Goal: Information Seeking & Learning: Learn about a topic

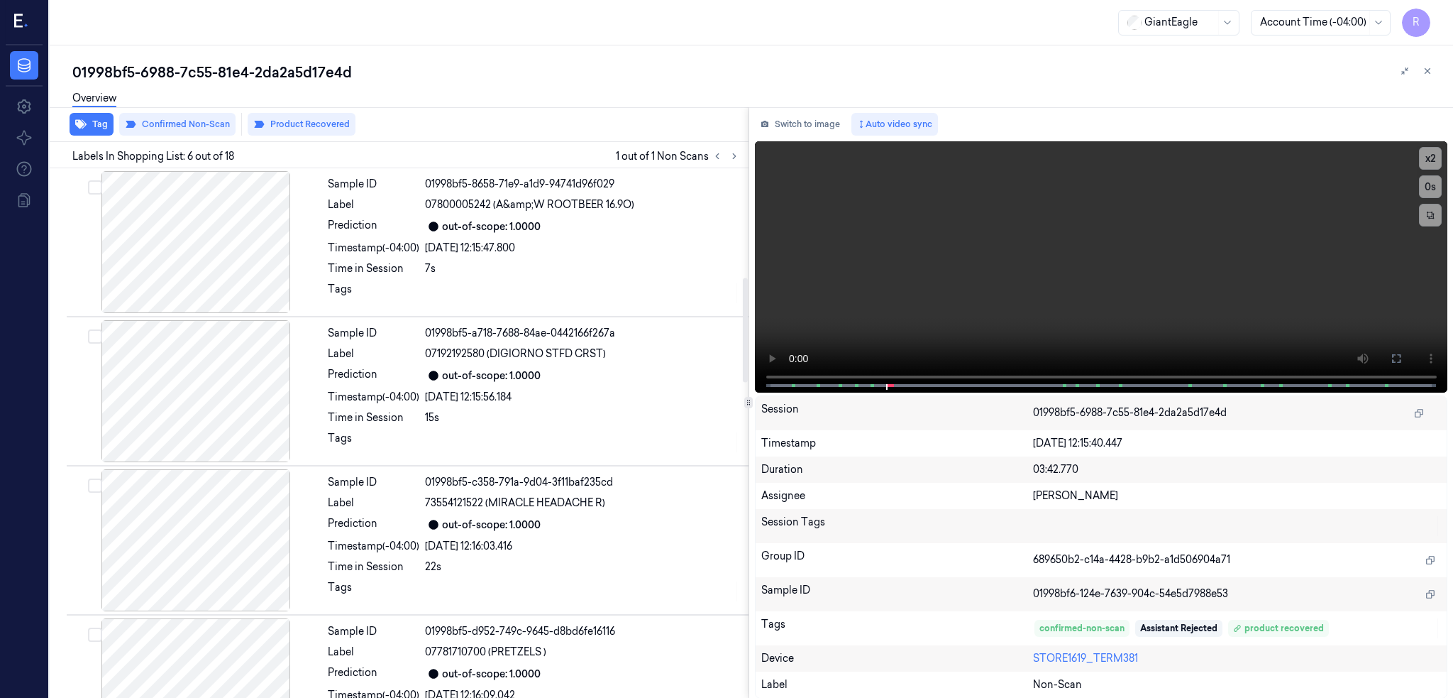
scroll to position [554, 0]
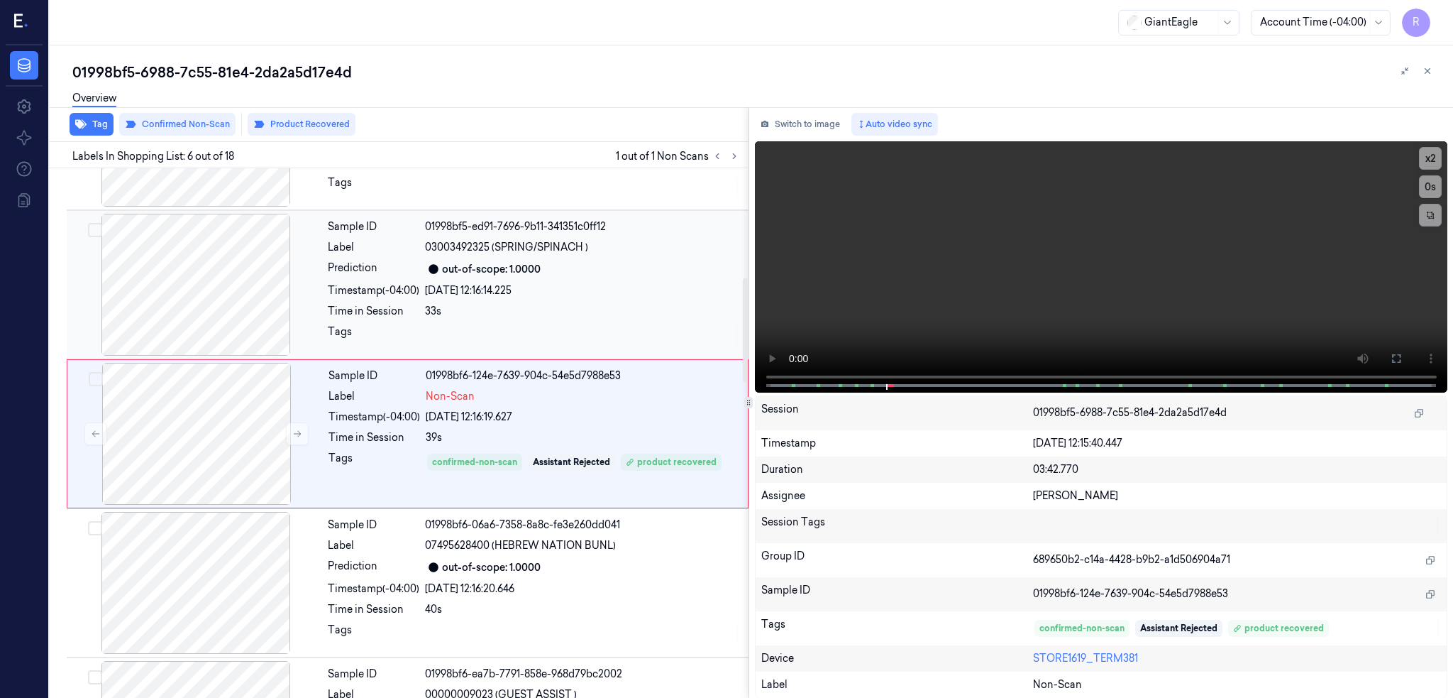
click at [208, 302] on div at bounding box center [196, 285] width 253 height 142
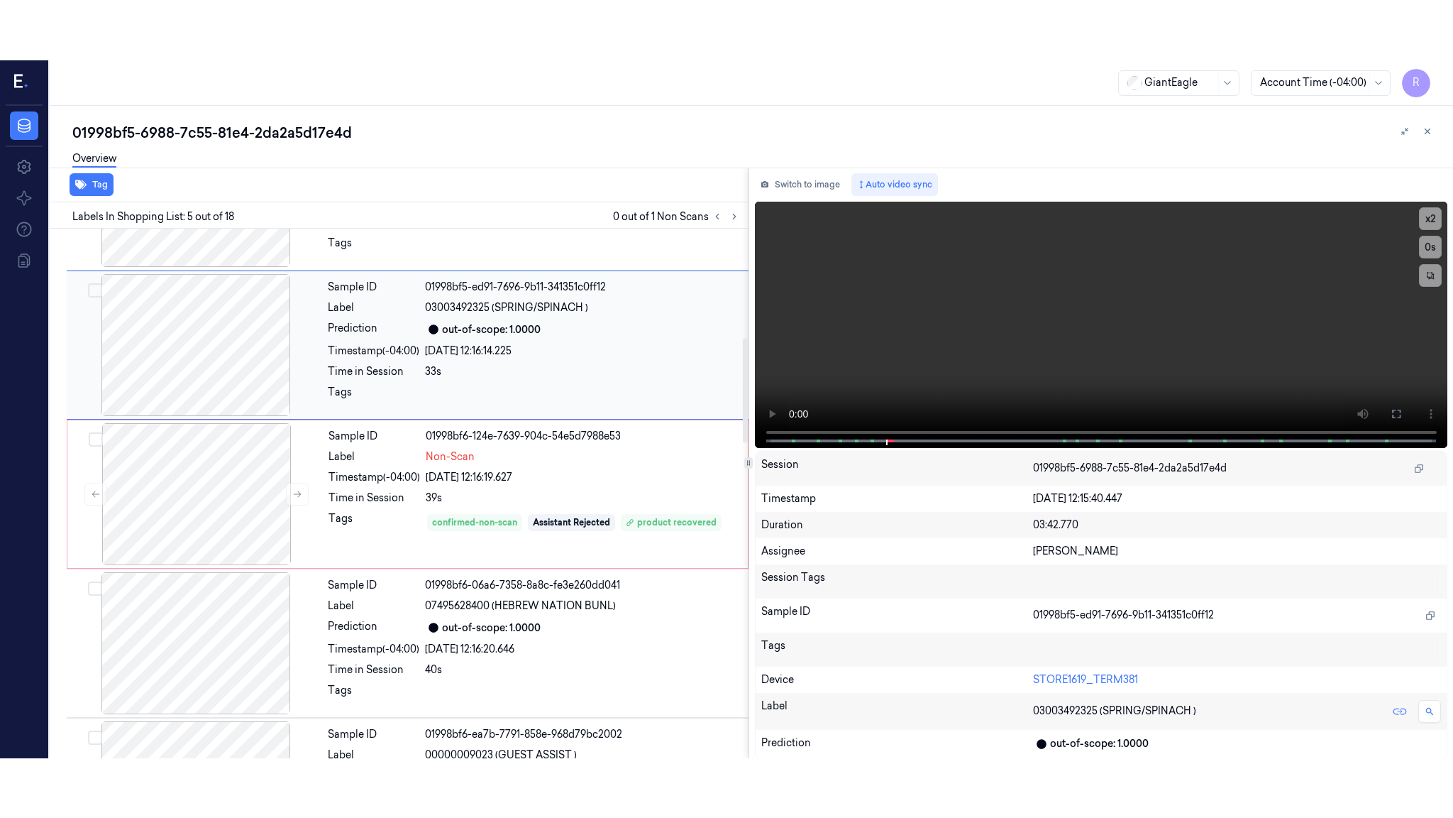
scroll to position [405, 0]
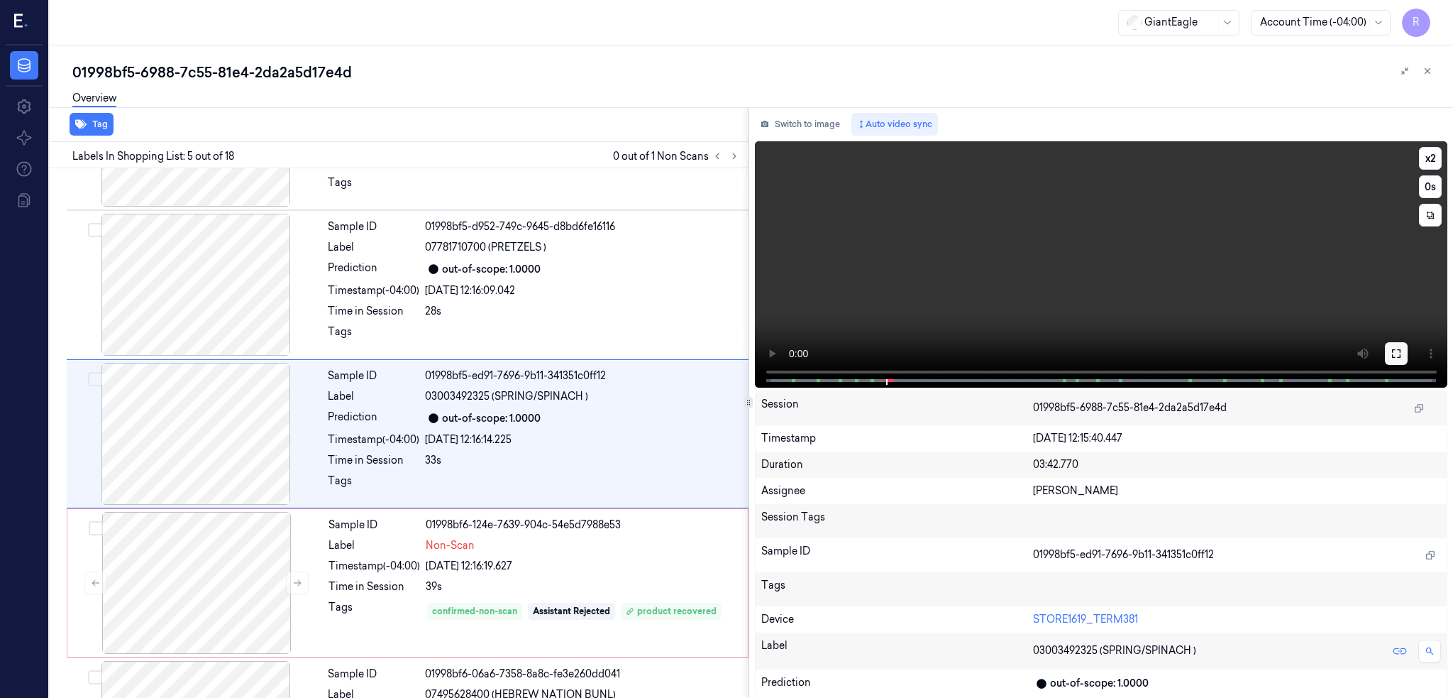
click at [1408, 359] on button at bounding box center [1396, 353] width 23 height 23
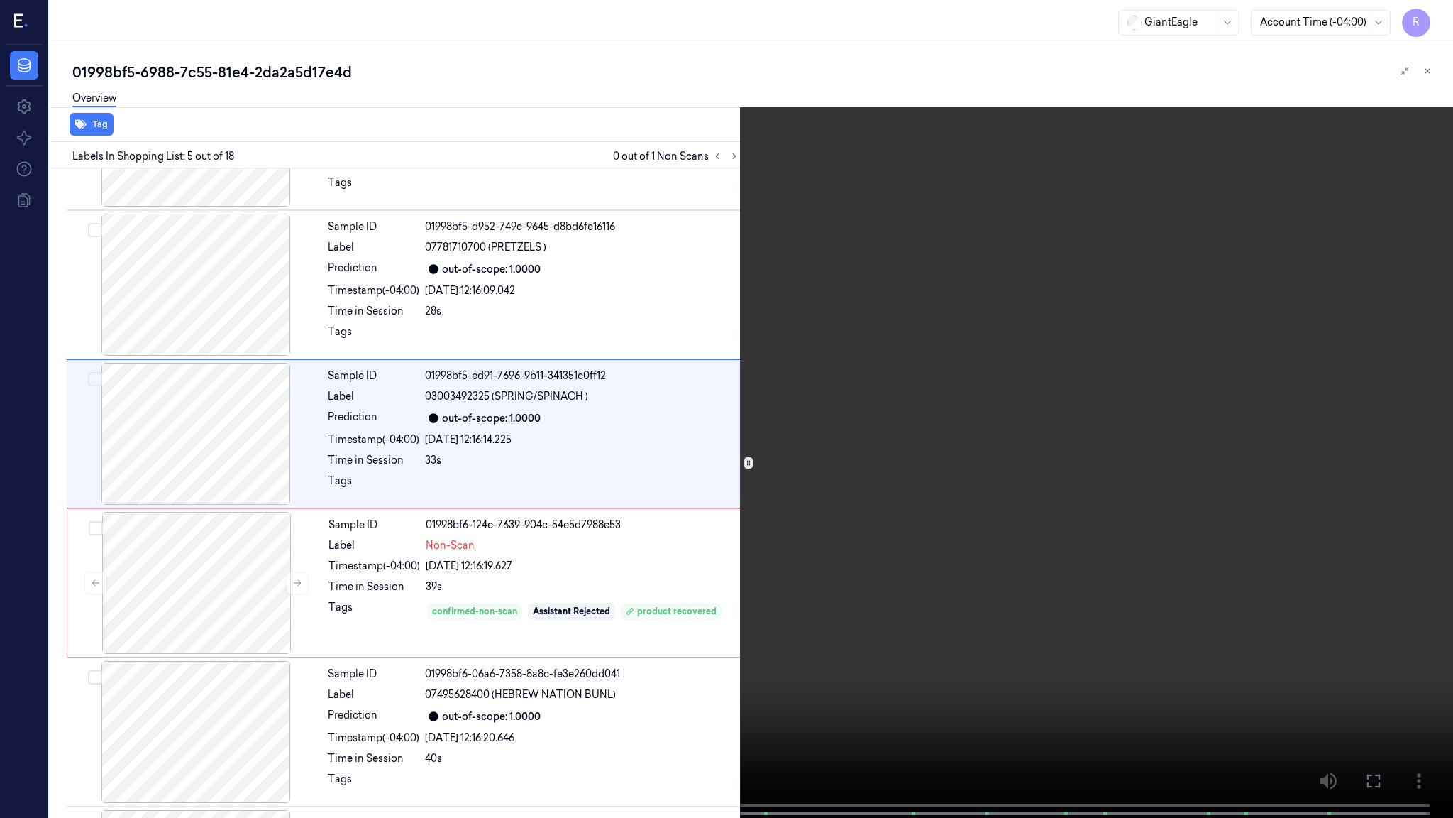
click at [818, 546] on video at bounding box center [726, 410] width 1453 height 820
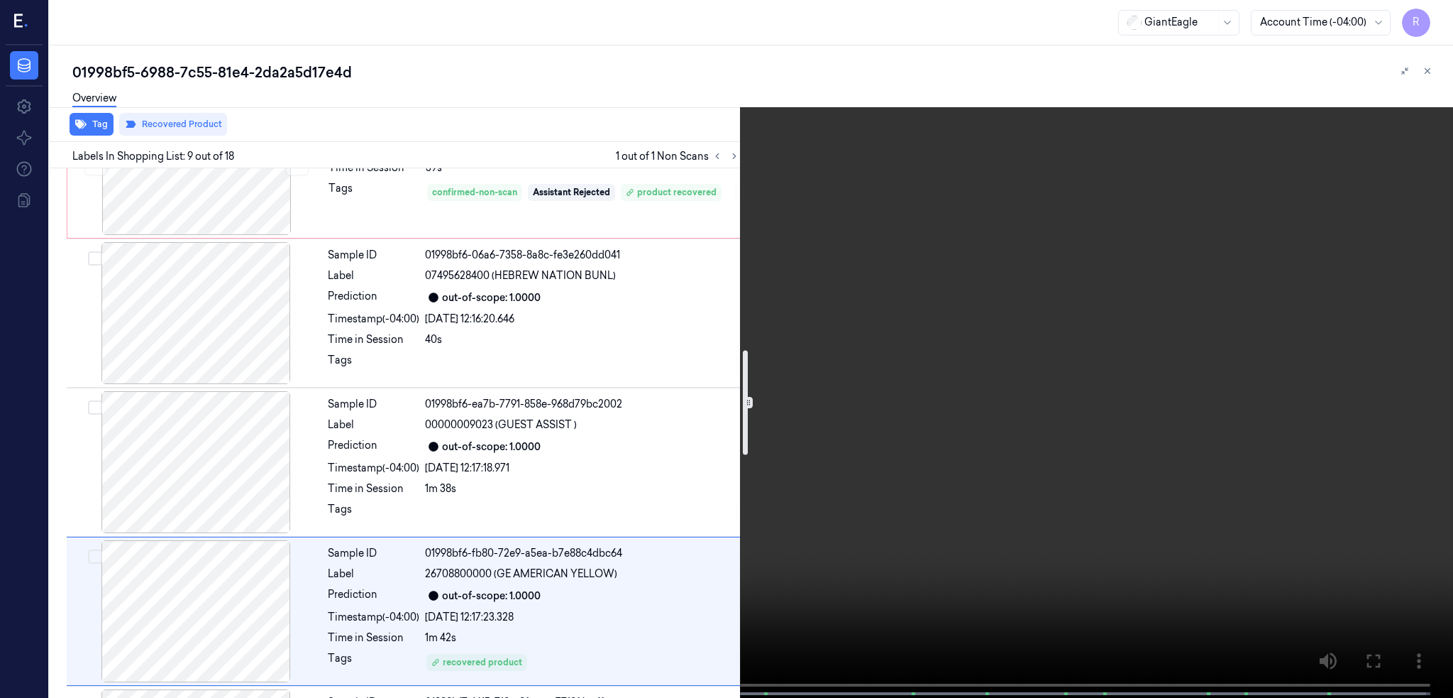
scroll to position [717, 0]
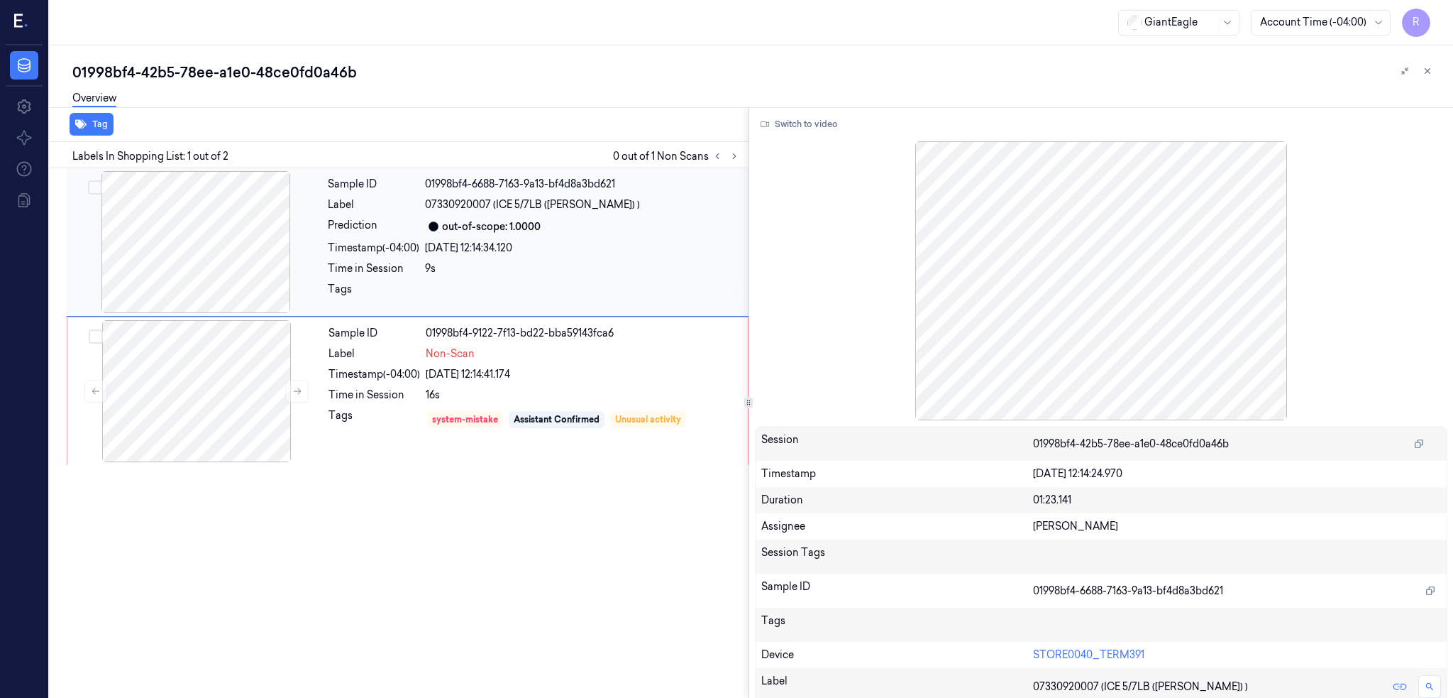
click at [212, 271] on div at bounding box center [196, 242] width 253 height 142
click at [214, 387] on div at bounding box center [196, 391] width 253 height 142
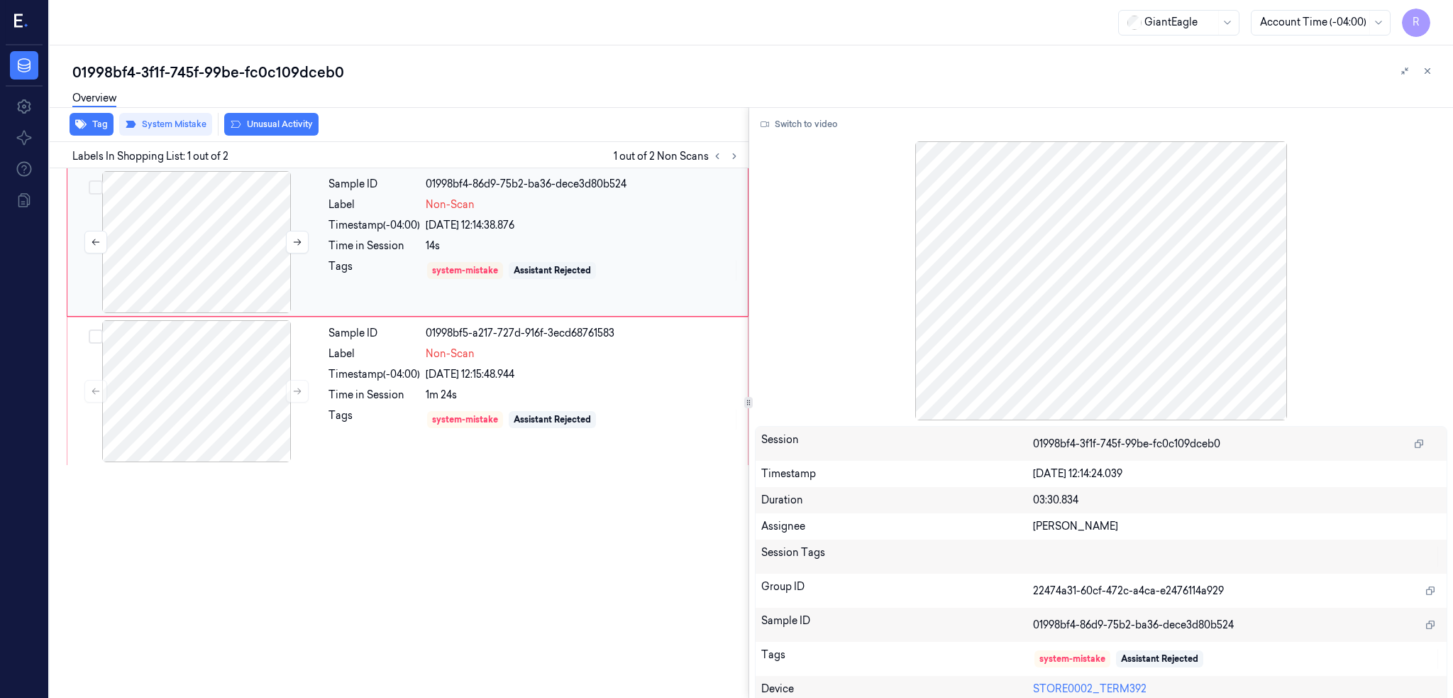
click at [214, 260] on div at bounding box center [196, 242] width 253 height 142
click at [217, 388] on div at bounding box center [196, 391] width 253 height 142
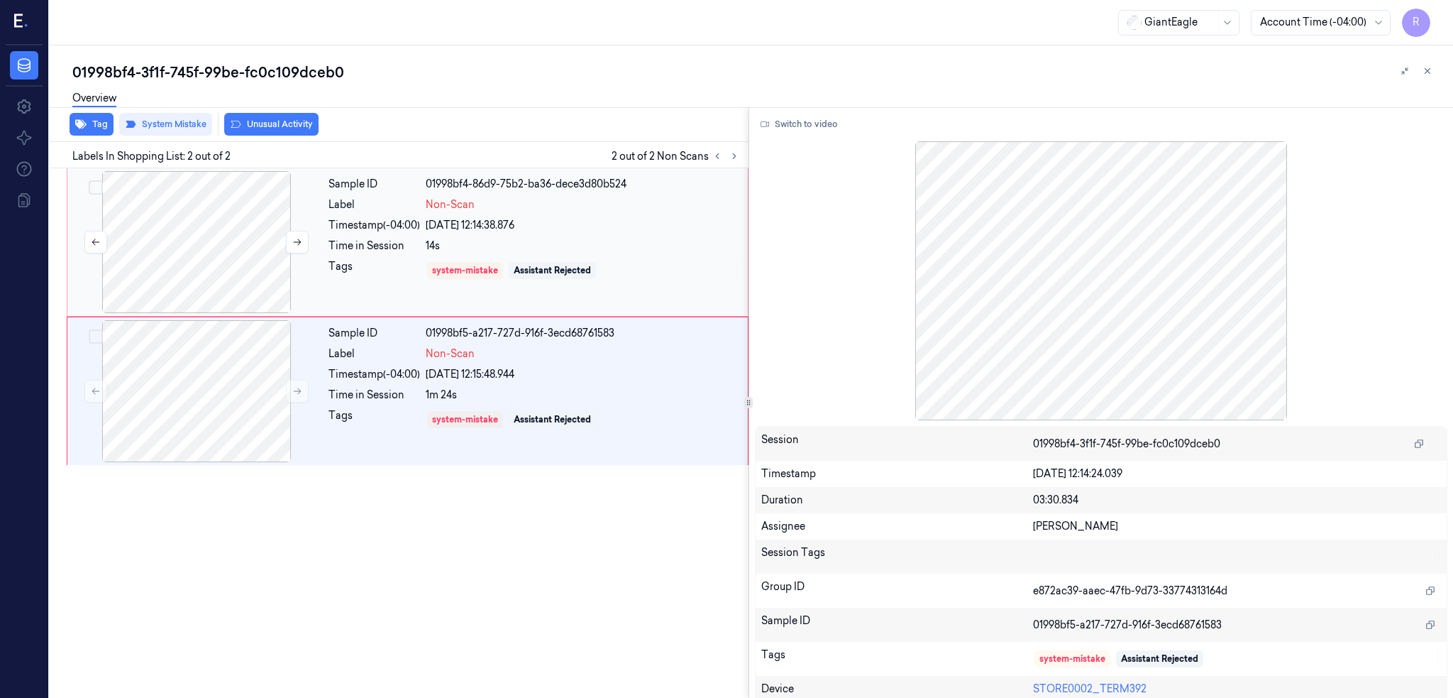
click at [206, 225] on div at bounding box center [196, 242] width 253 height 142
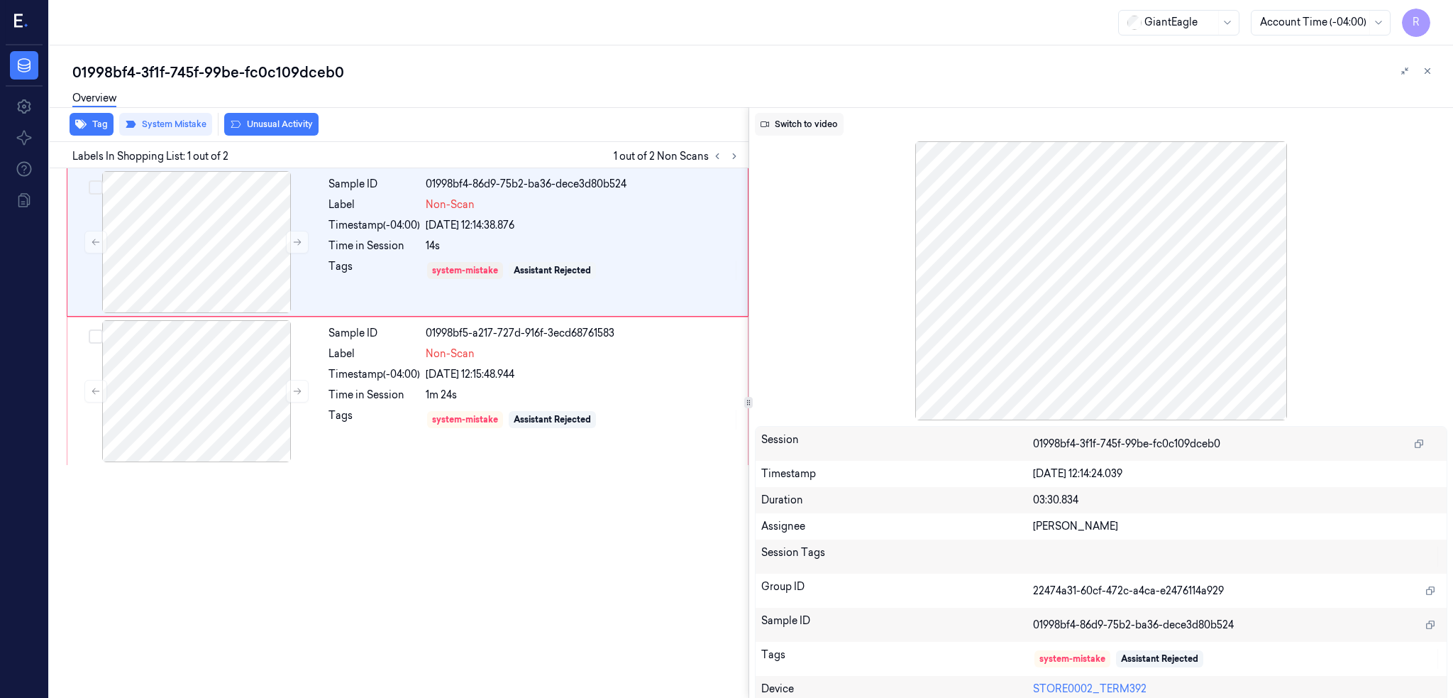
click at [788, 114] on button "Switch to video" at bounding box center [799, 124] width 89 height 23
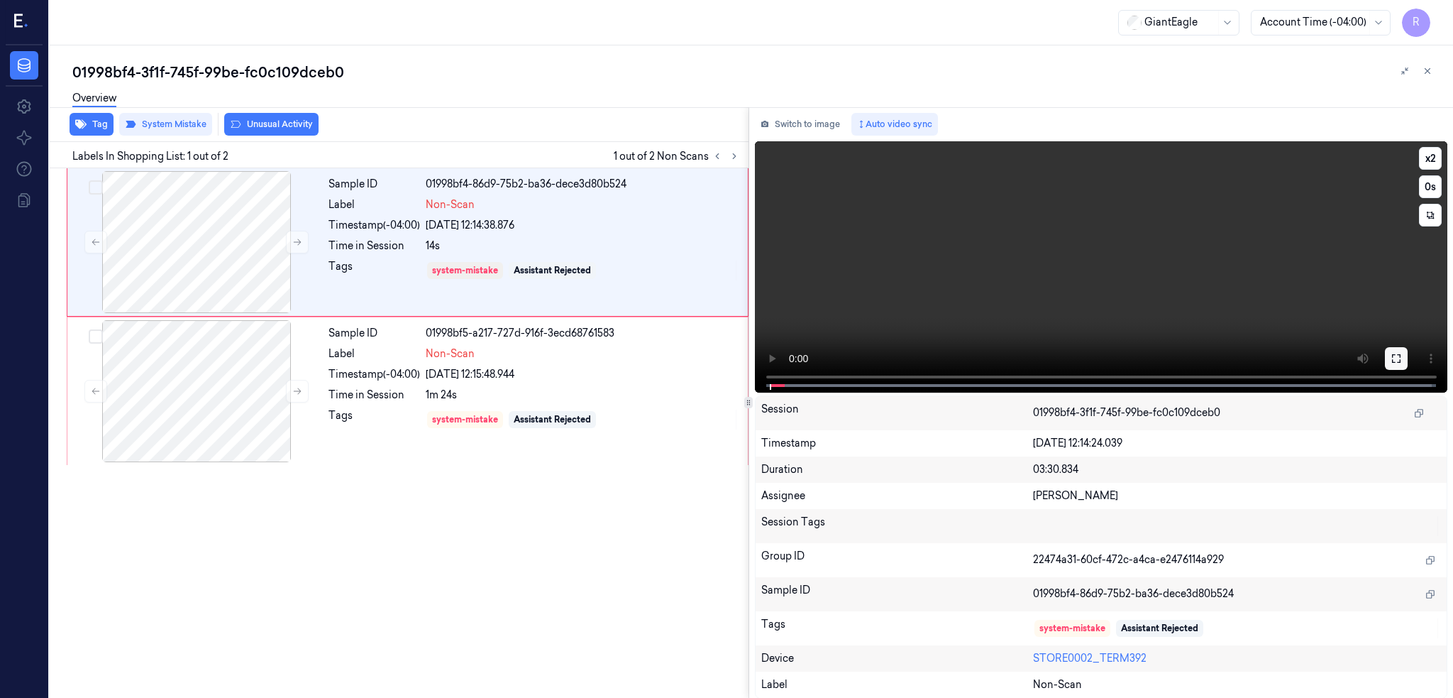
click at [1402, 358] on icon at bounding box center [1396, 358] width 11 height 11
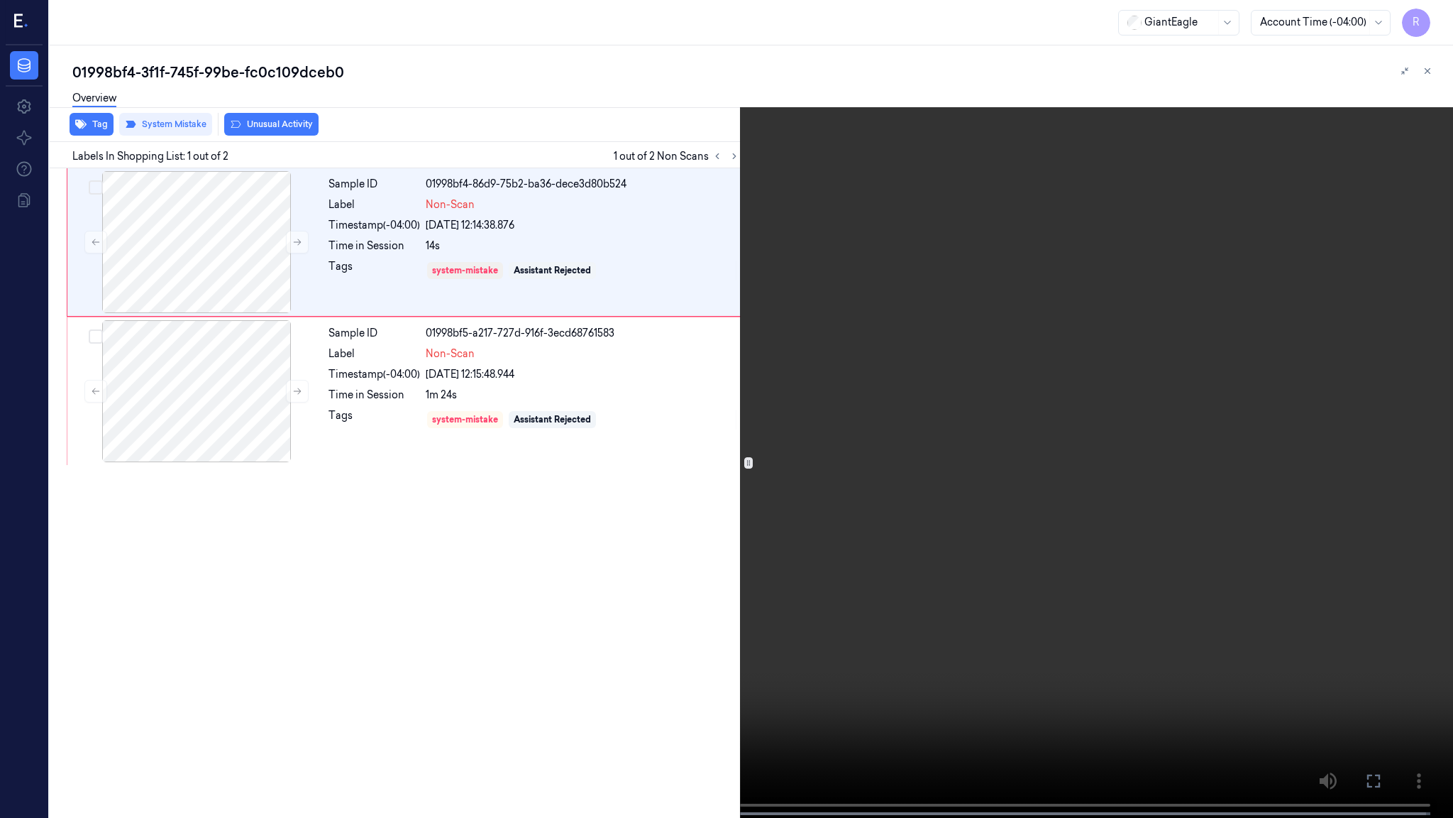
click at [857, 633] on video at bounding box center [726, 410] width 1453 height 820
click at [1445, 13] on button "x 2" at bounding box center [1436, 17] width 23 height 23
click at [1445, 13] on button "x 4" at bounding box center [1436, 17] width 23 height 23
click at [1445, 13] on button "x 1" at bounding box center [1436, 17] width 23 height 23
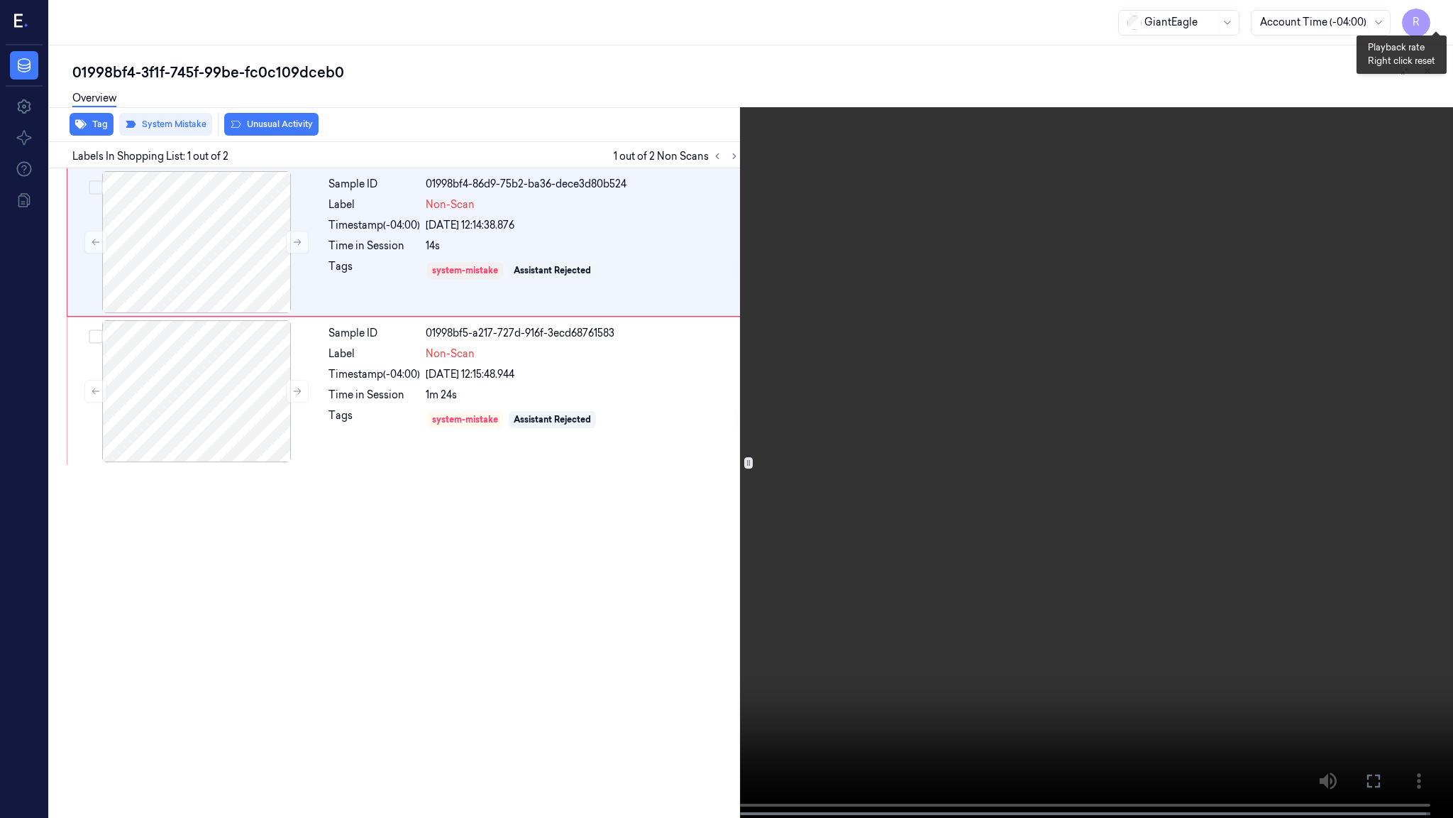
click at [1445, 13] on button "x 2" at bounding box center [1436, 17] width 23 height 23
click at [1438, 14] on button "x 4" at bounding box center [1436, 17] width 23 height 23
click at [1434, 13] on button "x 1" at bounding box center [1436, 17] width 23 height 23
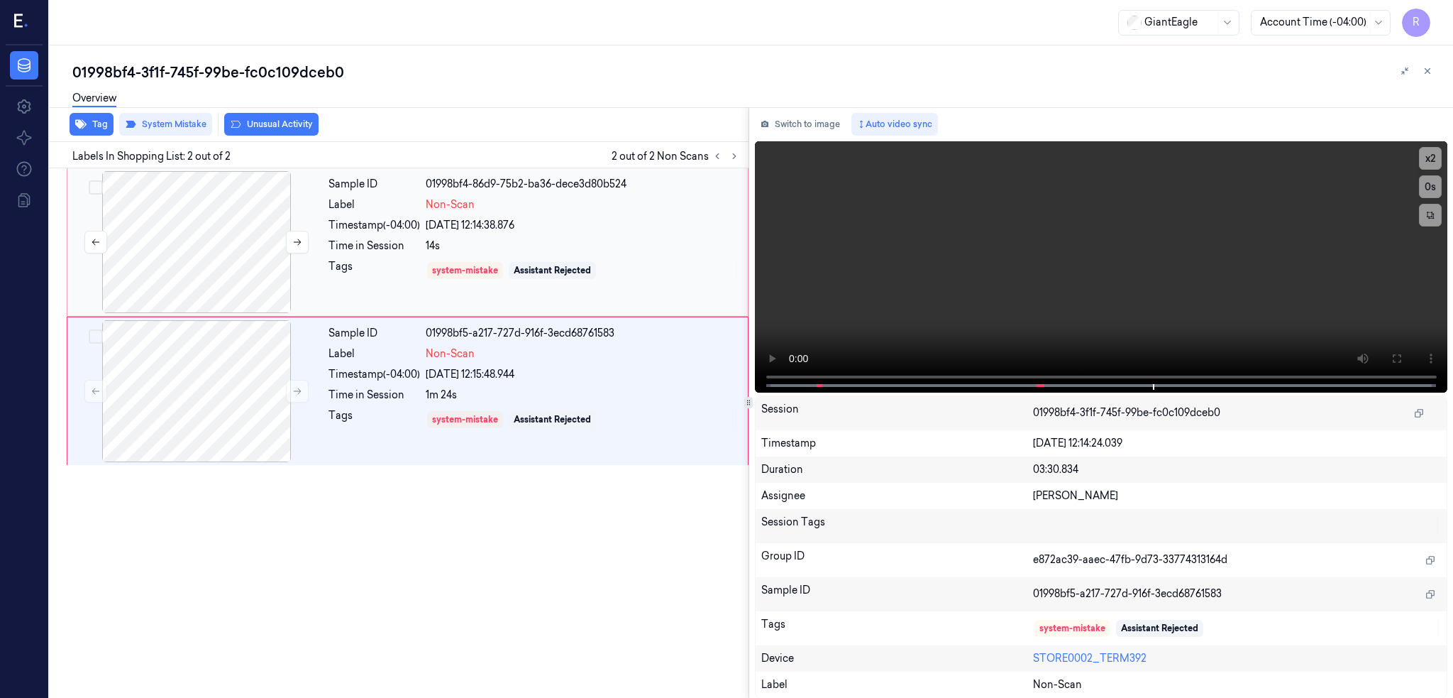
click at [224, 259] on div at bounding box center [196, 242] width 253 height 142
click at [214, 409] on div at bounding box center [196, 391] width 253 height 142
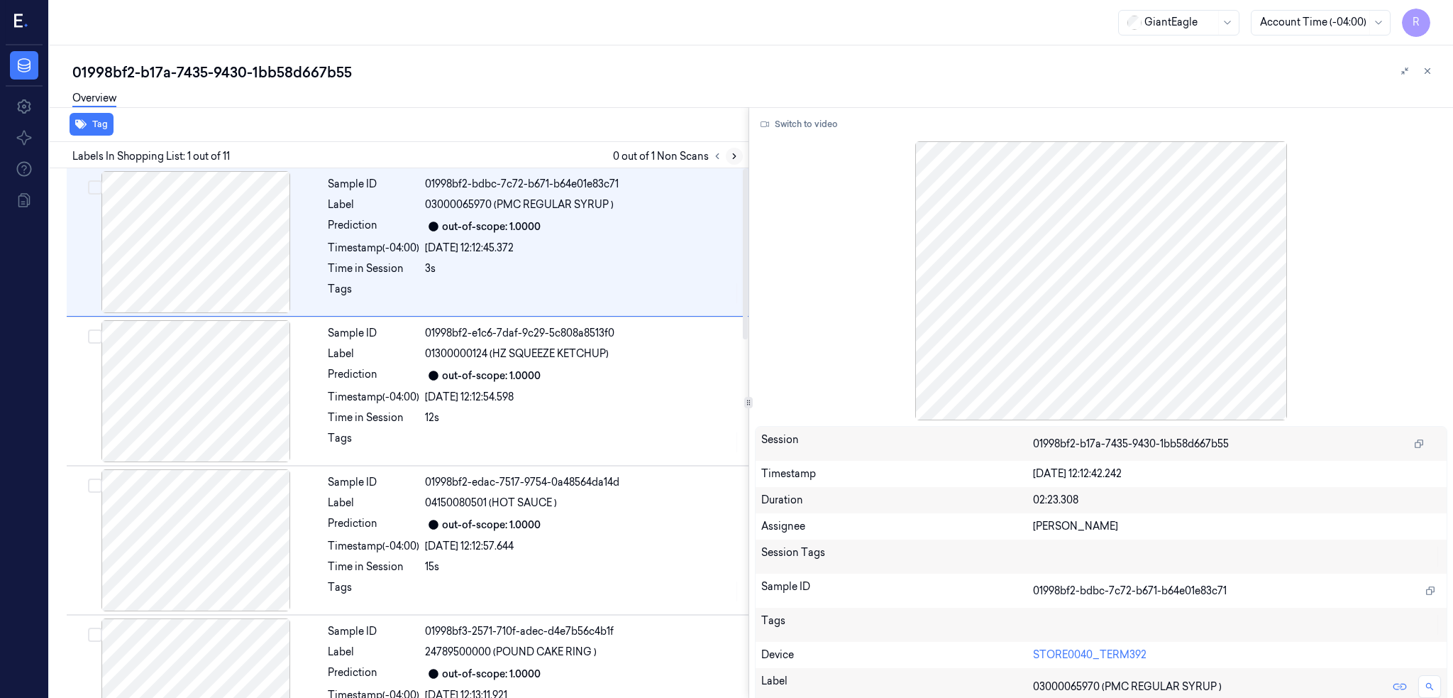
click at [739, 157] on icon at bounding box center [735, 156] width 10 height 10
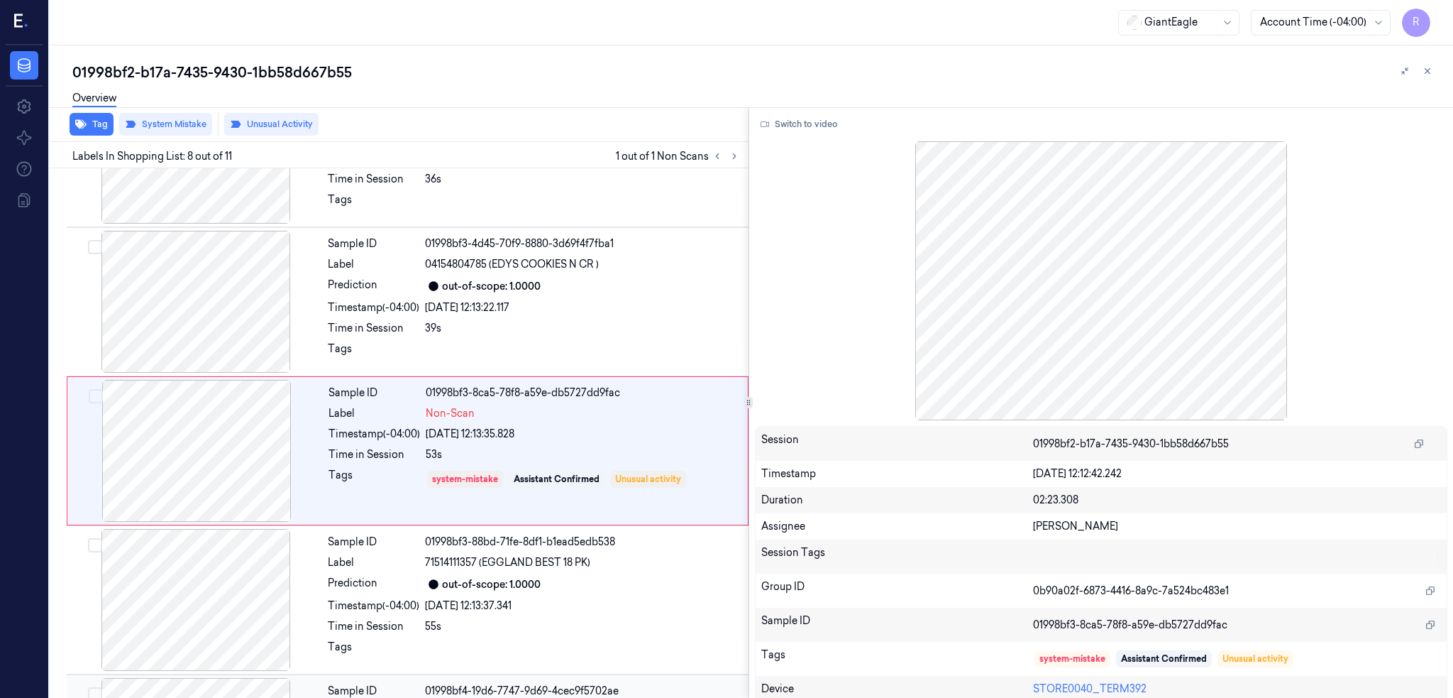
scroll to position [852, 0]
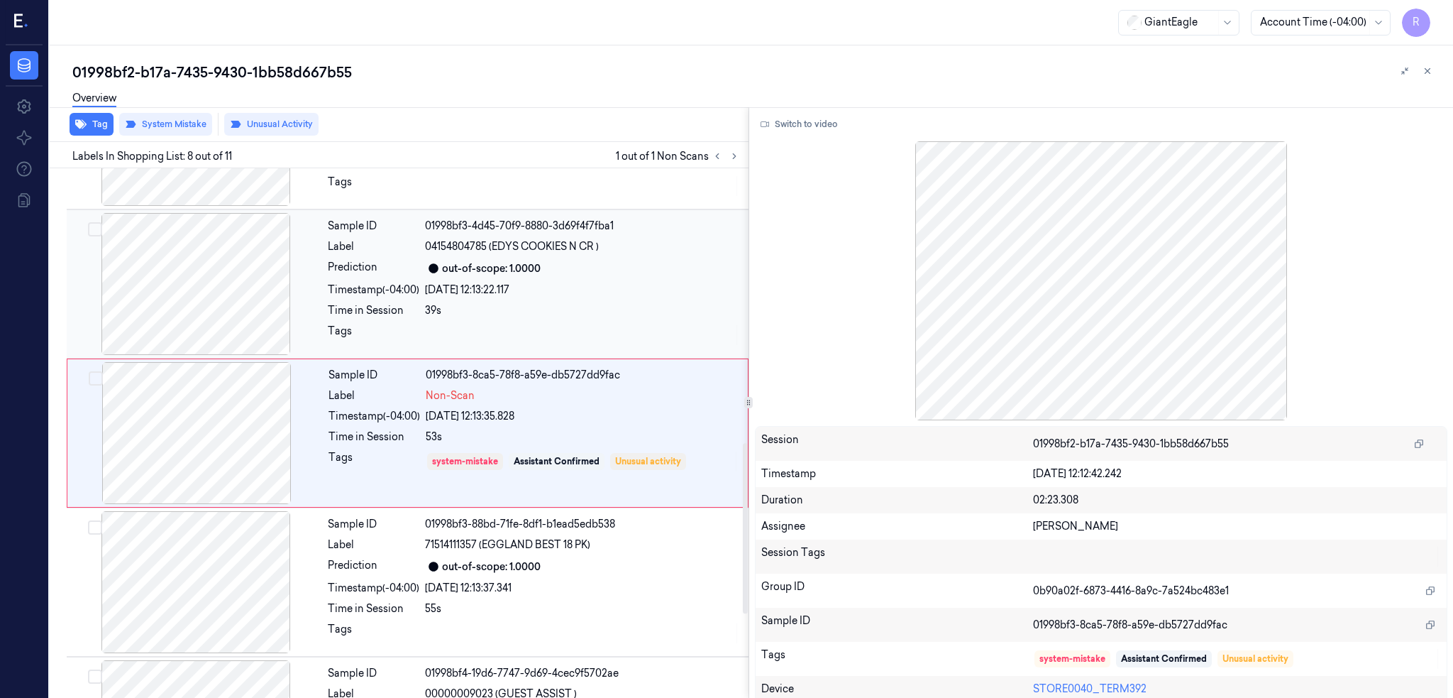
click at [204, 285] on div at bounding box center [196, 284] width 253 height 142
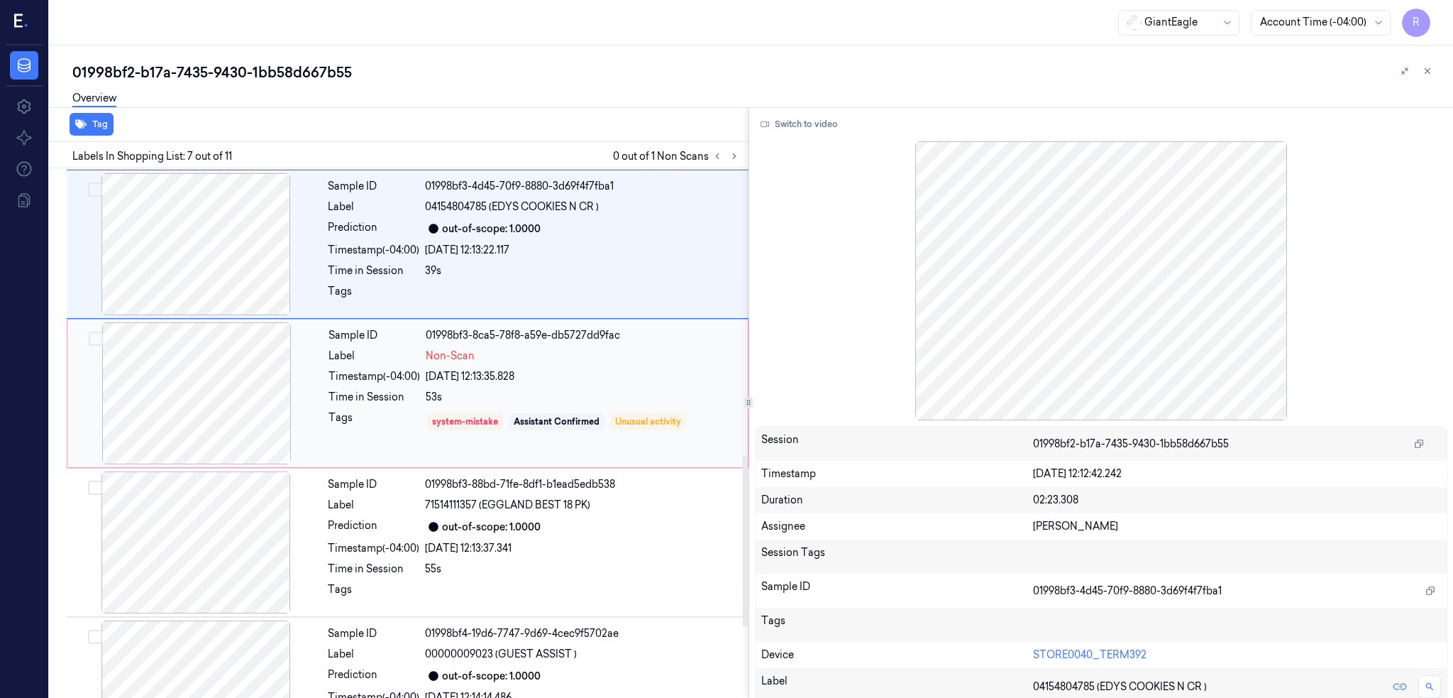
click at [219, 368] on div at bounding box center [196, 393] width 253 height 142
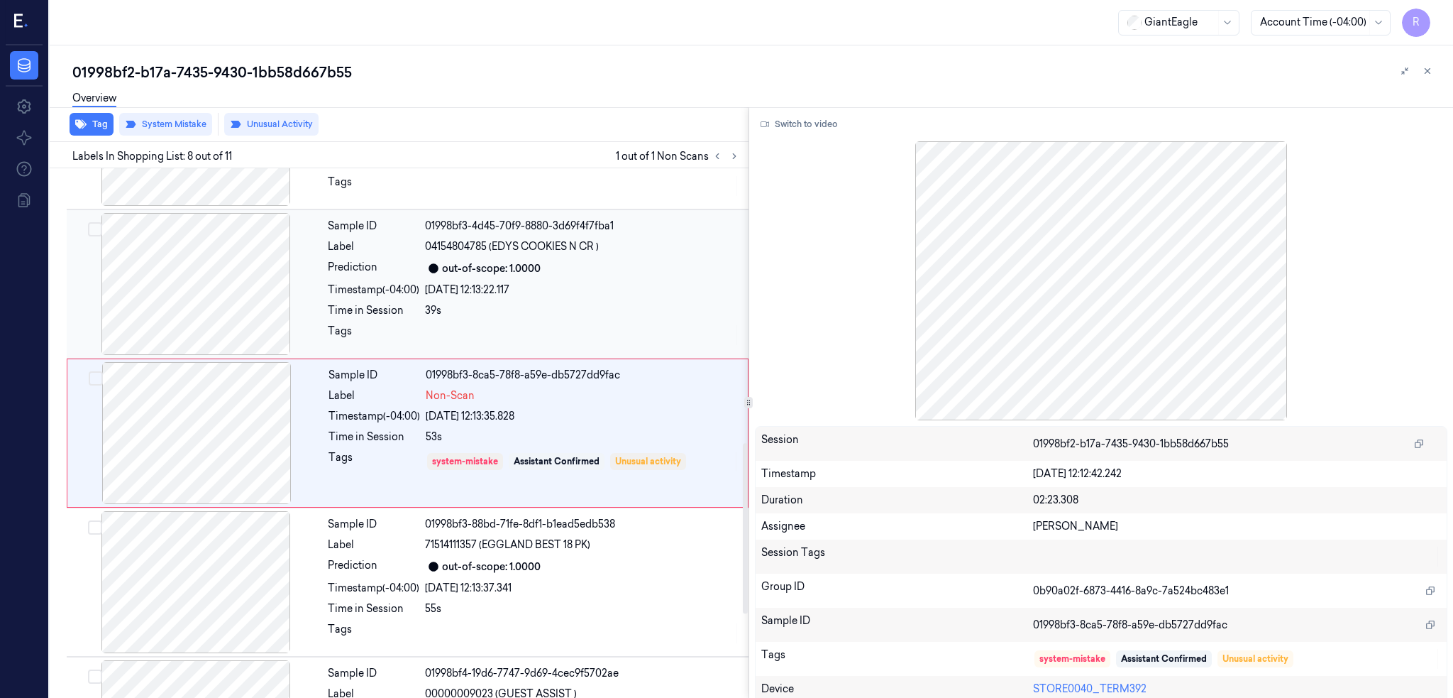
click at [210, 318] on div at bounding box center [196, 284] width 253 height 142
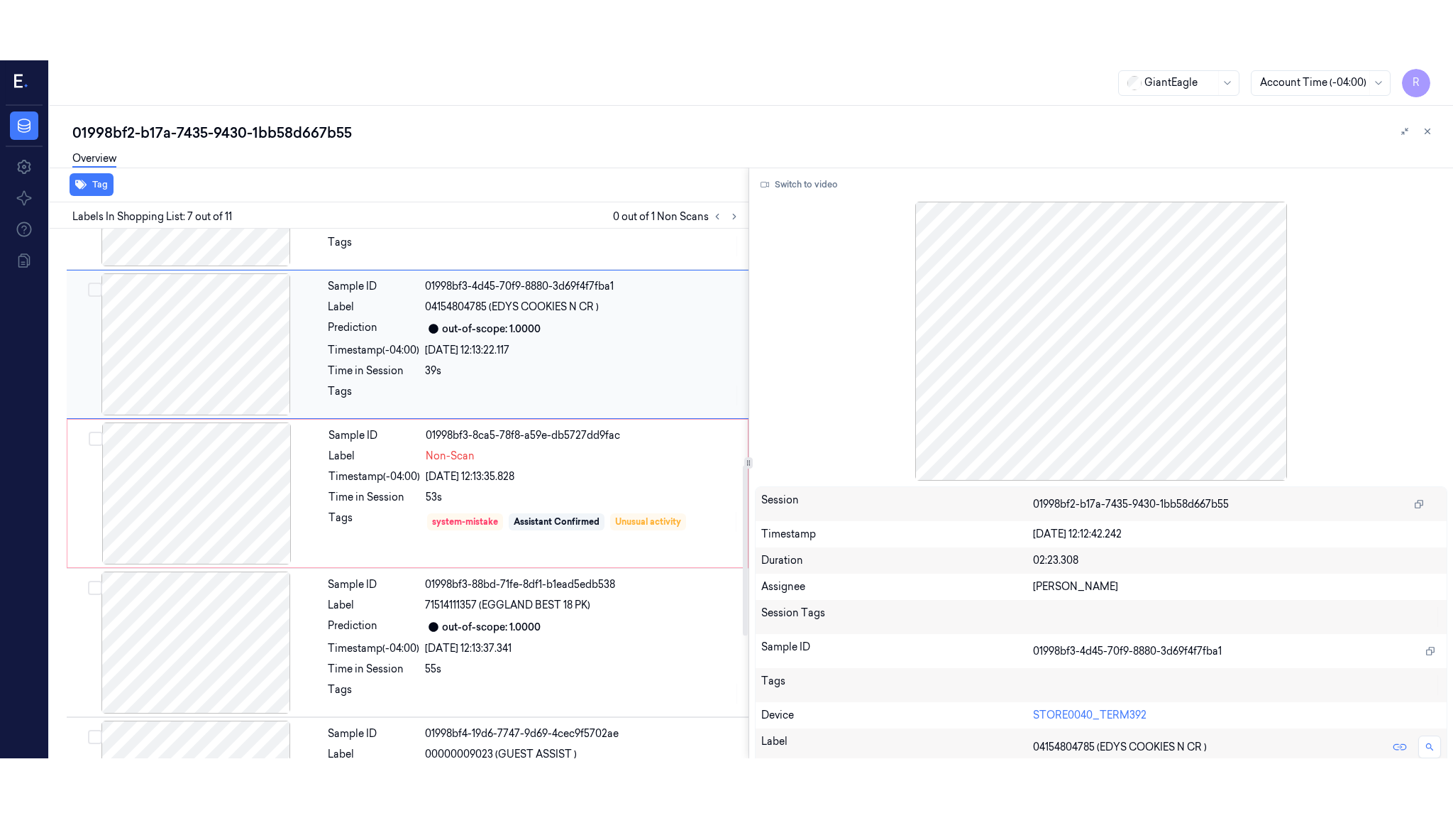
scroll to position [703, 0]
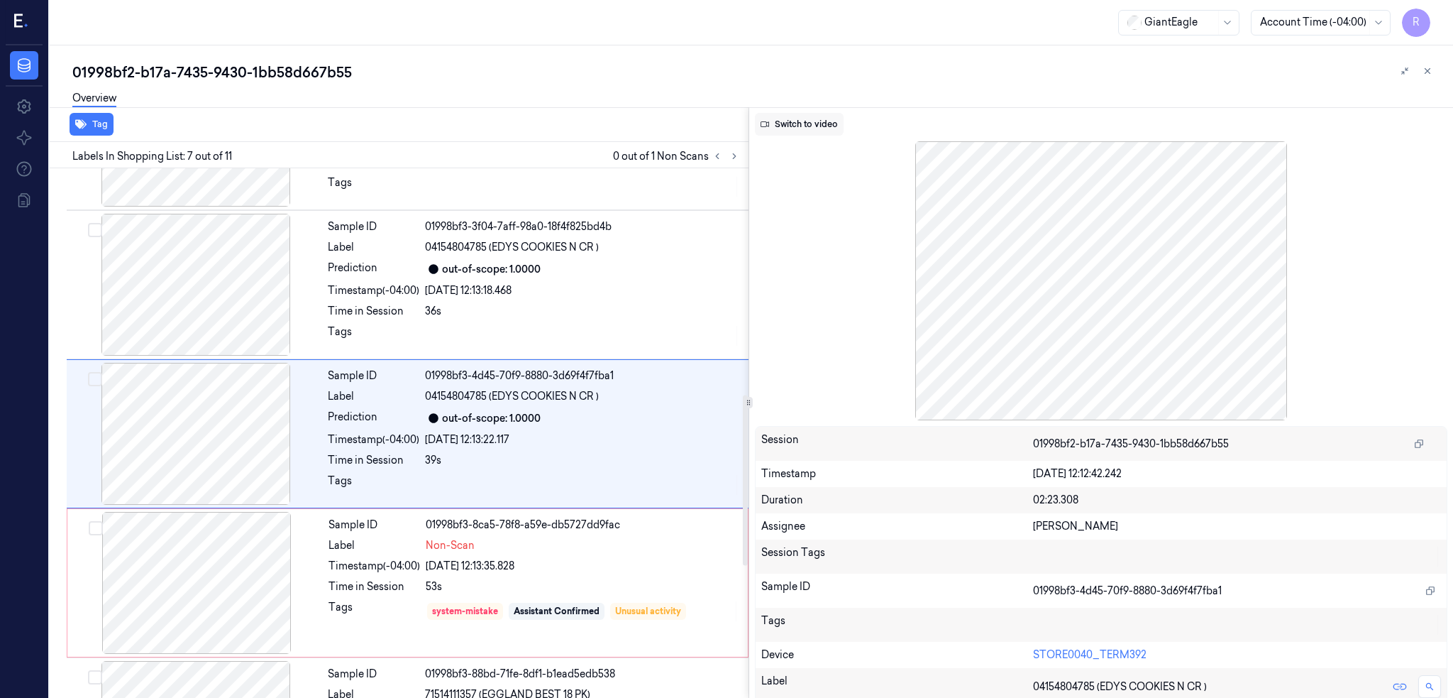
click at [823, 128] on button "Switch to video" at bounding box center [799, 124] width 89 height 23
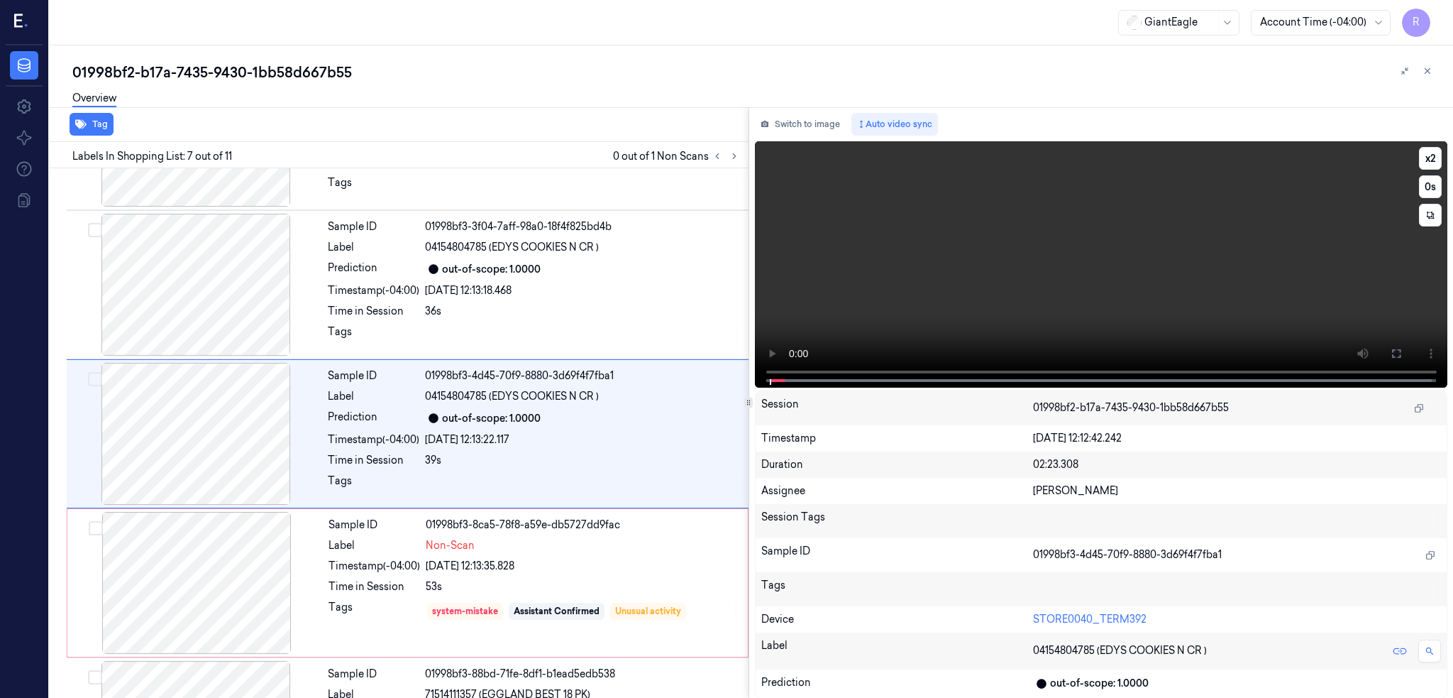
click at [1408, 343] on button at bounding box center [1396, 353] width 23 height 23
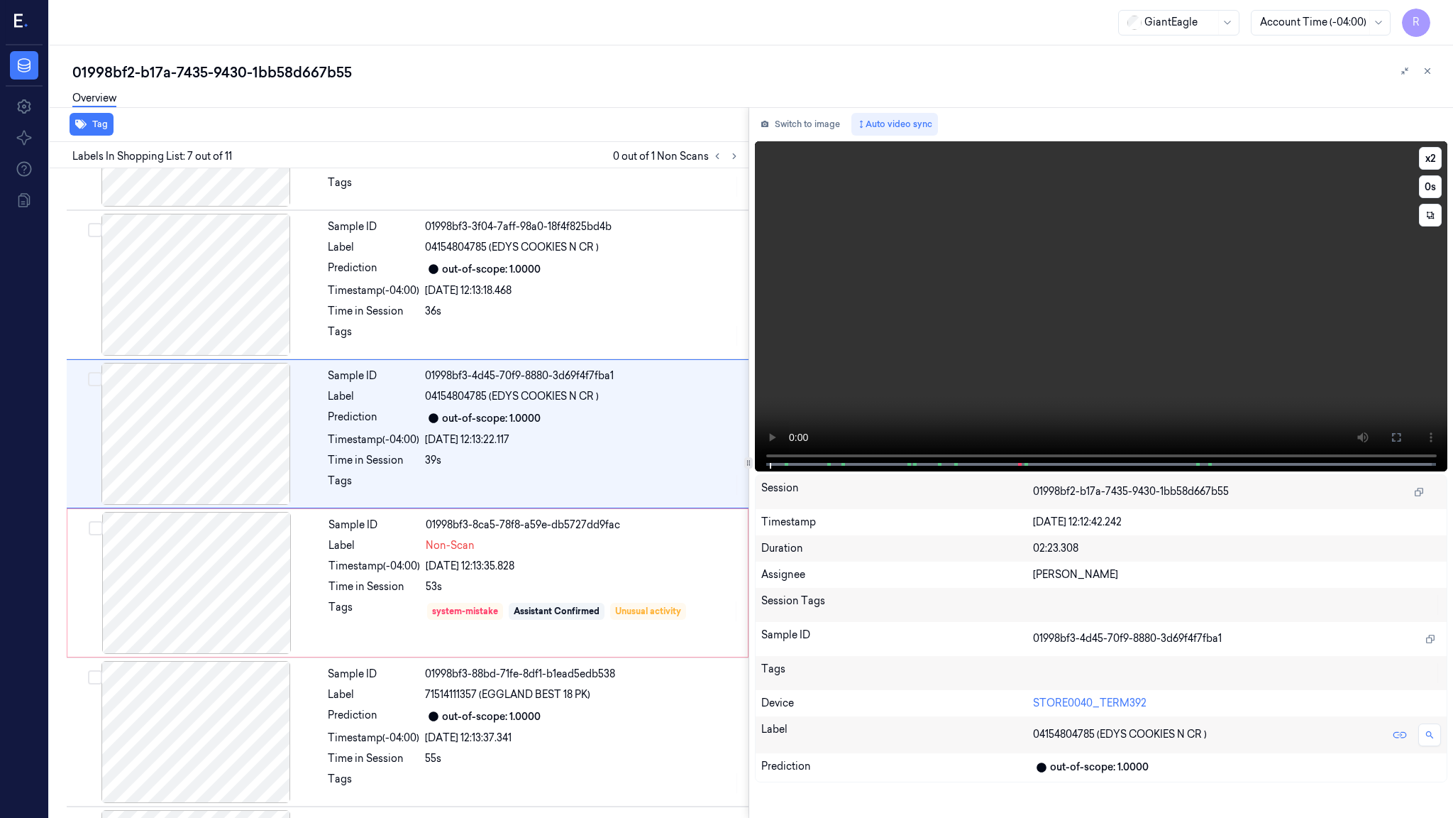
scroll to position [643, 0]
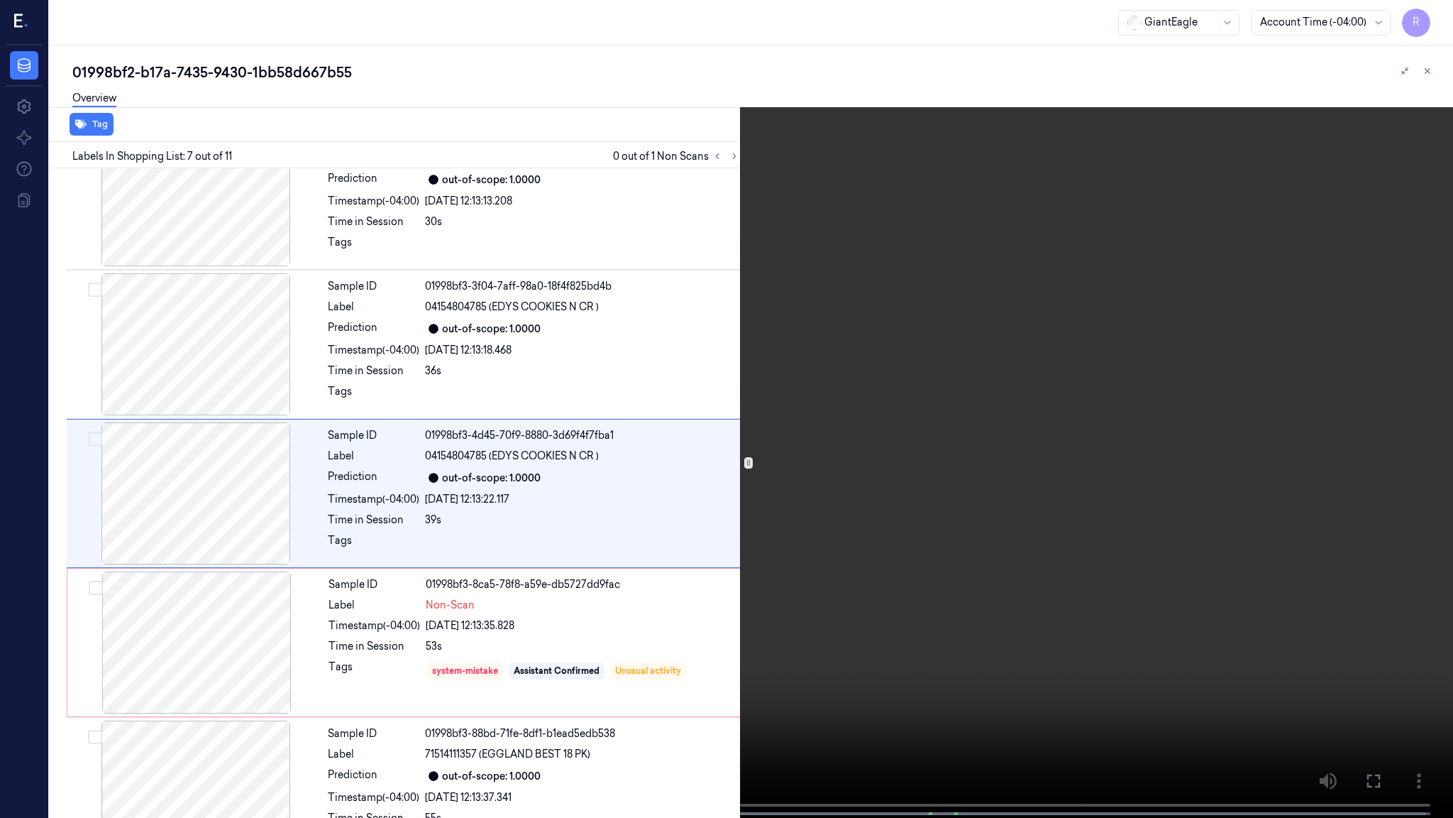
click at [712, 549] on video at bounding box center [726, 410] width 1453 height 820
click at [542, 650] on video at bounding box center [726, 410] width 1453 height 820
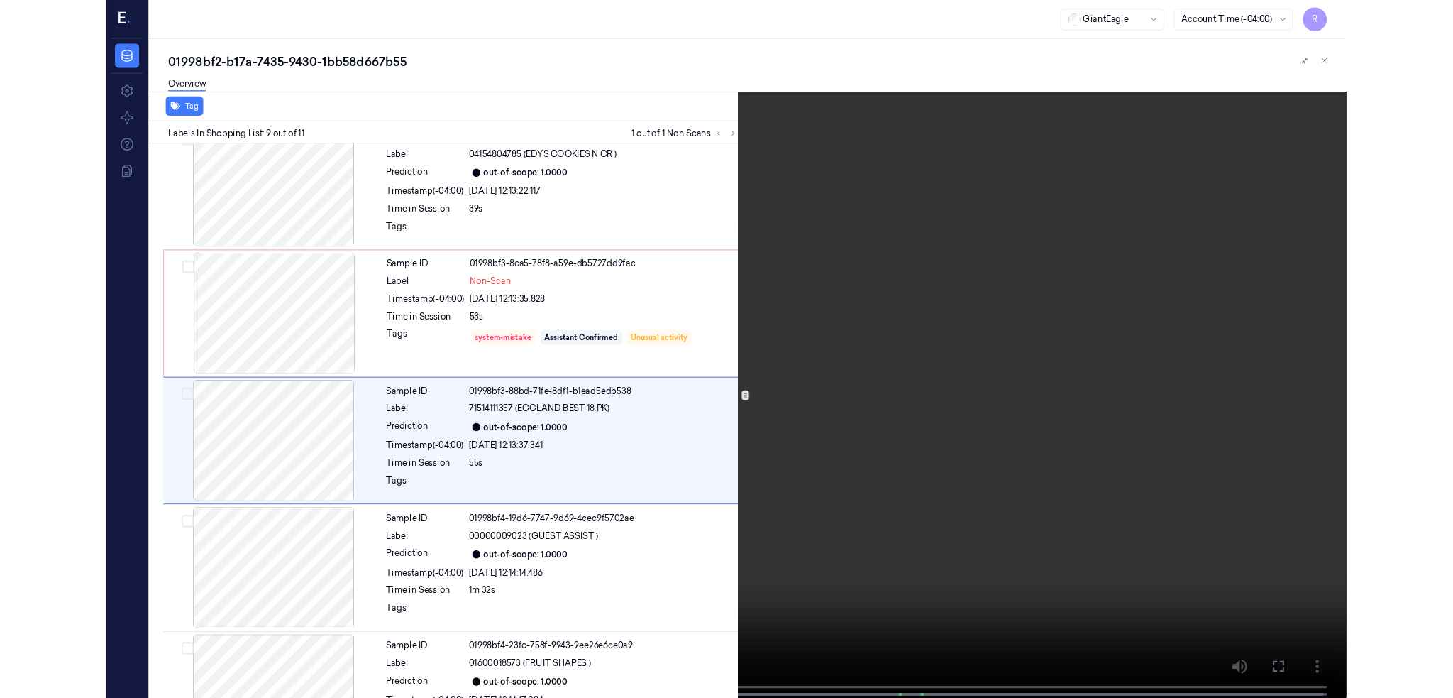
scroll to position [941, 0]
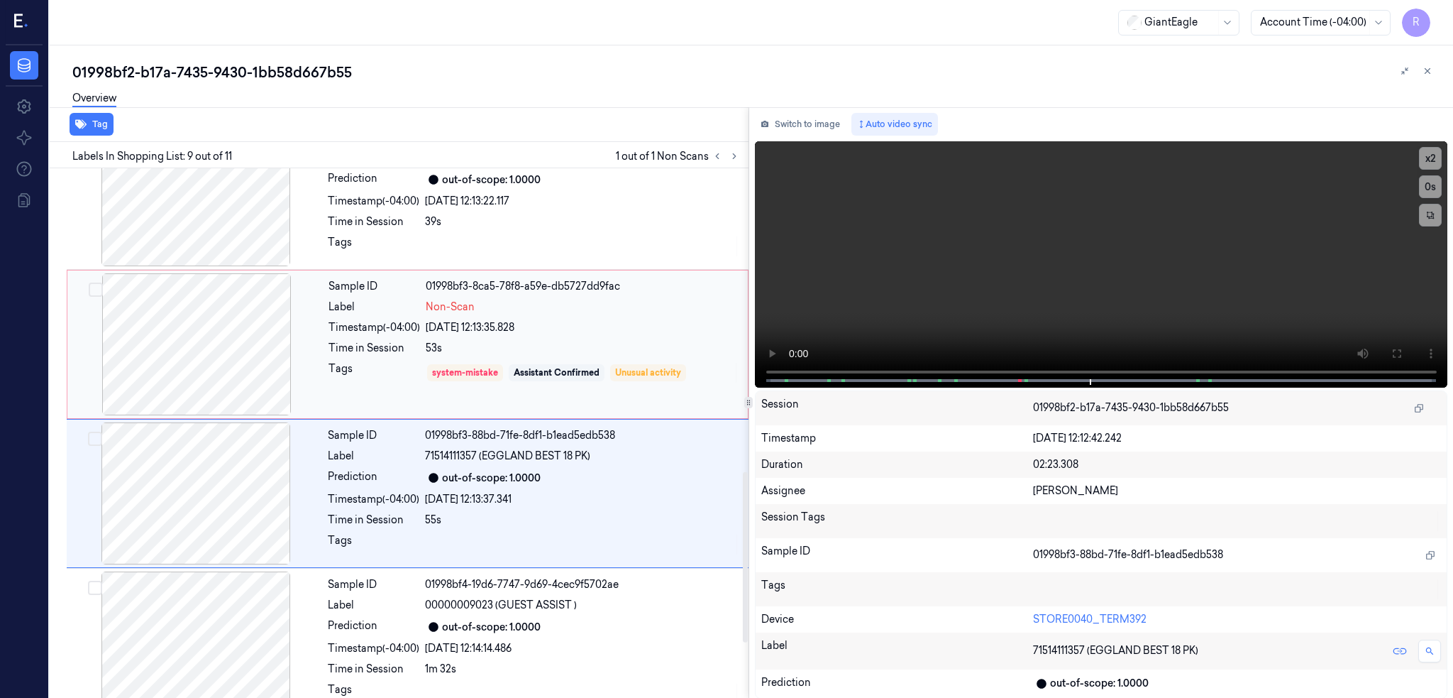
click at [232, 356] on div at bounding box center [196, 344] width 253 height 142
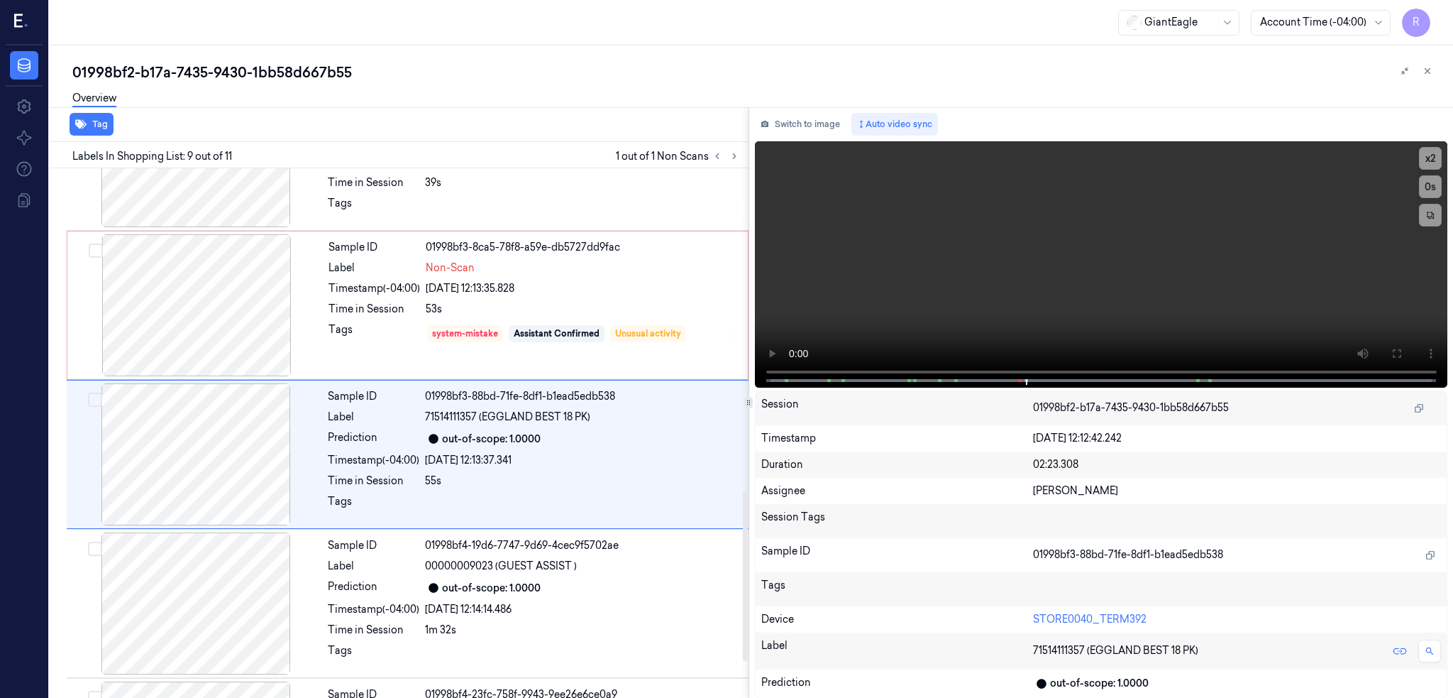
scroll to position [1001, 0]
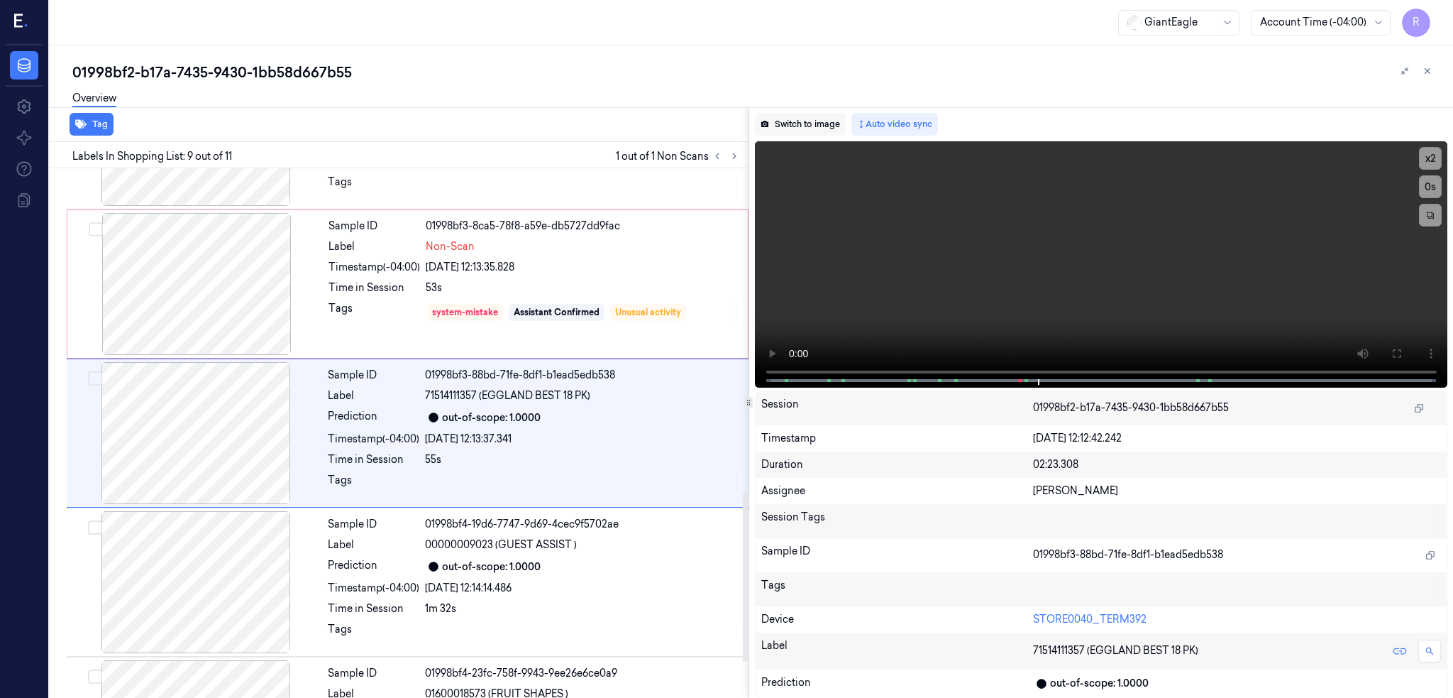
click at [815, 124] on button "Switch to image" at bounding box center [800, 124] width 91 height 23
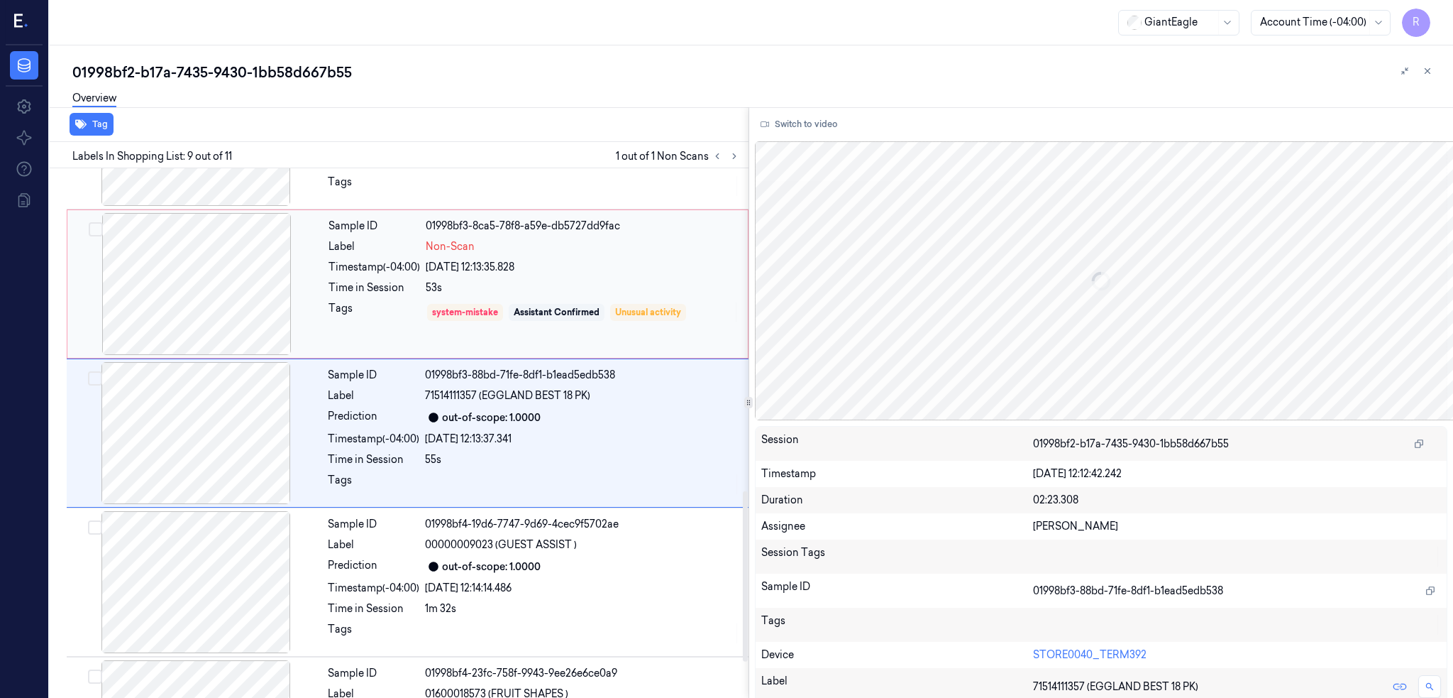
click at [231, 296] on div at bounding box center [196, 284] width 253 height 142
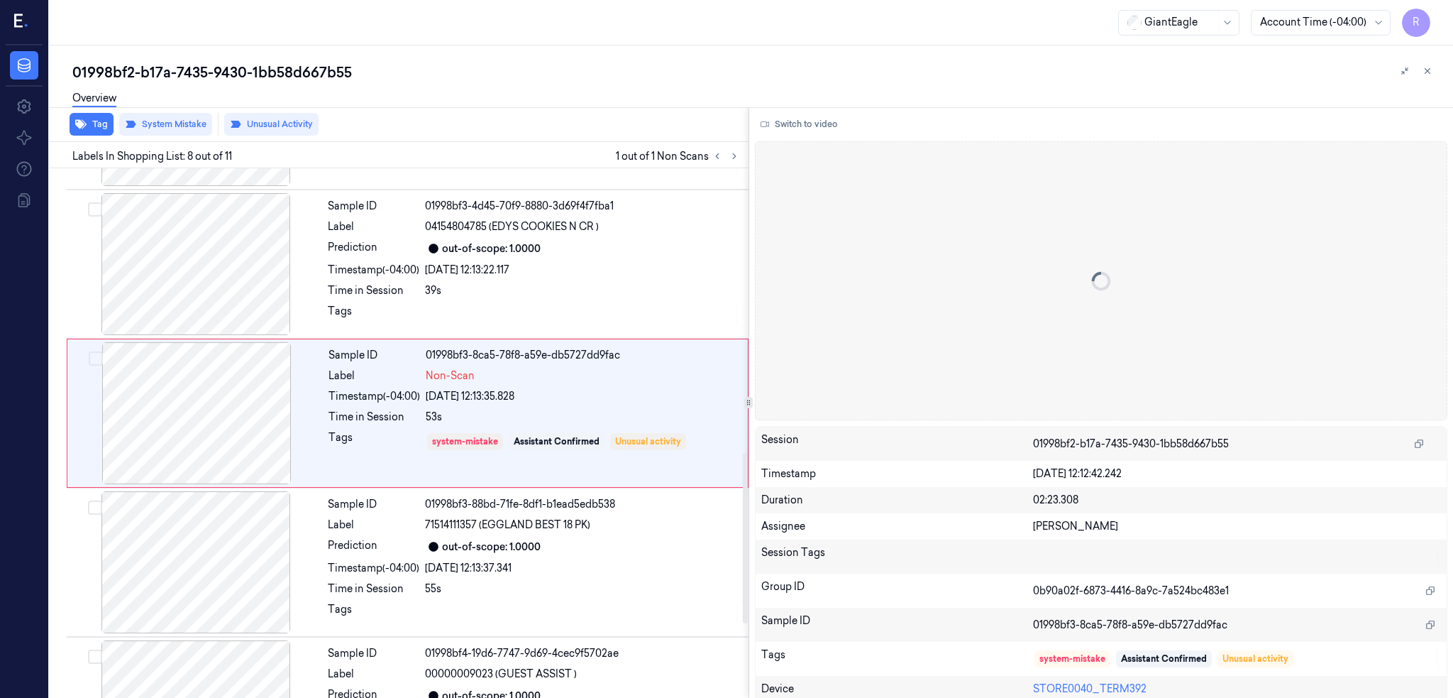
scroll to position [852, 0]
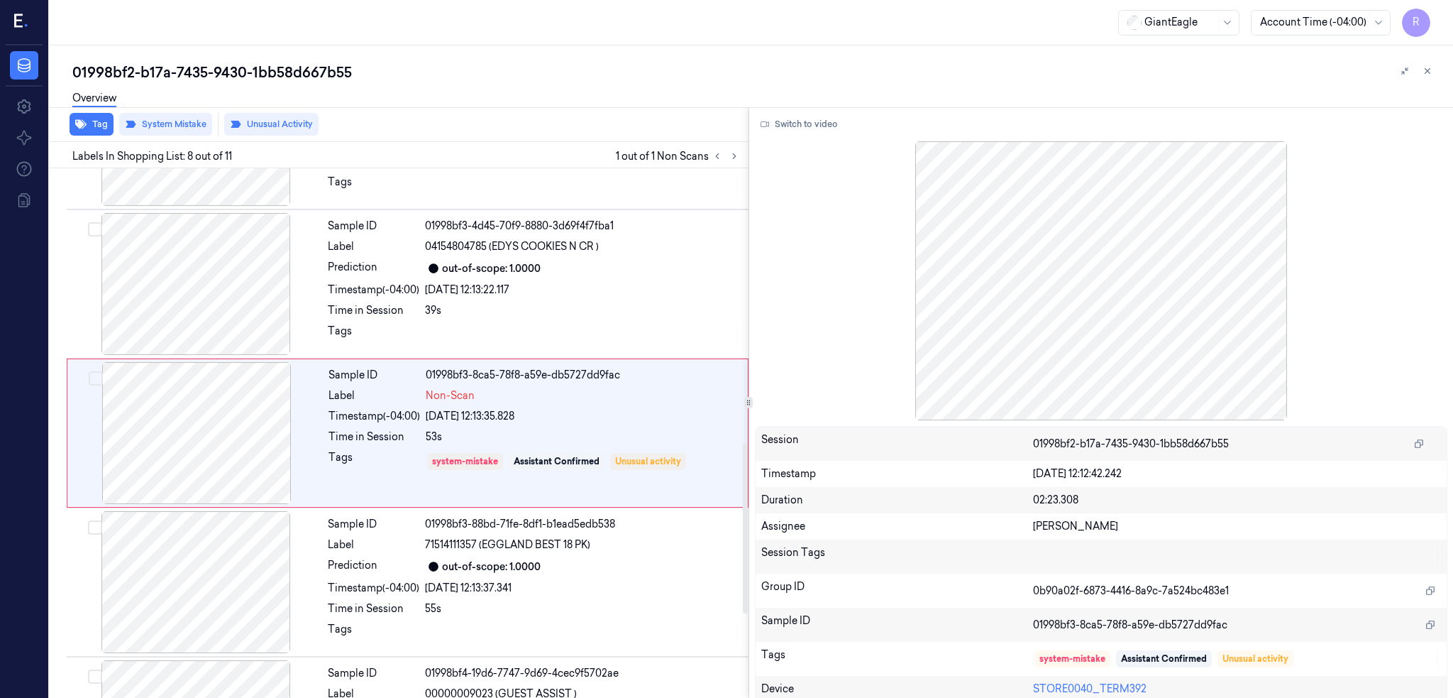
click at [275, 117] on div "Overview" at bounding box center [757, 100] width 1370 height 36
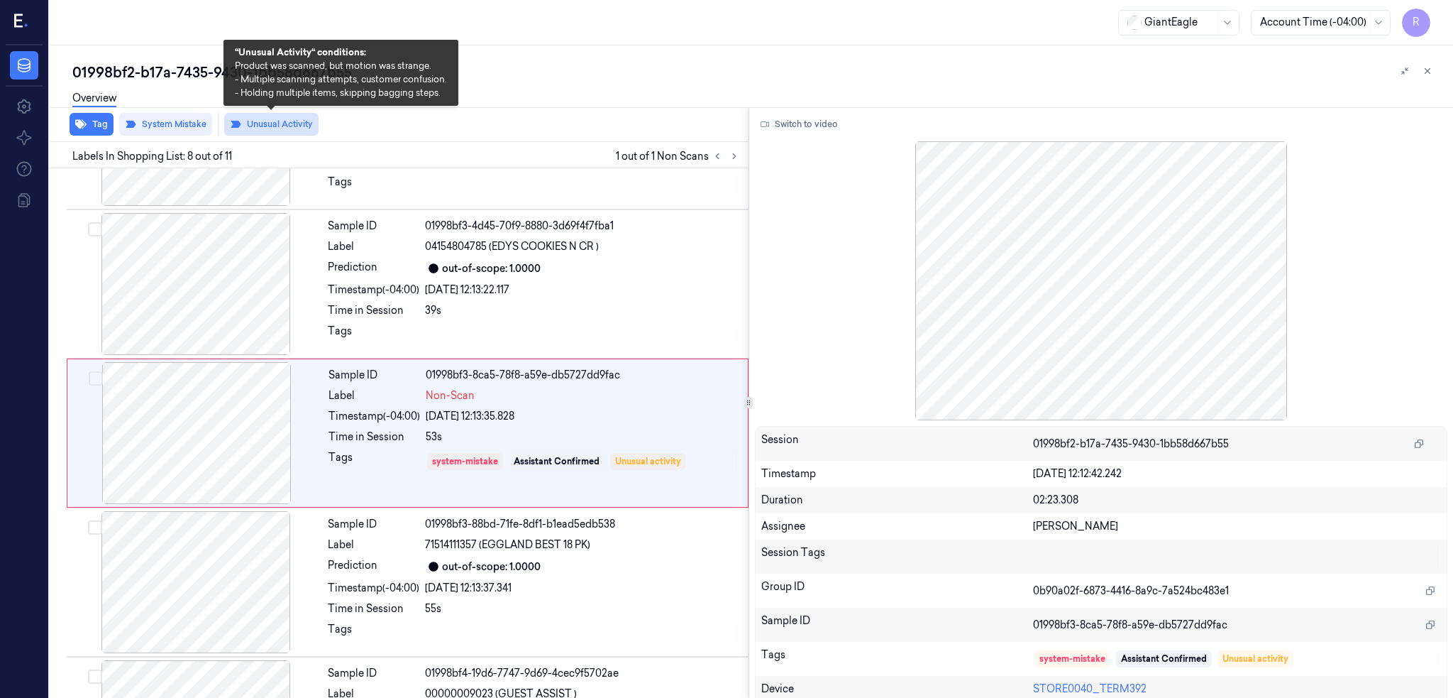
click at [278, 127] on button "Unusual Activity" at bounding box center [271, 124] width 94 height 23
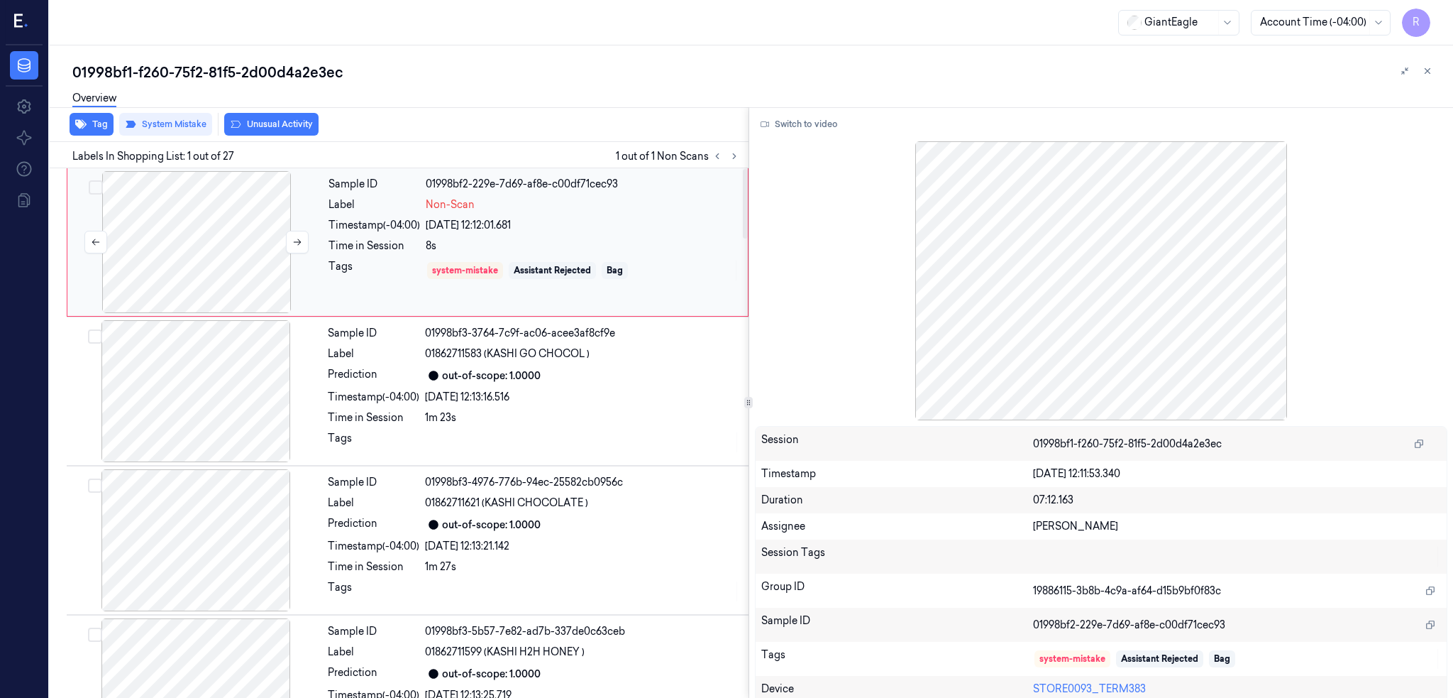
click at [240, 246] on div at bounding box center [196, 242] width 253 height 142
click at [237, 268] on div at bounding box center [196, 242] width 253 height 142
click at [834, 133] on button "Switch to video" at bounding box center [799, 124] width 89 height 23
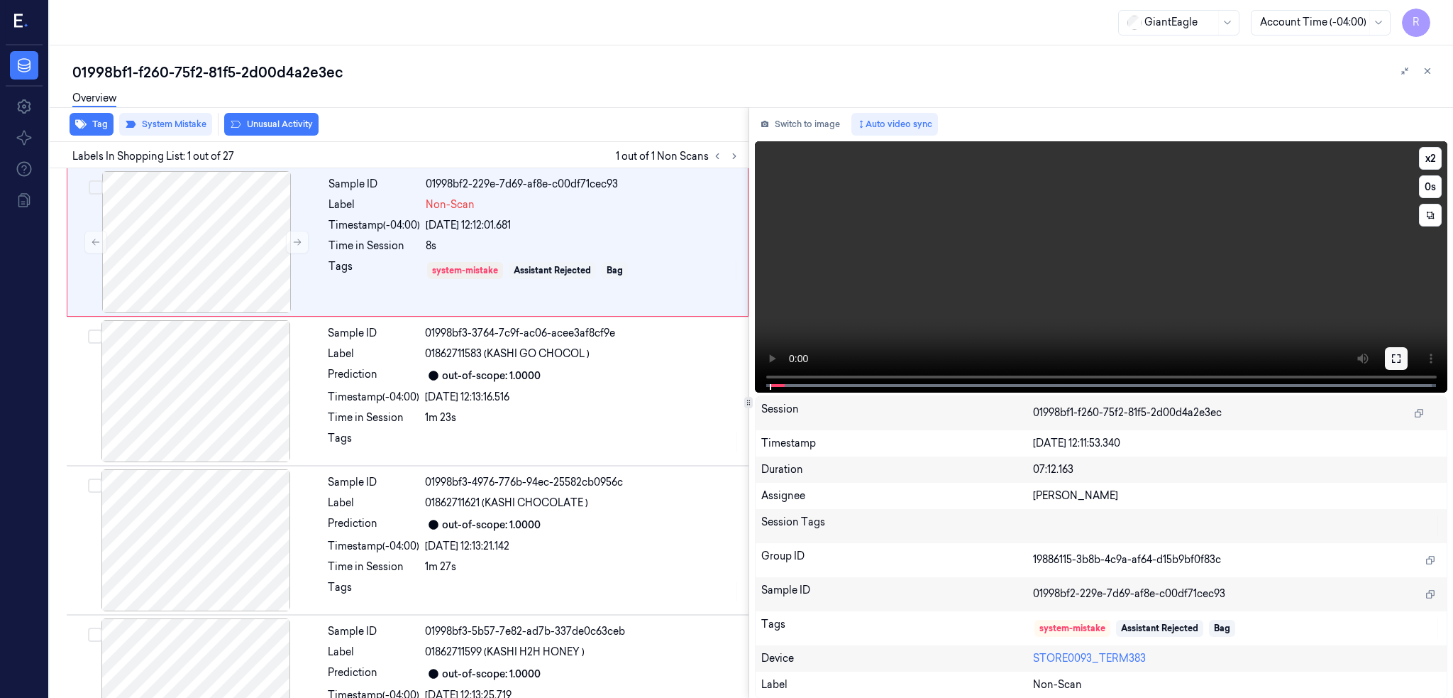
click at [1408, 351] on button at bounding box center [1396, 358] width 23 height 23
click at [1401, 356] on icon at bounding box center [1396, 358] width 9 height 9
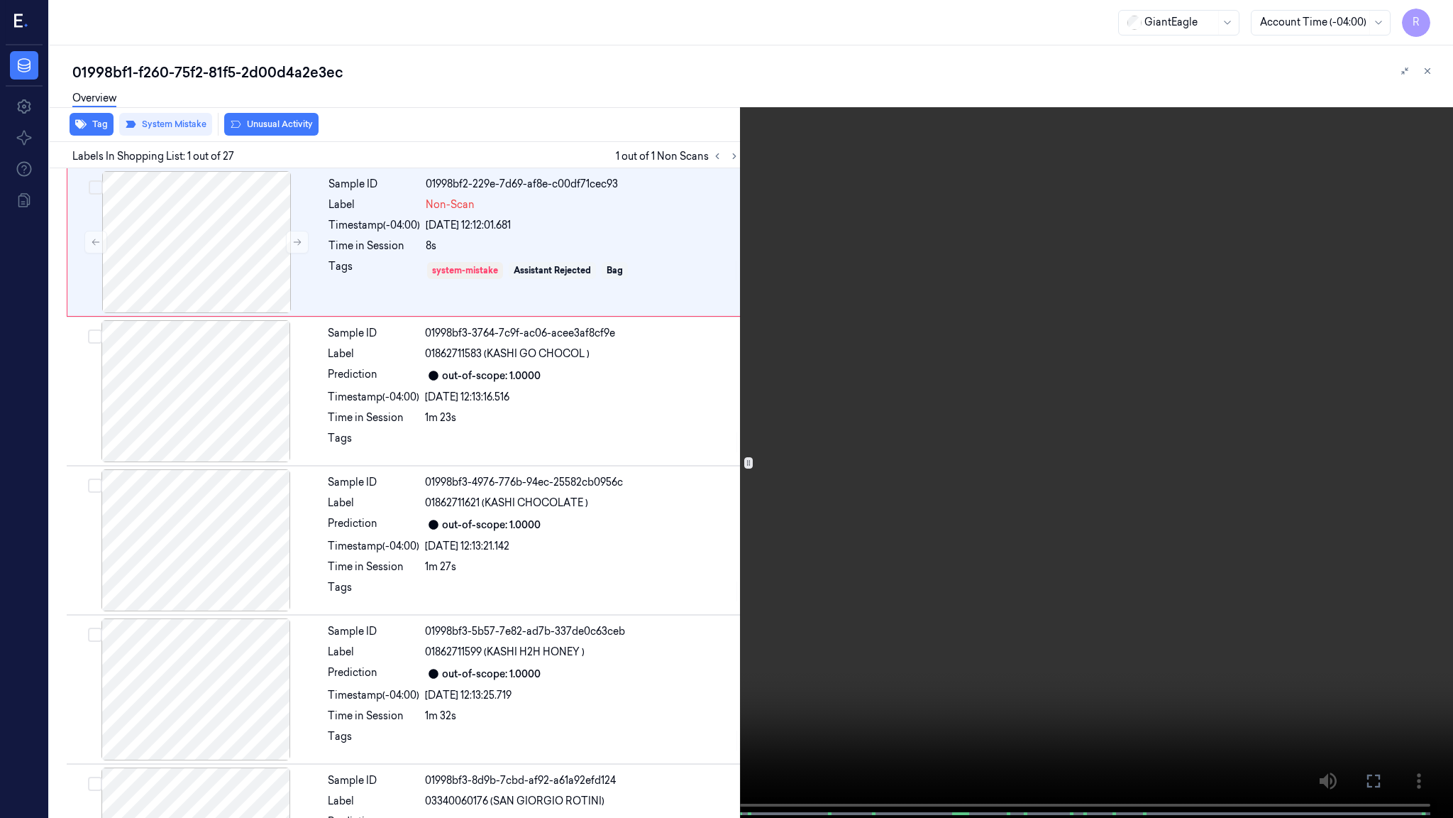
click at [827, 564] on video at bounding box center [726, 410] width 1453 height 820
click at [396, 509] on video at bounding box center [726, 410] width 1453 height 820
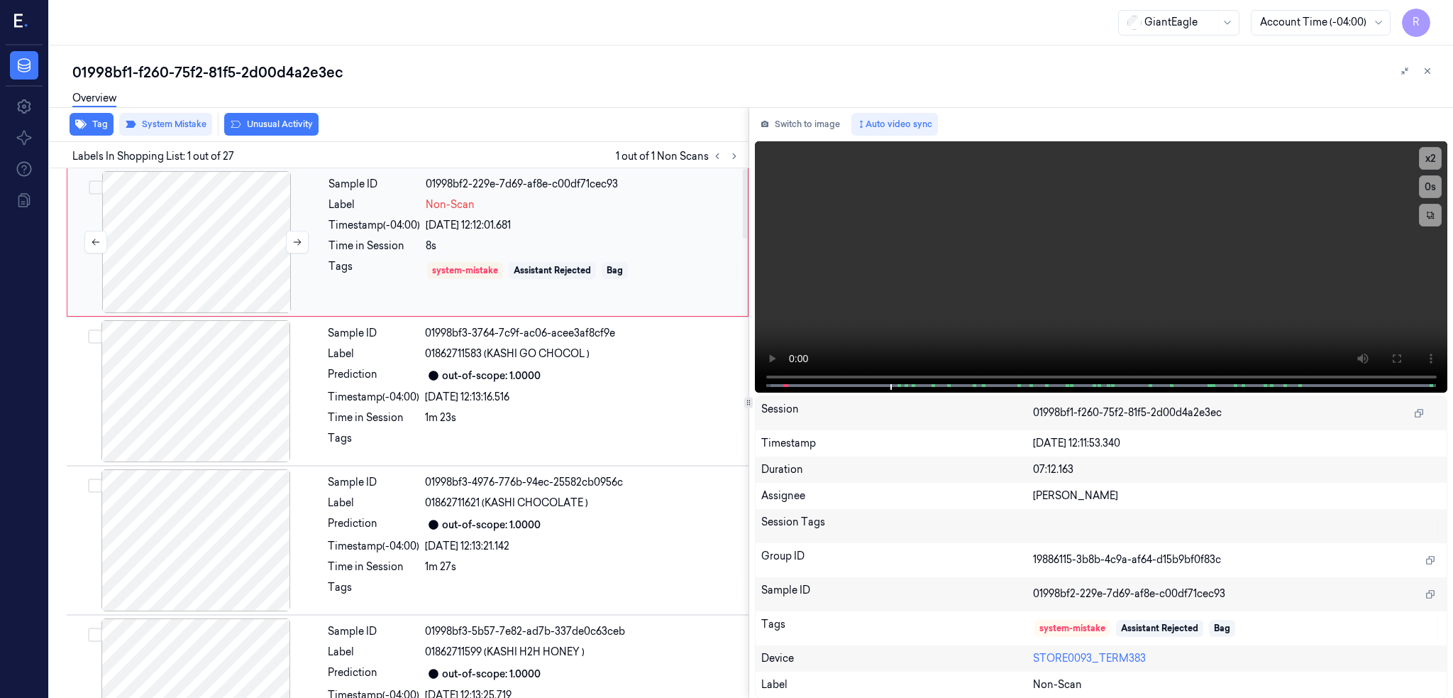
click at [160, 251] on div at bounding box center [196, 242] width 253 height 142
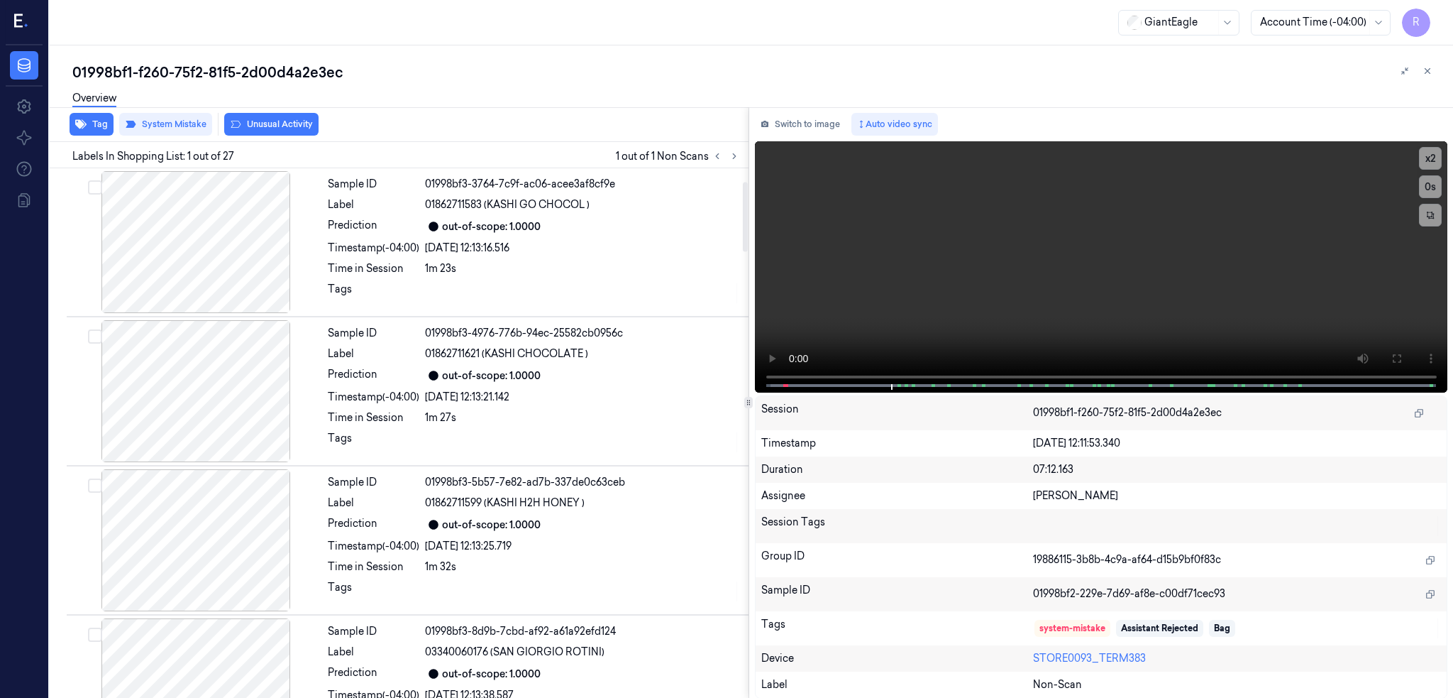
scroll to position [94, 0]
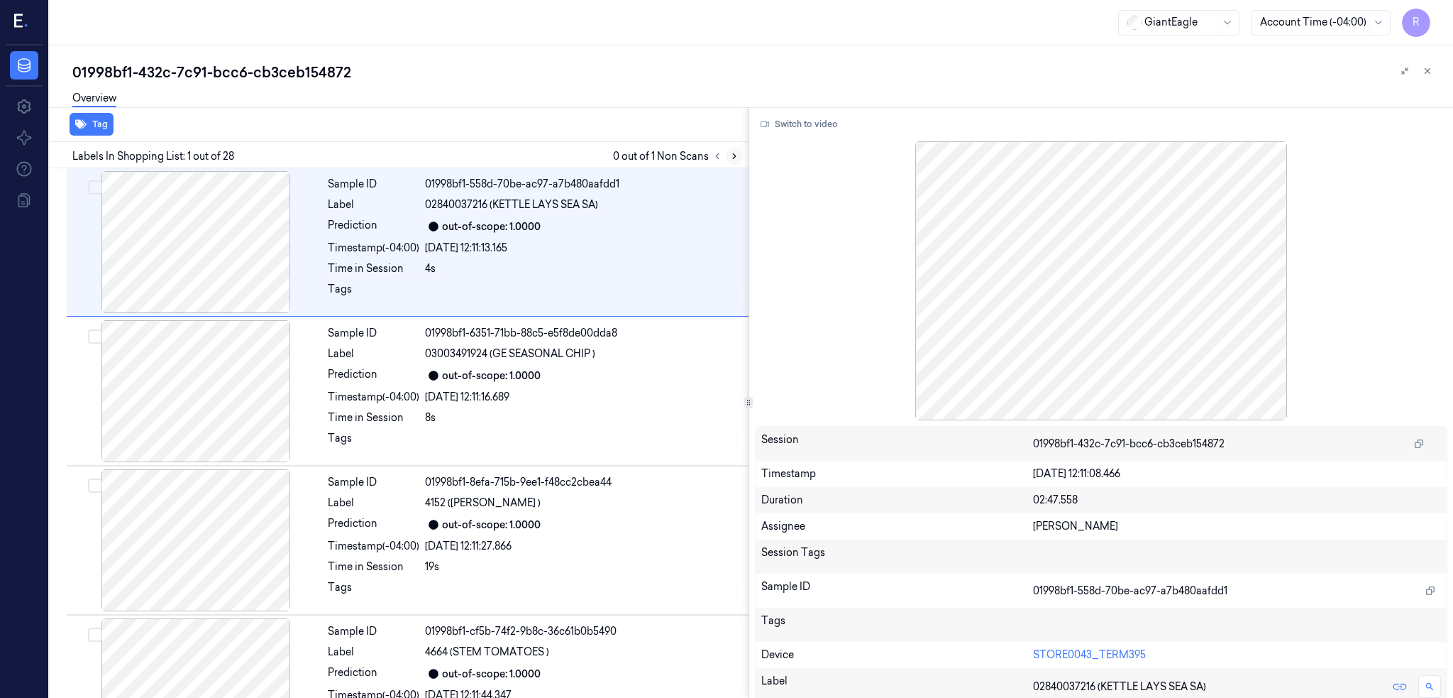
click at [739, 157] on icon at bounding box center [735, 156] width 10 height 10
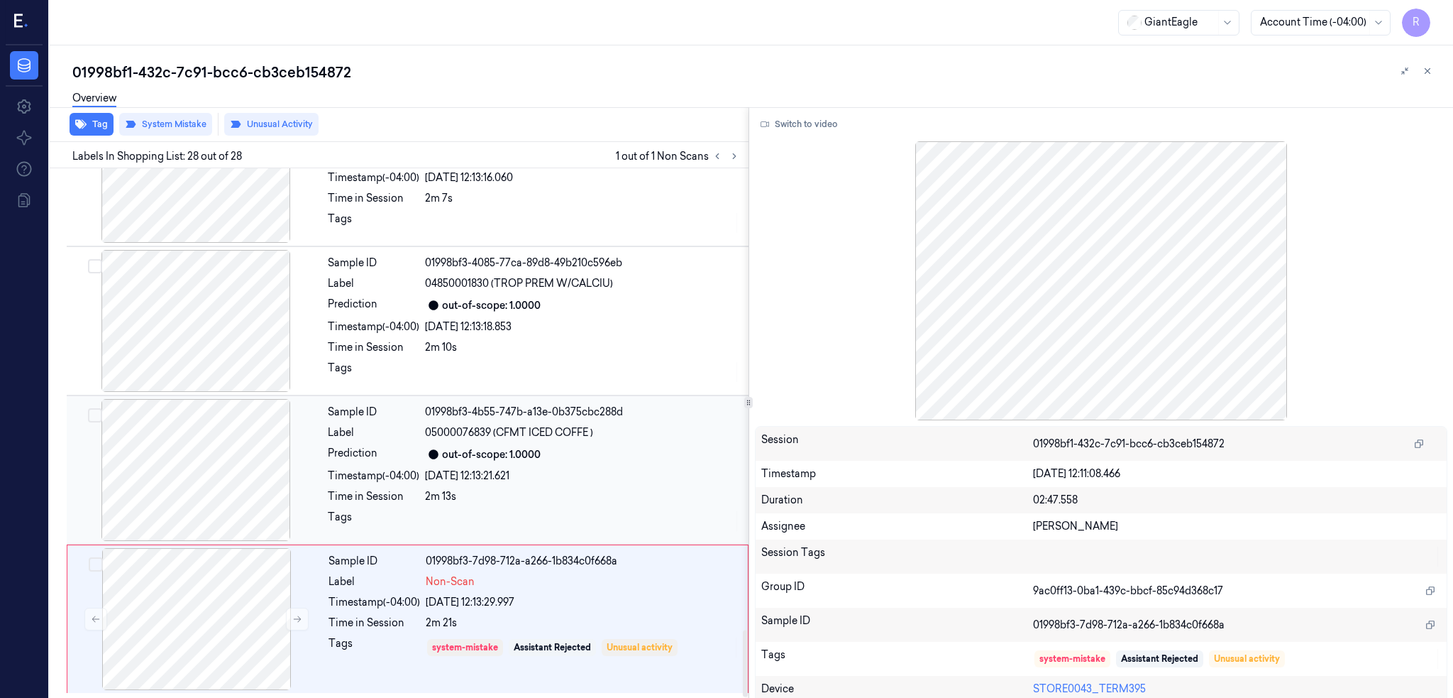
scroll to position [3649, 0]
click at [175, 471] on div at bounding box center [196, 470] width 253 height 142
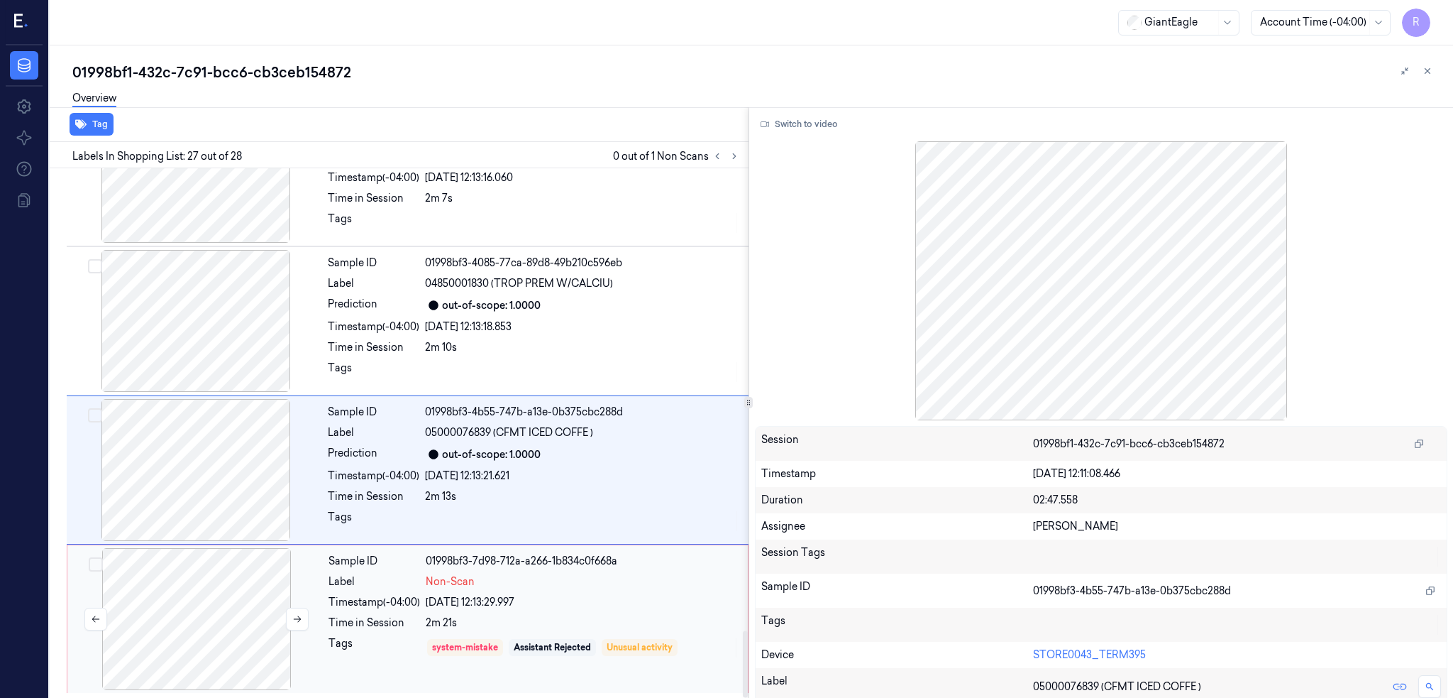
click at [196, 615] on div at bounding box center [196, 619] width 253 height 142
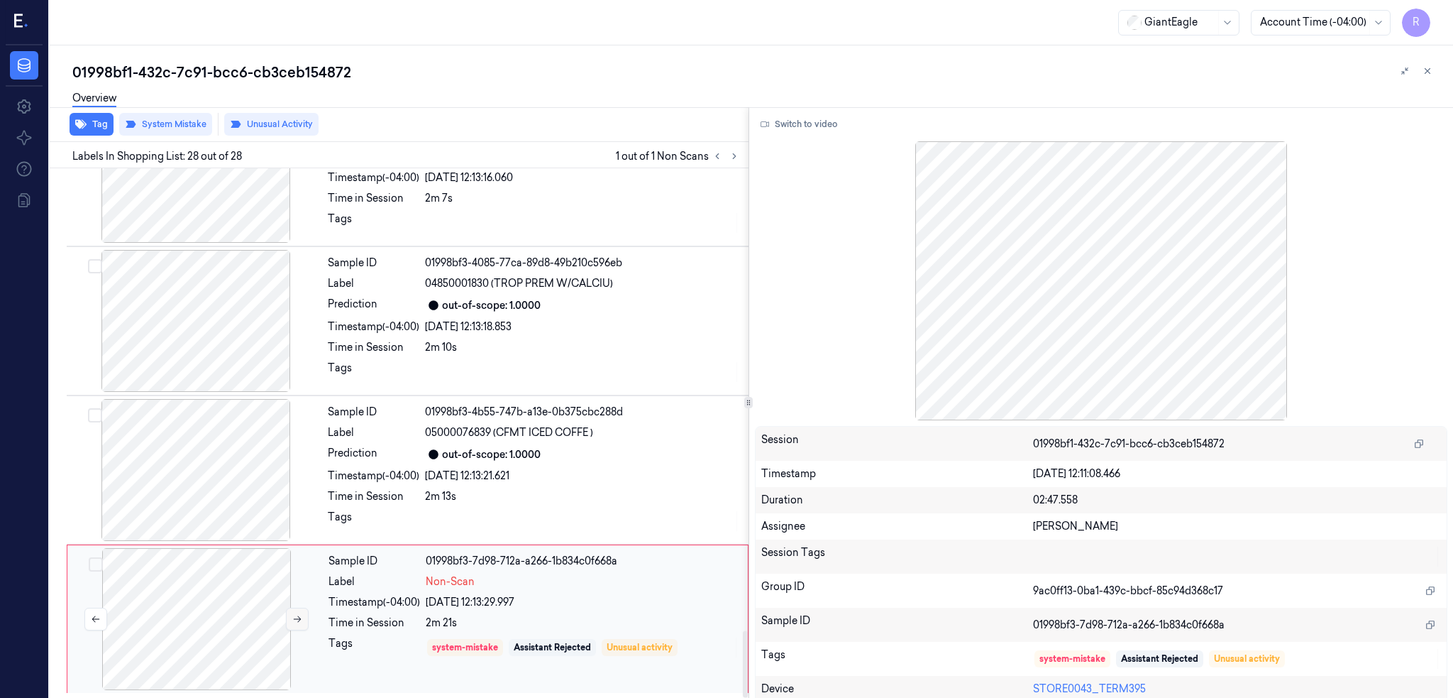
click at [299, 620] on icon at bounding box center [297, 619] width 10 height 10
click at [202, 478] on div at bounding box center [196, 470] width 253 height 142
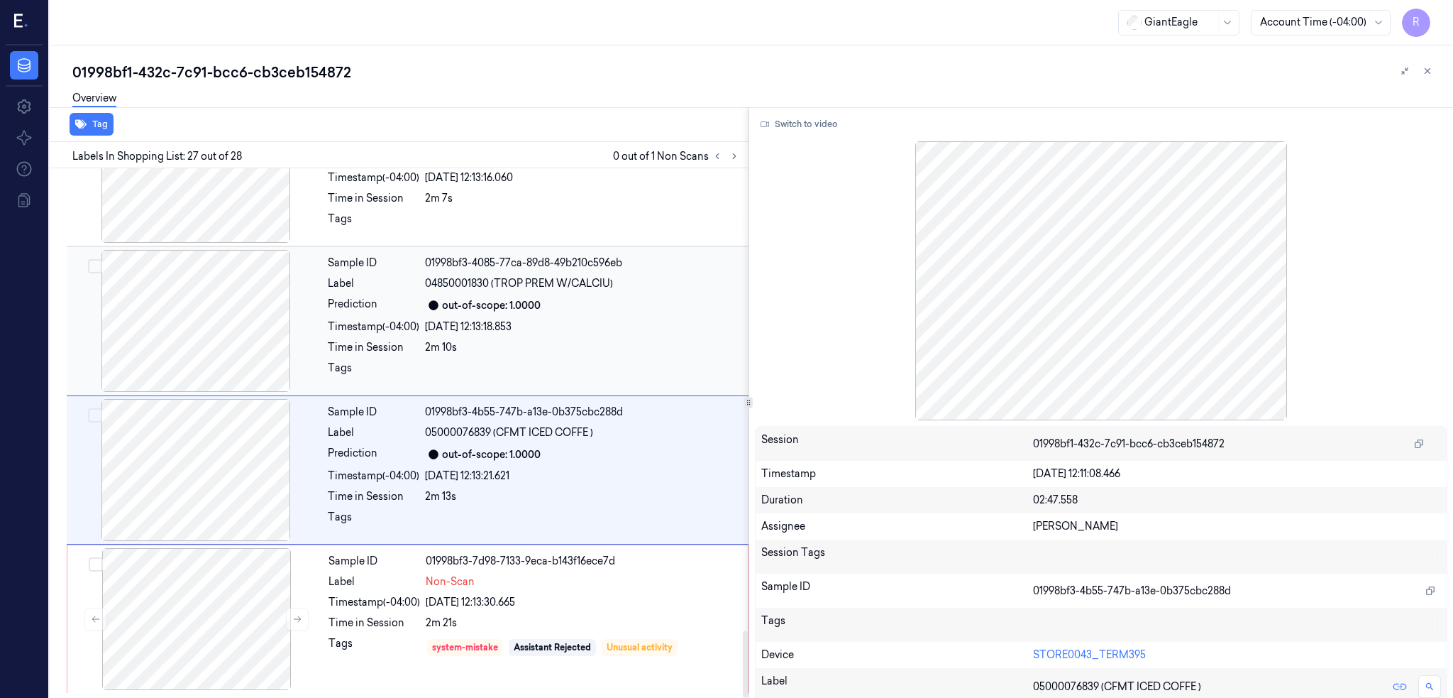
click at [179, 349] on div at bounding box center [196, 321] width 253 height 142
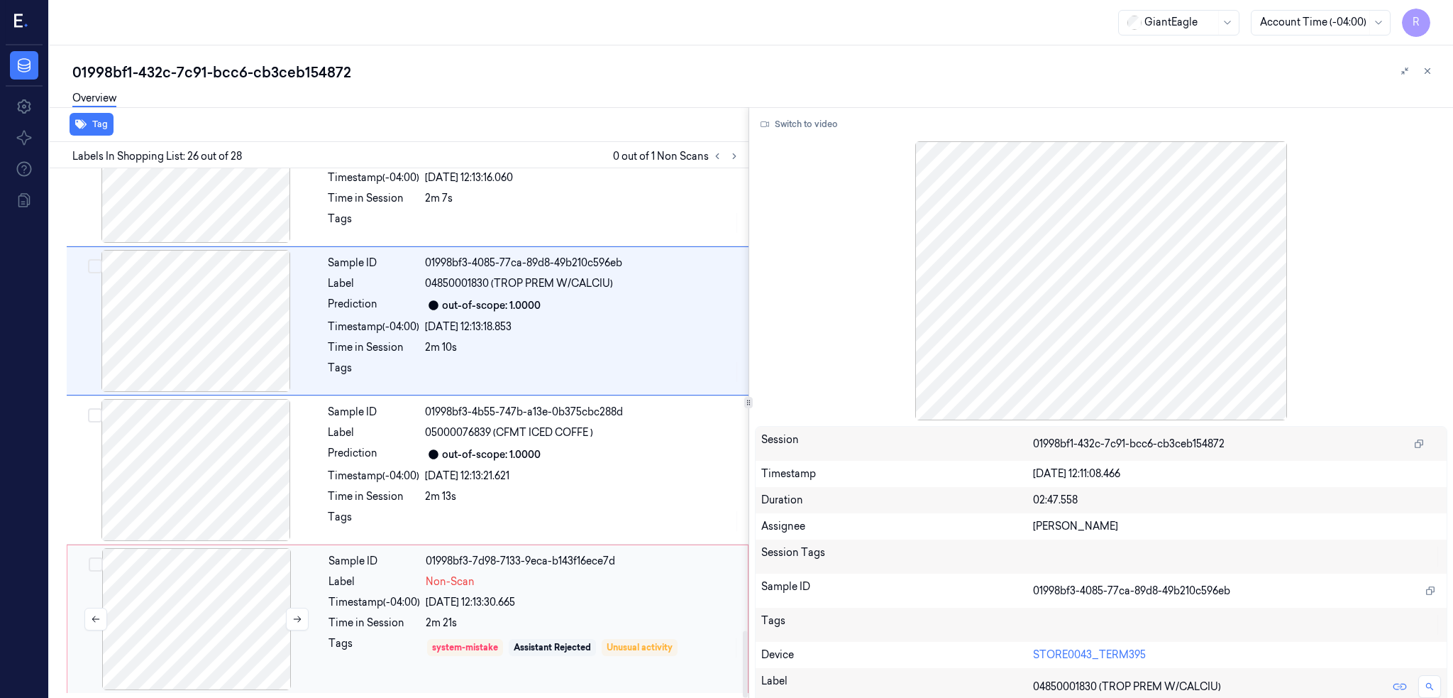
click at [246, 595] on div at bounding box center [196, 619] width 253 height 142
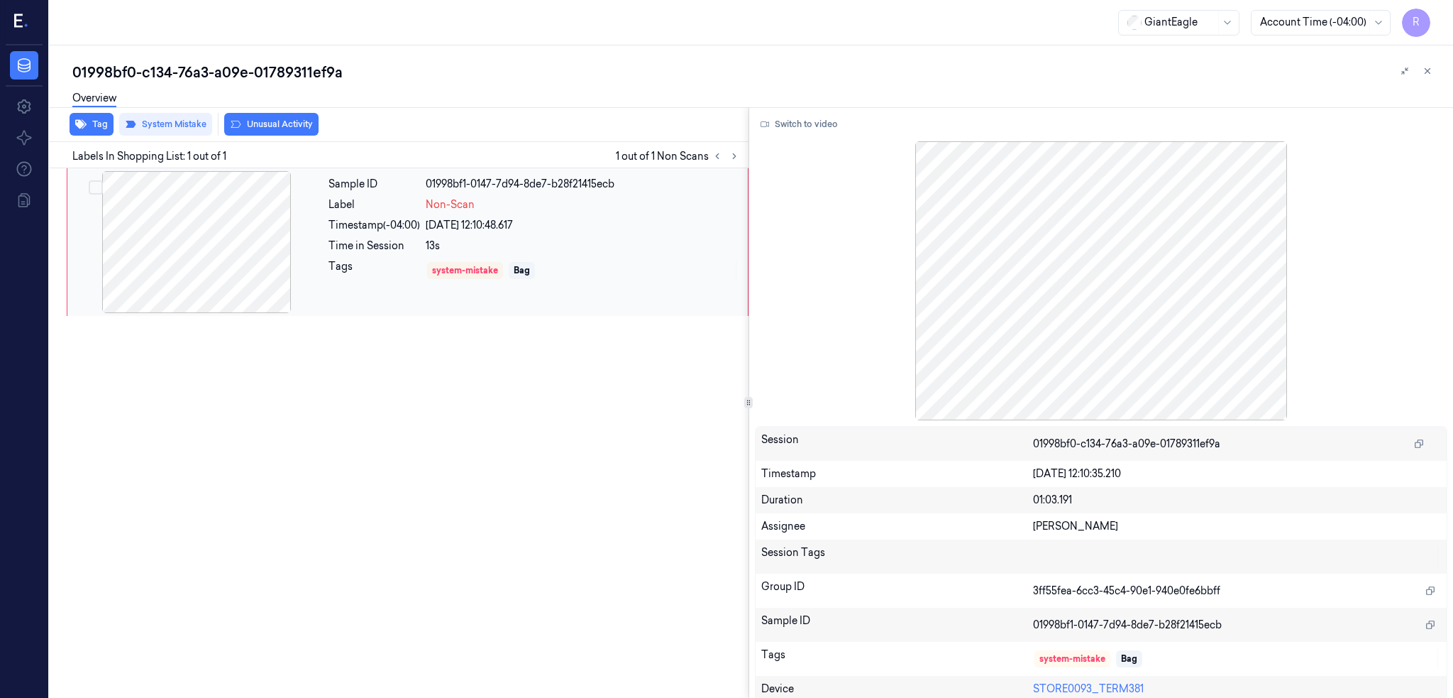
click at [167, 188] on div at bounding box center [196, 242] width 253 height 142
click at [793, 118] on button "Switch to video" at bounding box center [799, 124] width 89 height 23
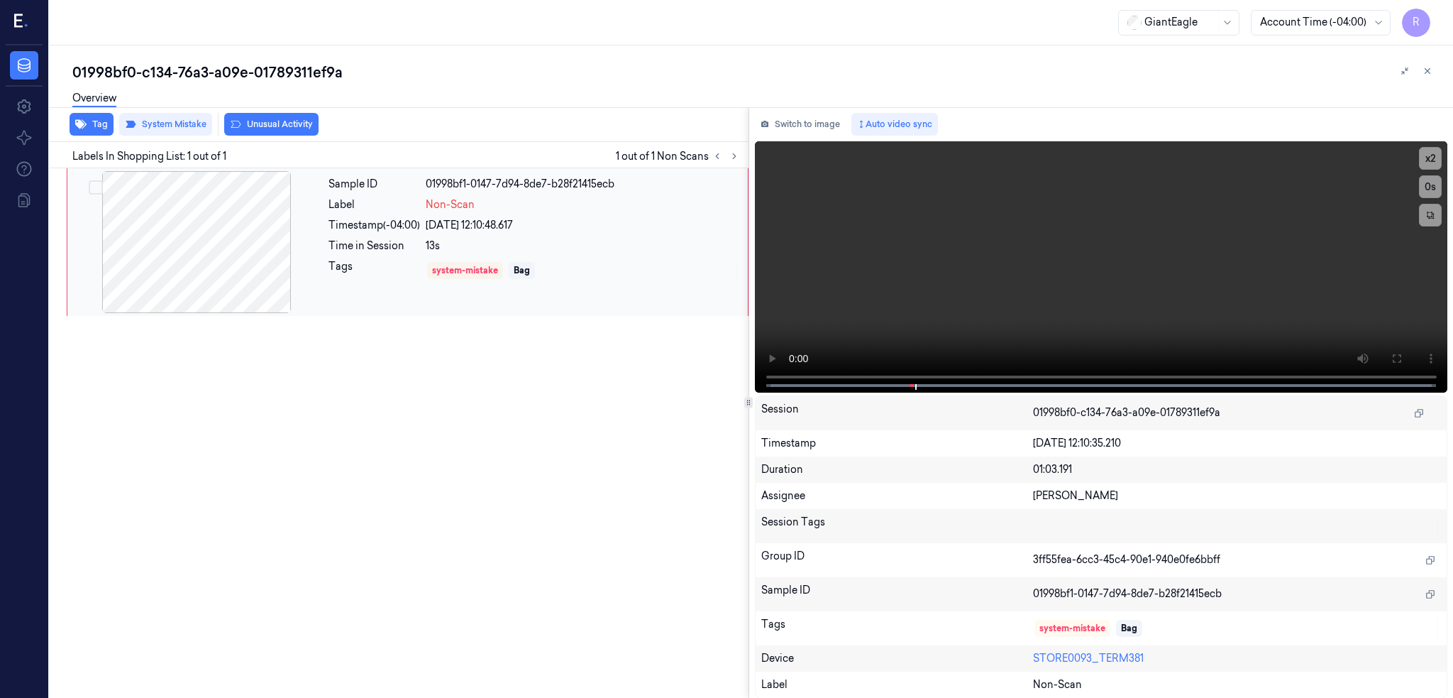
click at [169, 233] on div at bounding box center [196, 242] width 253 height 142
click at [196, 187] on div at bounding box center [196, 242] width 253 height 142
click at [1402, 353] on icon at bounding box center [1396, 358] width 11 height 11
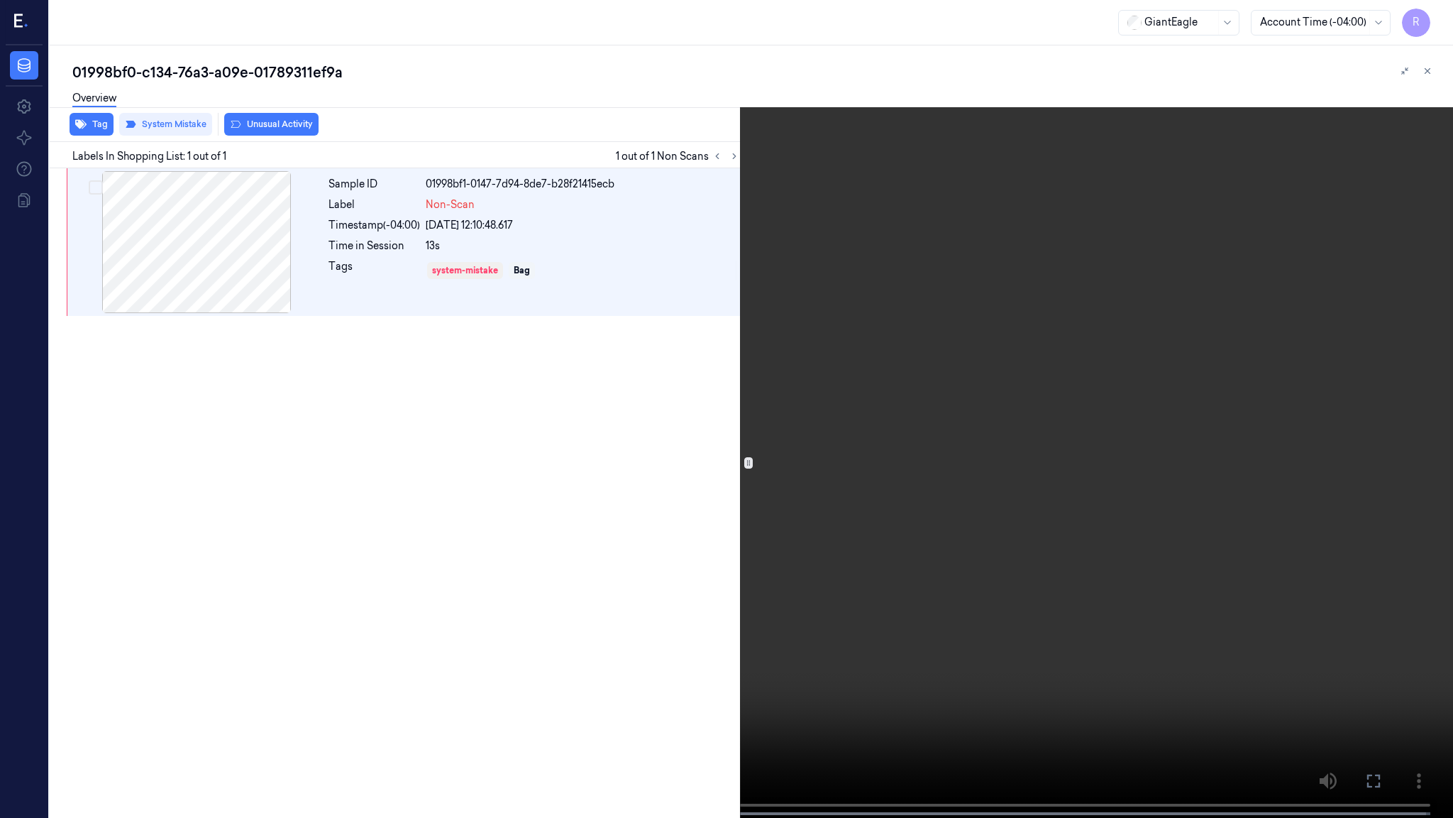
click at [566, 507] on video at bounding box center [726, 410] width 1453 height 820
click at [609, 610] on video at bounding box center [726, 410] width 1453 height 820
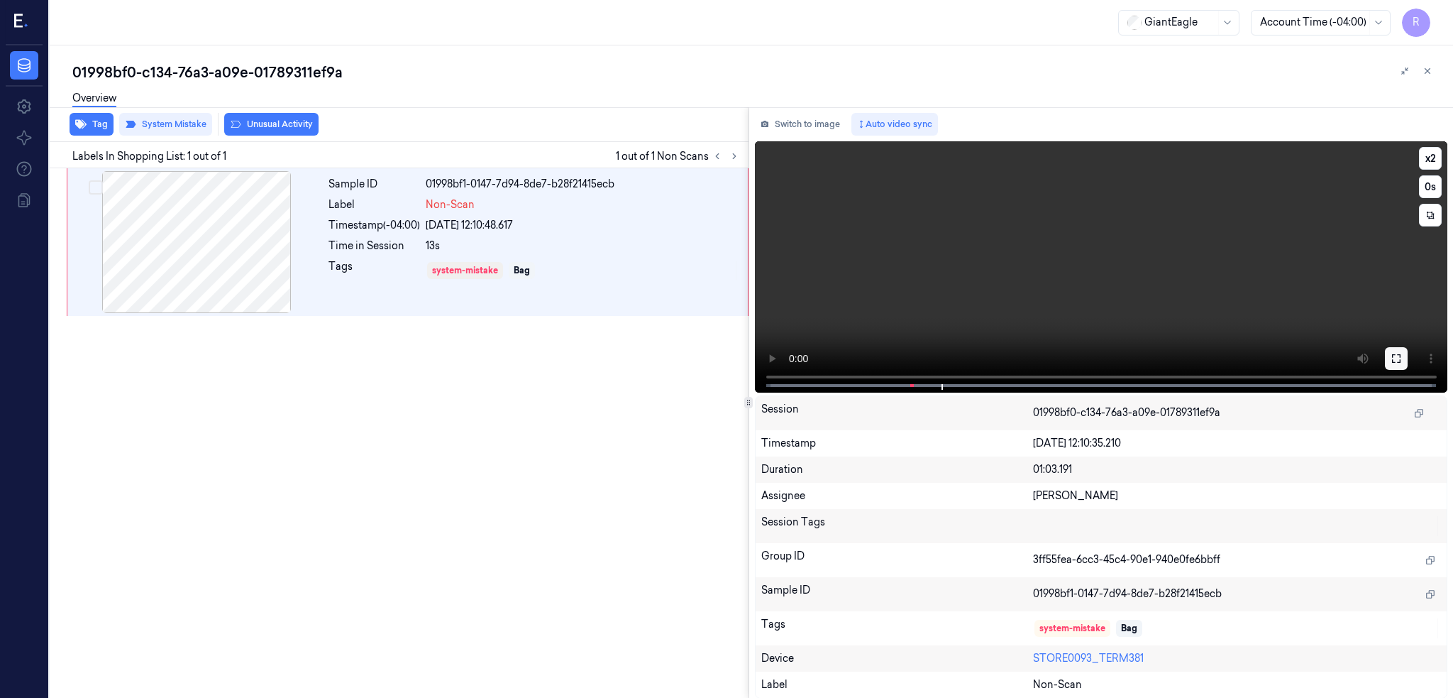
click at [1402, 358] on icon at bounding box center [1396, 358] width 11 height 11
click at [216, 229] on div at bounding box center [196, 242] width 253 height 142
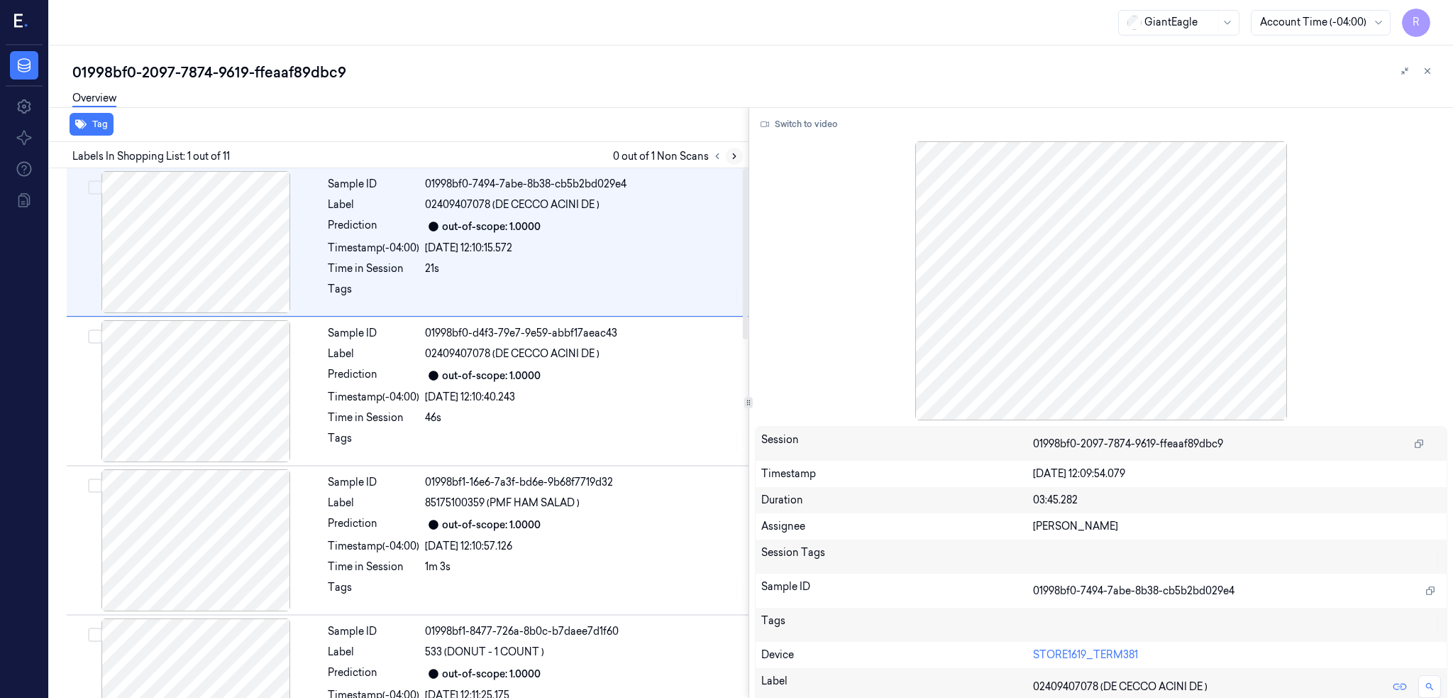
click at [739, 153] on icon at bounding box center [735, 156] width 10 height 10
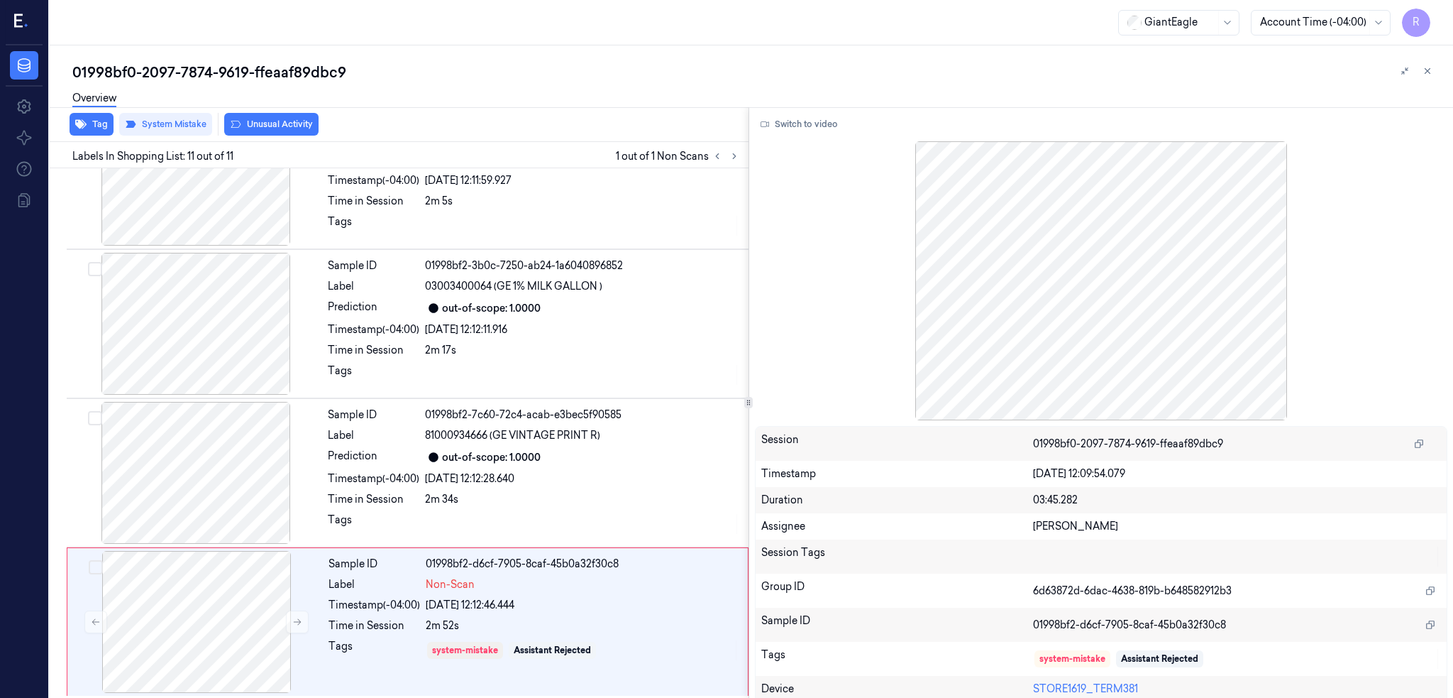
scroll to position [1114, 0]
click at [212, 610] on div at bounding box center [196, 619] width 253 height 142
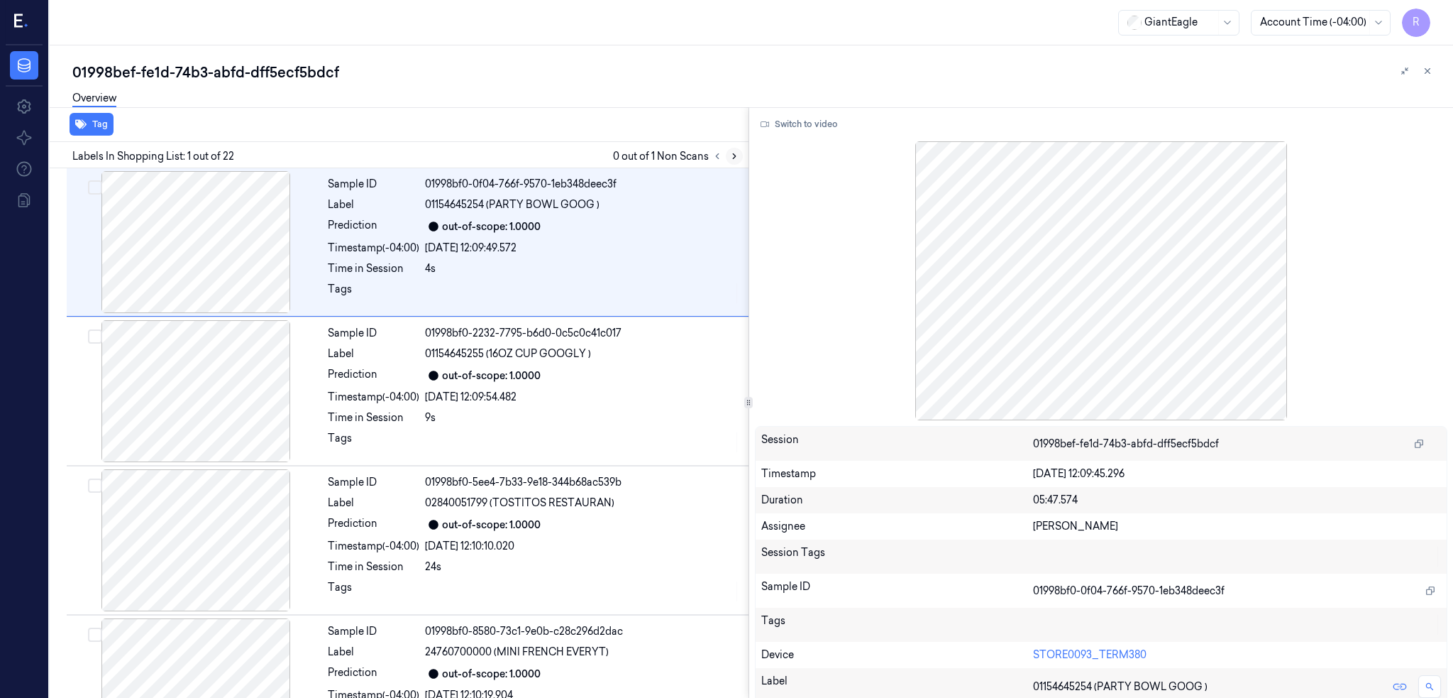
click at [743, 157] on button at bounding box center [734, 156] width 17 height 17
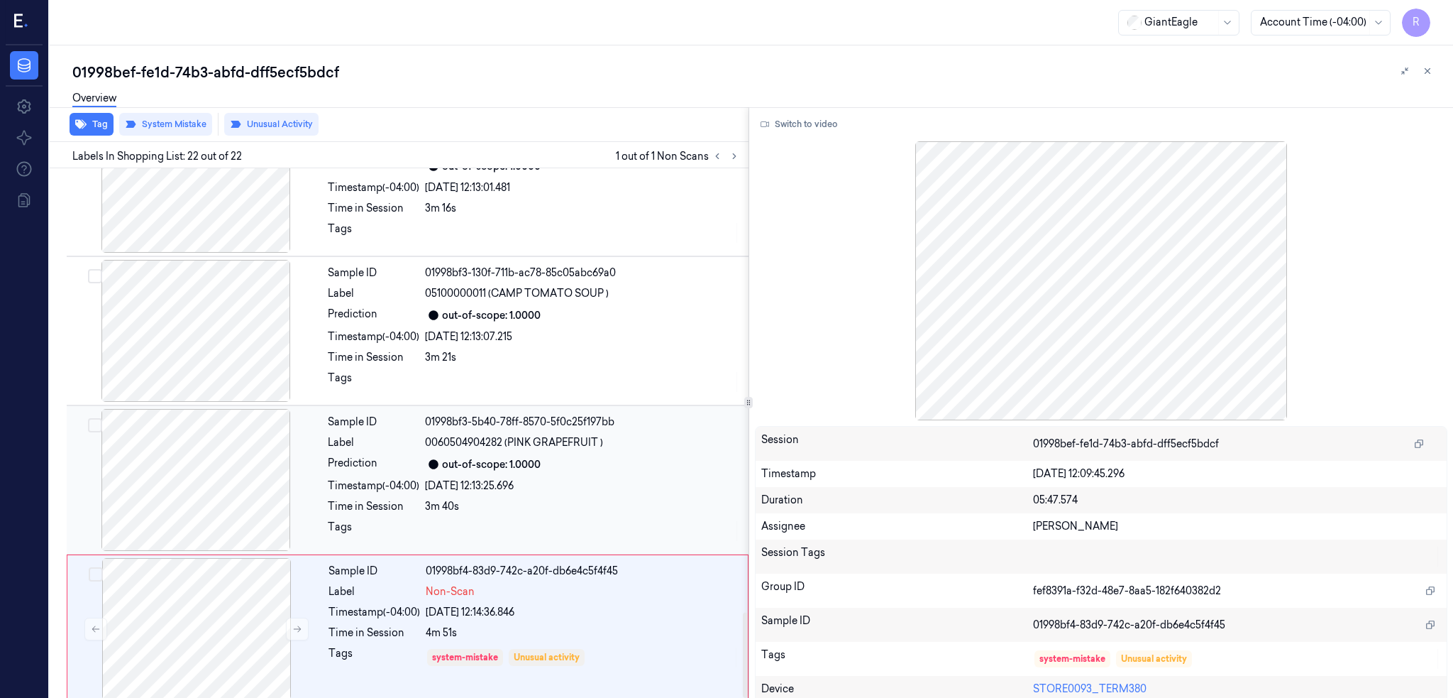
scroll to position [2754, 0]
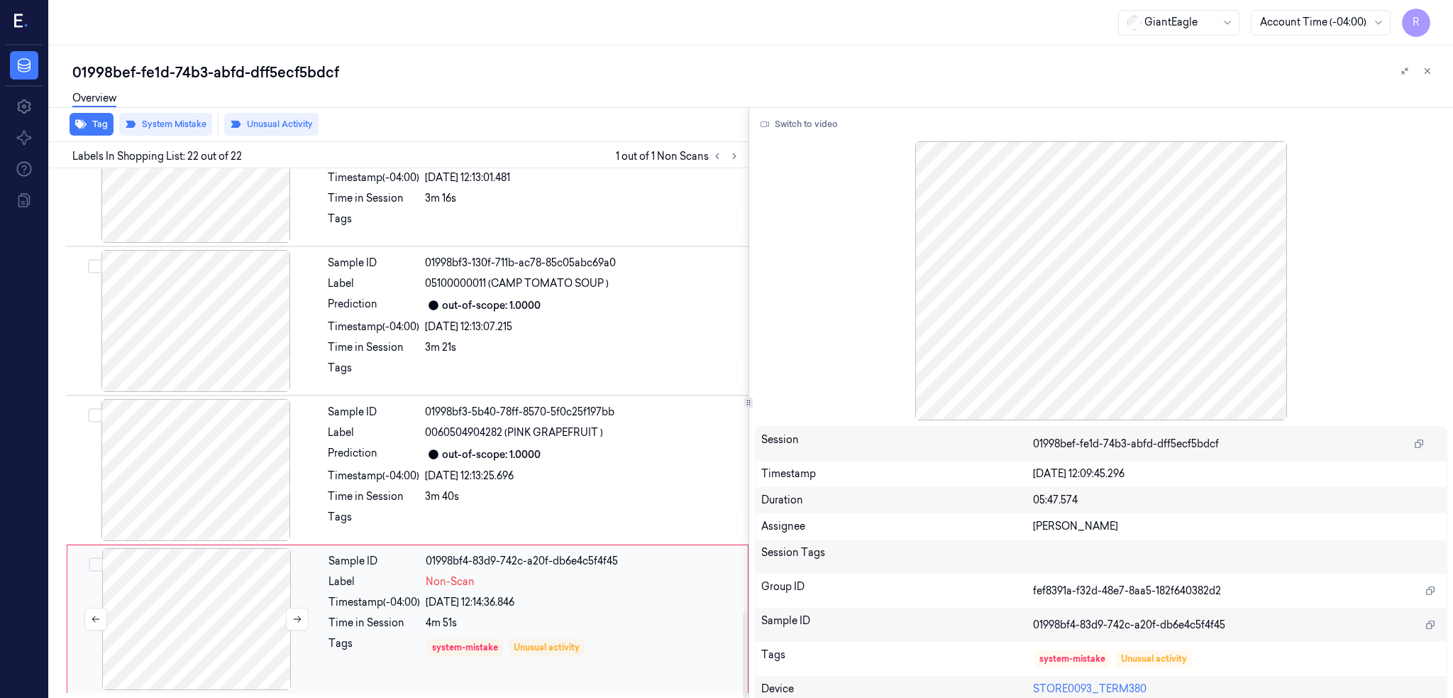
click at [219, 611] on div at bounding box center [196, 619] width 253 height 142
click at [208, 432] on div at bounding box center [196, 470] width 253 height 142
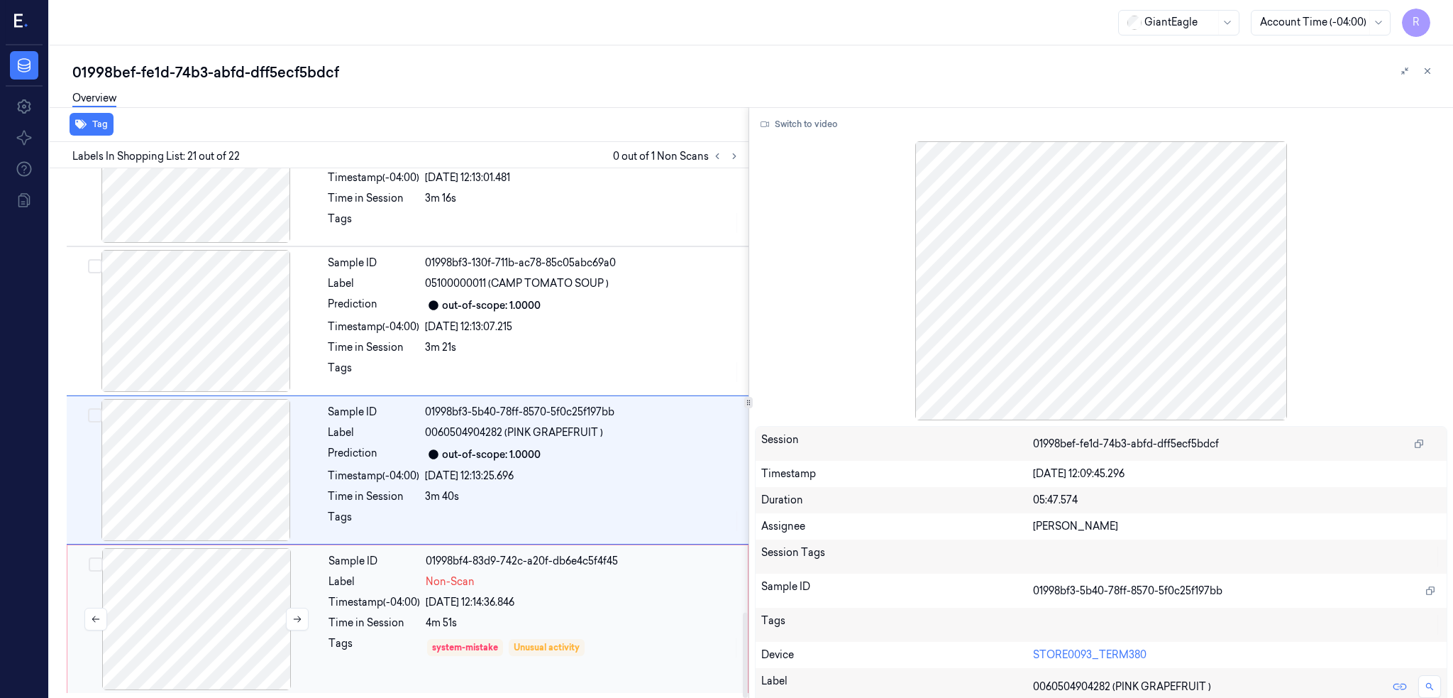
click at [180, 632] on div at bounding box center [196, 619] width 253 height 142
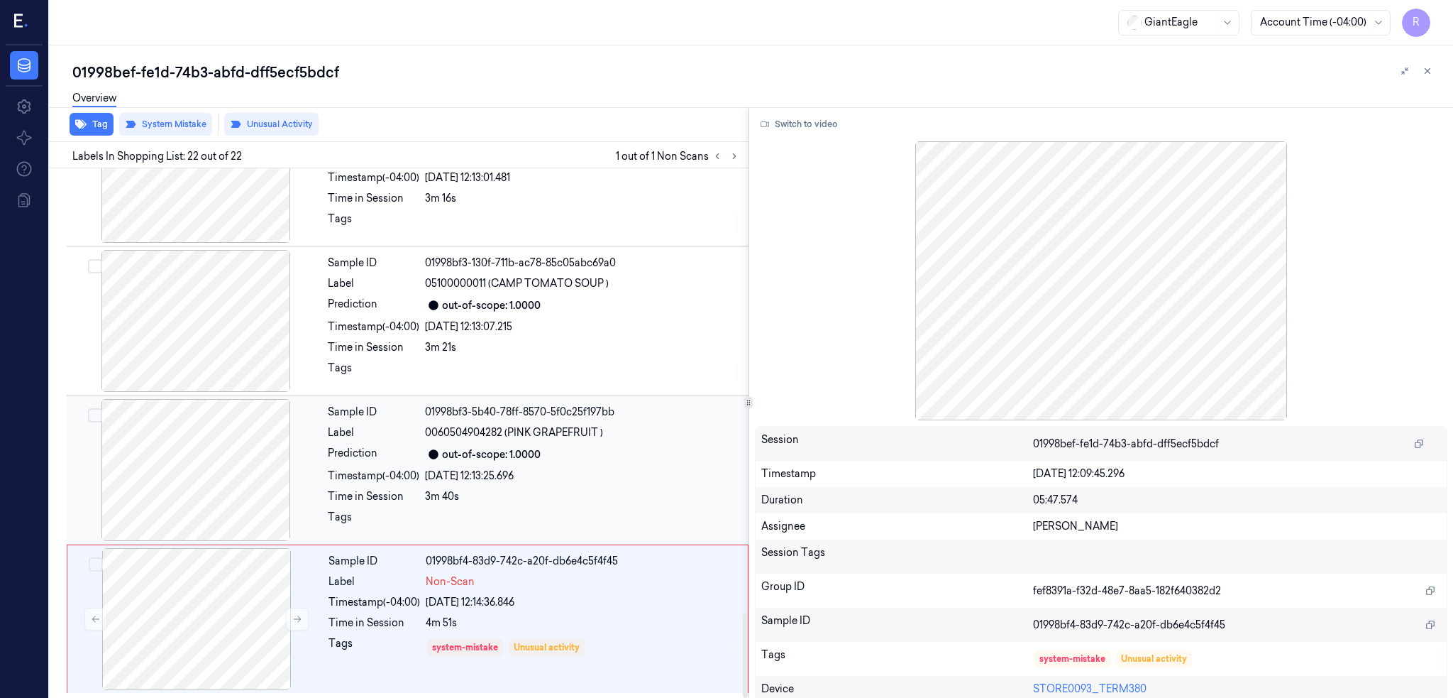
click at [213, 490] on div at bounding box center [196, 470] width 253 height 142
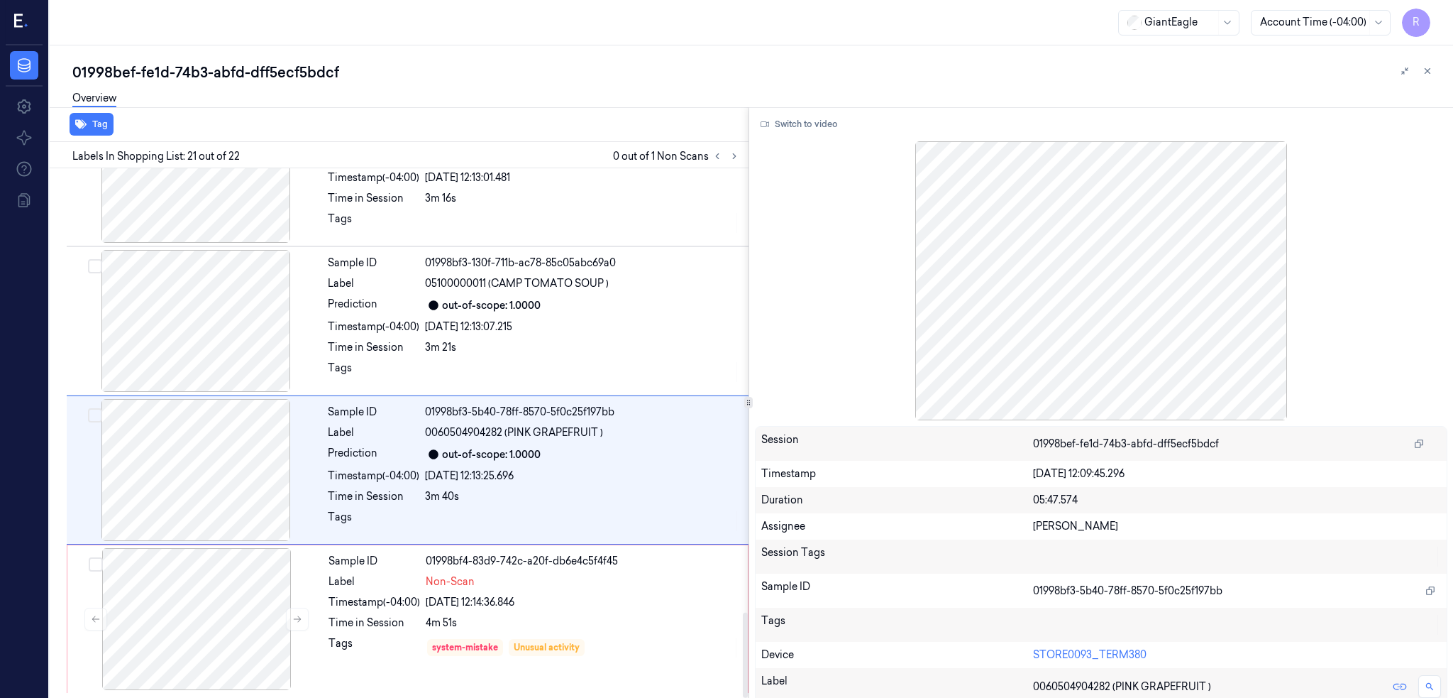
click at [808, 136] on div "Switch to video Session 01998bef-fe1d-74b3-abfd-dff5ecf5bdcf Timestamp 27/09/20…" at bounding box center [1101, 402] width 705 height 591
click at [844, 121] on button "Switch to video" at bounding box center [799, 124] width 89 height 23
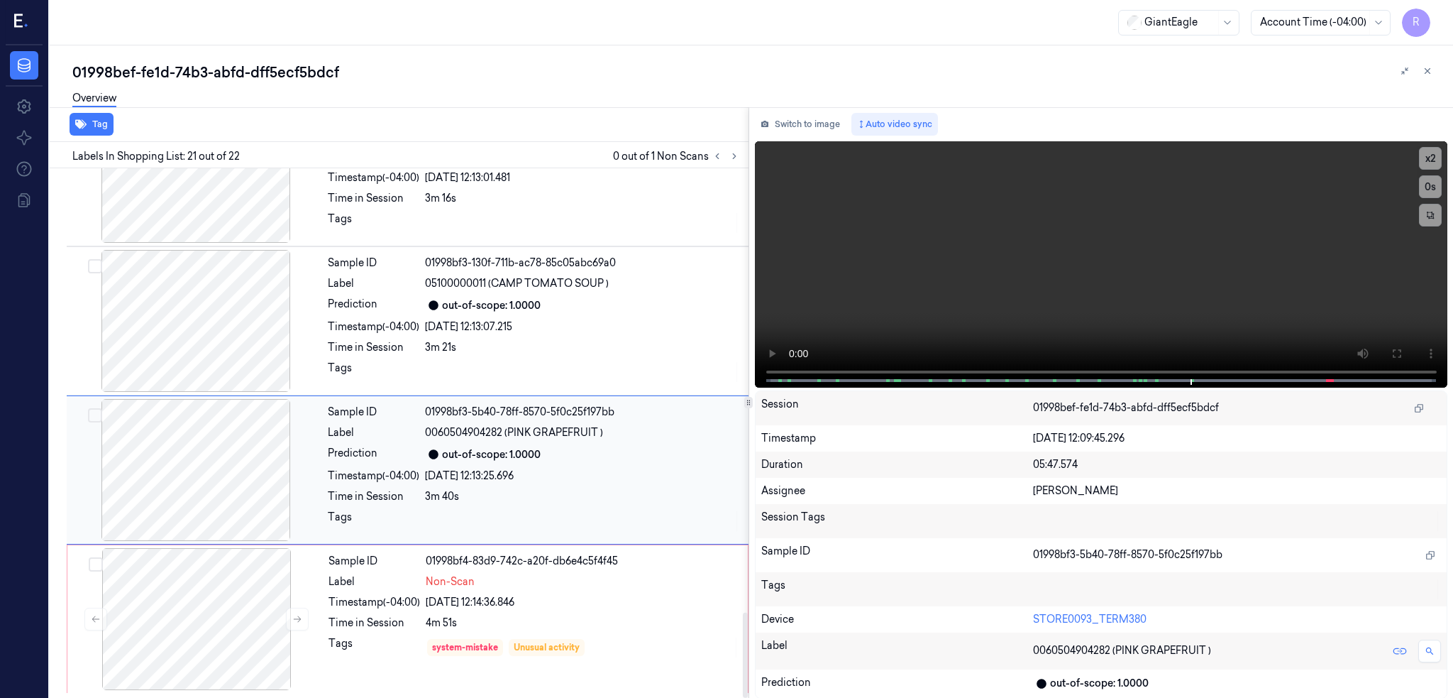
click at [202, 427] on div at bounding box center [196, 470] width 253 height 142
click at [1402, 351] on icon at bounding box center [1396, 353] width 11 height 11
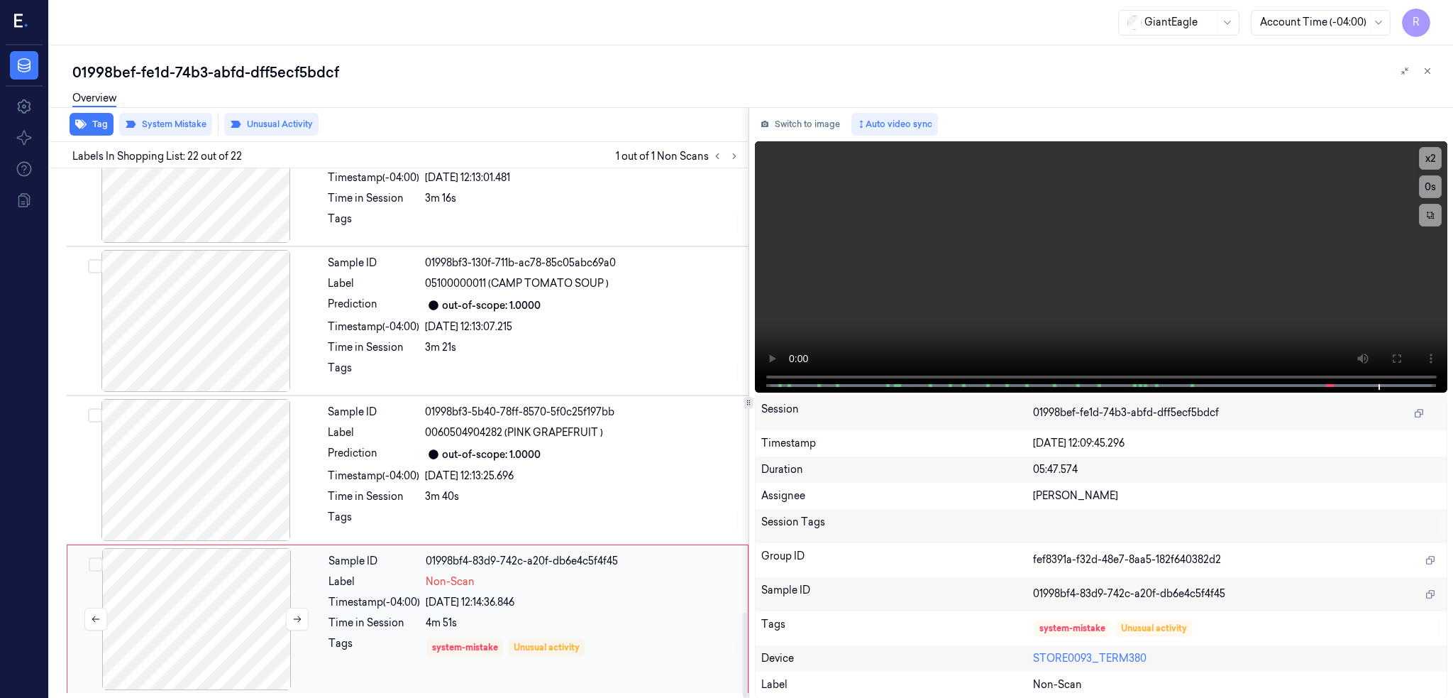
click at [228, 597] on div at bounding box center [196, 619] width 253 height 142
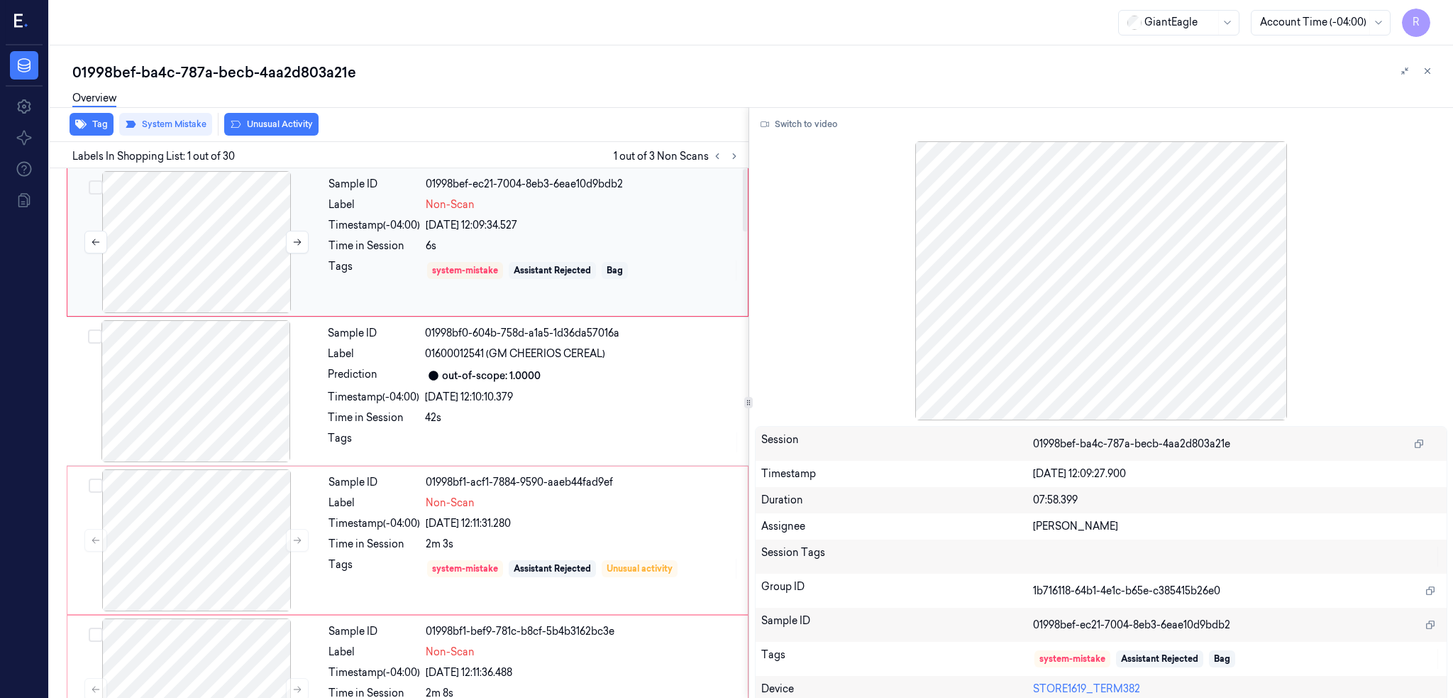
click at [251, 248] on div at bounding box center [196, 242] width 253 height 142
click at [798, 120] on button "Switch to video" at bounding box center [799, 124] width 89 height 23
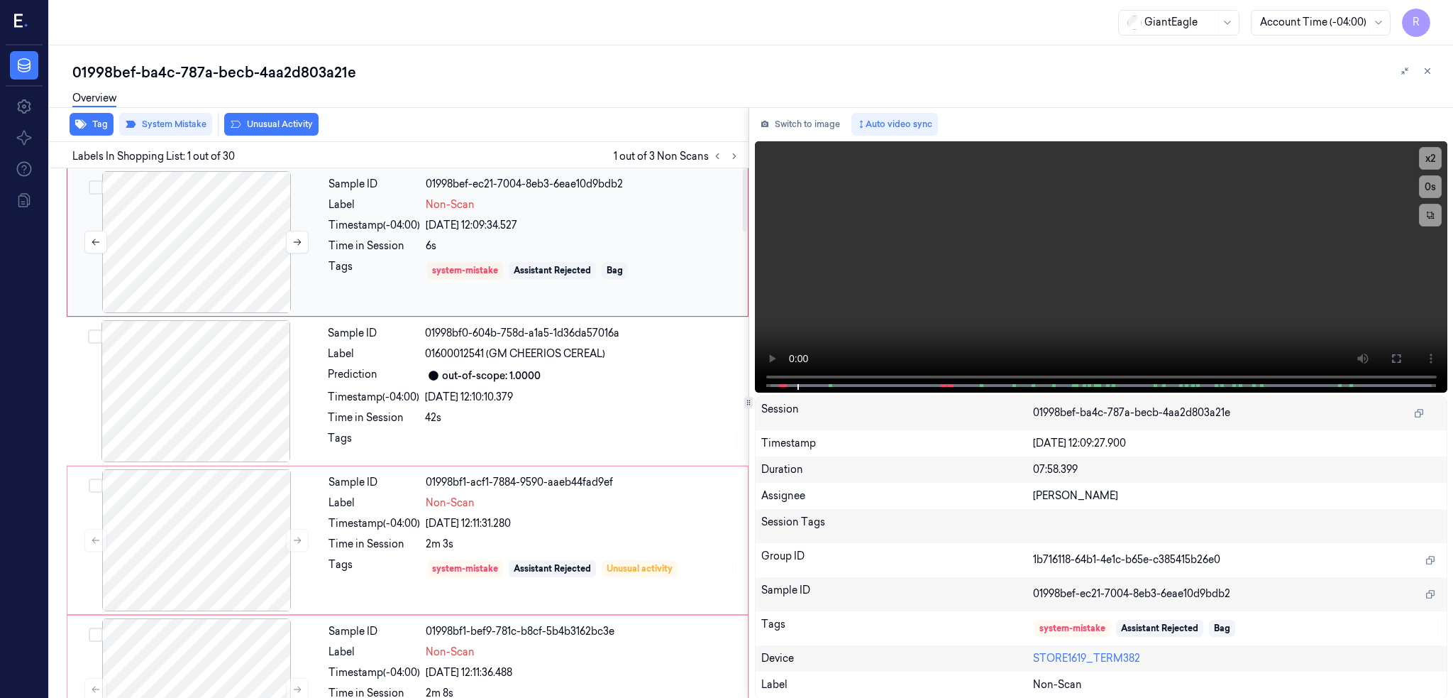
click at [176, 226] on div at bounding box center [196, 242] width 253 height 142
click at [1402, 355] on icon at bounding box center [1396, 358] width 11 height 11
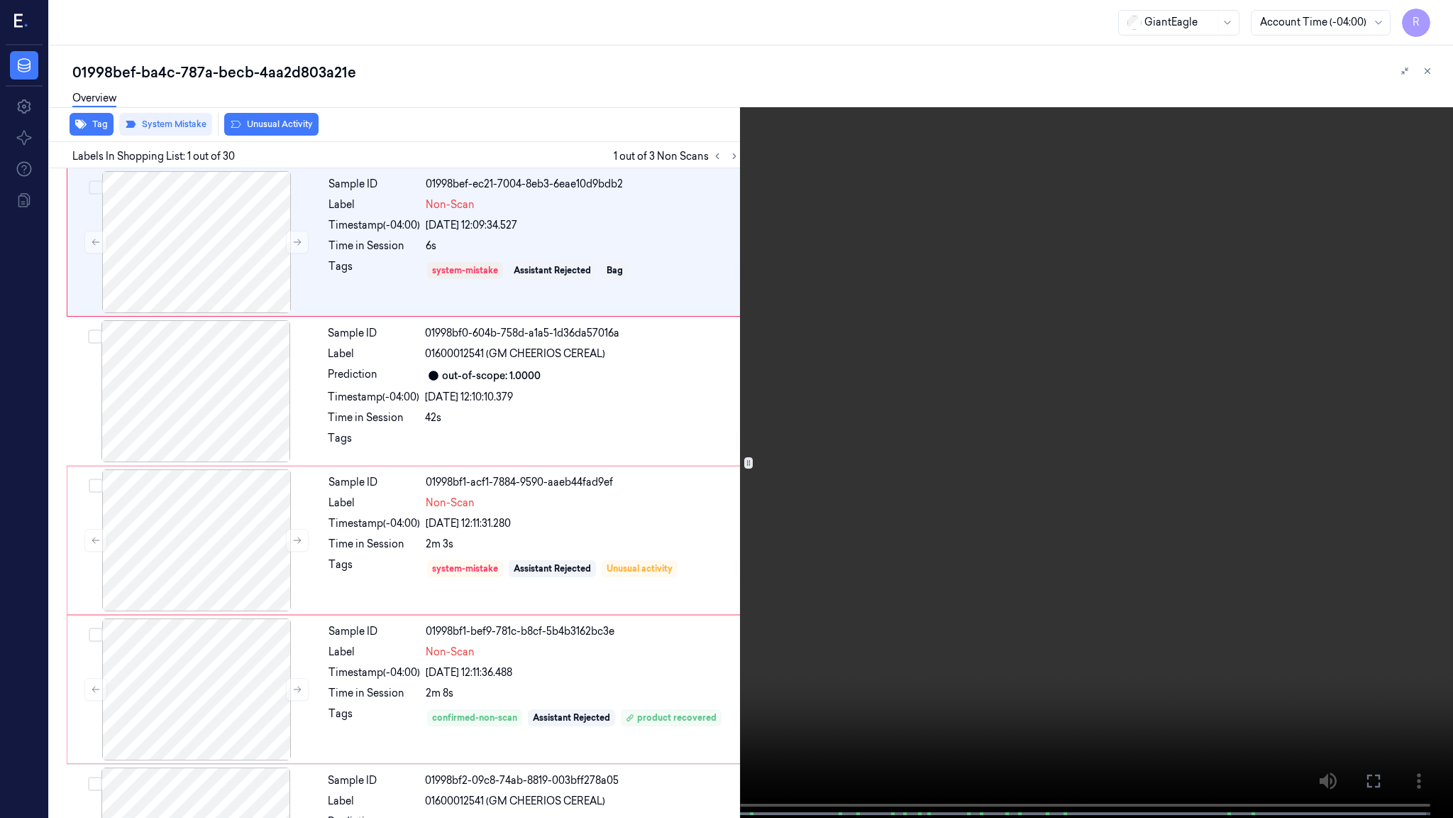
click at [820, 549] on video at bounding box center [726, 410] width 1453 height 820
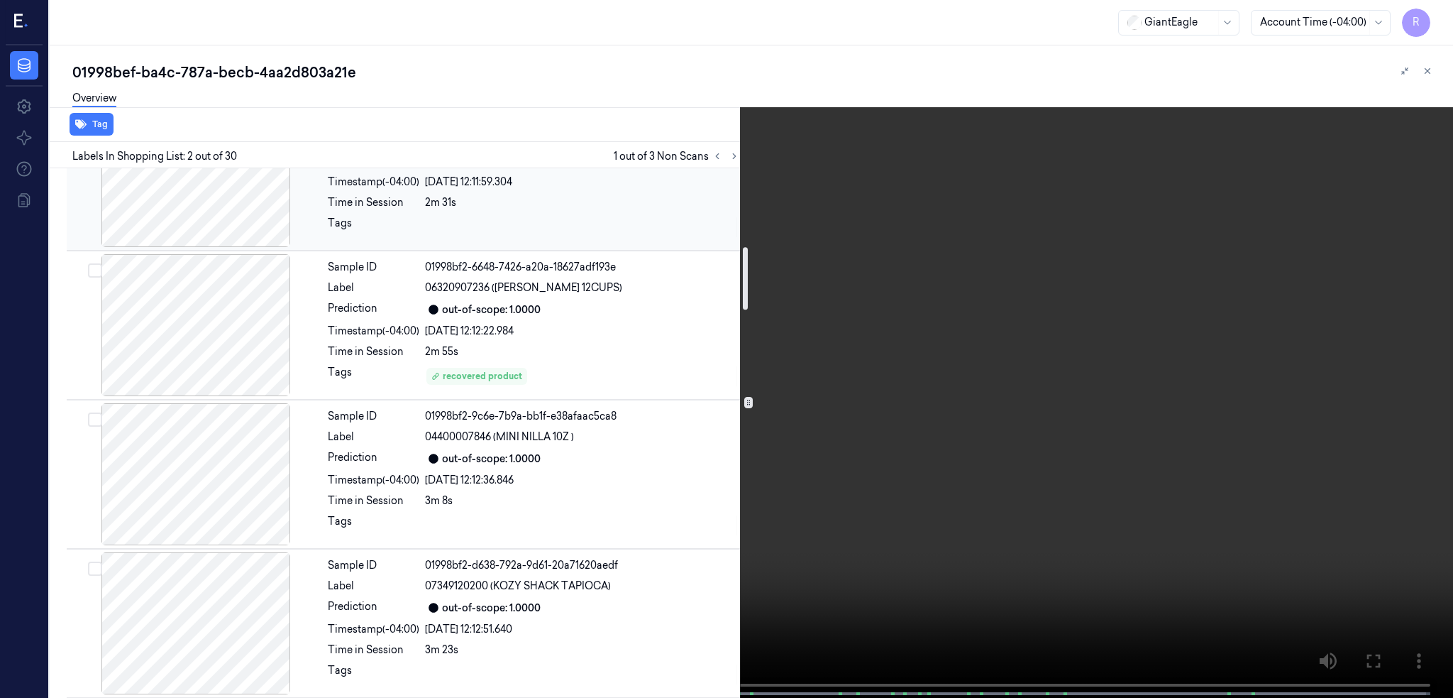
scroll to position [189, 0]
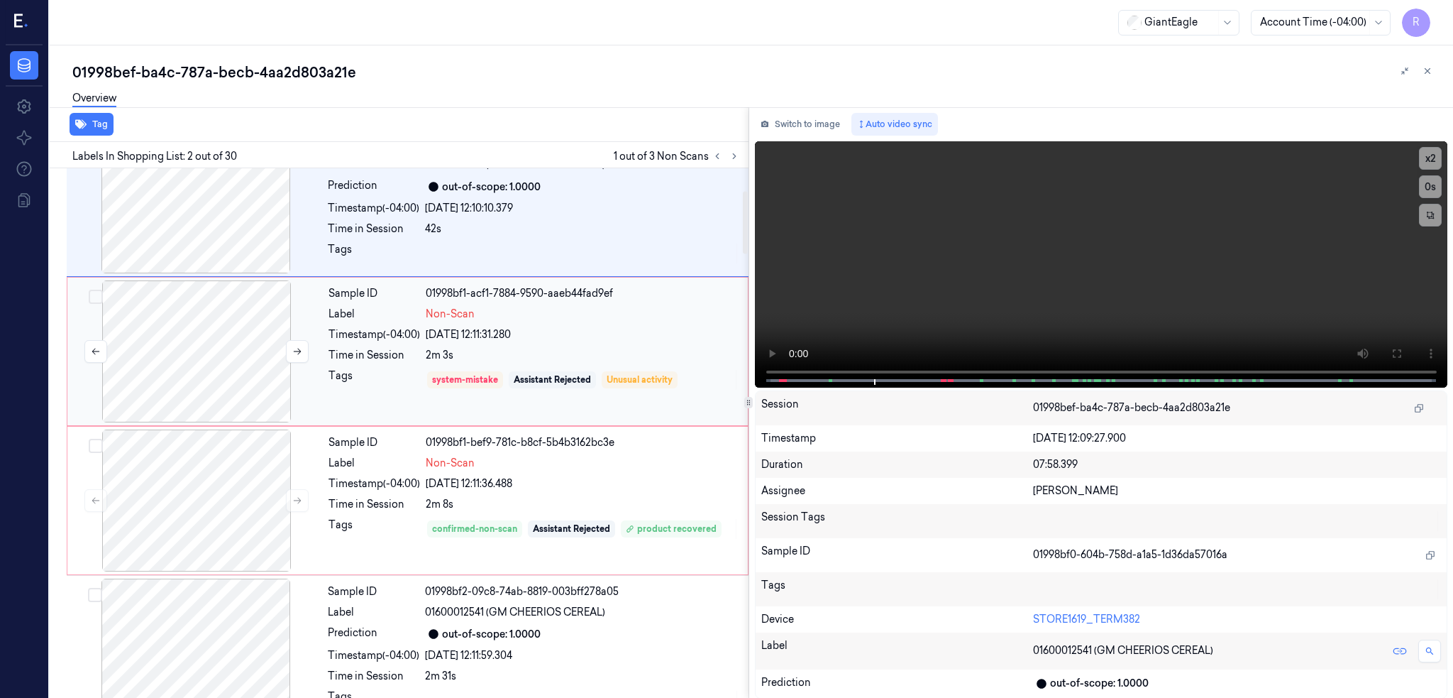
click at [202, 366] on div at bounding box center [196, 351] width 253 height 142
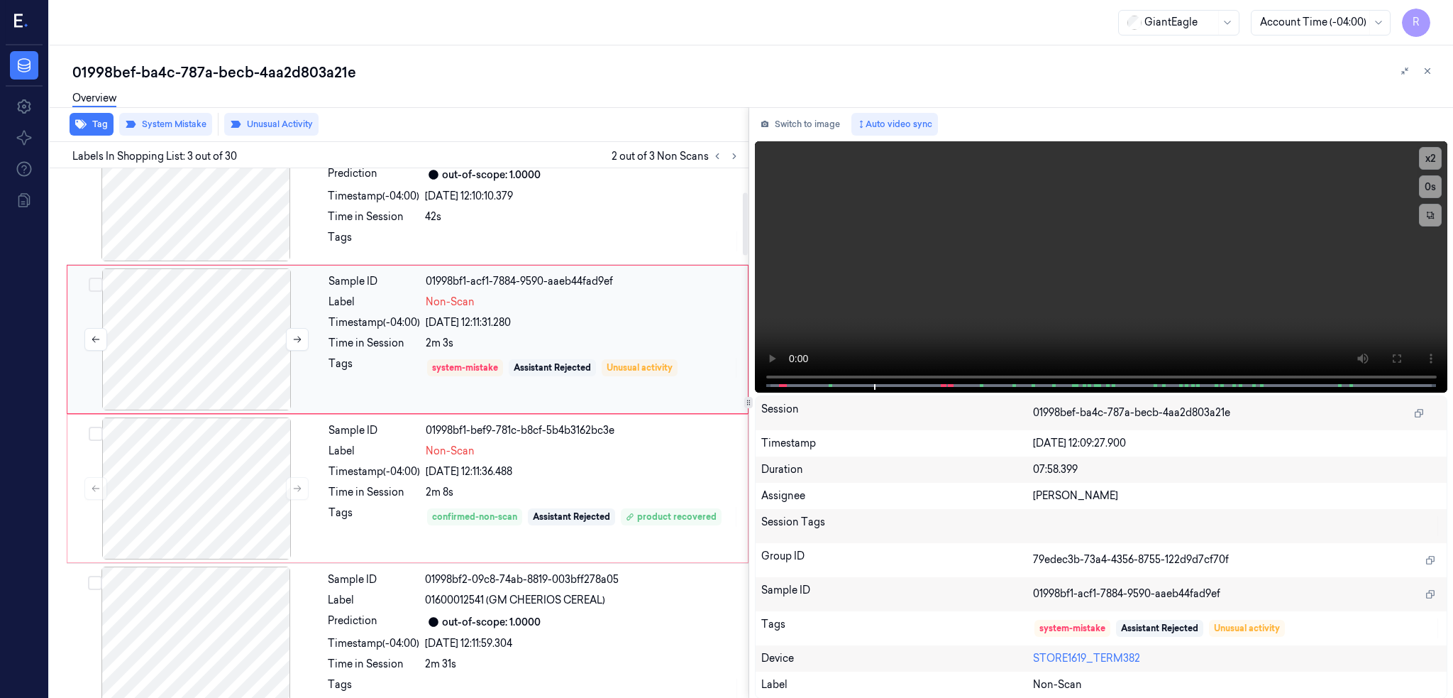
click at [177, 314] on div at bounding box center [196, 339] width 253 height 142
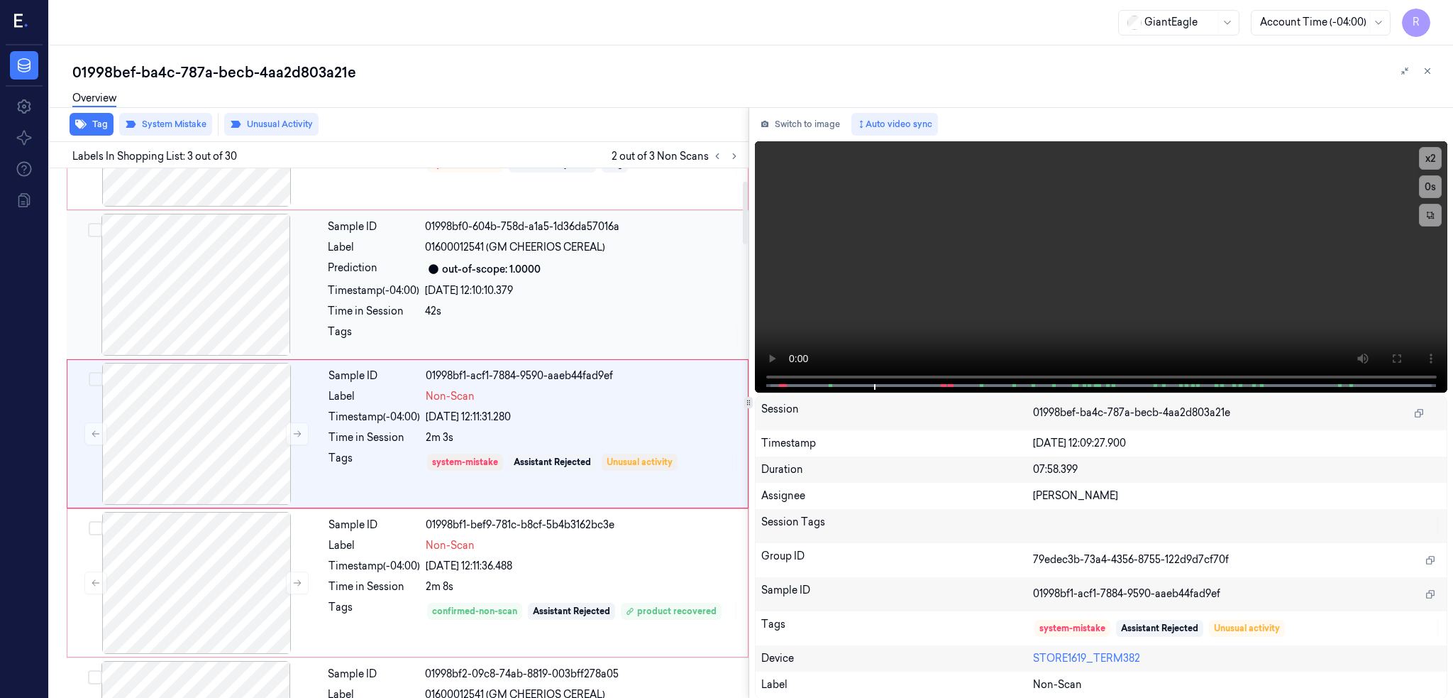
click at [202, 268] on div at bounding box center [196, 285] width 253 height 142
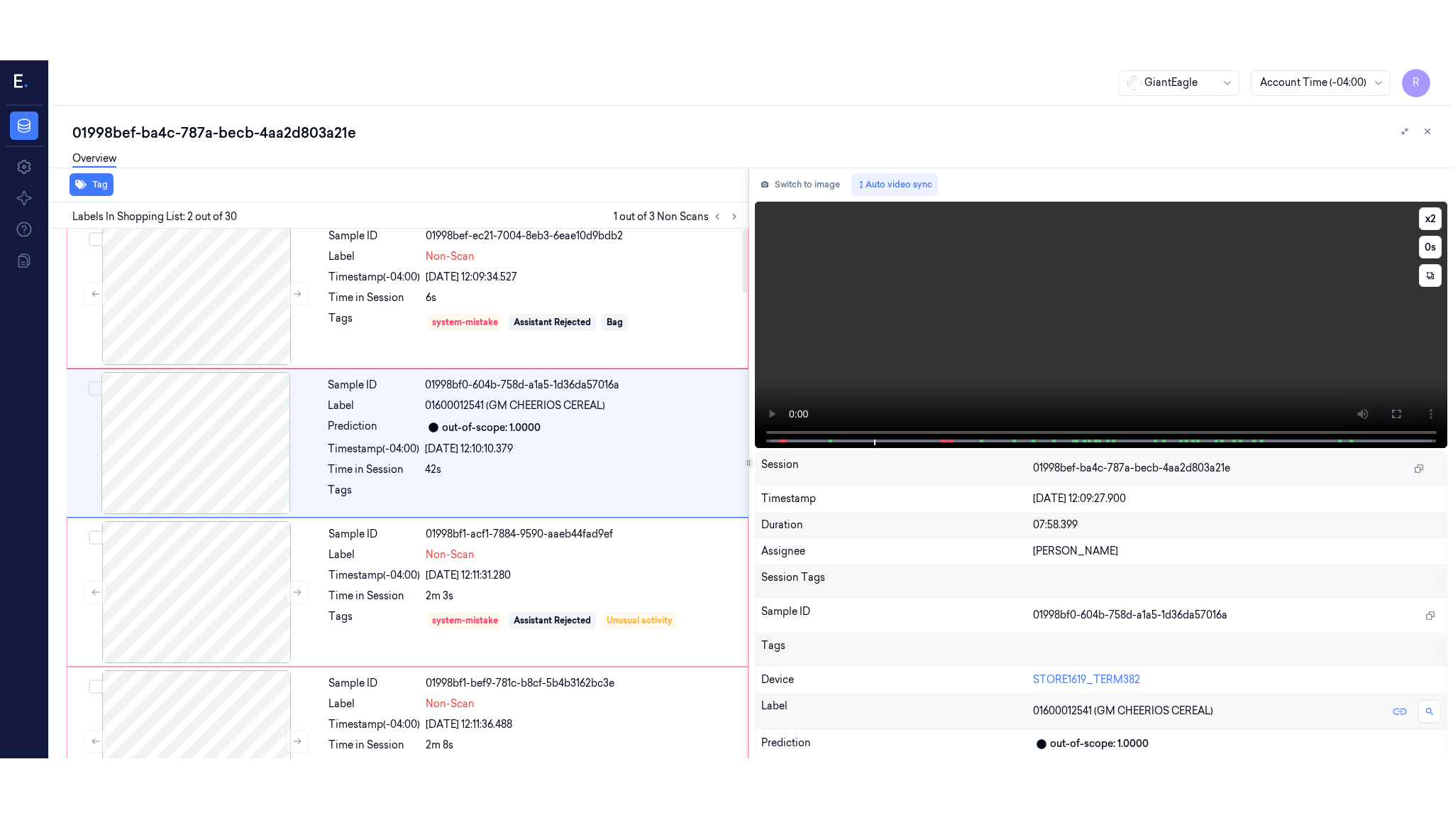
scroll to position [0, 0]
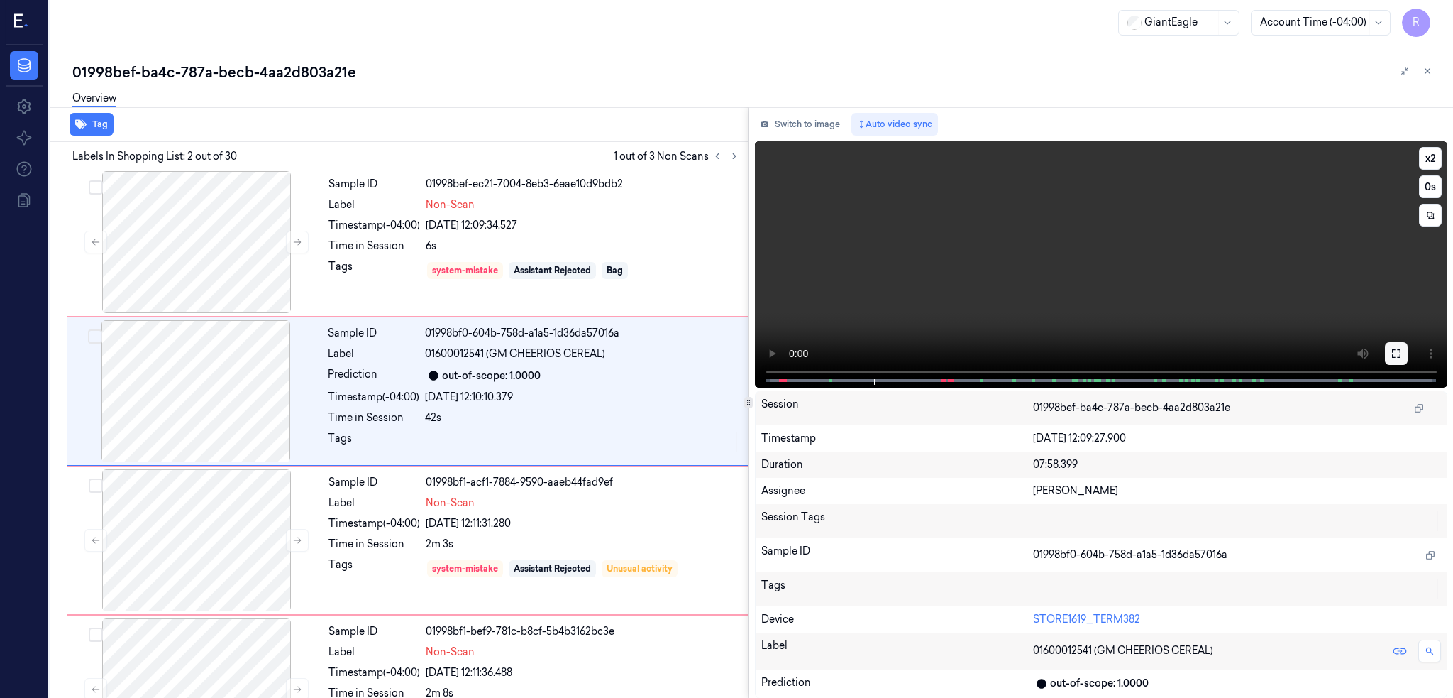
click at [1408, 349] on button at bounding box center [1396, 353] width 23 height 23
click at [202, 408] on div at bounding box center [196, 391] width 253 height 142
click at [1408, 349] on button at bounding box center [1396, 353] width 23 height 23
click at [218, 245] on div at bounding box center [196, 242] width 253 height 142
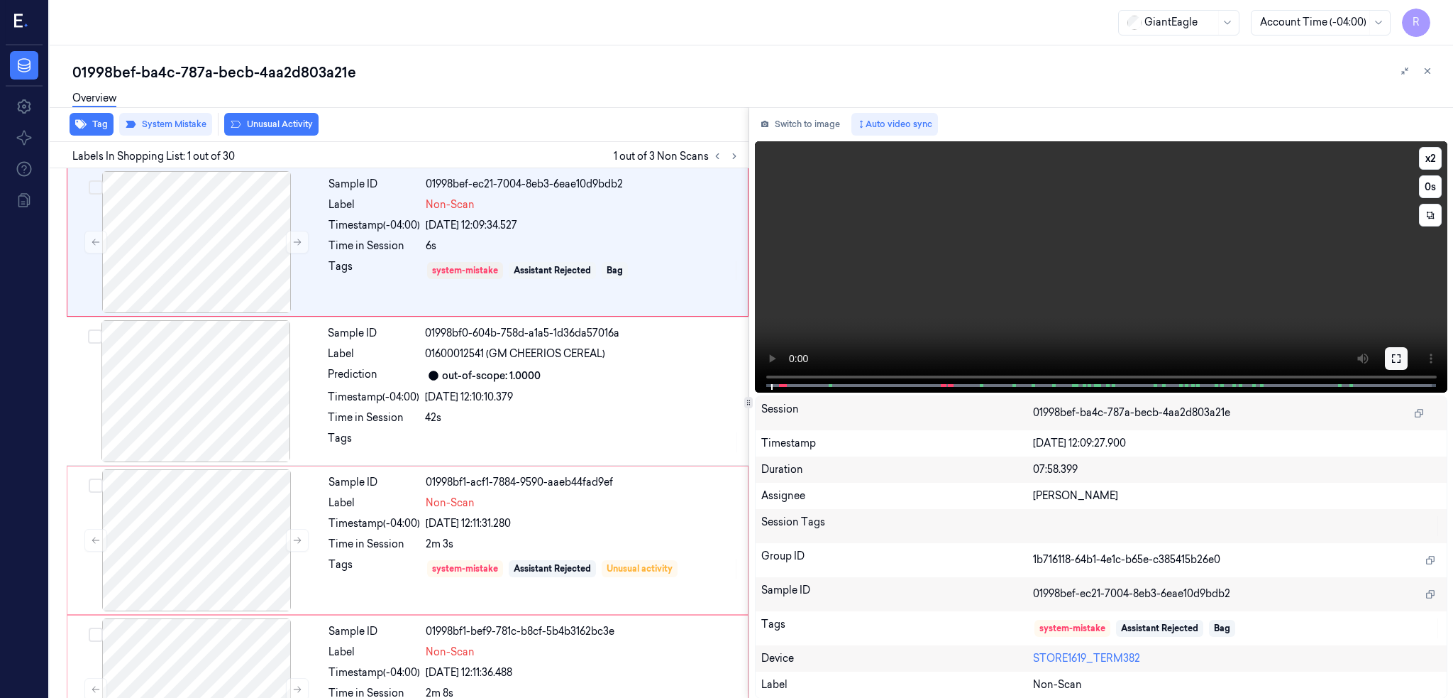
click at [1401, 361] on icon at bounding box center [1396, 358] width 9 height 9
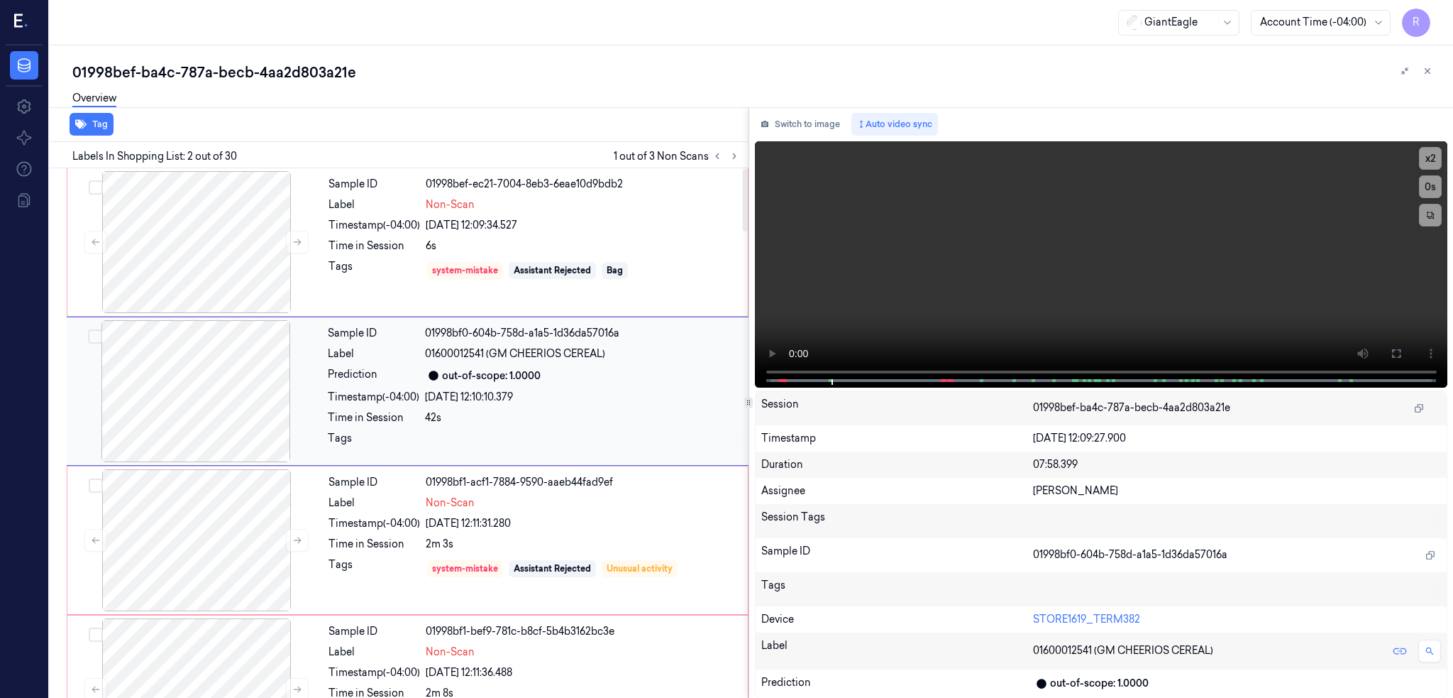
click at [207, 408] on div at bounding box center [196, 391] width 253 height 142
click at [1401, 351] on icon at bounding box center [1396, 353] width 9 height 9
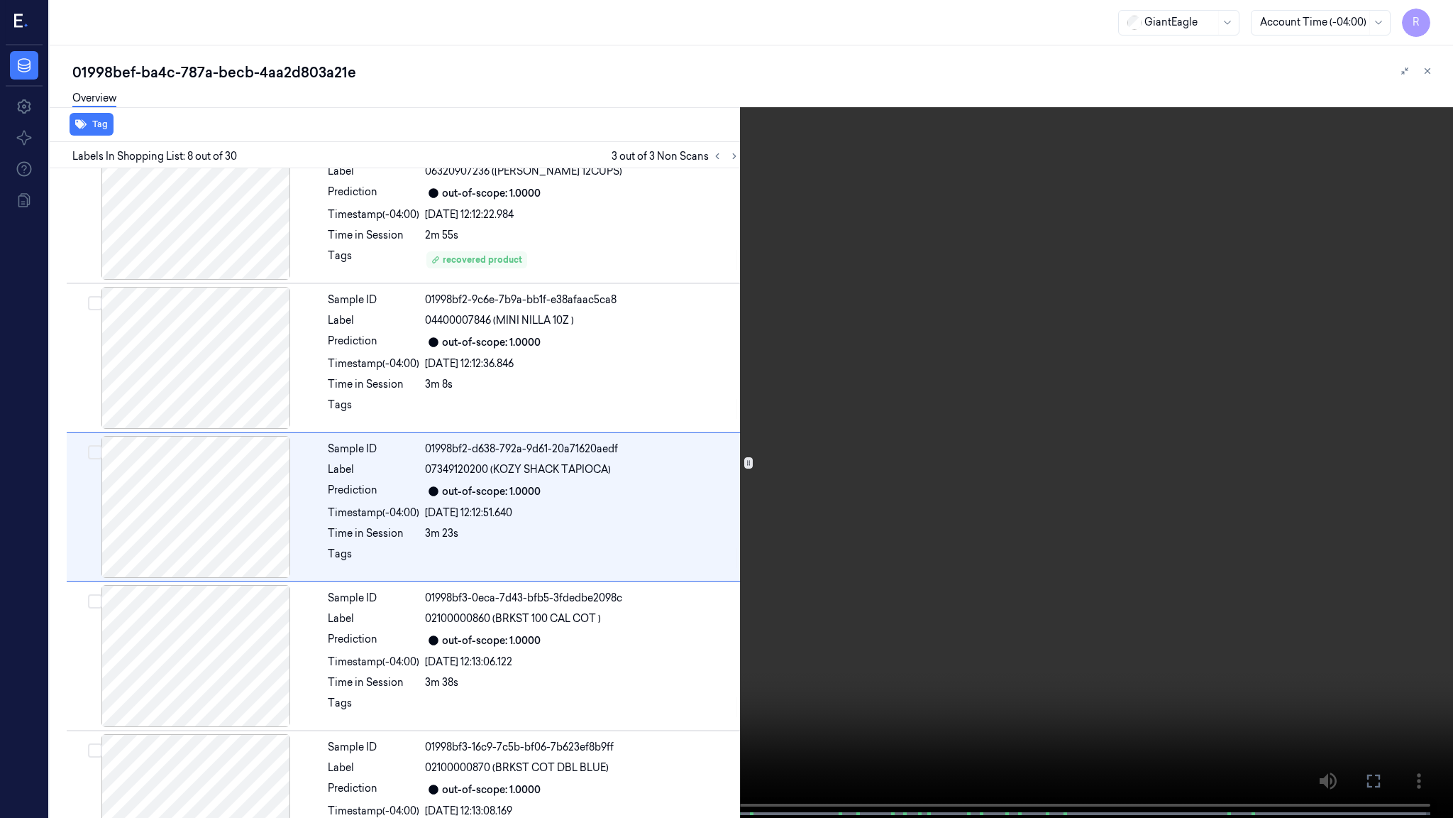
scroll to position [792, 0]
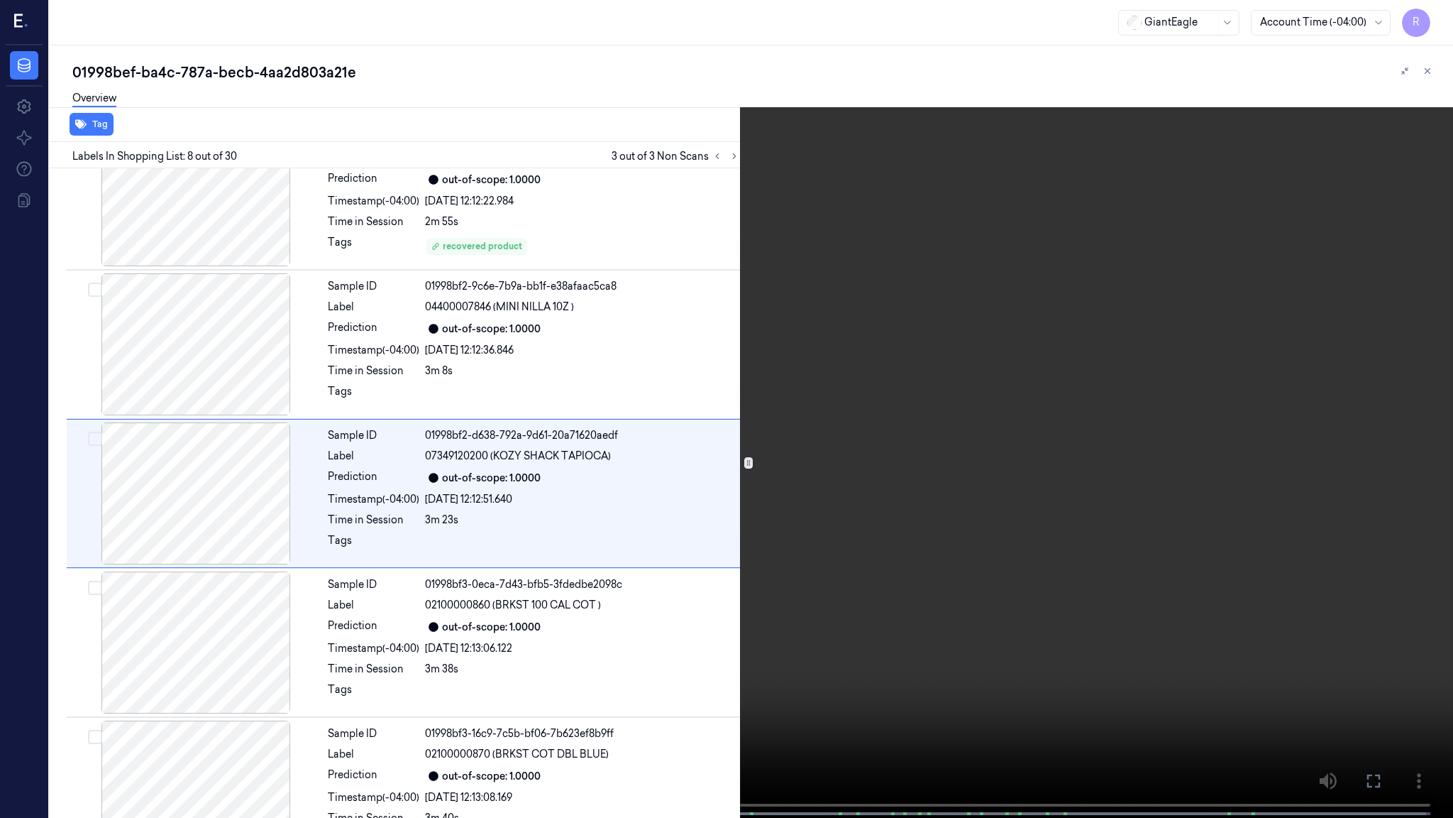
click at [379, 697] on video at bounding box center [726, 410] width 1453 height 820
click at [750, 594] on video at bounding box center [726, 410] width 1453 height 820
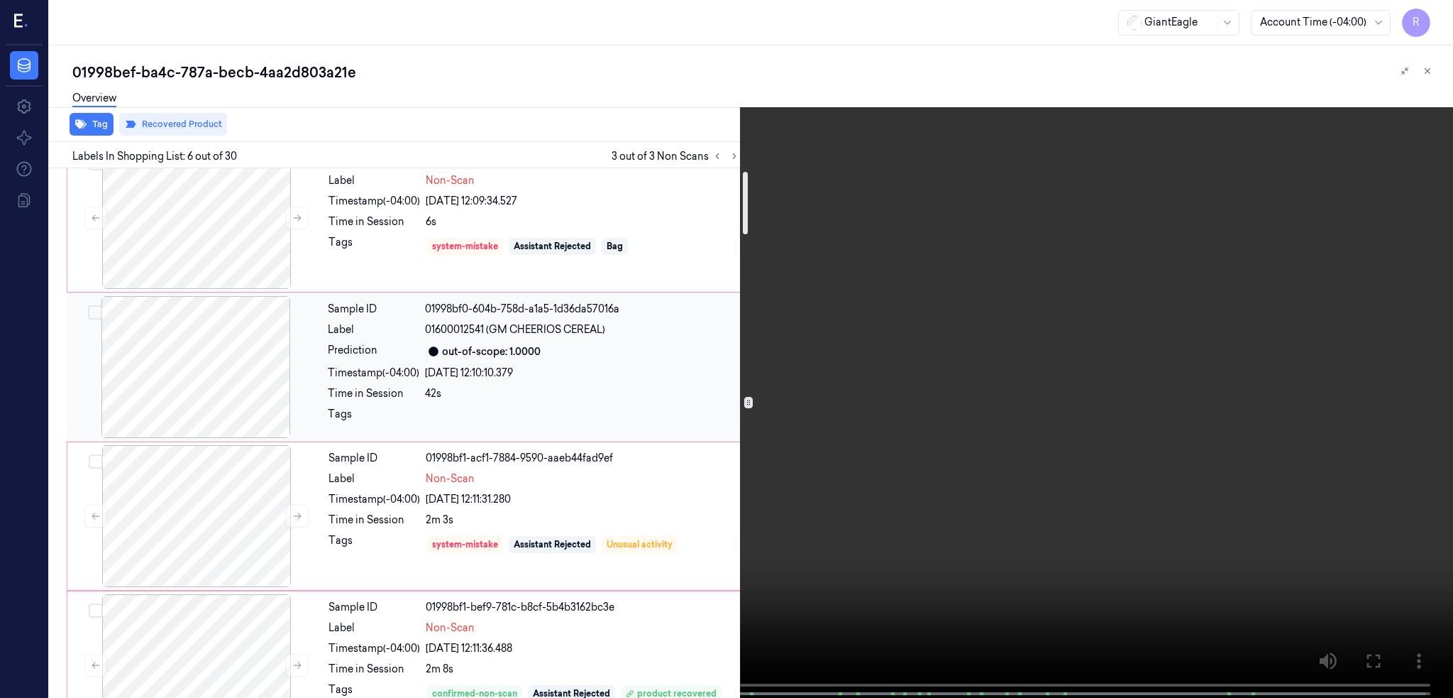
scroll to position [0, 0]
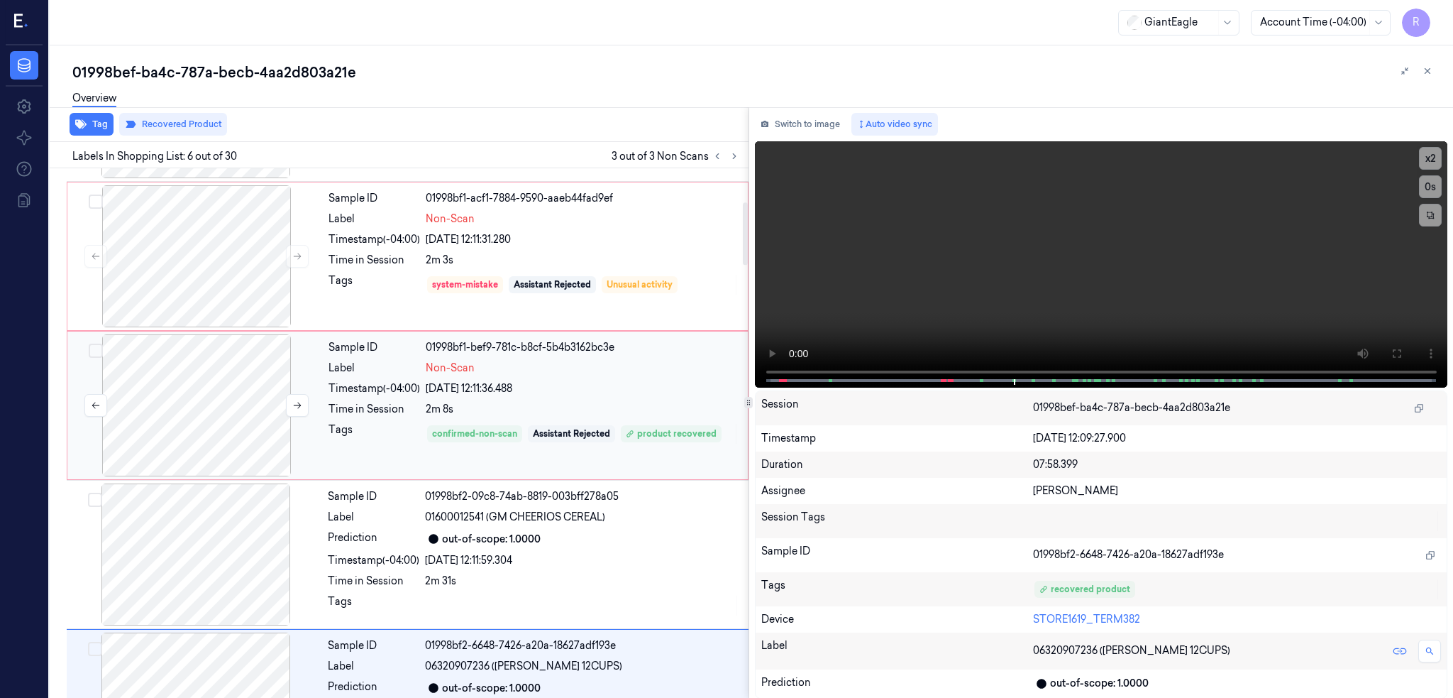
click at [199, 409] on div at bounding box center [196, 405] width 253 height 142
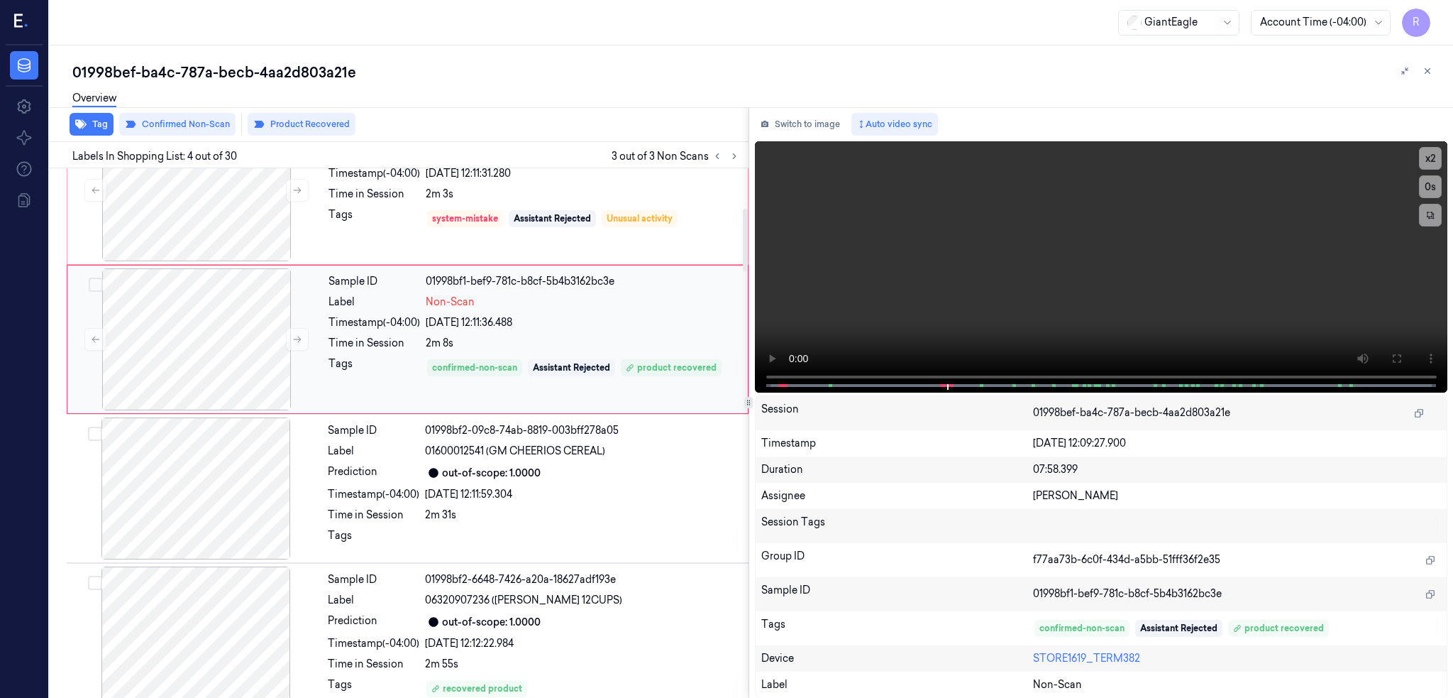
scroll to position [255, 0]
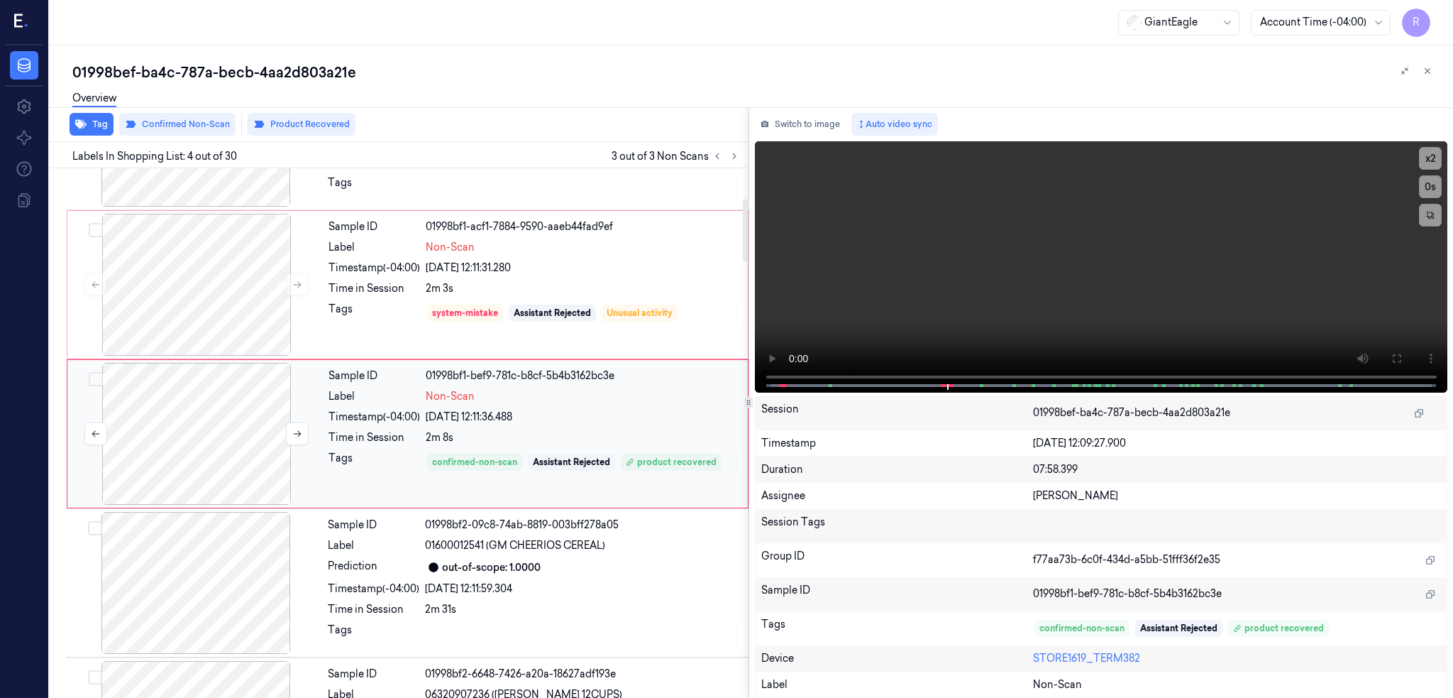
click at [210, 404] on div at bounding box center [196, 434] width 253 height 142
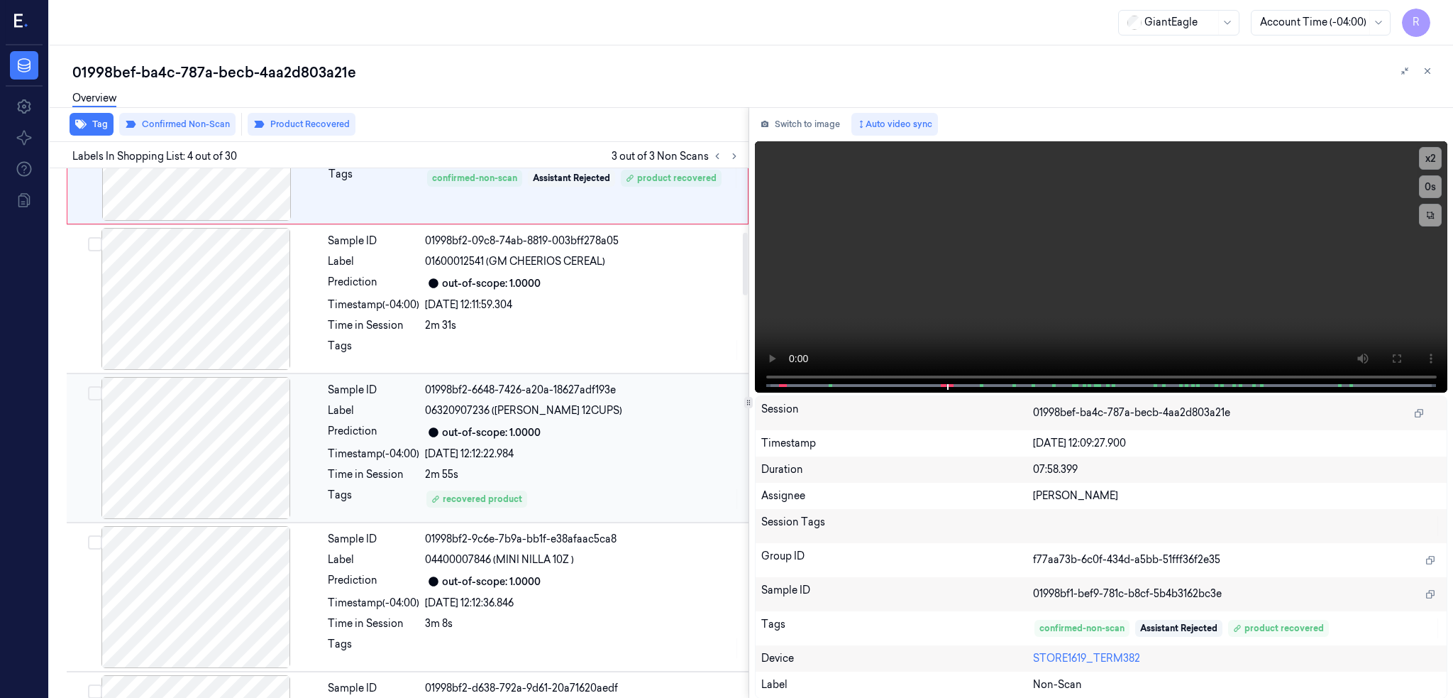
click at [187, 473] on div at bounding box center [196, 448] width 253 height 142
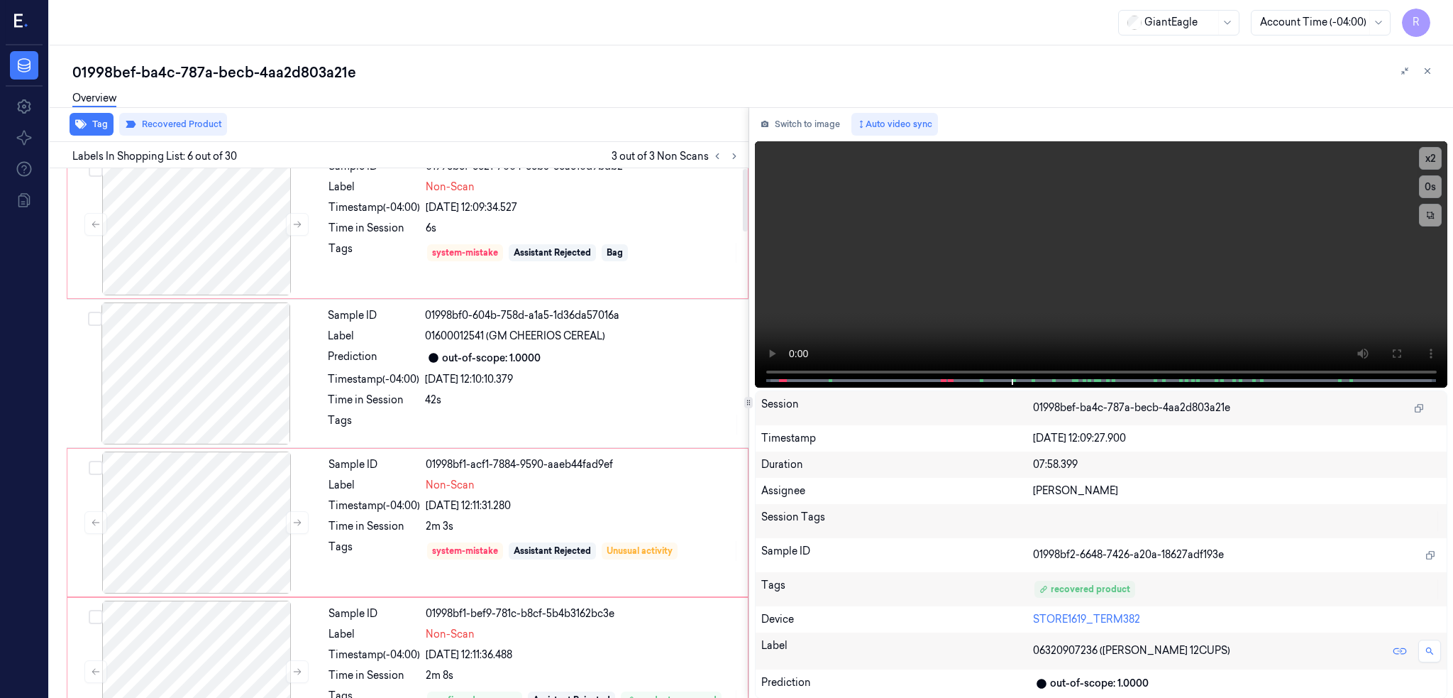
scroll to position [0, 0]
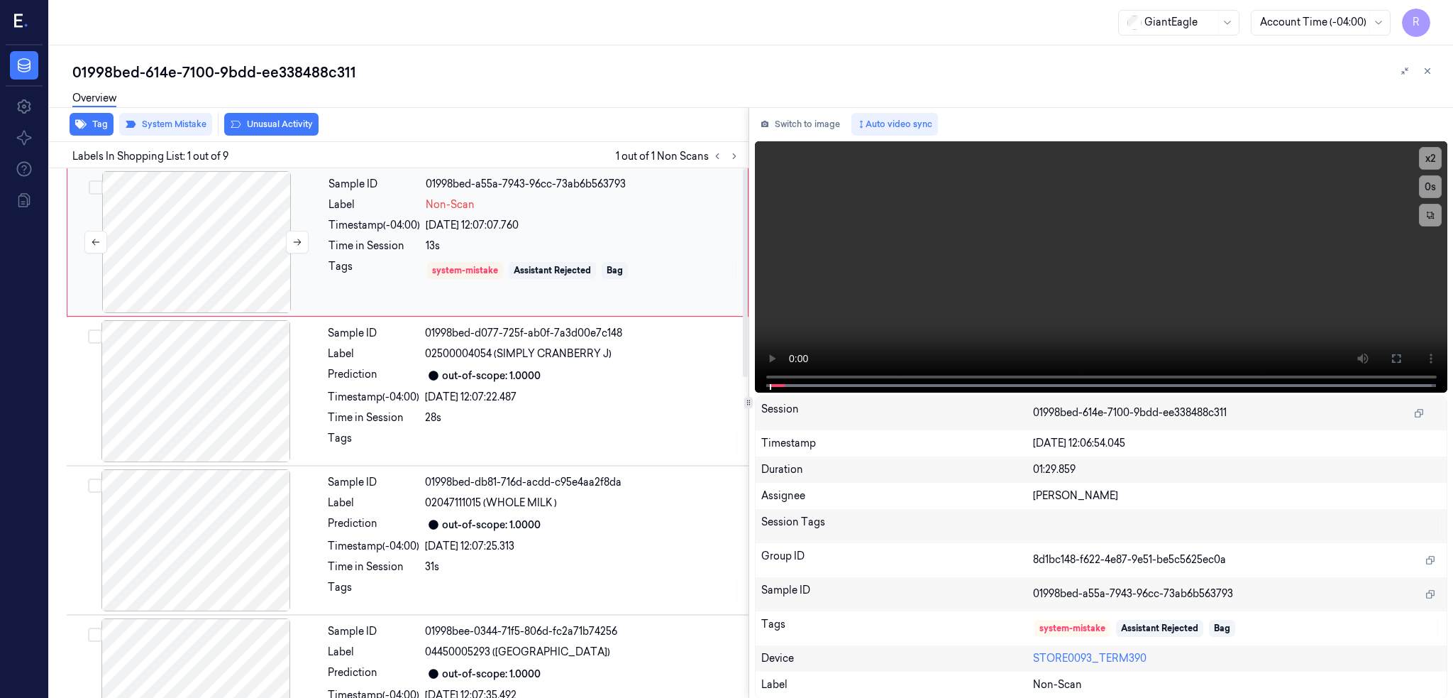
click at [214, 249] on div at bounding box center [196, 242] width 253 height 142
click at [800, 131] on button "Switch to image" at bounding box center [800, 124] width 91 height 23
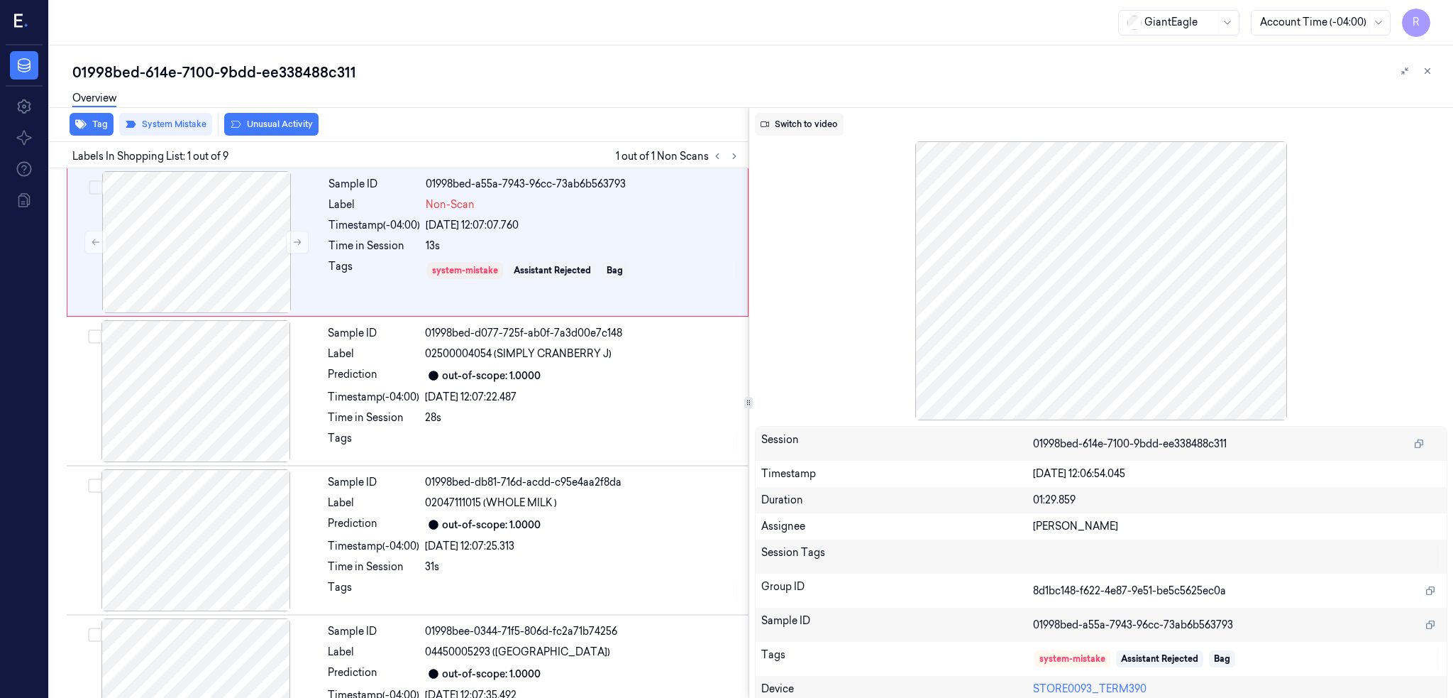
click at [844, 128] on button "Switch to video" at bounding box center [799, 124] width 89 height 23
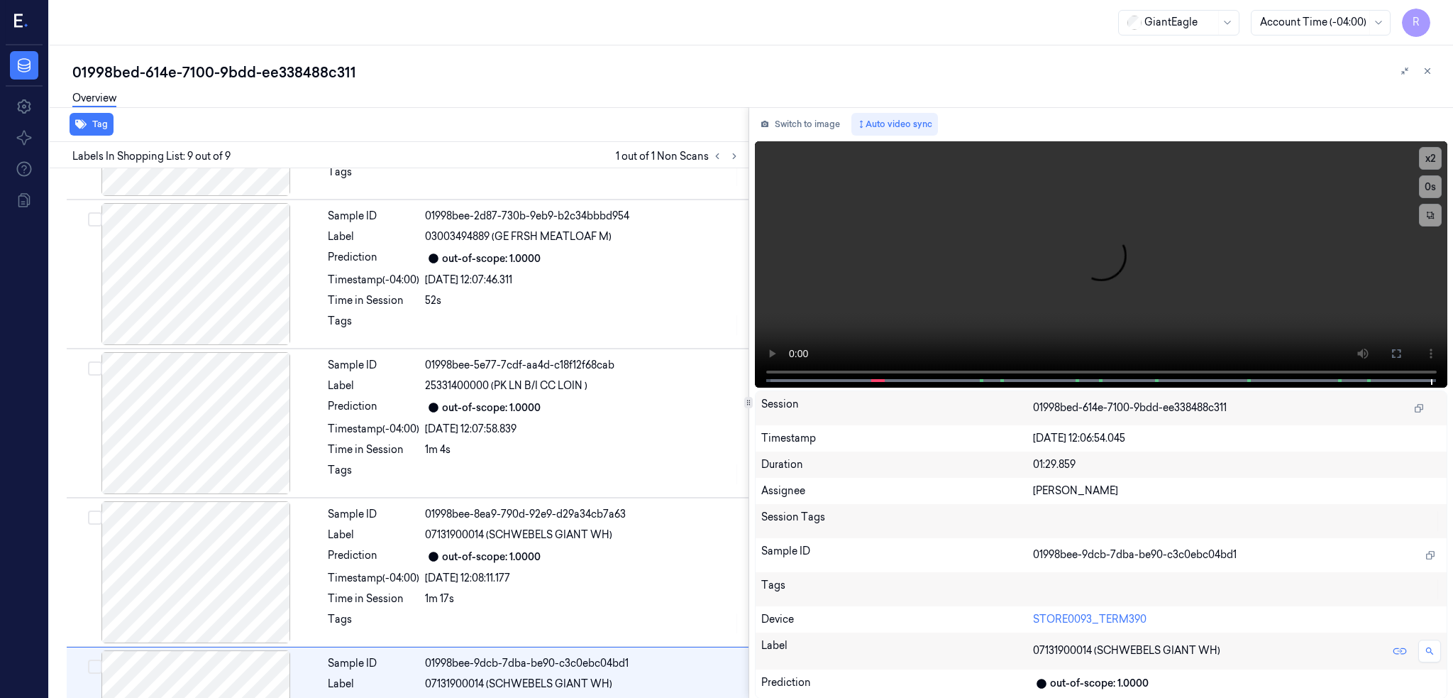
scroll to position [815, 0]
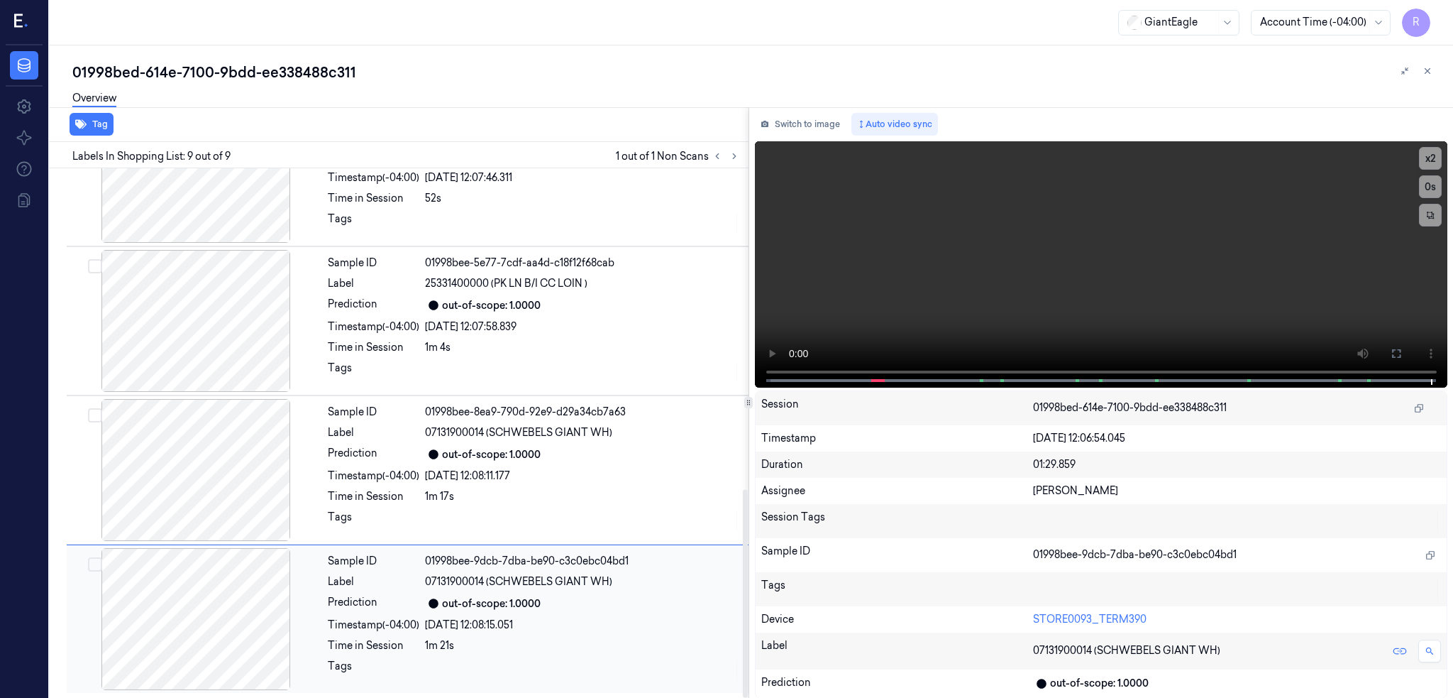
click at [205, 636] on div at bounding box center [196, 619] width 253 height 142
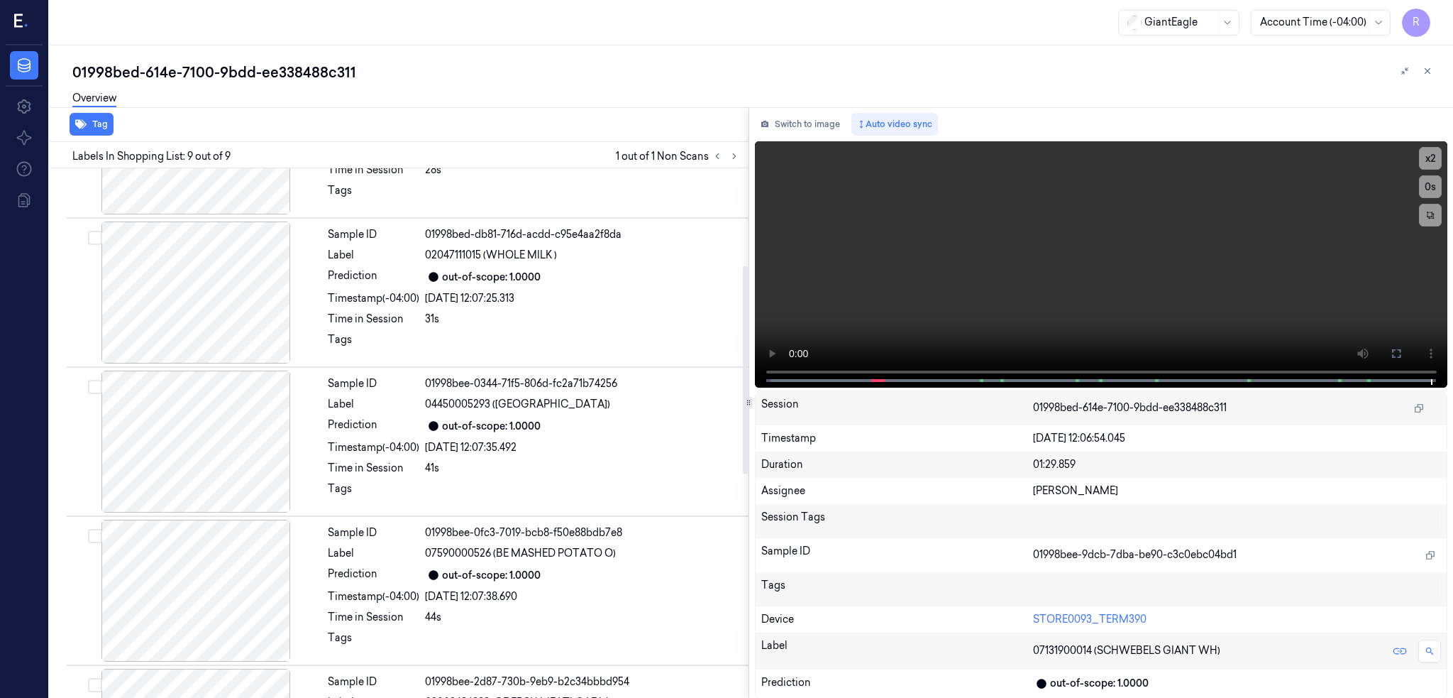
scroll to position [0, 0]
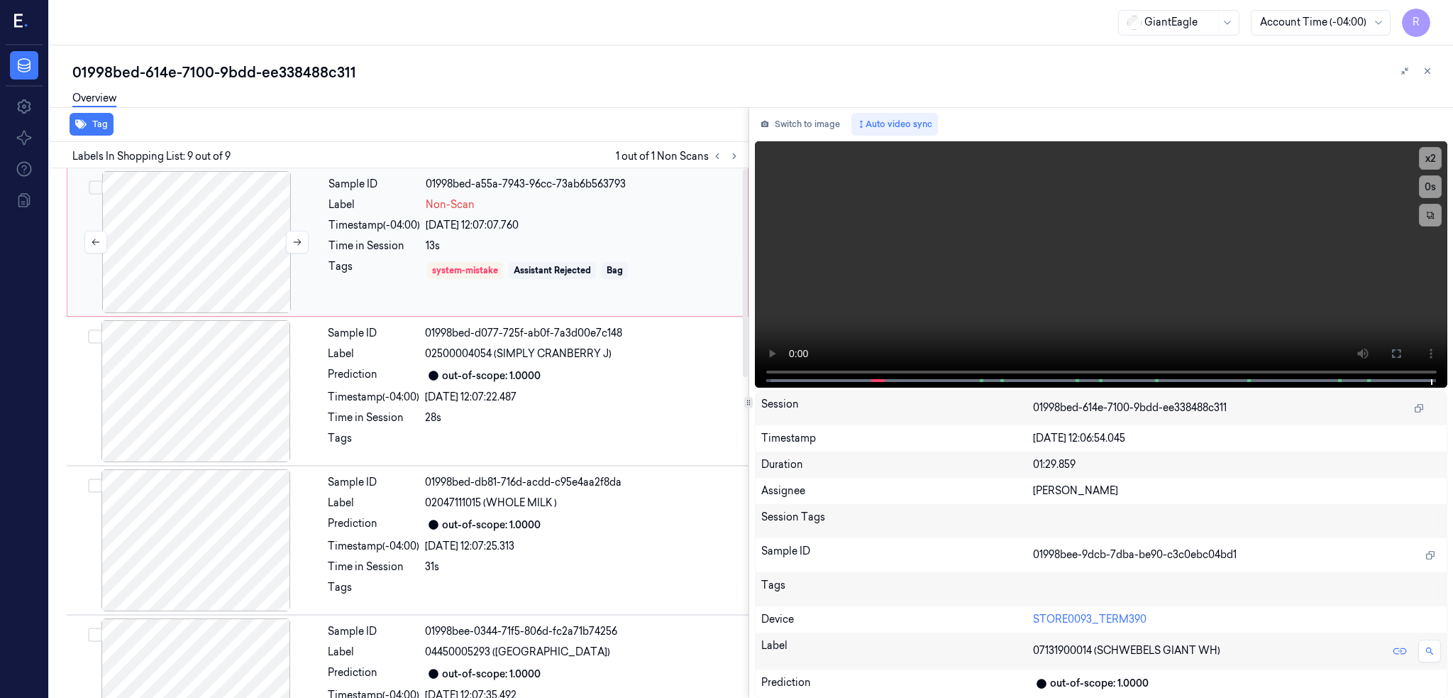
click at [221, 262] on div at bounding box center [196, 242] width 253 height 142
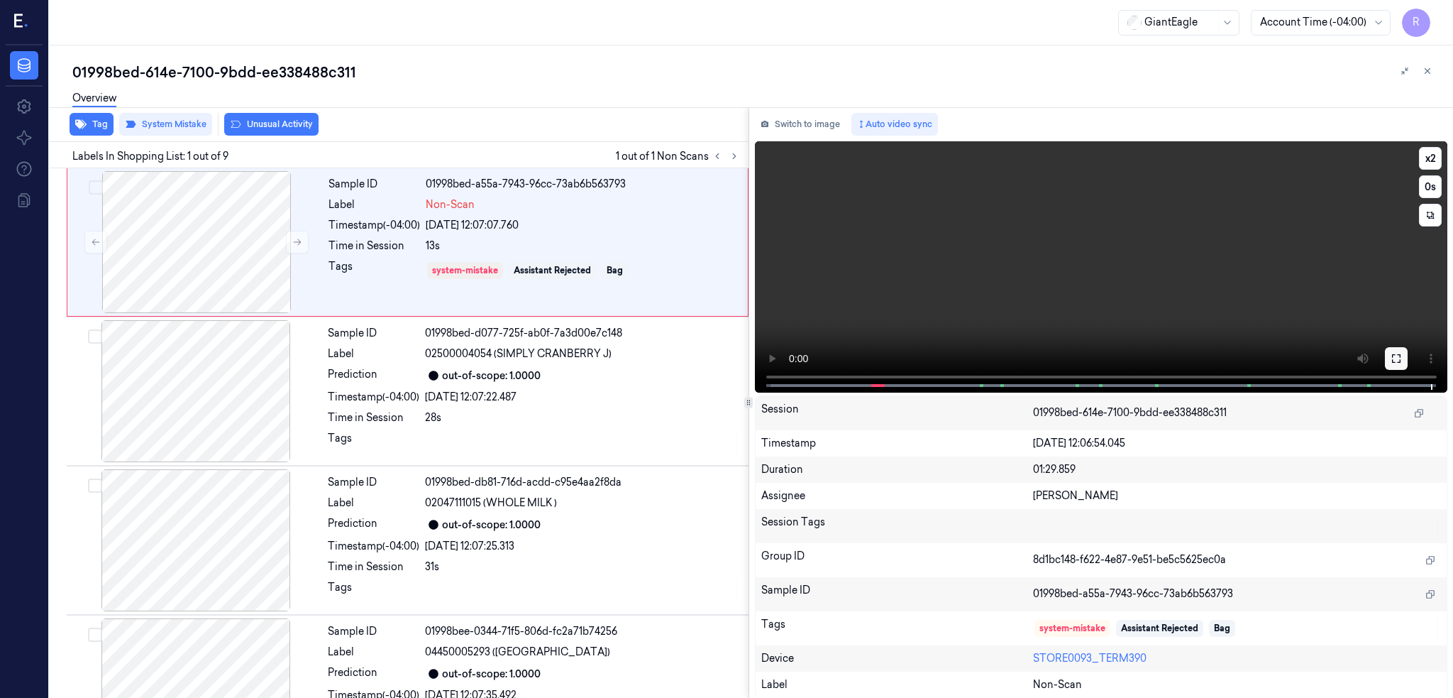
click at [1408, 359] on button at bounding box center [1396, 358] width 23 height 23
click at [180, 250] on div at bounding box center [196, 242] width 253 height 142
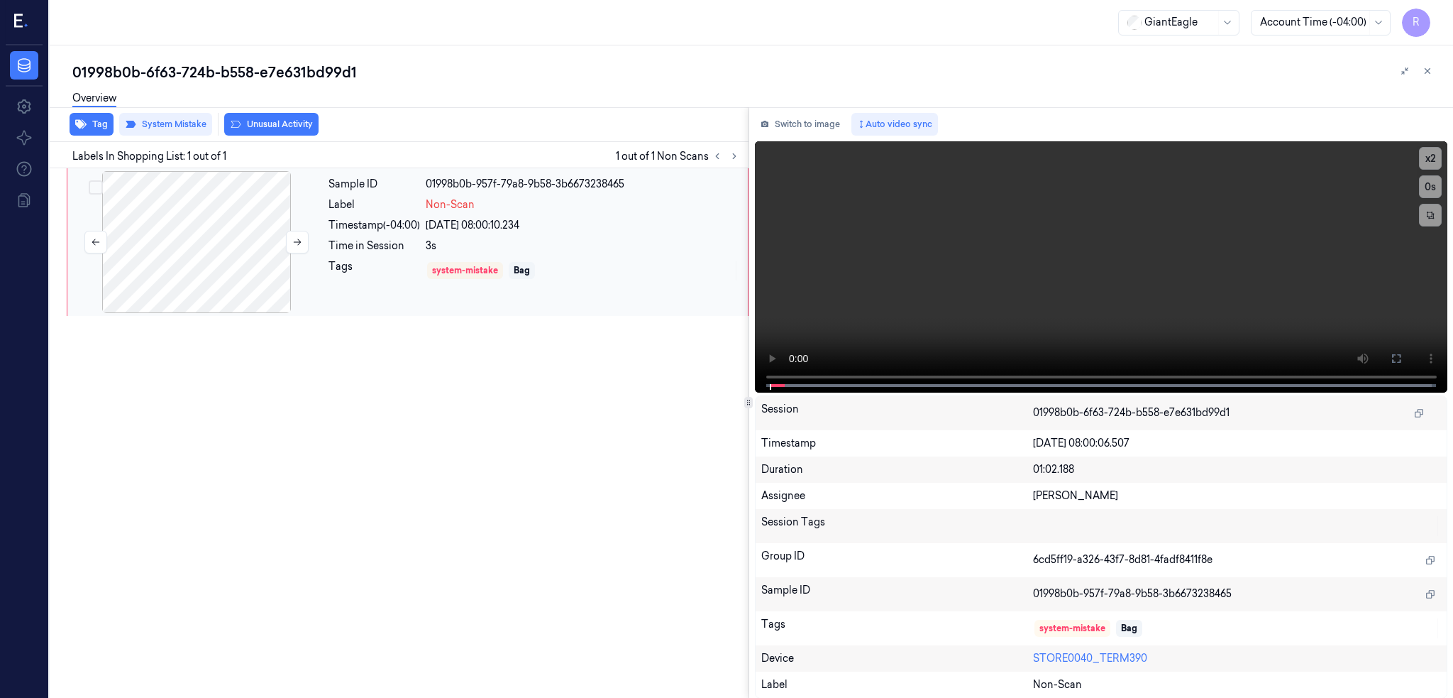
click at [162, 268] on div at bounding box center [196, 242] width 253 height 142
click at [1408, 348] on button at bounding box center [1396, 358] width 23 height 23
click at [254, 241] on div at bounding box center [196, 242] width 253 height 142
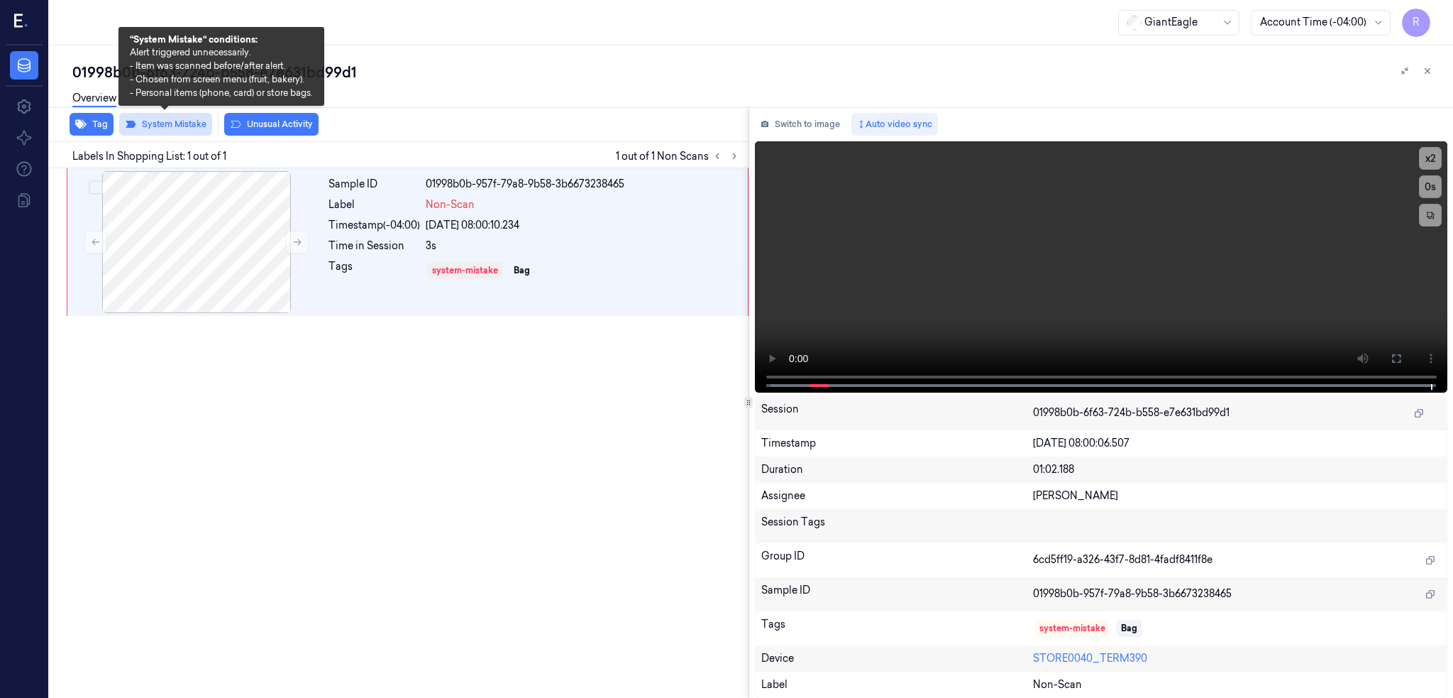
click at [180, 131] on button "System Mistake" at bounding box center [165, 124] width 93 height 23
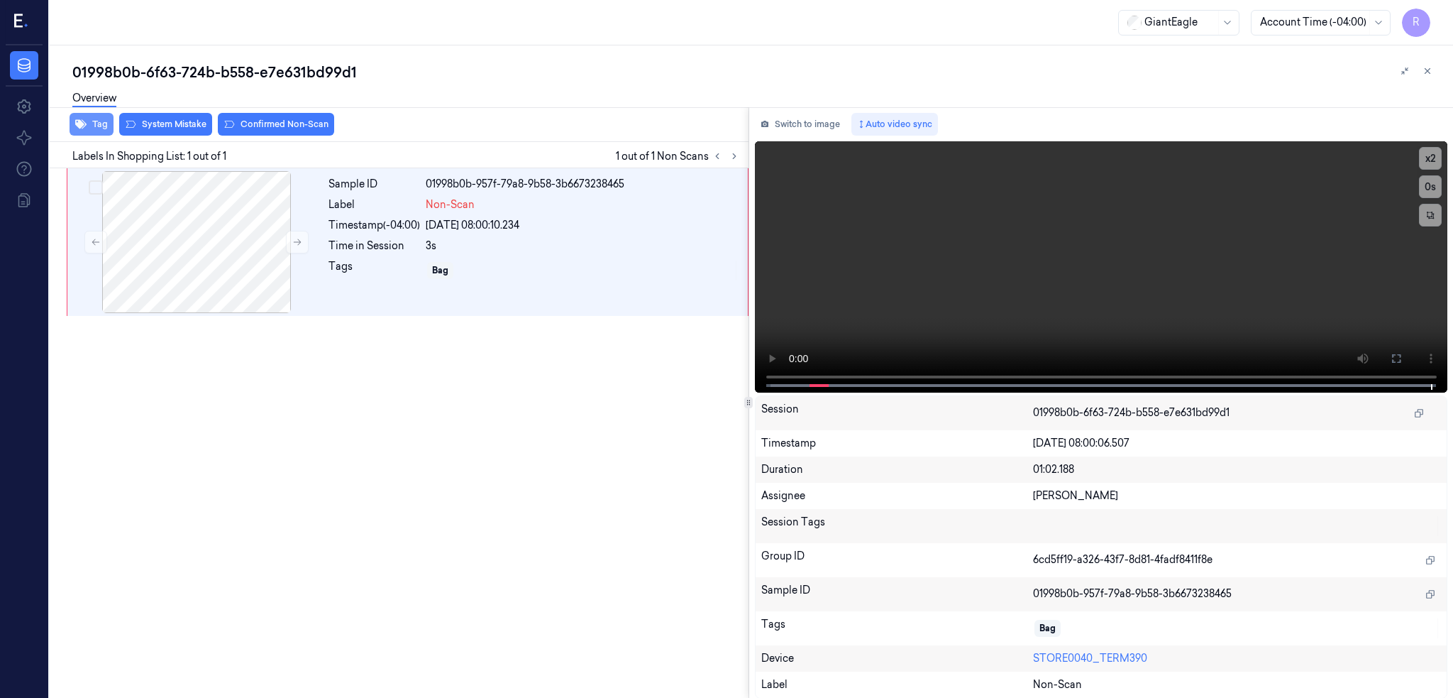
click at [85, 128] on icon "button" at bounding box center [80, 124] width 11 height 11
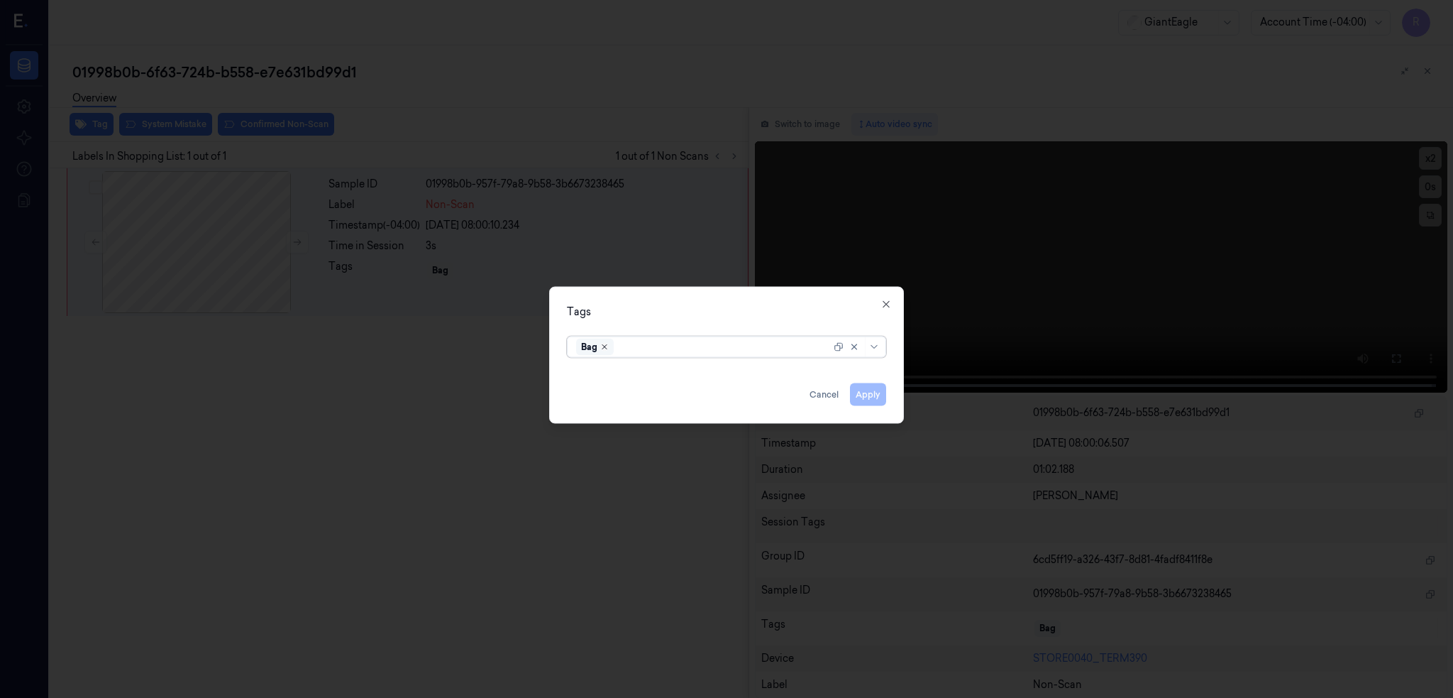
click at [606, 348] on icon "Remove ,Bag" at bounding box center [605, 346] width 4 height 4
click at [881, 397] on button "Apply" at bounding box center [868, 394] width 36 height 23
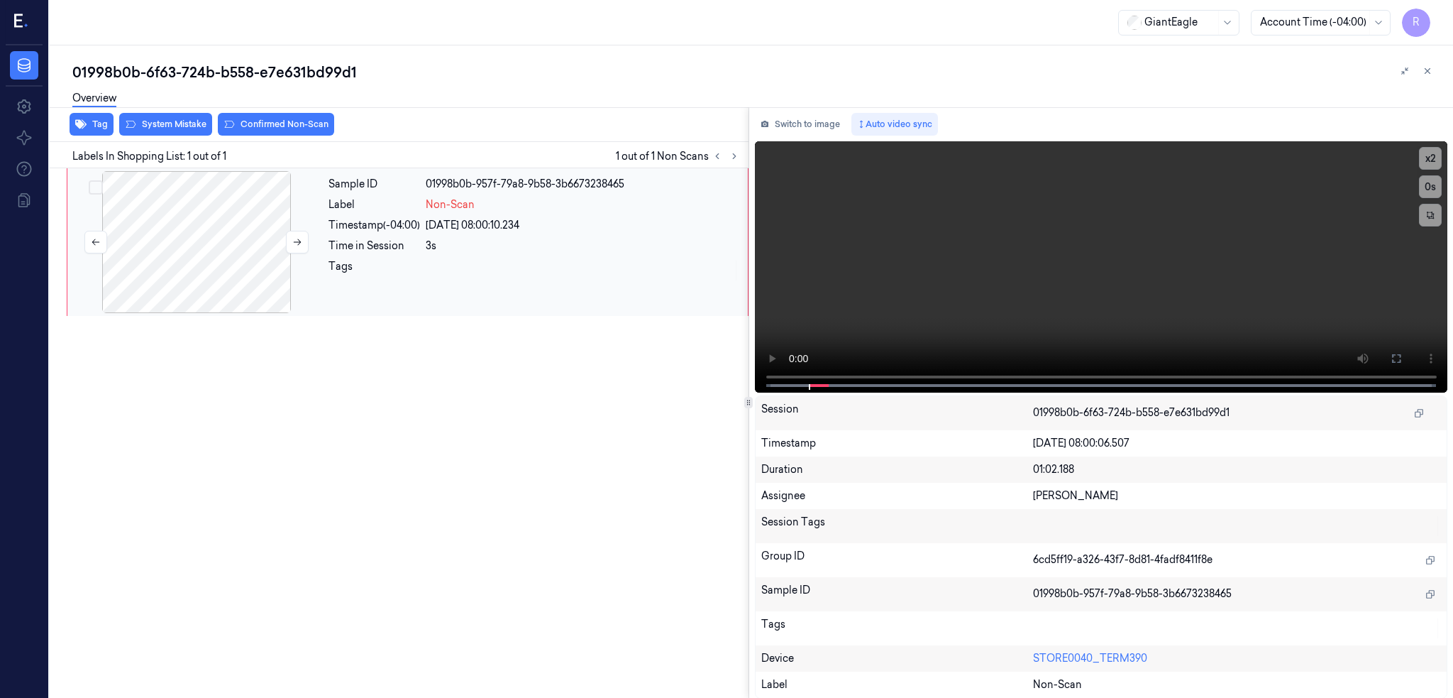
click at [218, 243] on div at bounding box center [196, 242] width 253 height 142
click at [273, 126] on button "Confirmed Non-Scan" at bounding box center [276, 124] width 116 height 23
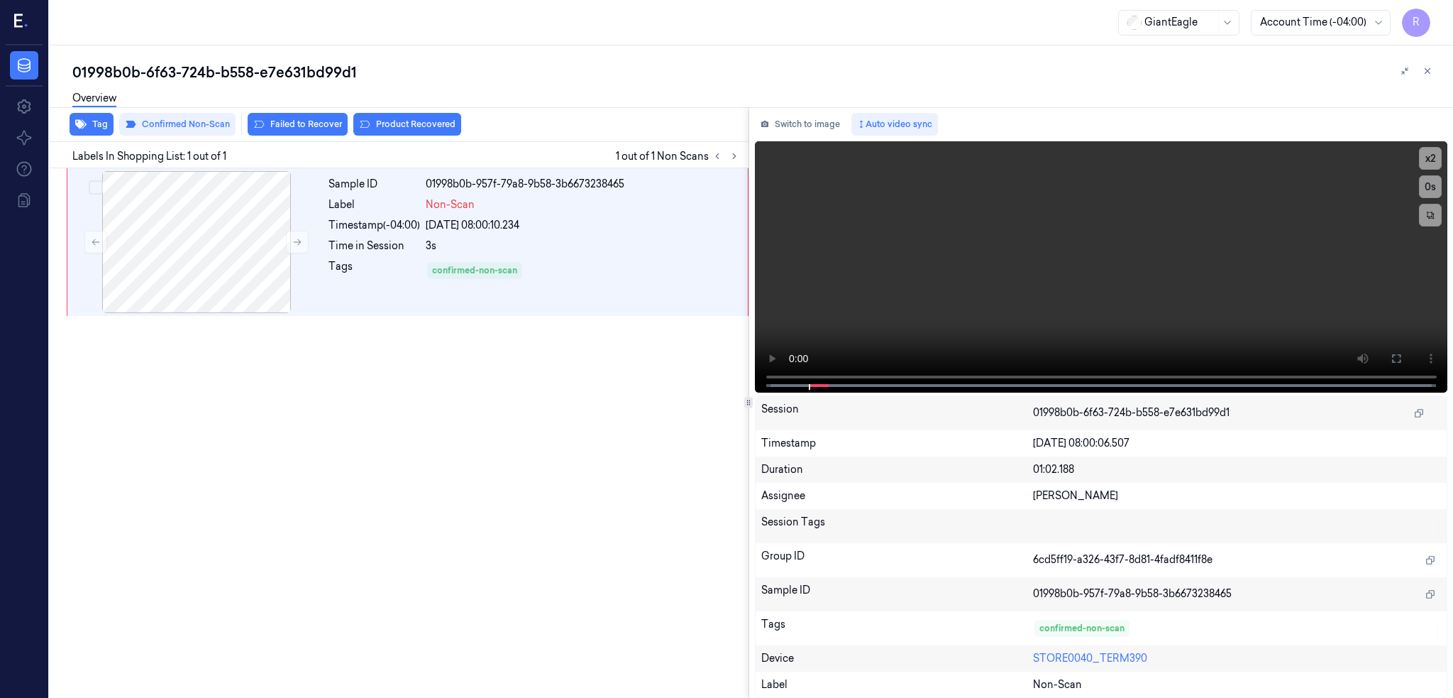
click at [216, 72] on div "01998b0b-6f63-724b-b558-e7e631bd99d1" at bounding box center [757, 72] width 1370 height 20
copy div "b558"
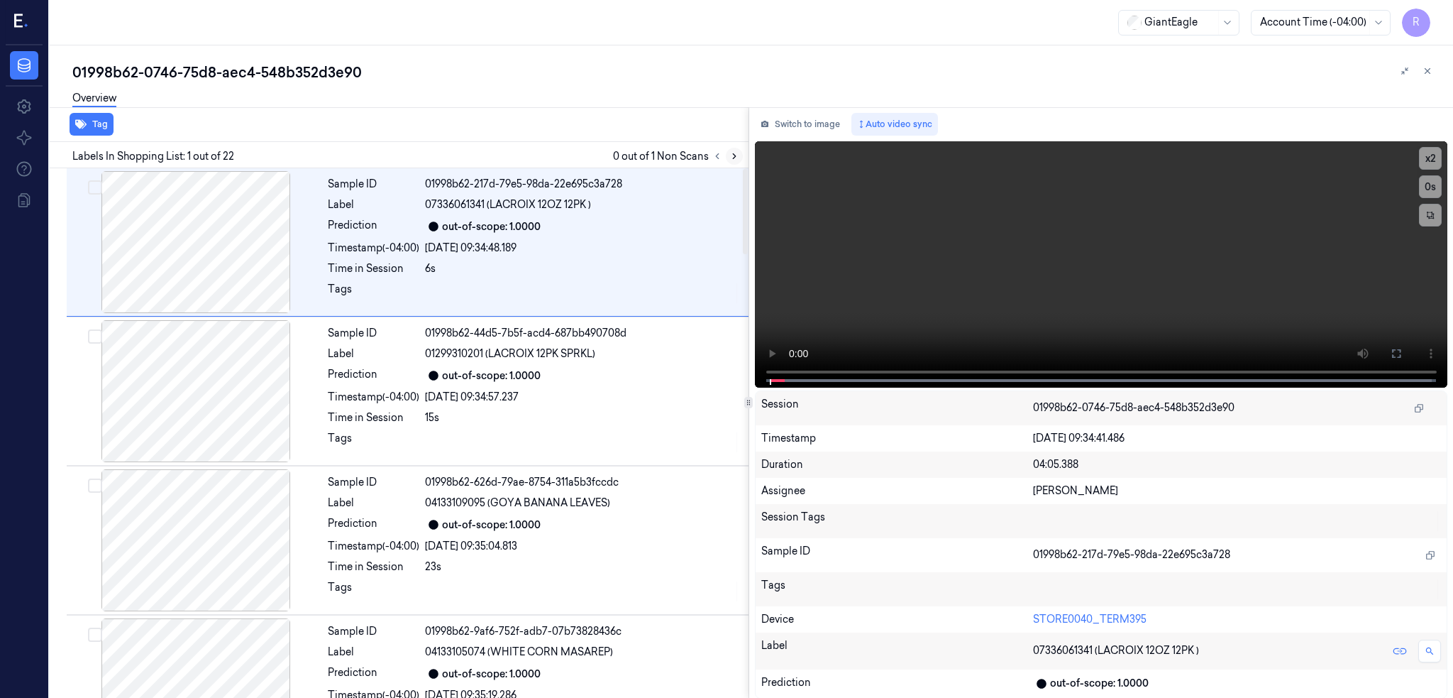
click at [743, 151] on button at bounding box center [734, 156] width 17 height 17
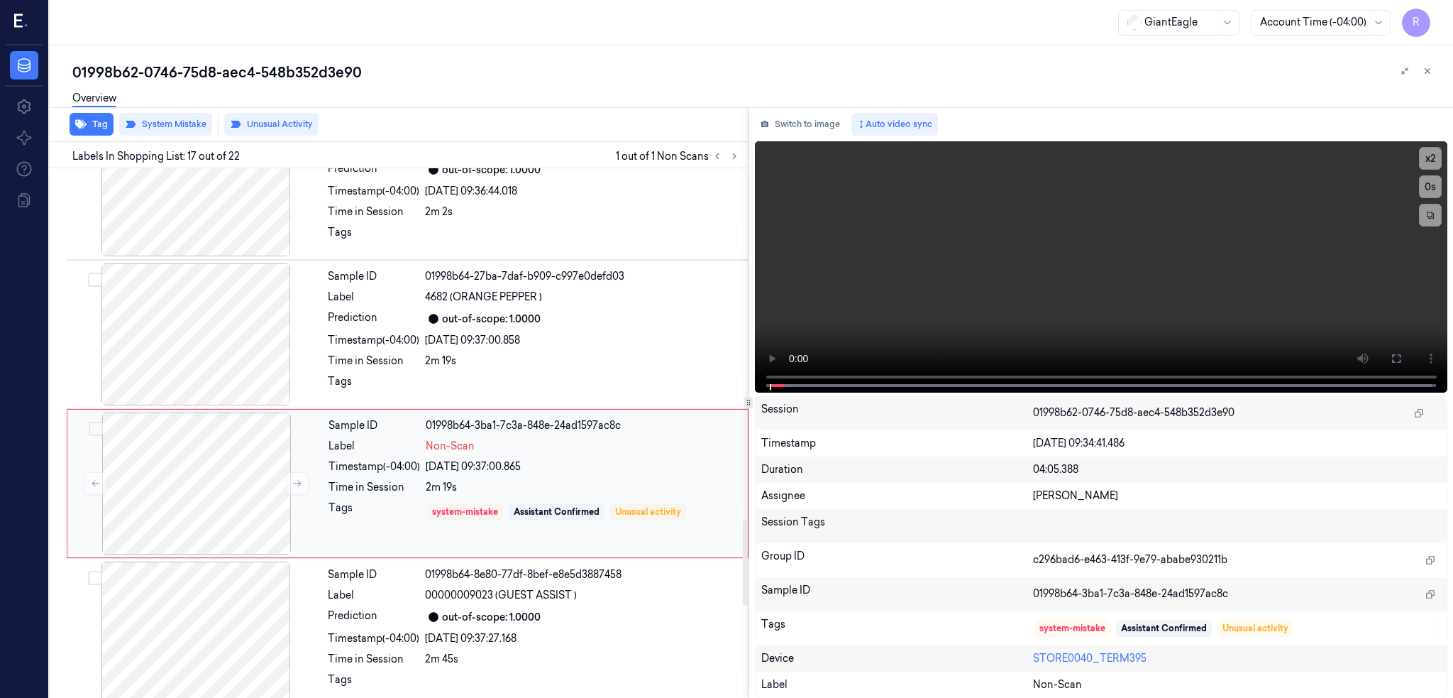
scroll to position [2194, 0]
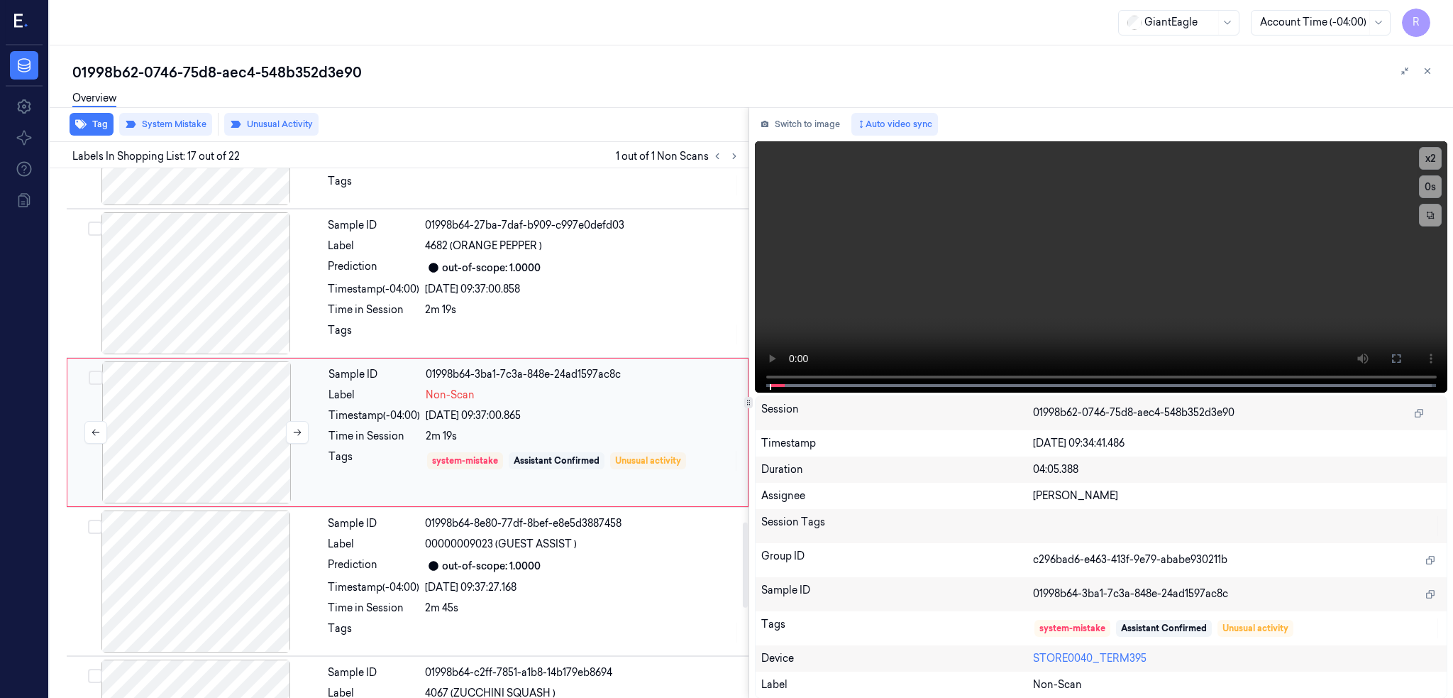
click at [225, 441] on div at bounding box center [196, 432] width 253 height 142
click at [189, 290] on div at bounding box center [196, 283] width 253 height 142
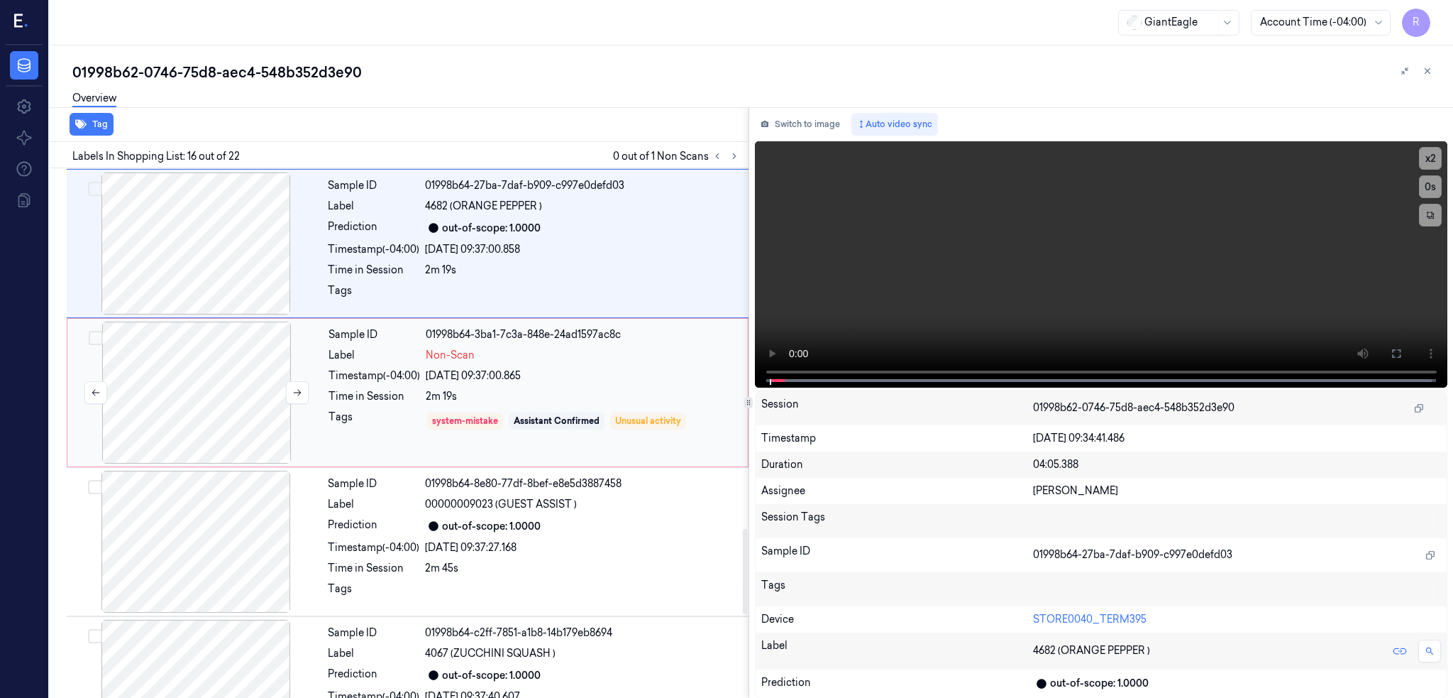
click at [201, 402] on div at bounding box center [196, 392] width 253 height 142
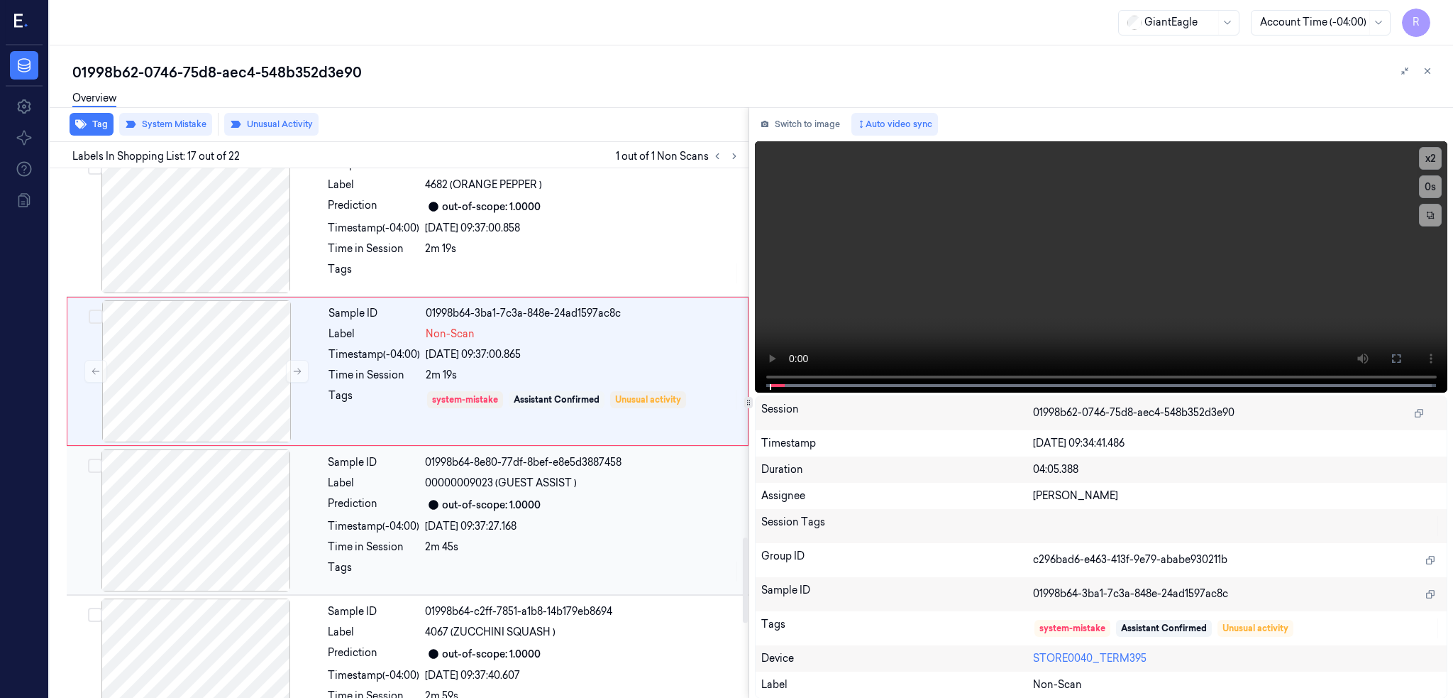
scroll to position [2289, 0]
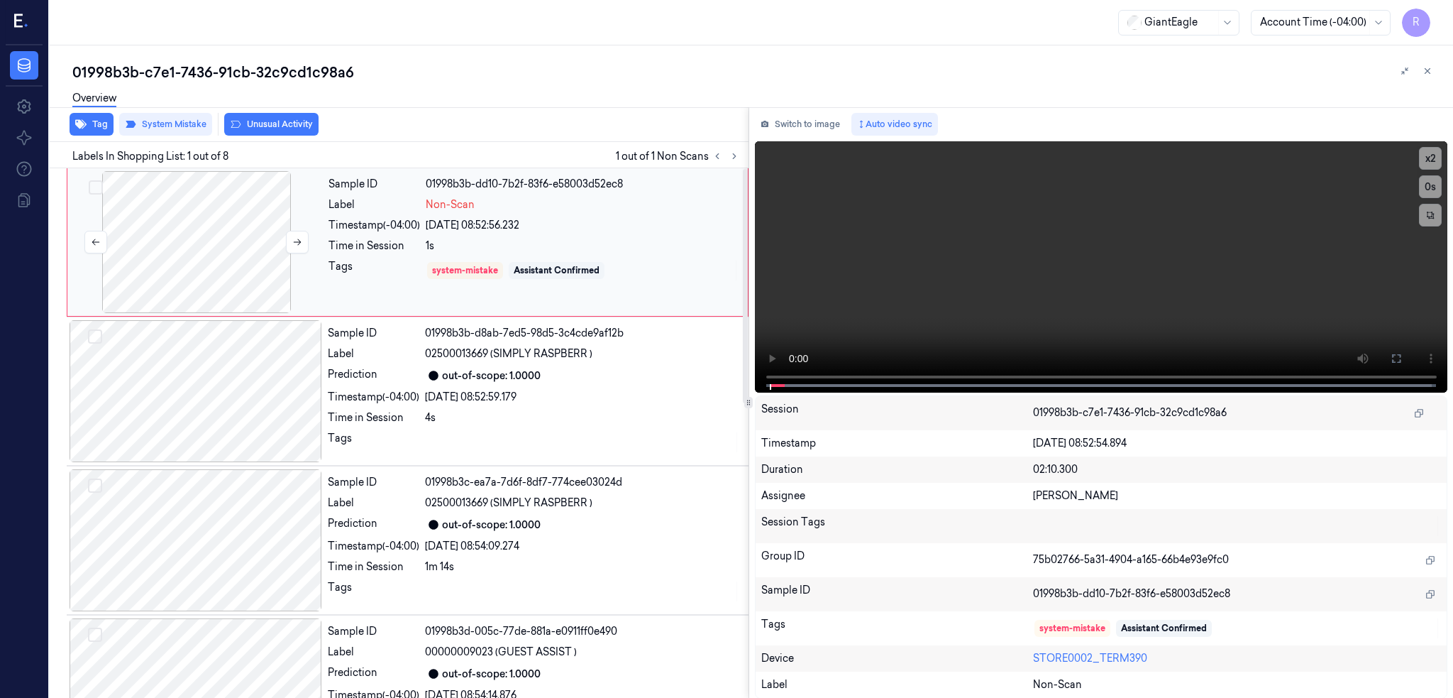
click at [208, 229] on div at bounding box center [196, 242] width 253 height 142
click at [1408, 352] on button at bounding box center [1396, 358] width 23 height 23
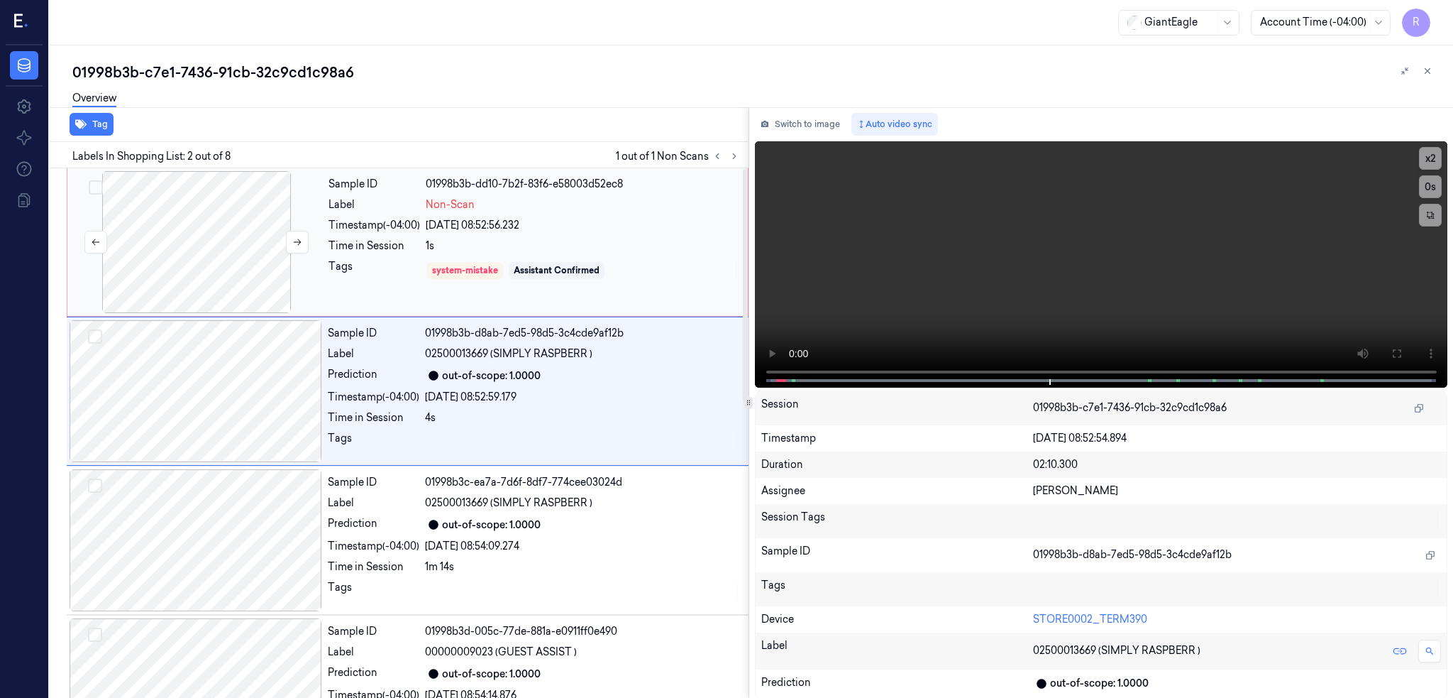
click at [221, 277] on div at bounding box center [196, 242] width 253 height 142
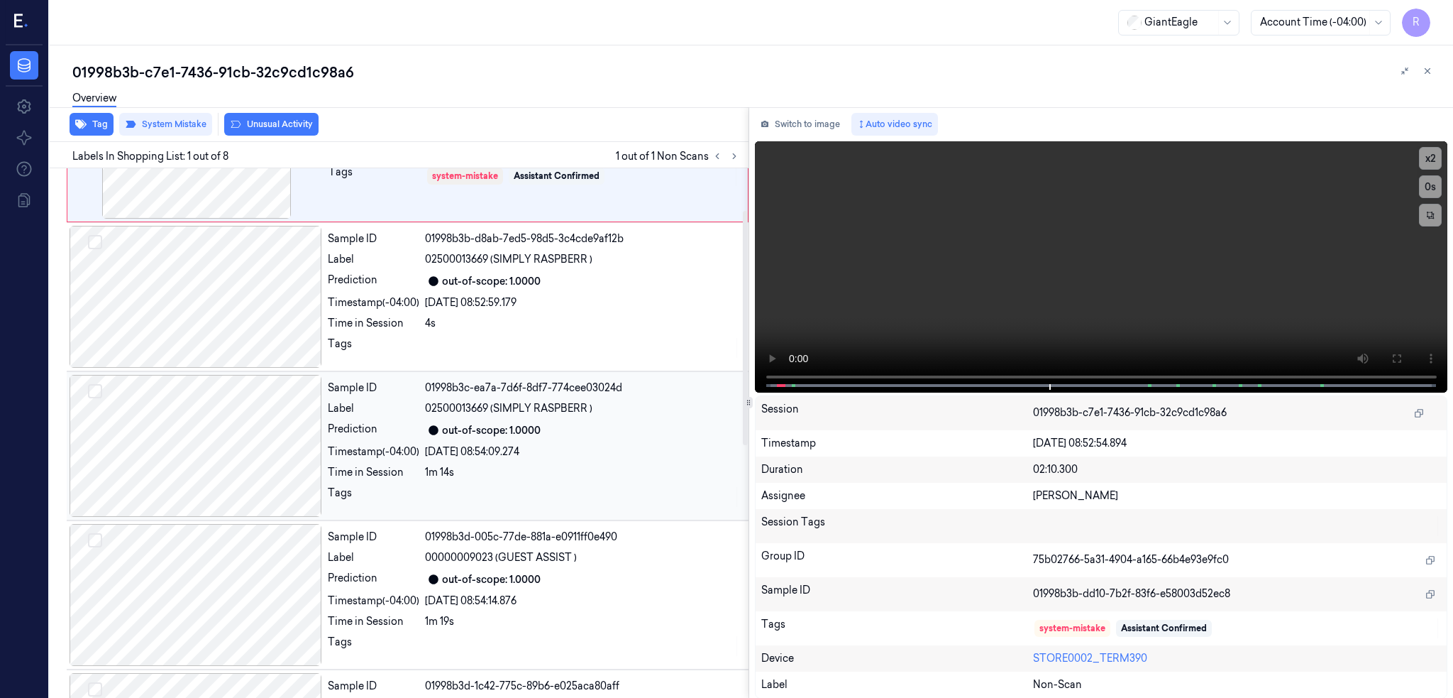
click at [240, 426] on div at bounding box center [196, 446] width 253 height 142
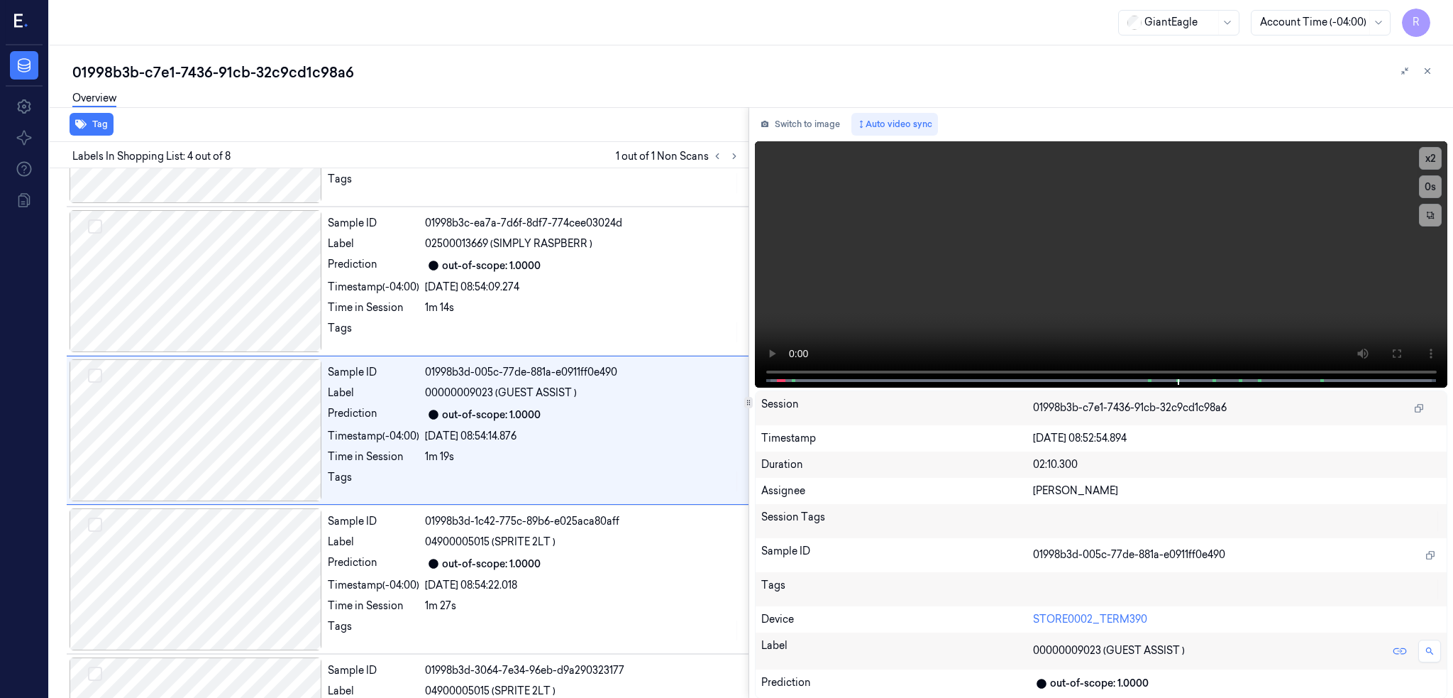
scroll to position [255, 0]
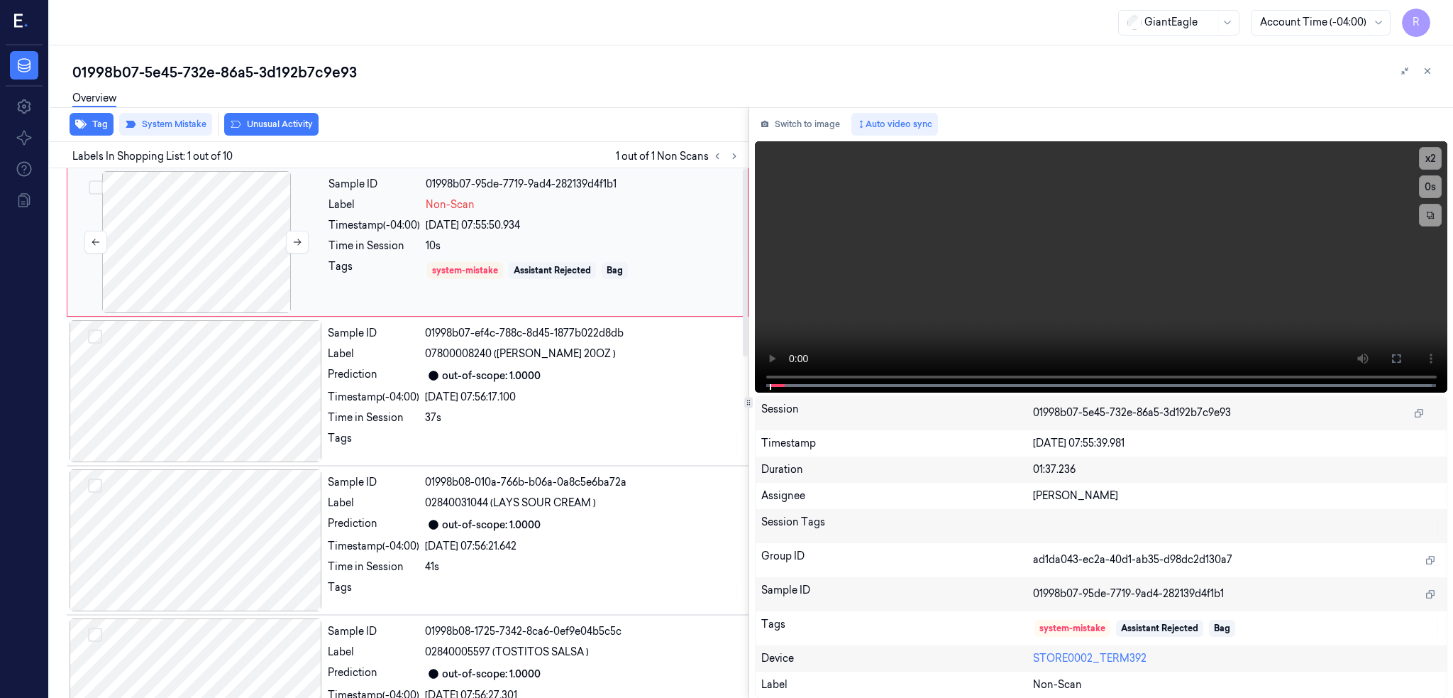
click at [187, 243] on div at bounding box center [196, 242] width 253 height 142
click at [1401, 354] on icon at bounding box center [1396, 358] width 9 height 9
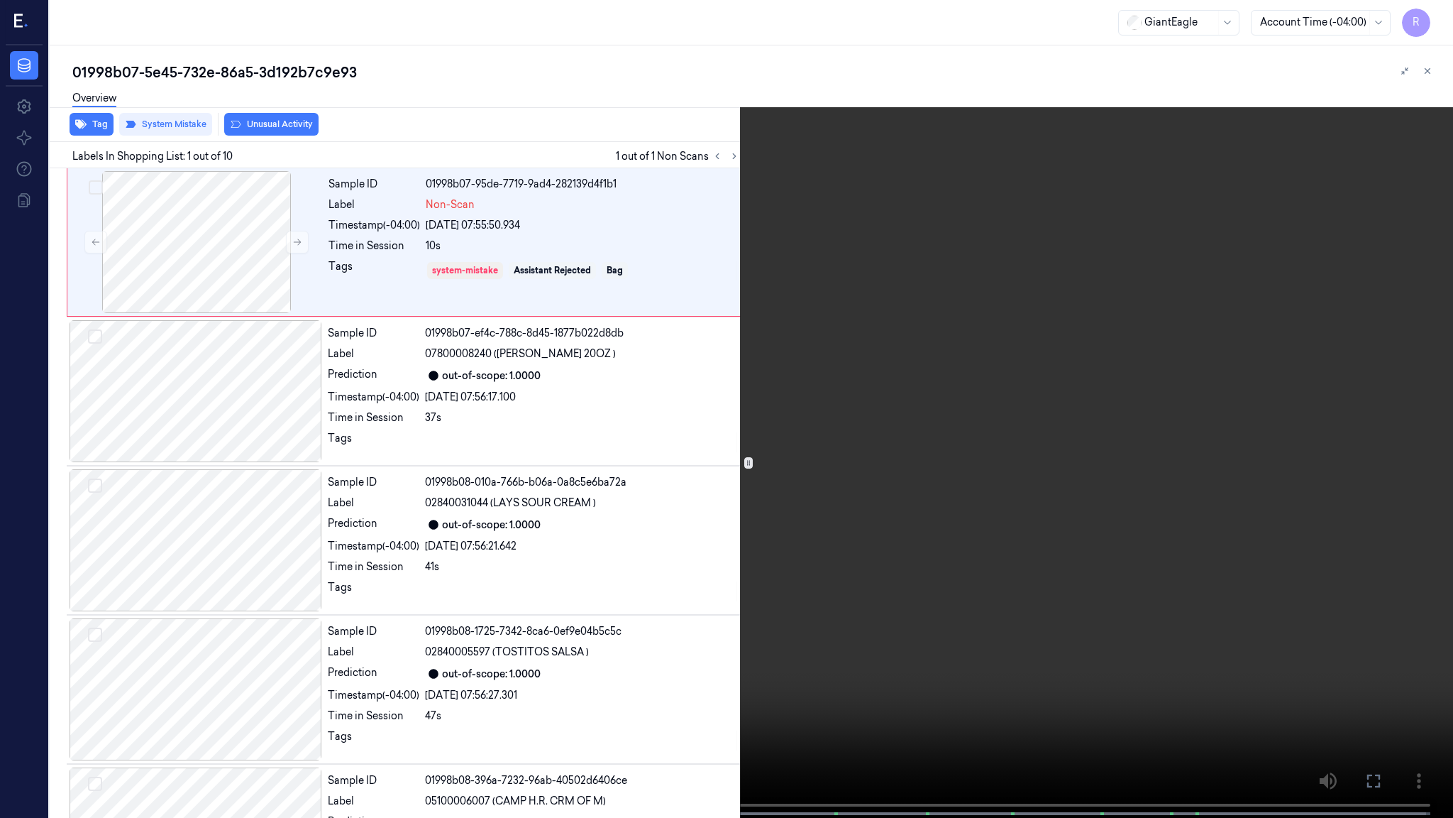
click at [938, 490] on video at bounding box center [726, 410] width 1453 height 820
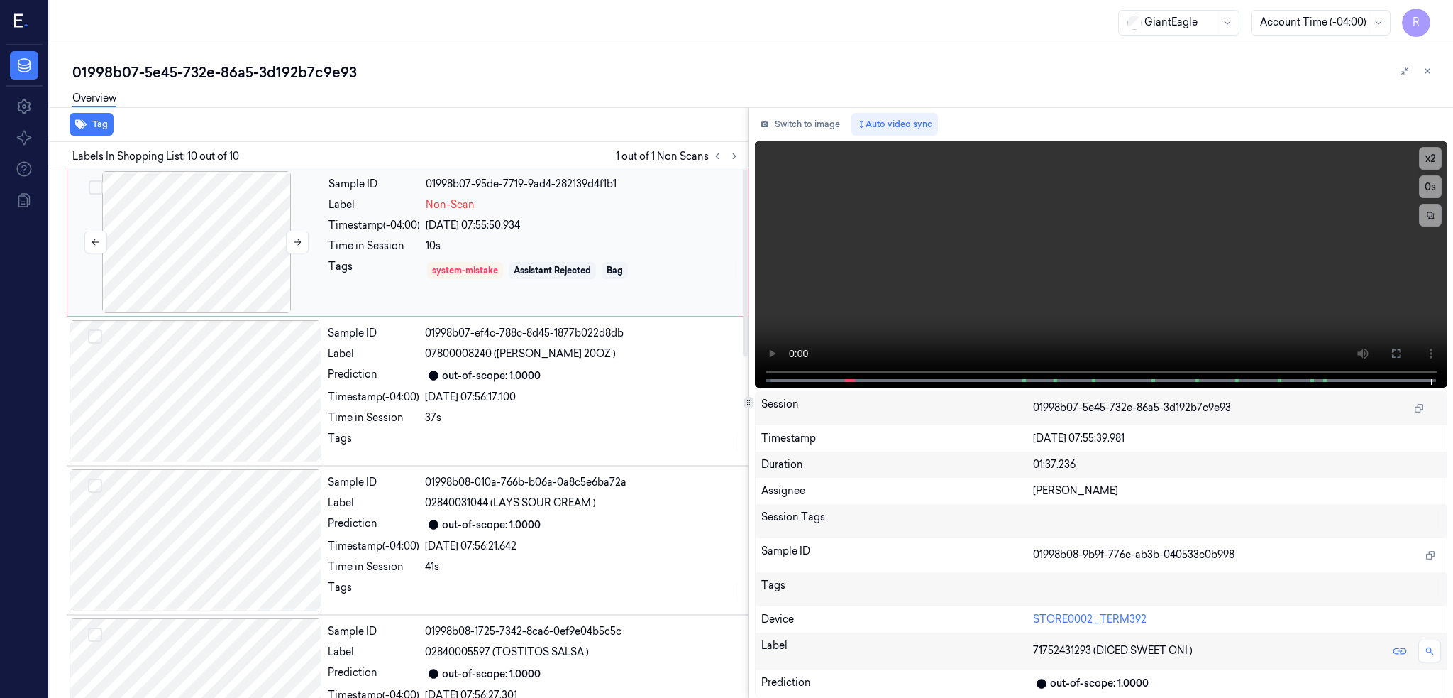
click at [222, 255] on div at bounding box center [196, 242] width 253 height 142
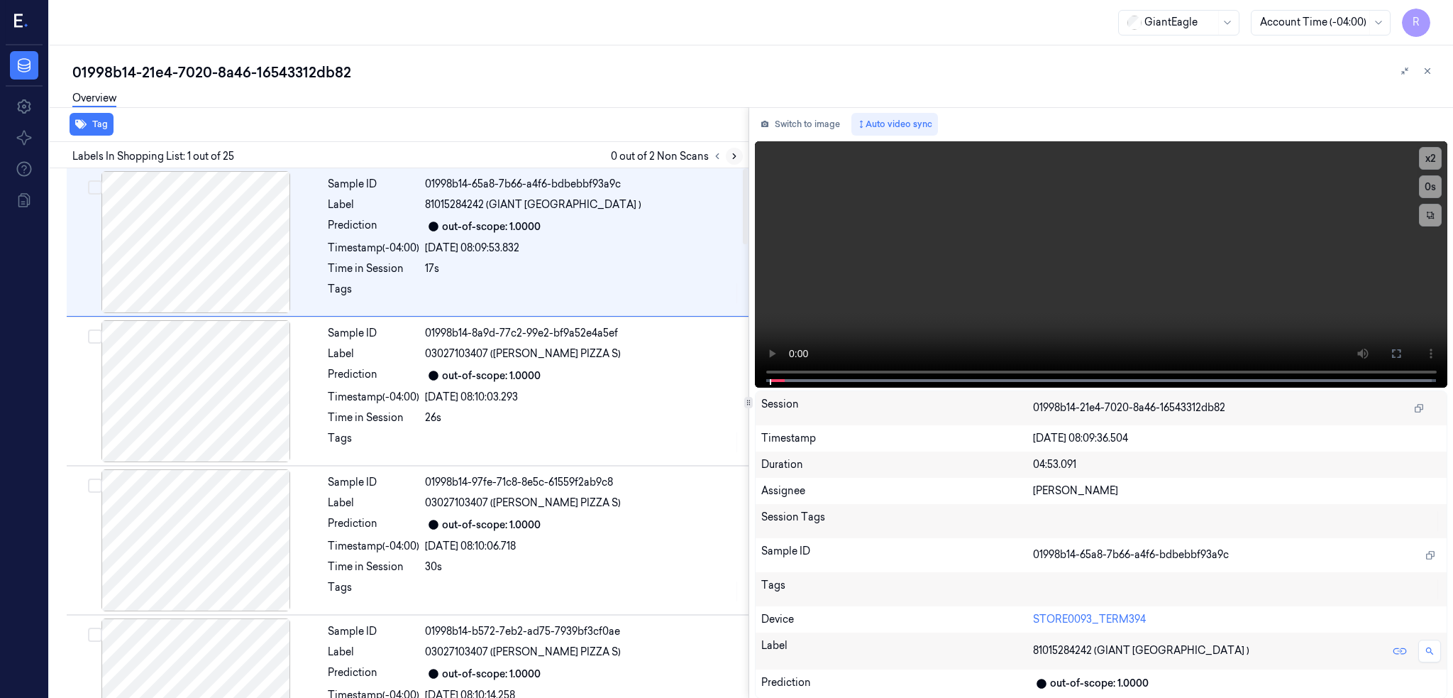
click at [739, 153] on icon at bounding box center [735, 156] width 10 height 10
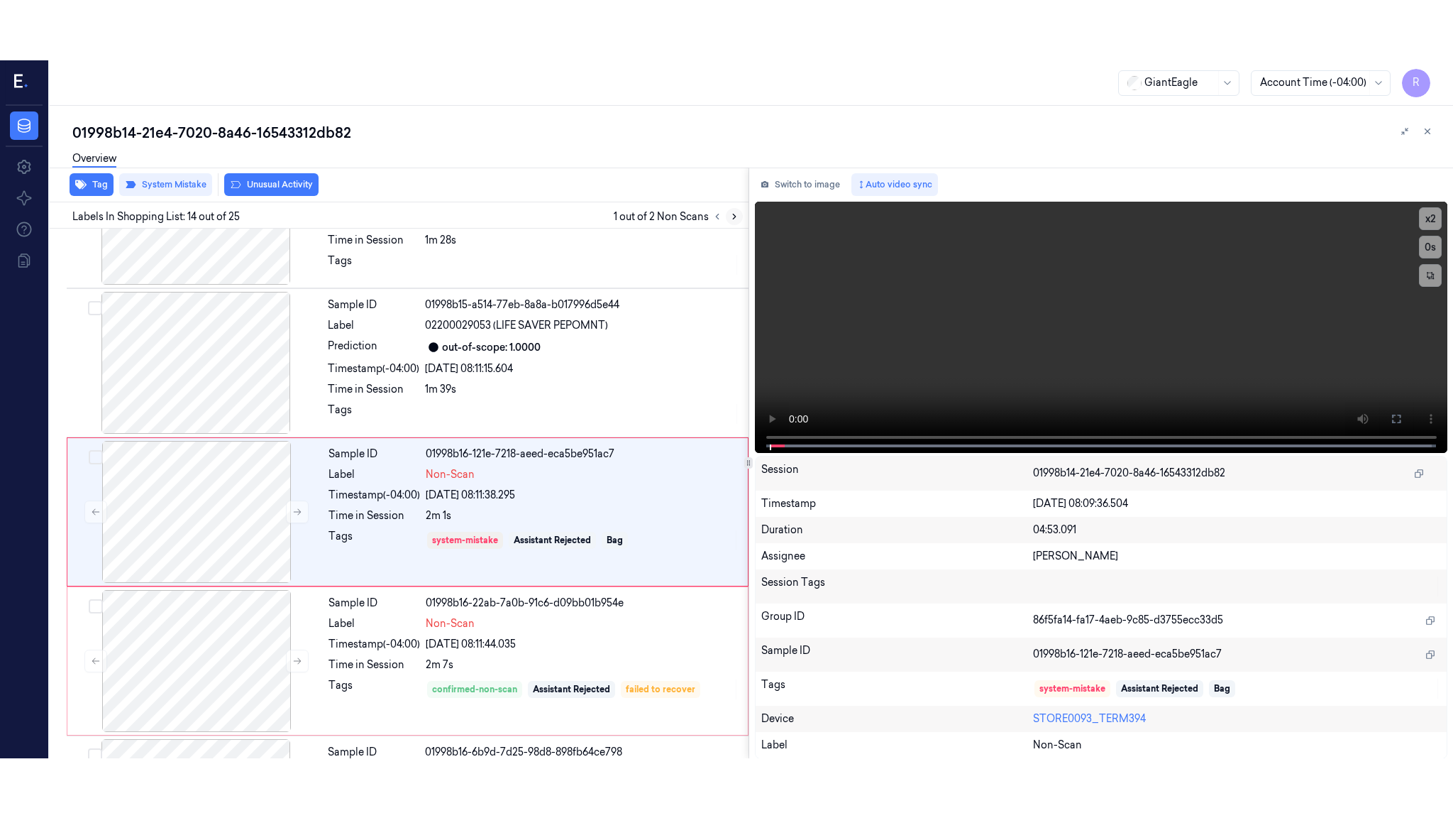
scroll to position [1746, 0]
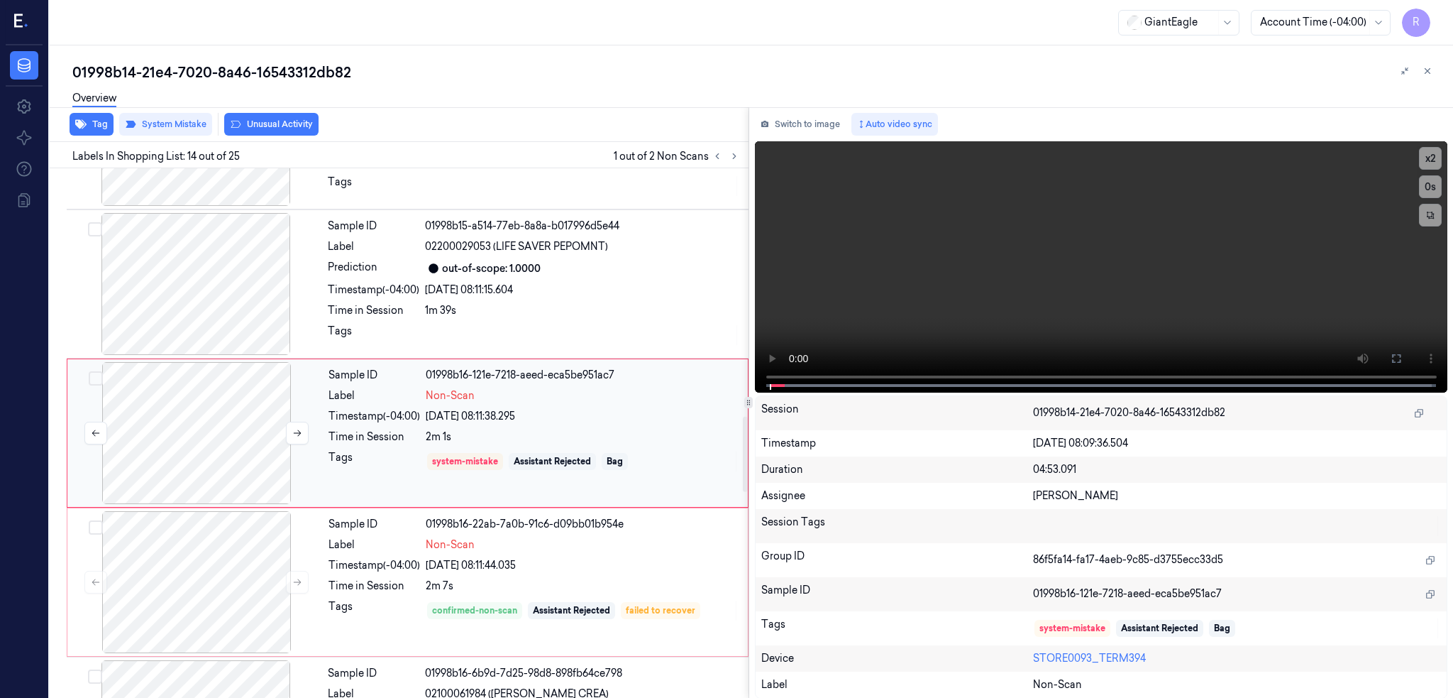
click at [199, 406] on div at bounding box center [196, 433] width 253 height 142
click at [1402, 356] on icon at bounding box center [1396, 358] width 11 height 11
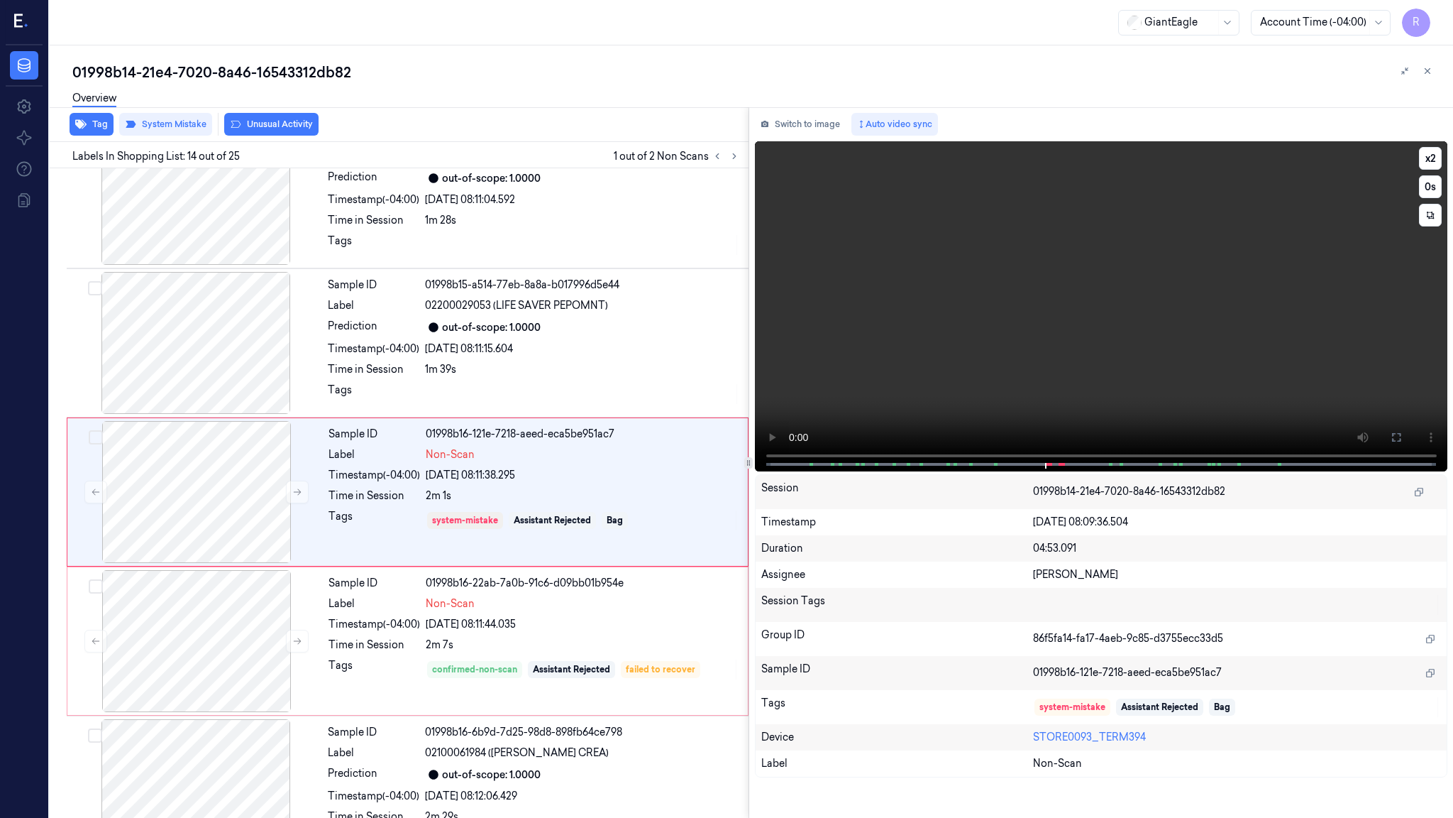
scroll to position [1687, 0]
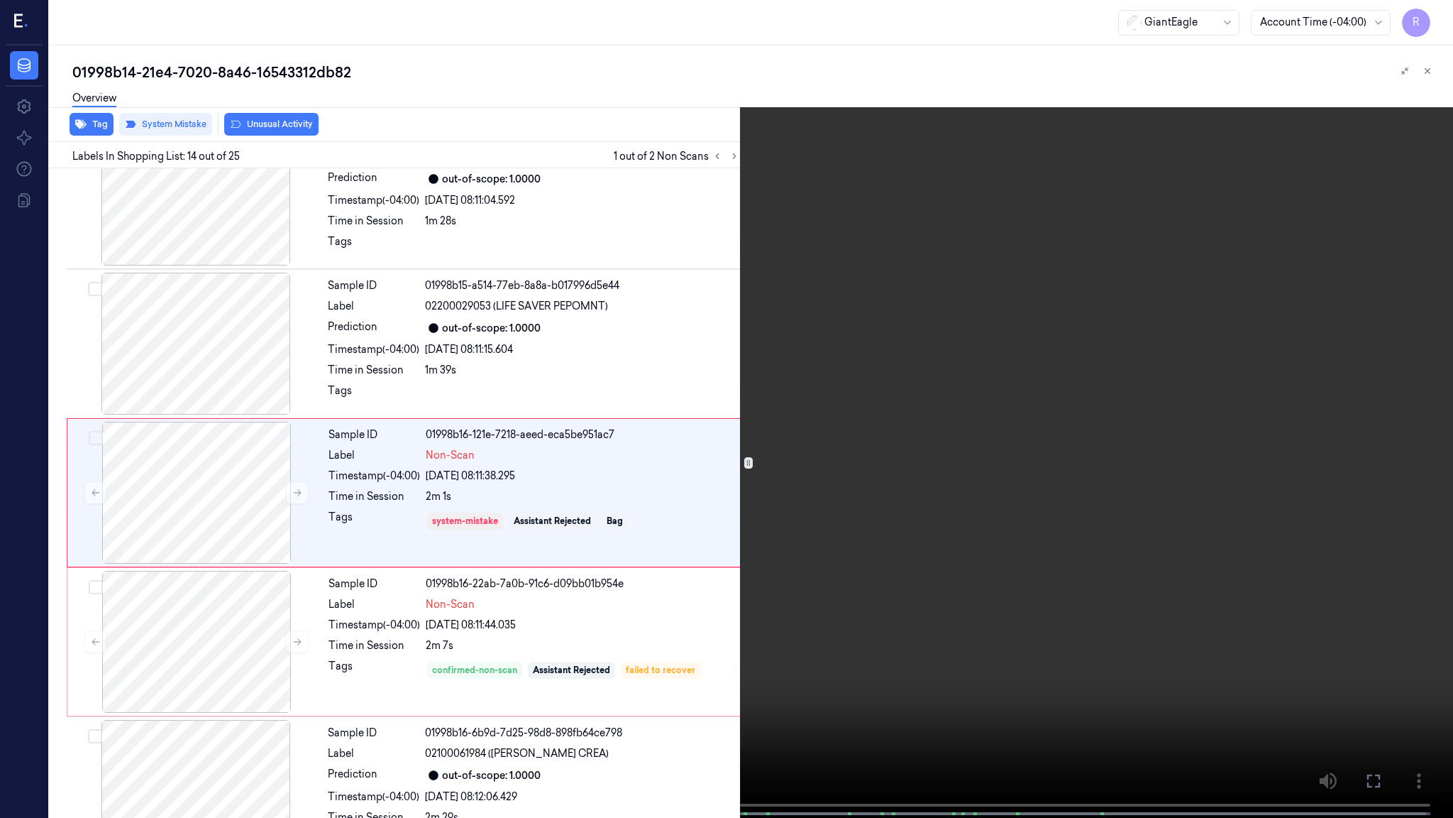
click at [878, 470] on video at bounding box center [726, 410] width 1453 height 820
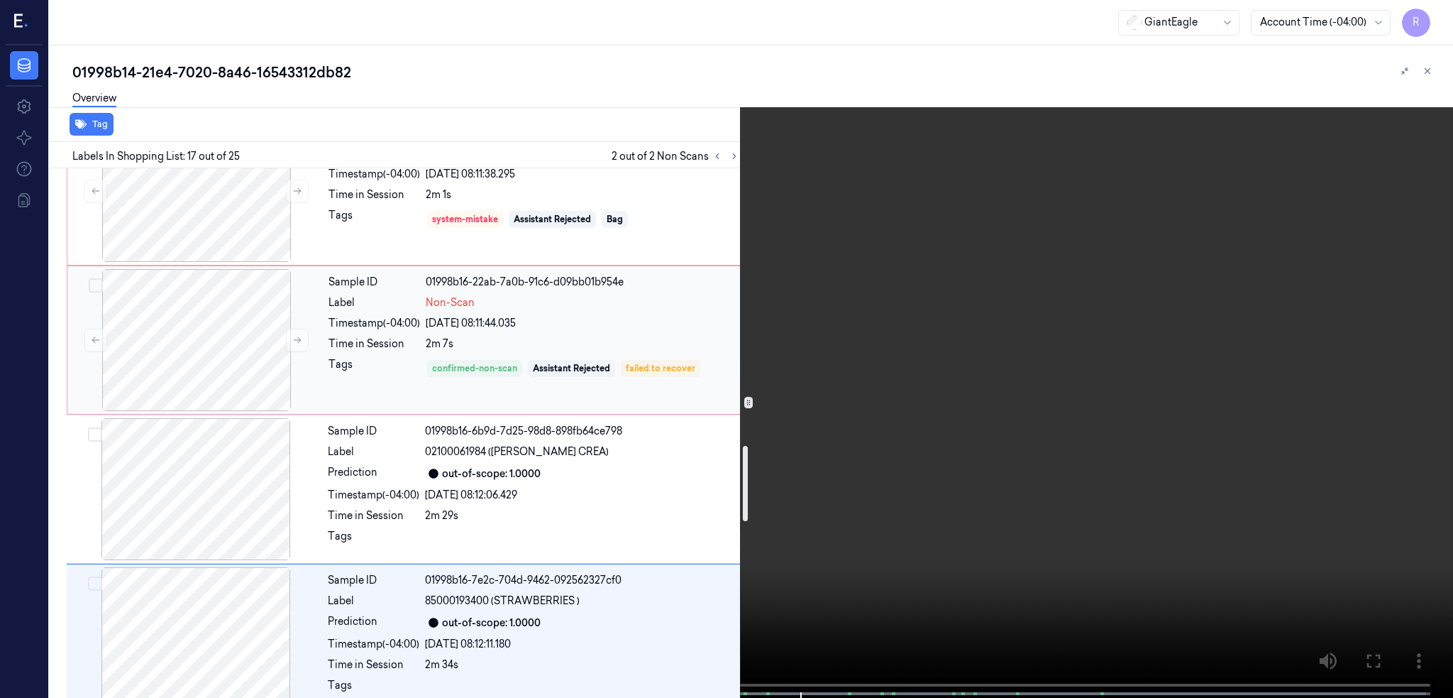
scroll to position [1945, 0]
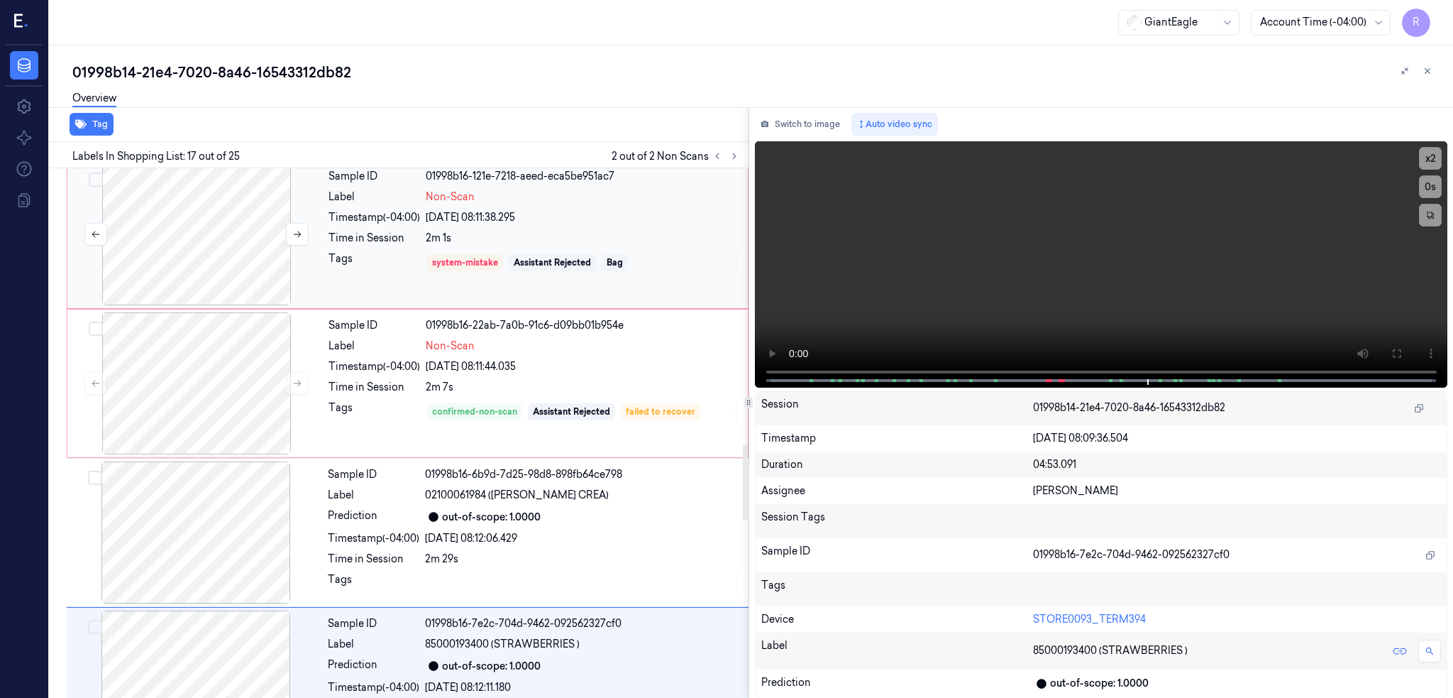
click at [187, 260] on div at bounding box center [196, 234] width 253 height 142
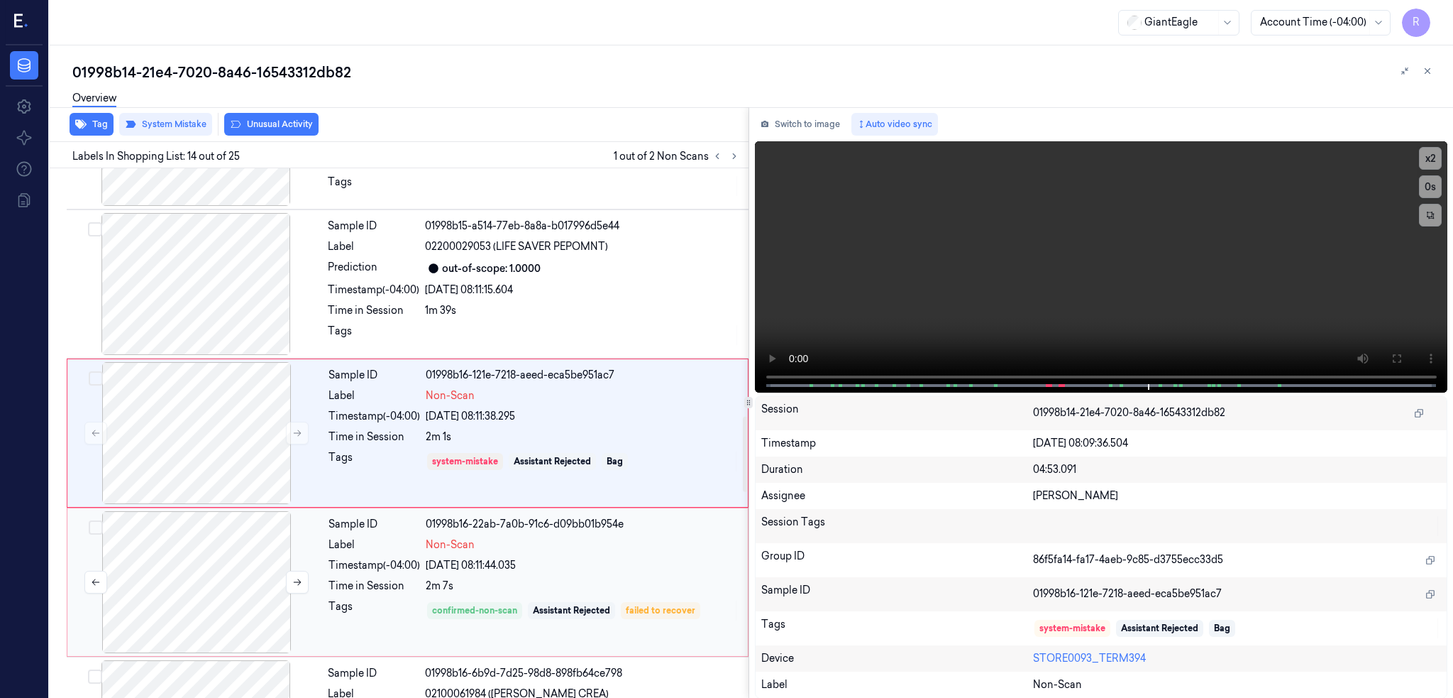
click at [220, 539] on div at bounding box center [196, 582] width 253 height 142
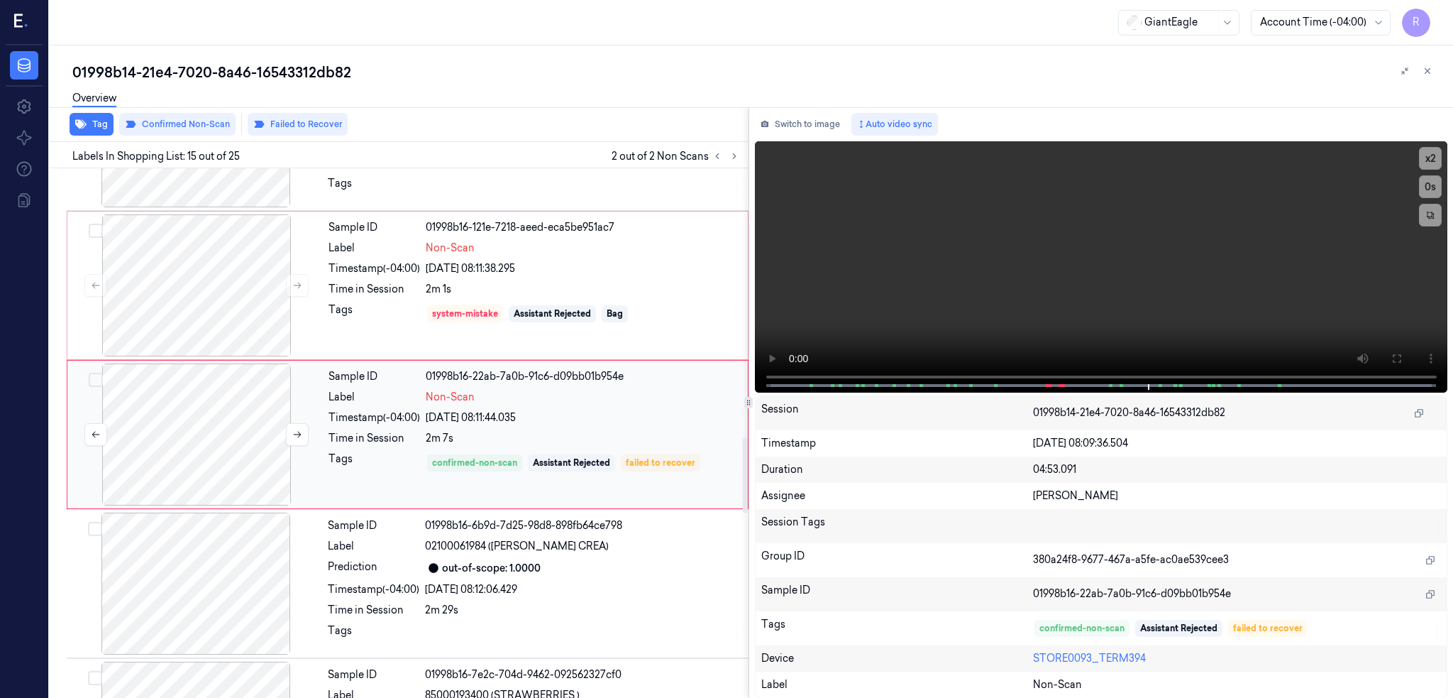
scroll to position [1896, 0]
click at [187, 424] on div at bounding box center [196, 432] width 253 height 142
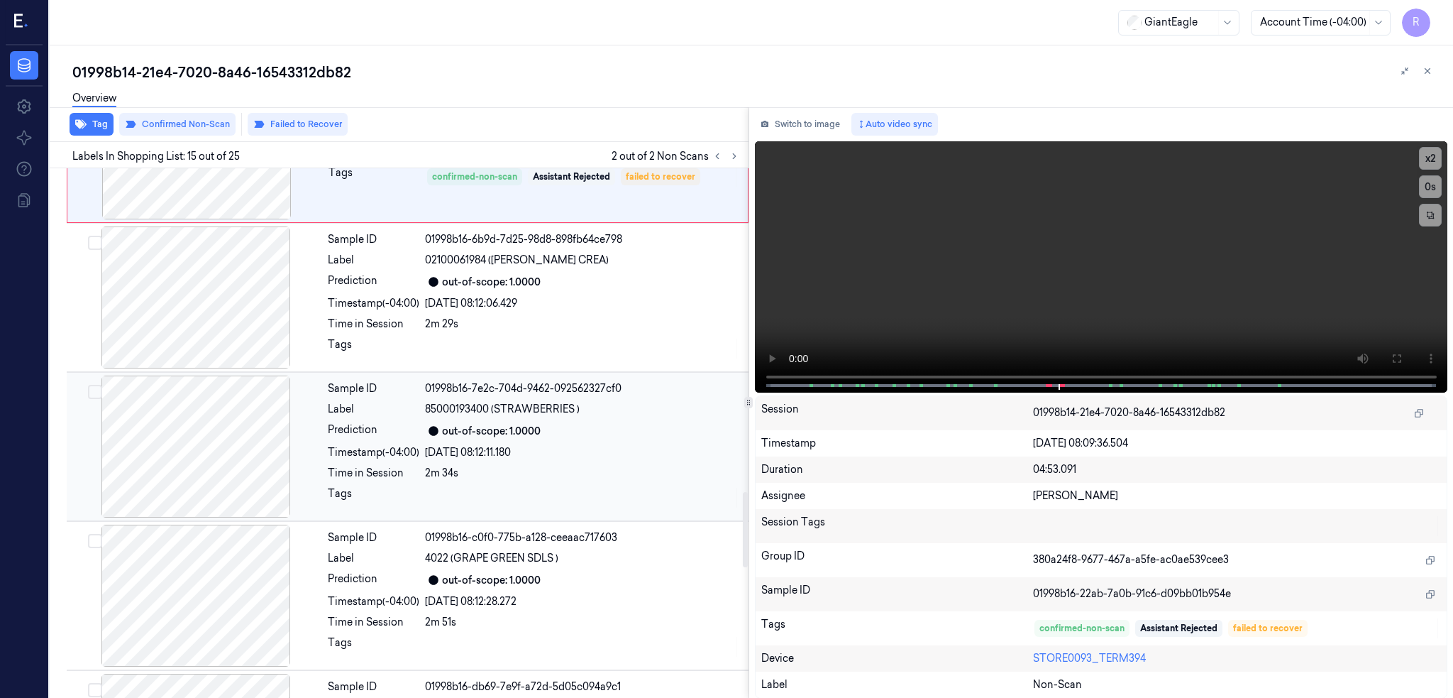
scroll to position [2369, 0]
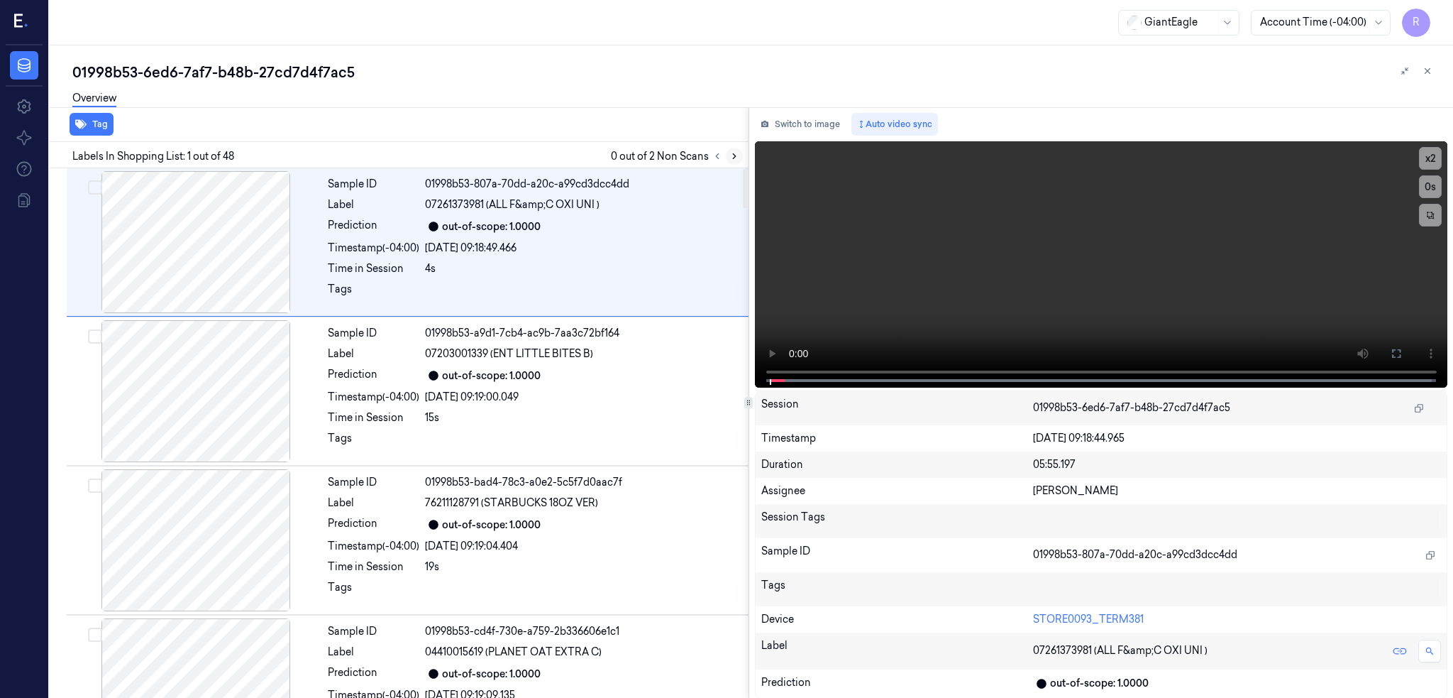
click at [739, 153] on icon at bounding box center [735, 156] width 10 height 10
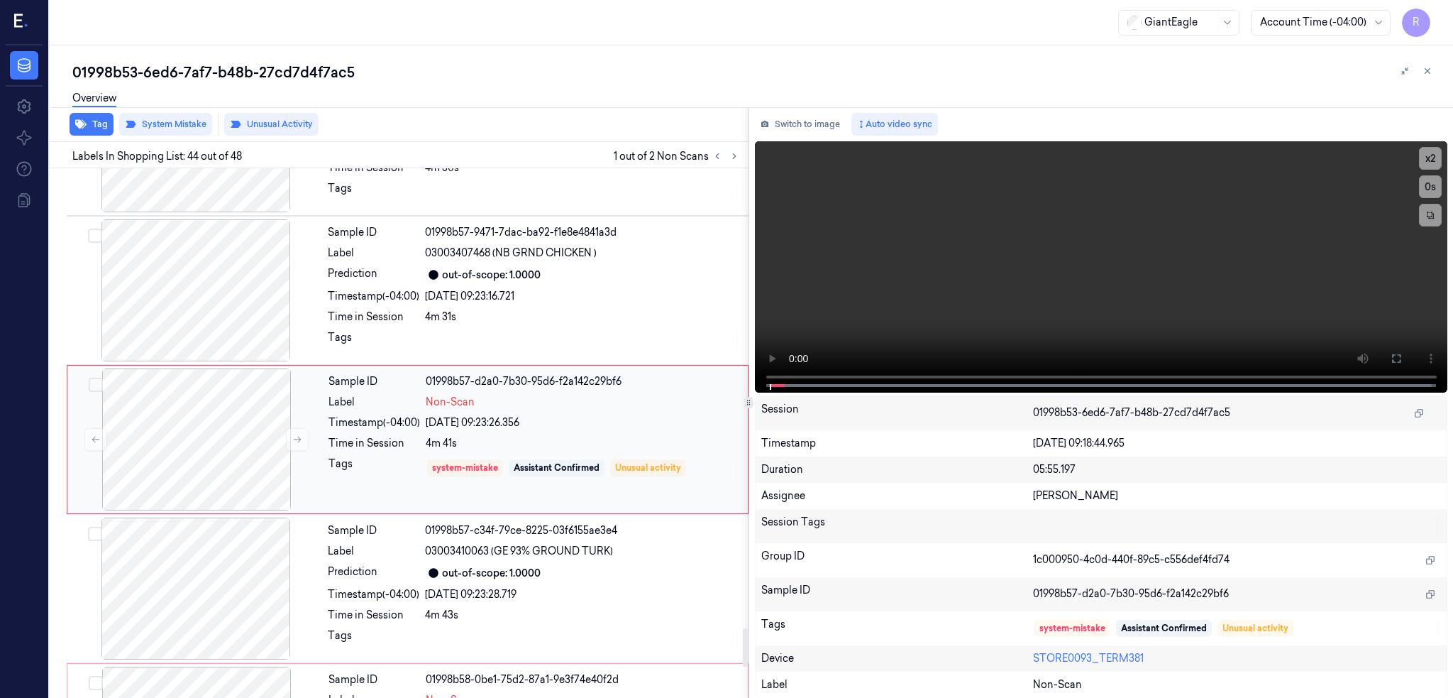
scroll to position [6220, 0]
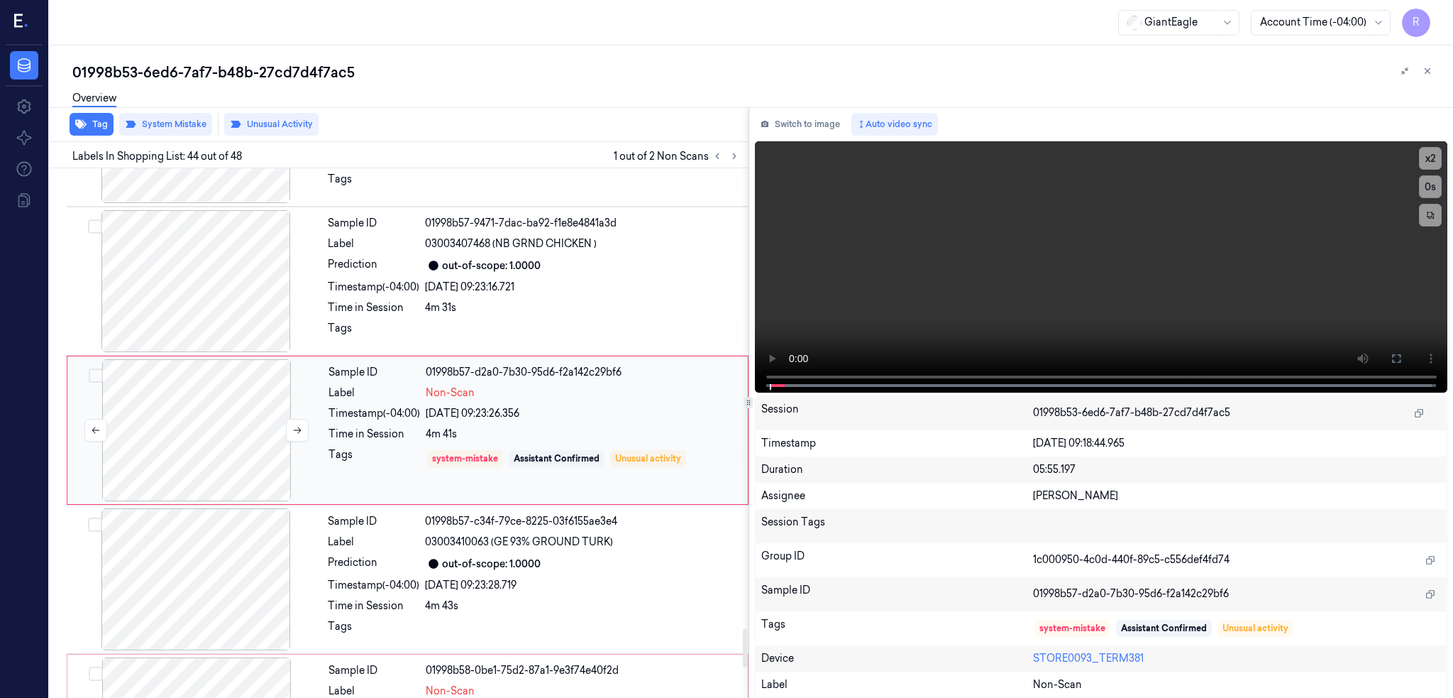
click at [138, 447] on div at bounding box center [196, 430] width 253 height 142
click at [224, 285] on div at bounding box center [196, 281] width 253 height 142
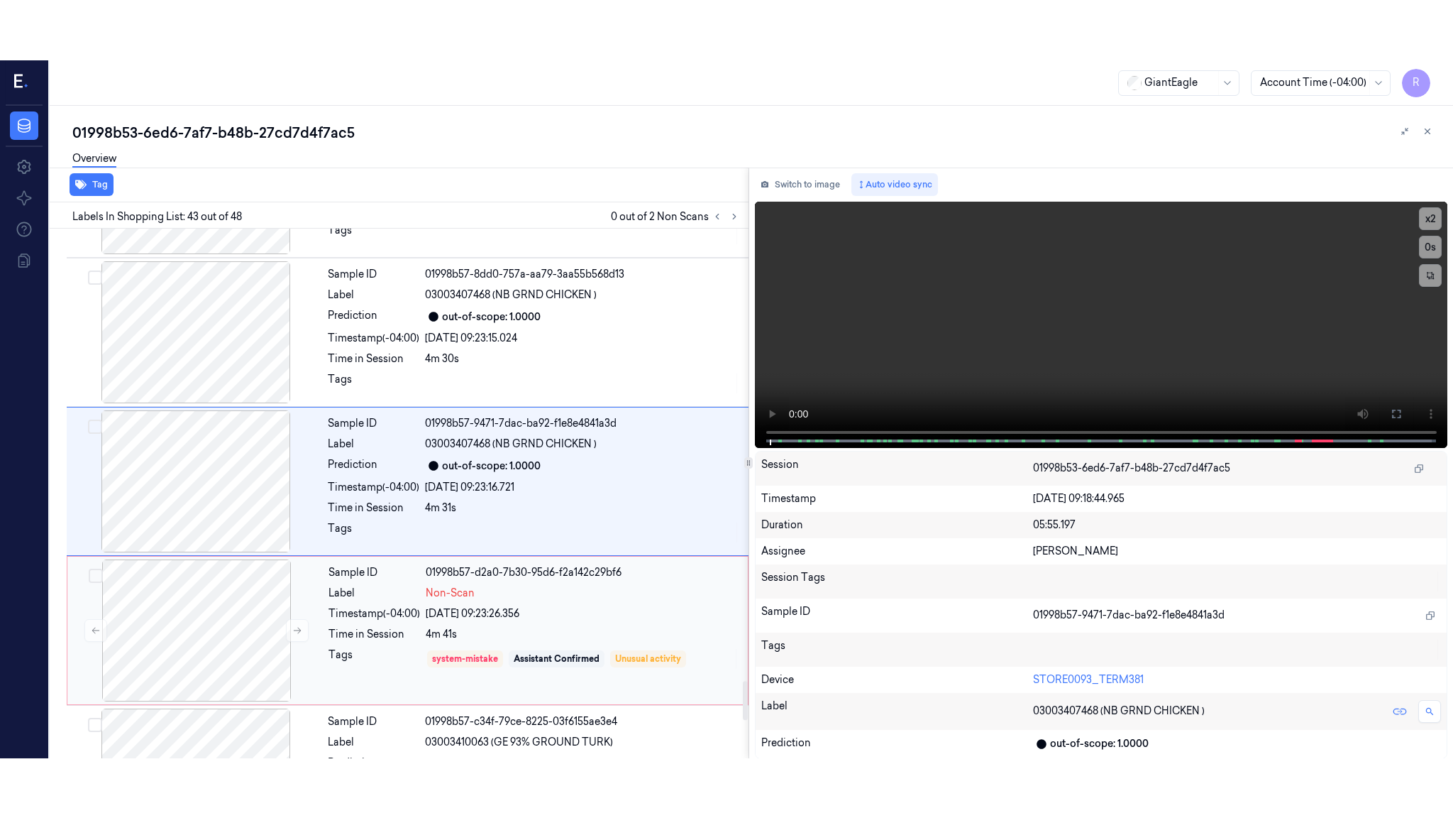
scroll to position [6071, 0]
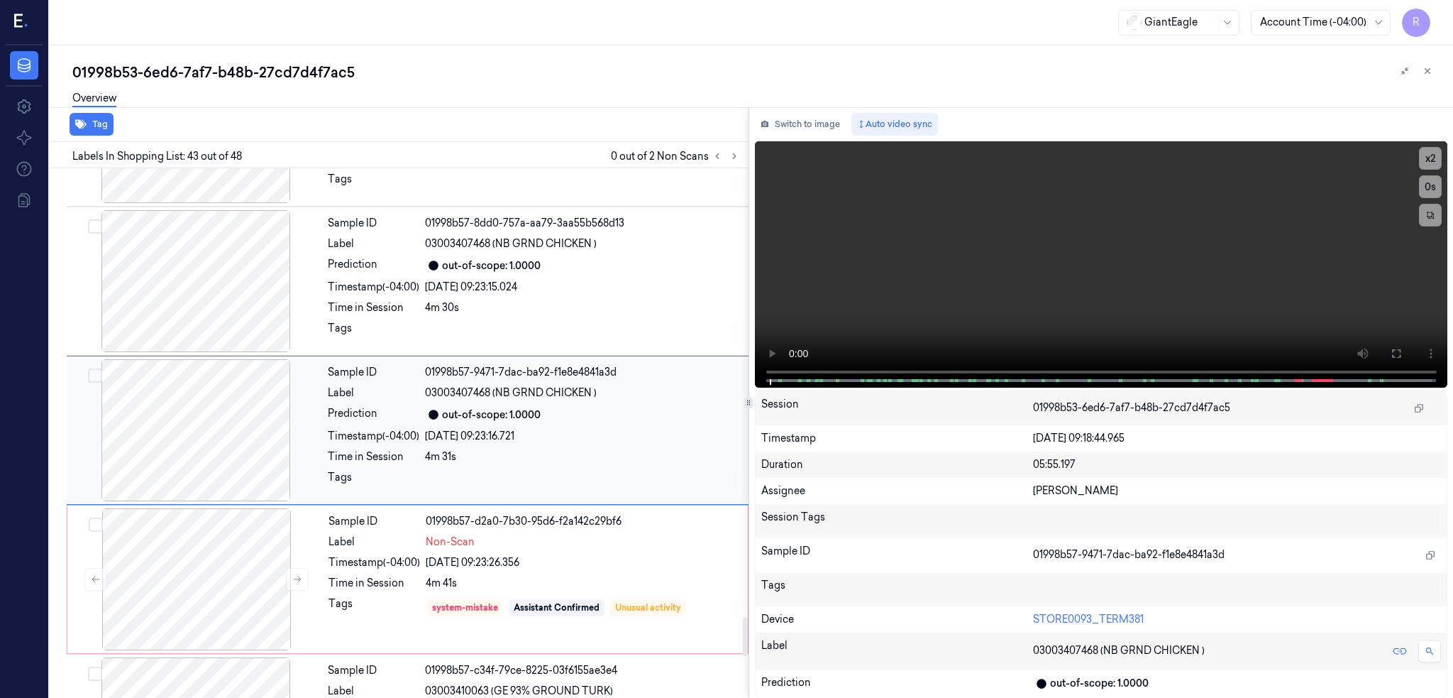
click at [230, 461] on div at bounding box center [196, 430] width 253 height 142
click at [1408, 345] on button at bounding box center [1396, 353] width 23 height 23
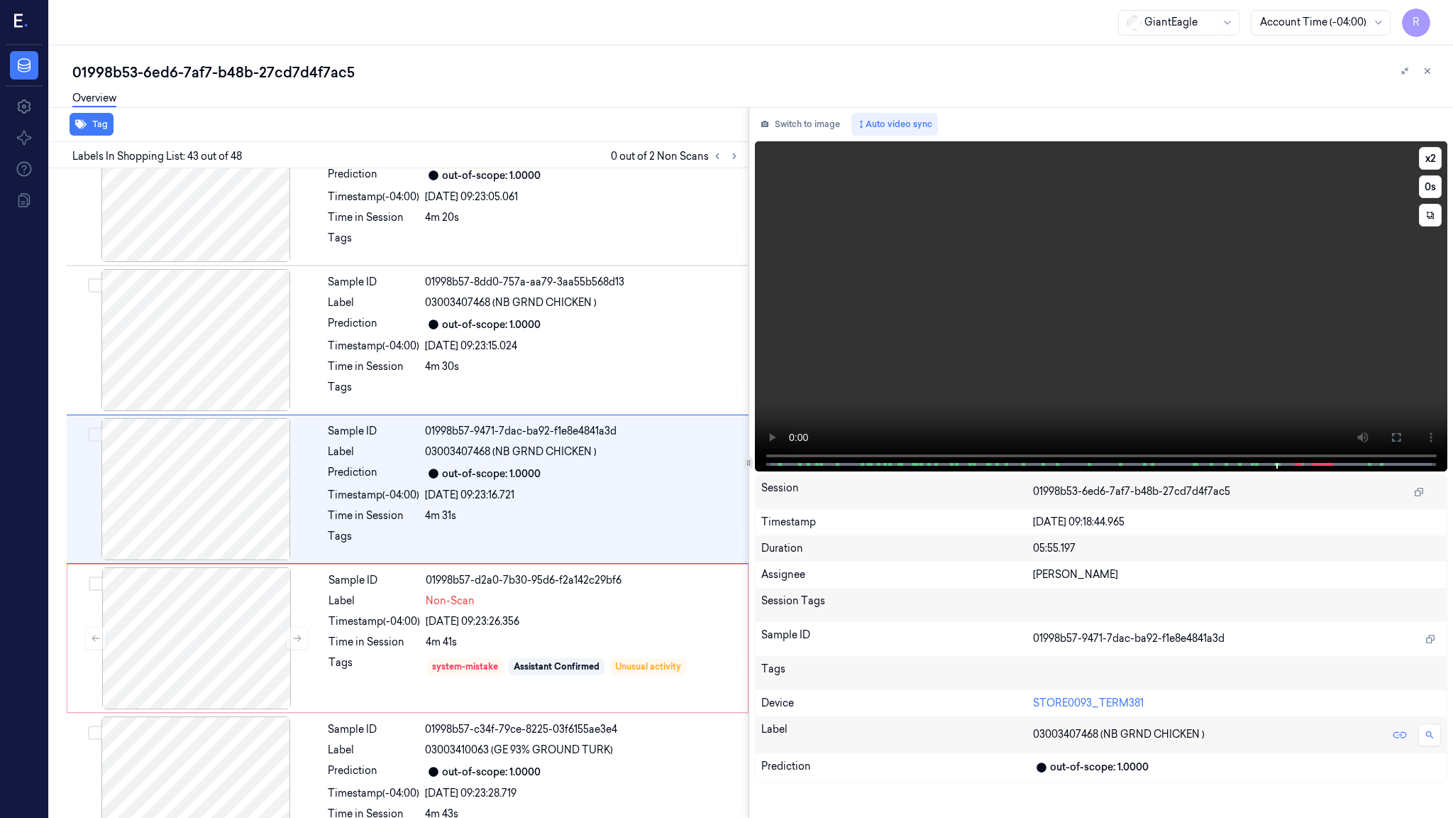
scroll to position [6012, 0]
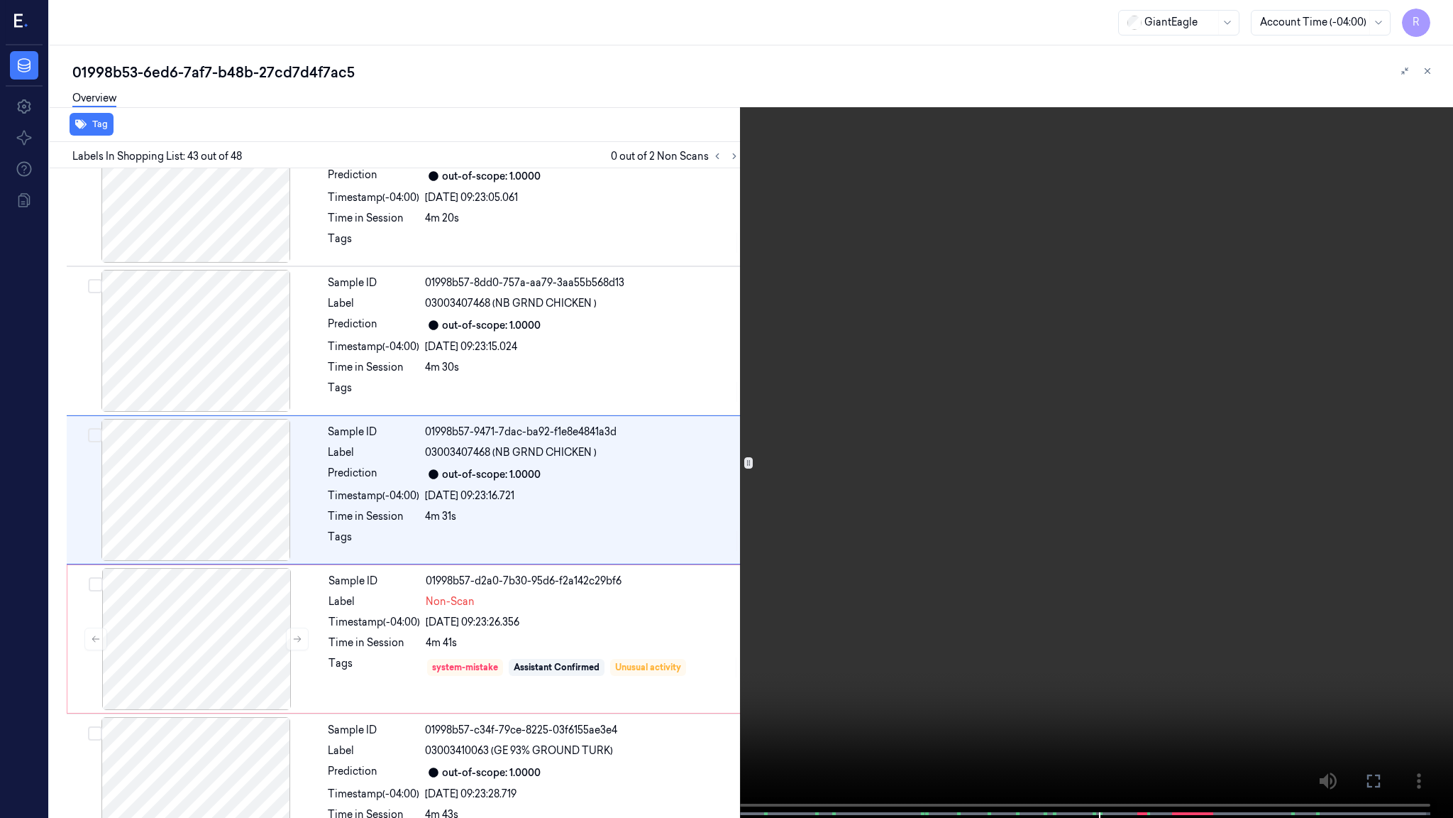
click at [903, 487] on video at bounding box center [726, 410] width 1453 height 820
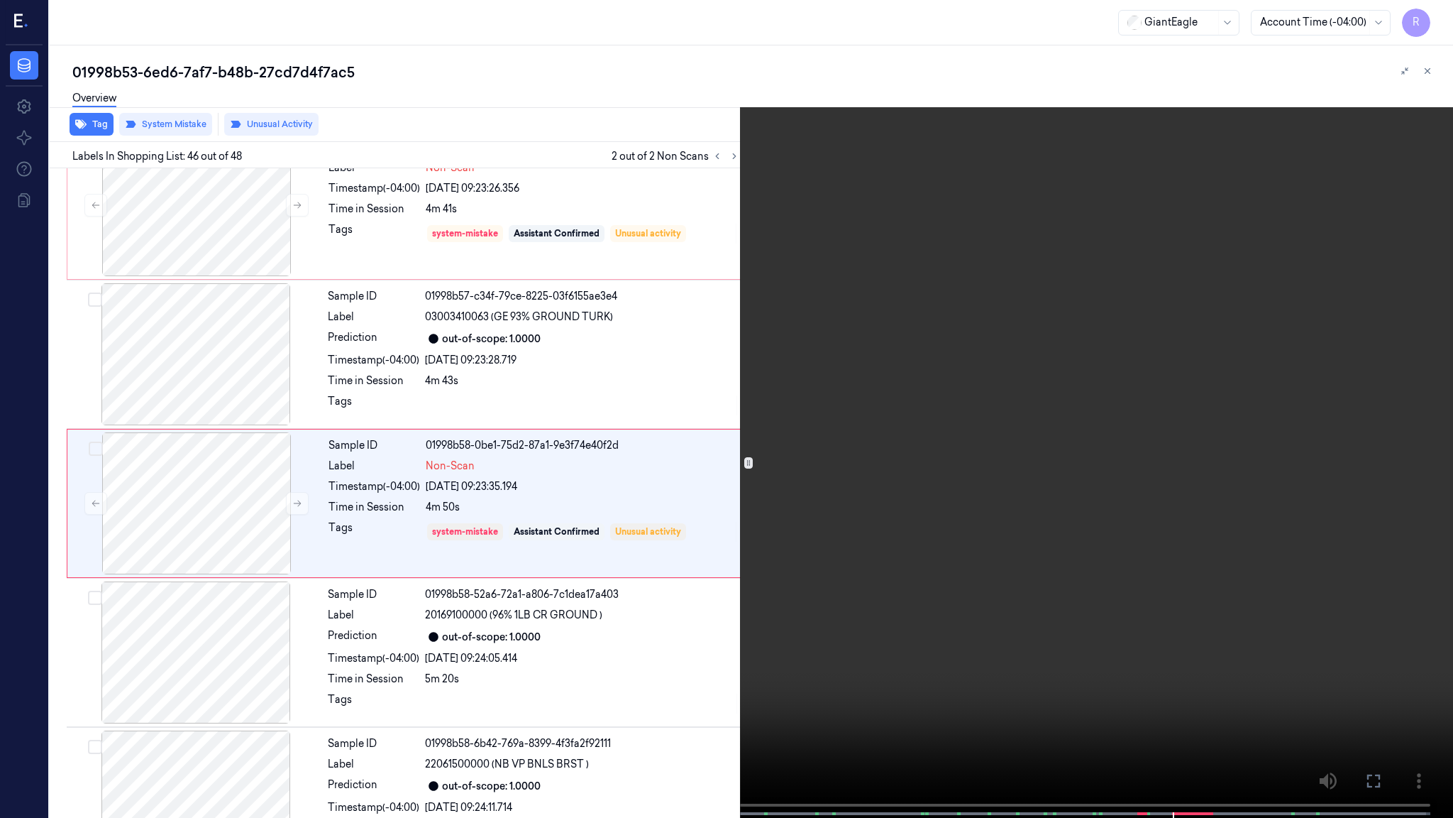
scroll to position [6459, 0]
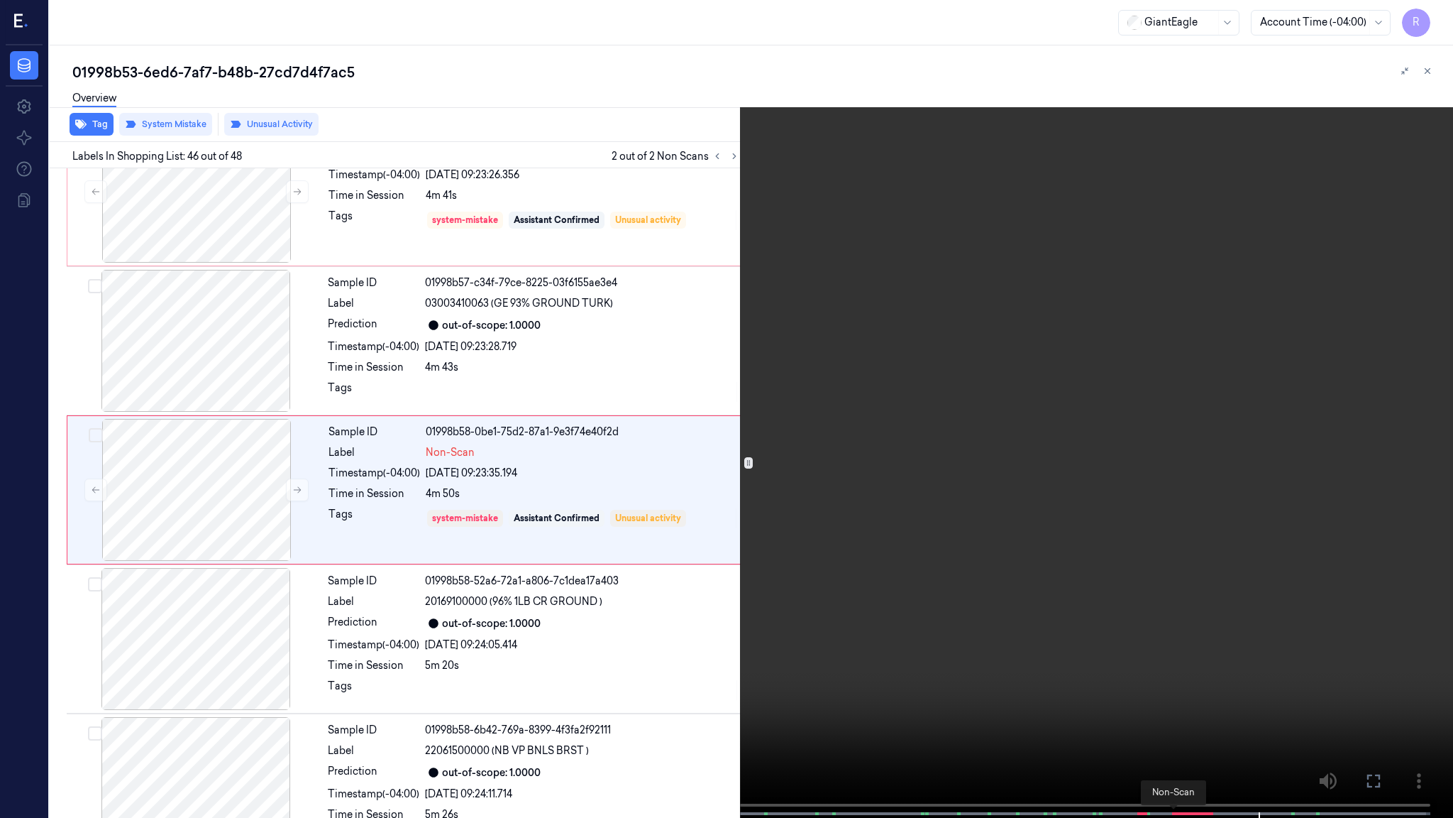
click at [1174, 664] on span at bounding box center [1175, 813] width 2 height 7
click at [1138, 664] on span at bounding box center [1139, 813] width 2 height 7
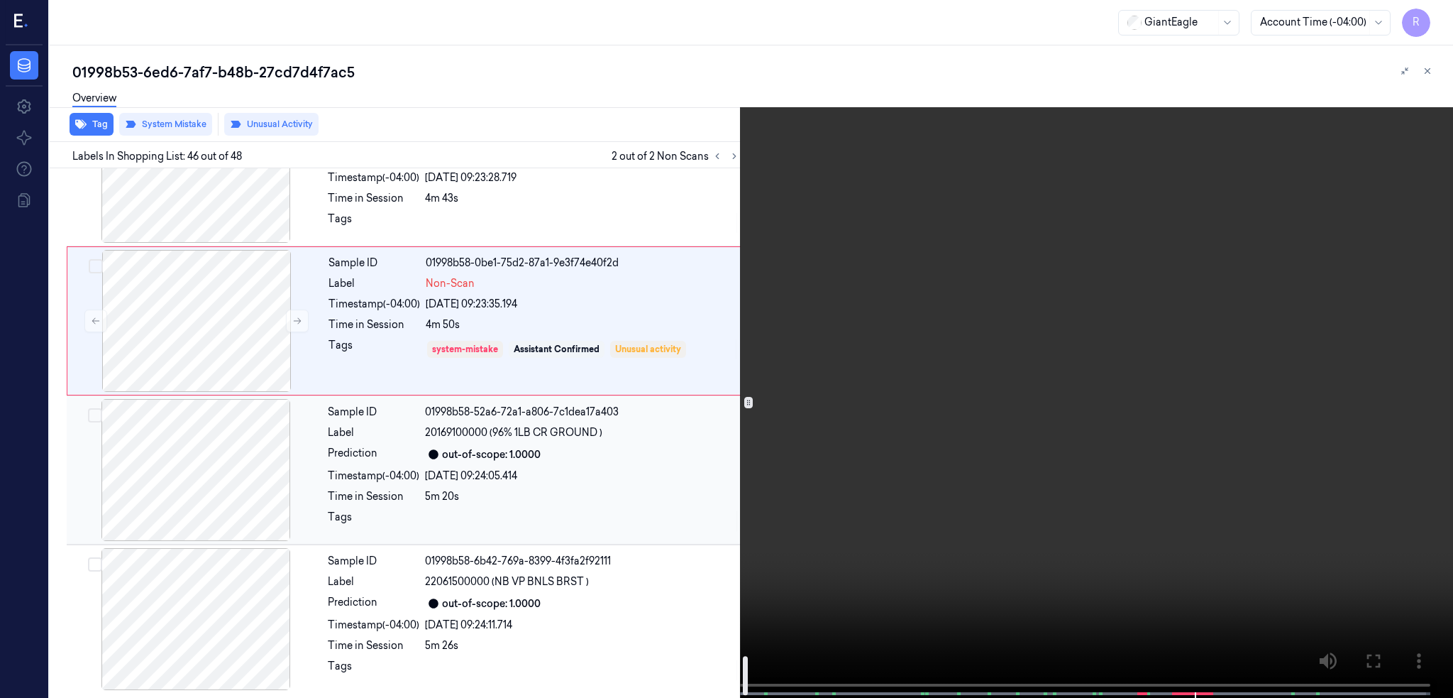
scroll to position [6632, 0]
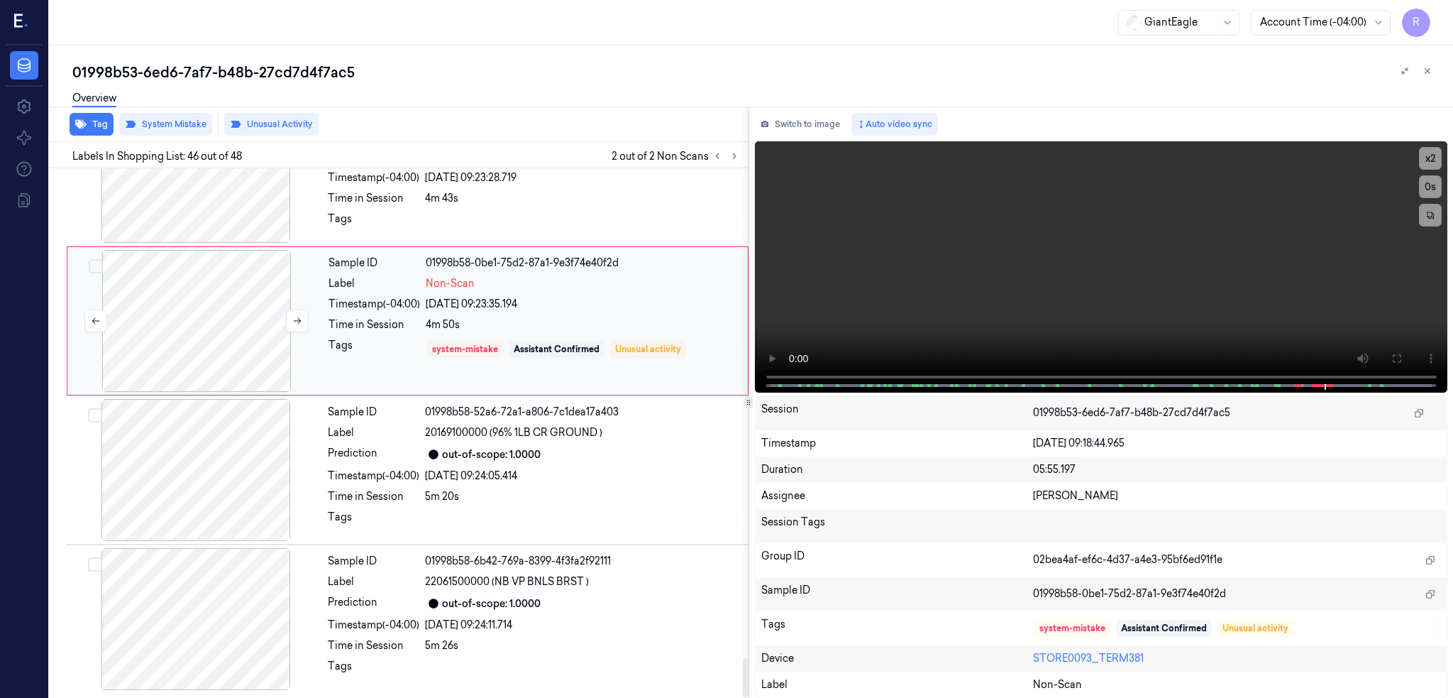
click at [190, 311] on div at bounding box center [196, 321] width 253 height 142
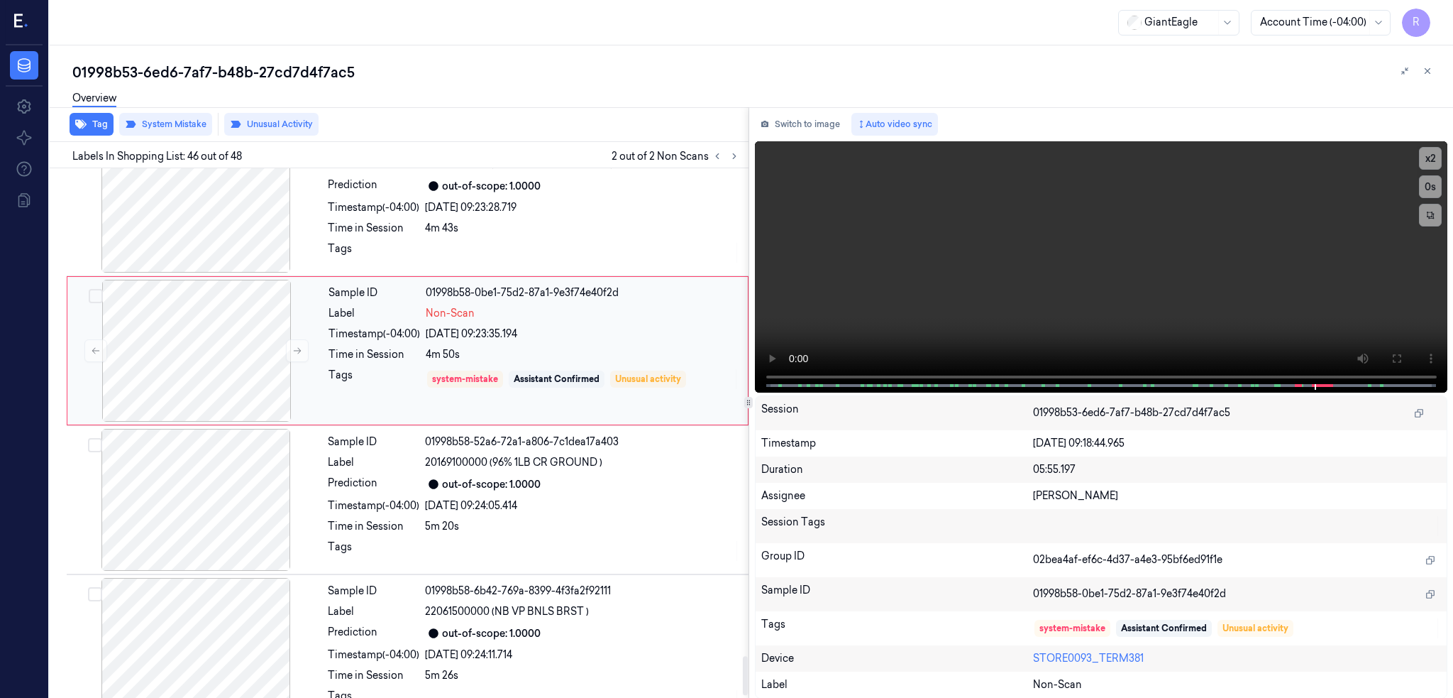
scroll to position [6613, 0]
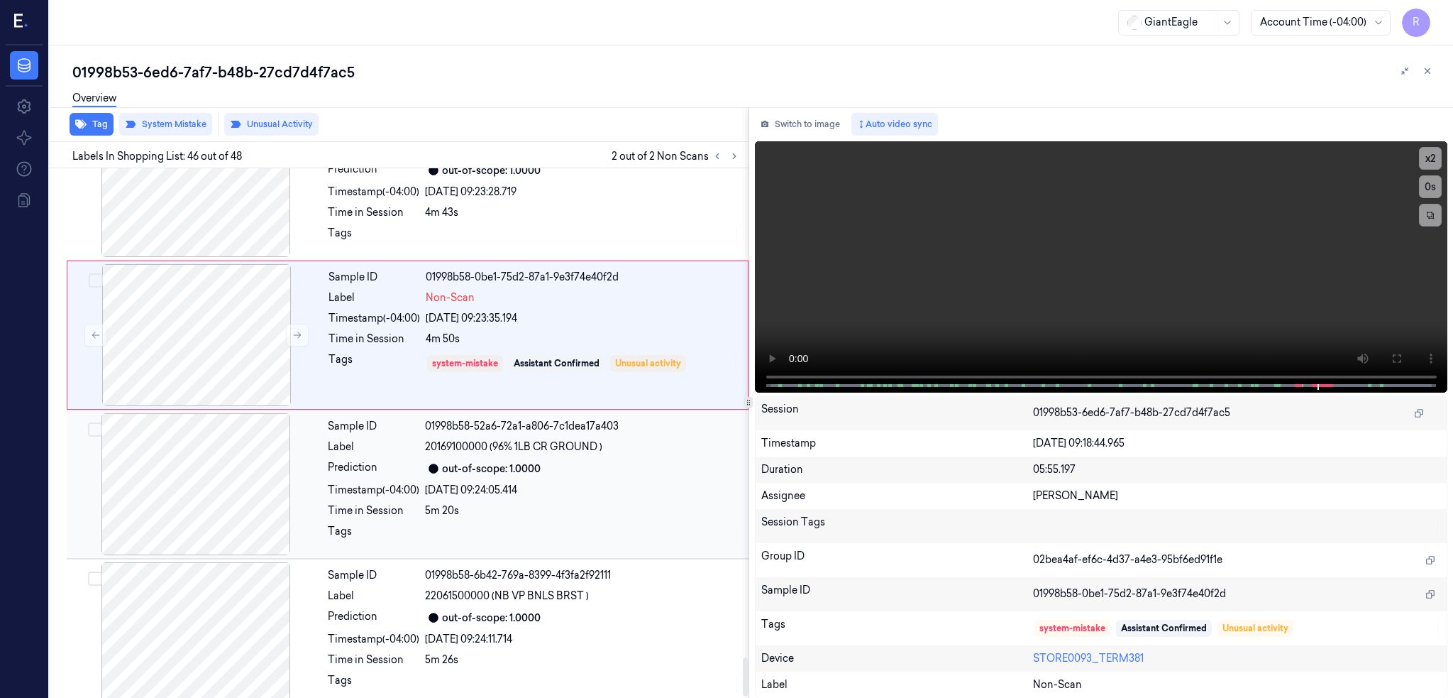
click at [199, 495] on div at bounding box center [196, 484] width 253 height 142
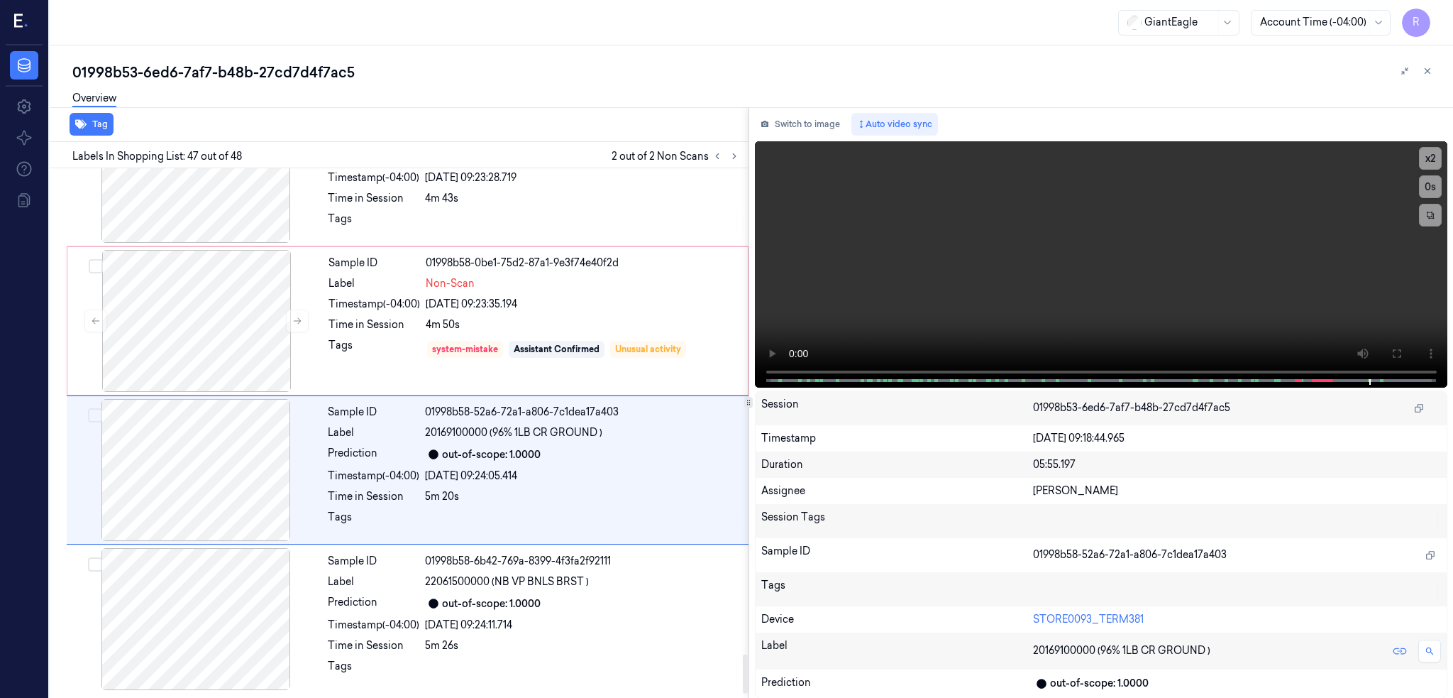
scroll to position [6442, 0]
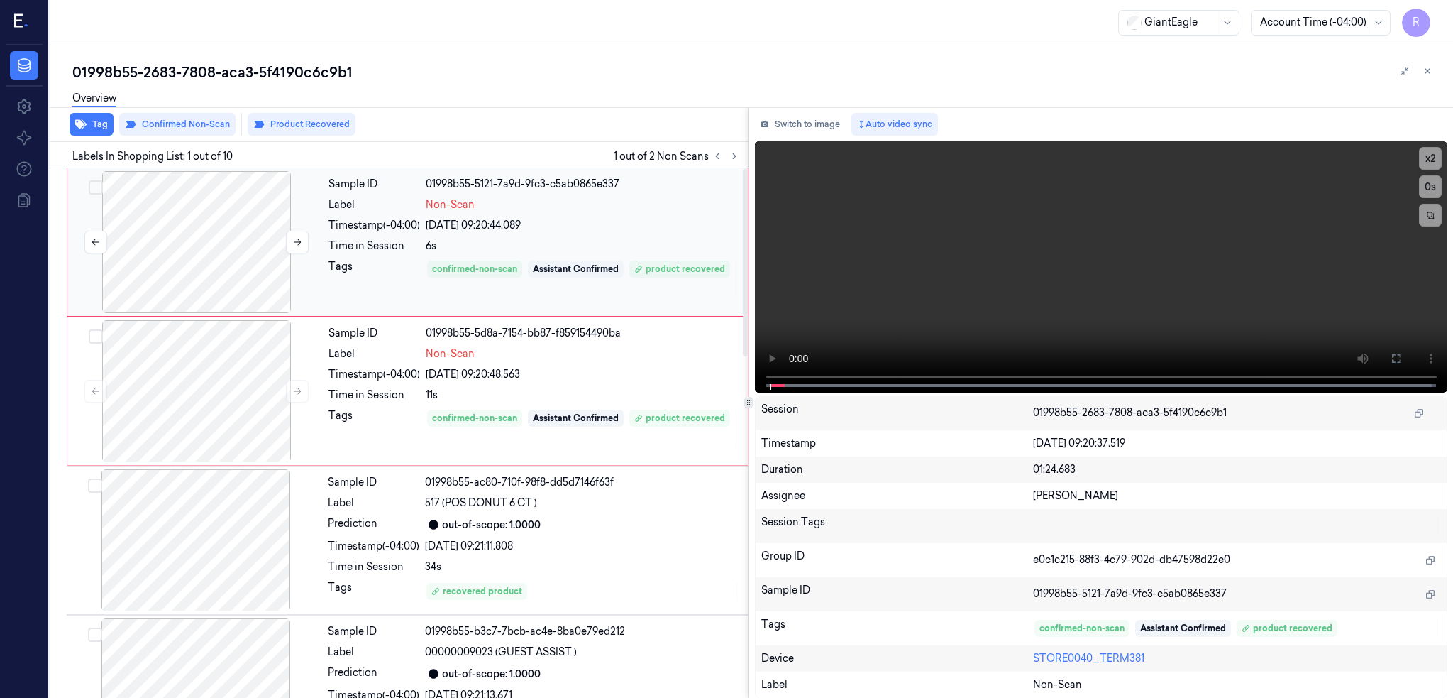
click at [209, 249] on div at bounding box center [196, 242] width 253 height 142
click at [206, 252] on div at bounding box center [196, 242] width 253 height 142
click at [470, 425] on div "confirmed-non-scan" at bounding box center [474, 417] width 95 height 17
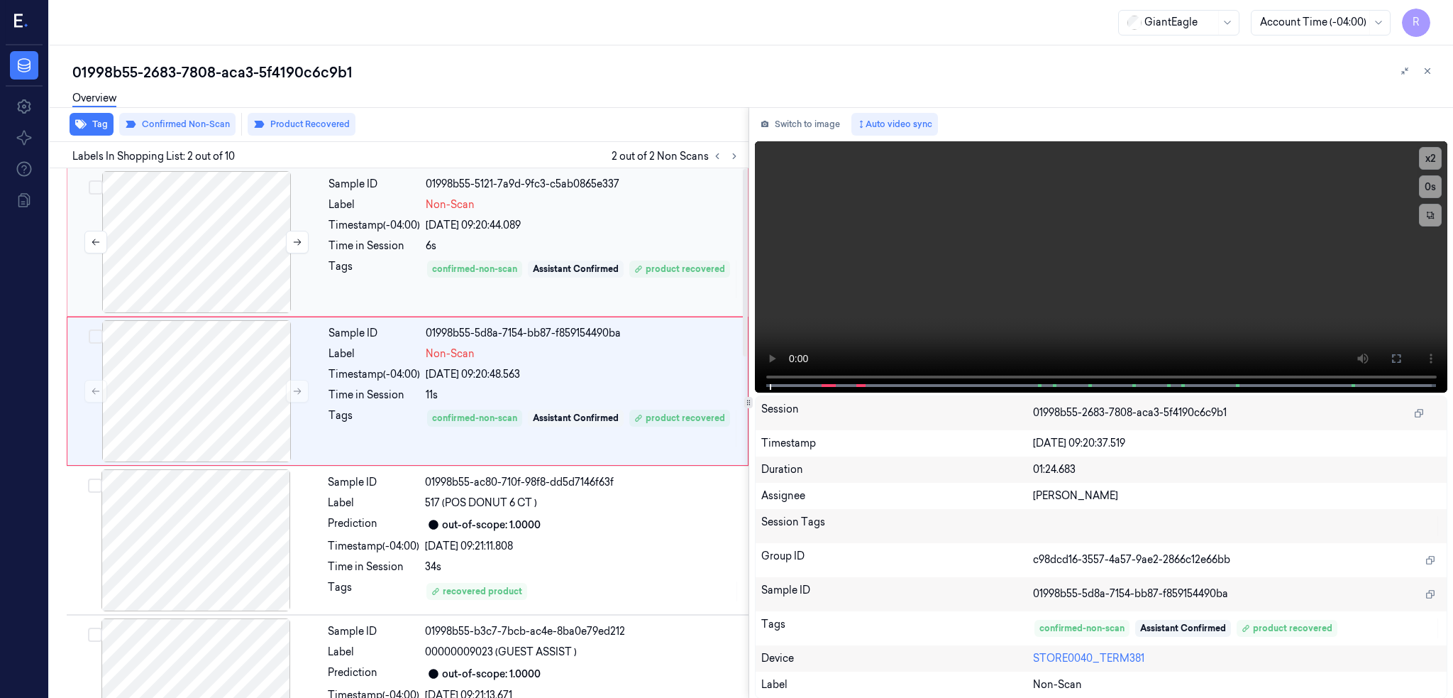
click at [199, 253] on div at bounding box center [196, 242] width 253 height 142
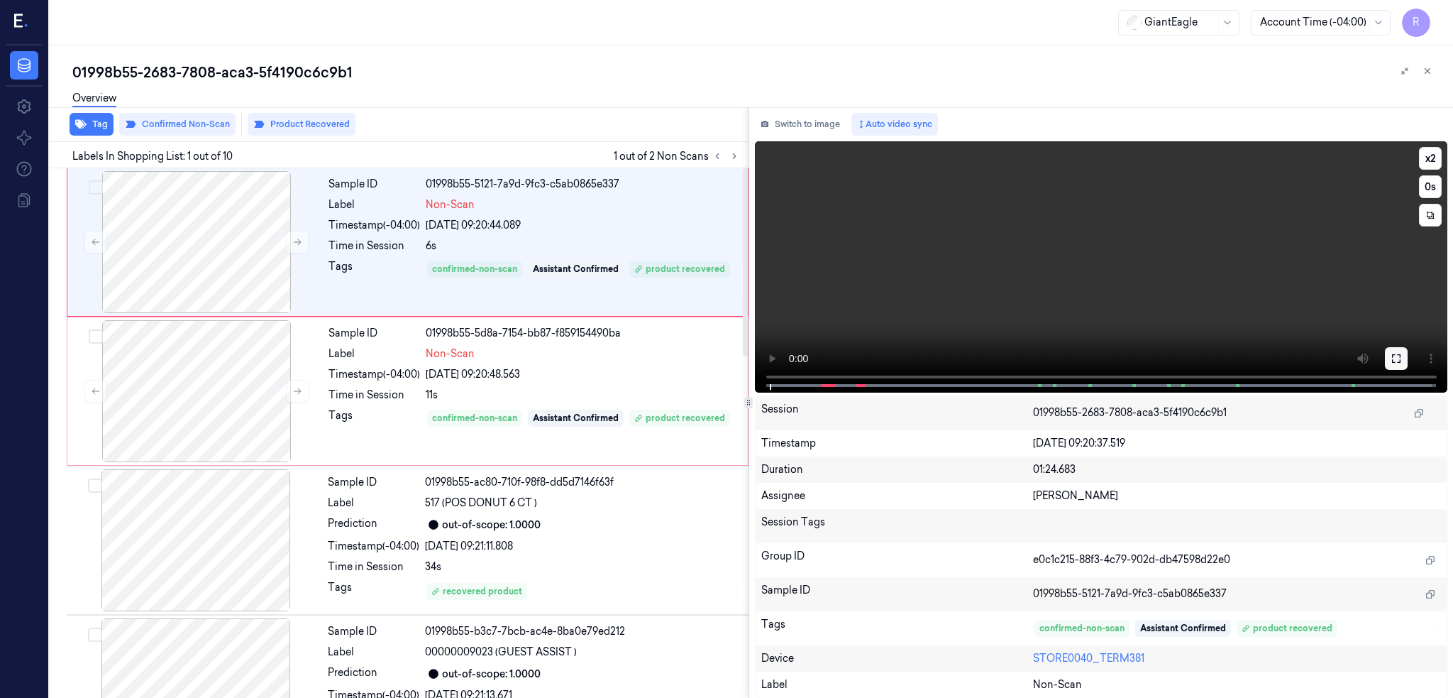
click at [1408, 347] on button at bounding box center [1396, 358] width 23 height 23
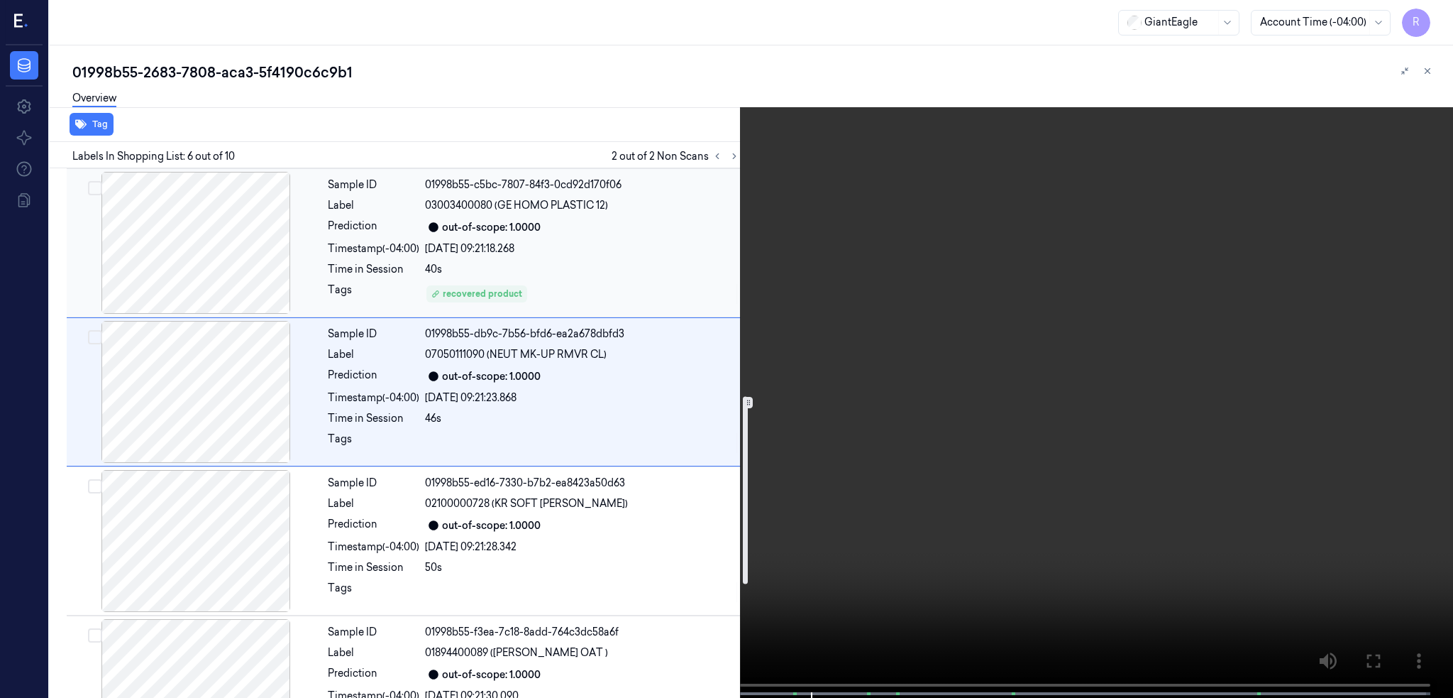
scroll to position [965, 0]
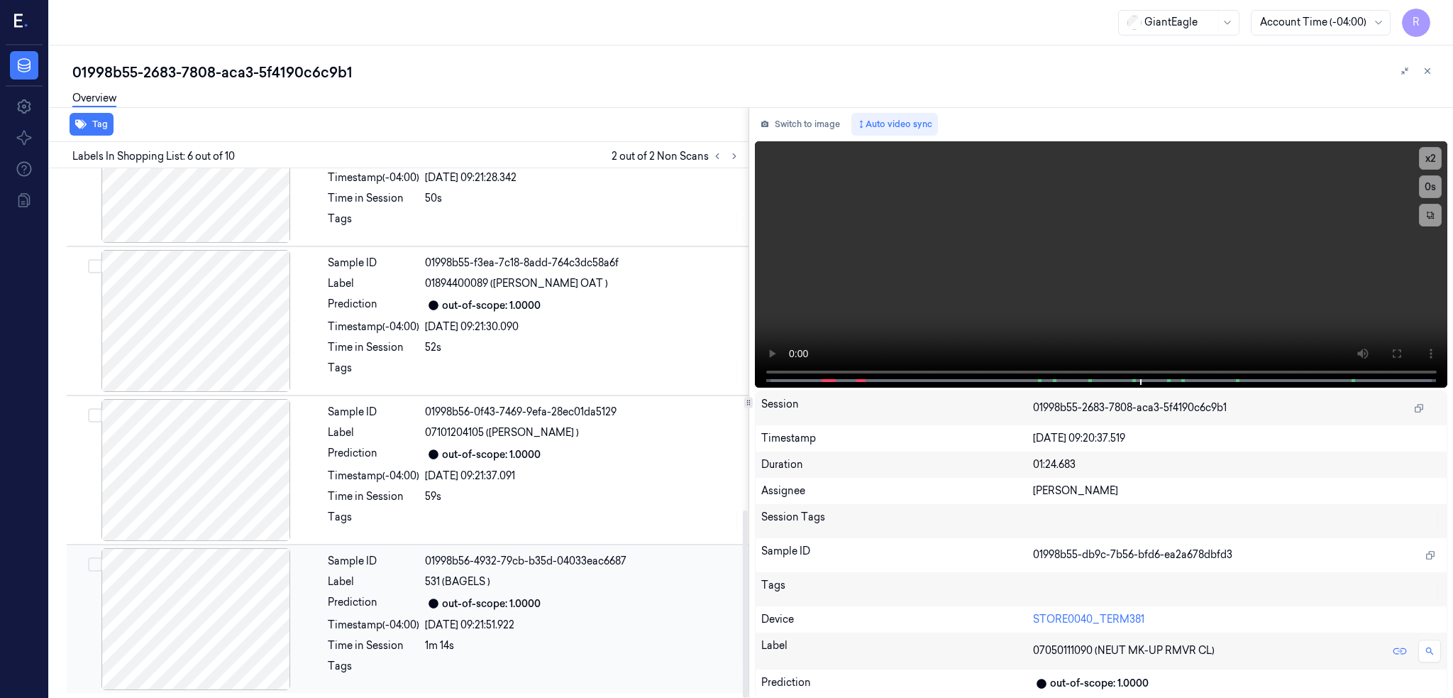
click at [165, 619] on div at bounding box center [196, 619] width 253 height 142
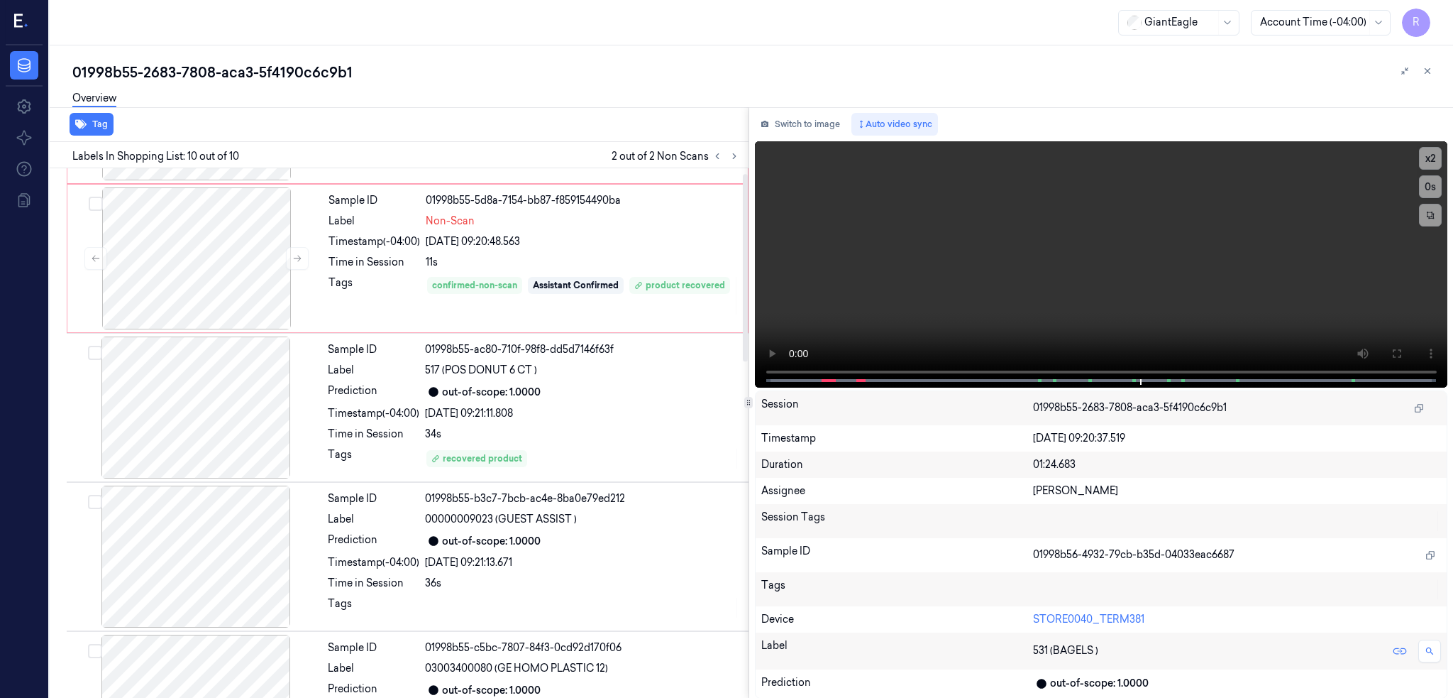
scroll to position [0, 0]
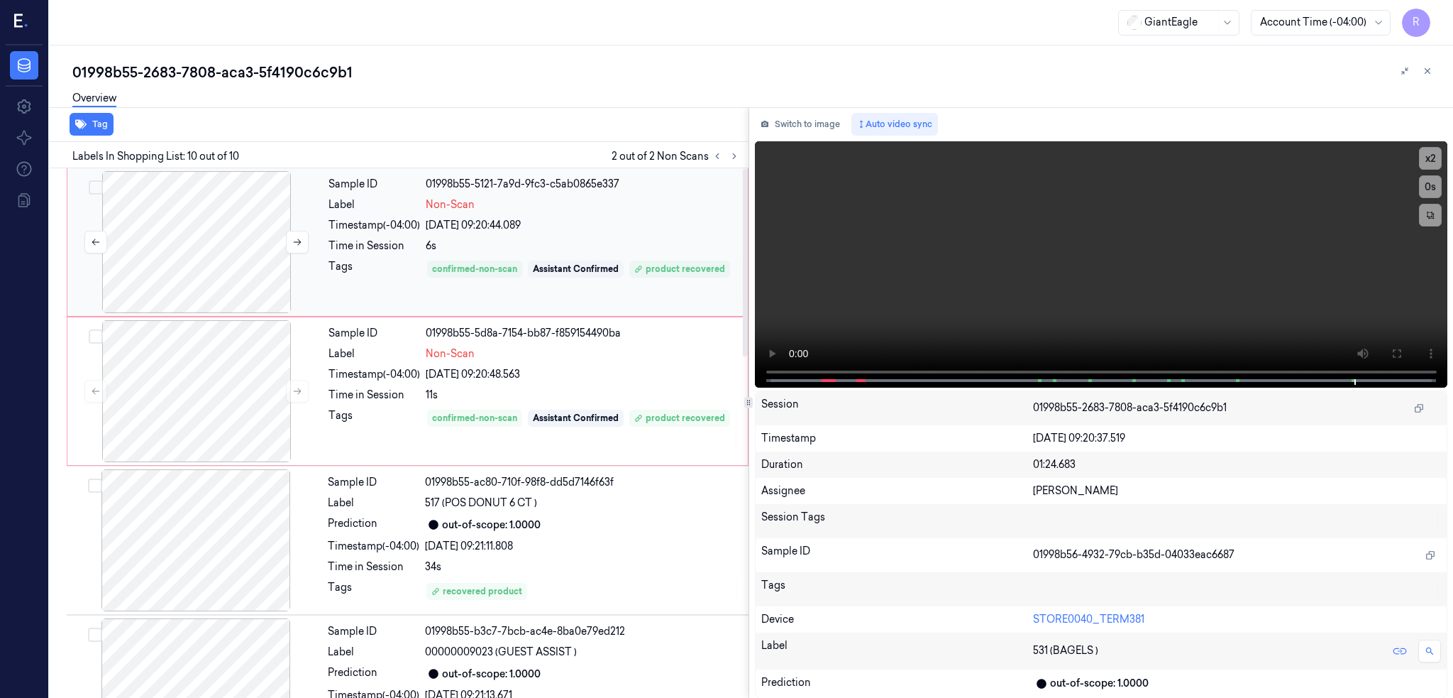
click at [192, 268] on div at bounding box center [196, 242] width 253 height 142
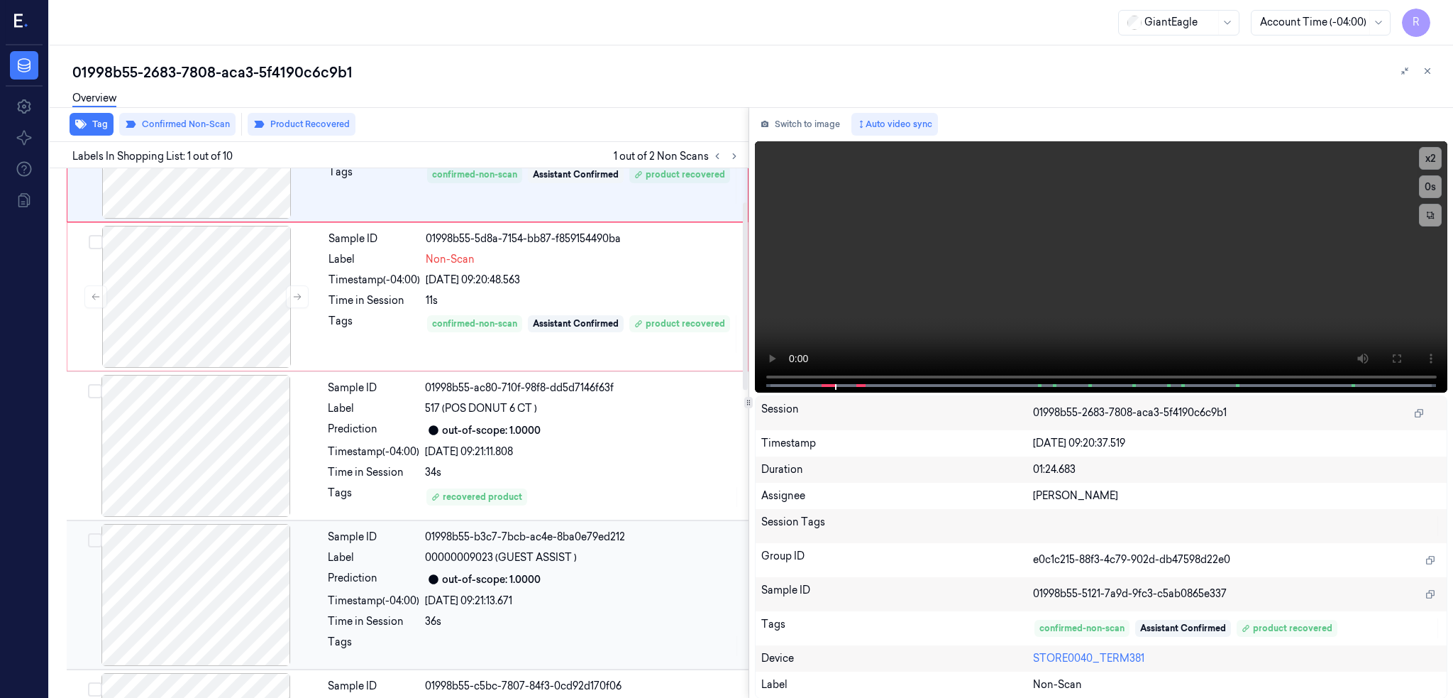
click at [224, 595] on div at bounding box center [196, 595] width 253 height 142
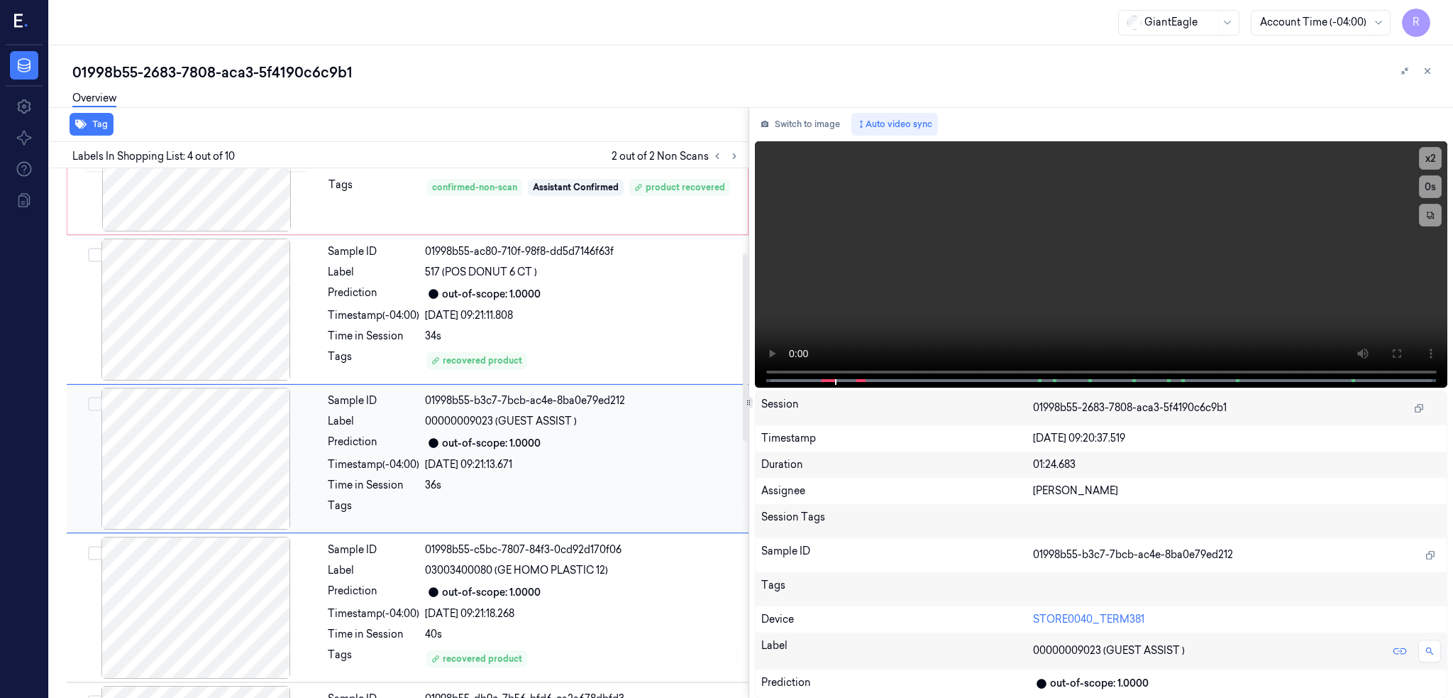
scroll to position [255, 0]
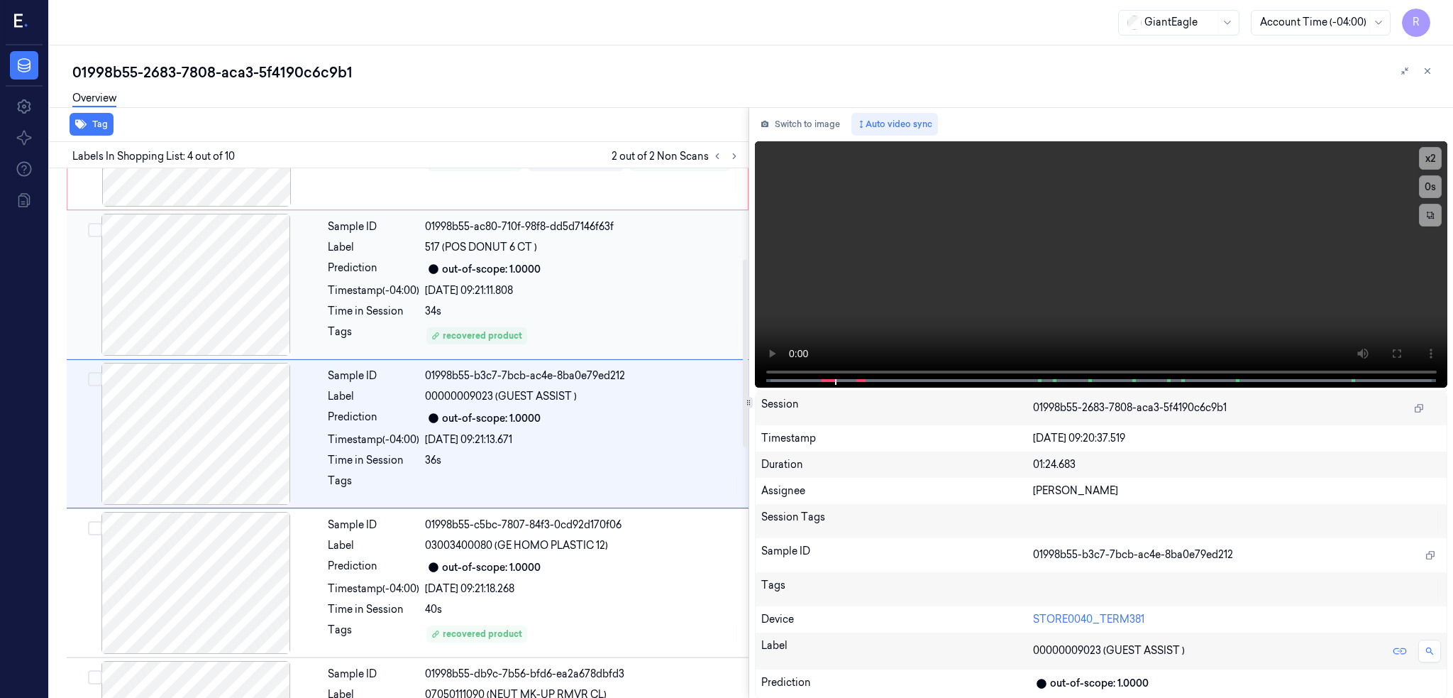
click at [214, 271] on div at bounding box center [196, 285] width 253 height 142
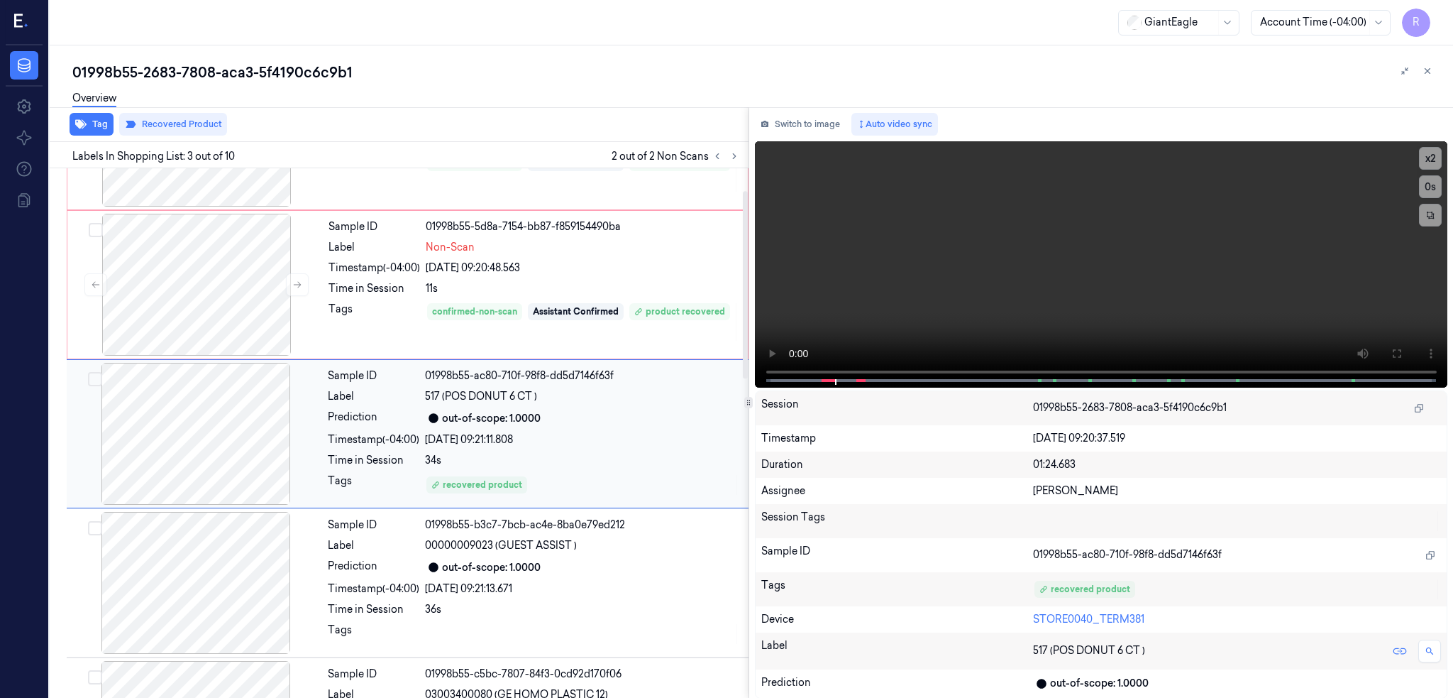
scroll to position [0, 0]
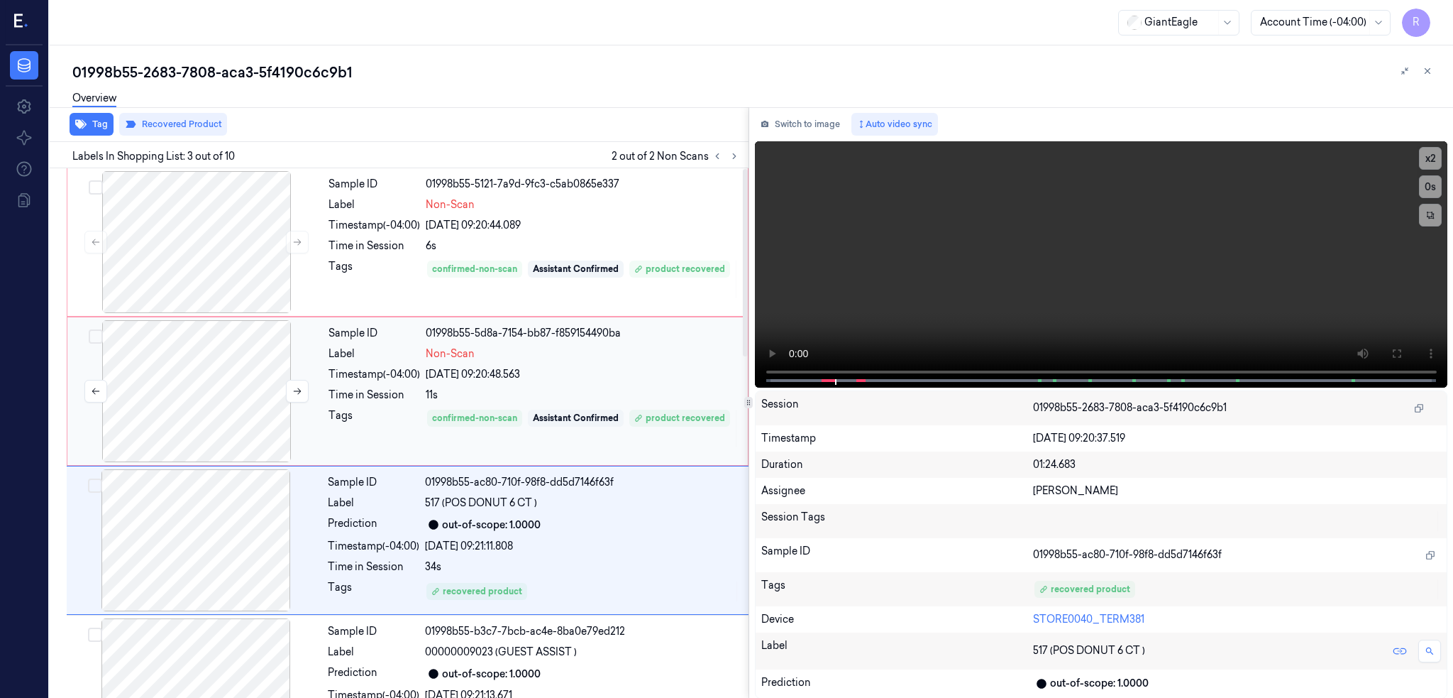
click at [229, 390] on div at bounding box center [196, 391] width 253 height 142
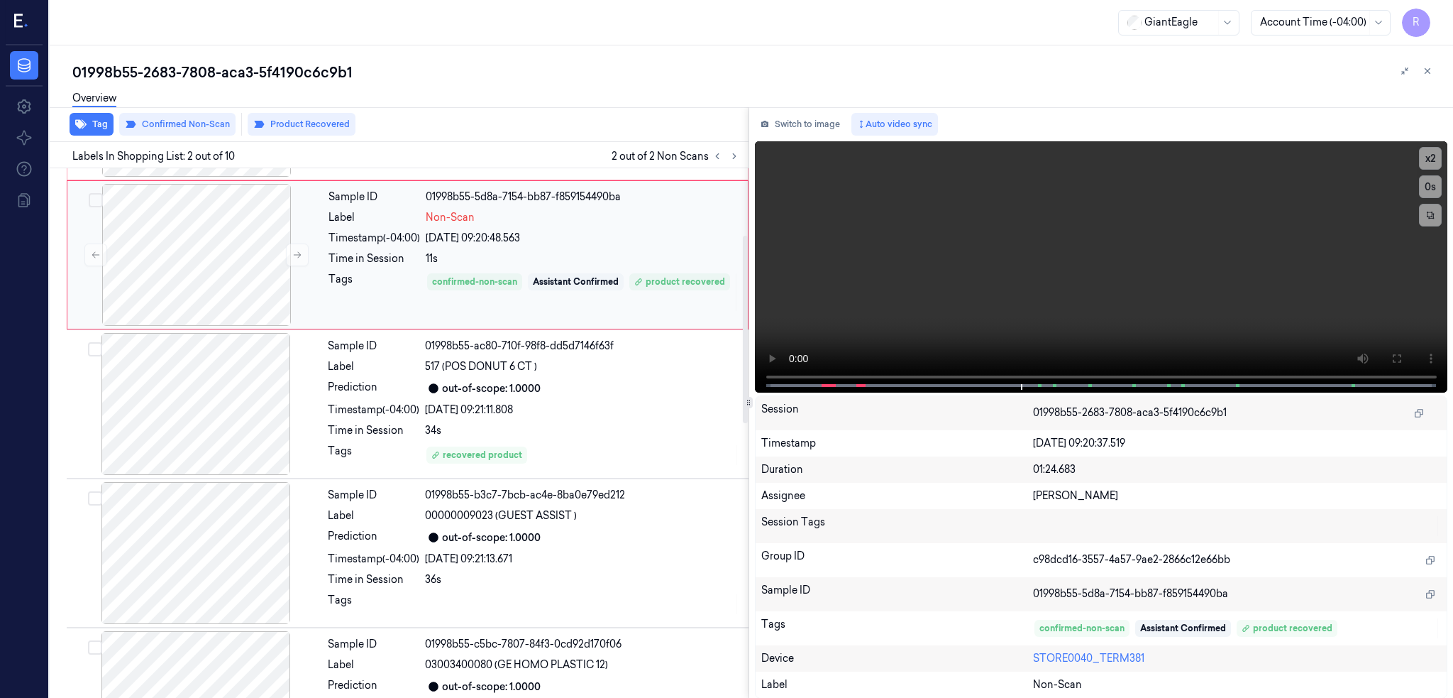
scroll to position [189, 0]
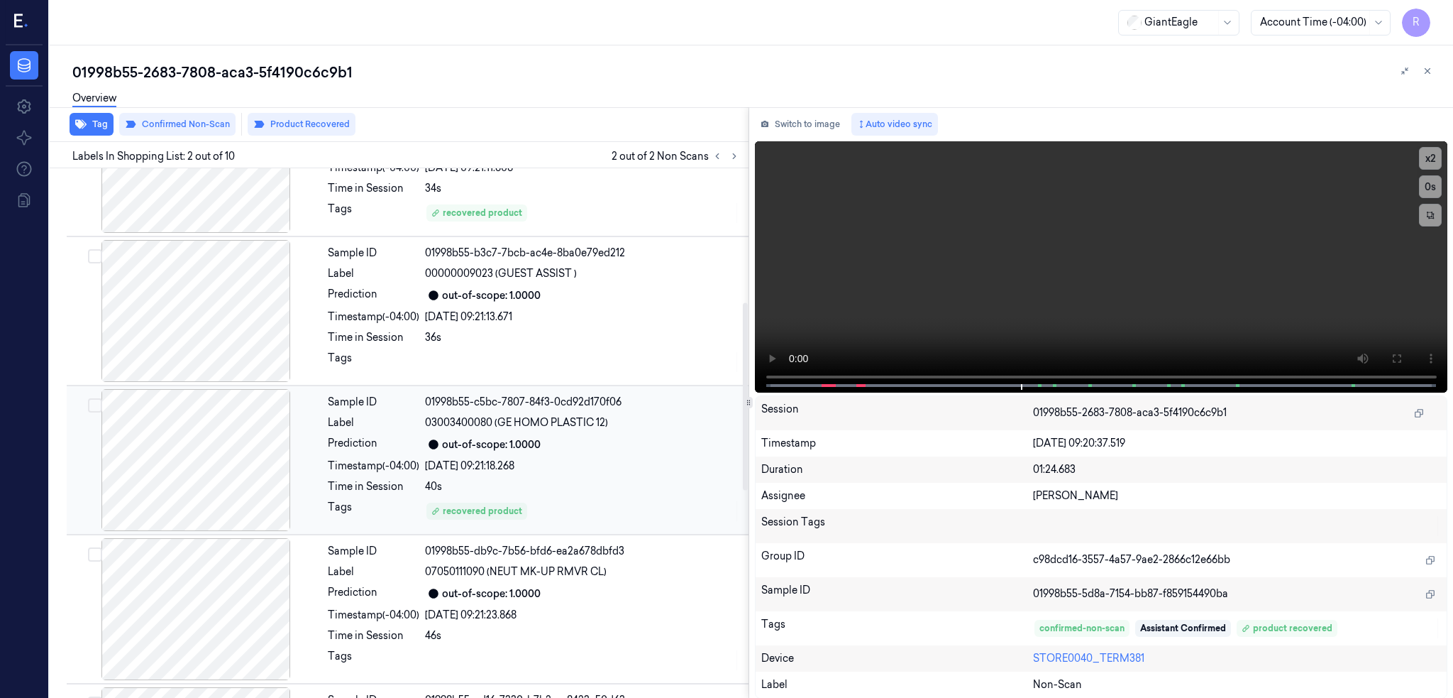
click at [233, 475] on div at bounding box center [196, 460] width 253 height 142
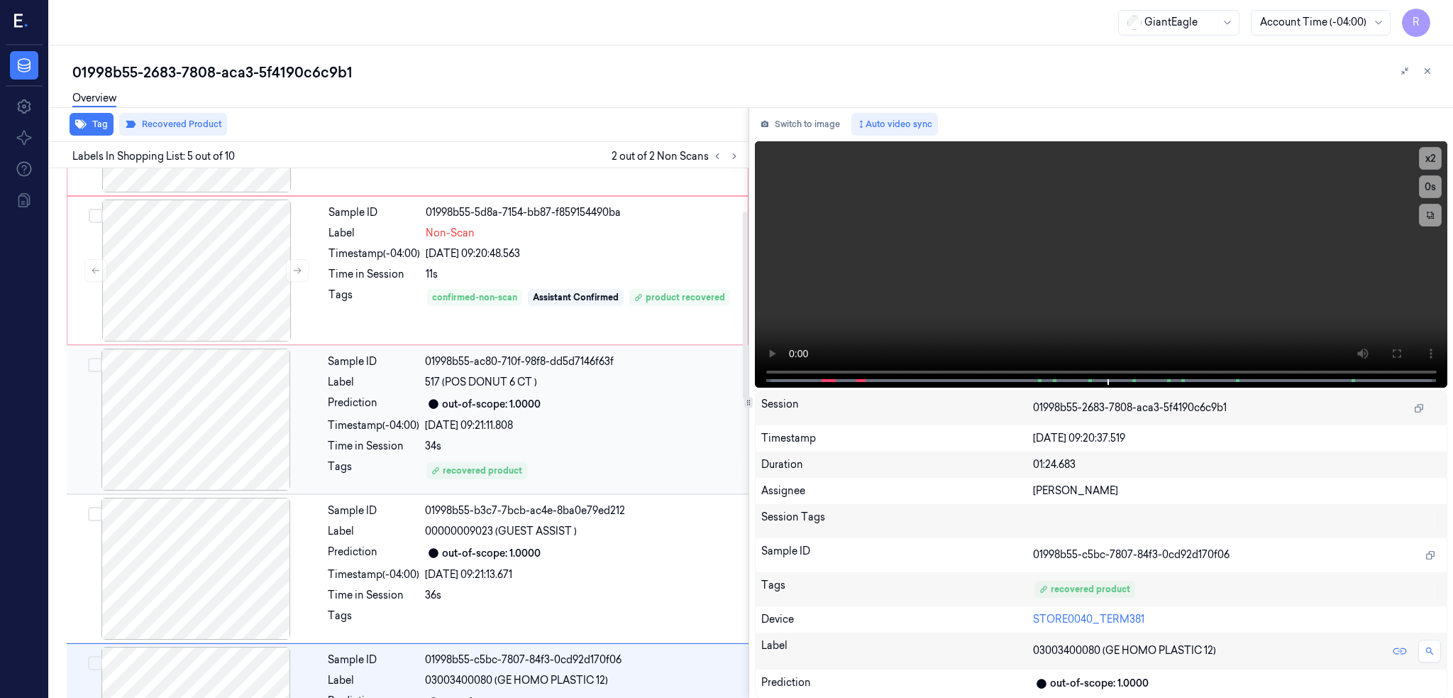
click at [209, 401] on div at bounding box center [196, 419] width 253 height 142
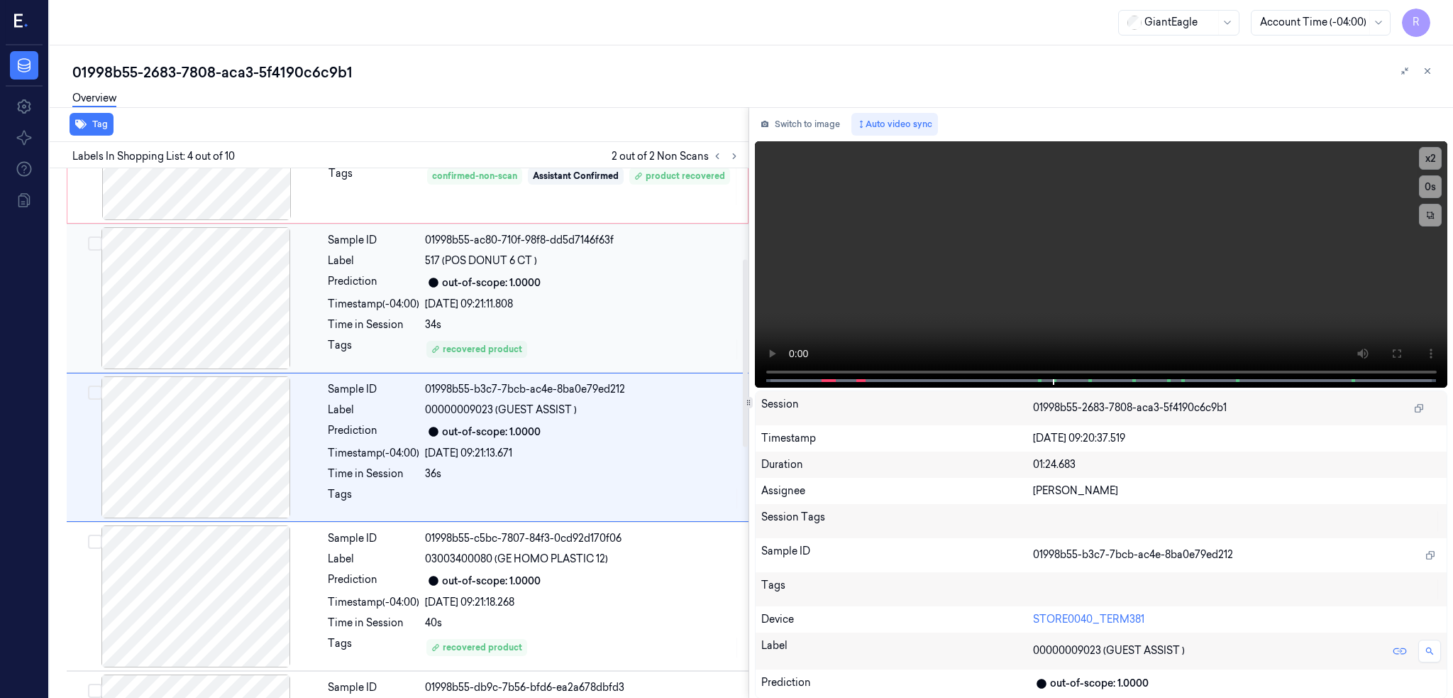
scroll to position [255, 0]
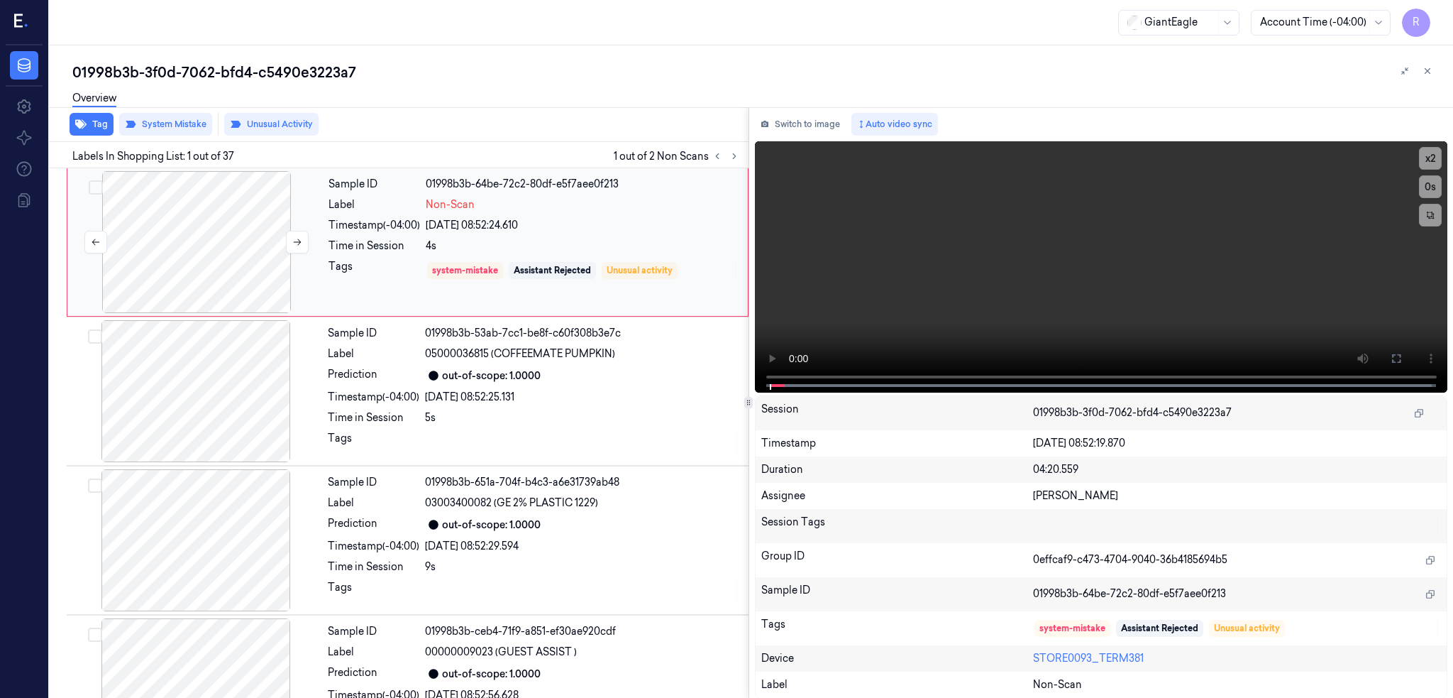
click at [219, 259] on div at bounding box center [196, 242] width 253 height 142
click at [1401, 358] on icon at bounding box center [1396, 358] width 9 height 9
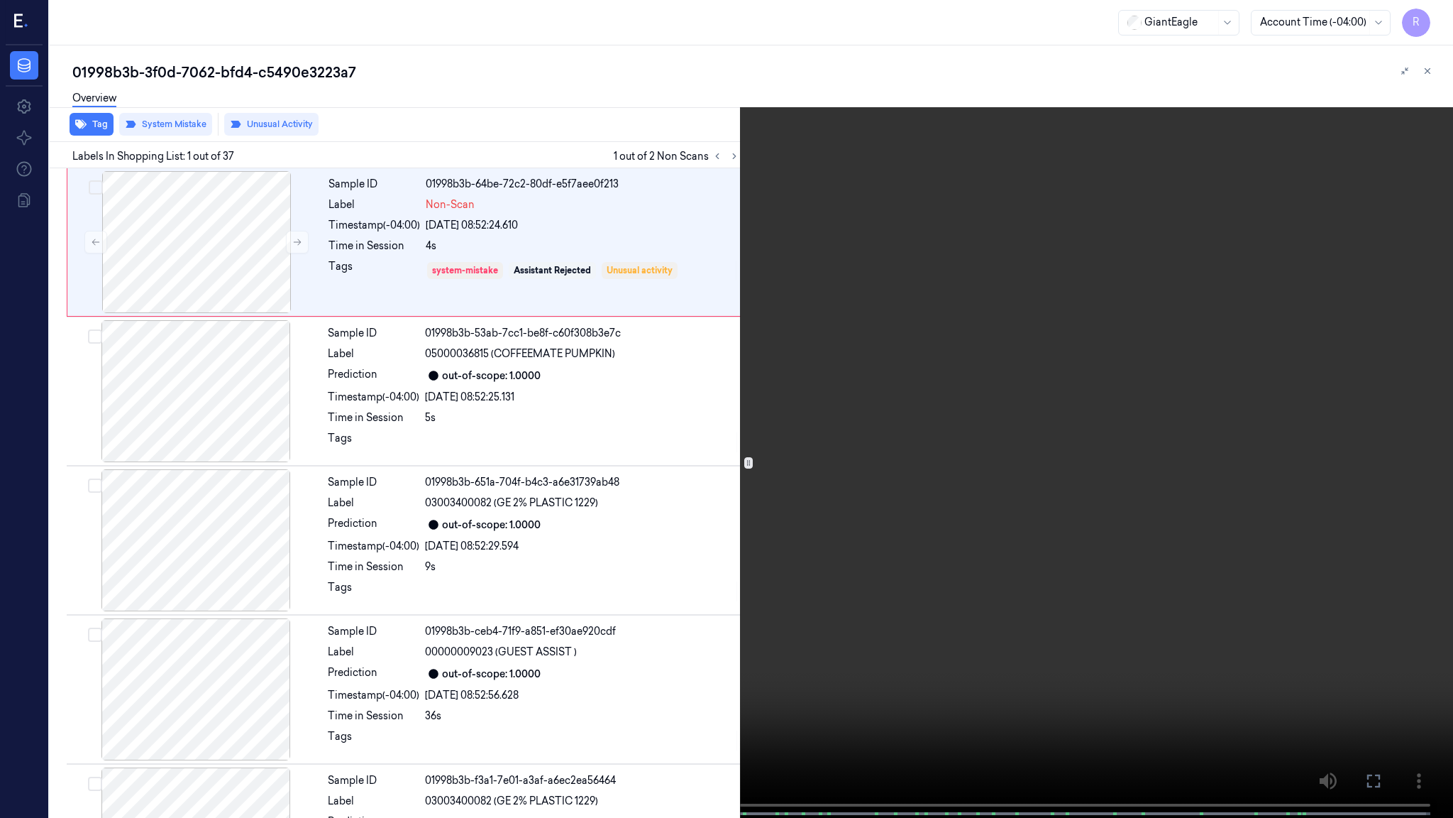
click at [672, 583] on video at bounding box center [726, 410] width 1453 height 820
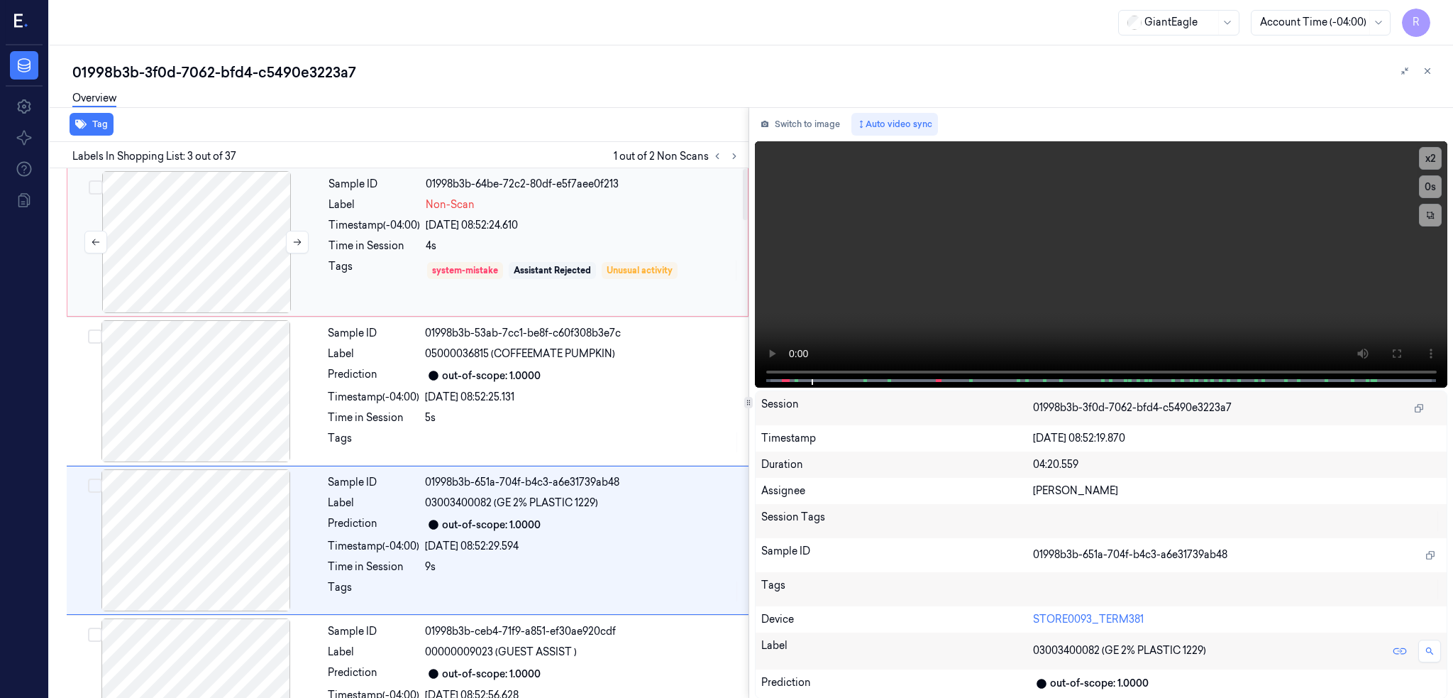
click at [229, 221] on div at bounding box center [196, 242] width 253 height 142
click at [227, 247] on div at bounding box center [196, 242] width 253 height 142
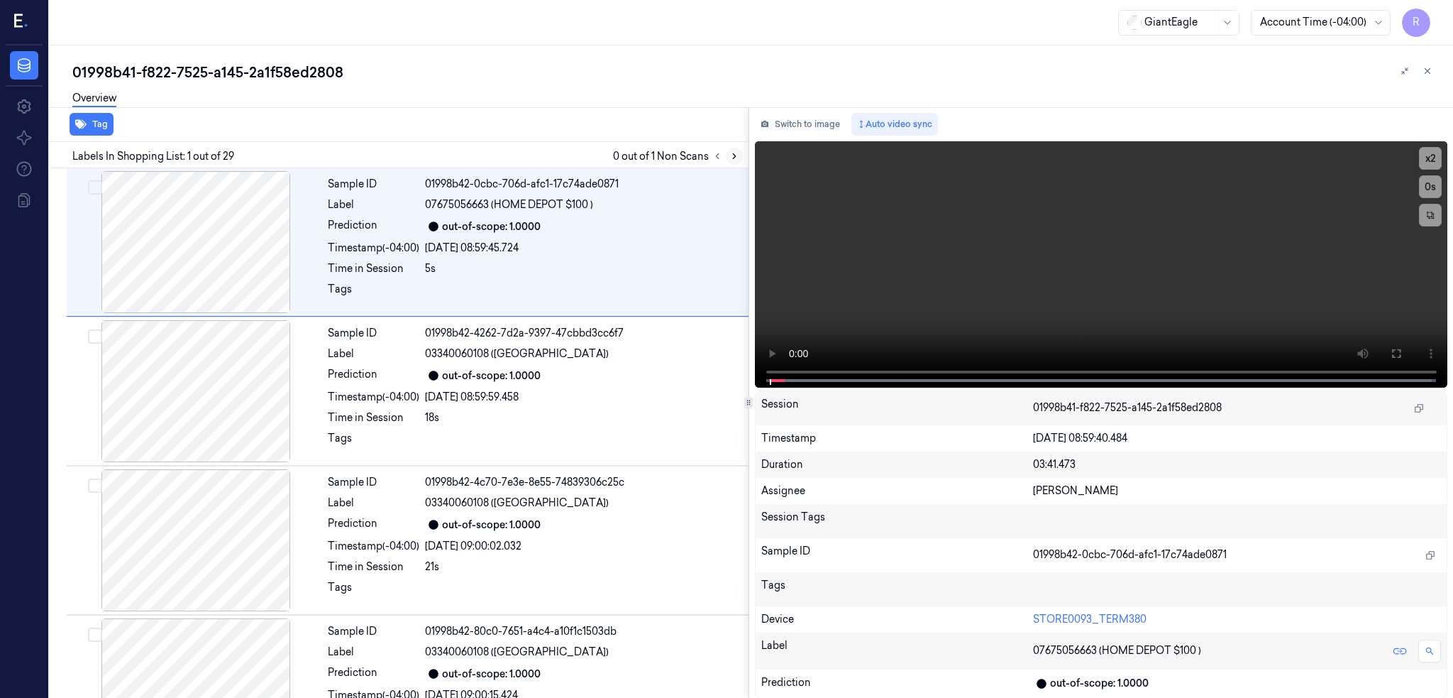
click at [739, 151] on icon at bounding box center [735, 156] width 10 height 10
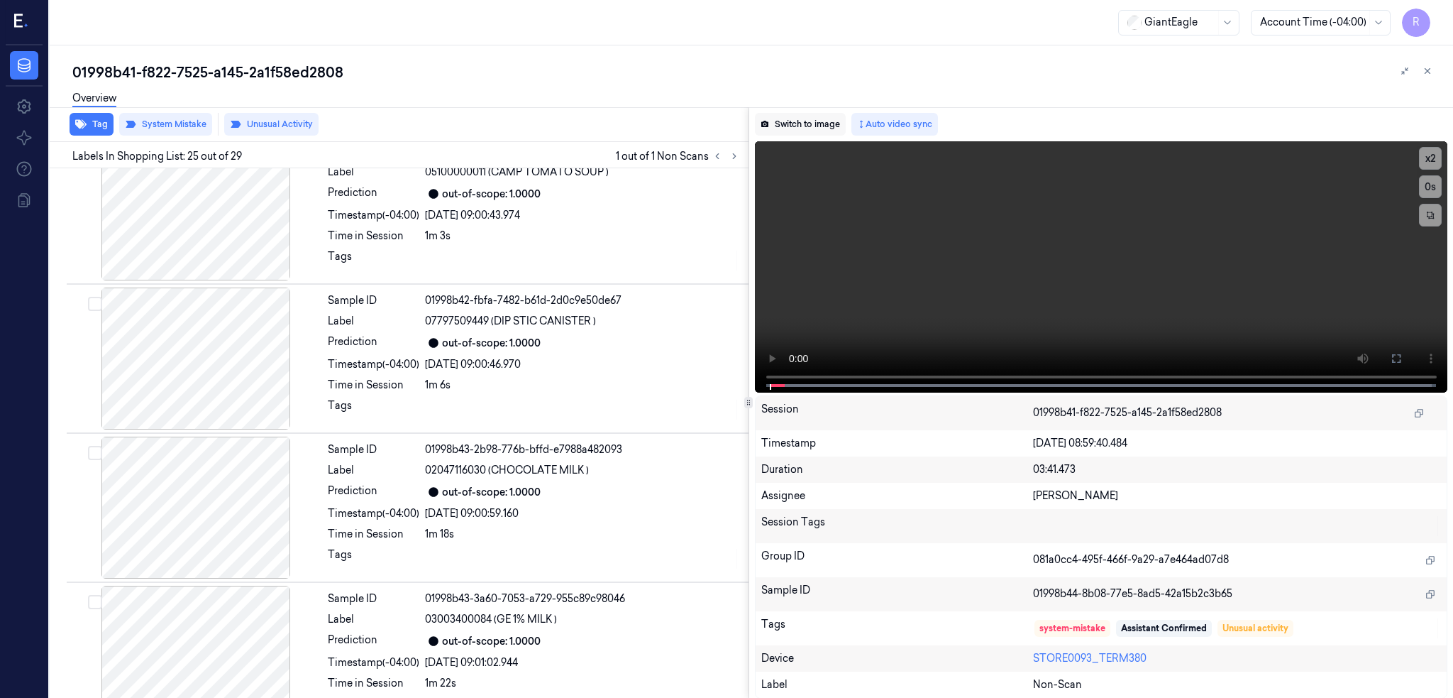
click at [815, 123] on button "Switch to image" at bounding box center [800, 124] width 91 height 23
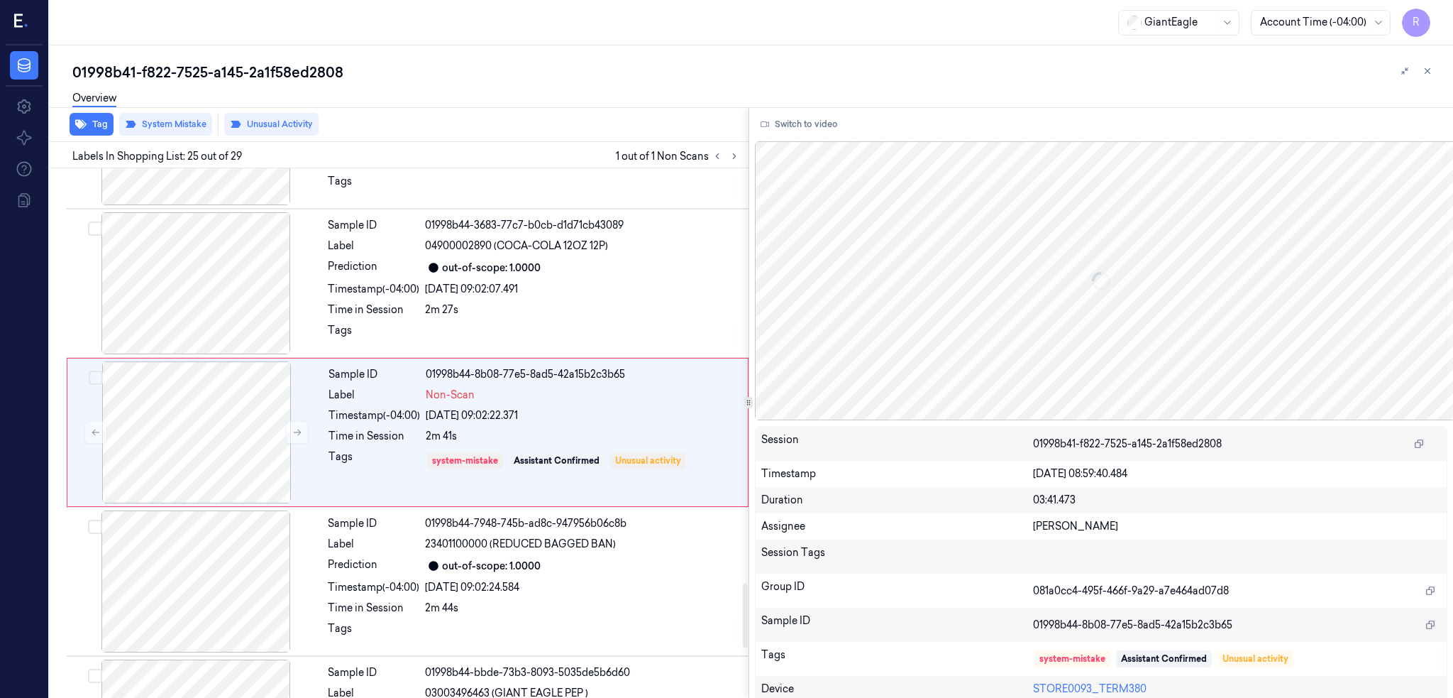
scroll to position [3387, 0]
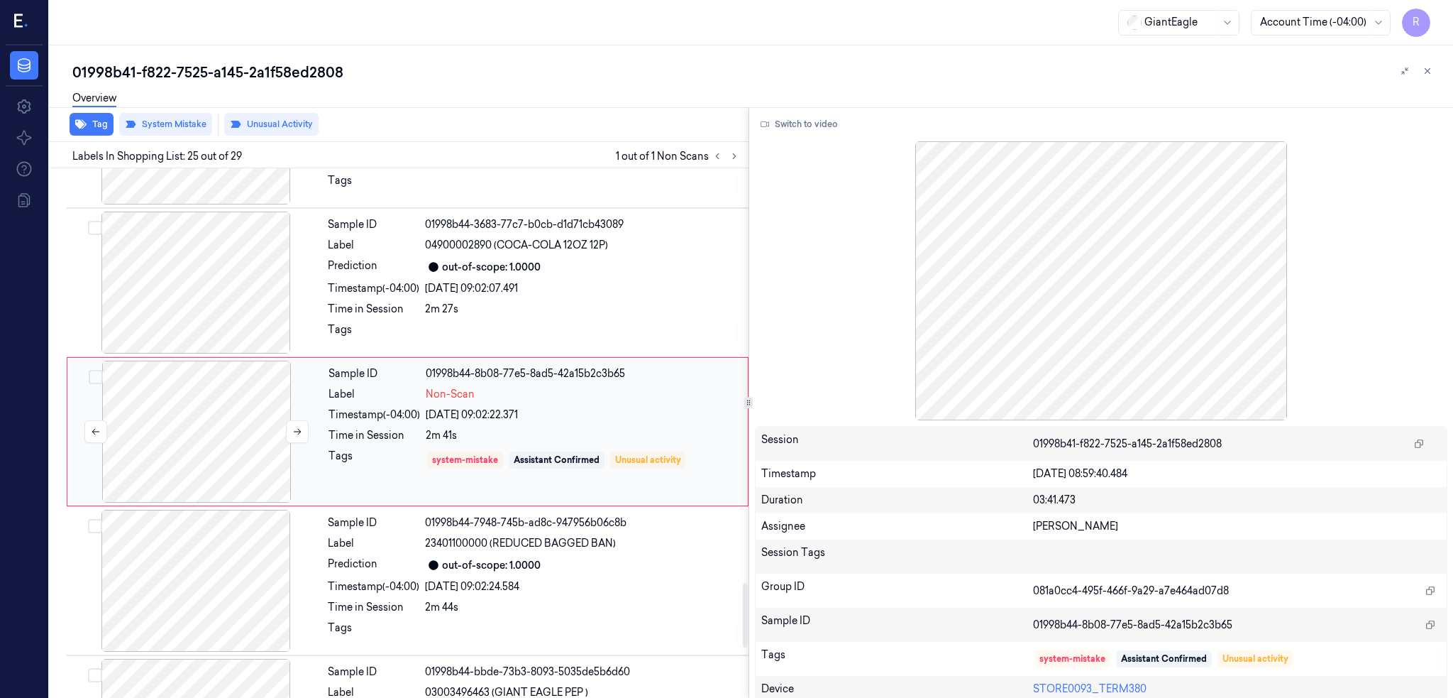
click at [214, 430] on div at bounding box center [196, 432] width 253 height 142
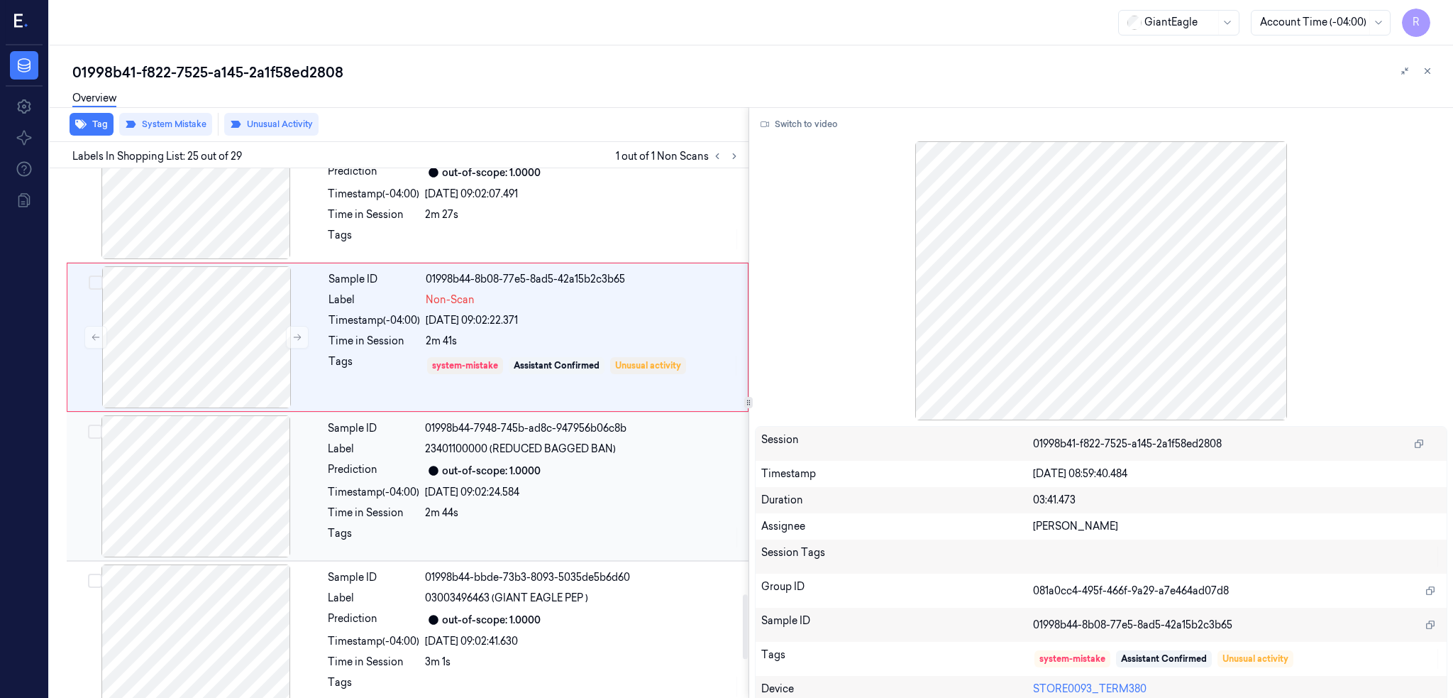
click at [184, 513] on div at bounding box center [196, 486] width 253 height 142
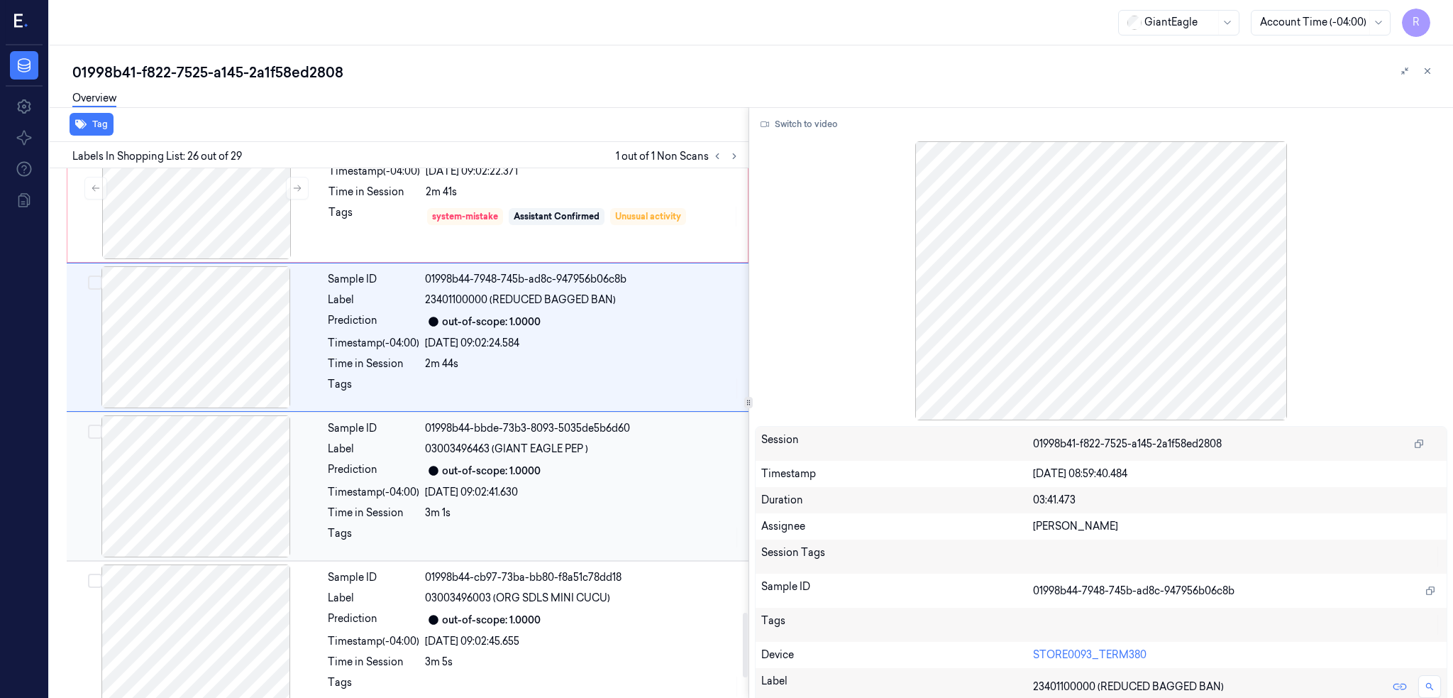
click at [186, 490] on div at bounding box center [196, 486] width 253 height 142
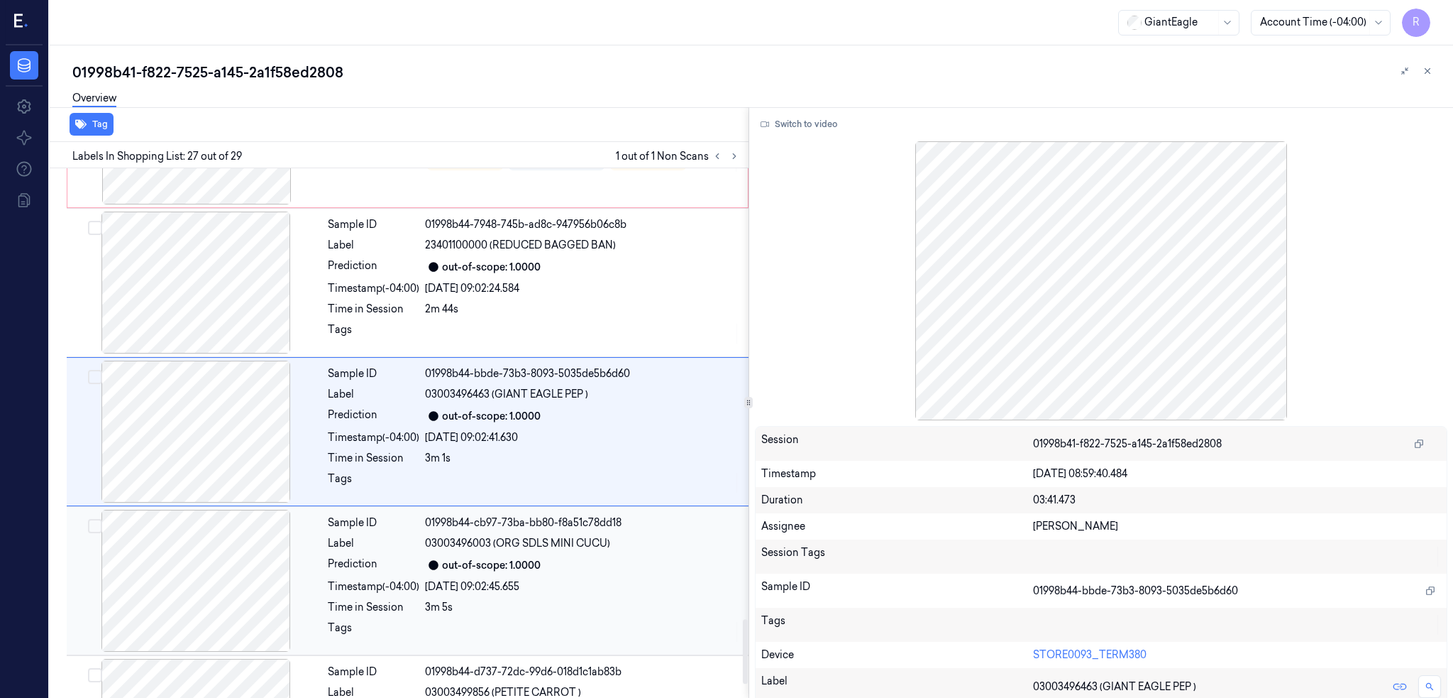
click at [227, 611] on div at bounding box center [196, 581] width 253 height 142
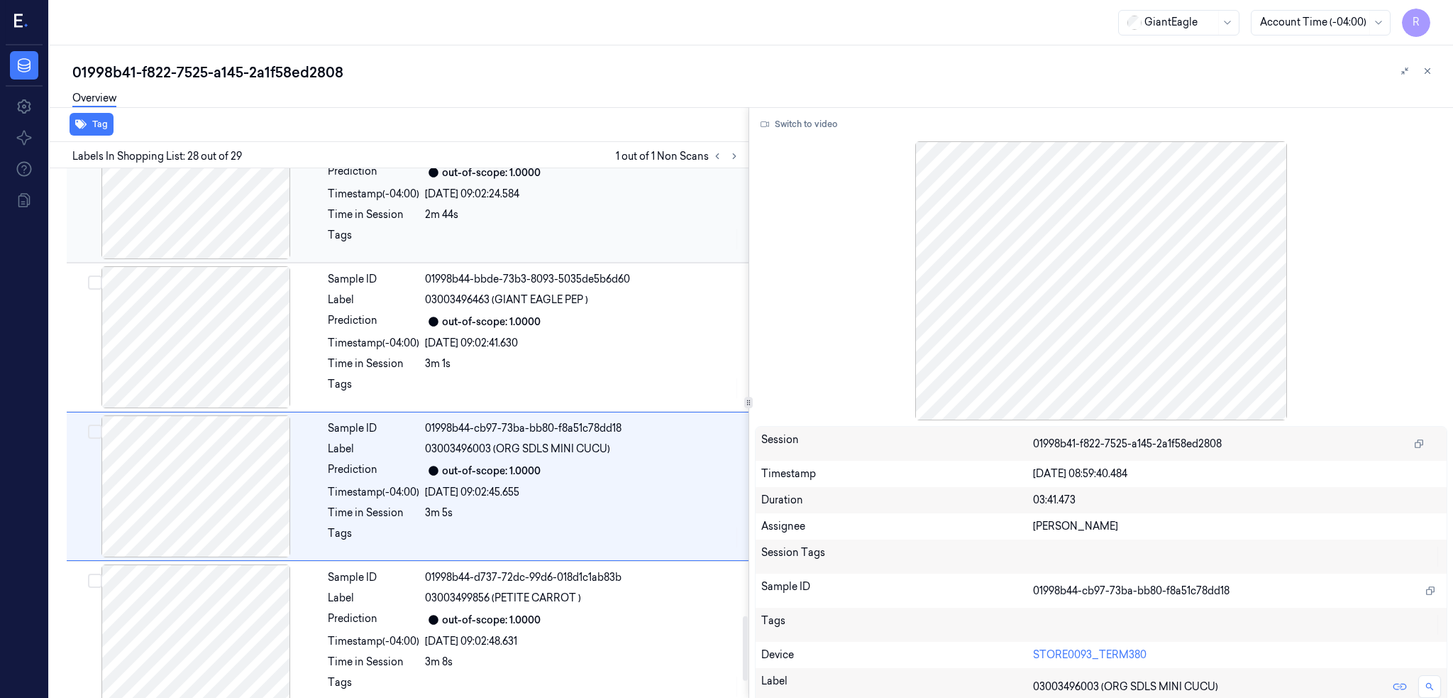
scroll to position [3609, 0]
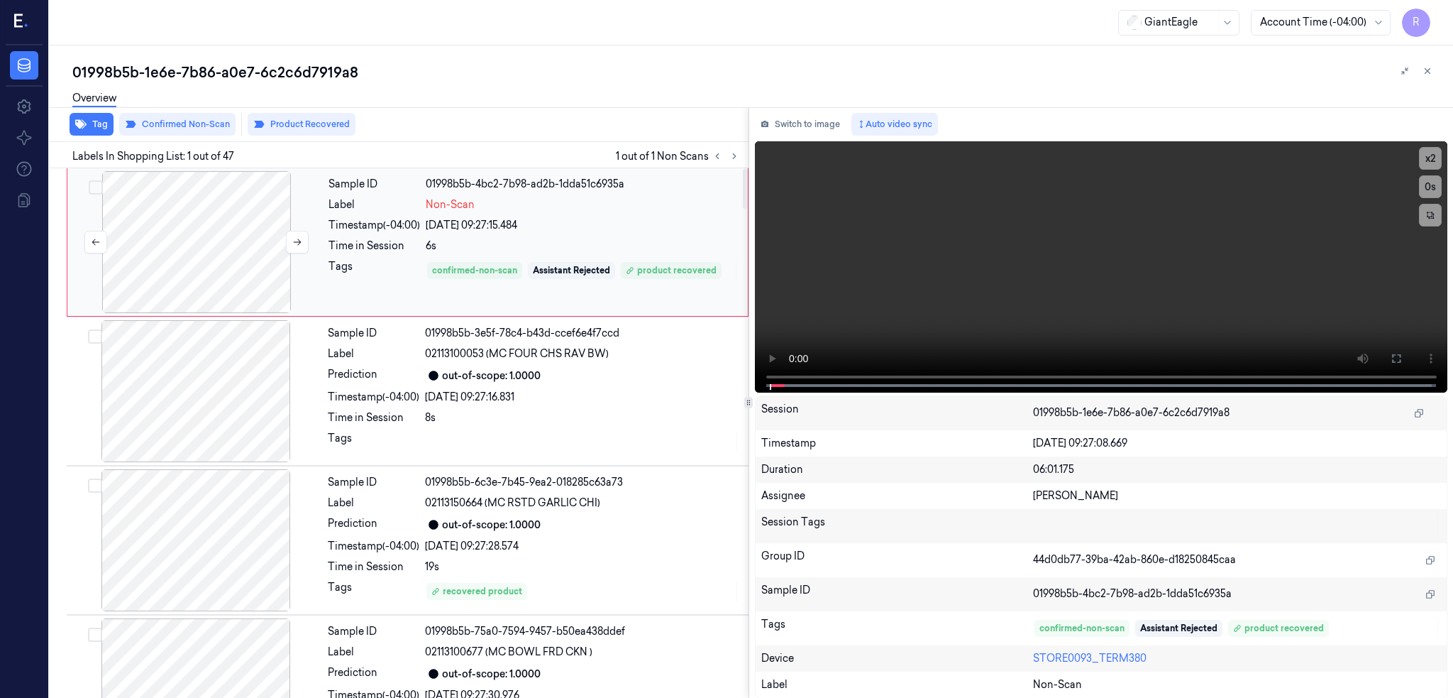
click at [217, 248] on div at bounding box center [196, 242] width 253 height 142
click at [1402, 354] on icon at bounding box center [1396, 358] width 11 height 11
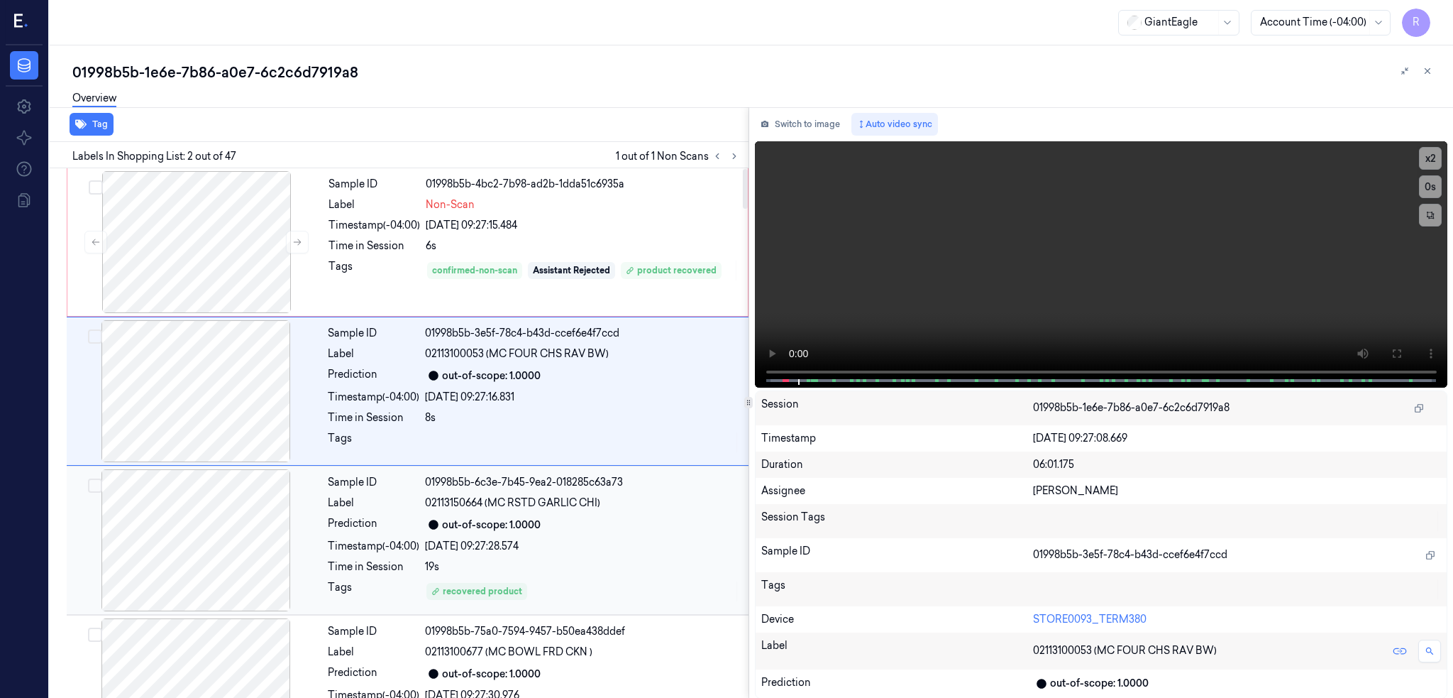
click at [189, 524] on div at bounding box center [196, 540] width 253 height 142
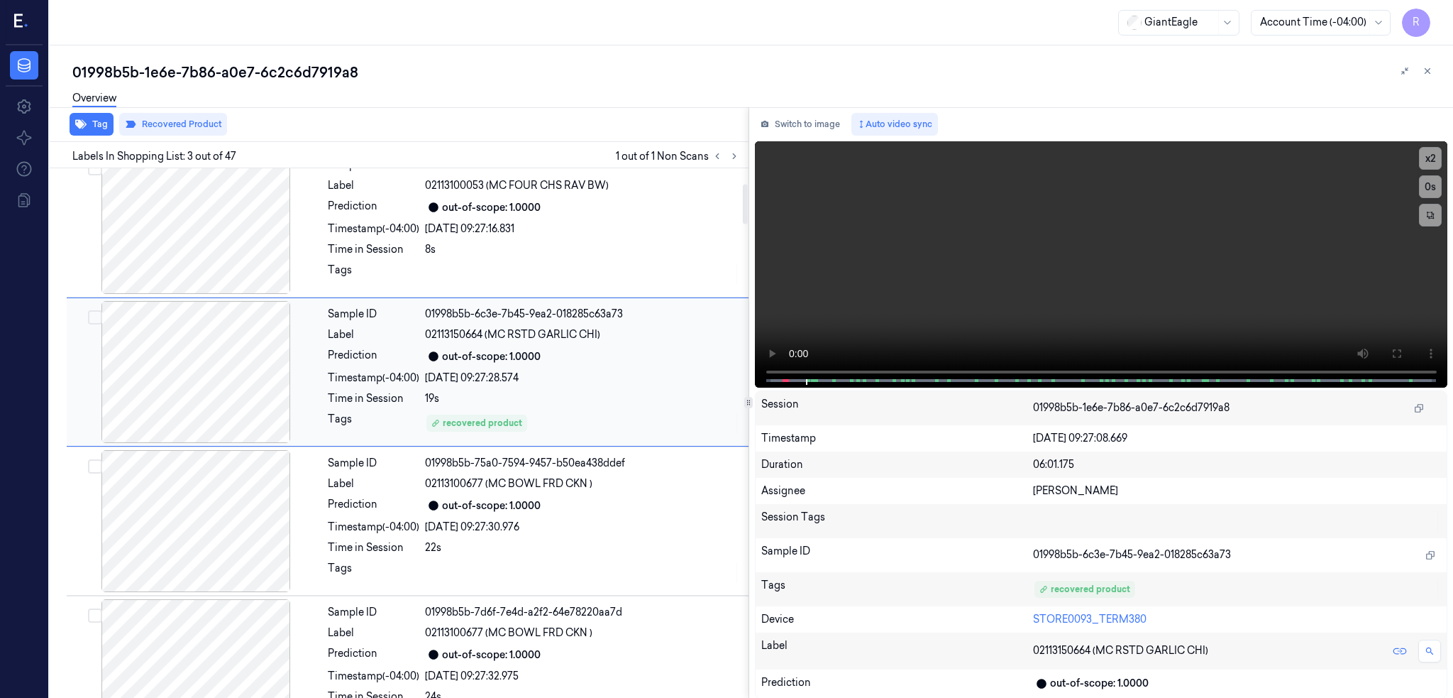
scroll to position [201, 0]
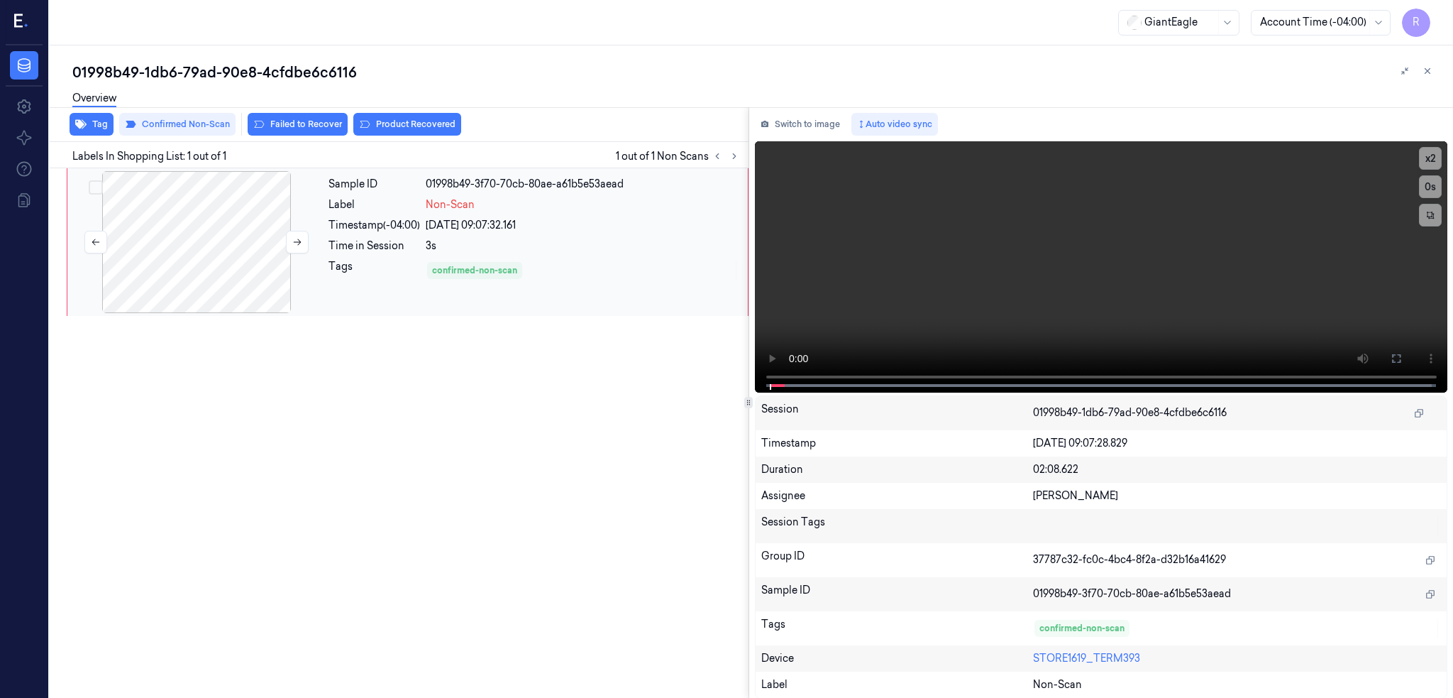
click at [193, 266] on div at bounding box center [196, 242] width 253 height 142
click at [1402, 357] on icon at bounding box center [1396, 358] width 11 height 11
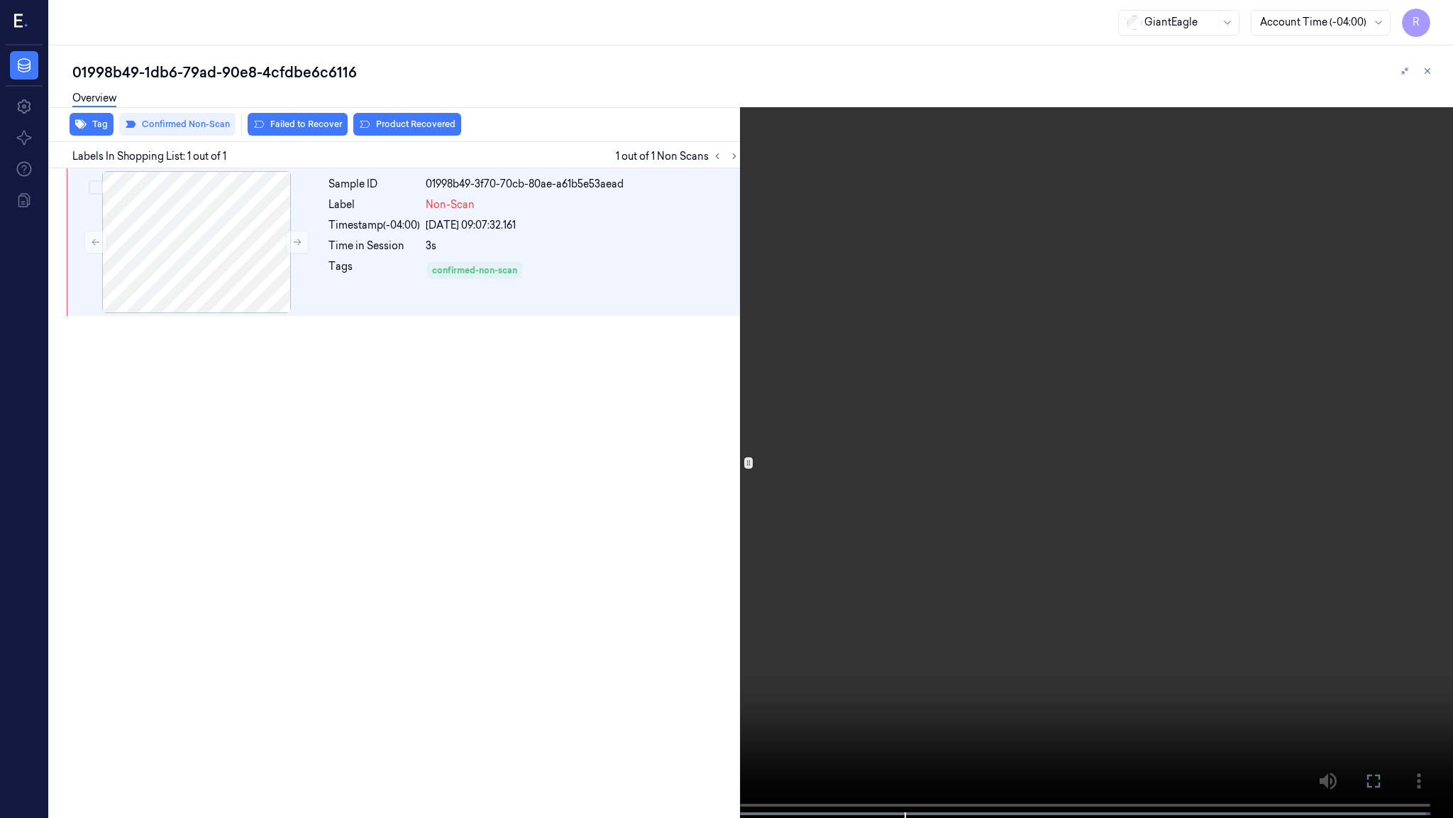
click at [741, 40] on video at bounding box center [726, 410] width 1453 height 820
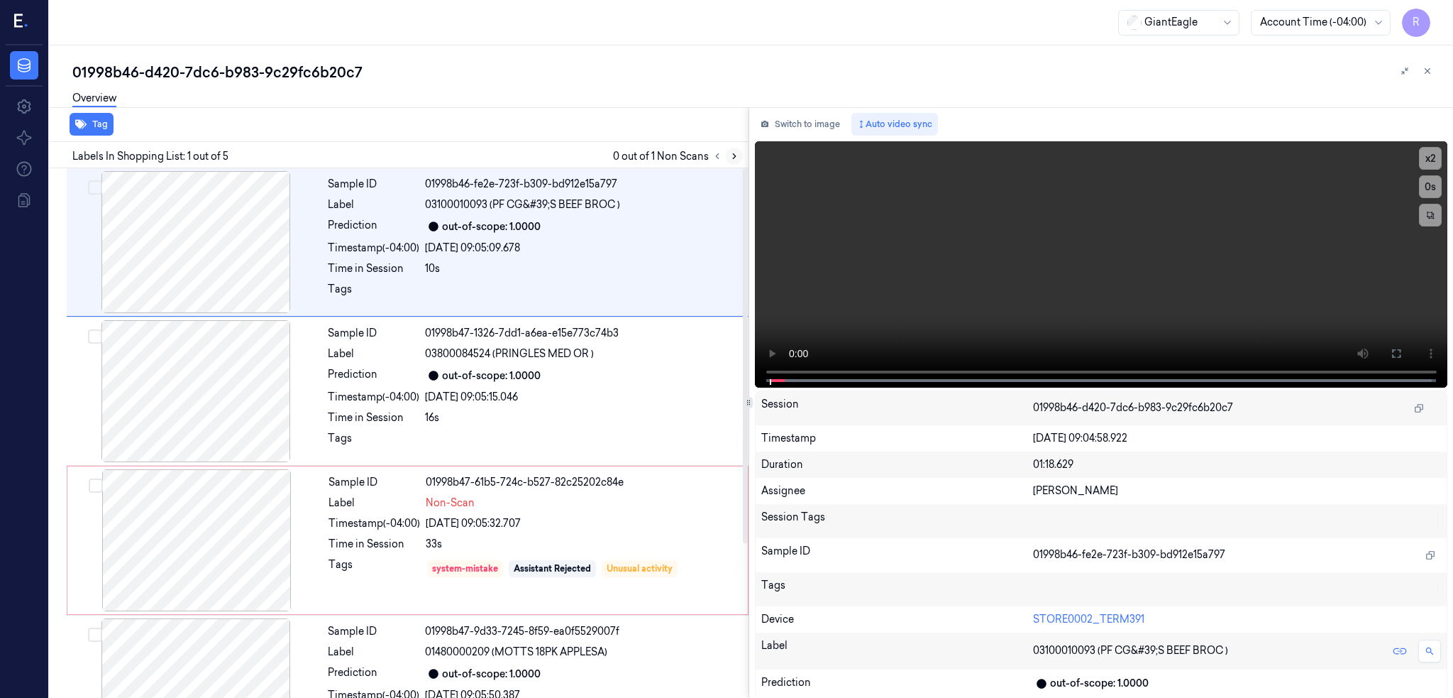
click at [736, 156] on icon at bounding box center [734, 156] width 3 height 5
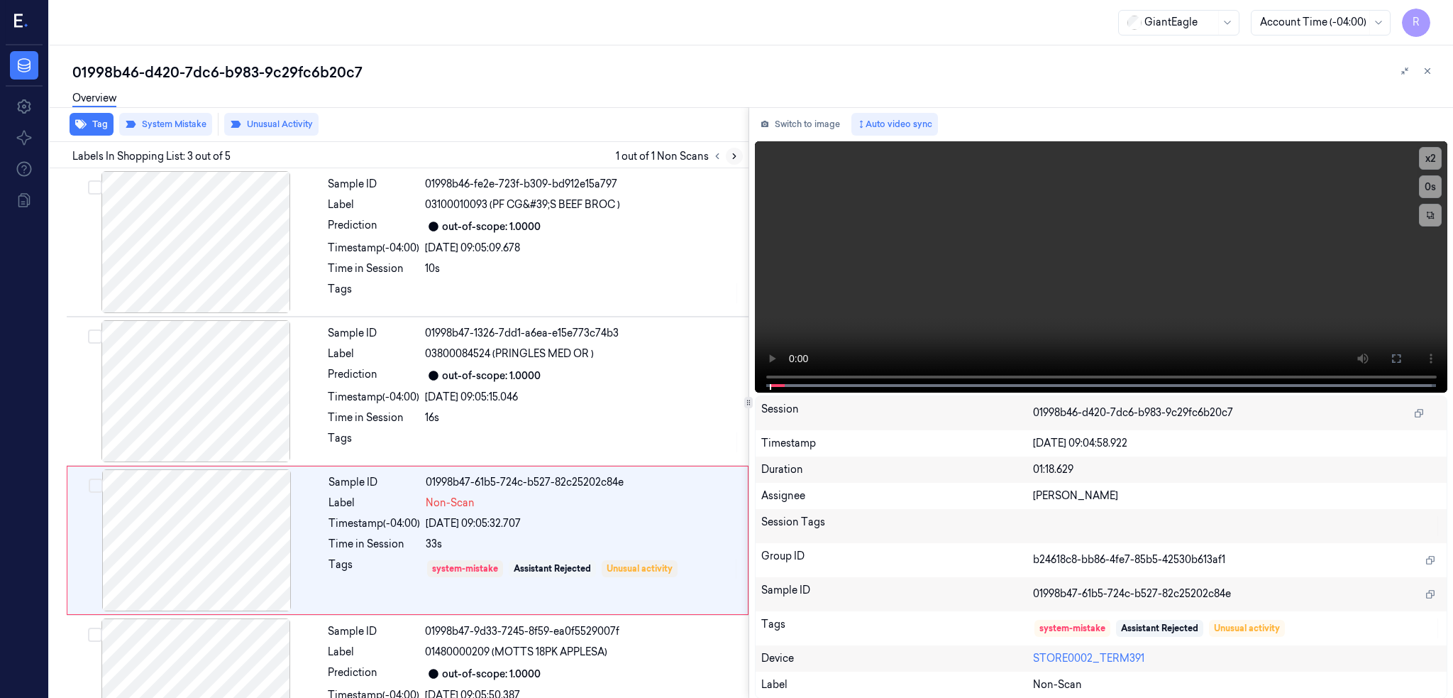
scroll to position [106, 0]
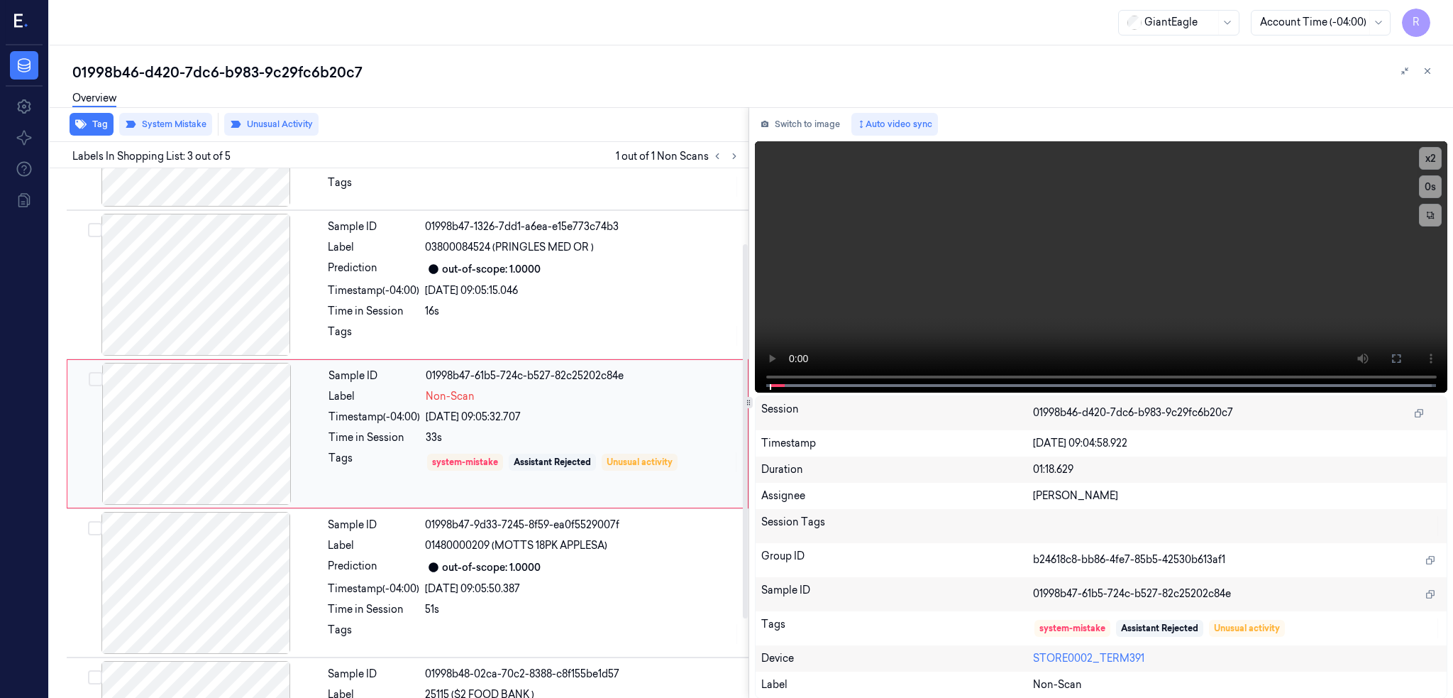
click at [193, 434] on div at bounding box center [196, 434] width 253 height 142
click at [238, 273] on div at bounding box center [196, 285] width 253 height 142
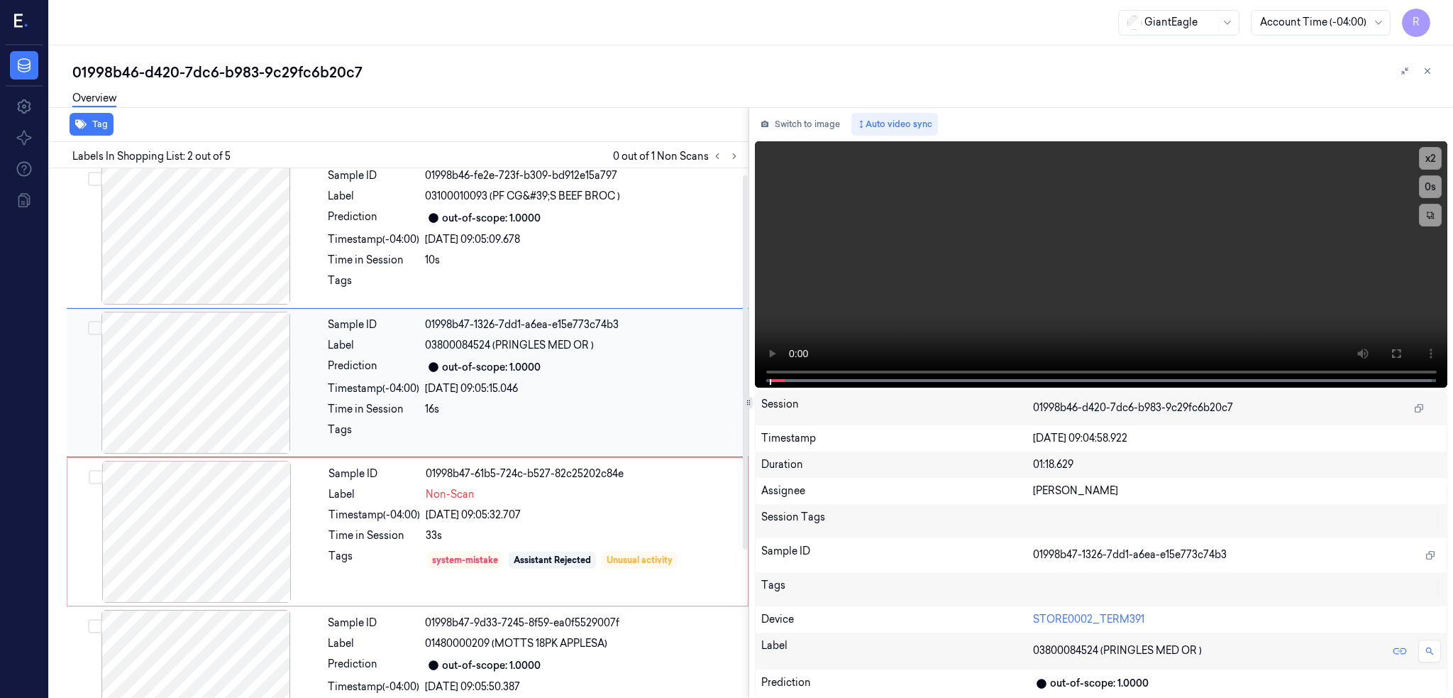
scroll to position [0, 0]
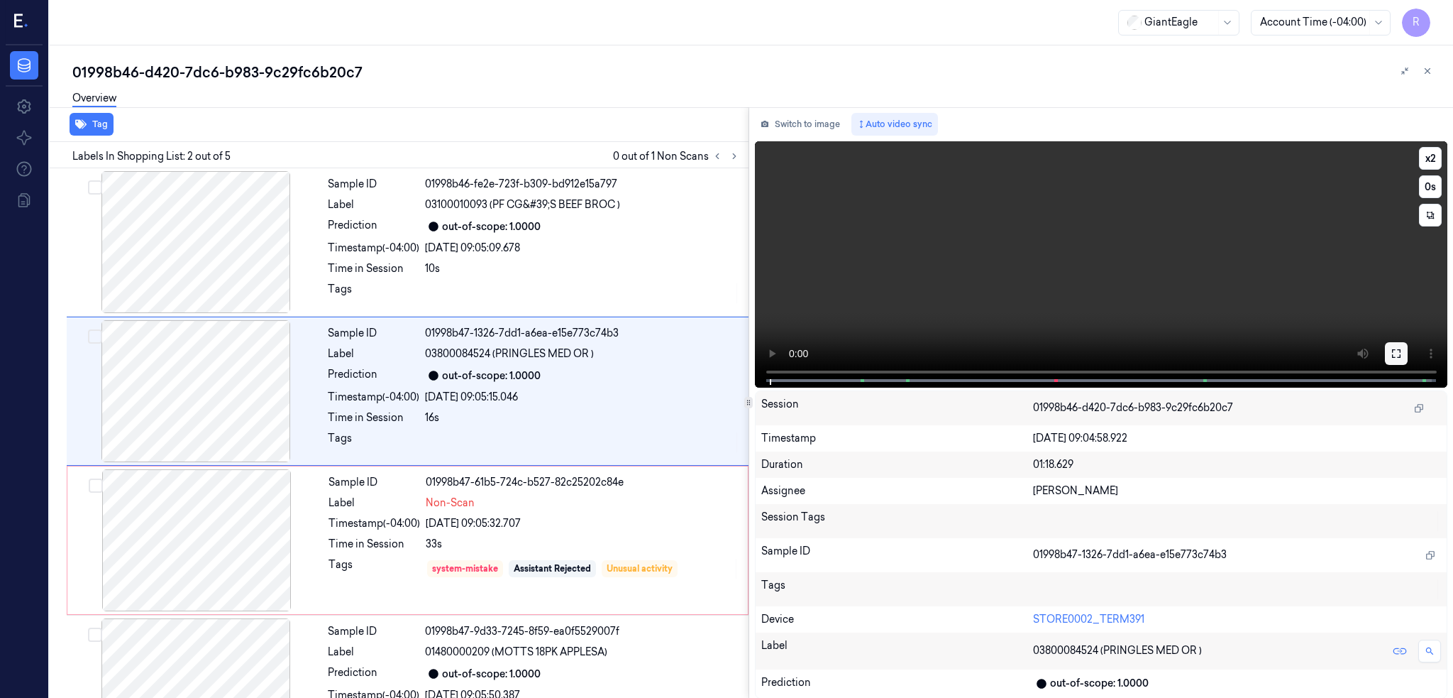
click at [1402, 349] on icon at bounding box center [1396, 353] width 11 height 11
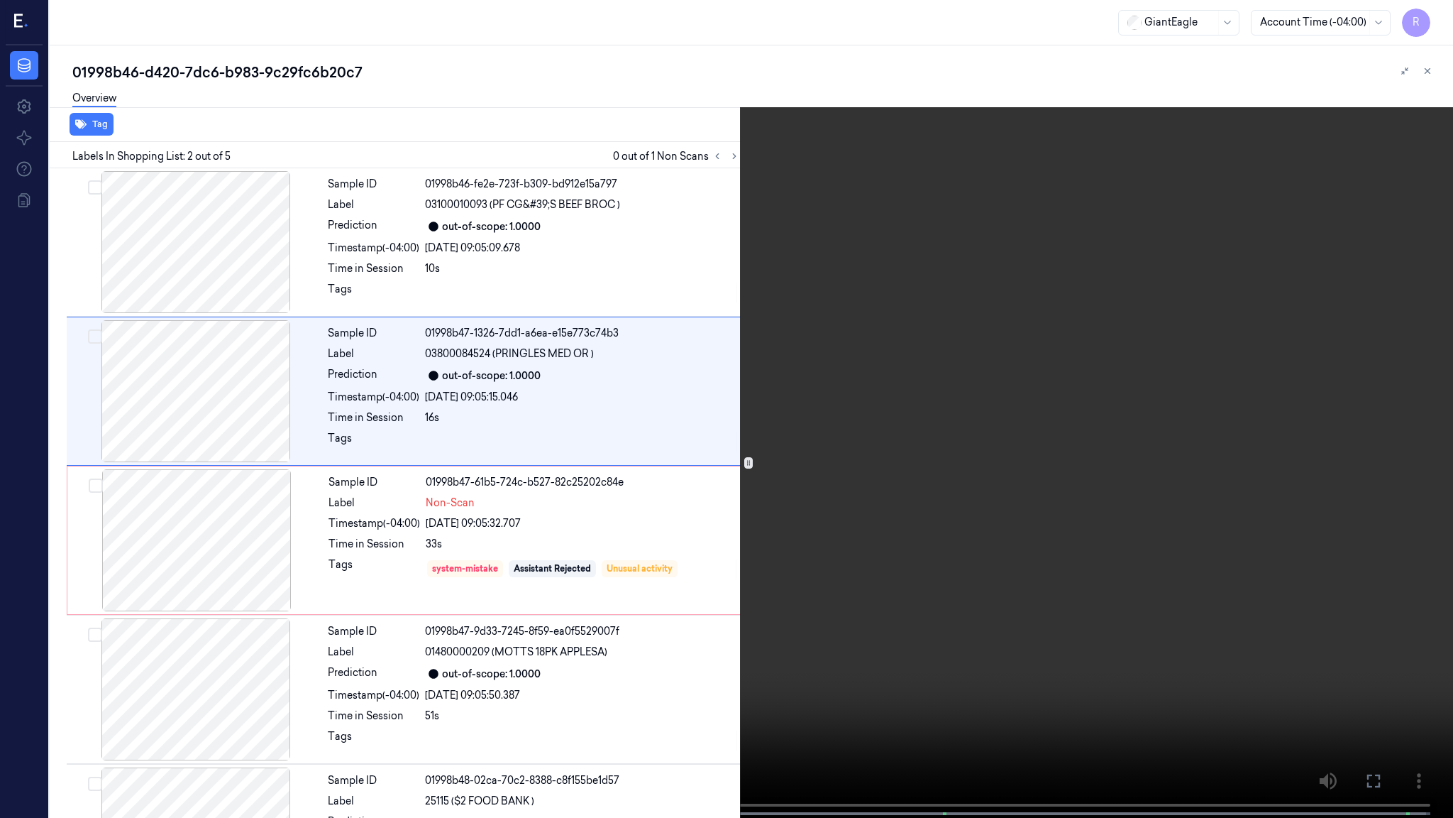
click at [833, 458] on video at bounding box center [726, 410] width 1453 height 820
click at [734, 566] on video at bounding box center [726, 410] width 1453 height 820
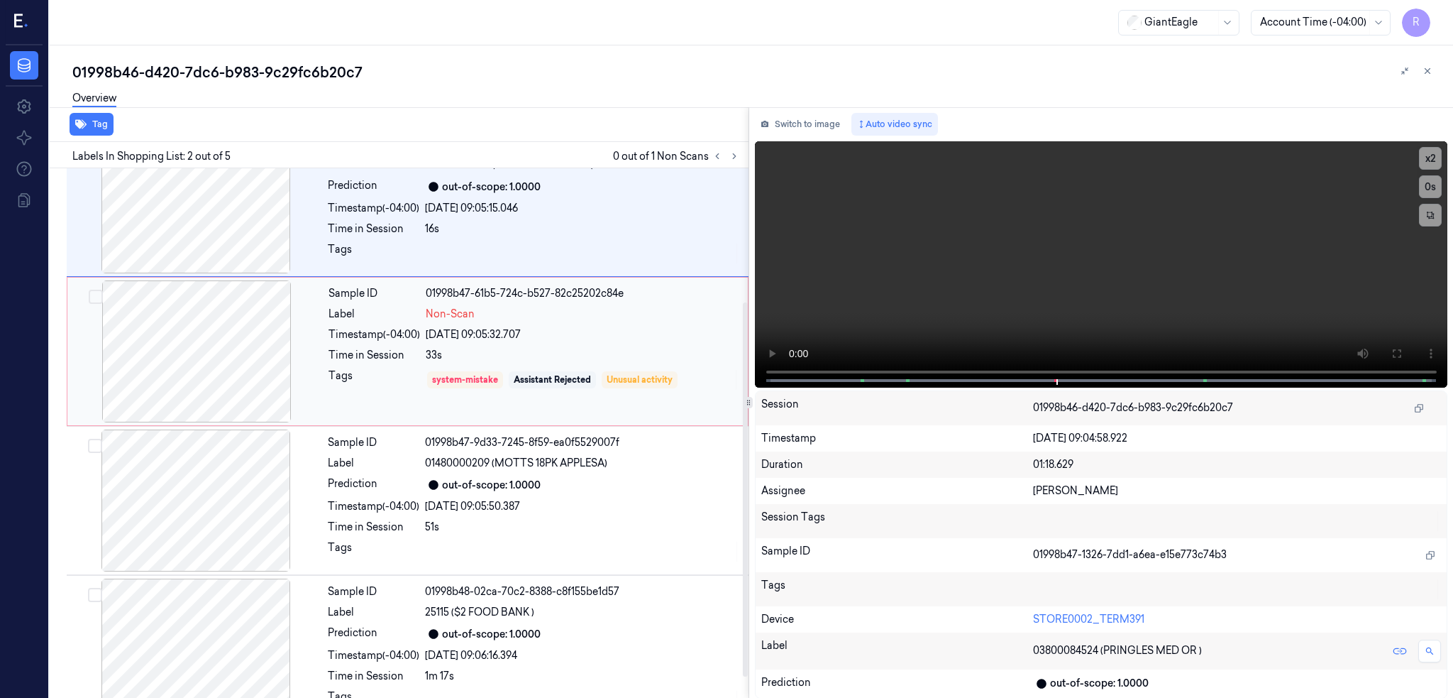
click at [165, 363] on div at bounding box center [196, 351] width 253 height 142
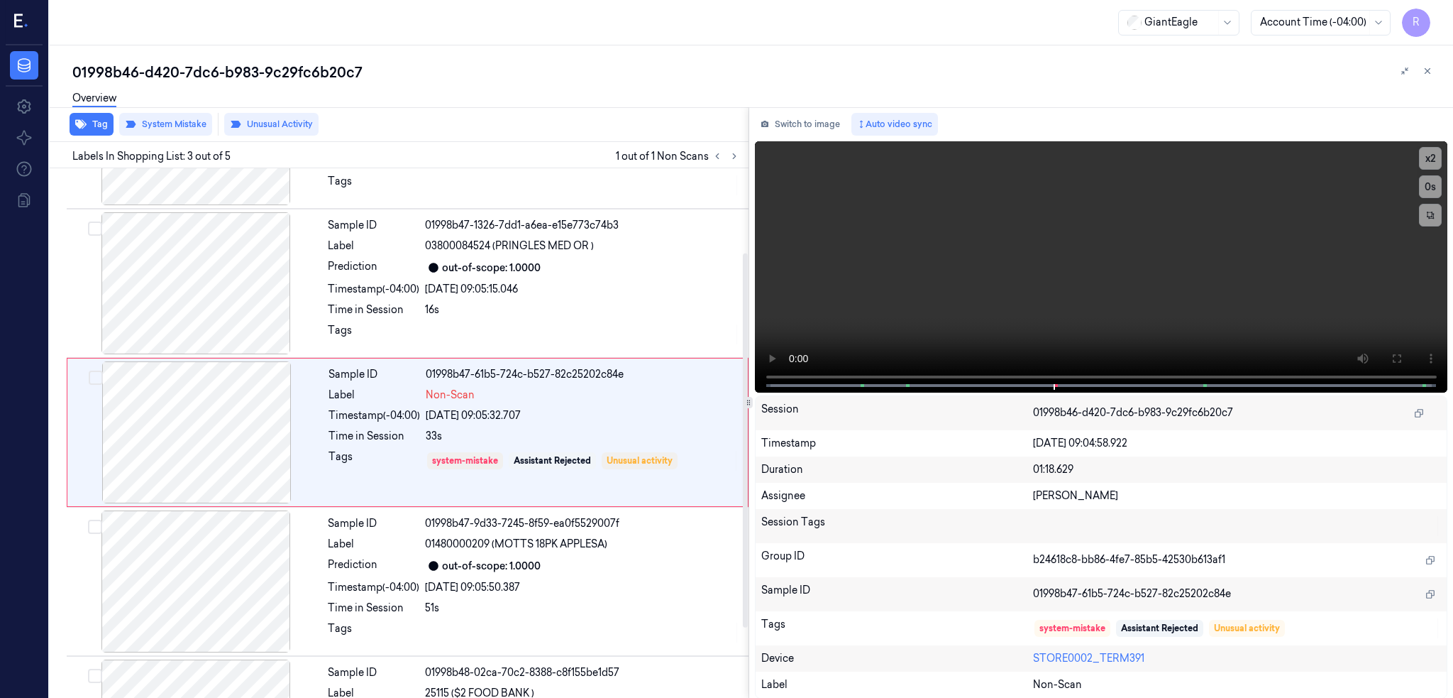
scroll to position [106, 0]
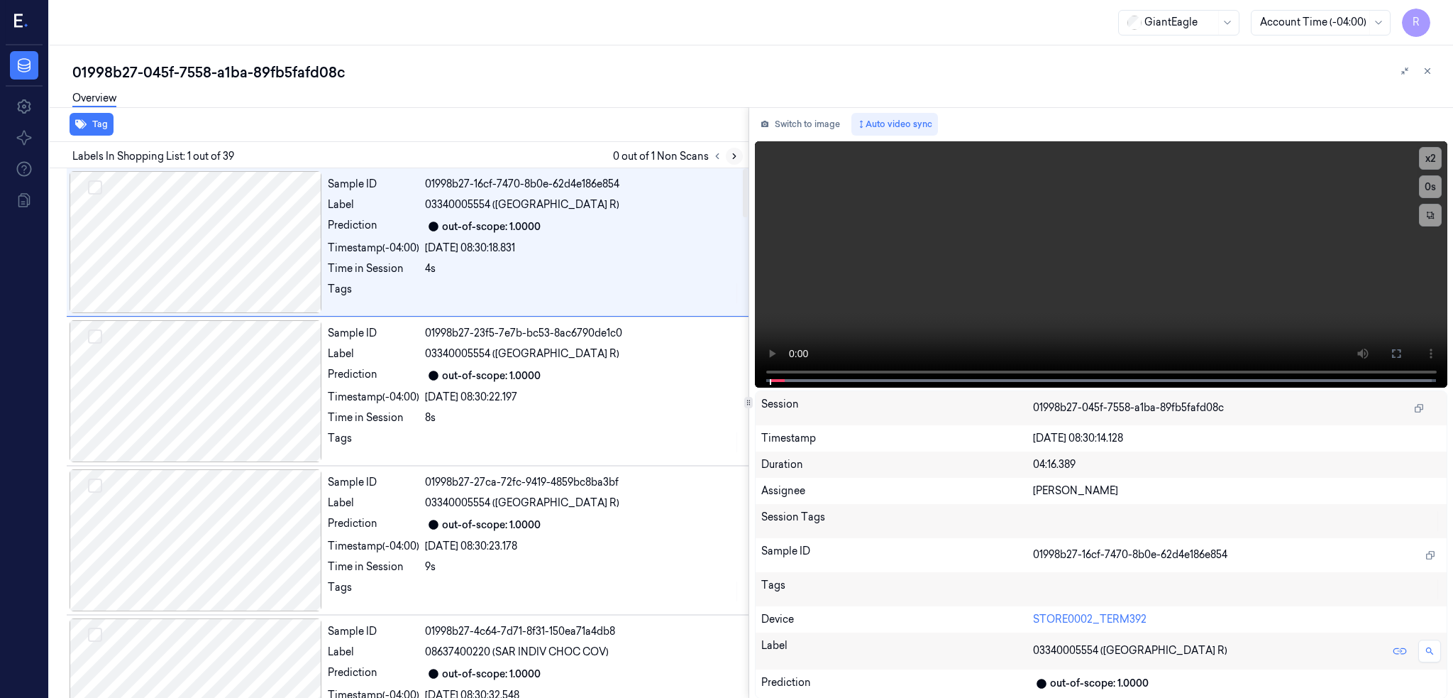
click at [739, 151] on icon at bounding box center [735, 156] width 10 height 10
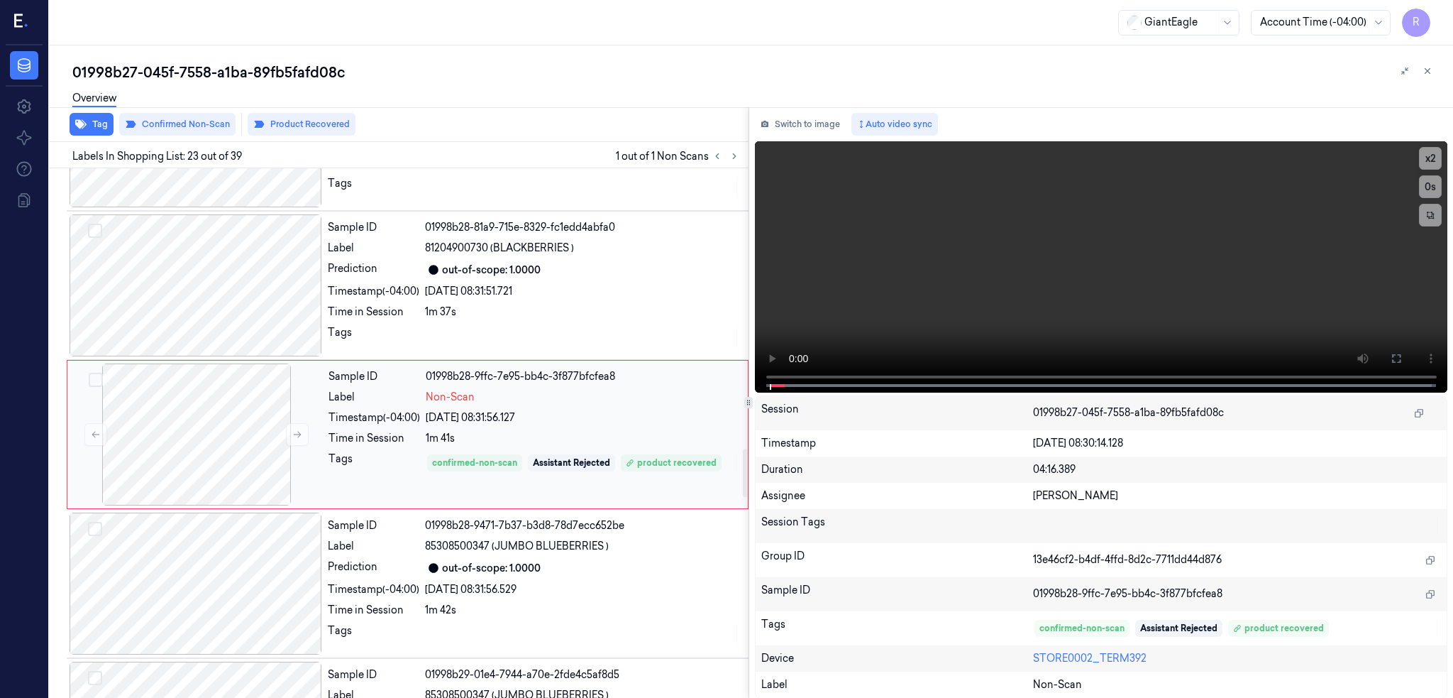
scroll to position [3089, 0]
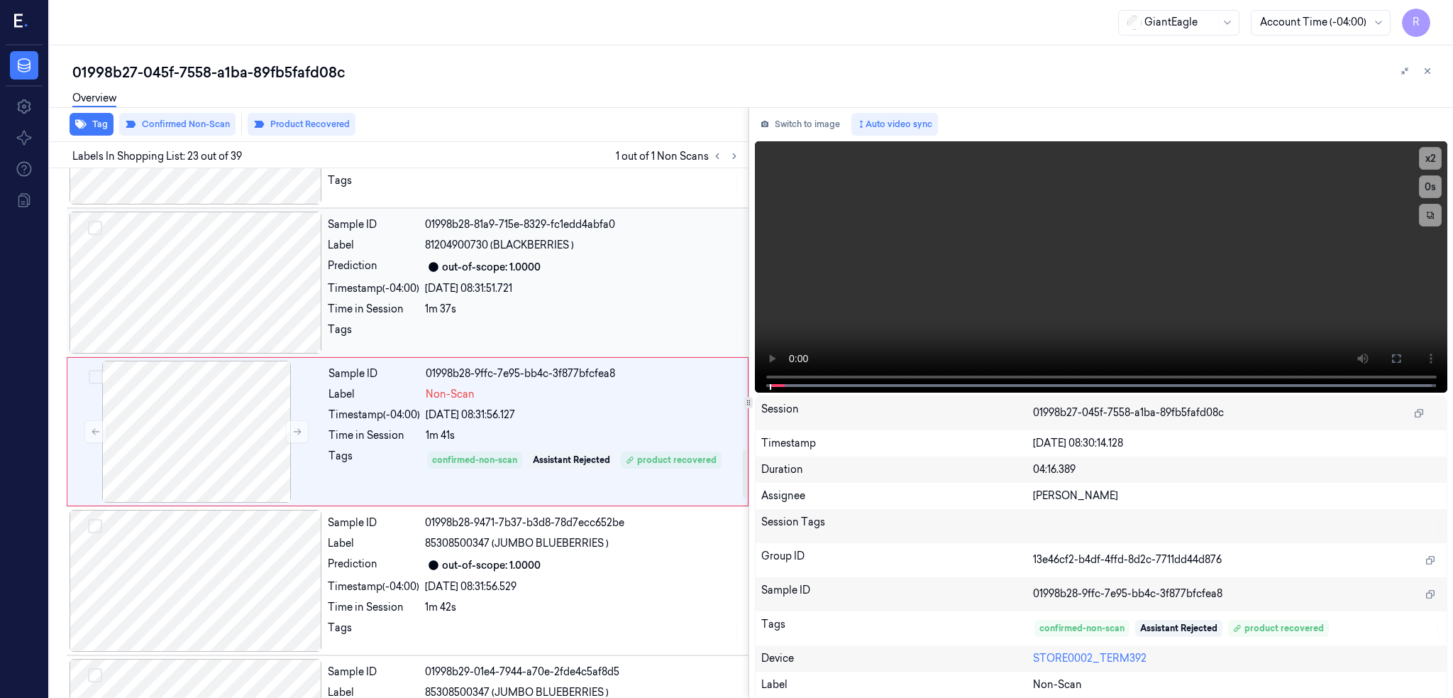
click at [183, 285] on div at bounding box center [196, 282] width 253 height 142
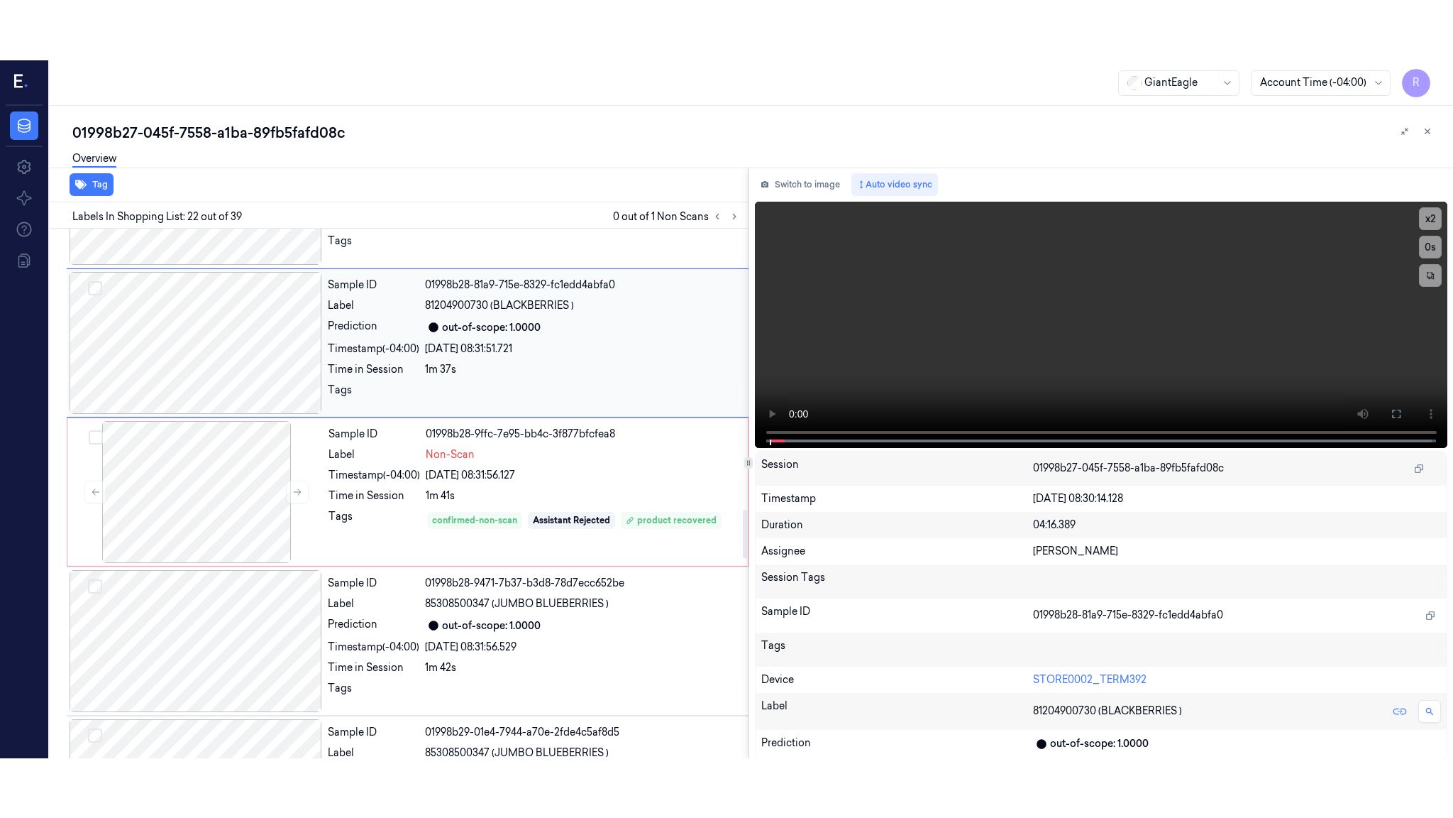
scroll to position [2939, 0]
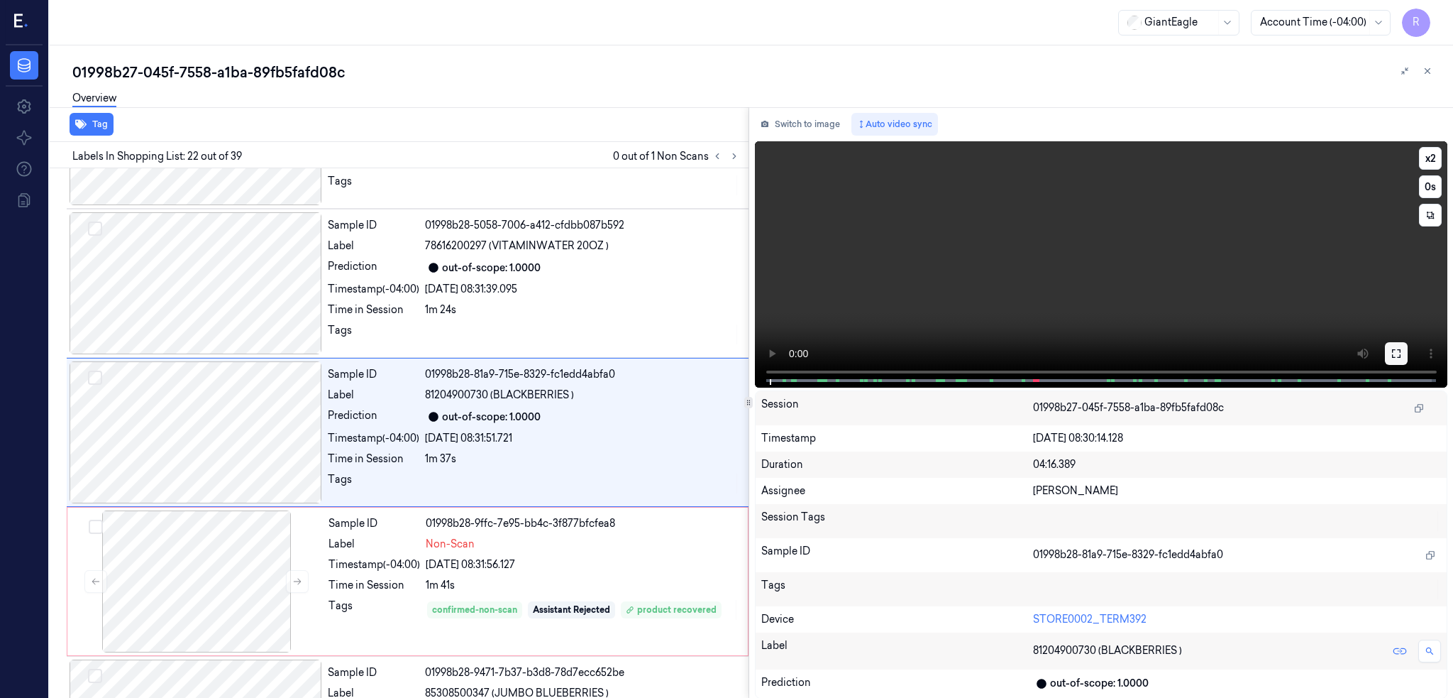
click at [1402, 352] on icon at bounding box center [1396, 353] width 11 height 11
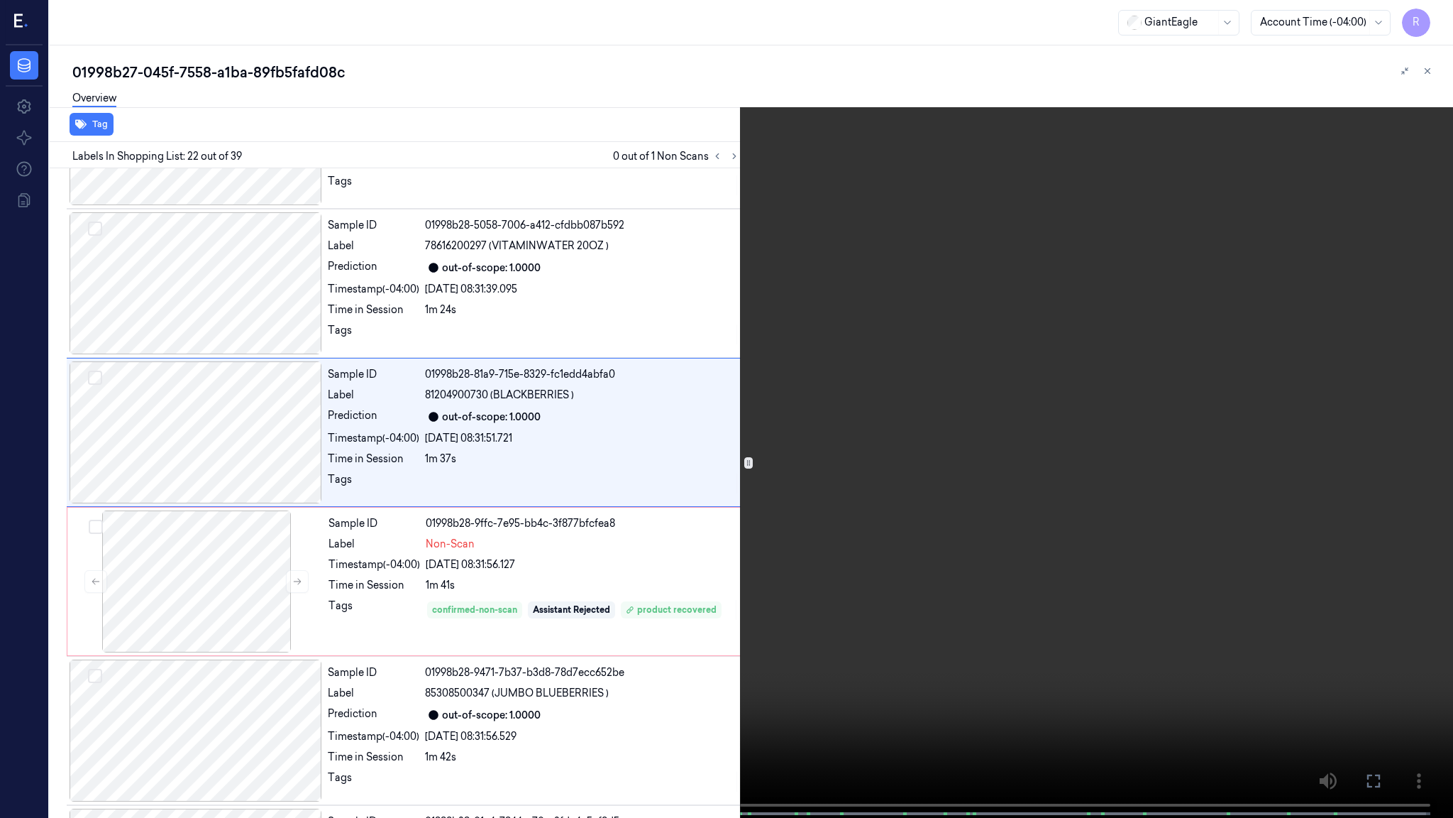
click at [491, 664] on span at bounding box center [492, 813] width 2 height 7
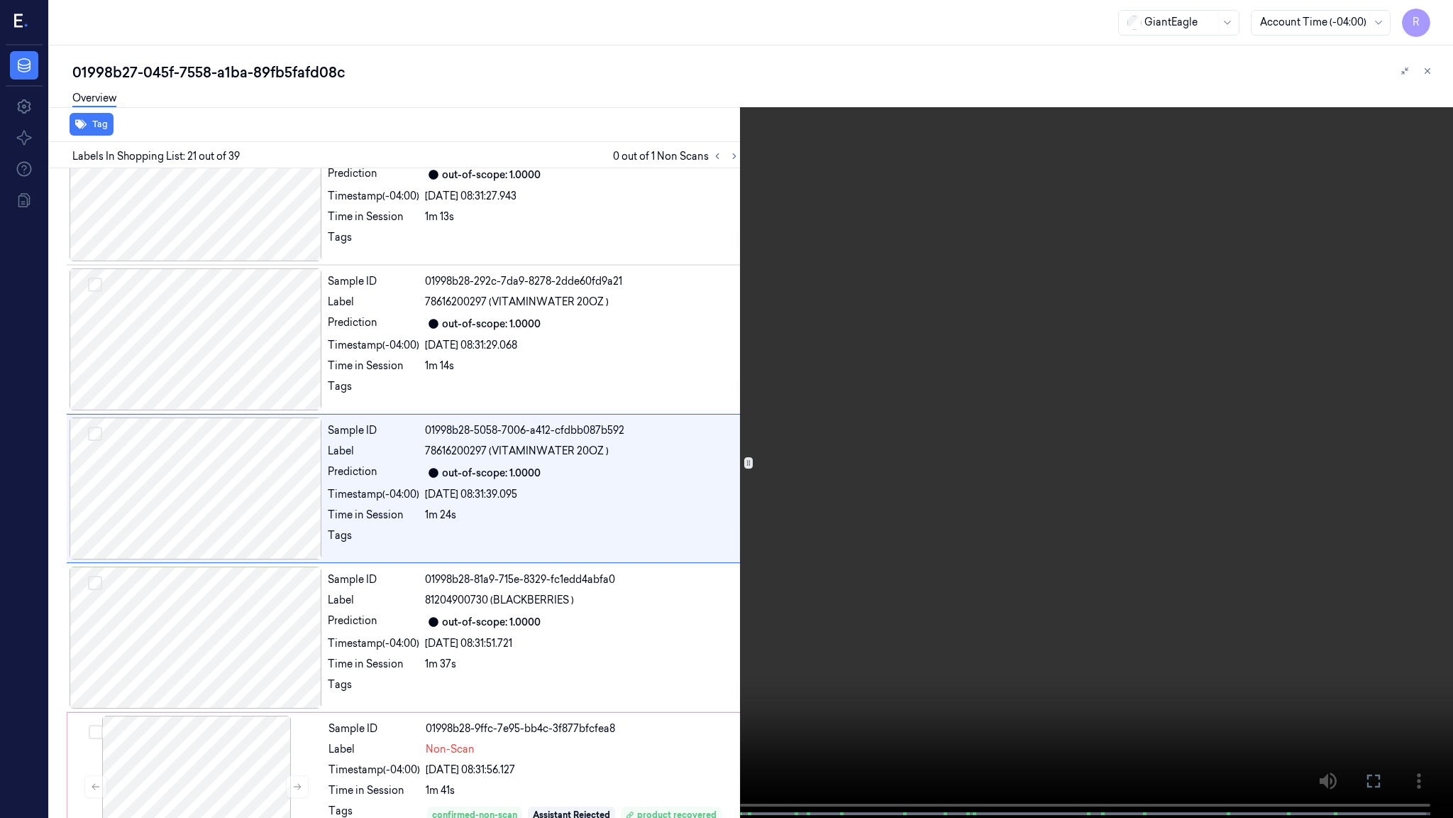
scroll to position [2731, 0]
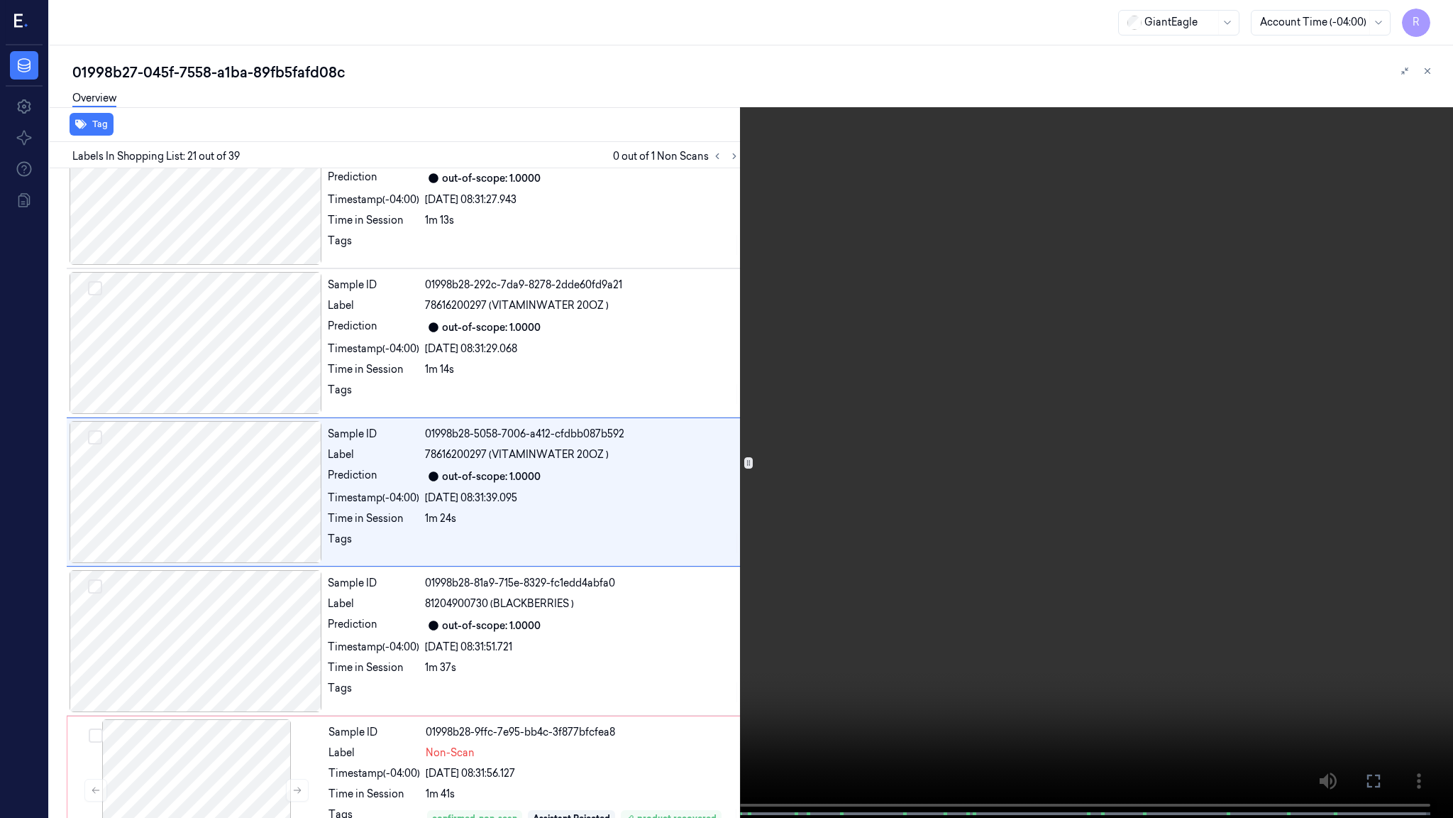
click at [979, 664] on video at bounding box center [726, 410] width 1453 height 820
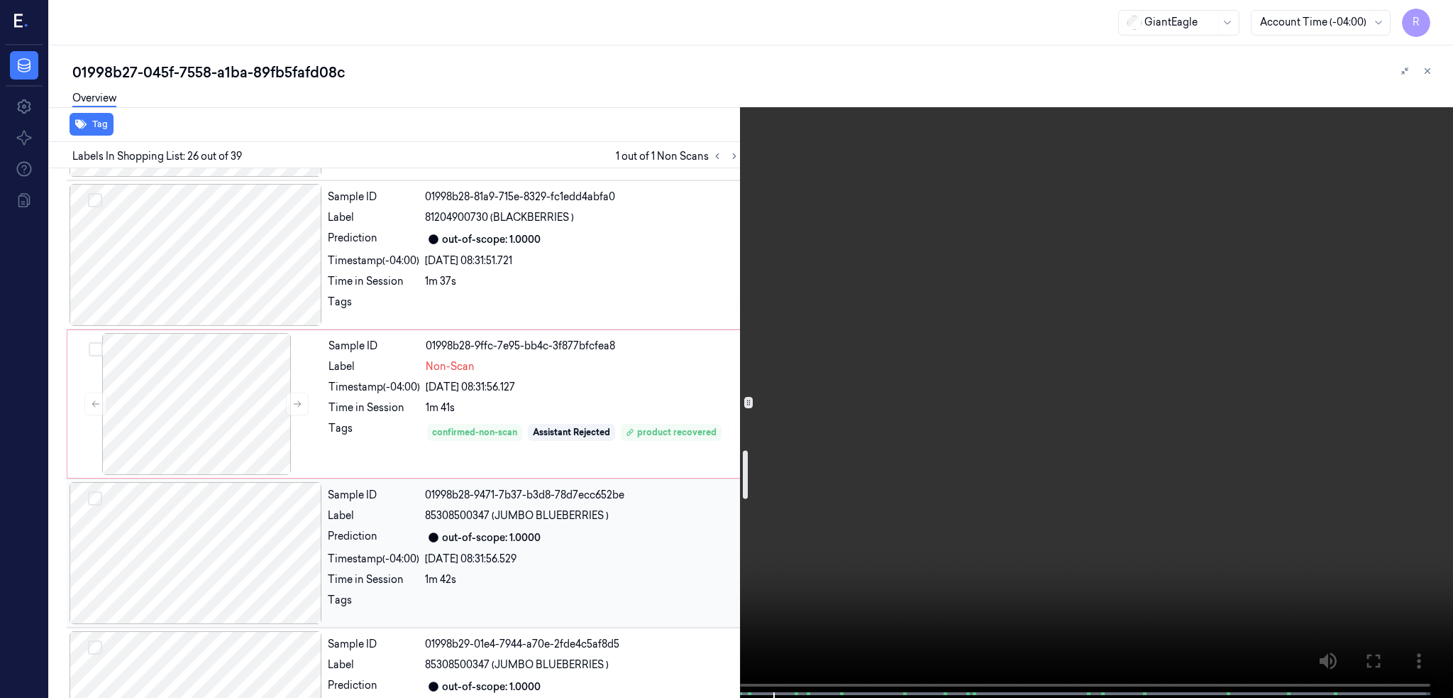
scroll to position [3098, 0]
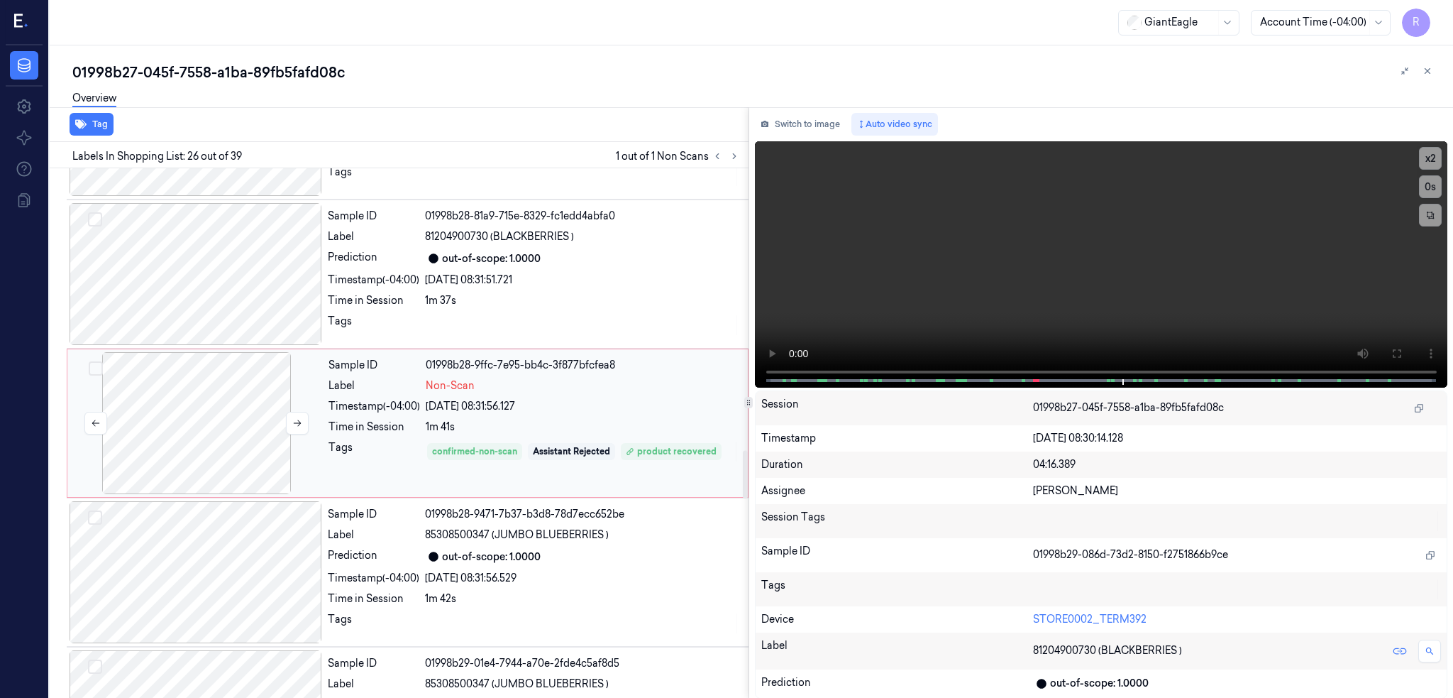
click at [241, 436] on div at bounding box center [196, 423] width 253 height 142
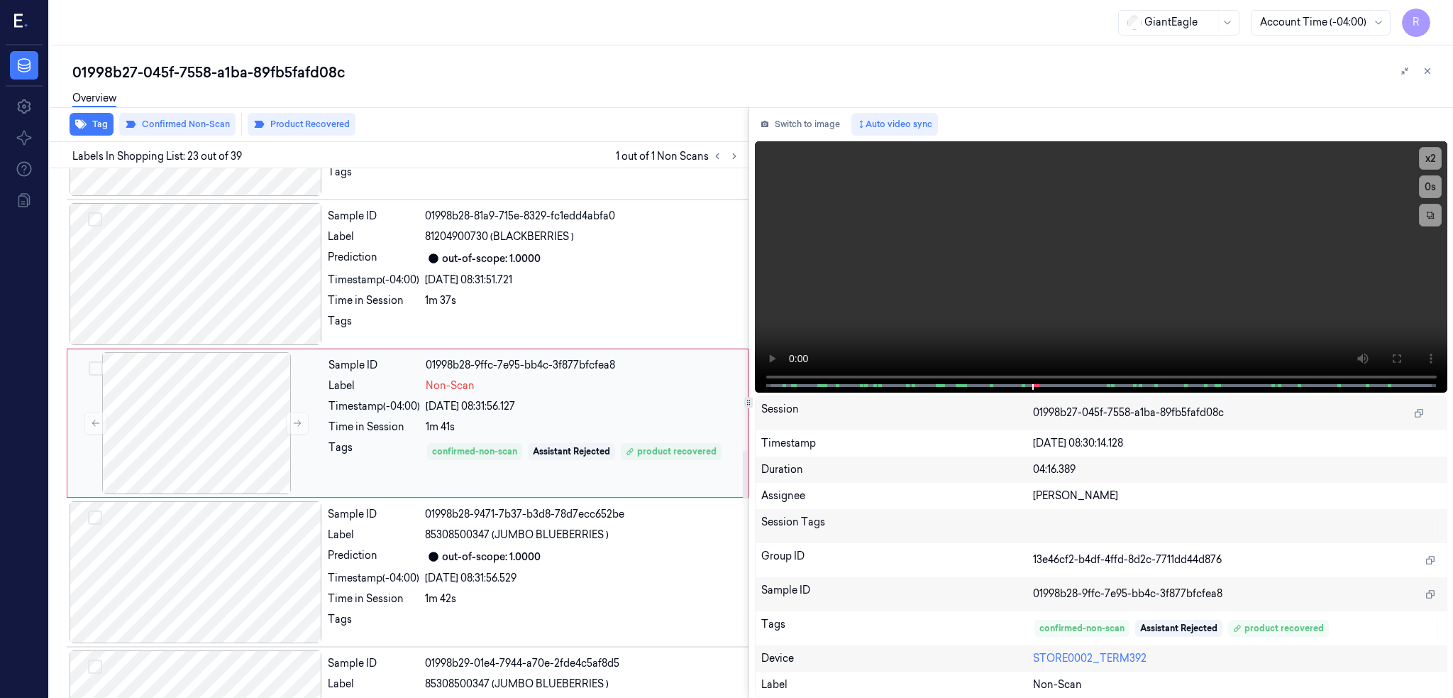
scroll to position [3089, 0]
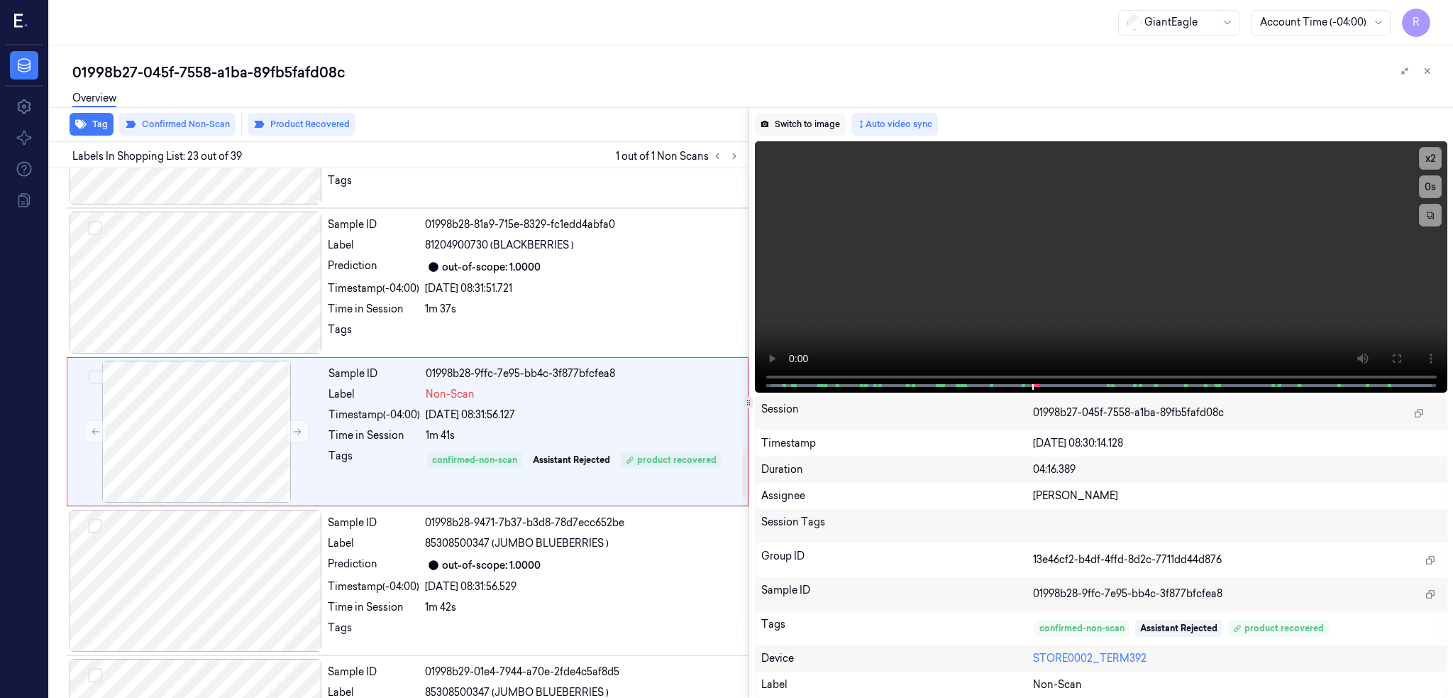
click at [827, 127] on button "Switch to image" at bounding box center [800, 124] width 91 height 23
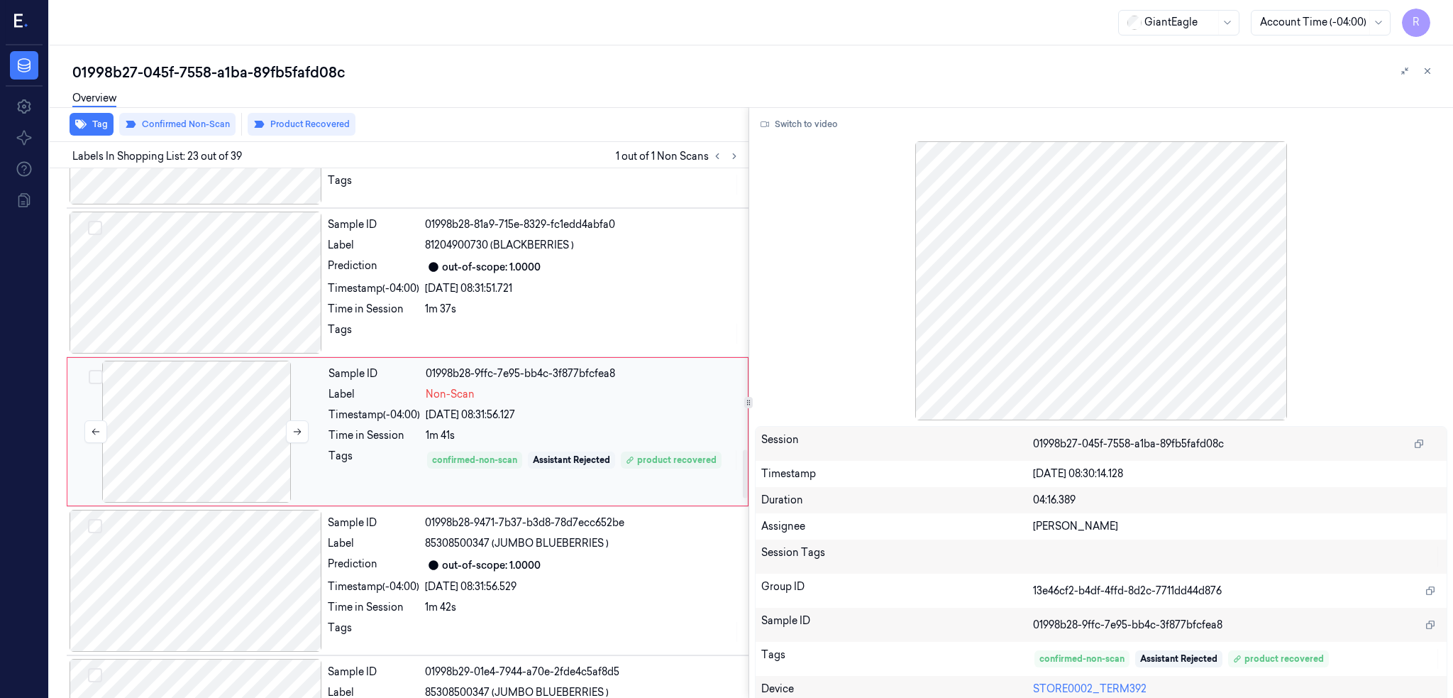
click at [214, 417] on div at bounding box center [196, 432] width 253 height 142
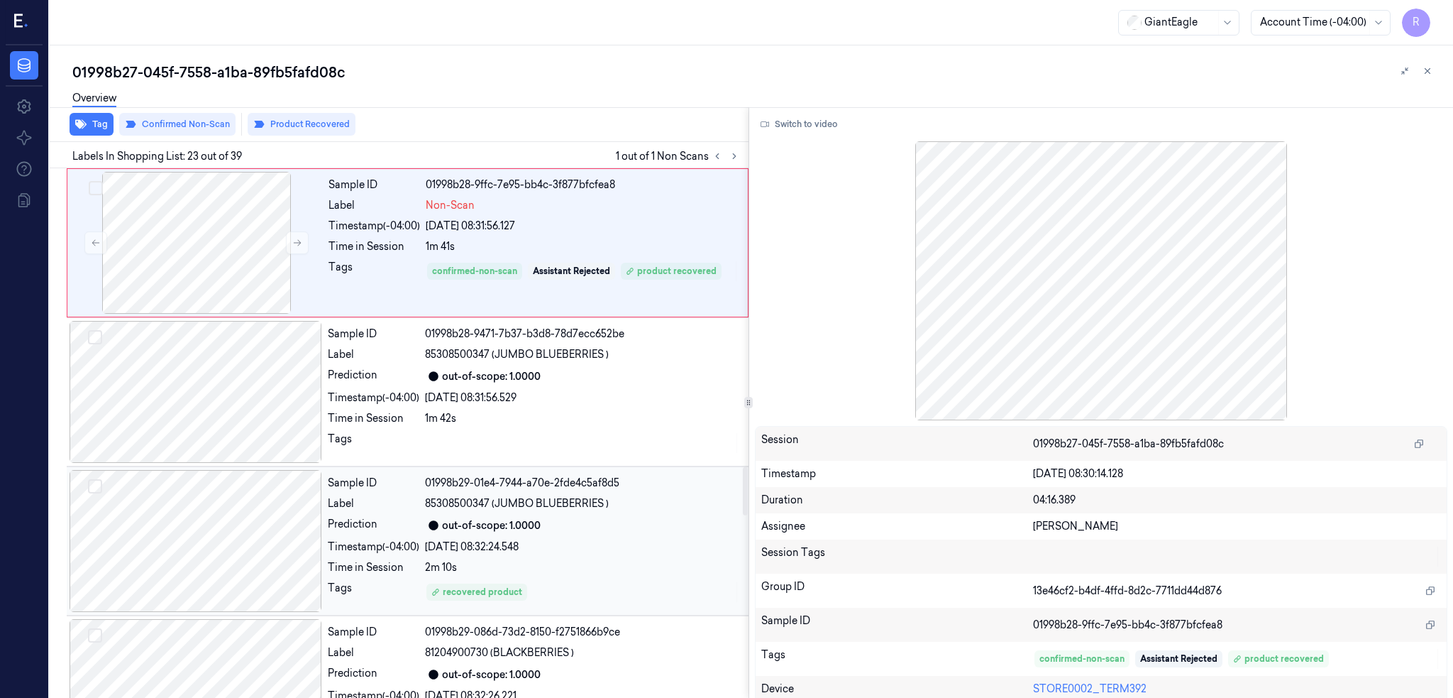
click at [210, 563] on div at bounding box center [196, 541] width 253 height 142
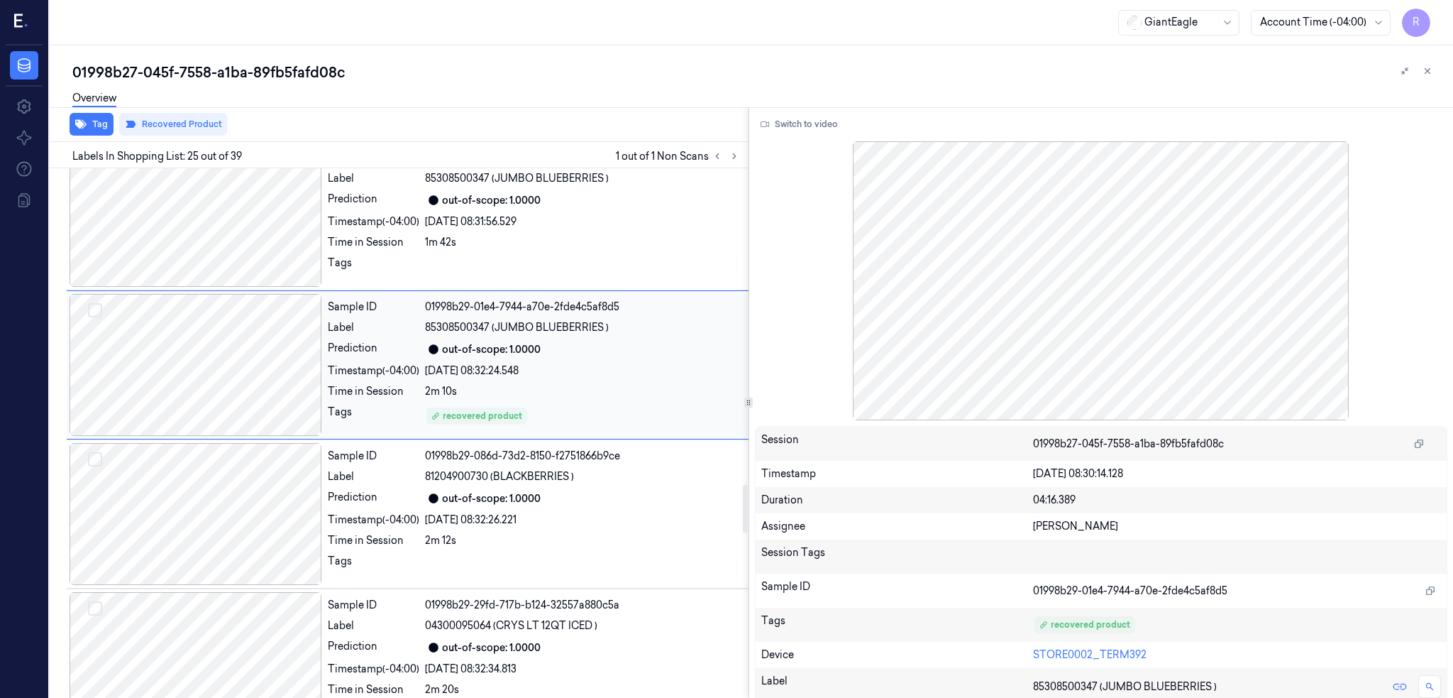
scroll to position [3482, 0]
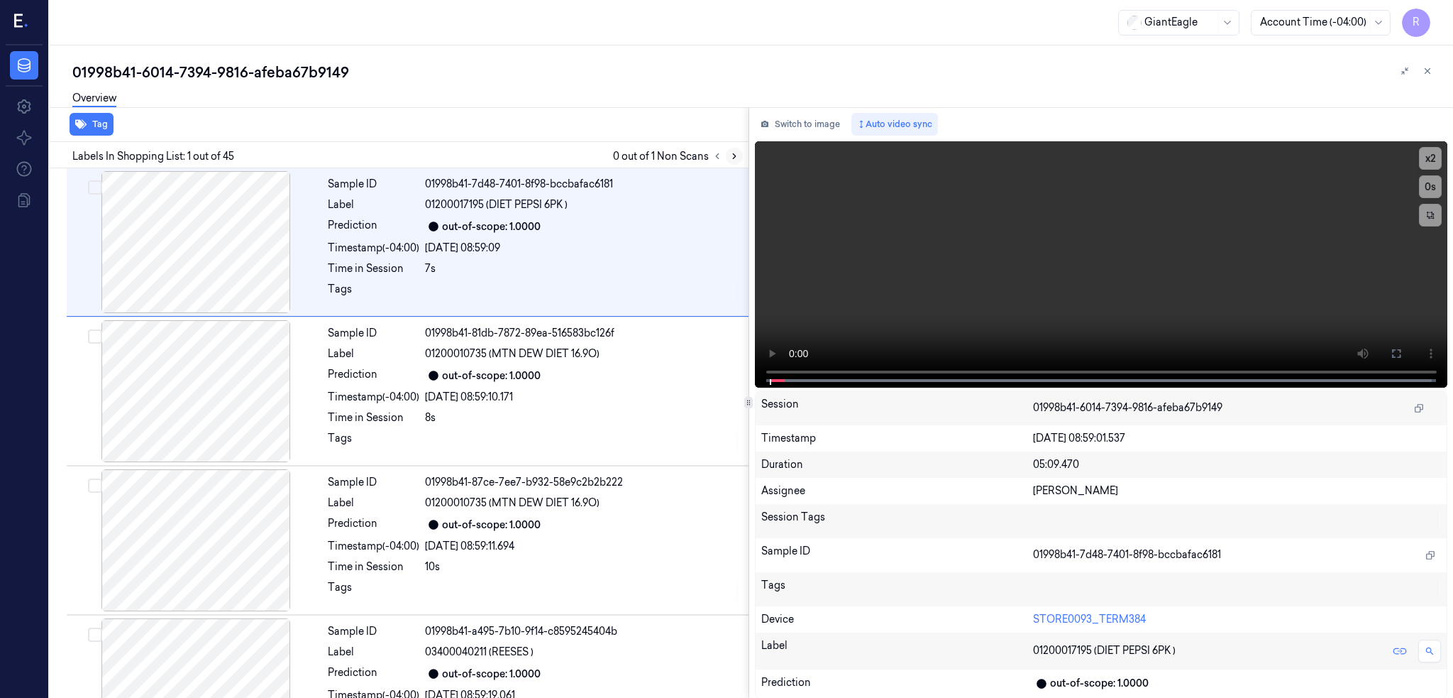
click at [739, 157] on icon at bounding box center [735, 156] width 10 height 10
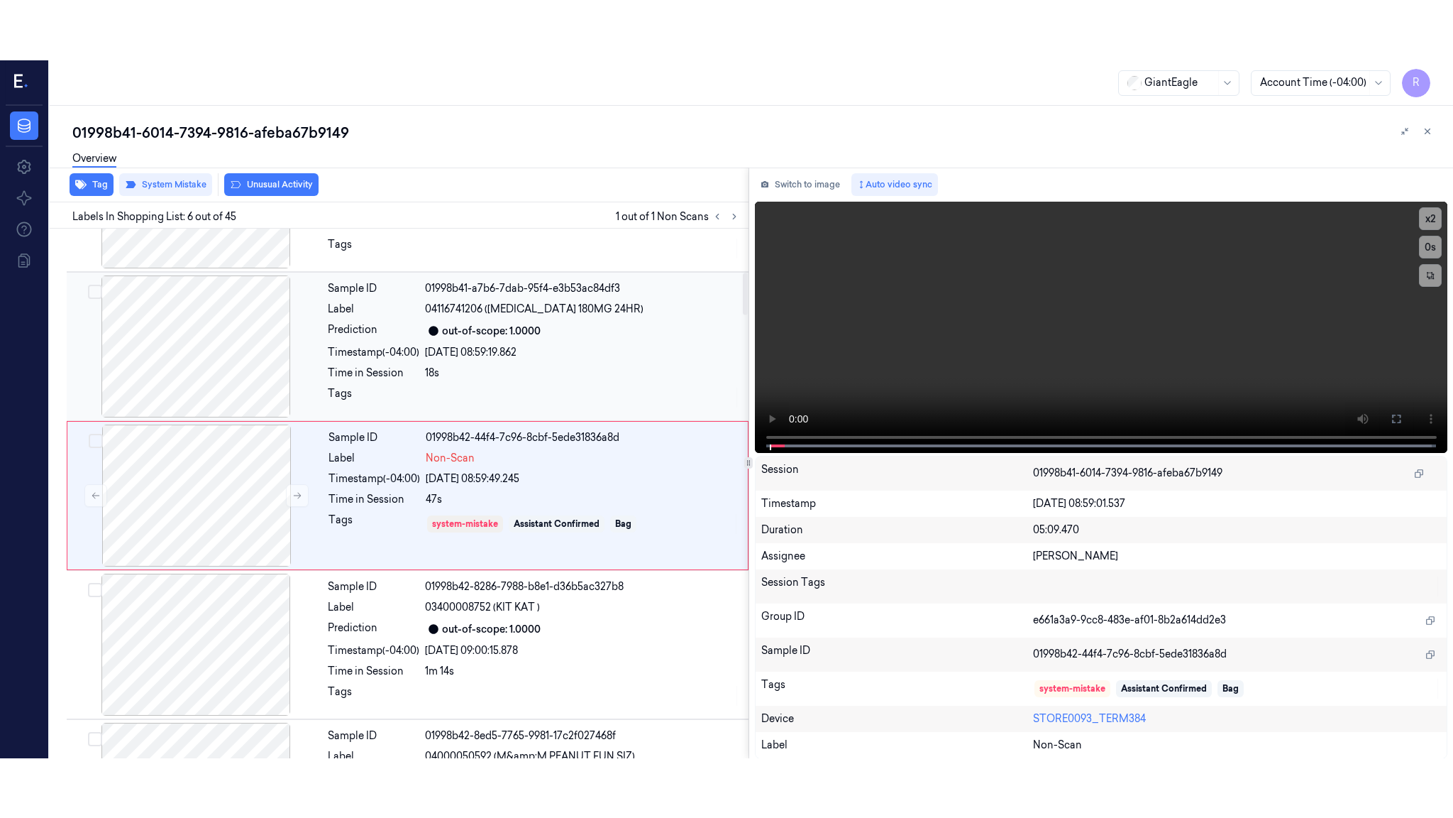
scroll to position [554, 0]
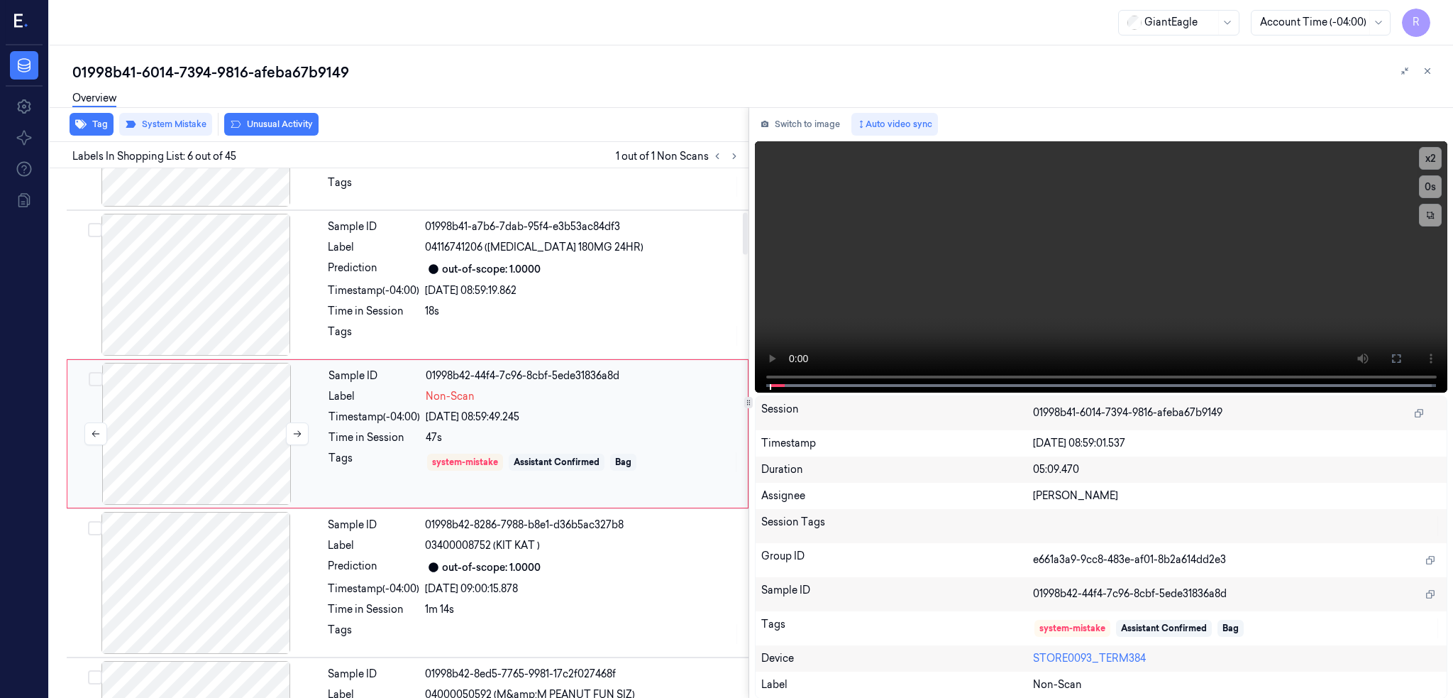
click at [195, 402] on div at bounding box center [196, 434] width 253 height 142
click at [1401, 362] on icon at bounding box center [1396, 358] width 9 height 9
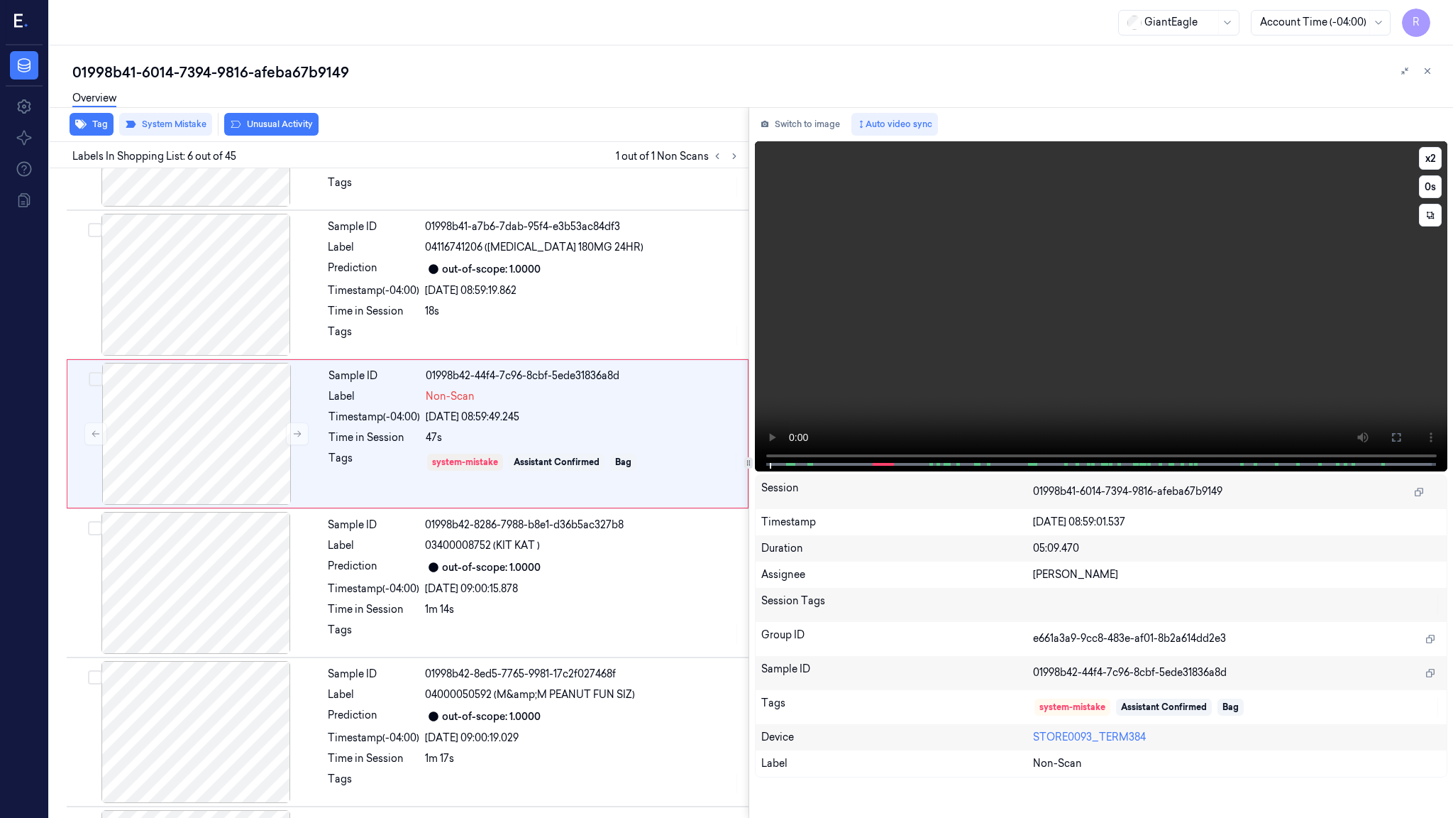
scroll to position [494, 0]
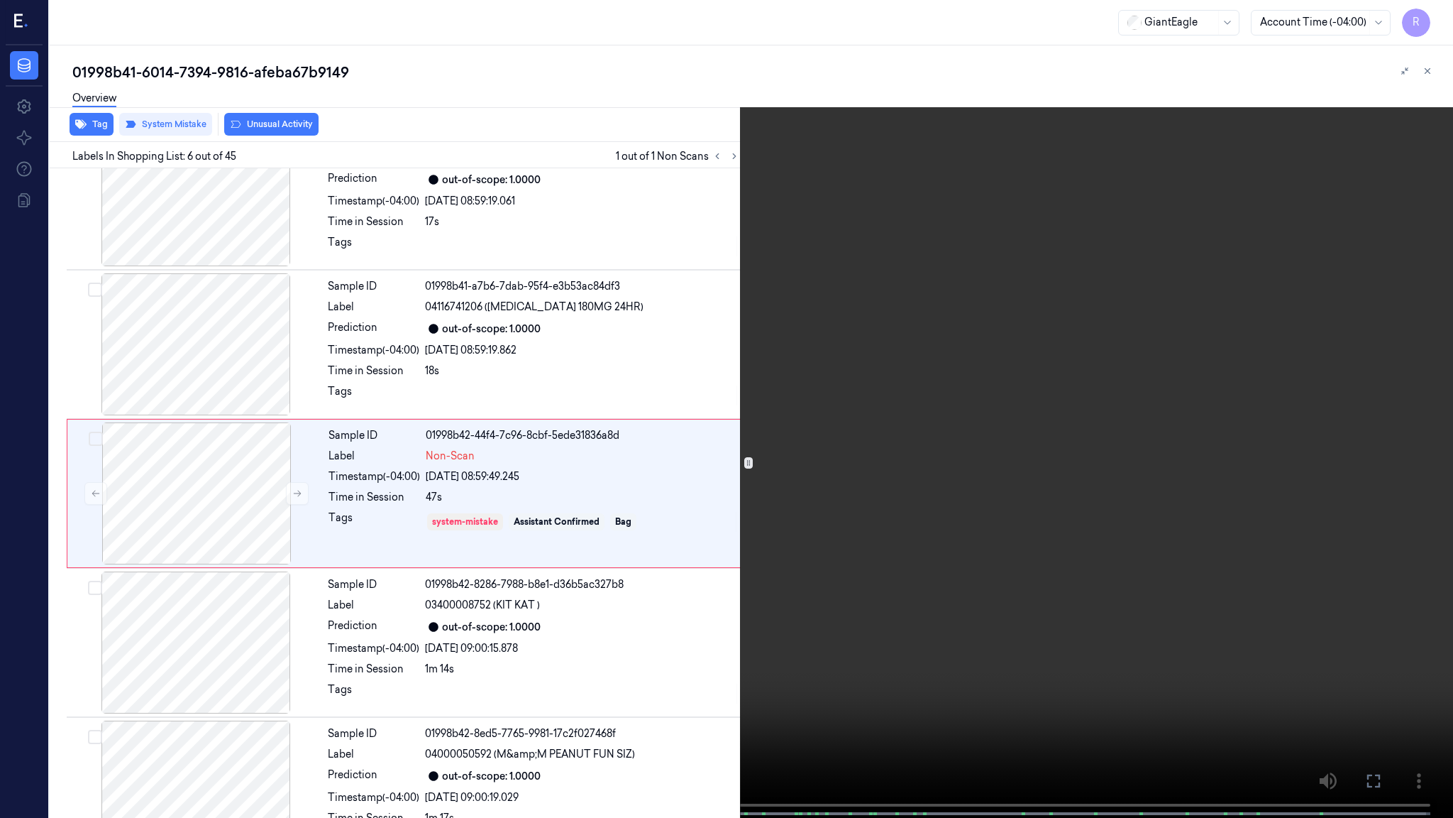
click at [1004, 390] on video at bounding box center [726, 410] width 1453 height 820
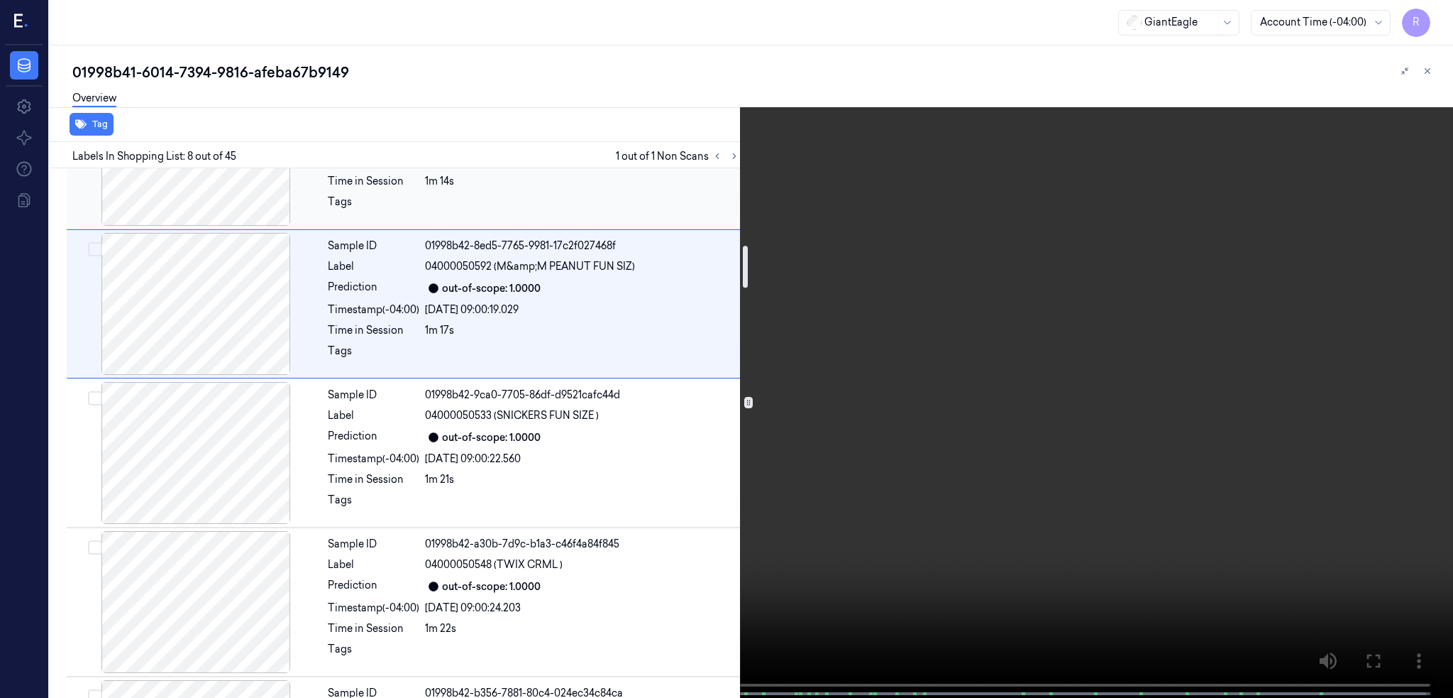
scroll to position [887, 0]
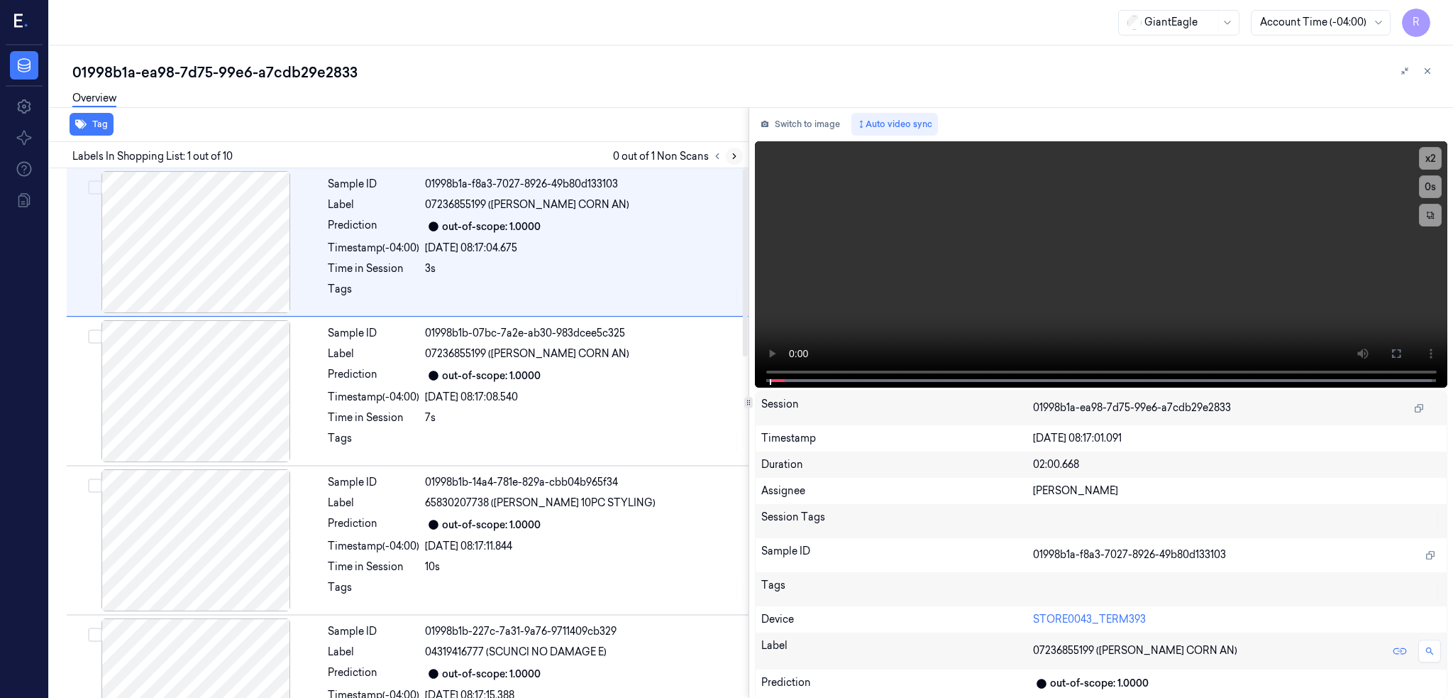
click at [739, 157] on icon at bounding box center [735, 156] width 10 height 10
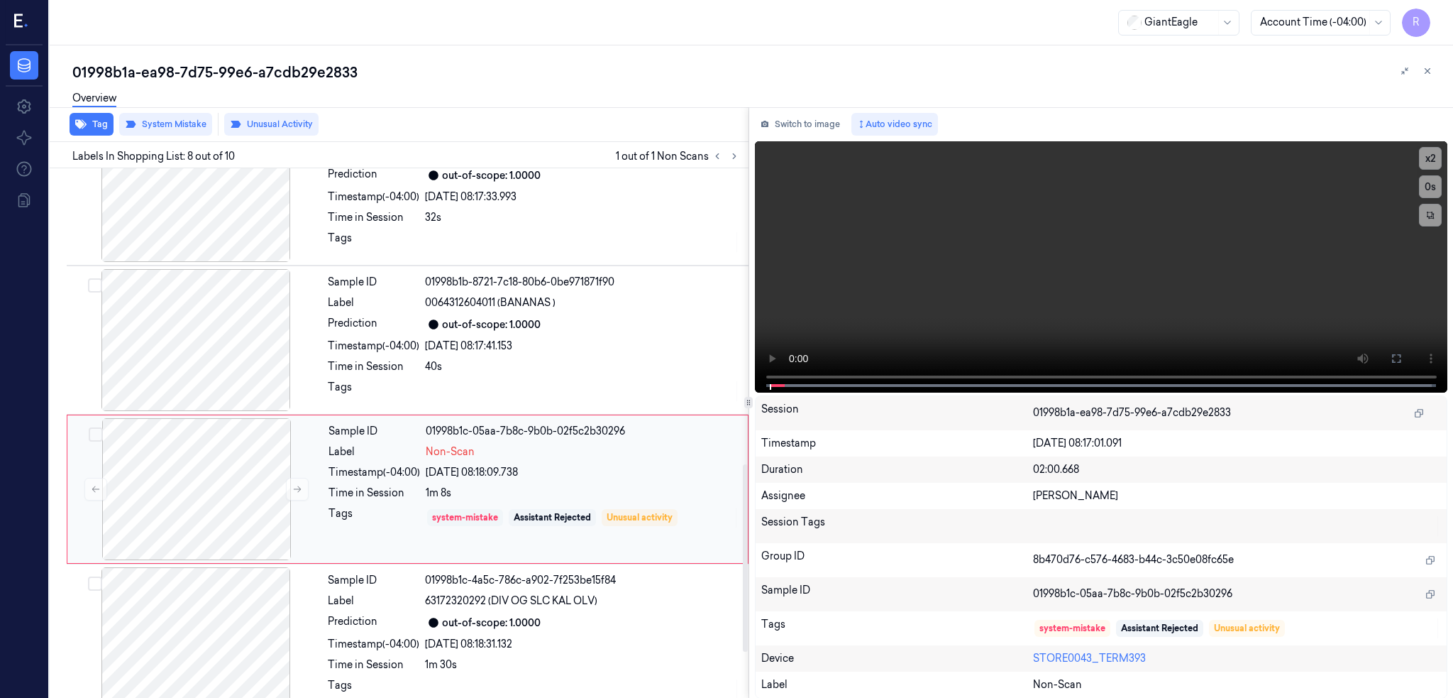
scroll to position [852, 0]
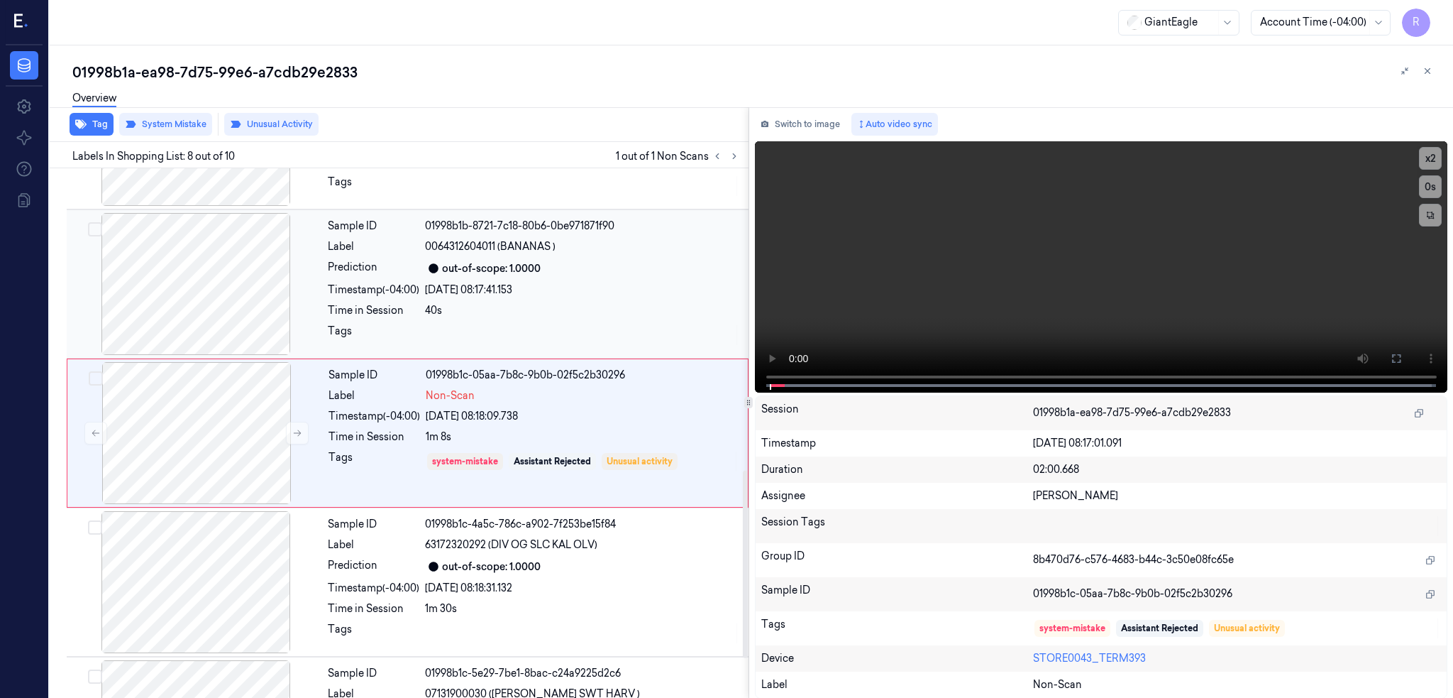
click at [199, 297] on div at bounding box center [196, 284] width 253 height 142
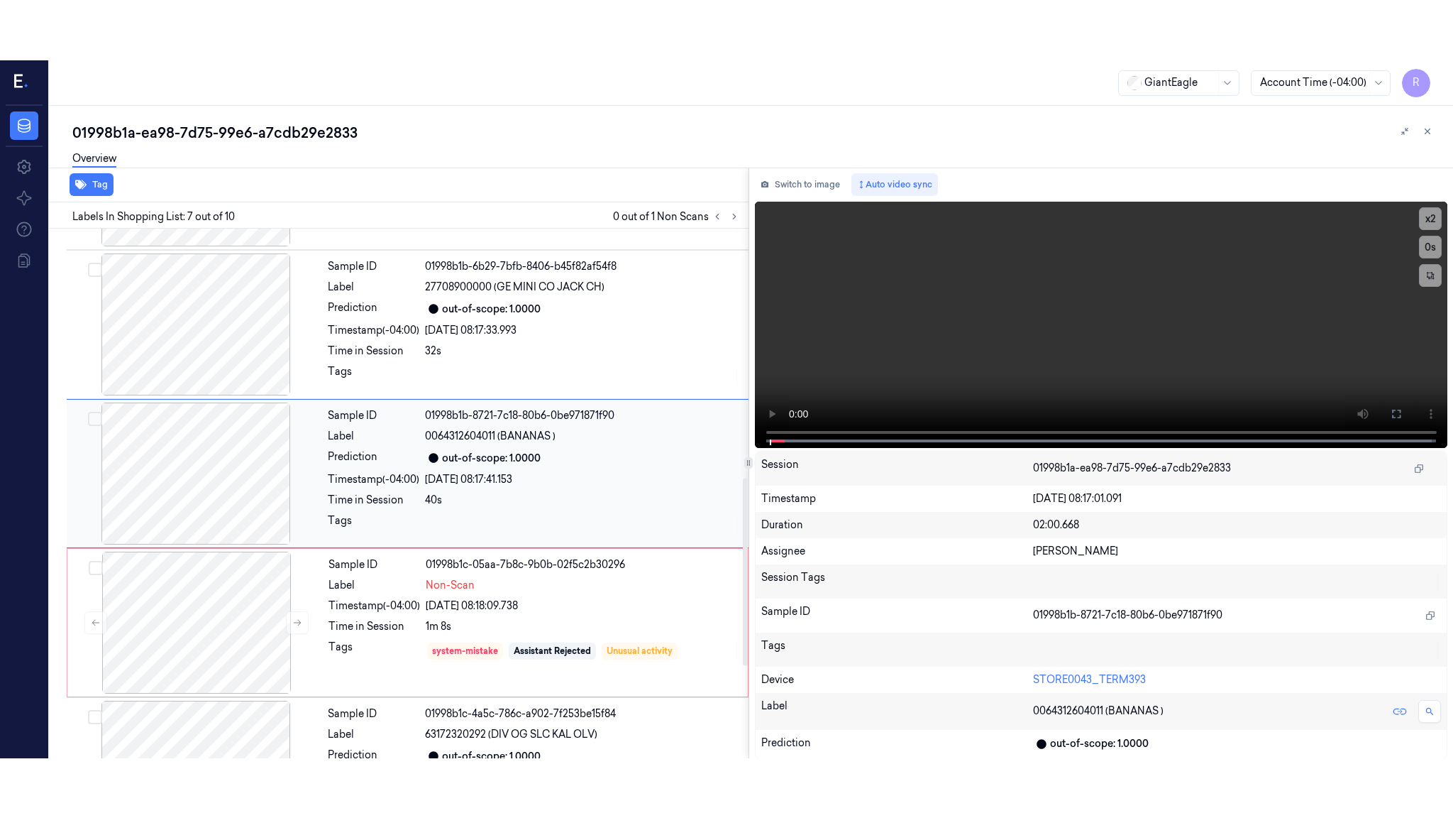
scroll to position [703, 0]
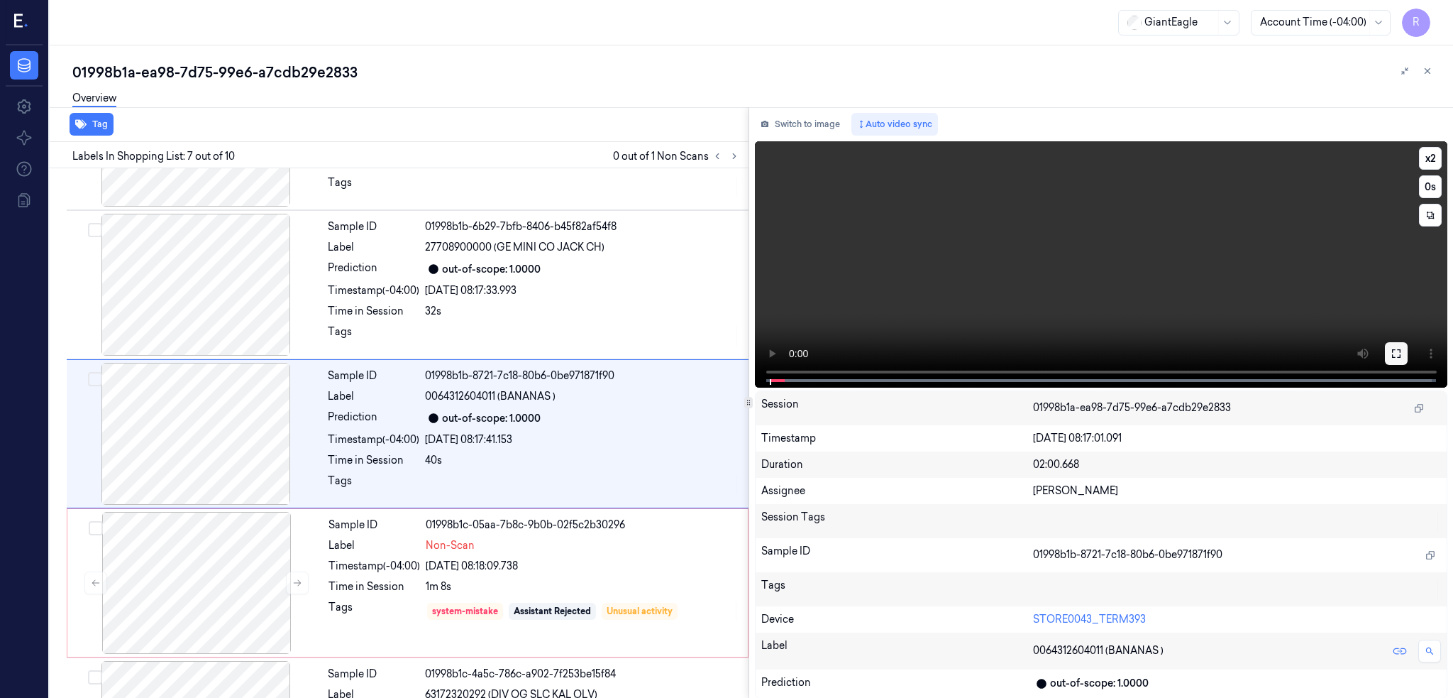
click at [1408, 346] on button at bounding box center [1396, 353] width 23 height 23
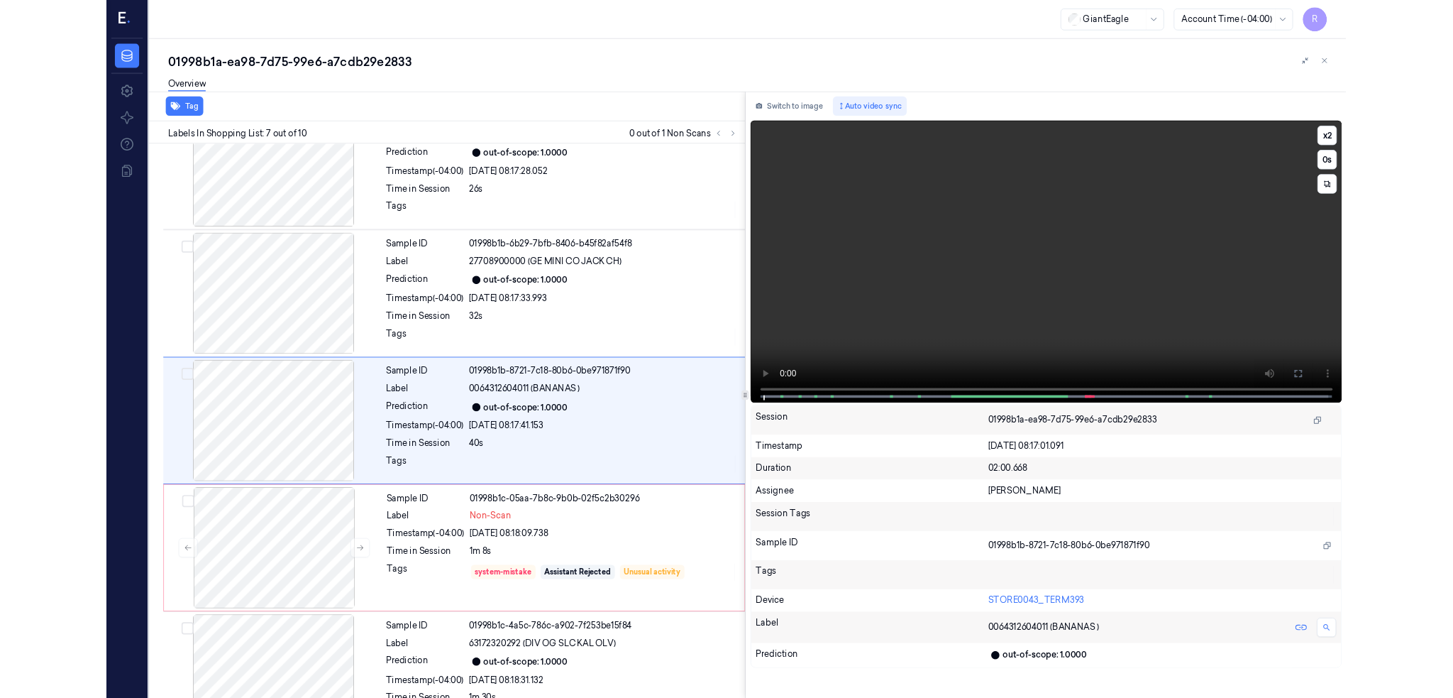
scroll to position [643, 0]
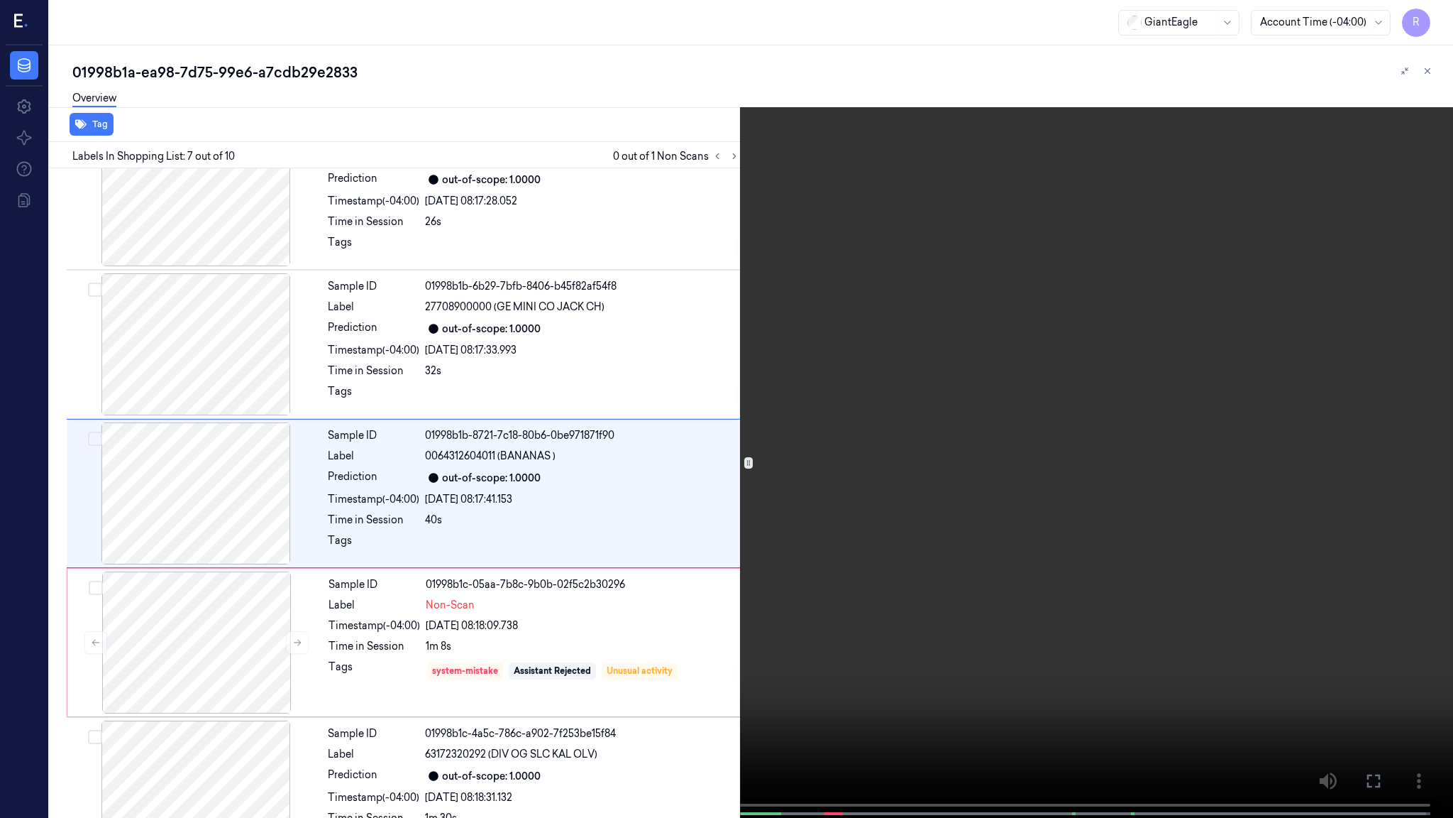
click at [788, 518] on video at bounding box center [726, 410] width 1453 height 820
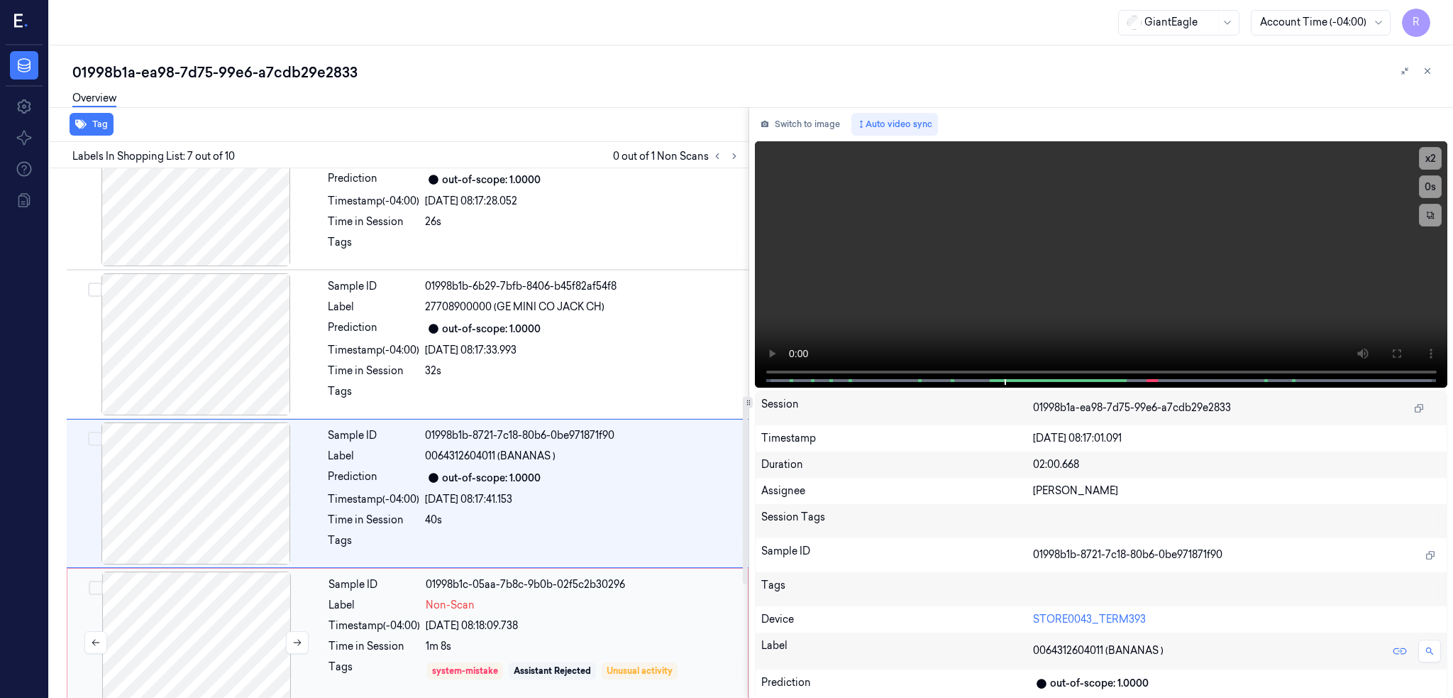
click at [207, 643] on div at bounding box center [196, 642] width 253 height 142
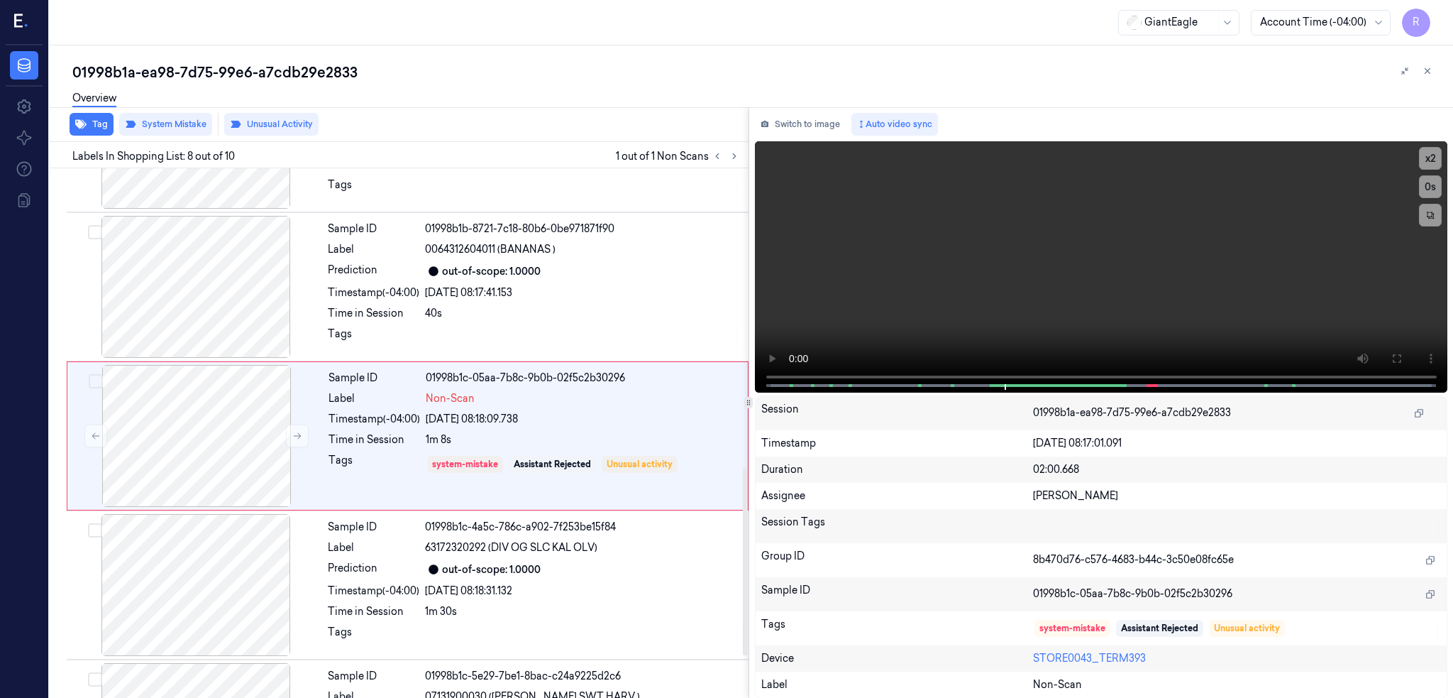
scroll to position [852, 0]
click at [285, 124] on button "Unusual Activity" at bounding box center [271, 124] width 94 height 23
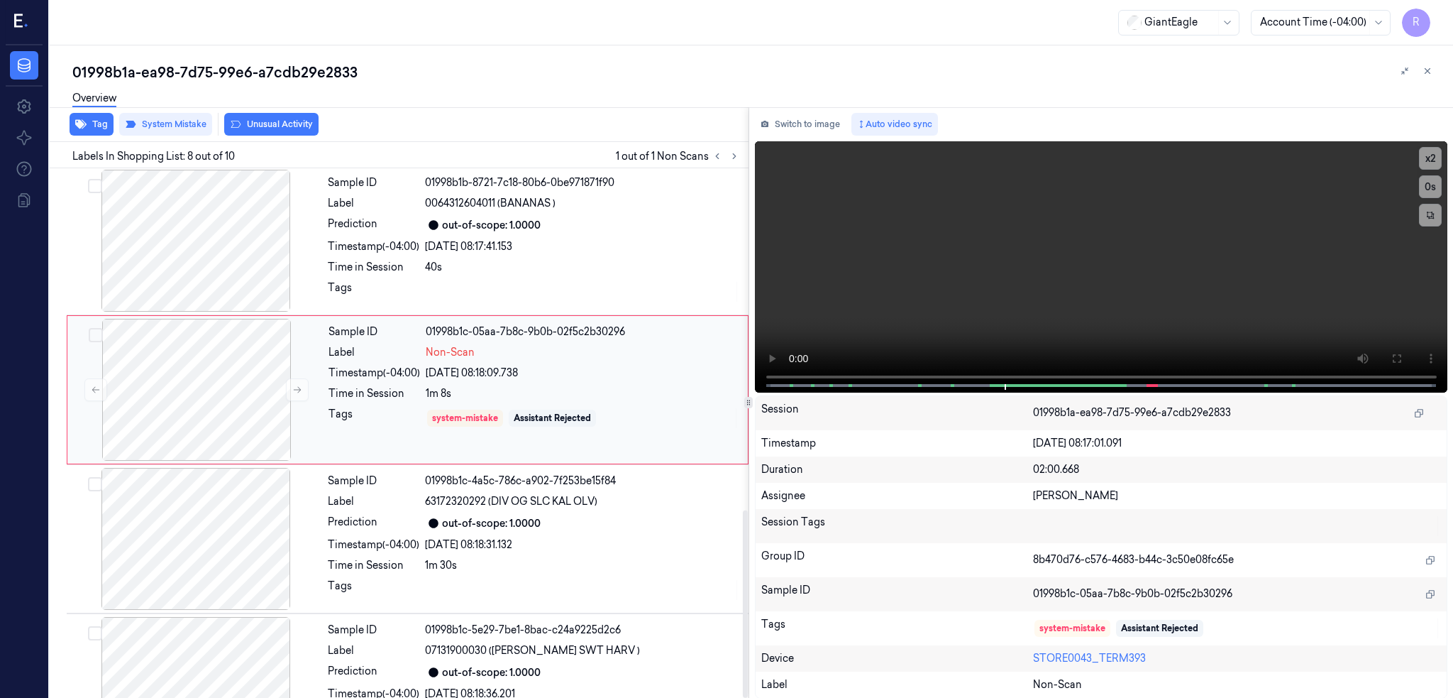
scroll to position [965, 0]
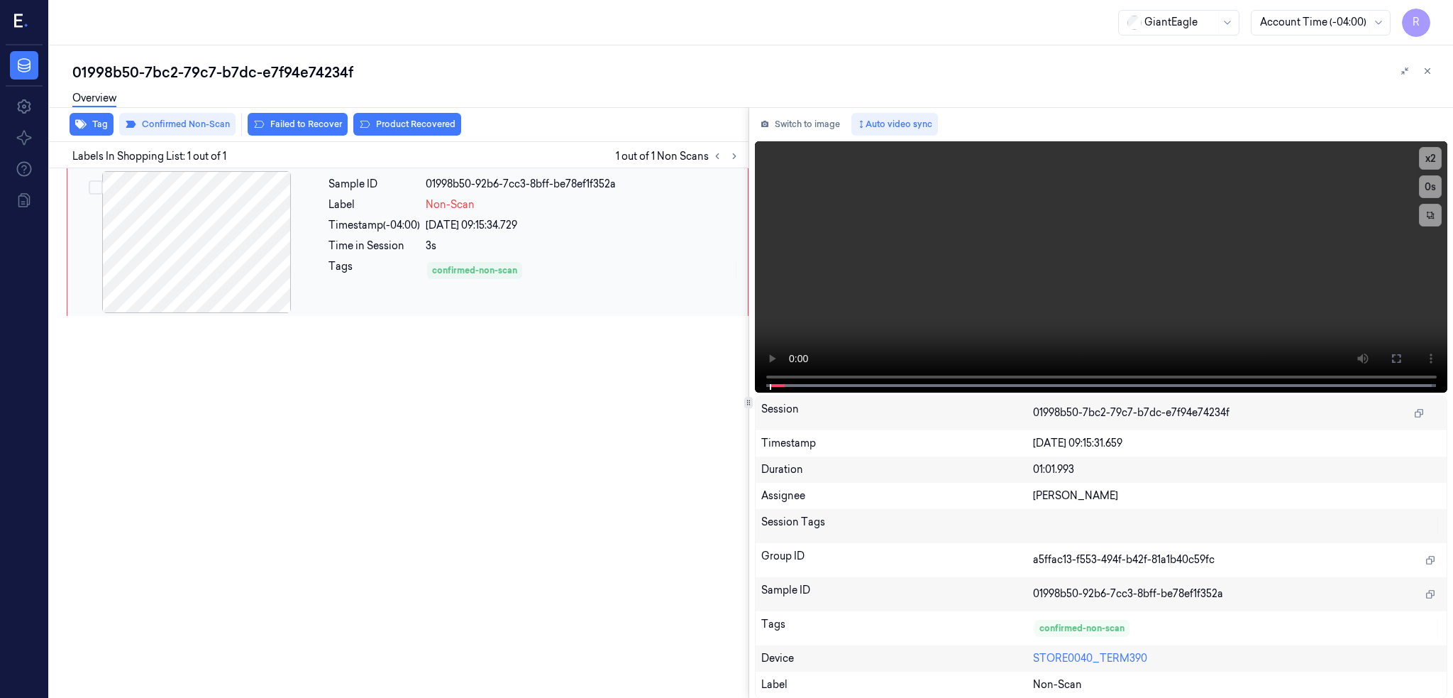
click at [202, 221] on div at bounding box center [196, 242] width 253 height 142
click at [809, 129] on button "Switch to image" at bounding box center [800, 124] width 91 height 23
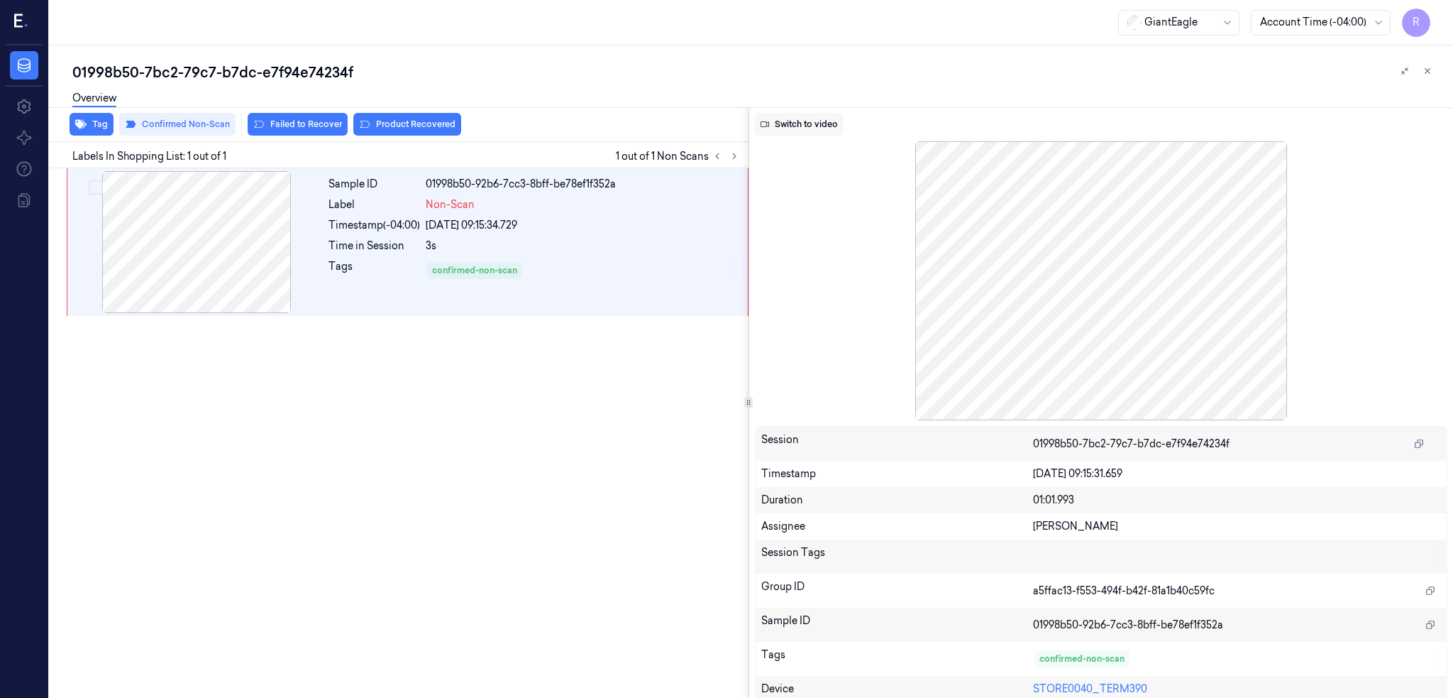
click at [827, 119] on button "Switch to video" at bounding box center [799, 124] width 89 height 23
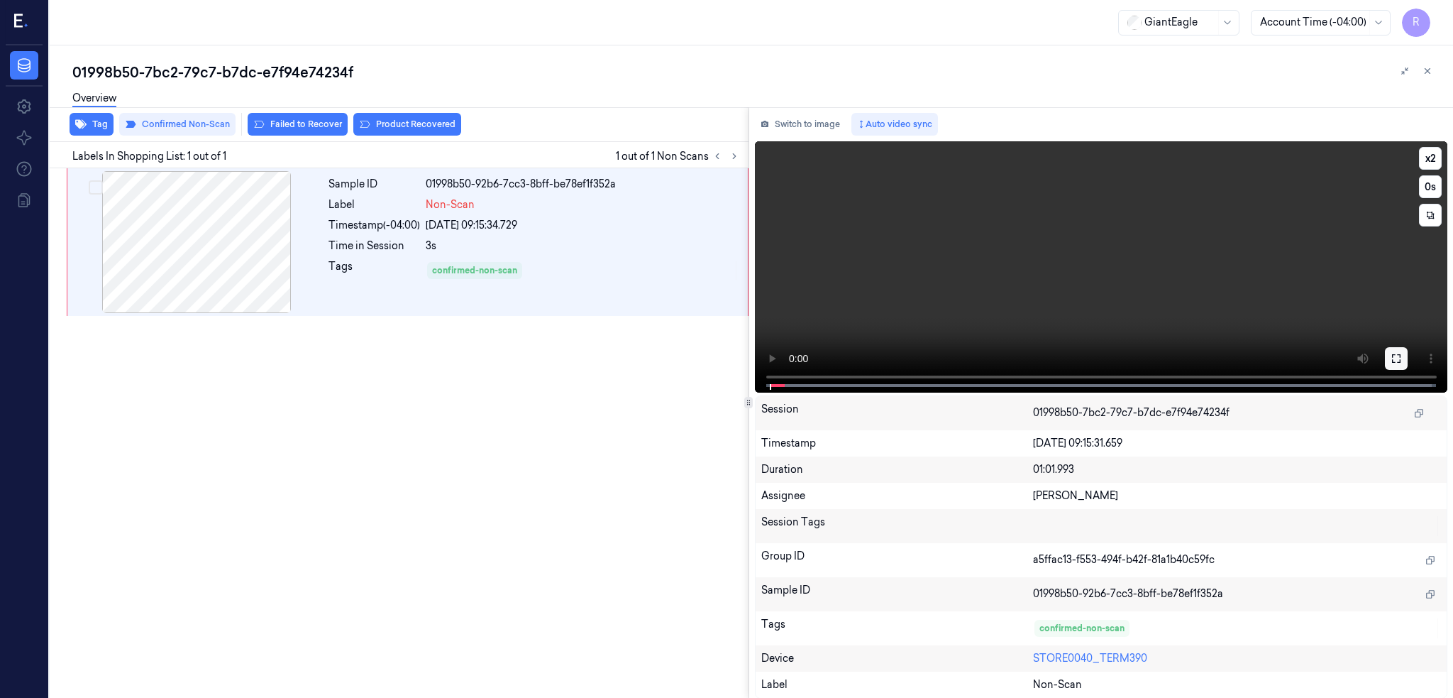
click at [1408, 363] on button at bounding box center [1396, 358] width 23 height 23
click at [1402, 356] on icon at bounding box center [1396, 358] width 11 height 11
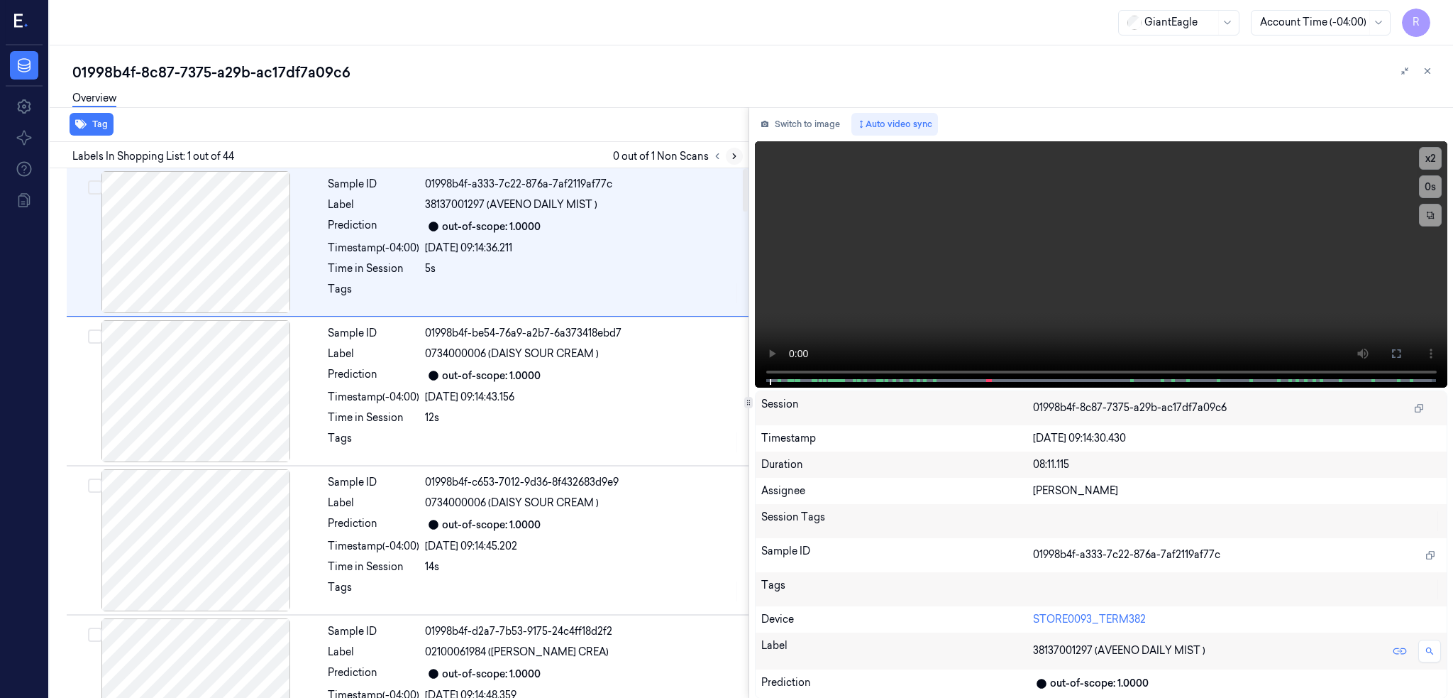
click at [739, 154] on icon at bounding box center [735, 156] width 10 height 10
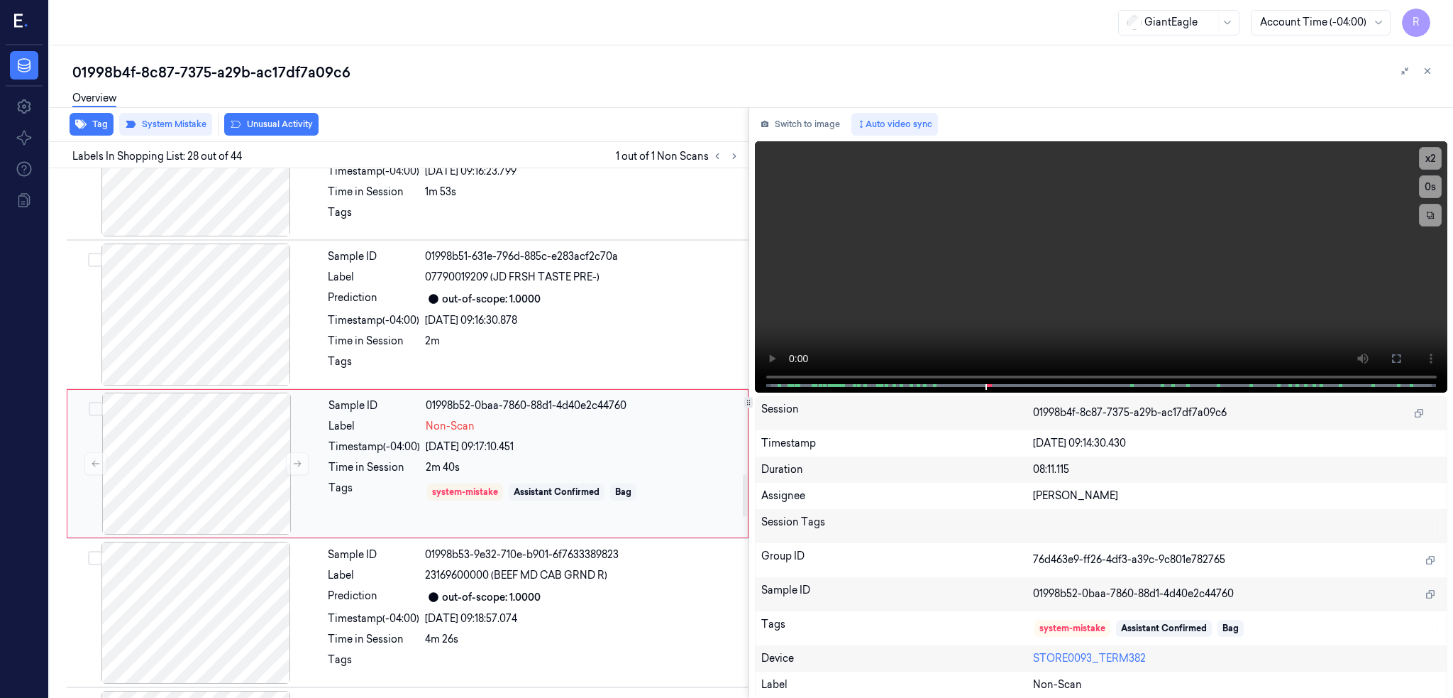
scroll to position [3740, 0]
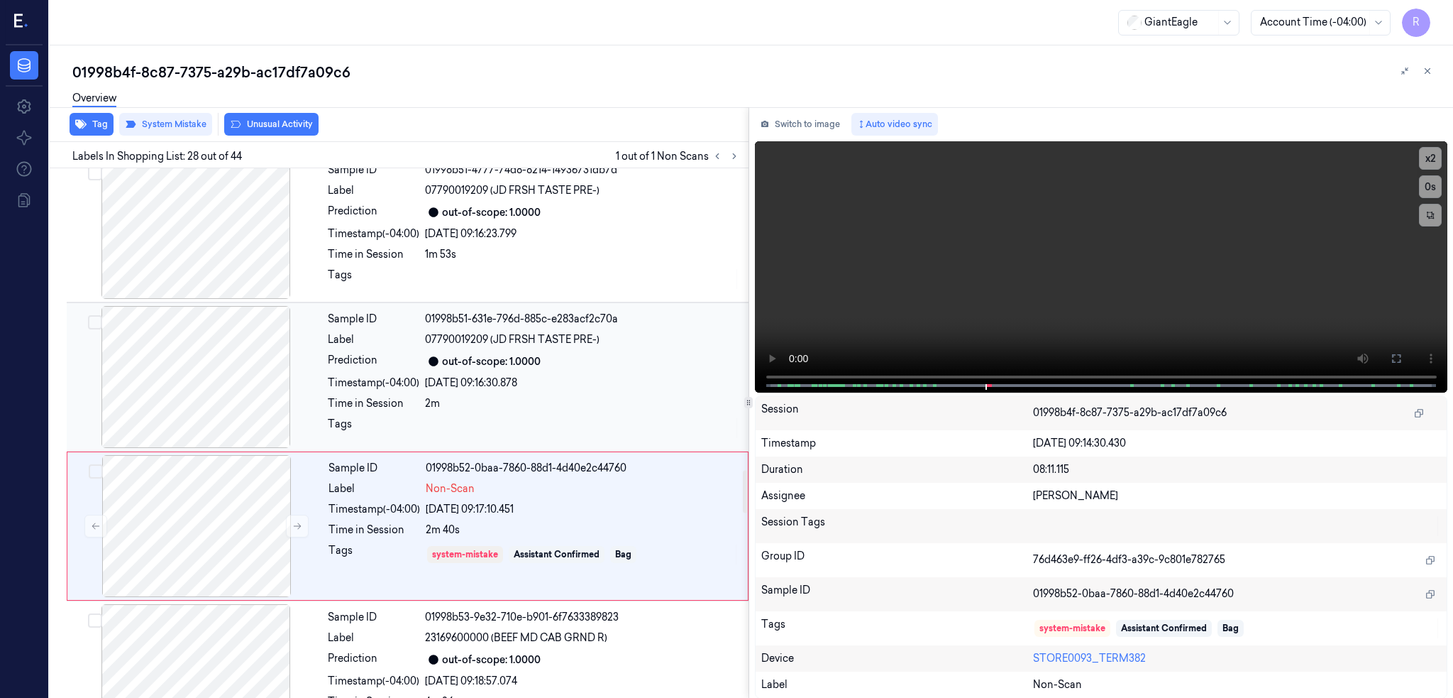
click at [219, 400] on div at bounding box center [196, 377] width 253 height 142
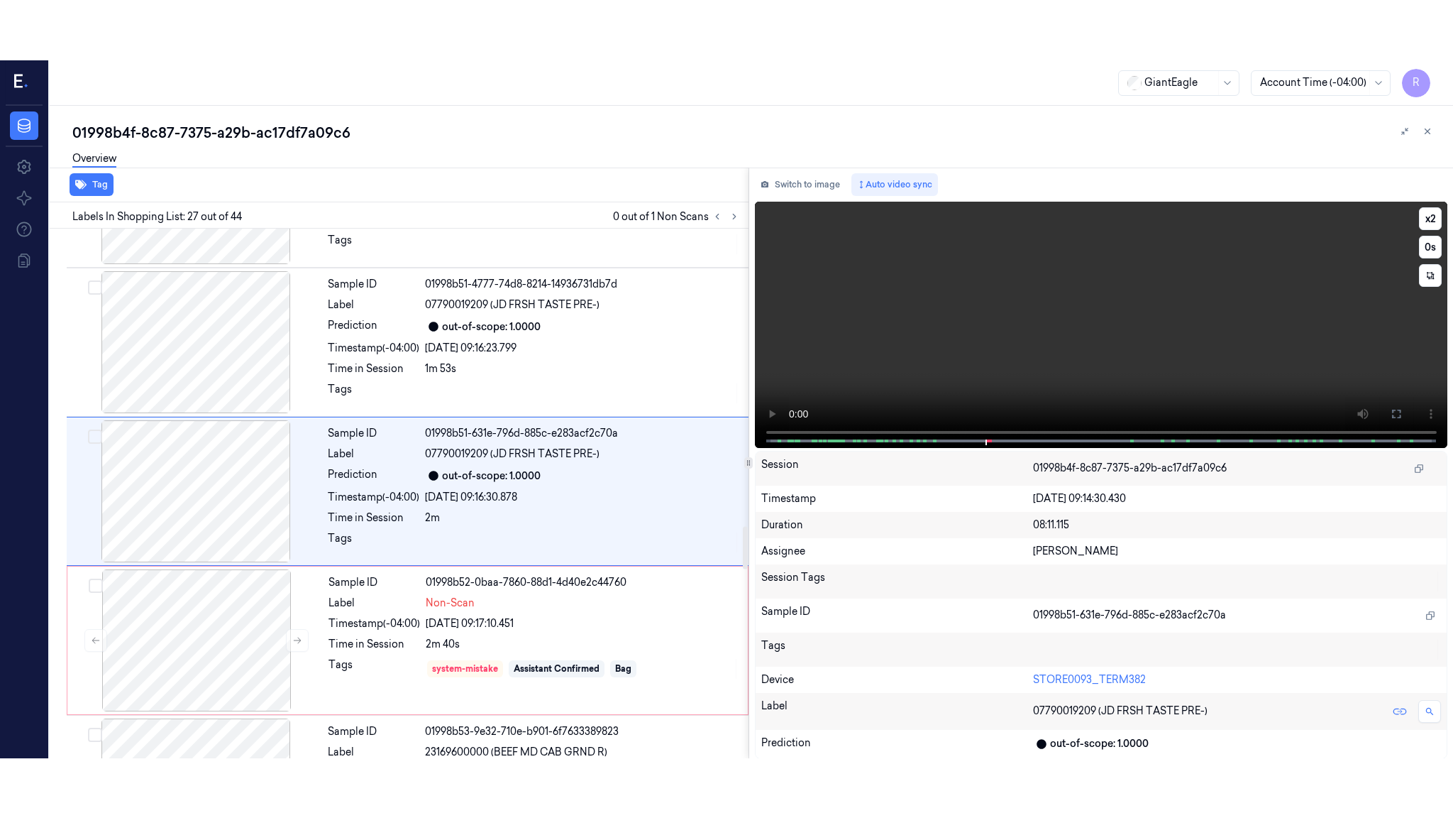
scroll to position [3685, 0]
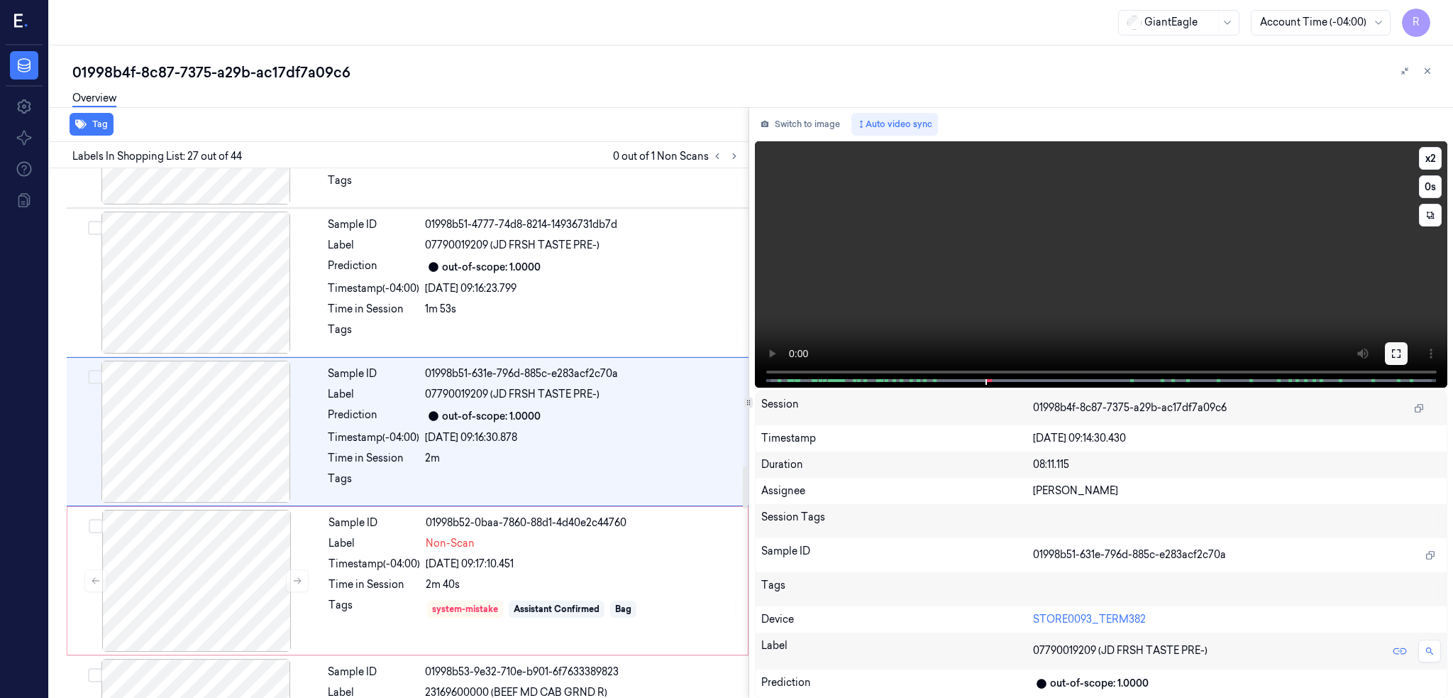
click at [1402, 348] on icon at bounding box center [1396, 353] width 11 height 11
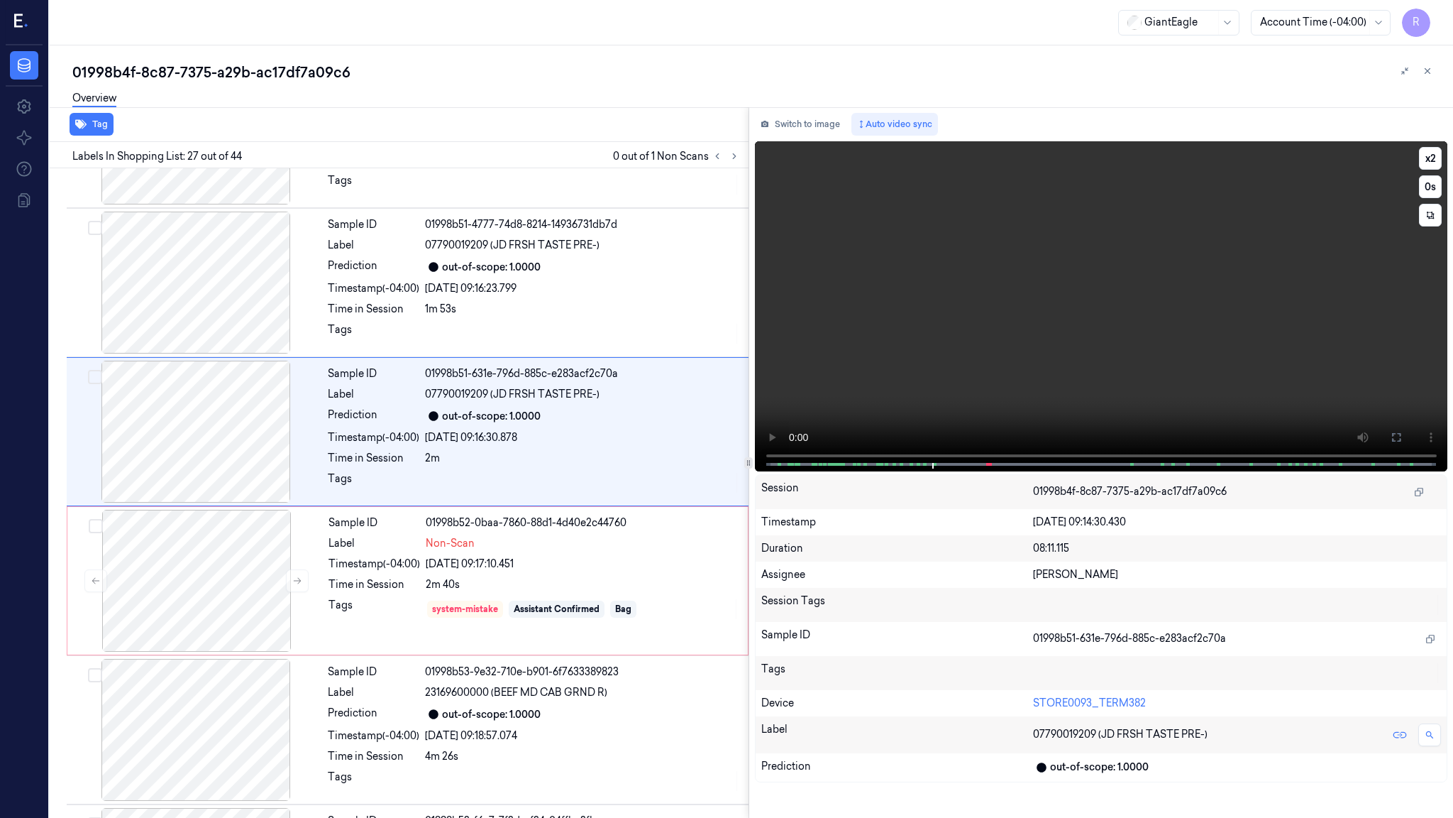
scroll to position [3626, 0]
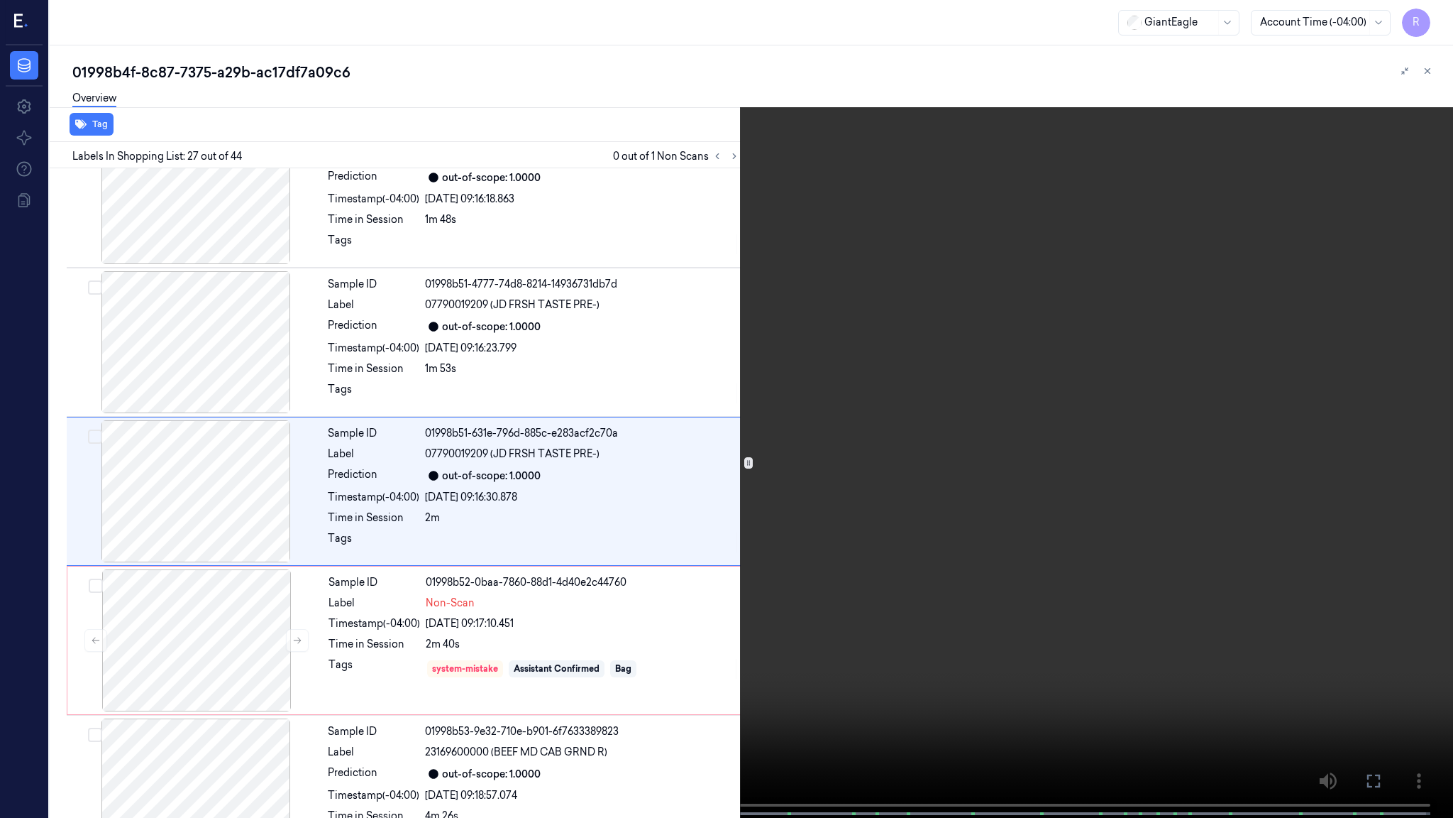
click at [845, 468] on video at bounding box center [726, 410] width 1453 height 820
click at [695, 624] on video at bounding box center [726, 410] width 1453 height 820
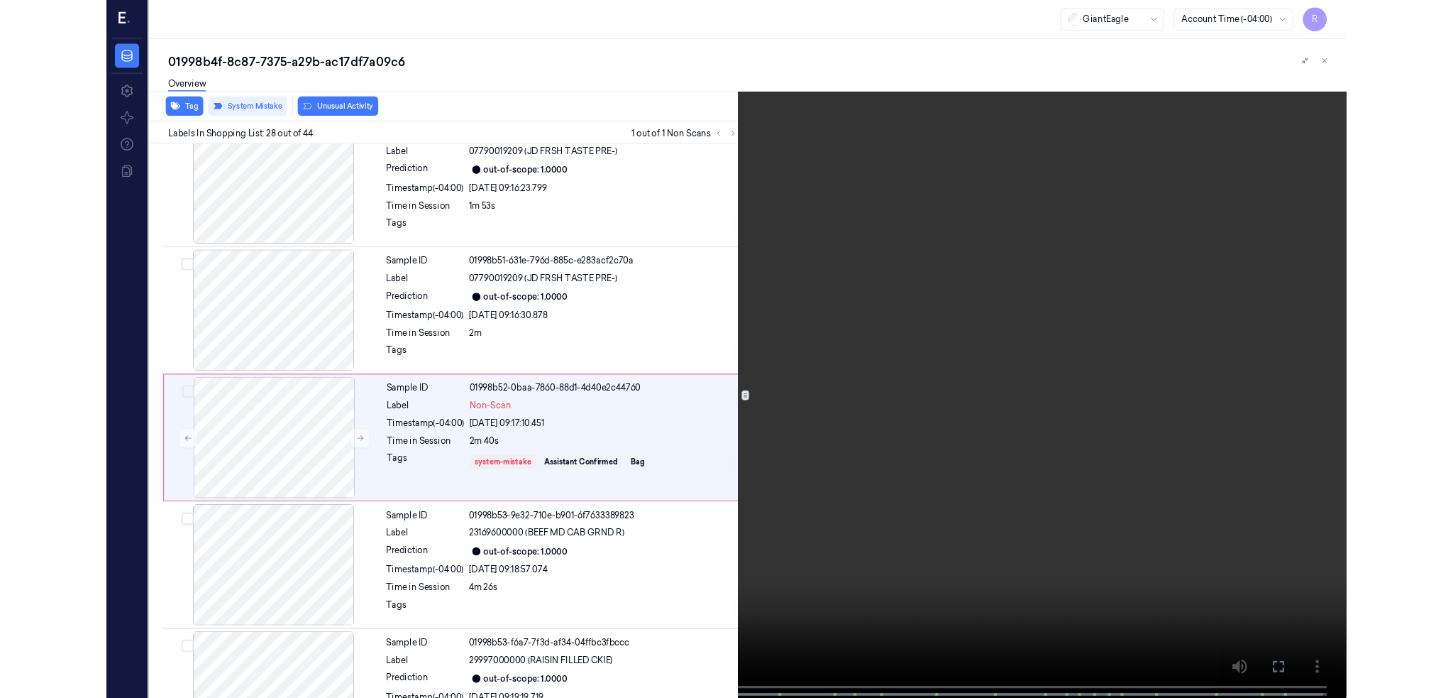
scroll to position [3775, 0]
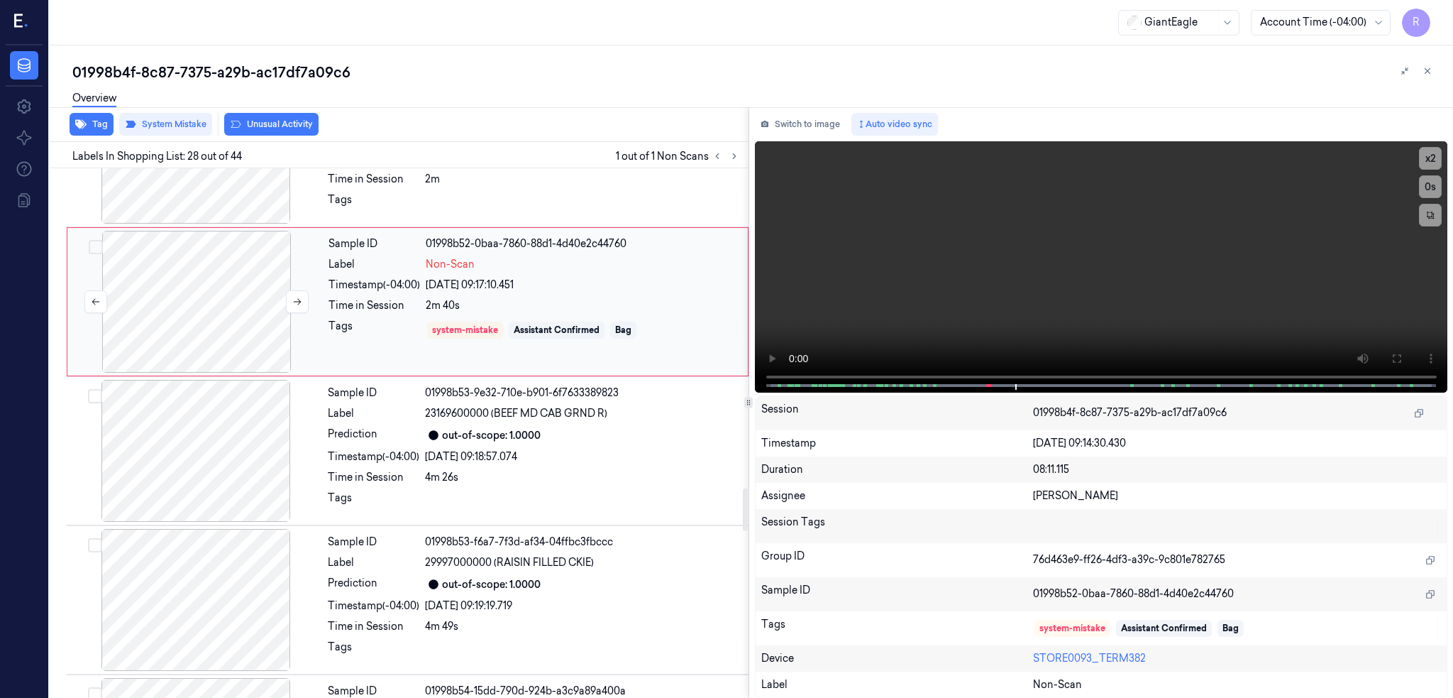
click at [198, 318] on div at bounding box center [196, 302] width 253 height 142
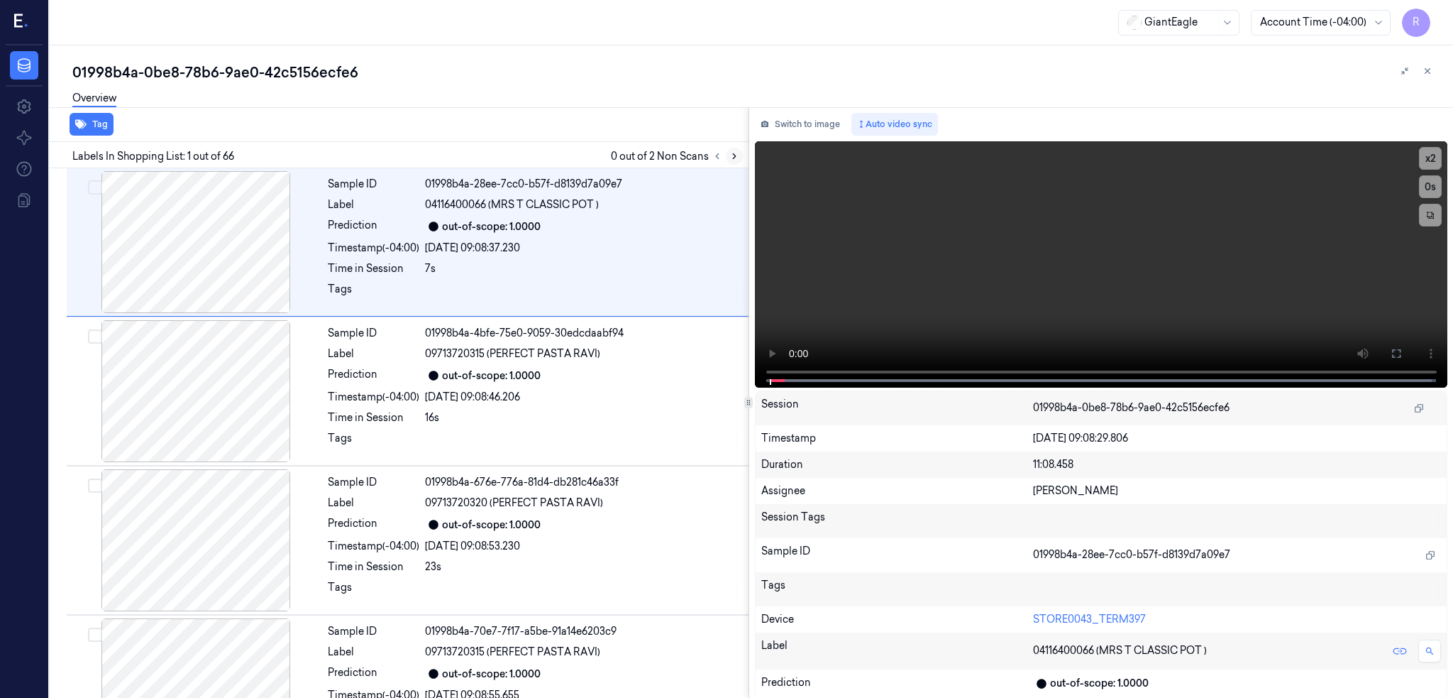
click at [739, 155] on icon at bounding box center [735, 156] width 10 height 10
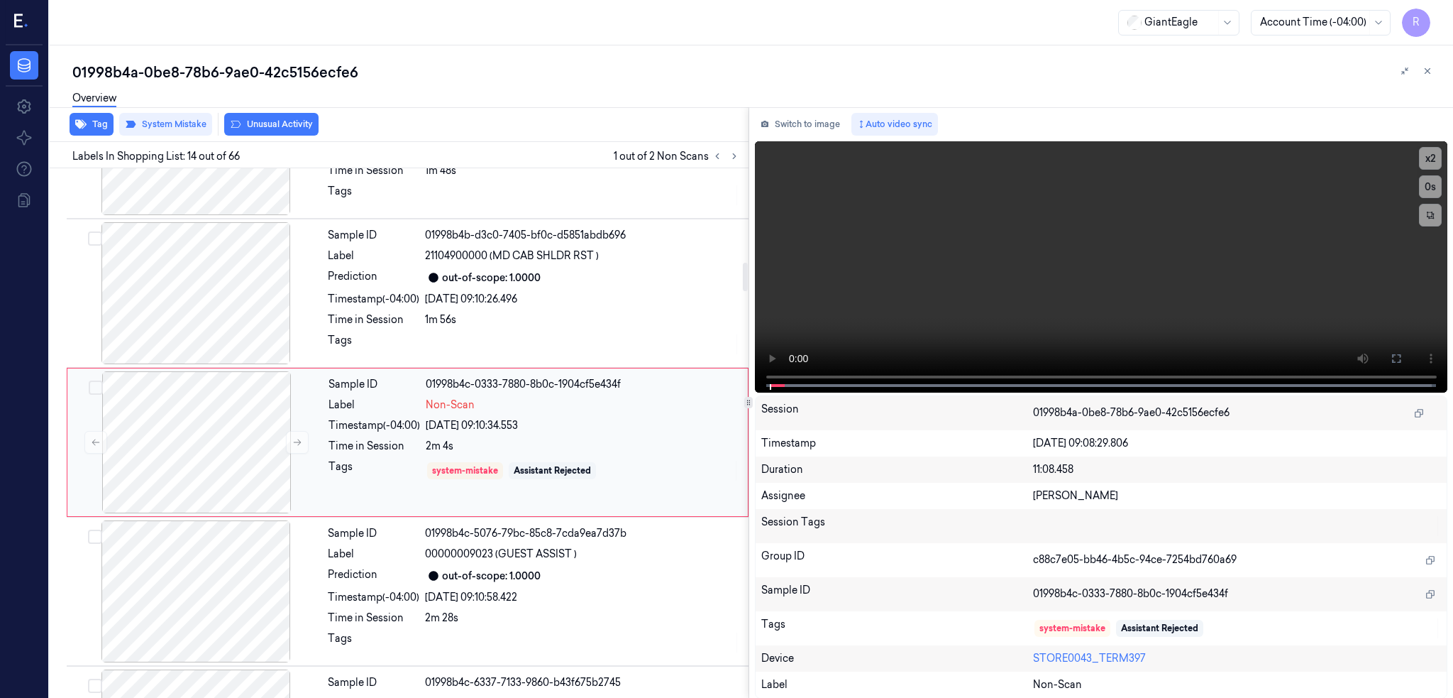
scroll to position [1746, 0]
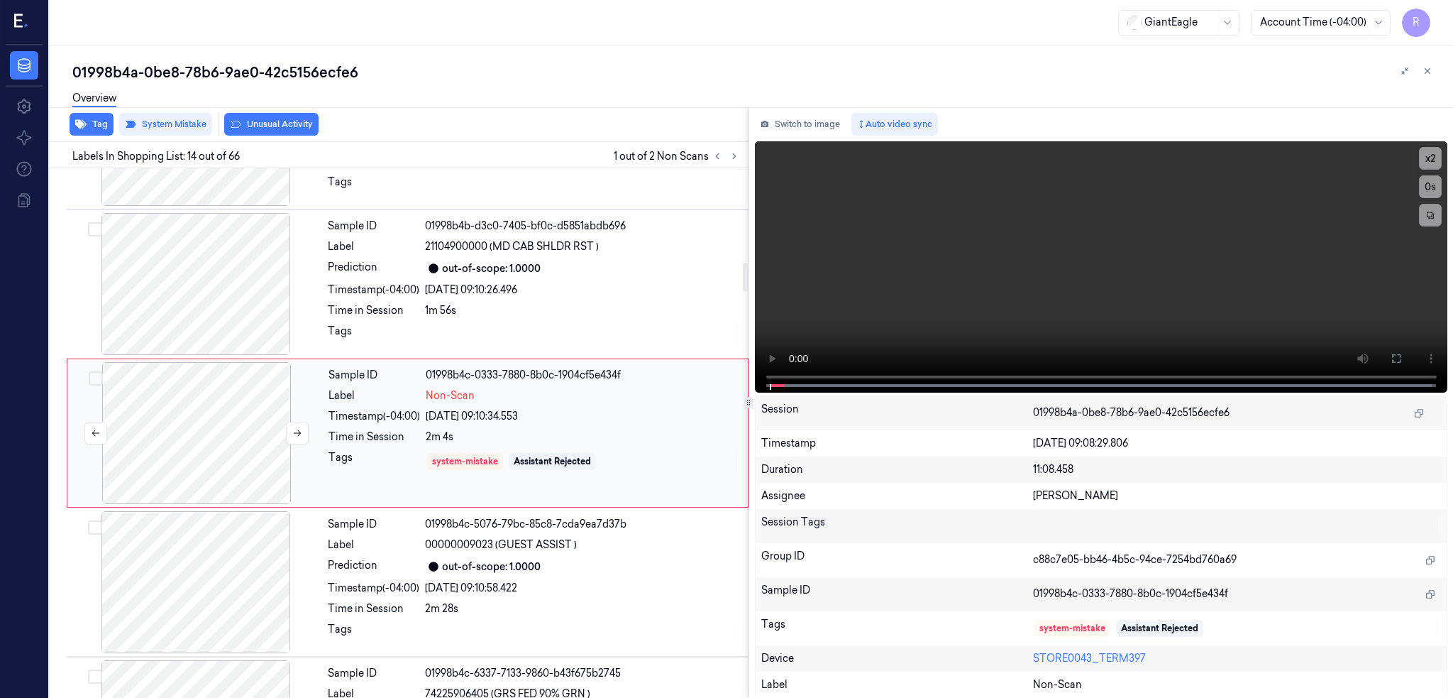
click at [198, 434] on div at bounding box center [196, 433] width 253 height 142
click at [209, 287] on div at bounding box center [196, 284] width 253 height 142
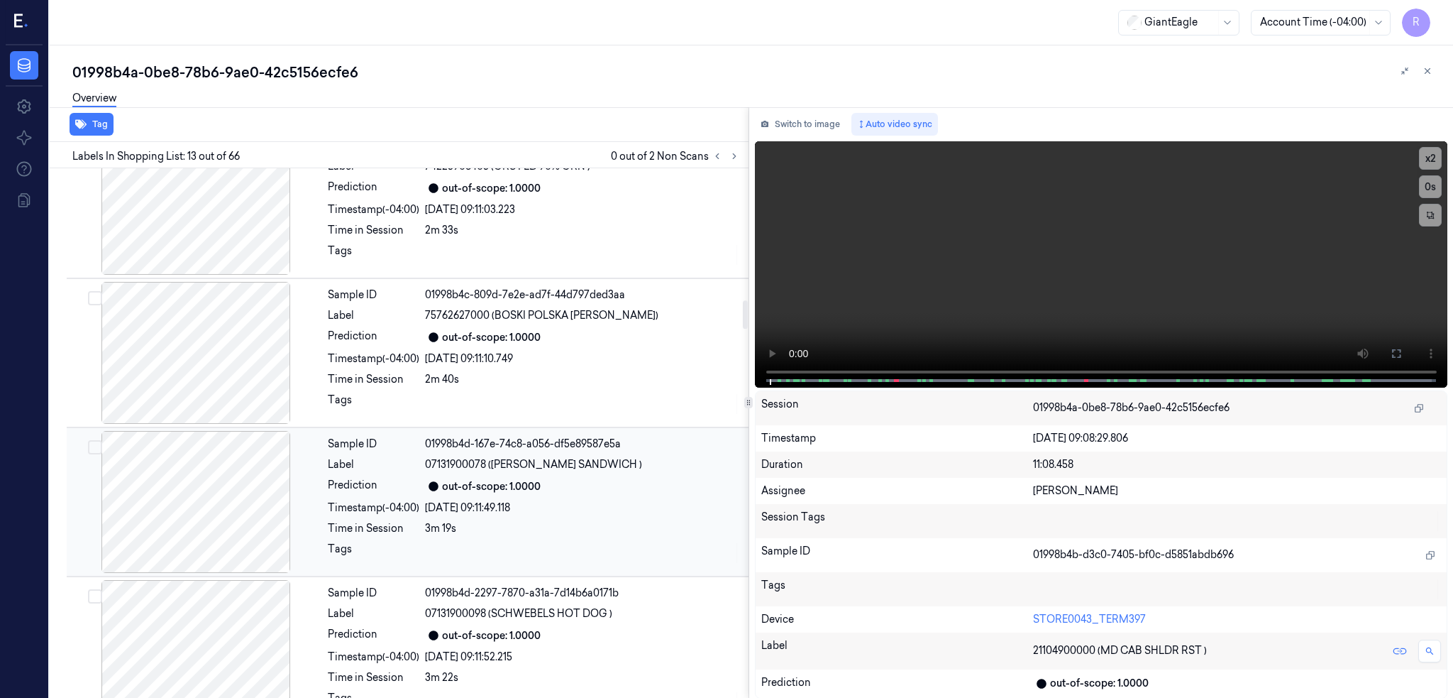
scroll to position [2449, 0]
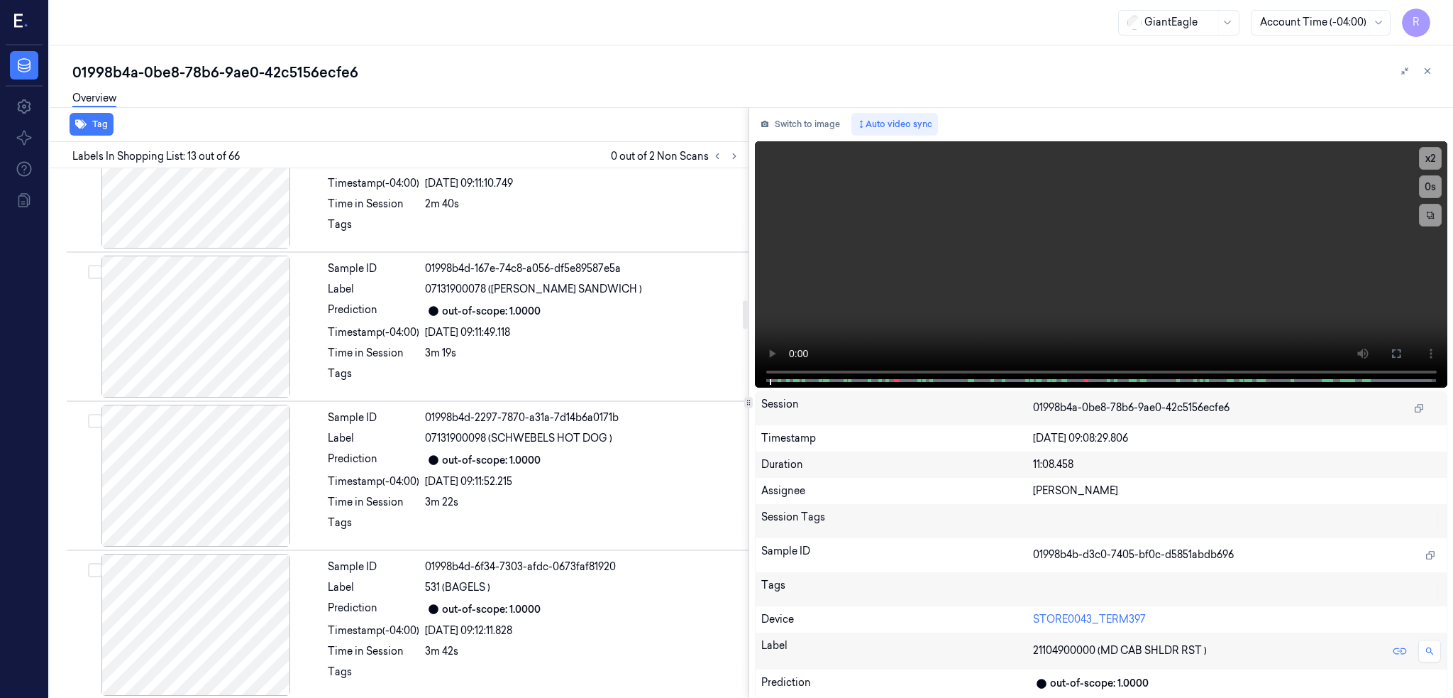
drag, startPoint x: 762, startPoint y: 146, endPoint x: 771, endPoint y: 141, distance: 10.2
click at [749, 139] on div "Tag Labels In Shopping List: 13 out of 66 0 out of 2 Non Scans Sample ID 01998b…" at bounding box center [396, 402] width 705 height 591
click at [739, 151] on icon at bounding box center [735, 156] width 10 height 10
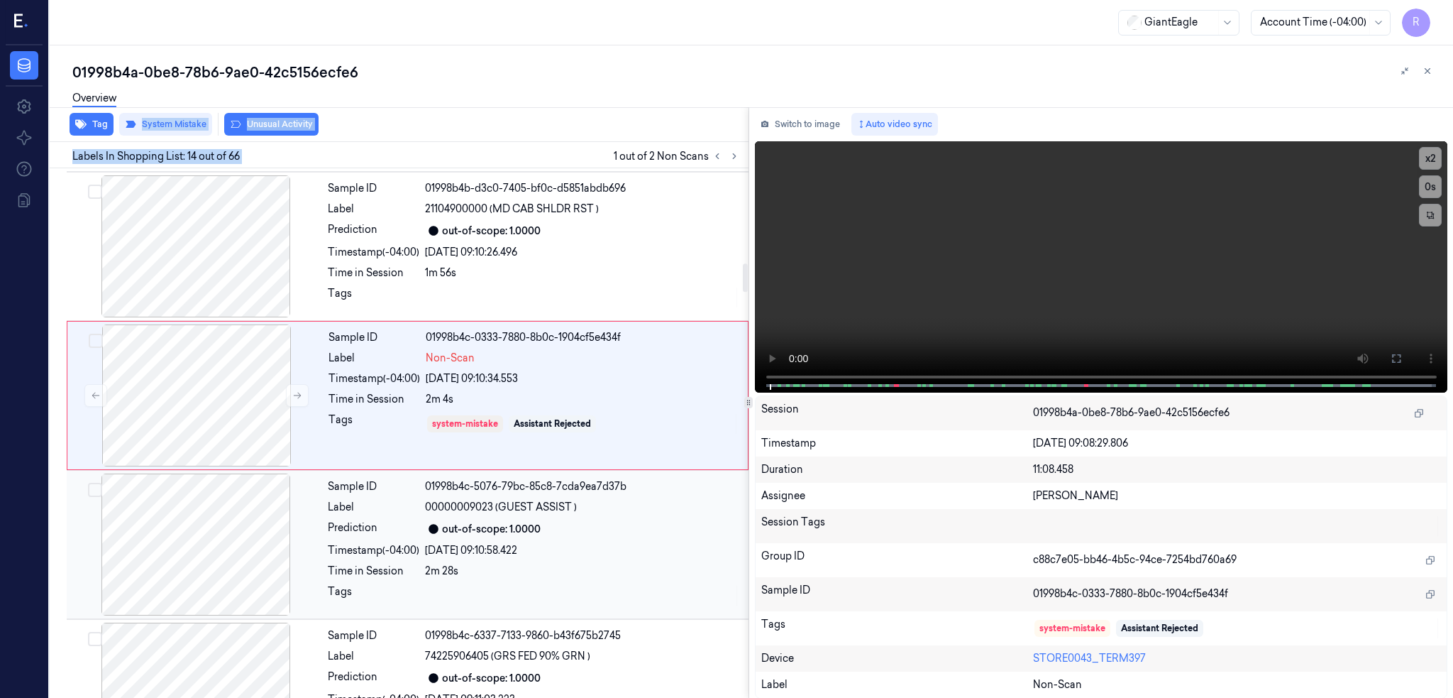
scroll to position [1746, 0]
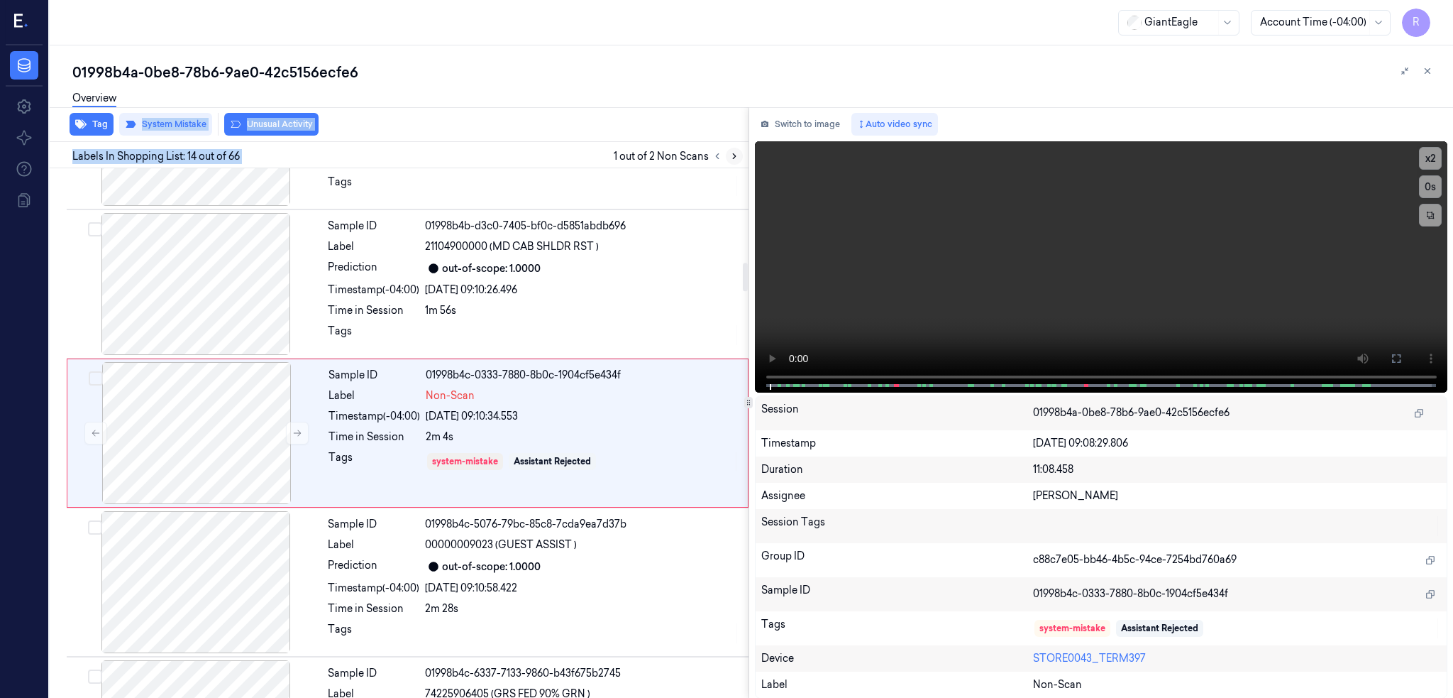
click at [739, 153] on icon at bounding box center [735, 156] width 10 height 10
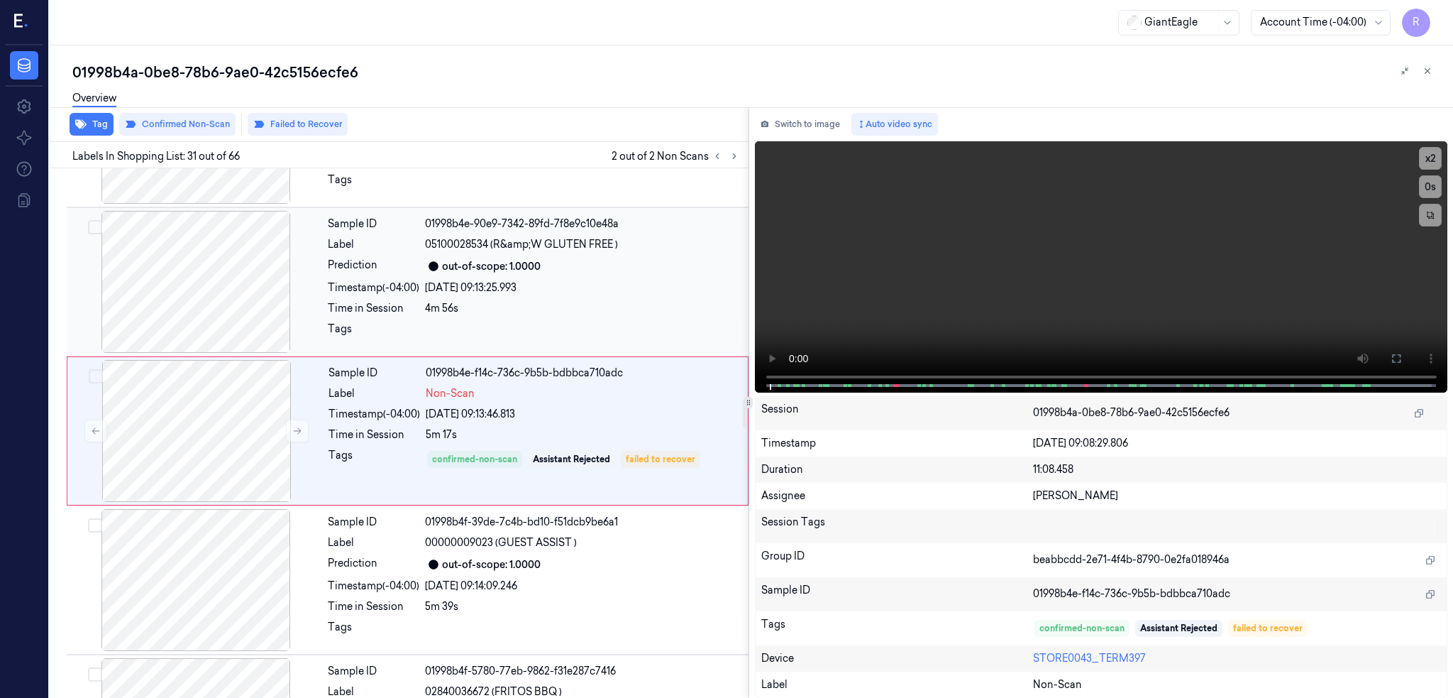
click at [212, 262] on div at bounding box center [196, 282] width 253 height 142
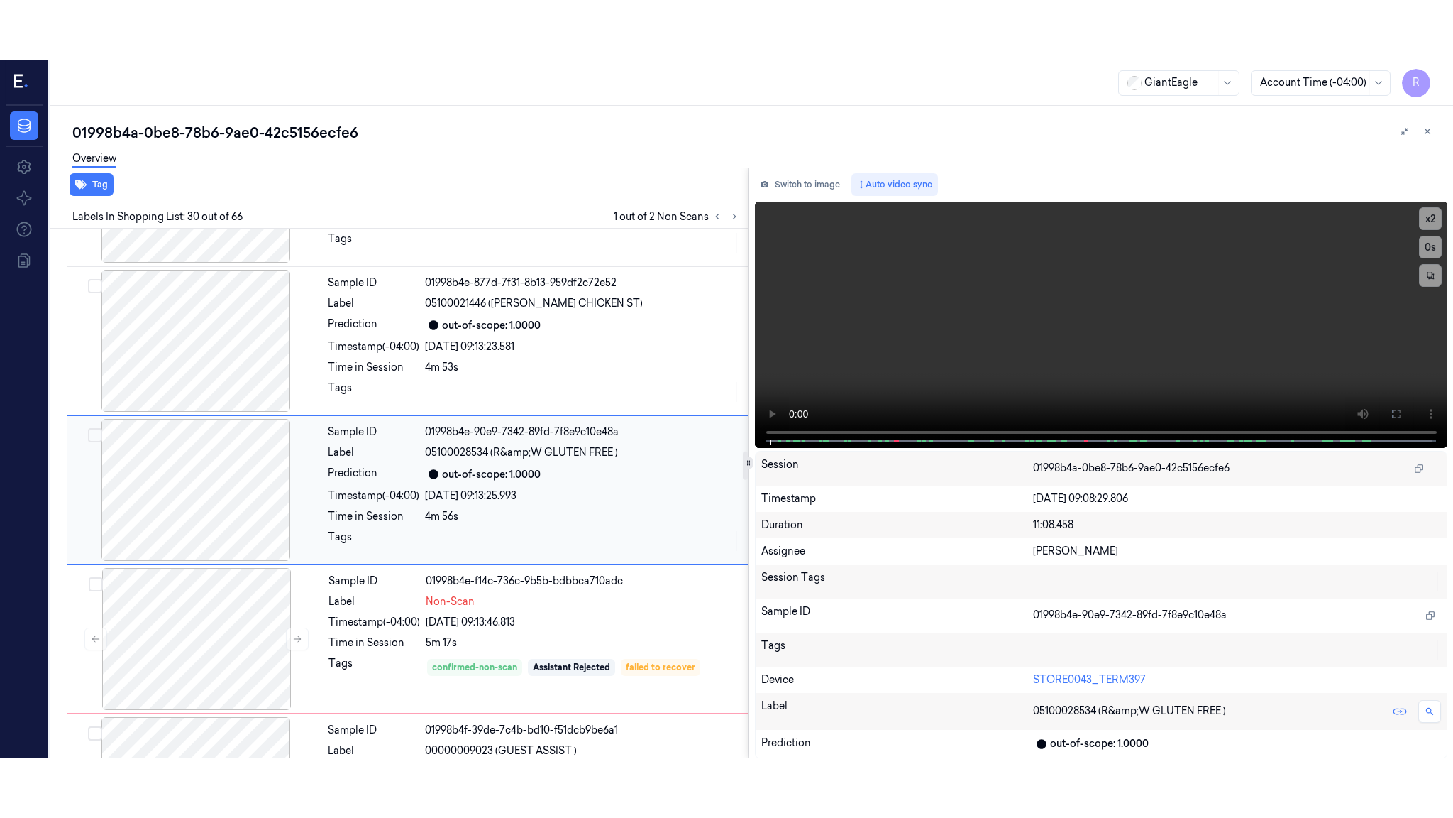
scroll to position [4133, 0]
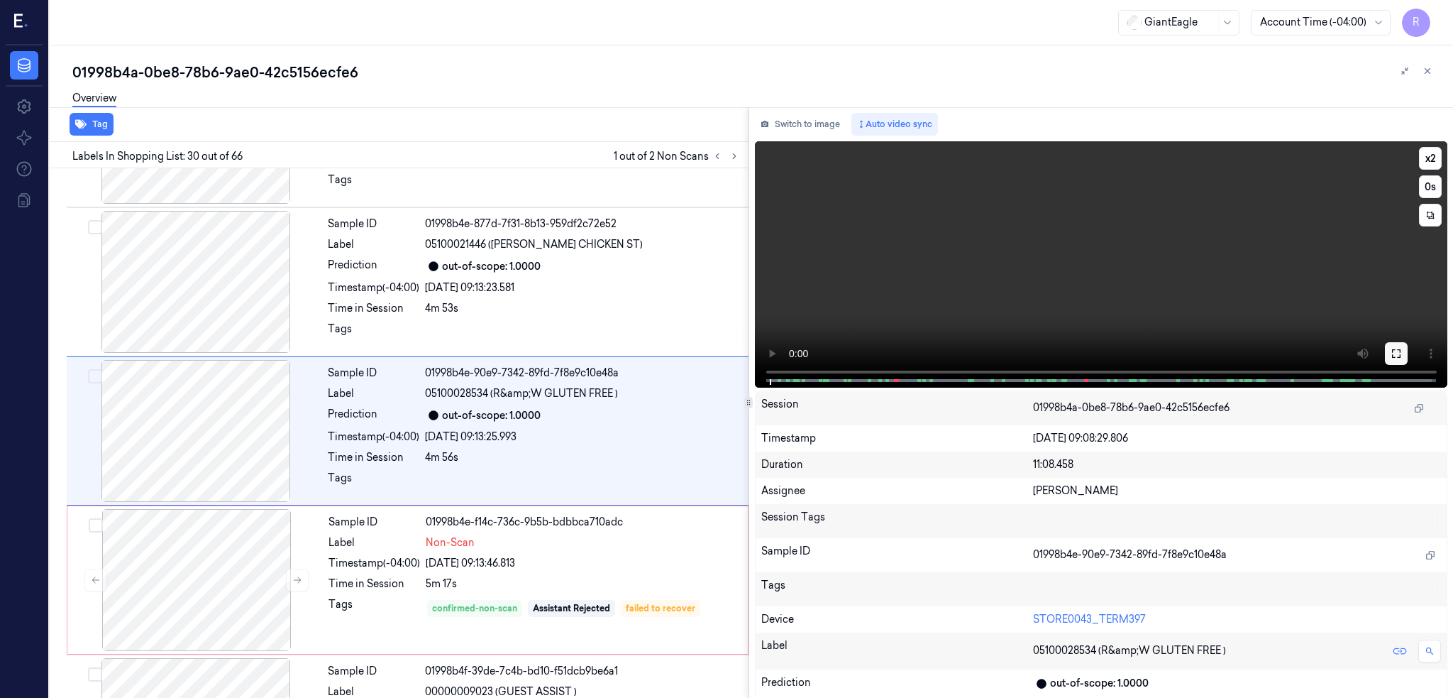
click at [1401, 354] on icon at bounding box center [1396, 353] width 9 height 9
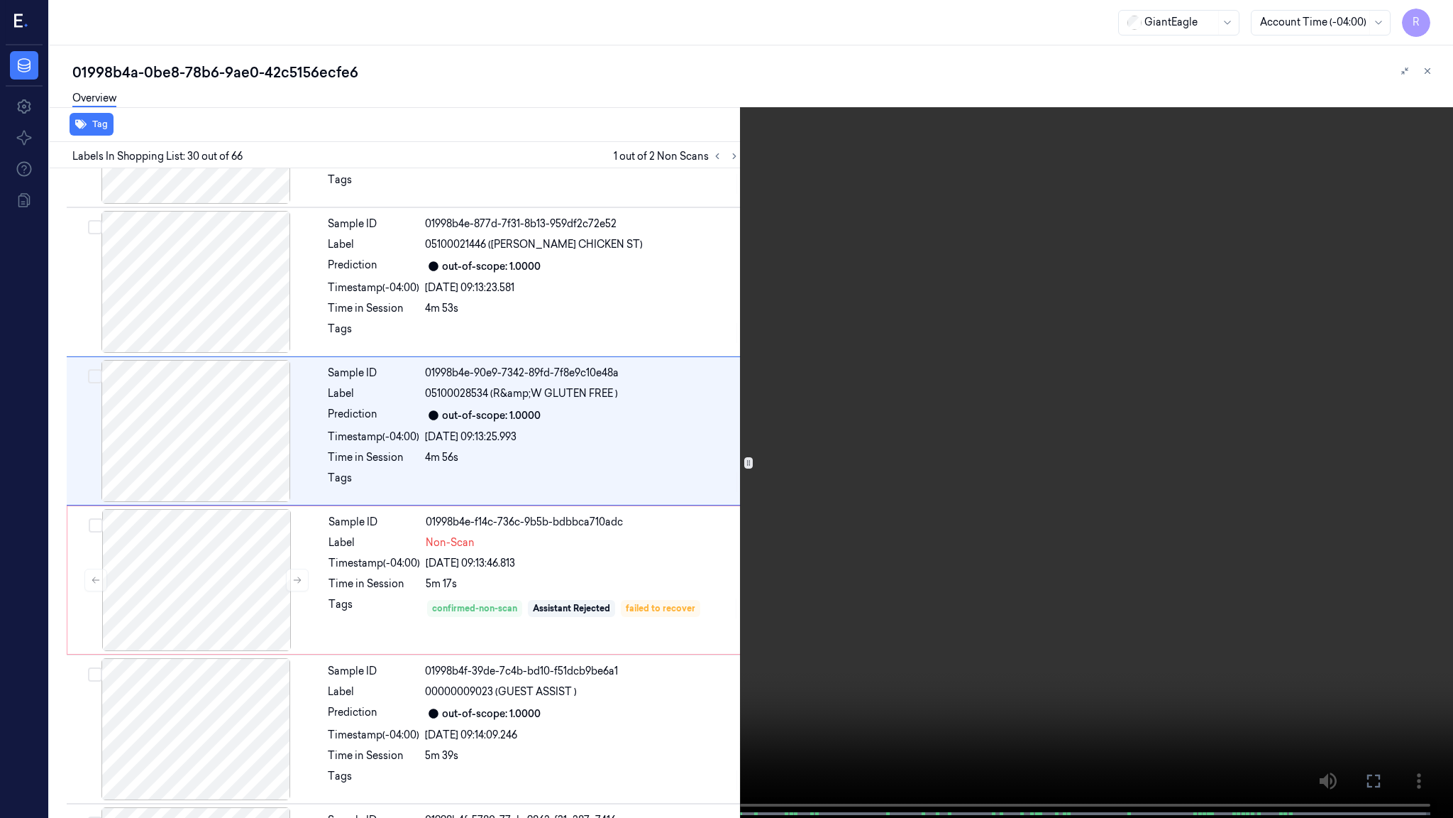
click at [1216, 46] on video at bounding box center [726, 410] width 1453 height 820
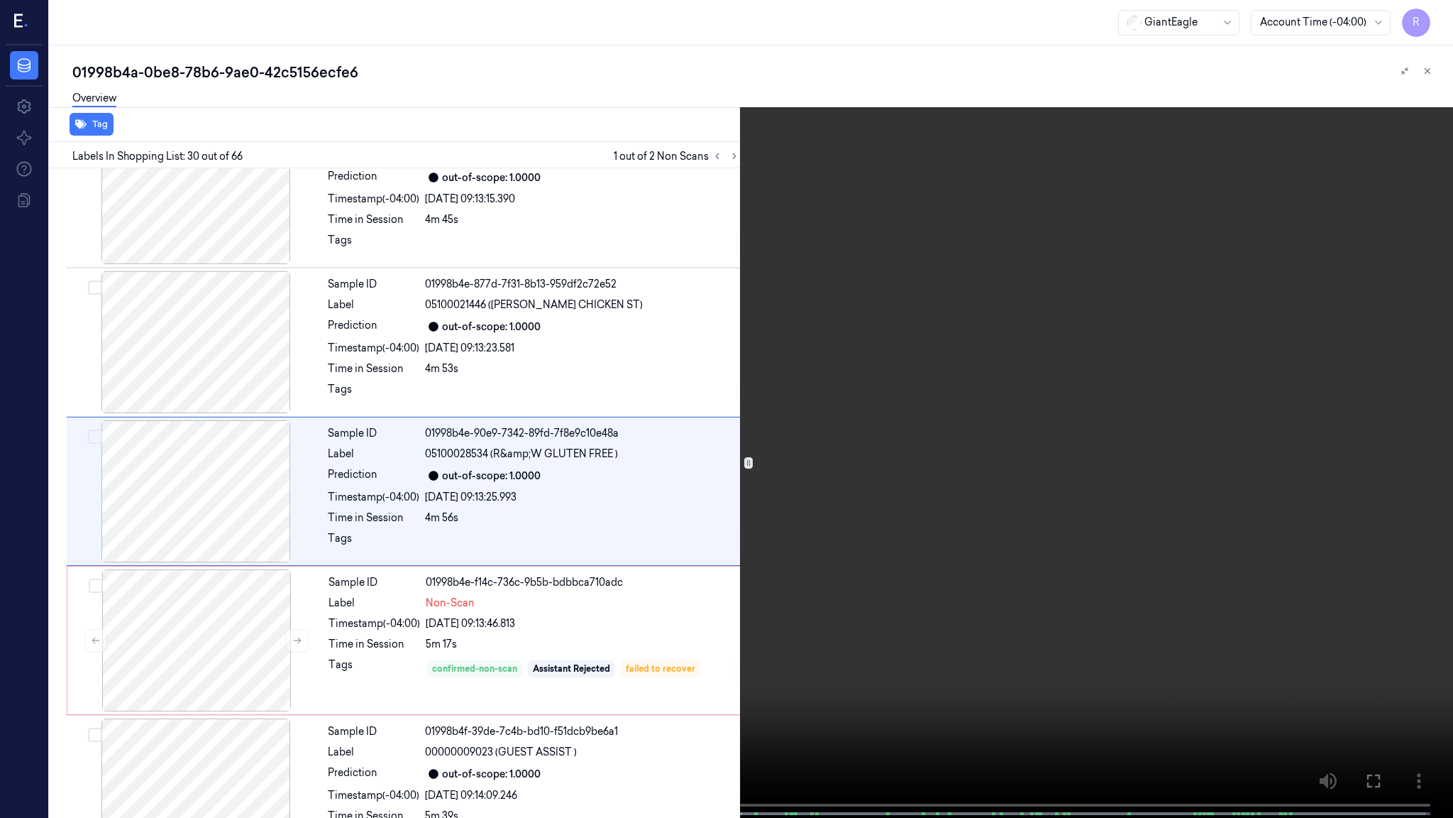
click at [803, 559] on video at bounding box center [726, 410] width 1453 height 820
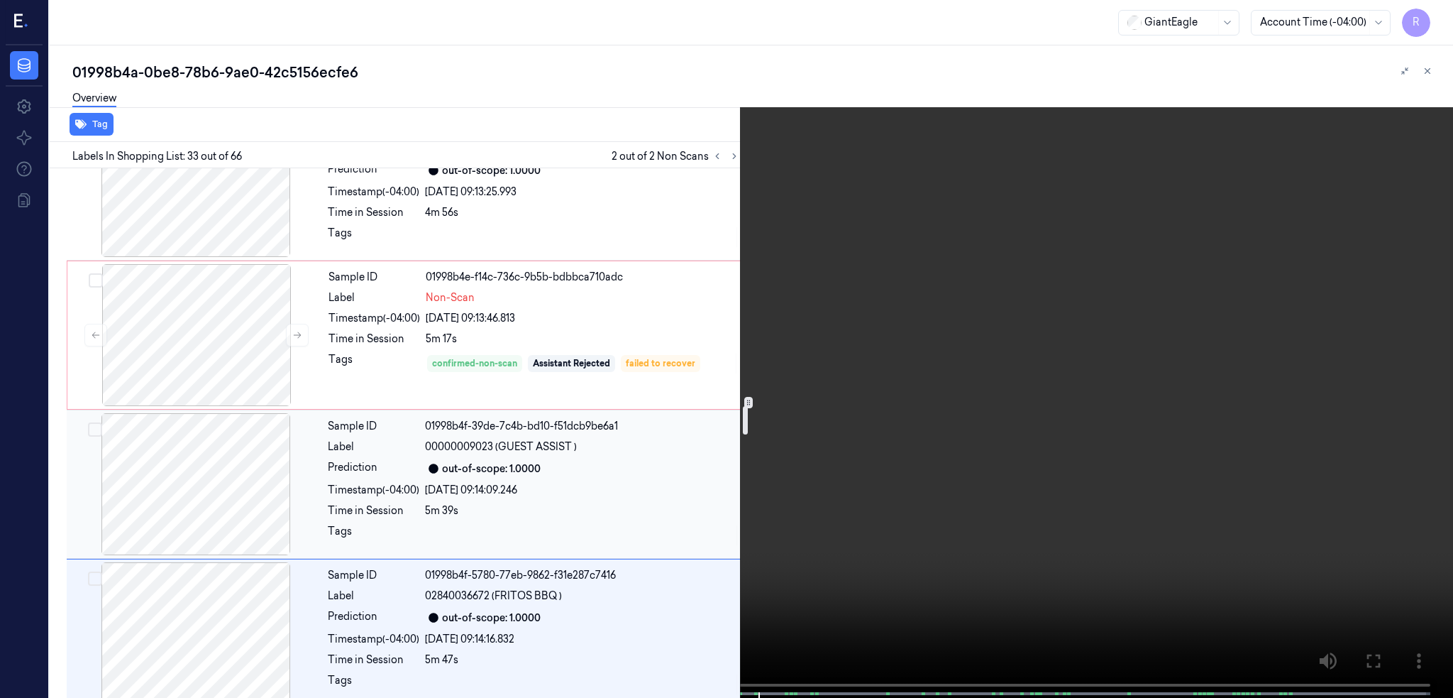
scroll to position [4331, 0]
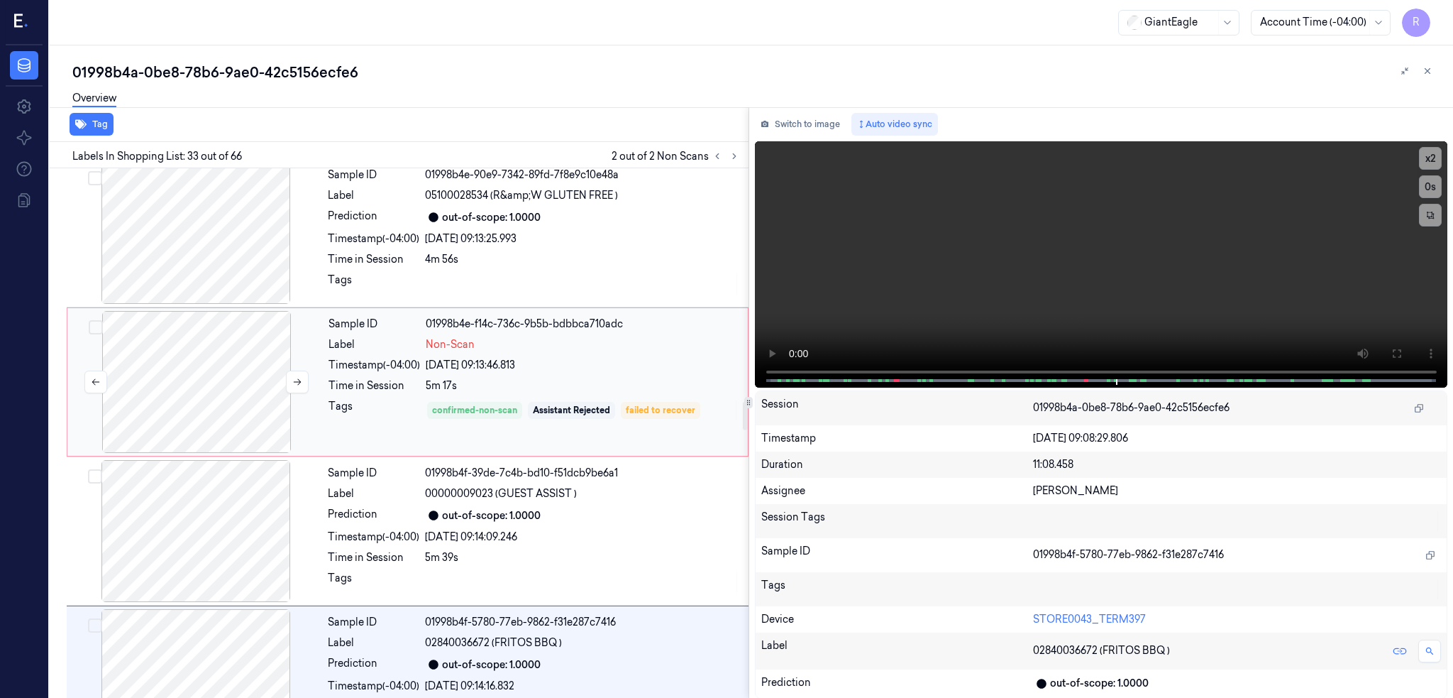
click at [193, 403] on div at bounding box center [196, 382] width 253 height 142
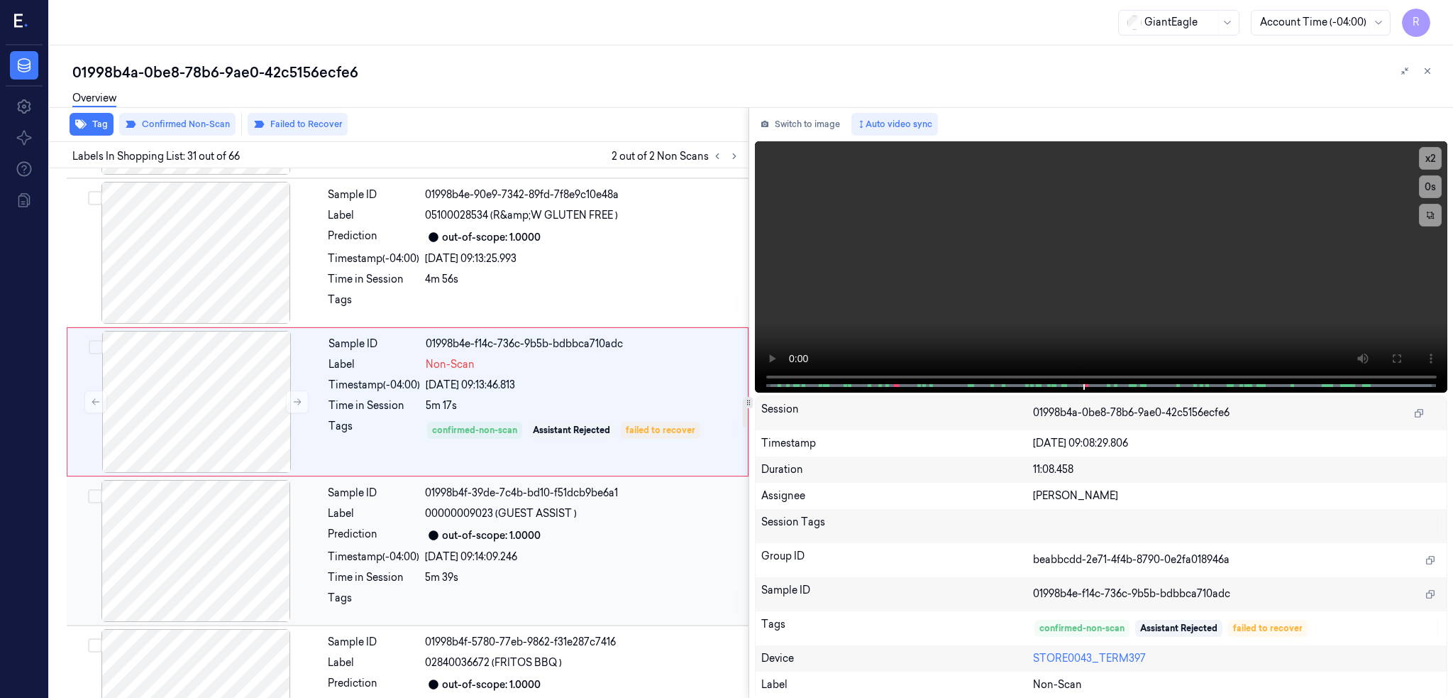
scroll to position [4282, 0]
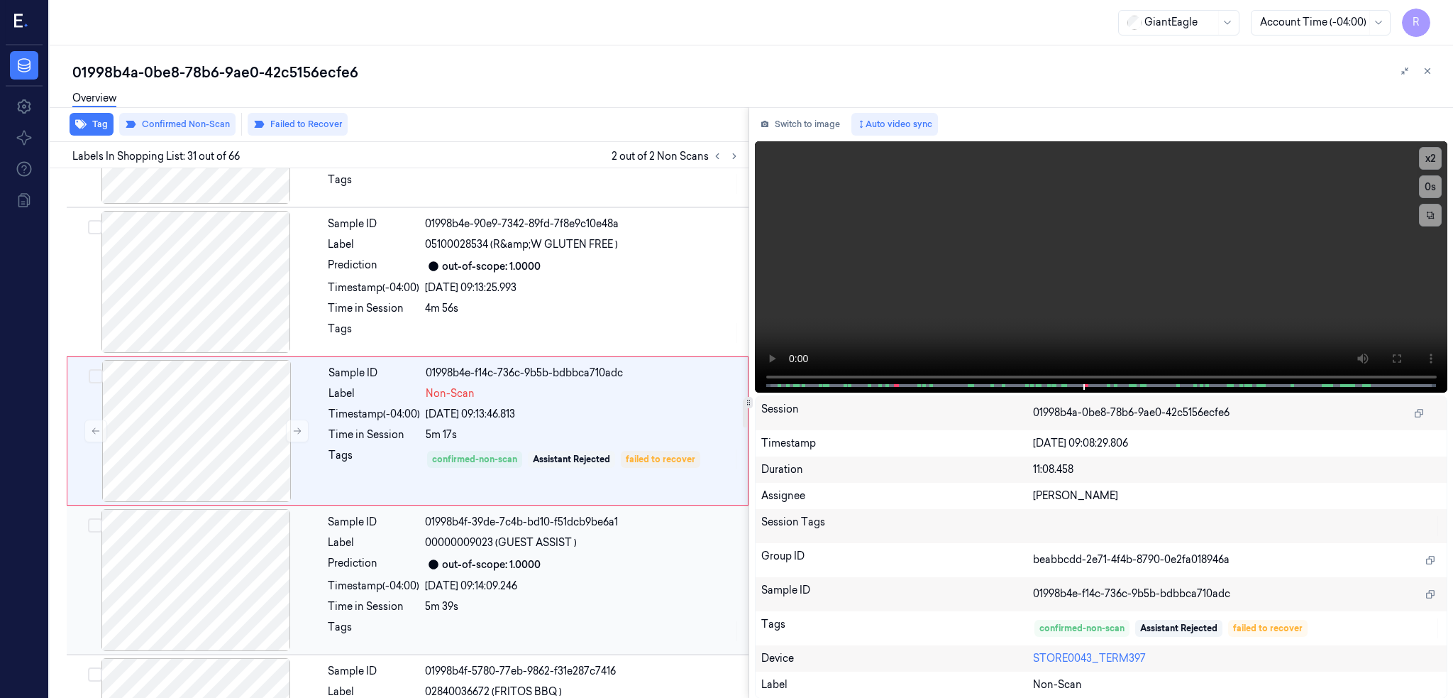
click at [255, 592] on div at bounding box center [196, 580] width 253 height 142
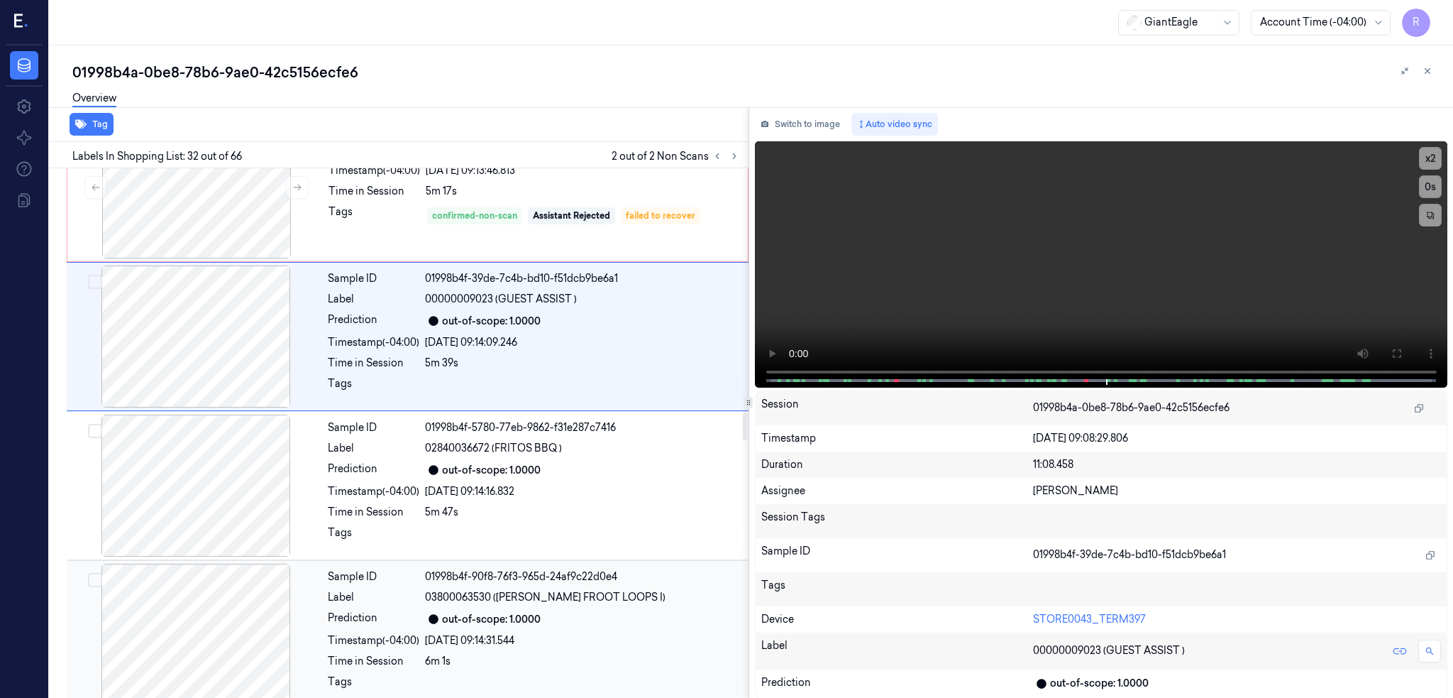
click at [241, 600] on div at bounding box center [196, 634] width 253 height 142
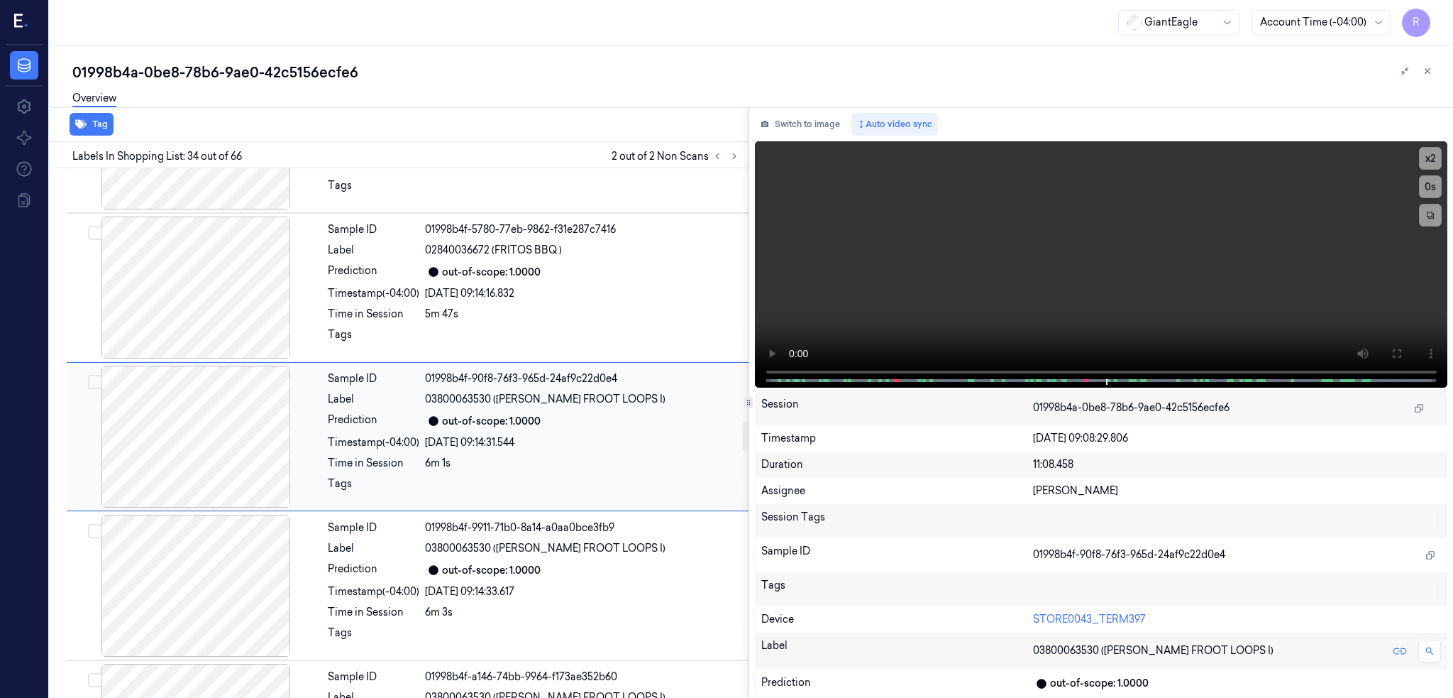
scroll to position [4729, 0]
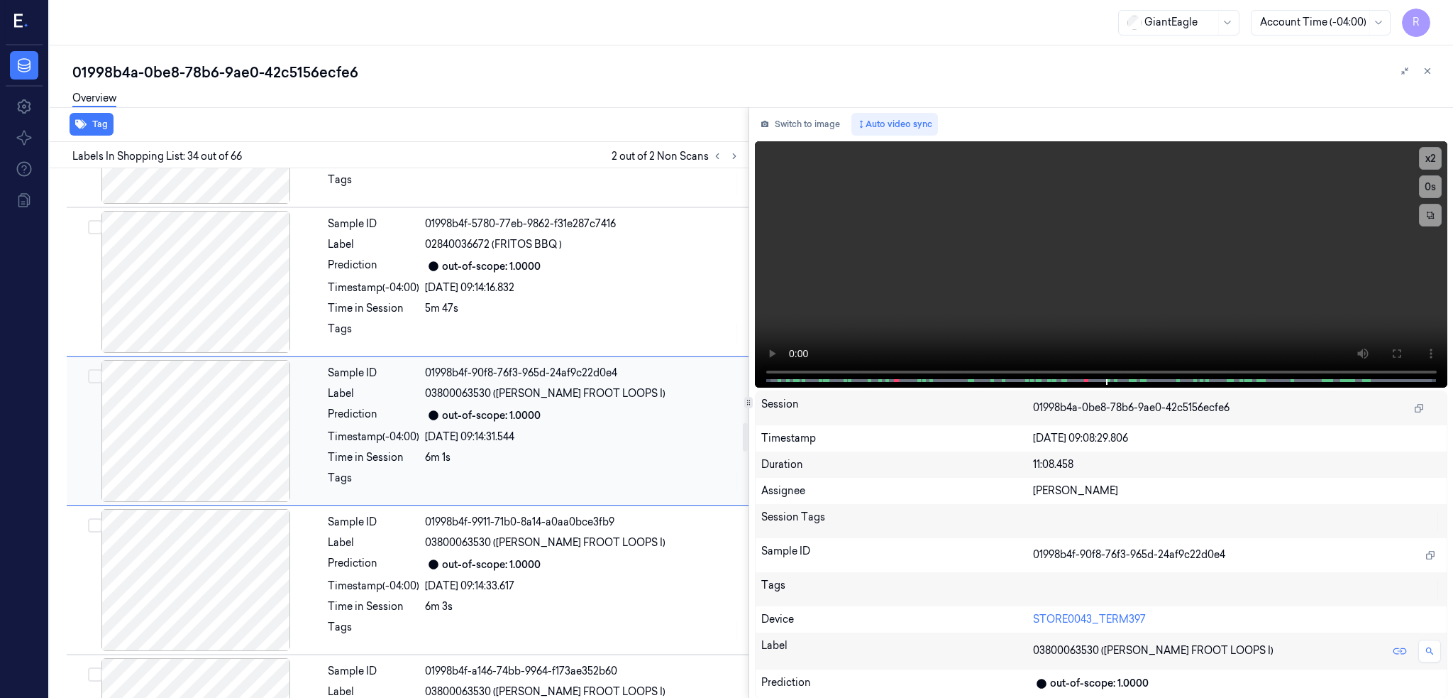
click at [216, 423] on div at bounding box center [196, 431] width 253 height 142
click at [808, 124] on button "Switch to image" at bounding box center [800, 124] width 91 height 23
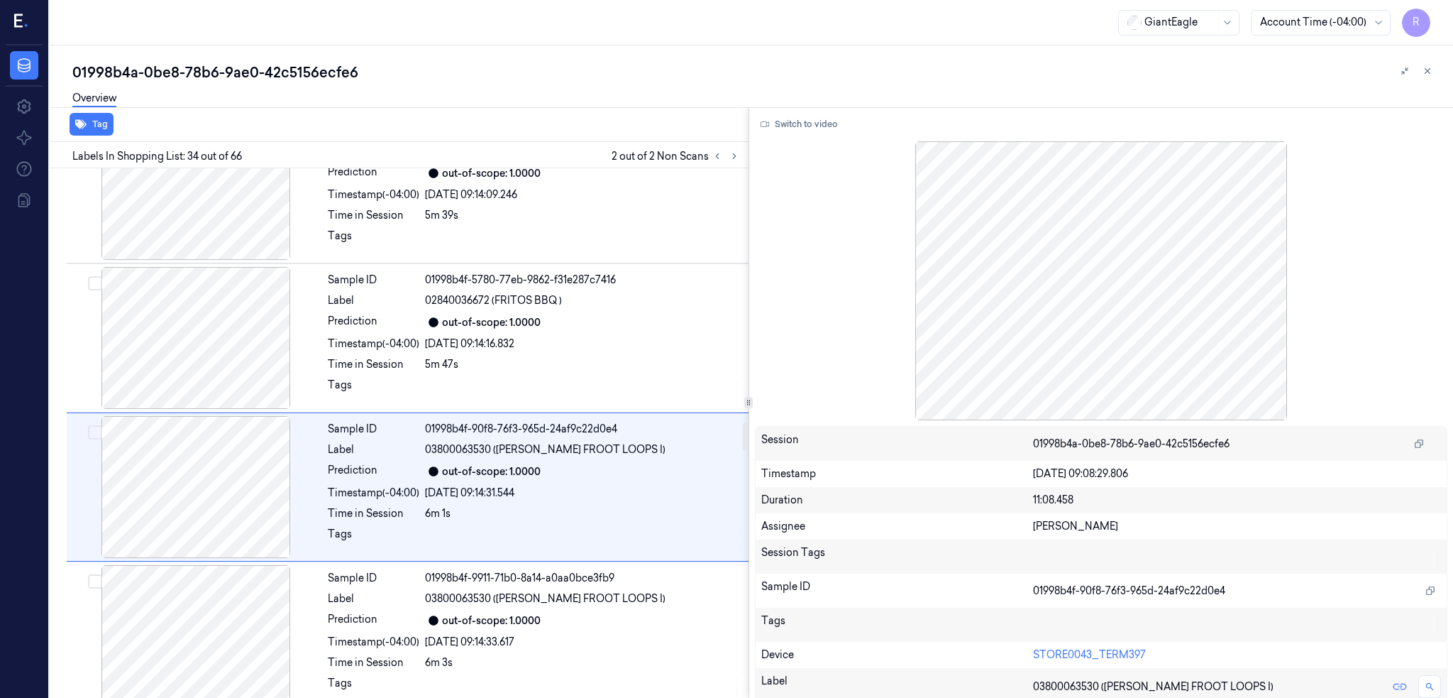
scroll to position [4540, 0]
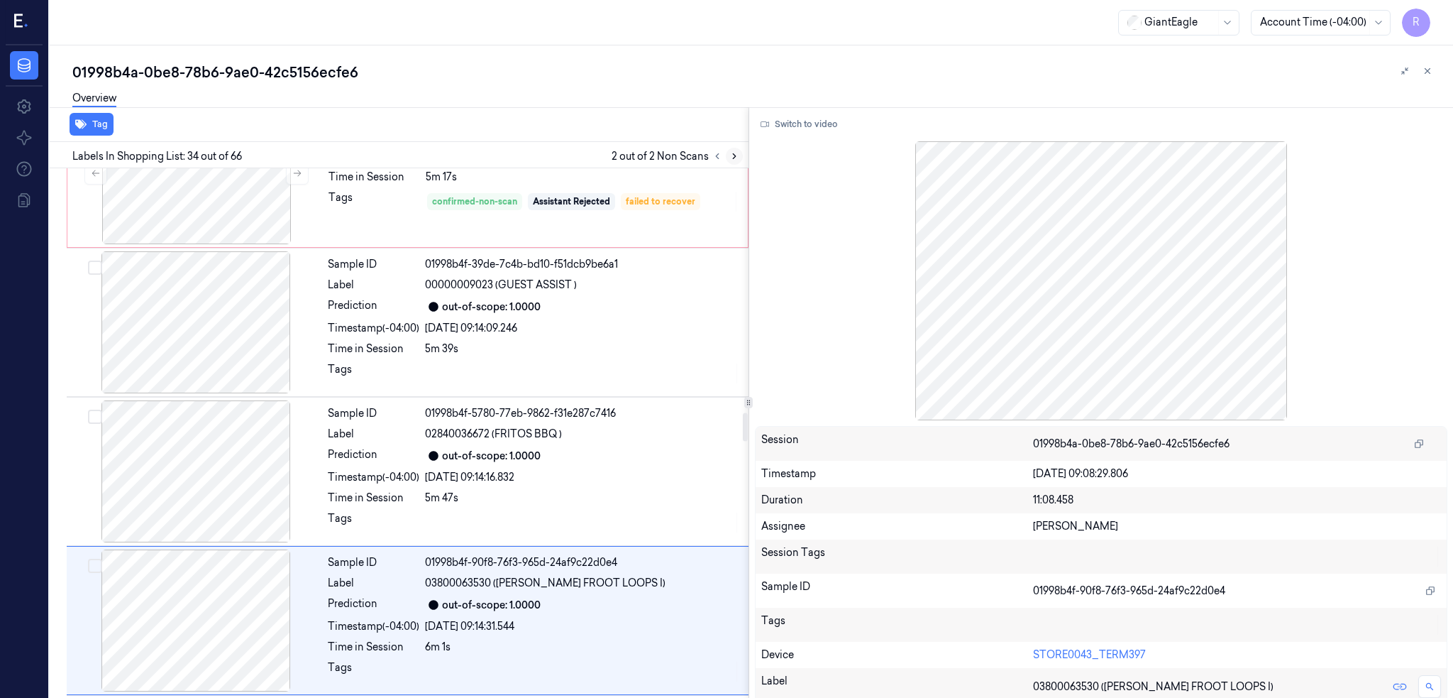
click at [739, 154] on icon at bounding box center [735, 156] width 10 height 10
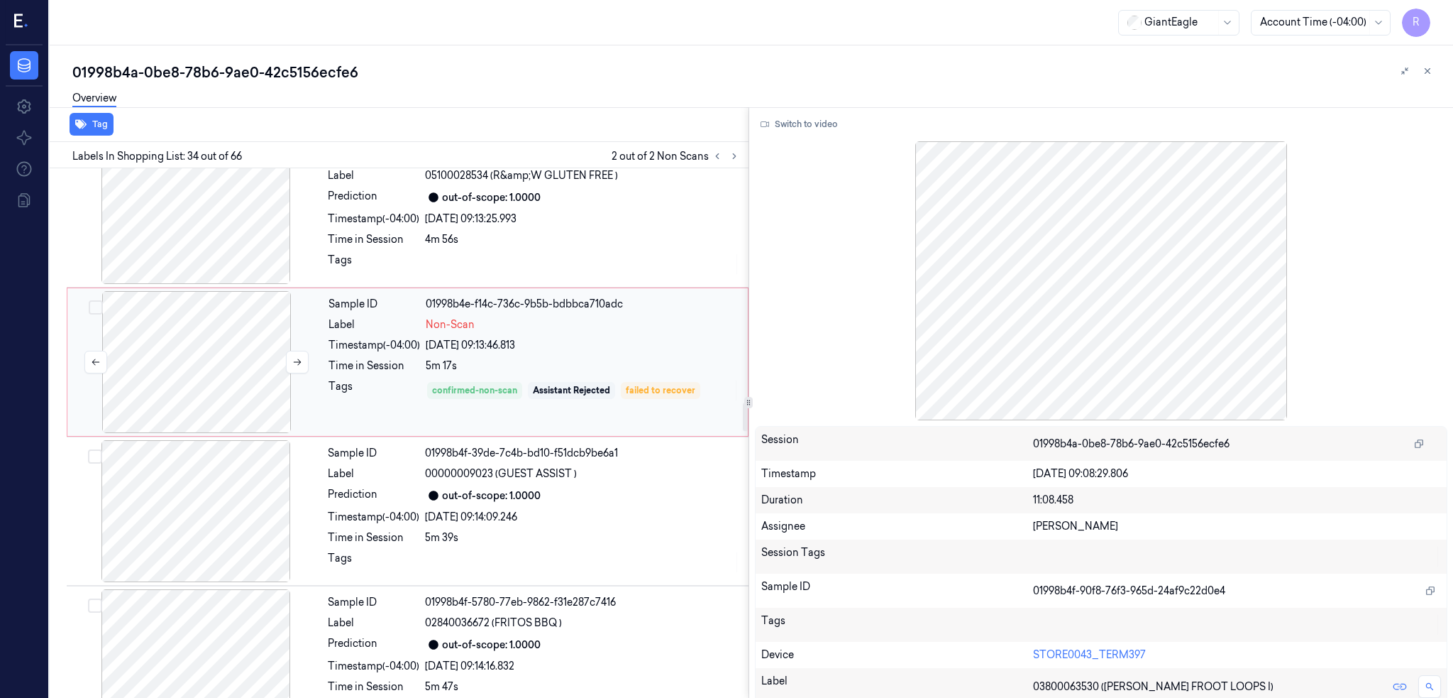
click at [186, 370] on div at bounding box center [196, 362] width 253 height 142
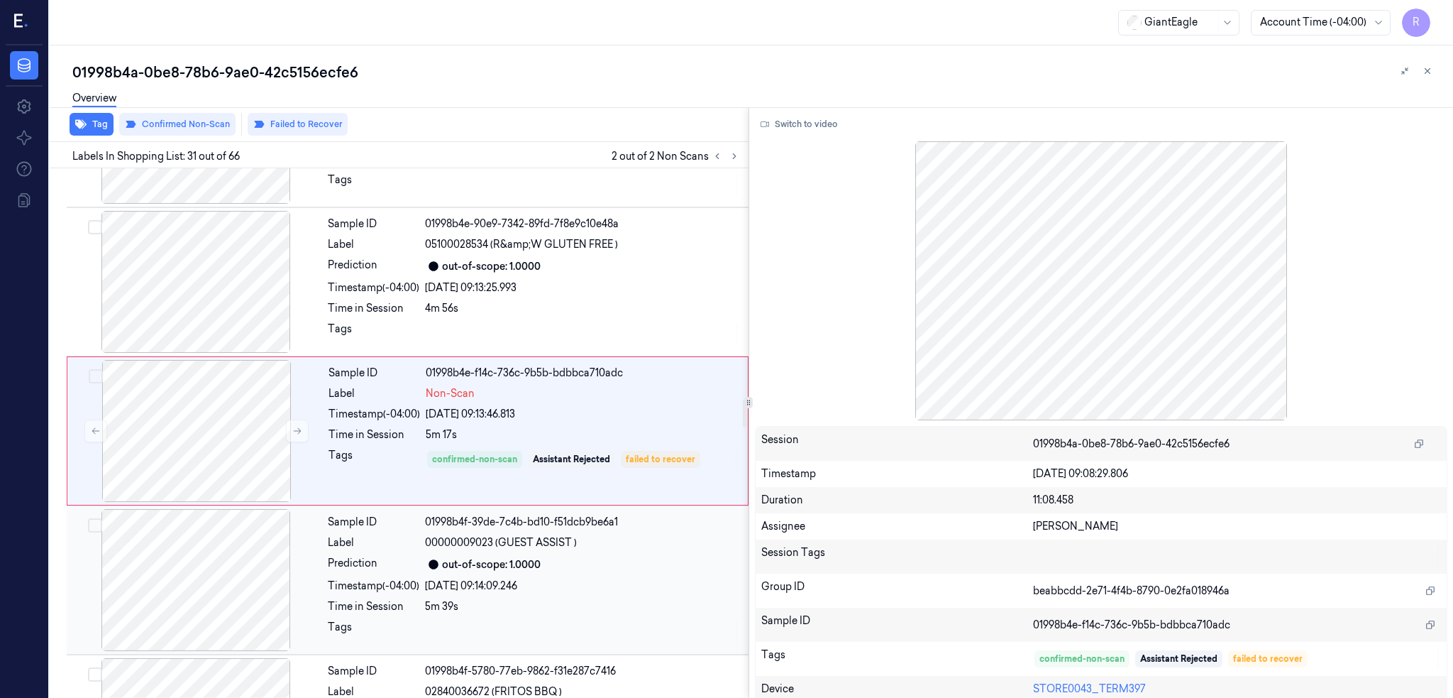
click at [224, 602] on div at bounding box center [196, 580] width 253 height 142
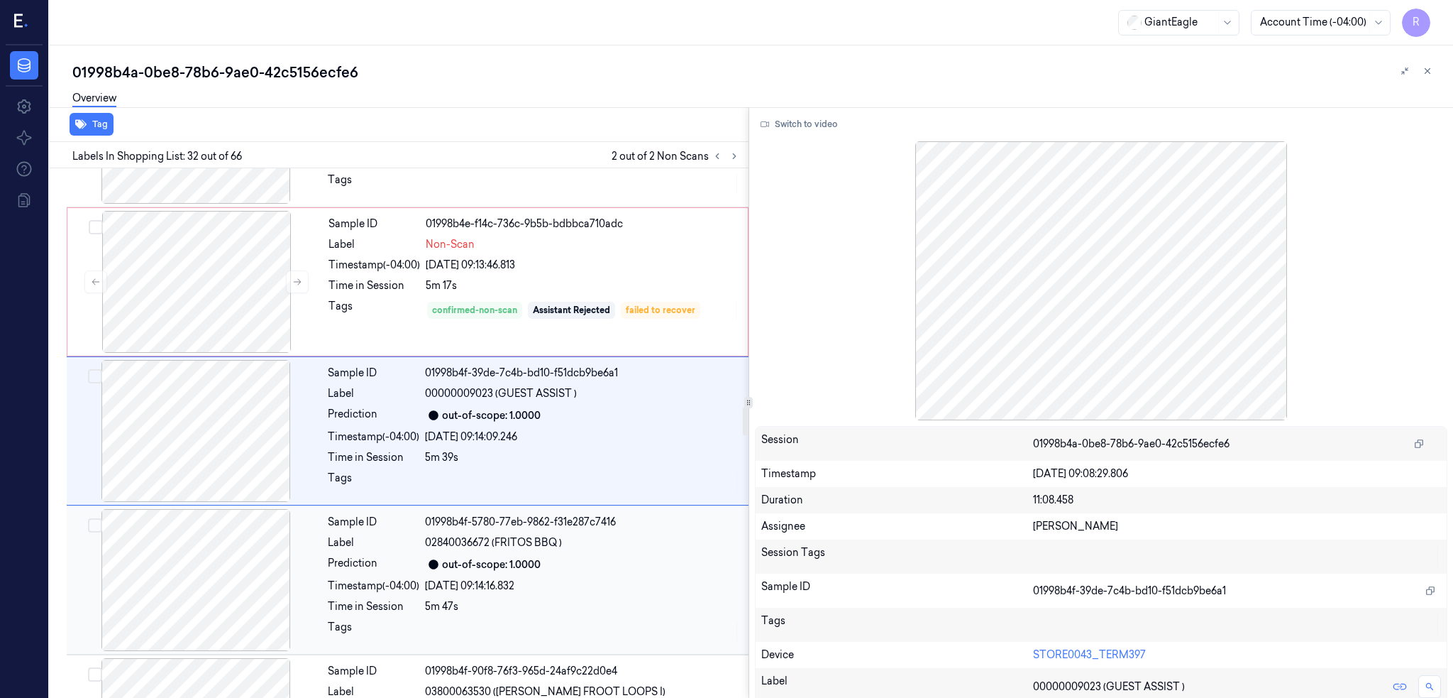
click at [206, 600] on div at bounding box center [196, 580] width 253 height 142
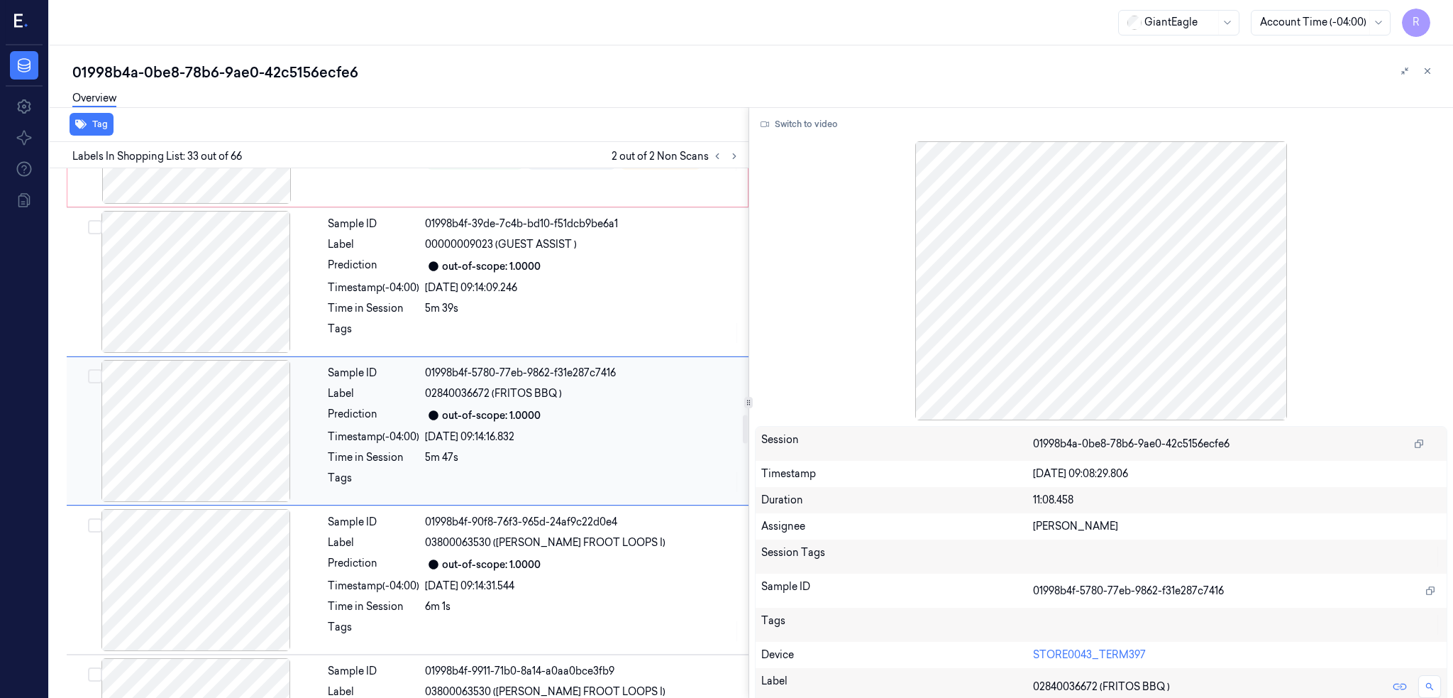
scroll to position [4391, 0]
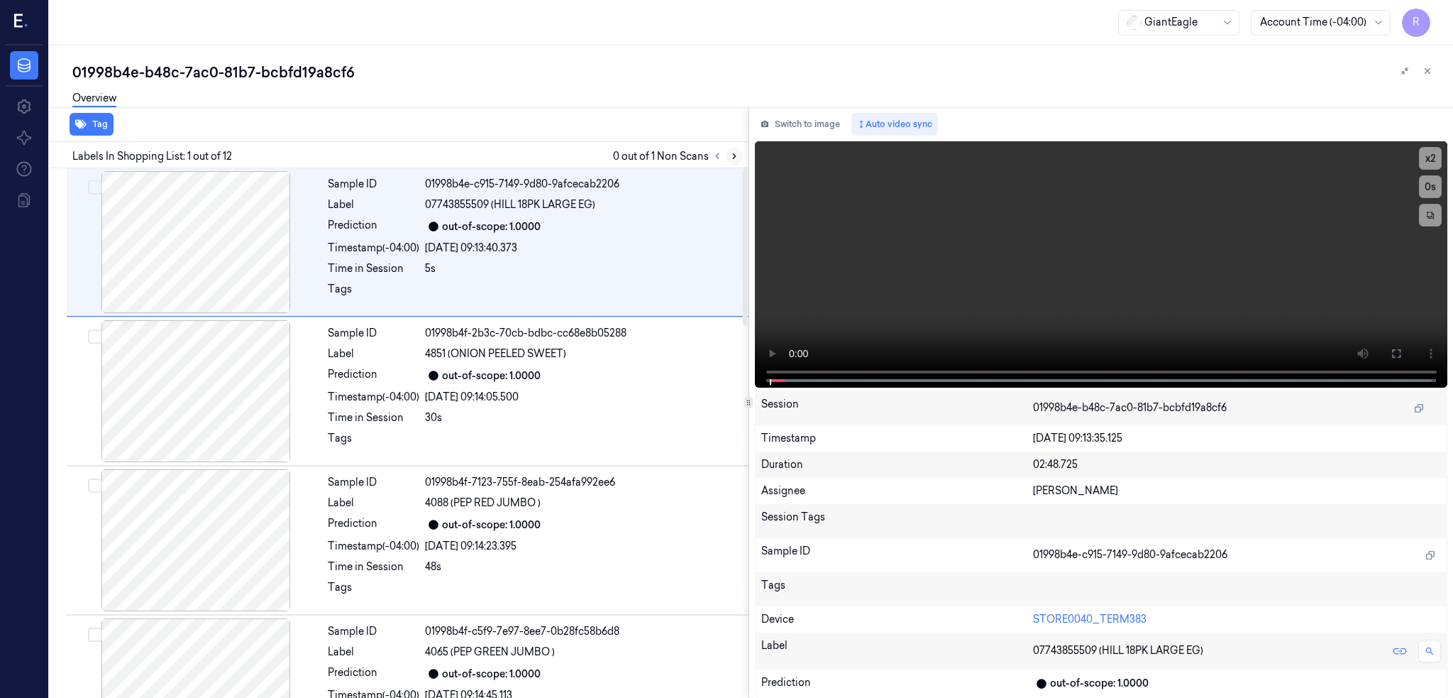
click at [736, 154] on icon at bounding box center [734, 156] width 3 height 5
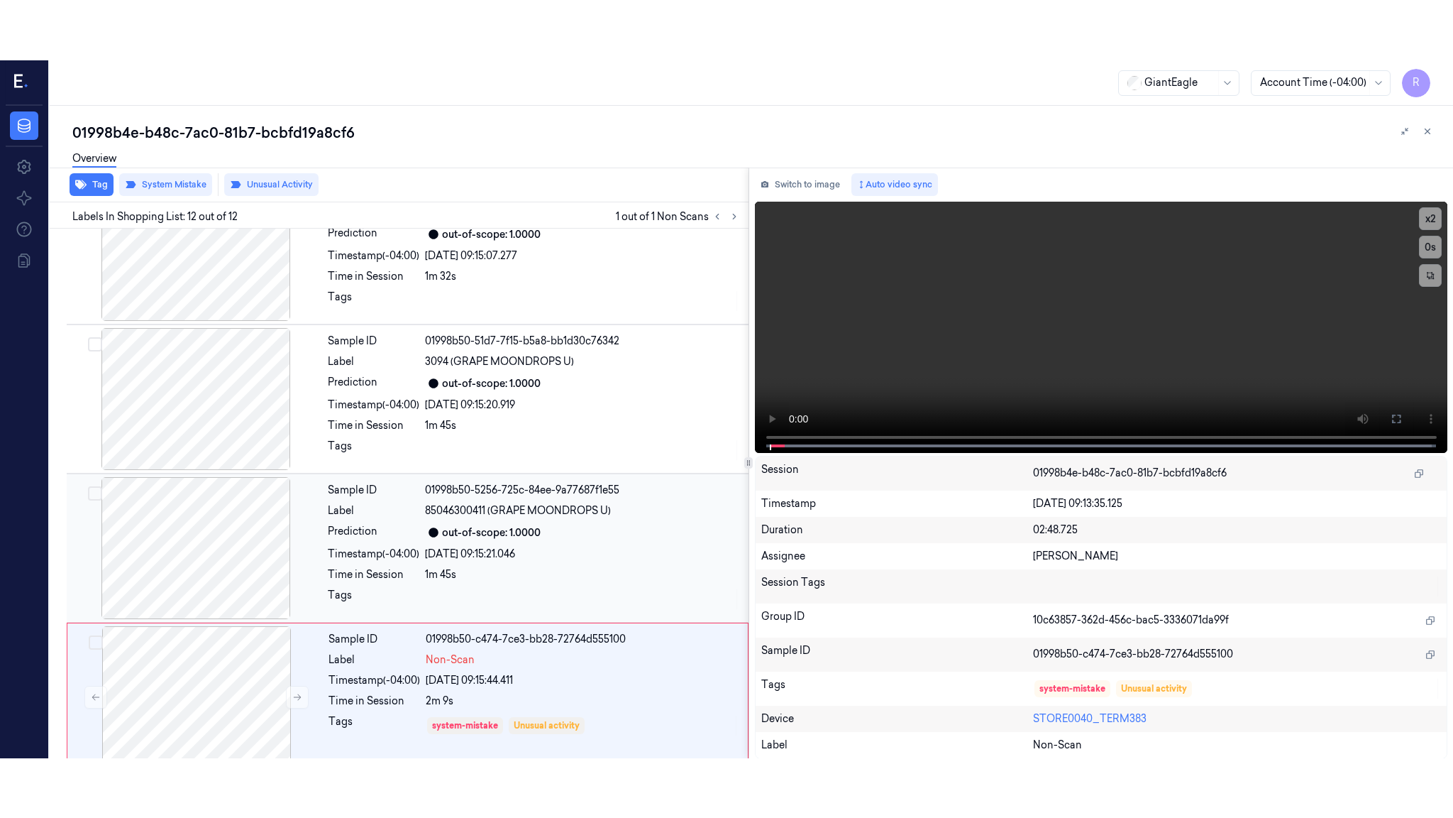
scroll to position [1263, 0]
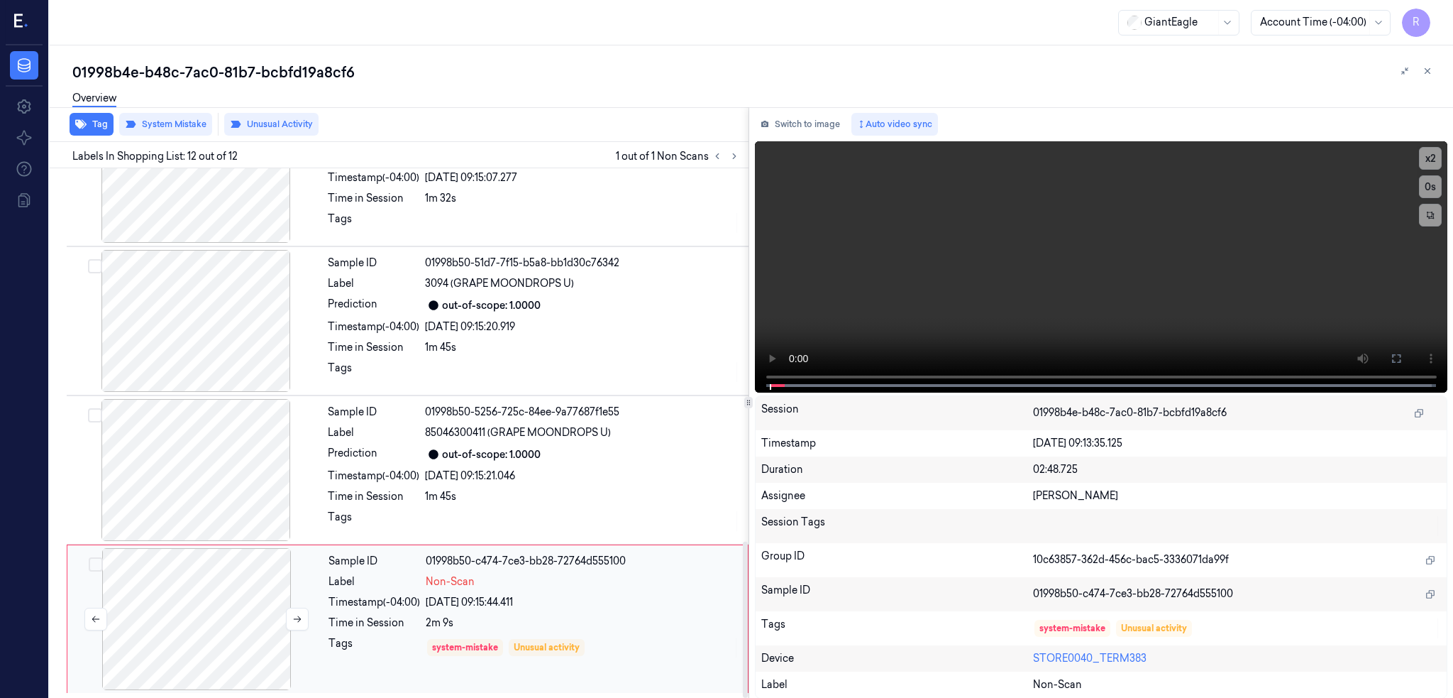
click at [190, 616] on div at bounding box center [196, 619] width 253 height 142
click at [194, 465] on div at bounding box center [196, 470] width 253 height 142
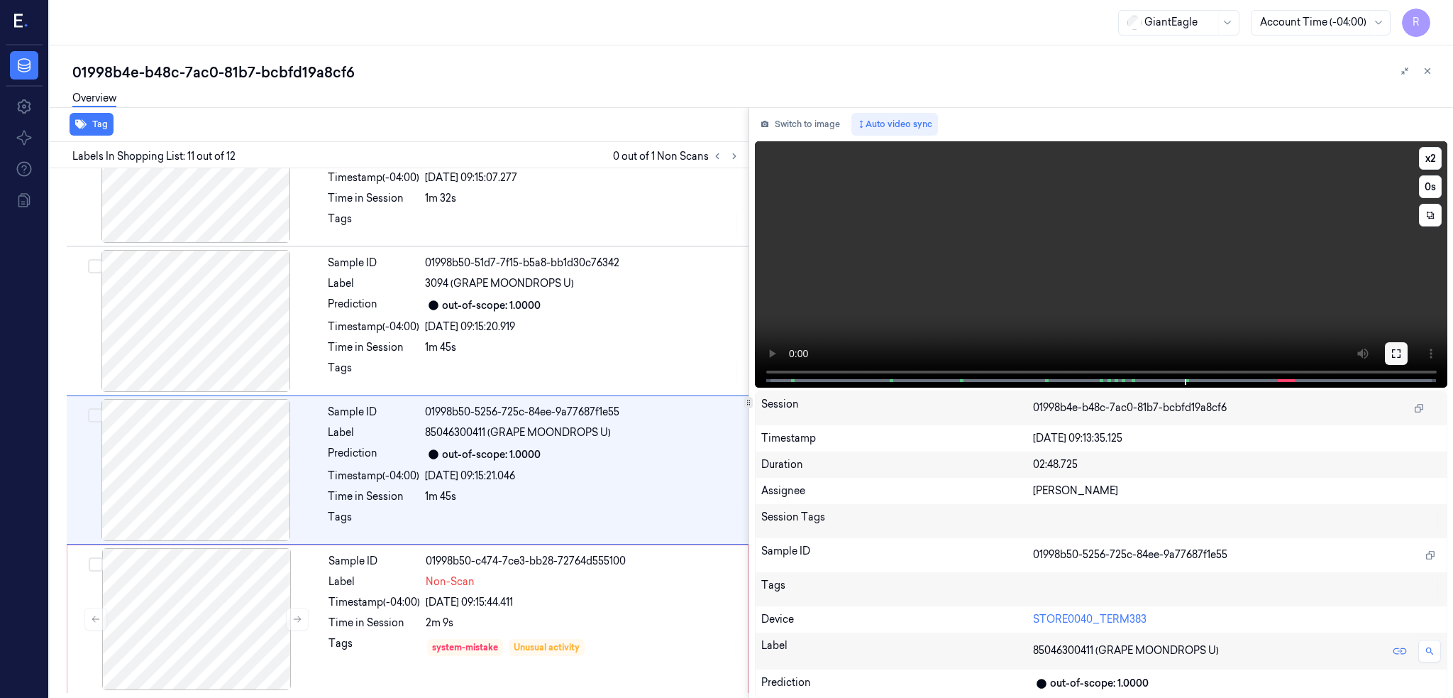
click at [1401, 355] on icon at bounding box center [1396, 353] width 9 height 9
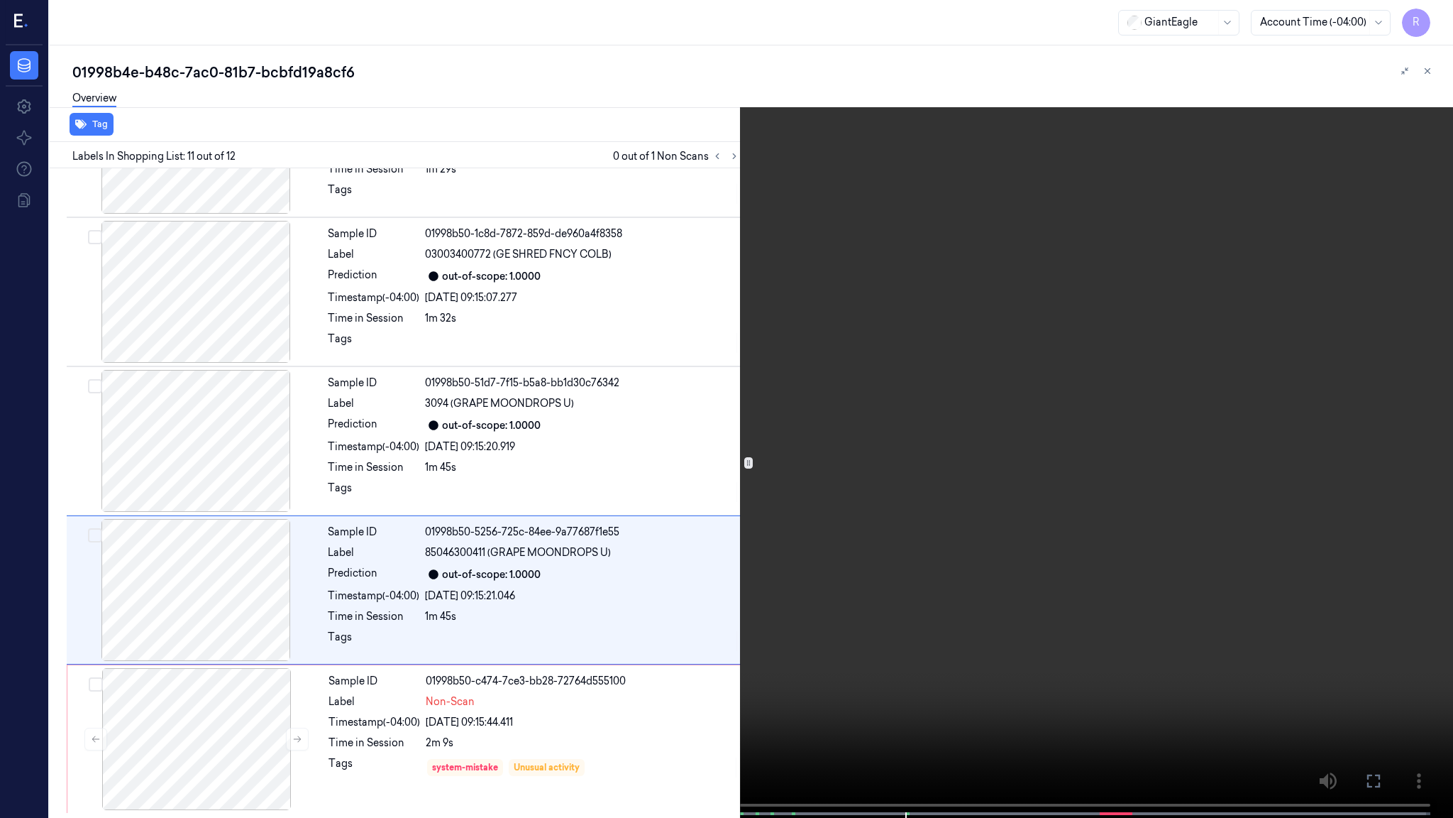
click at [994, 468] on video at bounding box center [726, 410] width 1453 height 820
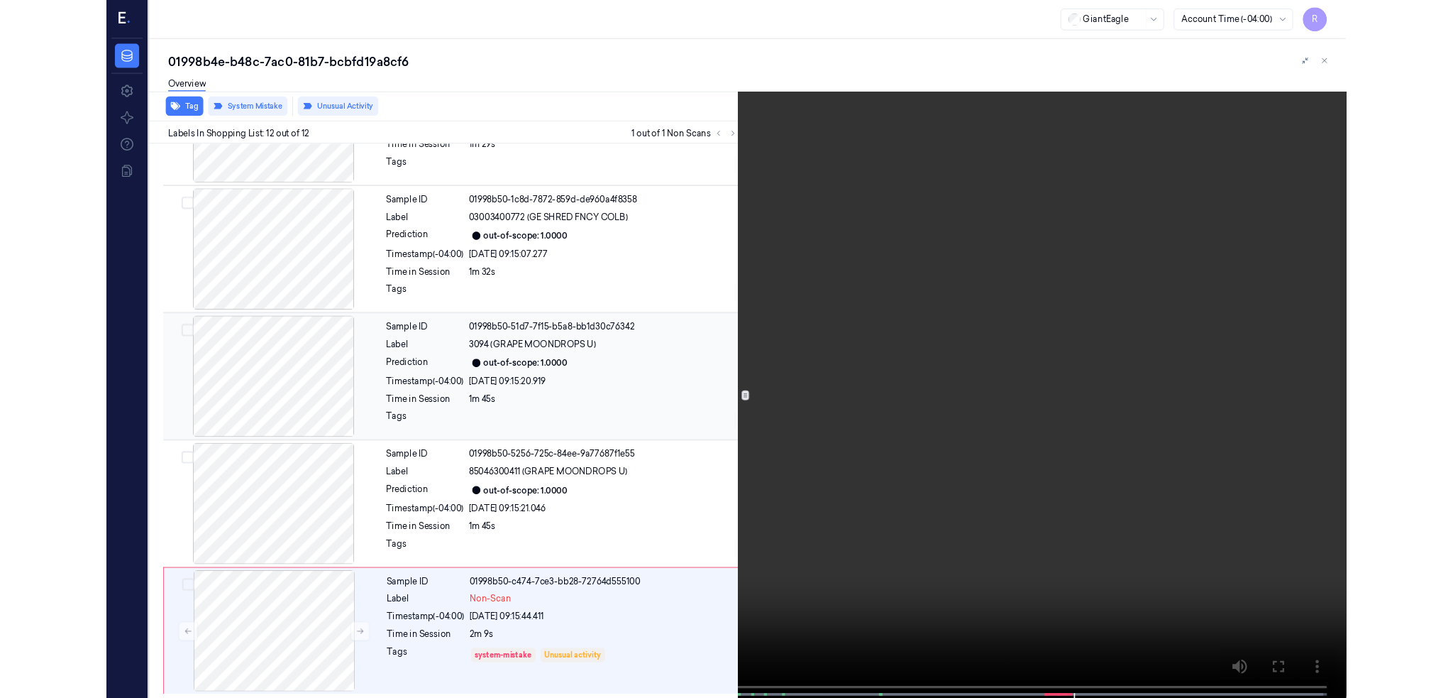
scroll to position [1263, 0]
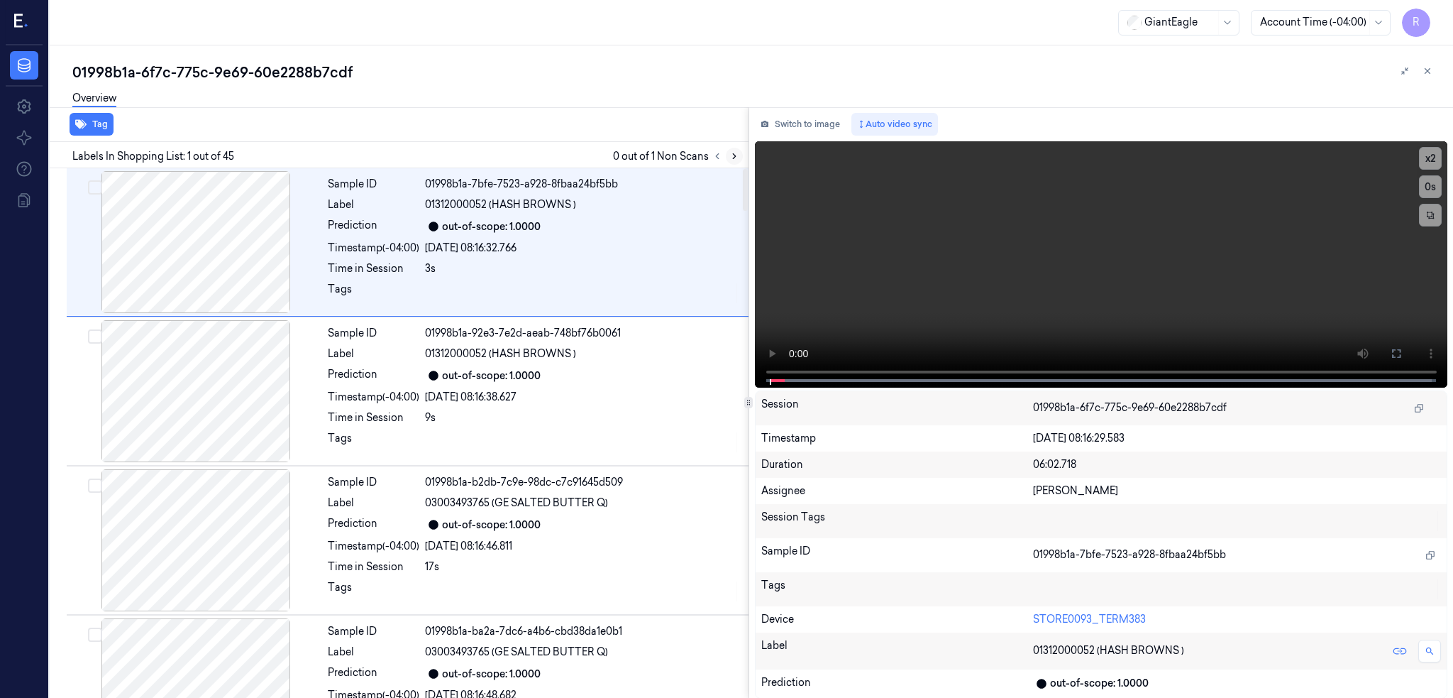
click at [743, 153] on button at bounding box center [734, 156] width 17 height 17
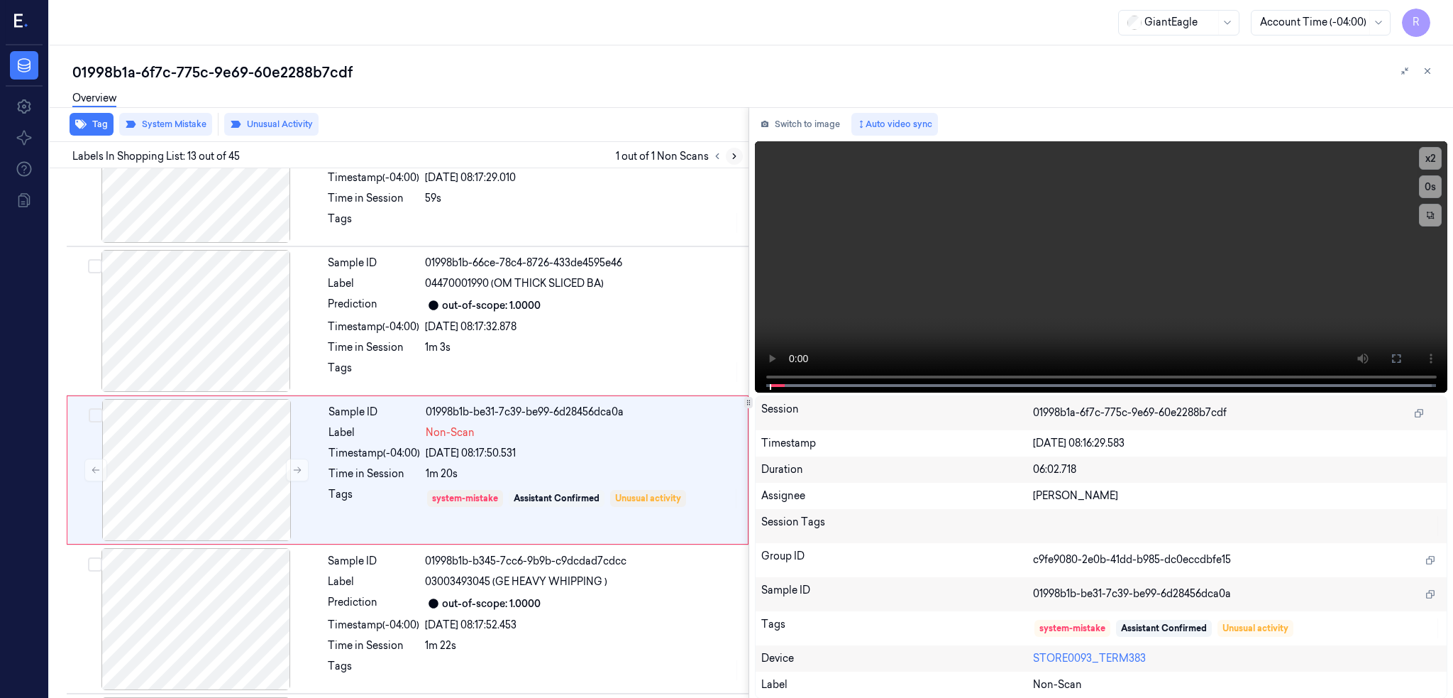
scroll to position [1597, 0]
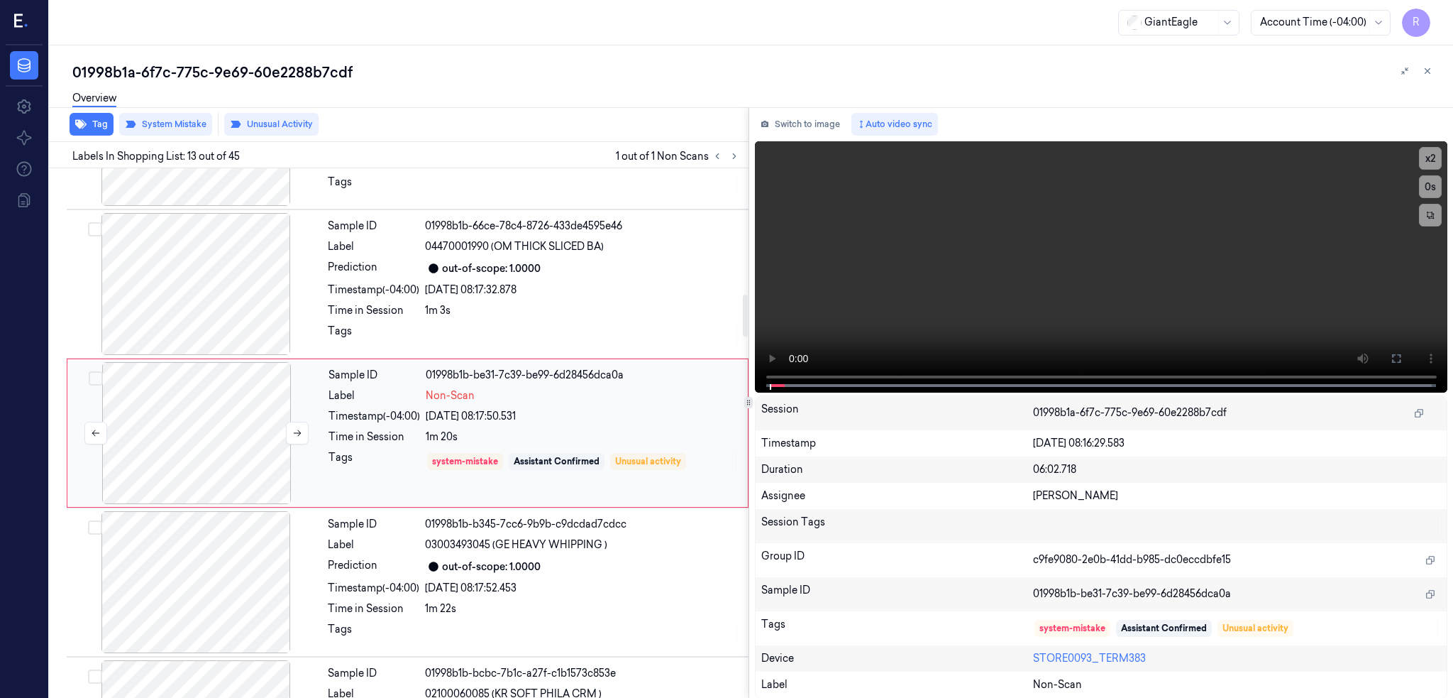
click at [155, 440] on div at bounding box center [196, 433] width 253 height 142
click at [216, 297] on div at bounding box center [196, 284] width 253 height 142
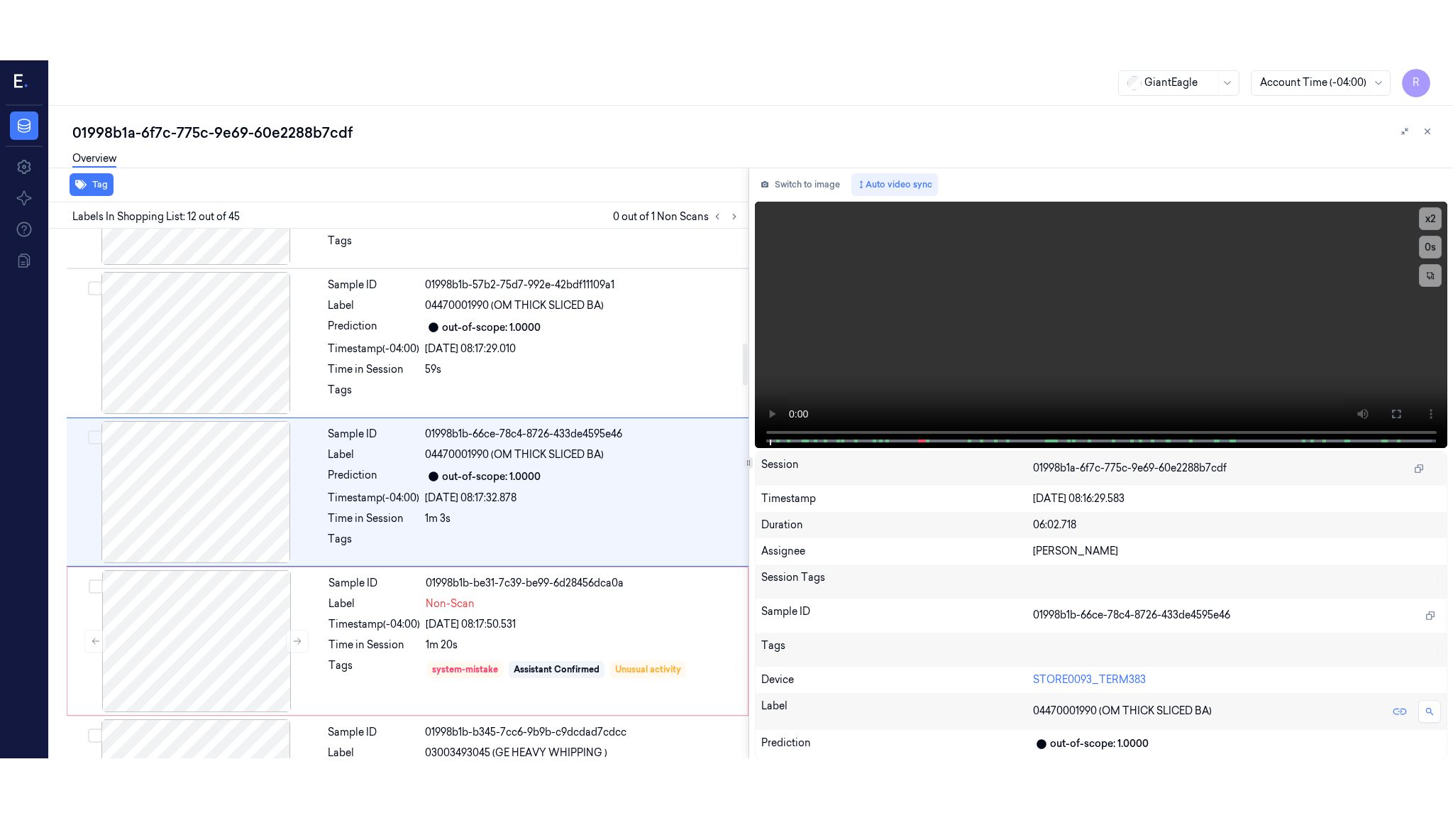
scroll to position [1448, 0]
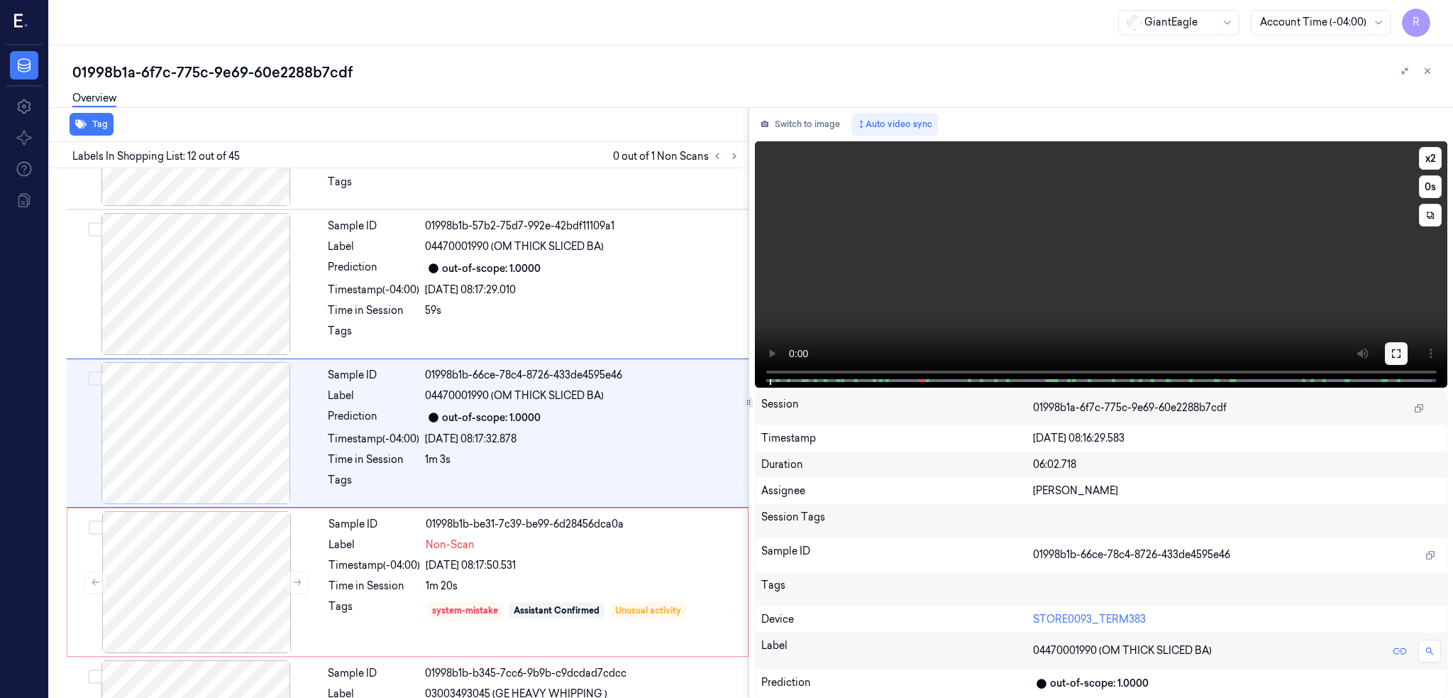
click at [1402, 350] on icon at bounding box center [1396, 353] width 11 height 11
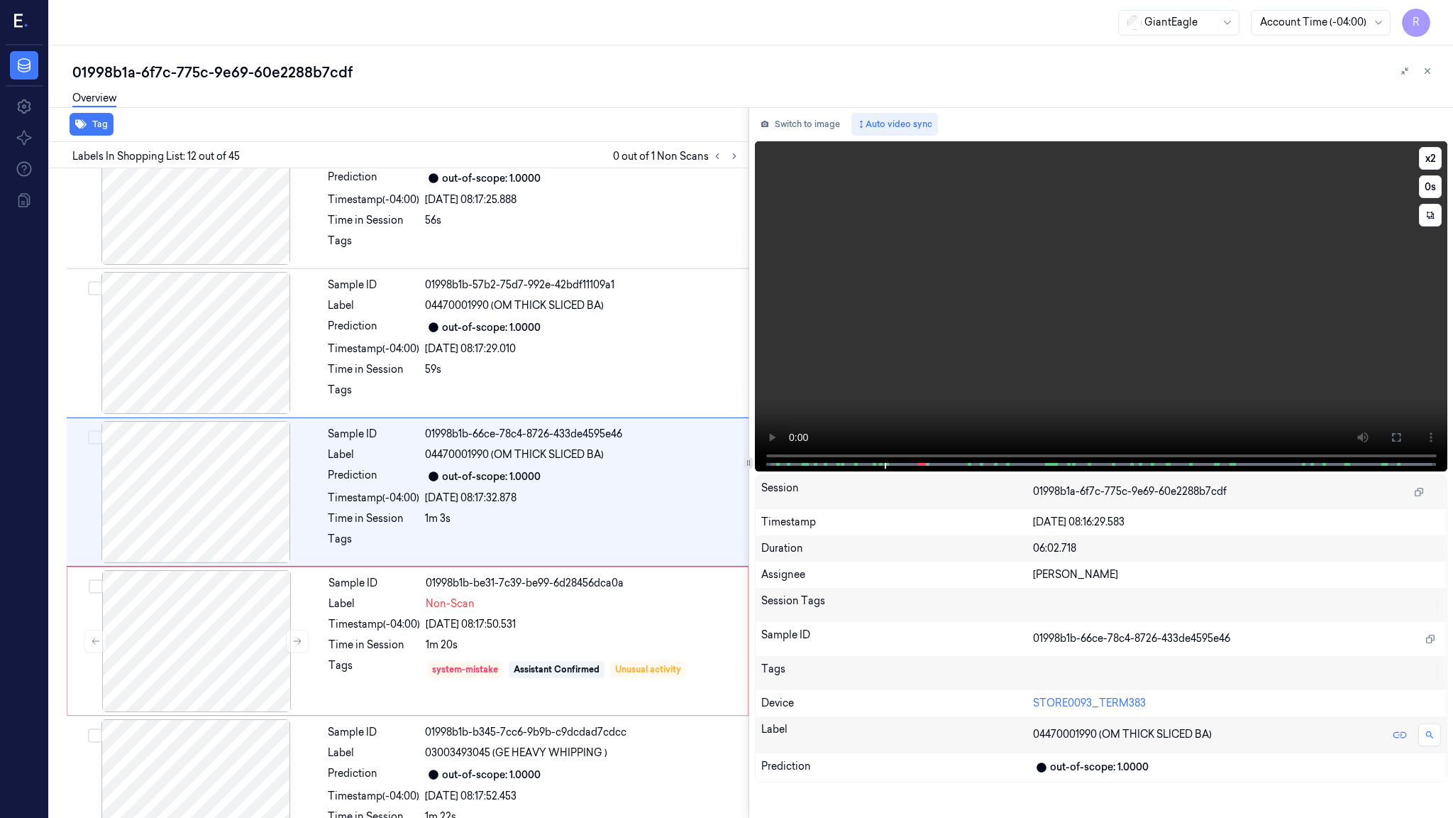
scroll to position [1389, 0]
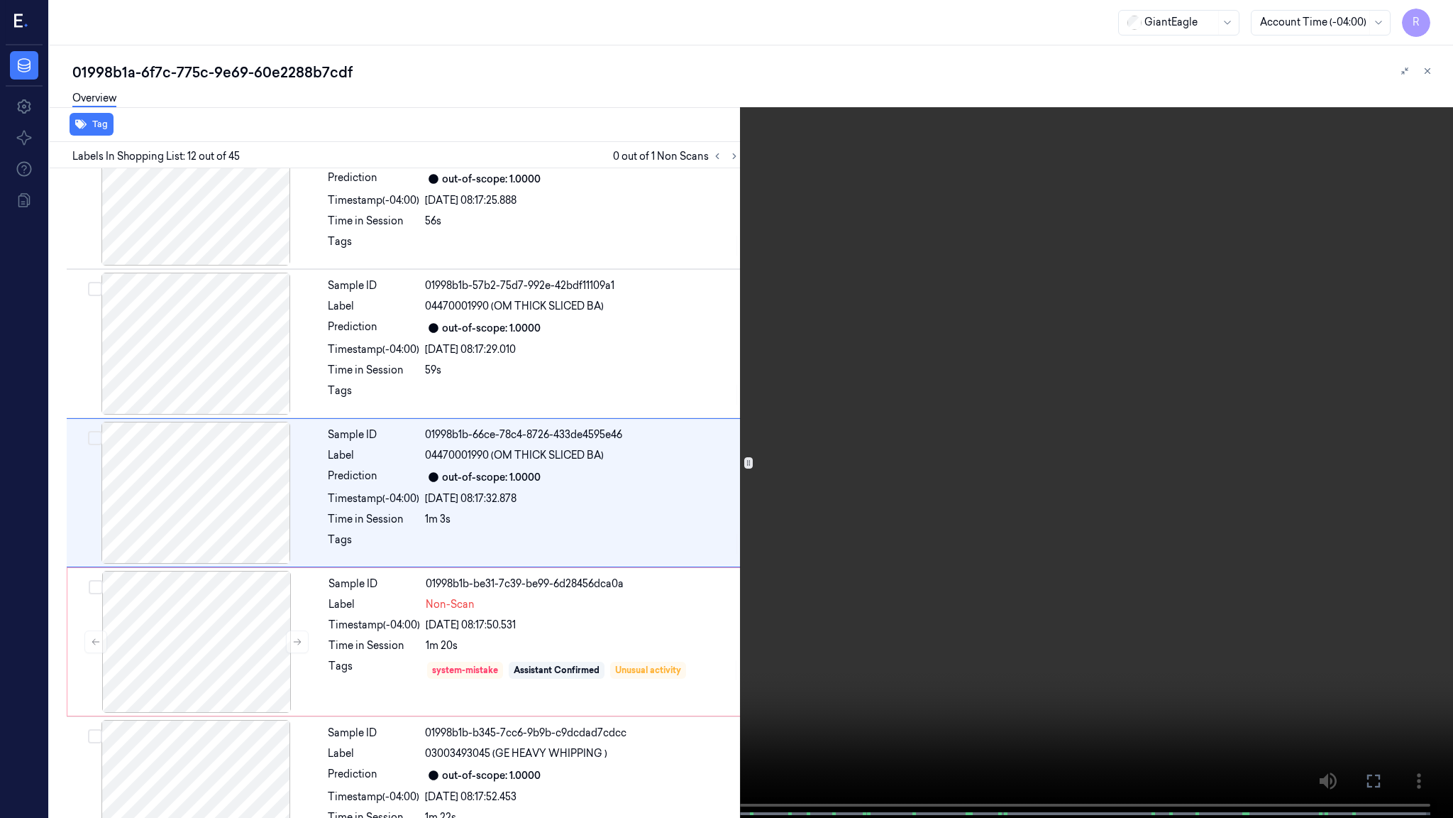
click at [859, 519] on video at bounding box center [726, 410] width 1453 height 820
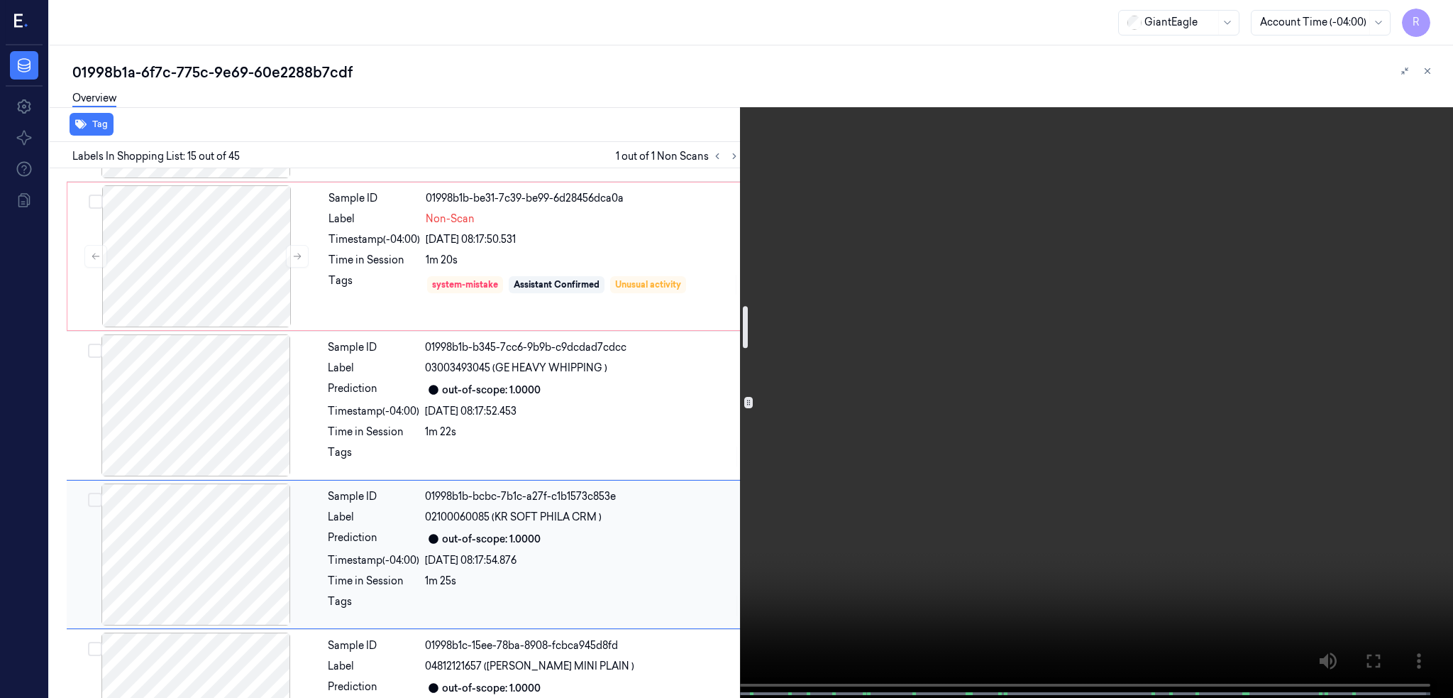
scroll to position [1742, 0]
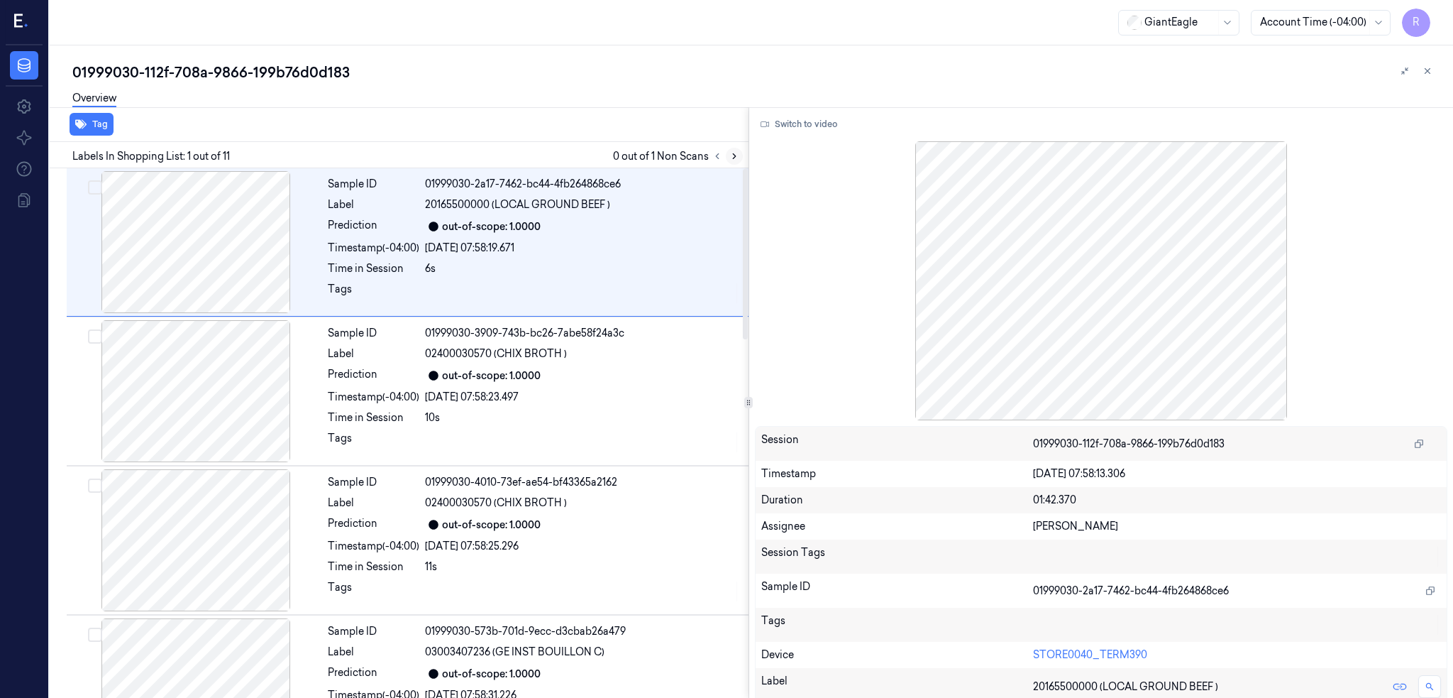
click at [739, 151] on icon at bounding box center [735, 156] width 10 height 10
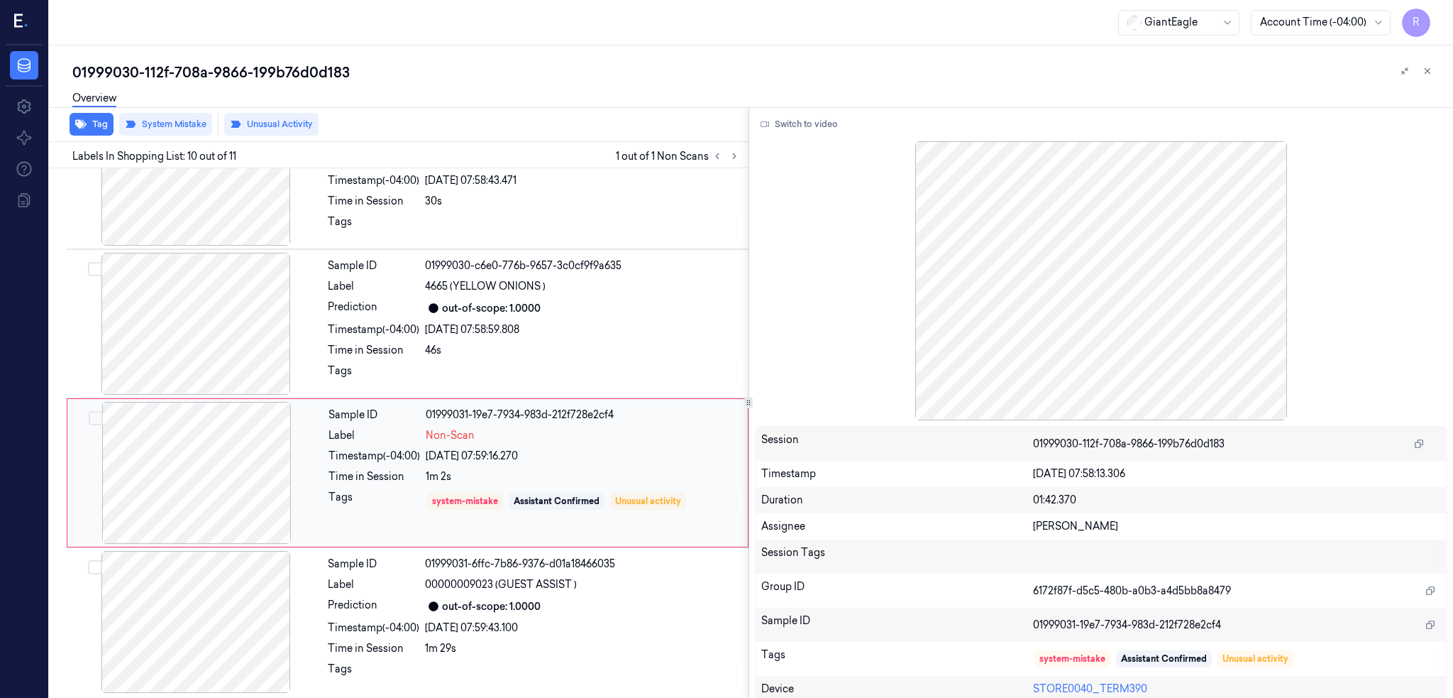
scroll to position [1114, 0]
click at [212, 467] on div at bounding box center [196, 470] width 253 height 142
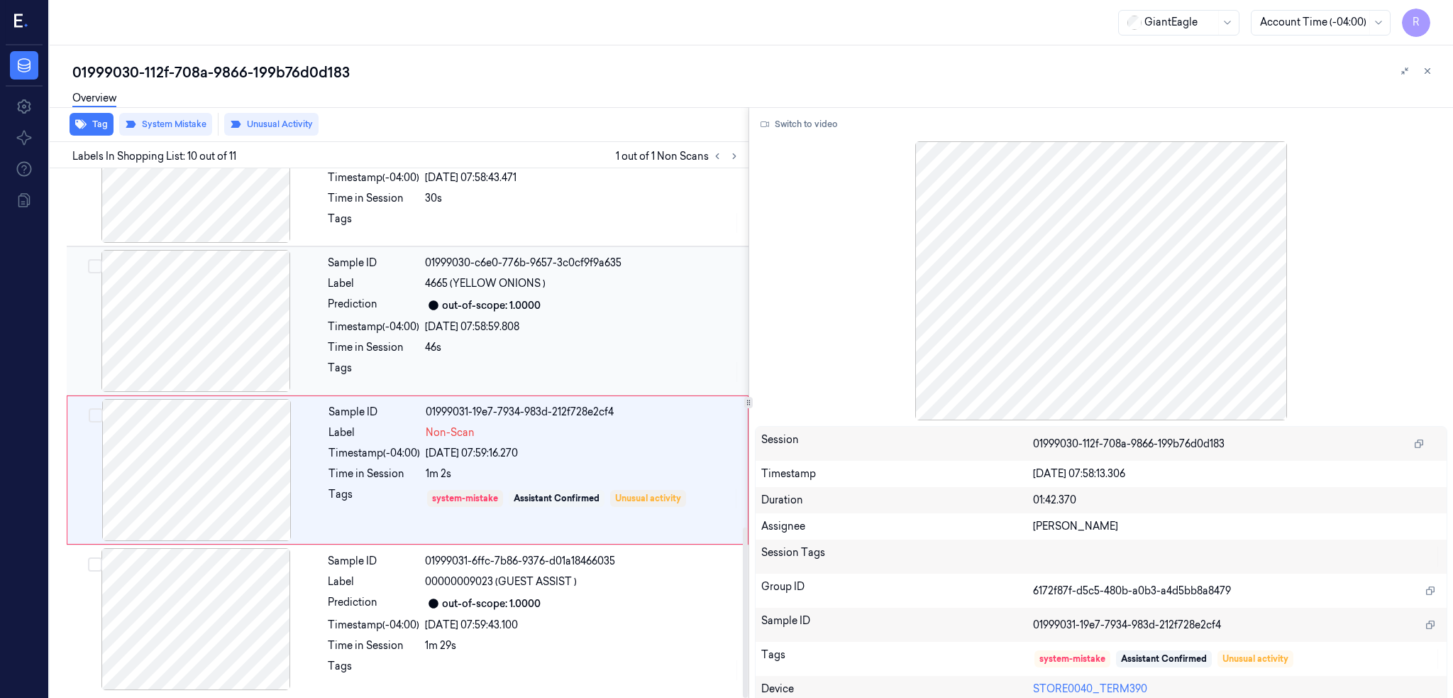
click at [194, 293] on div at bounding box center [196, 321] width 253 height 142
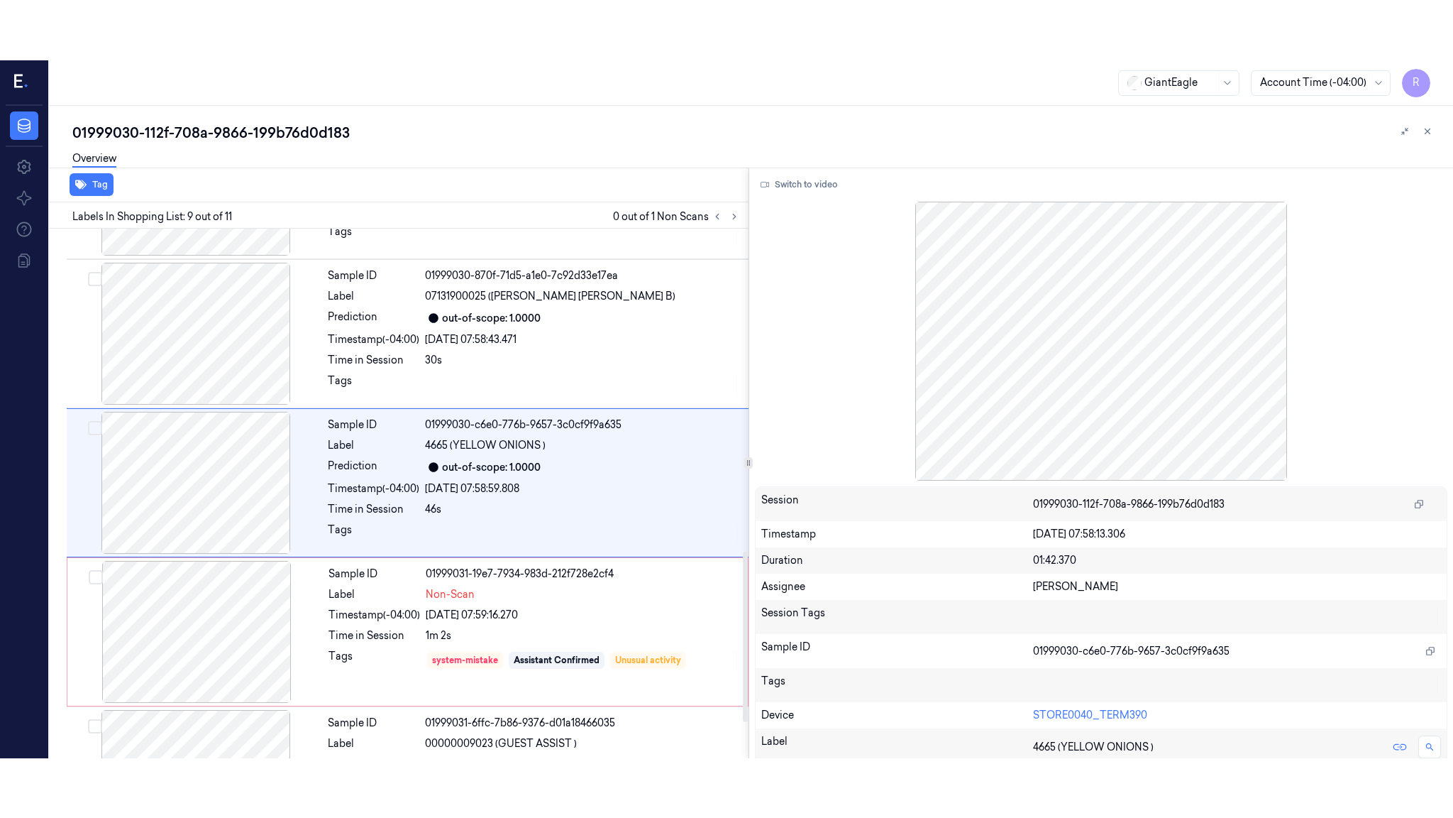
scroll to position [1001, 0]
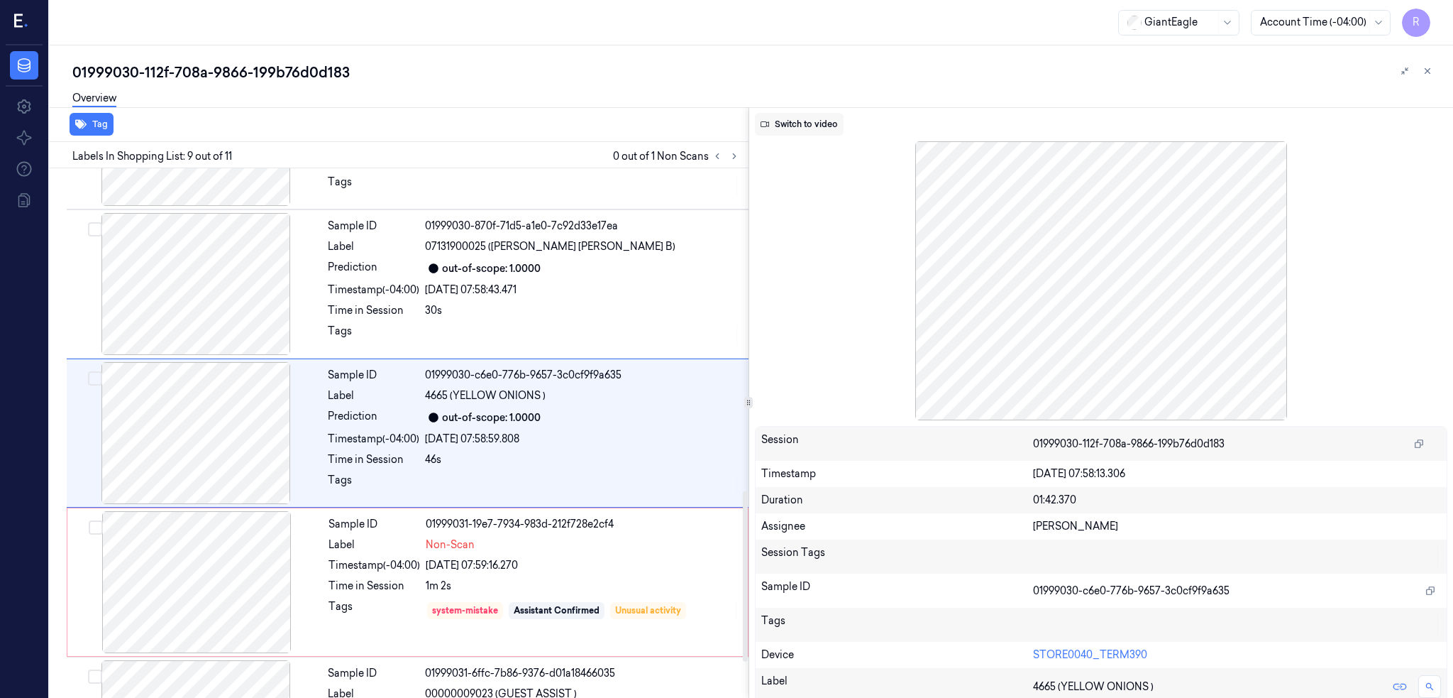
click at [810, 119] on button "Switch to video" at bounding box center [799, 124] width 89 height 23
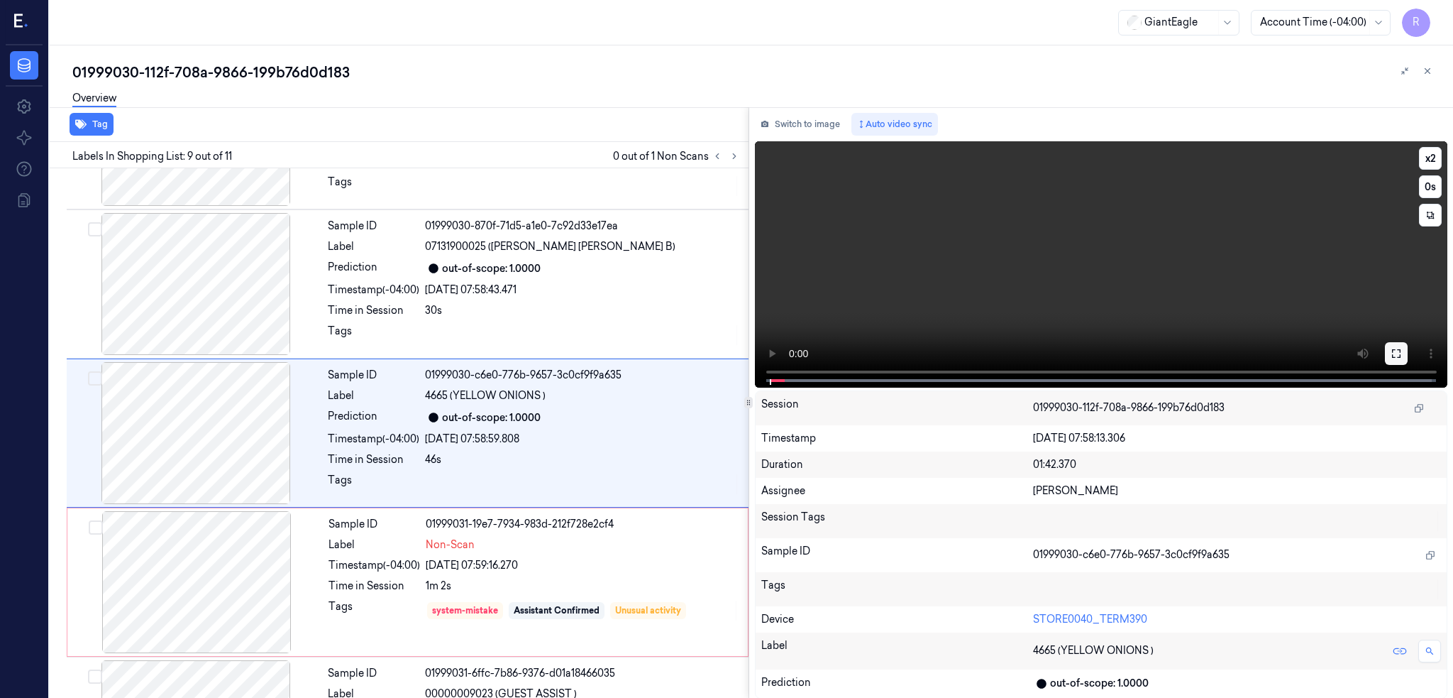
click at [1402, 353] on icon at bounding box center [1396, 353] width 11 height 11
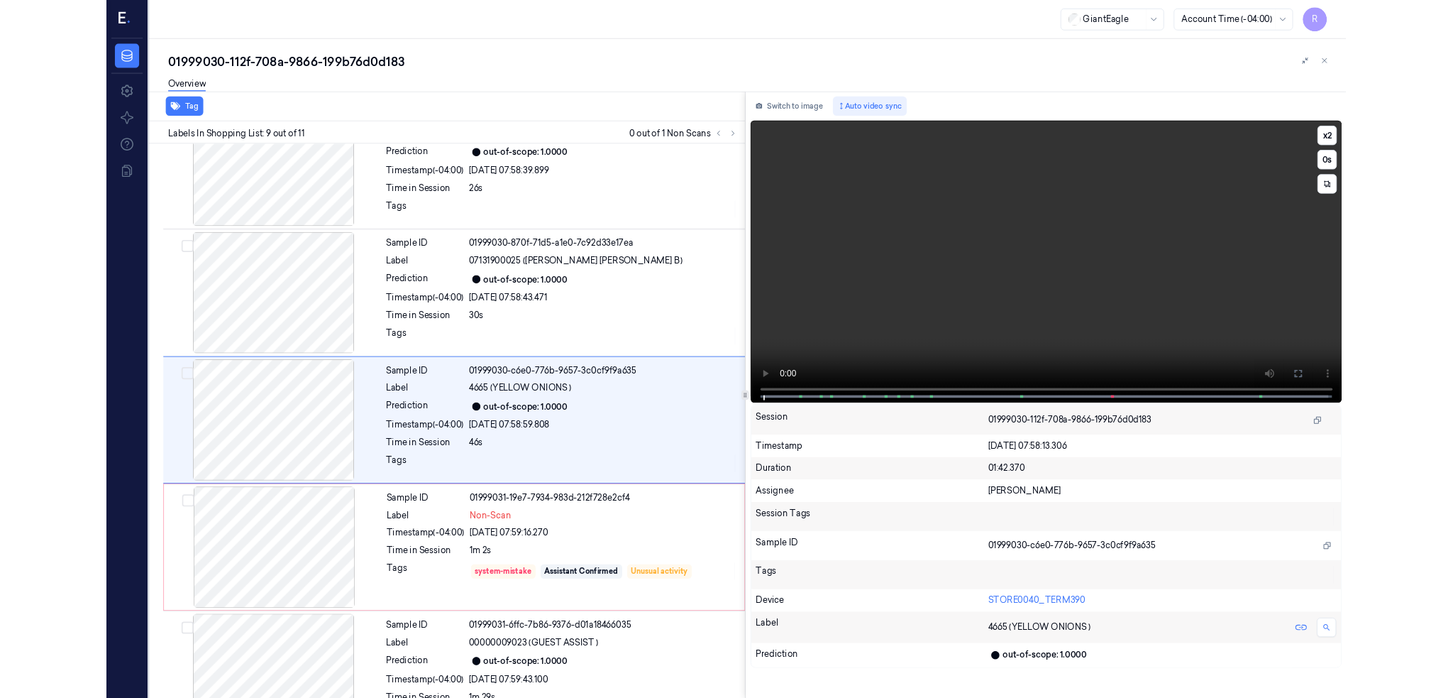
scroll to position [941, 0]
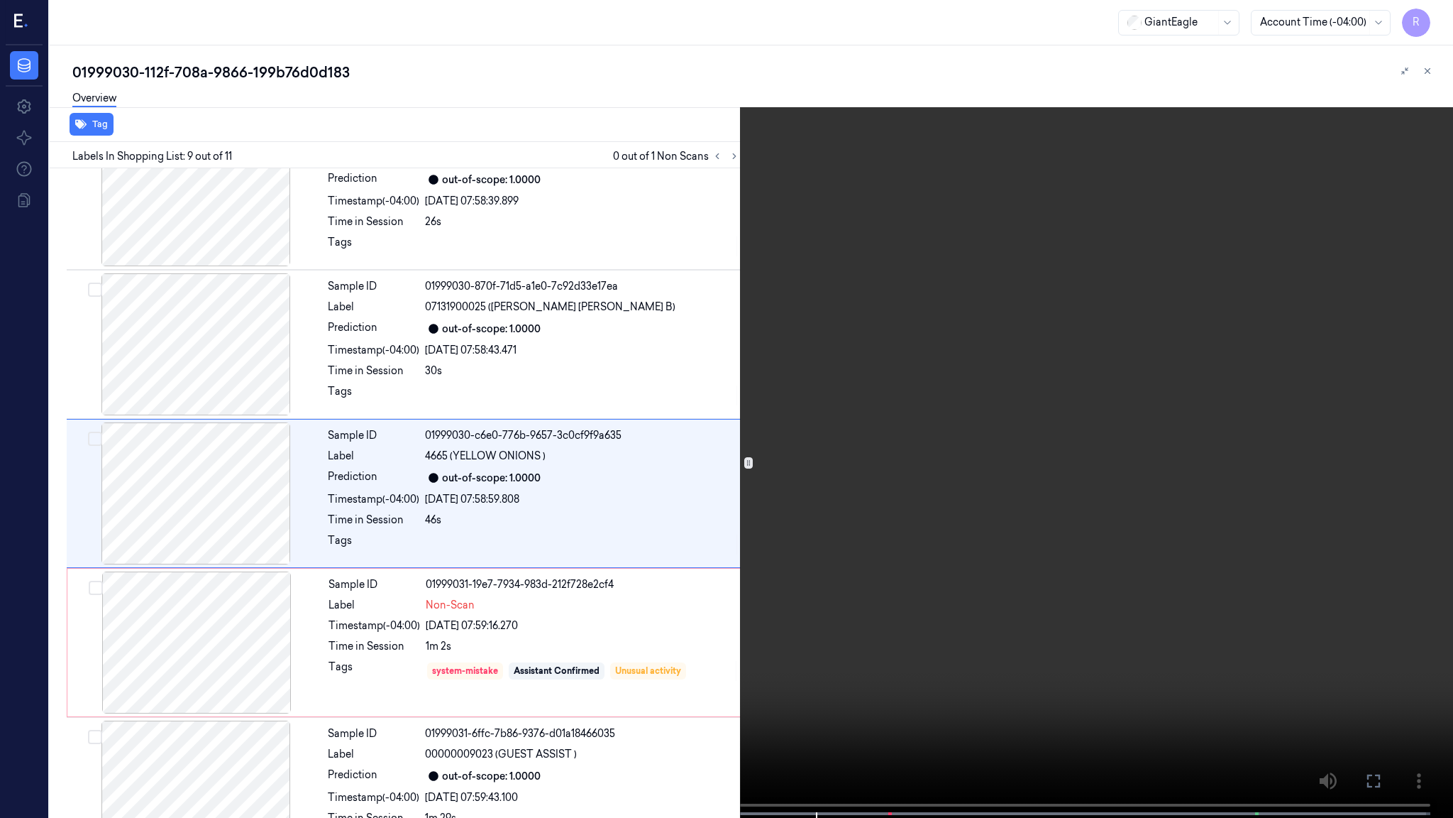
click at [909, 515] on video at bounding box center [726, 410] width 1453 height 820
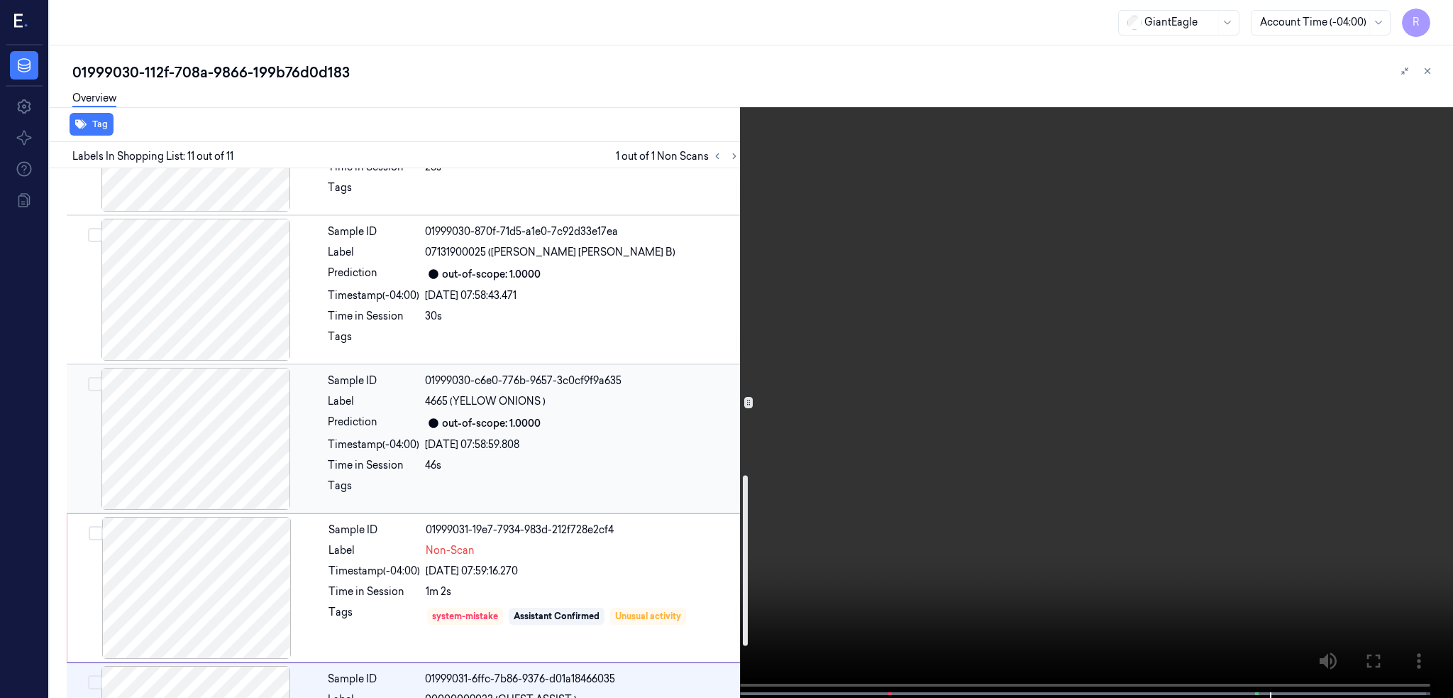
scroll to position [1114, 0]
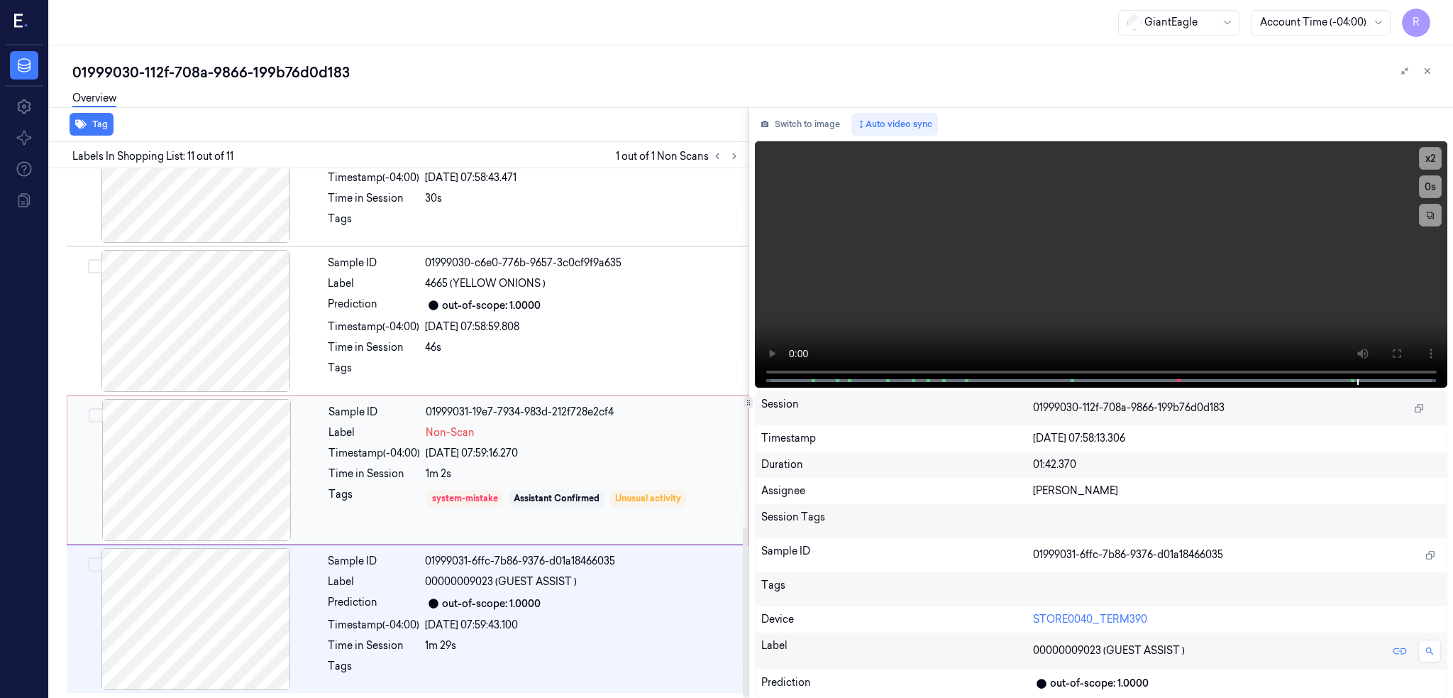
click at [242, 458] on div at bounding box center [196, 470] width 253 height 142
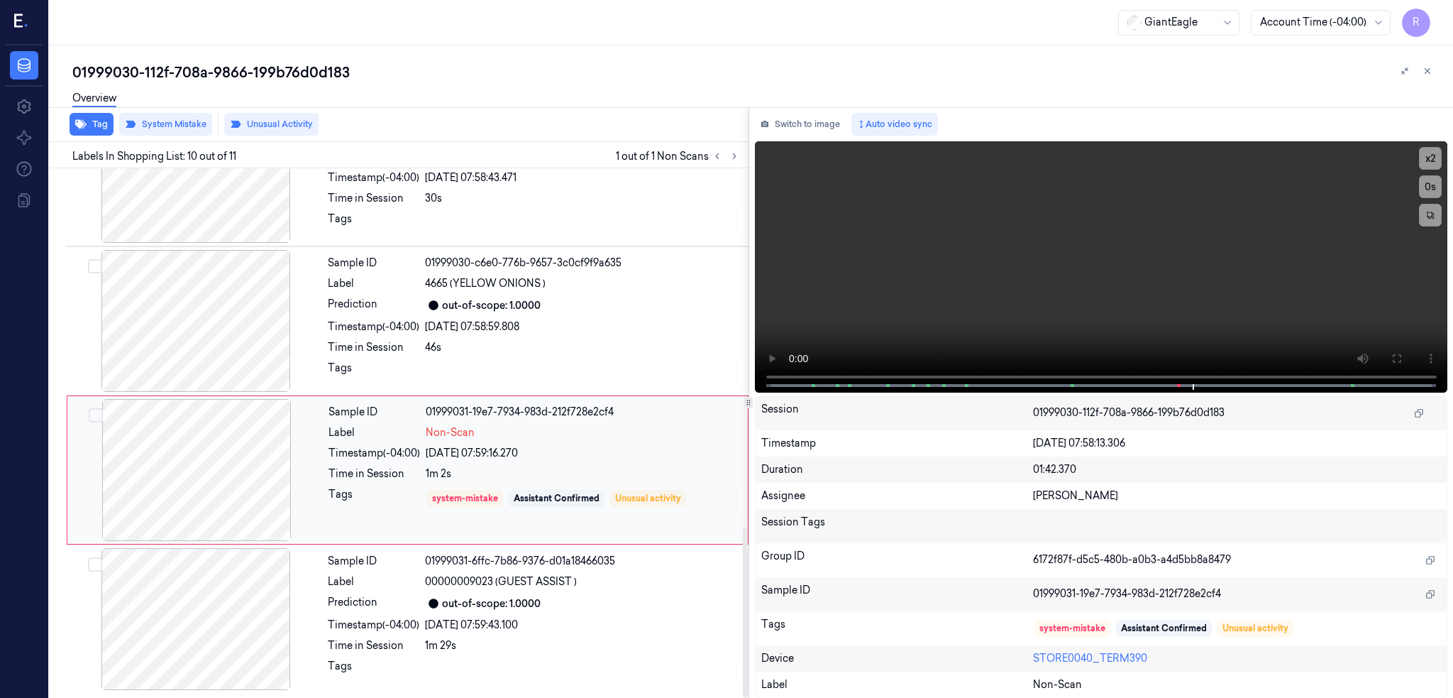
click at [240, 468] on div at bounding box center [196, 470] width 253 height 142
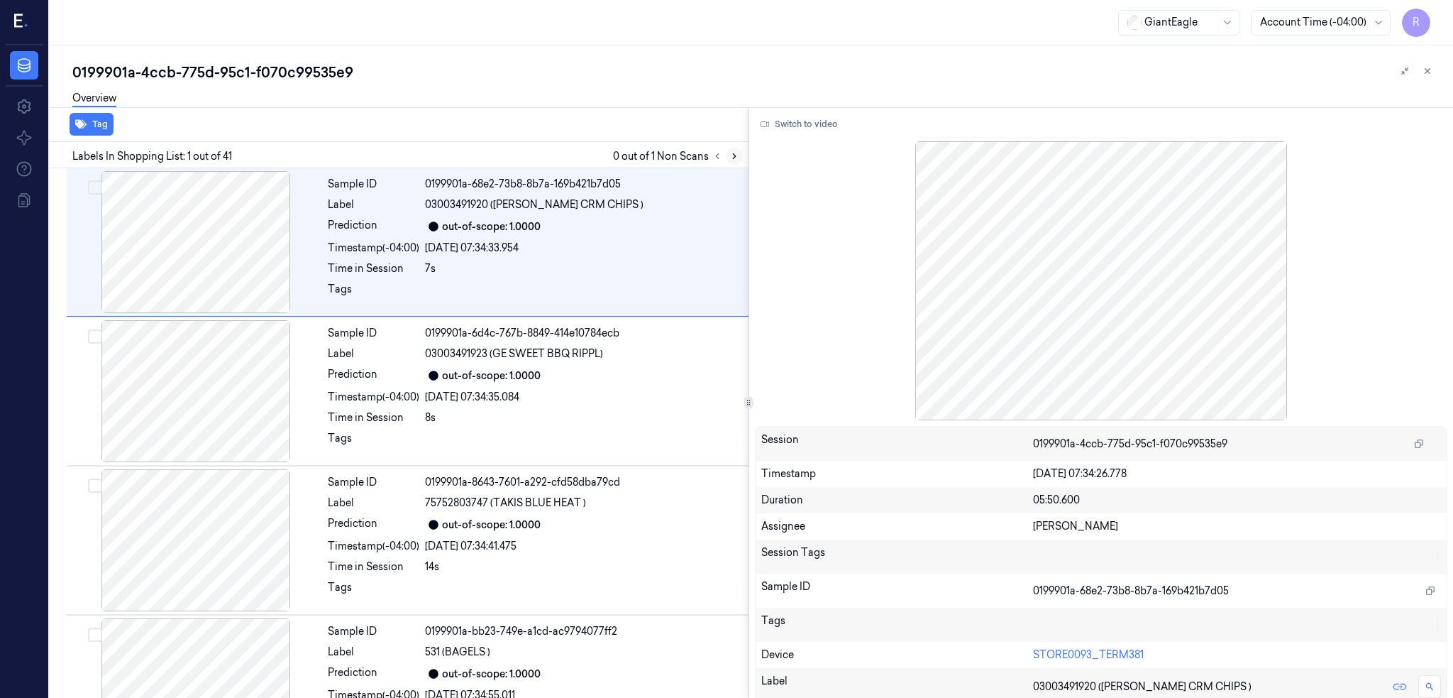
click at [743, 158] on button at bounding box center [734, 156] width 17 height 17
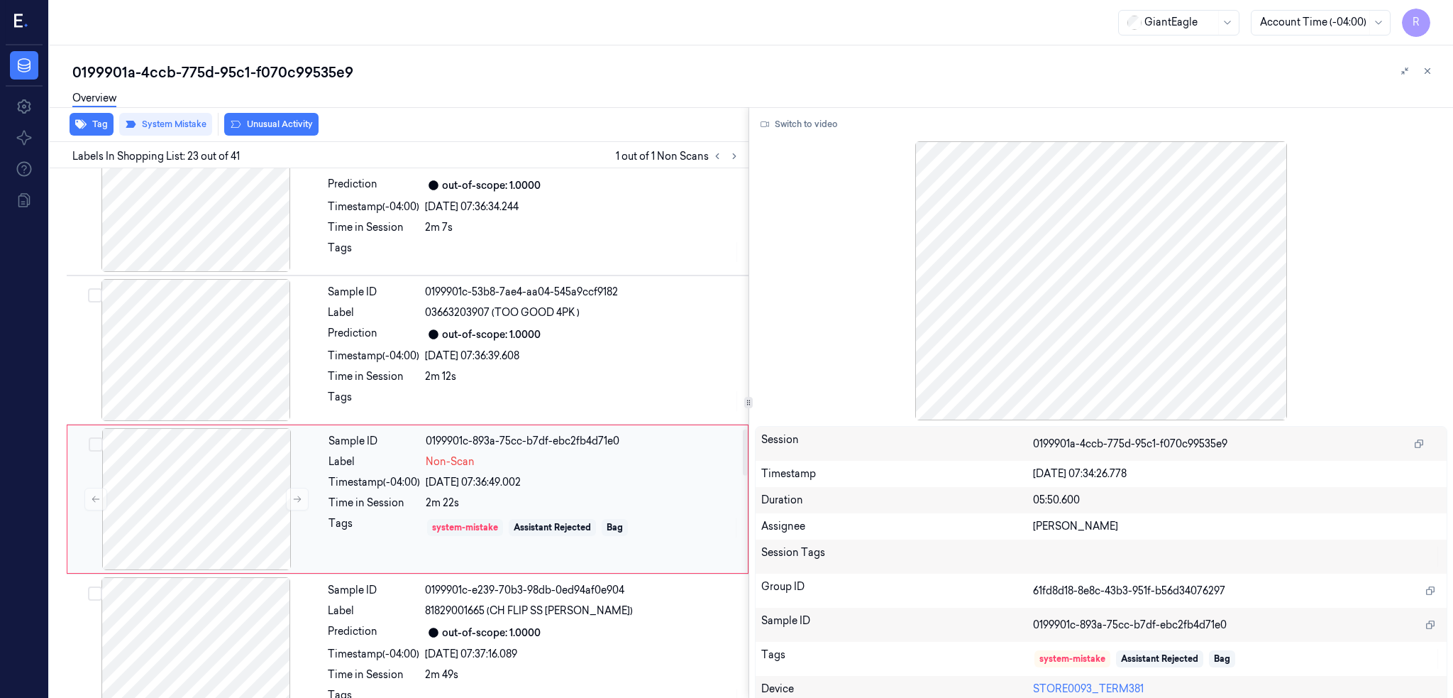
scroll to position [3089, 0]
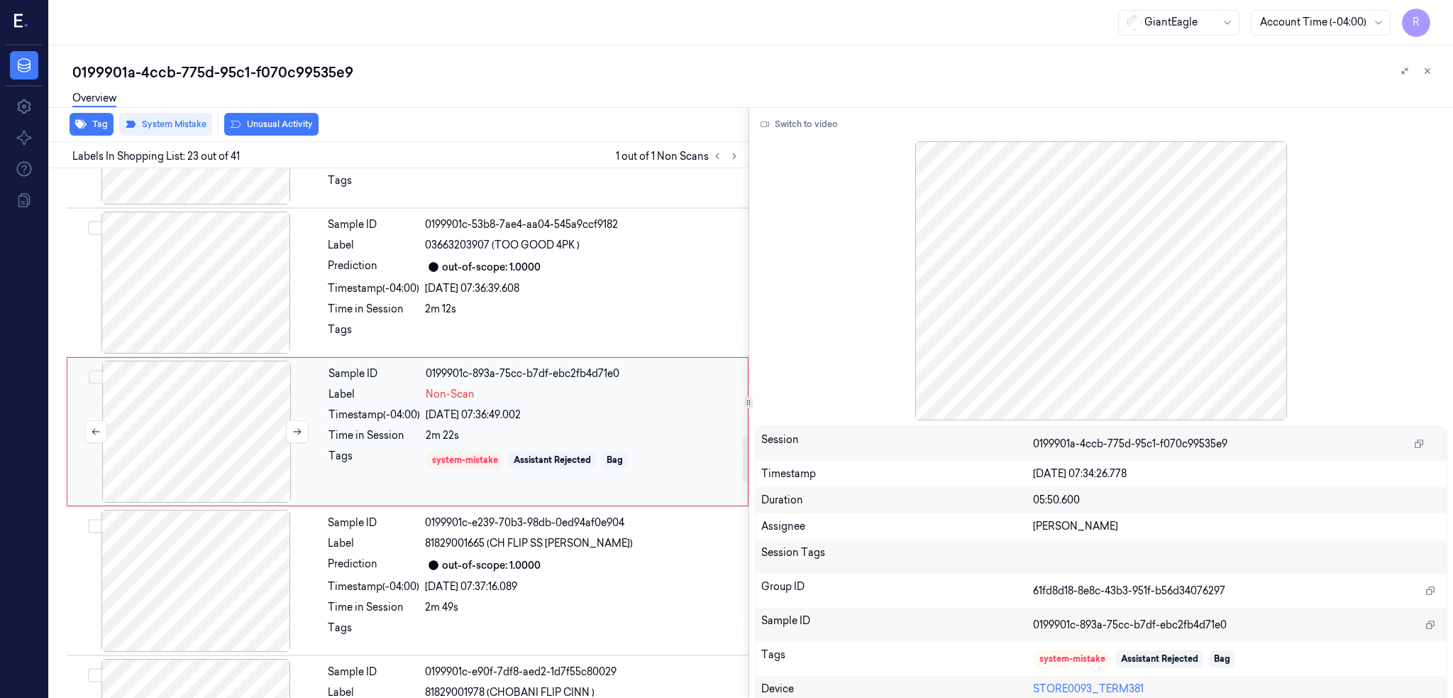
click at [244, 432] on div at bounding box center [196, 432] width 253 height 142
click at [223, 299] on div at bounding box center [196, 282] width 253 height 142
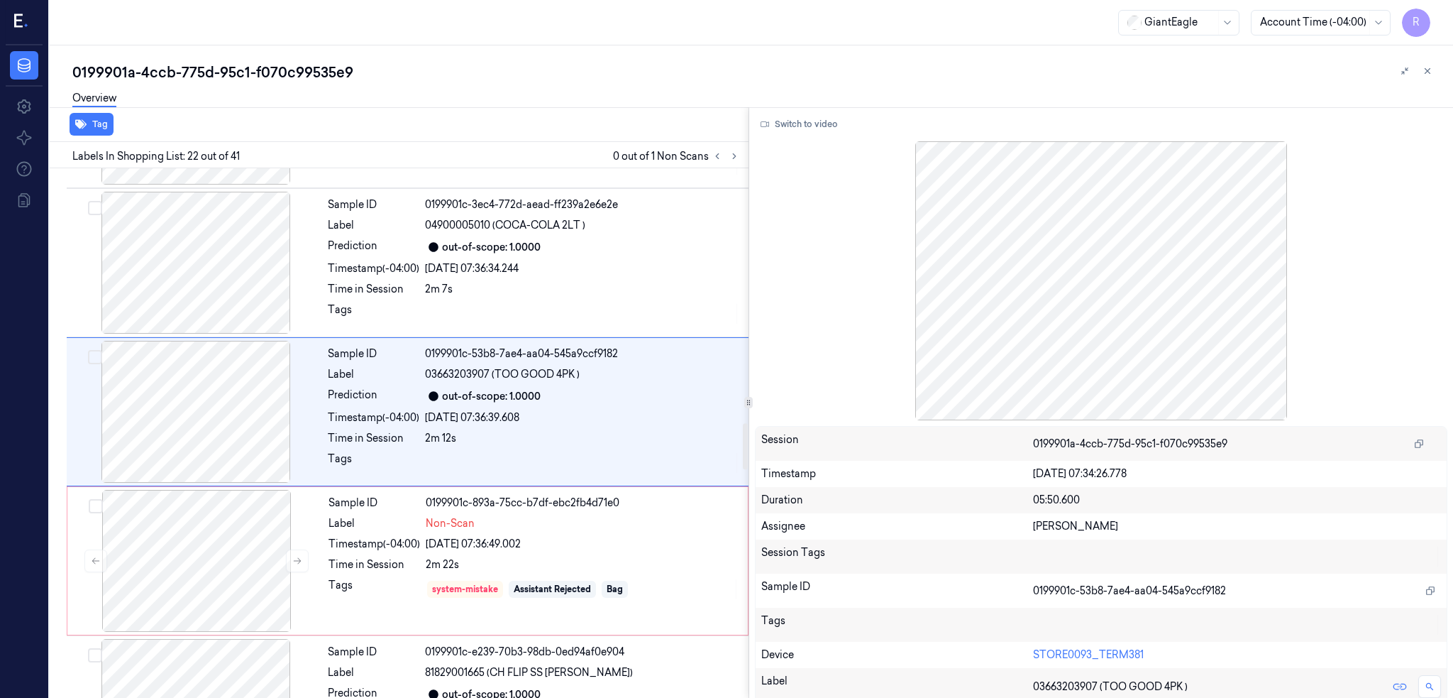
scroll to position [2939, 0]
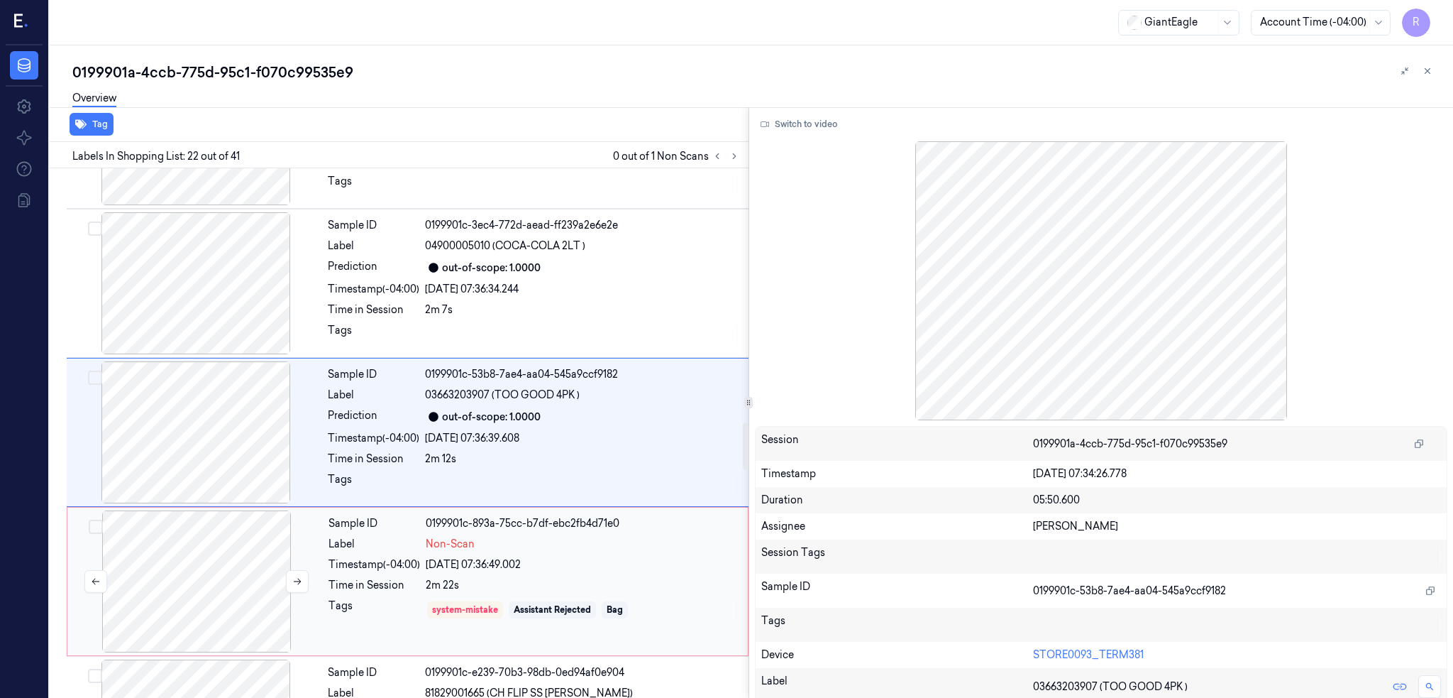
click at [176, 576] on div at bounding box center [196, 581] width 253 height 142
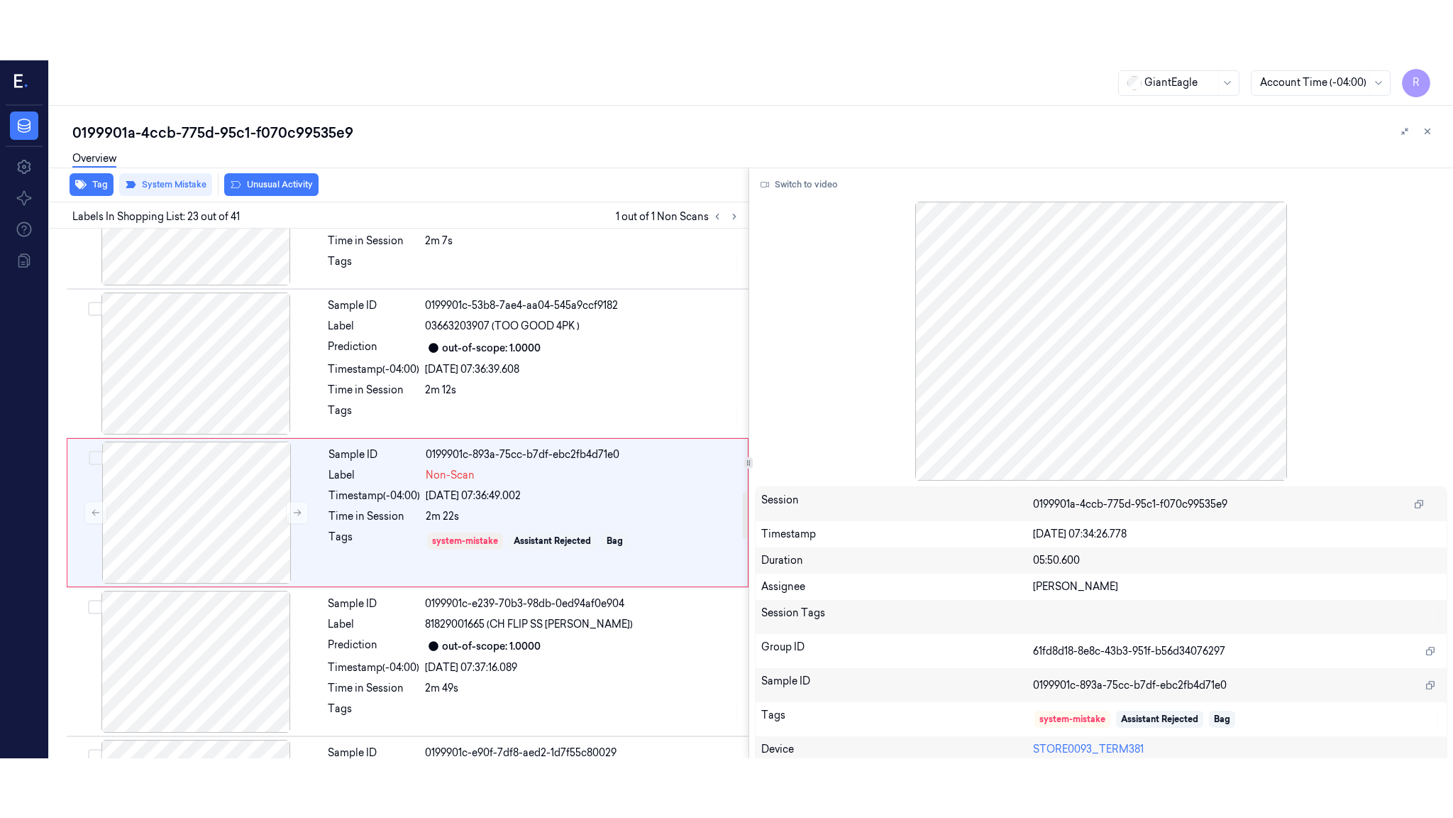
scroll to position [3089, 0]
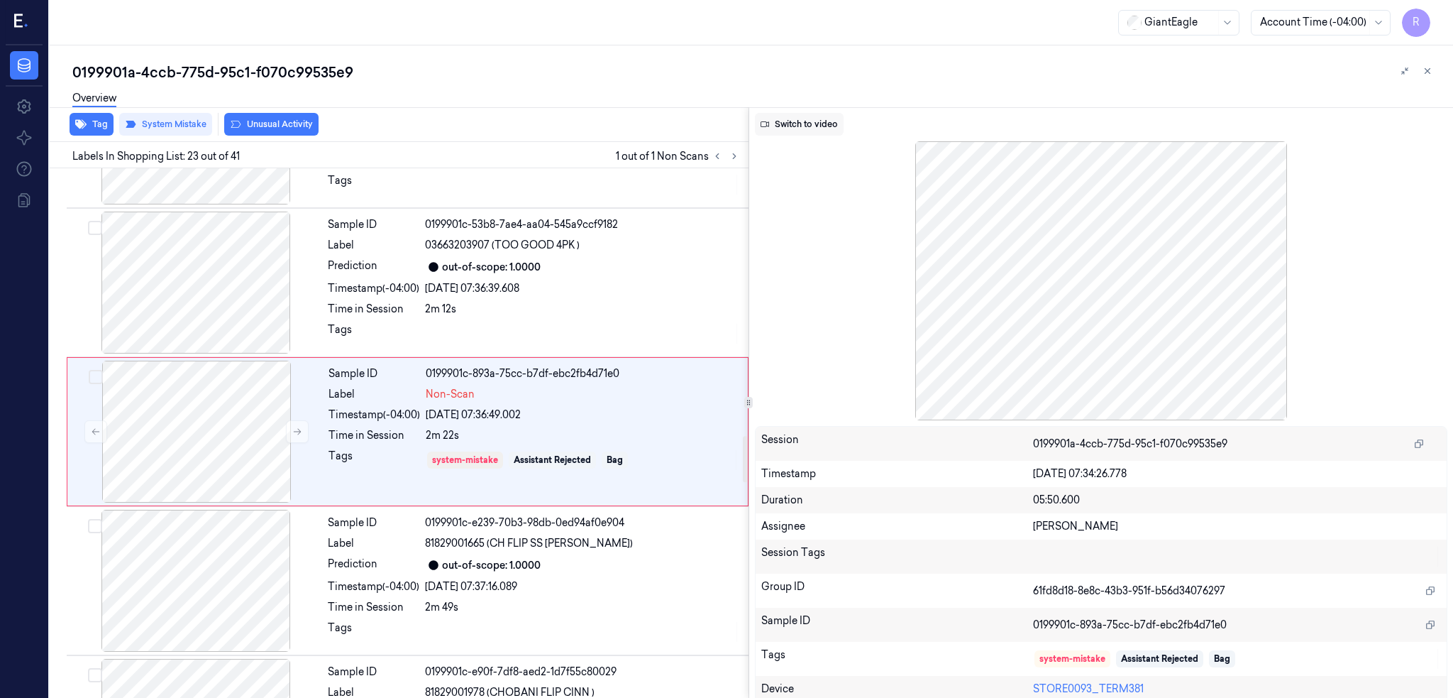
click at [807, 131] on button "Switch to video" at bounding box center [799, 124] width 89 height 23
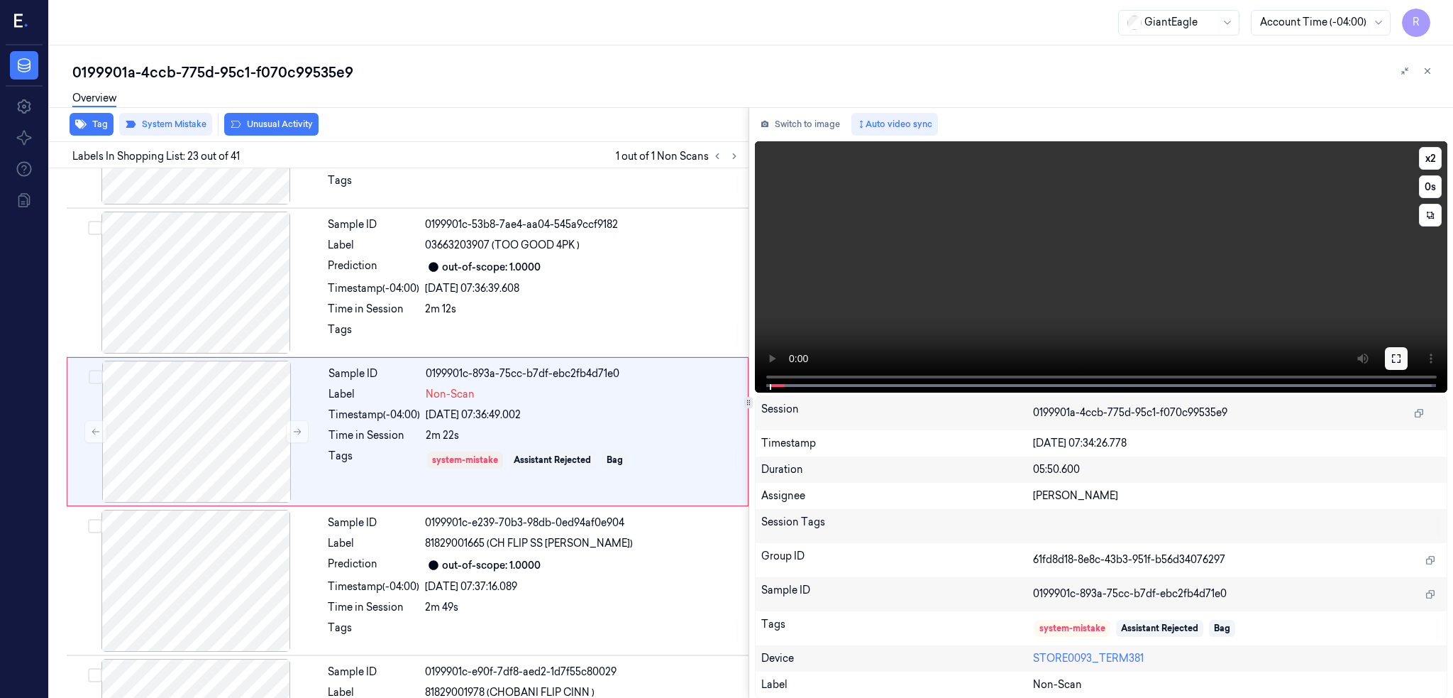
click at [1402, 355] on icon at bounding box center [1396, 358] width 11 height 11
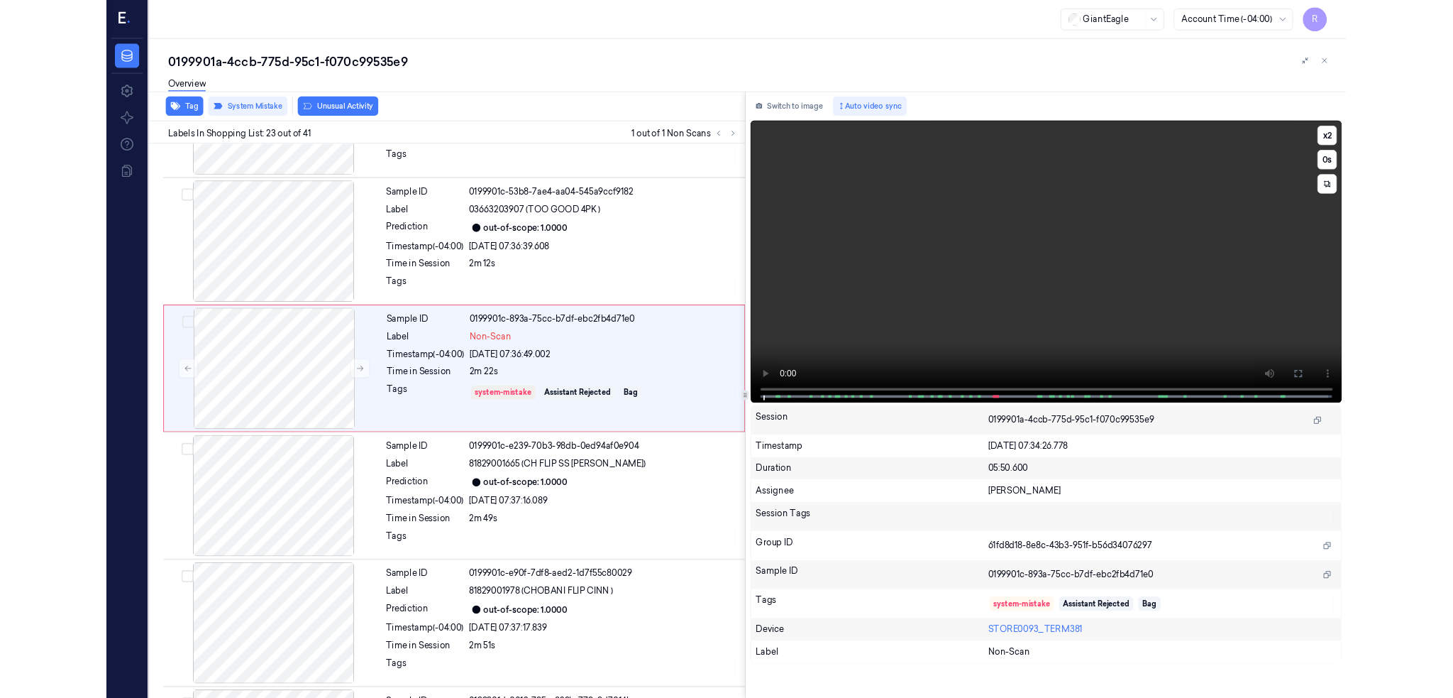
scroll to position [3029, 0]
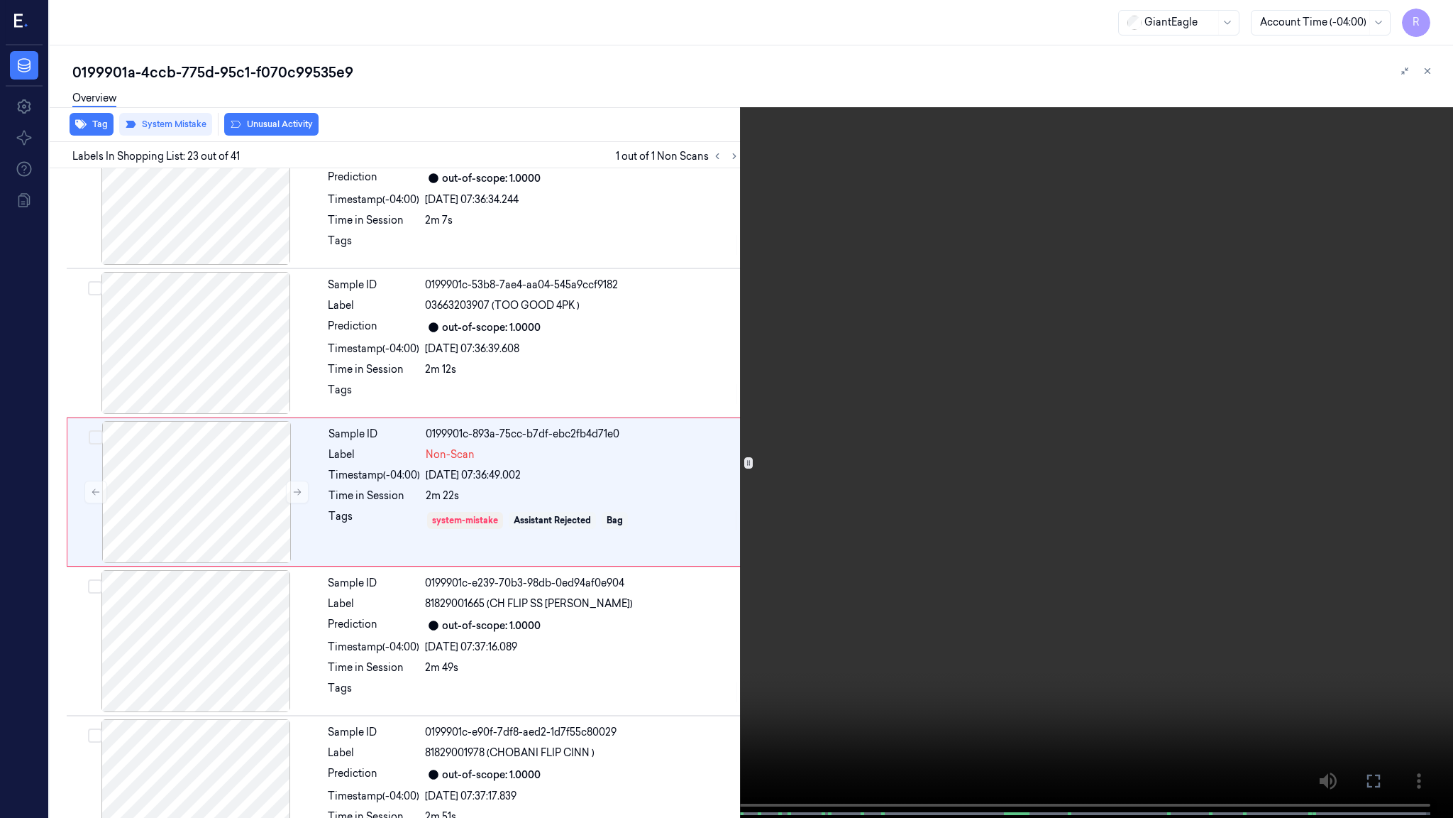
click at [734, 397] on video at bounding box center [726, 410] width 1453 height 820
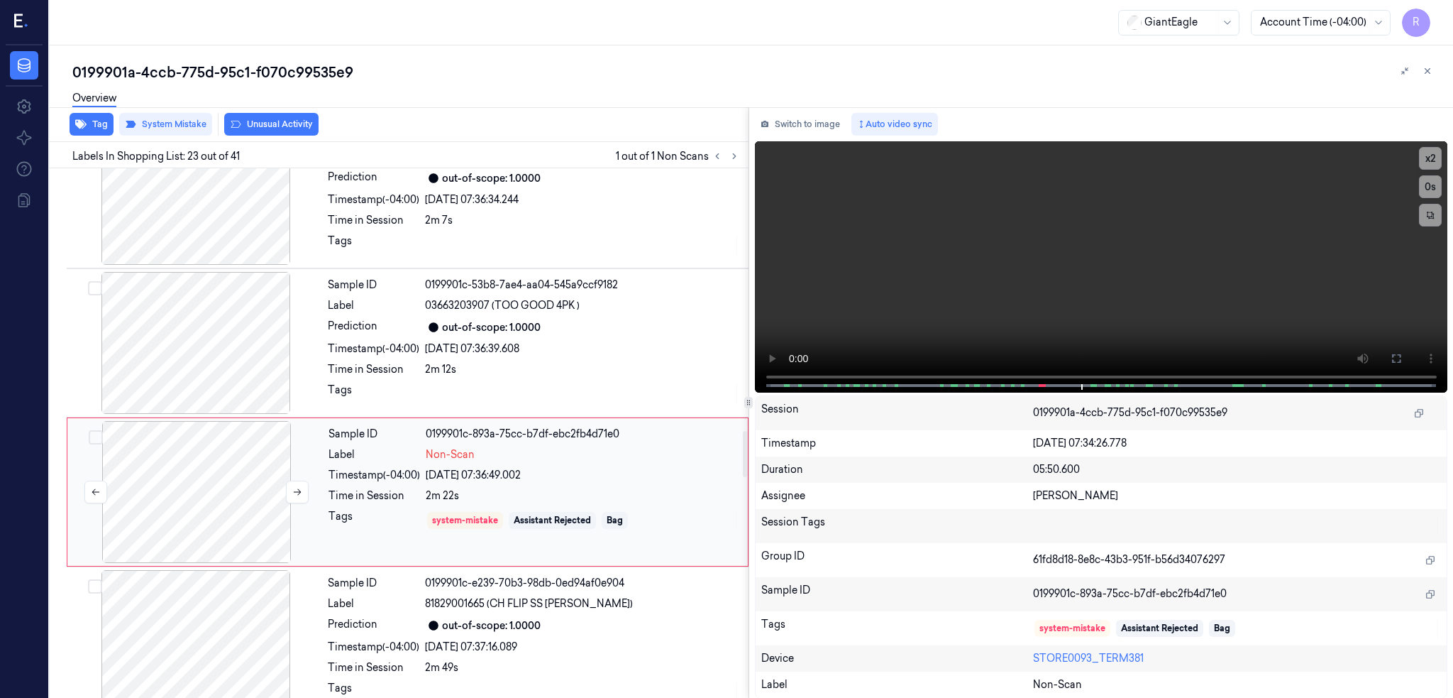
click at [180, 483] on div at bounding box center [196, 492] width 253 height 142
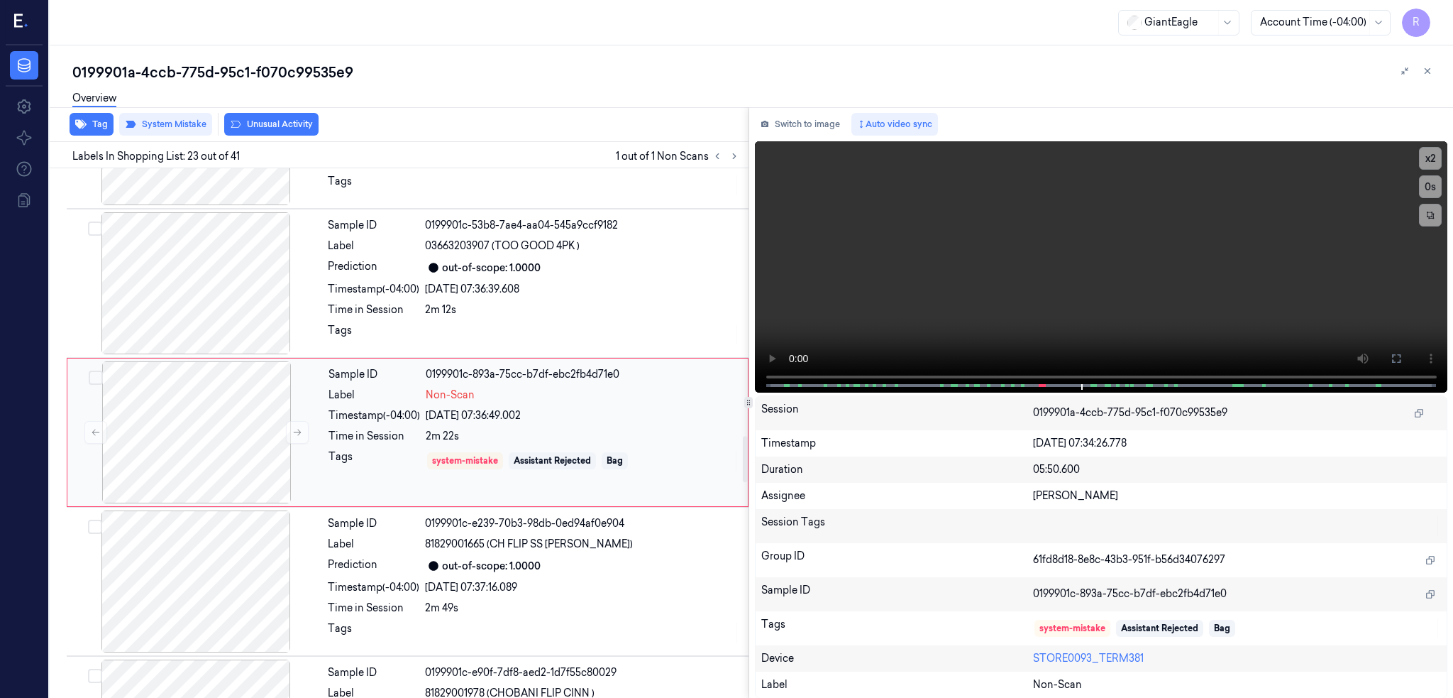
scroll to position [3089, 0]
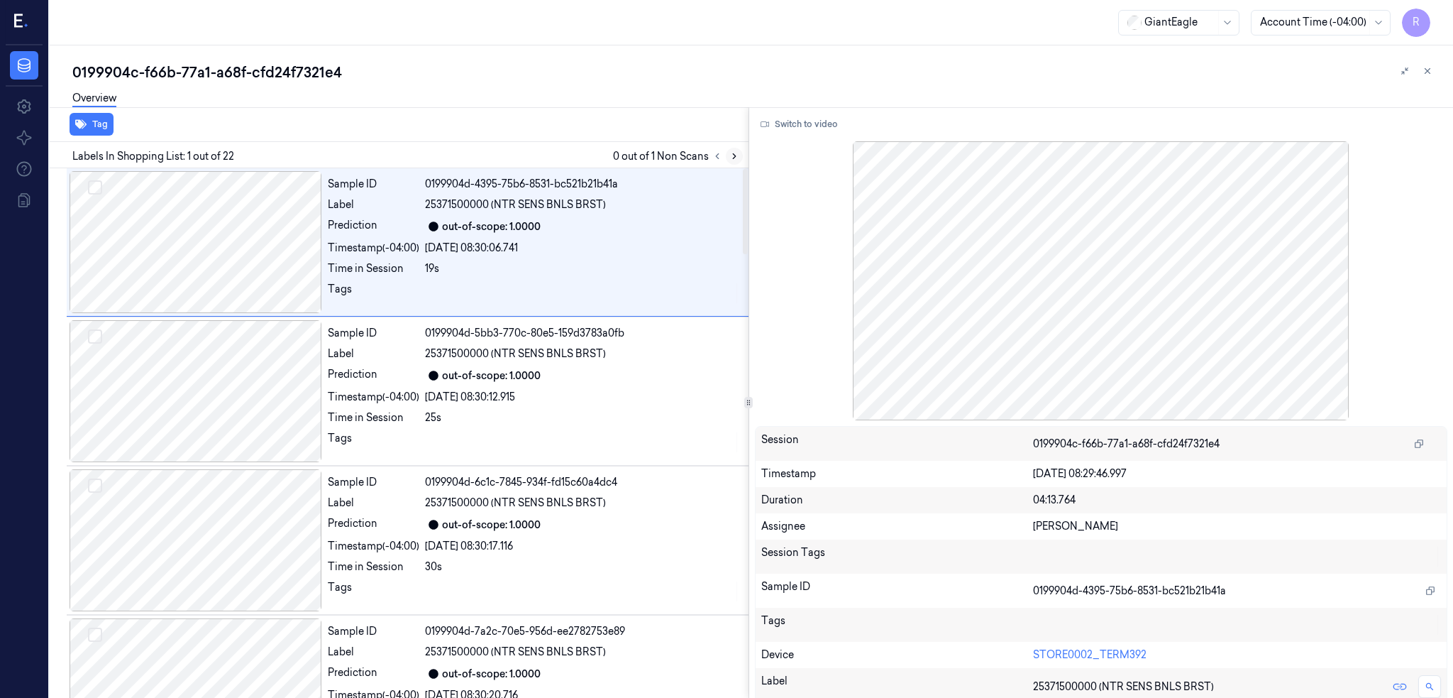
click at [739, 157] on icon at bounding box center [735, 156] width 10 height 10
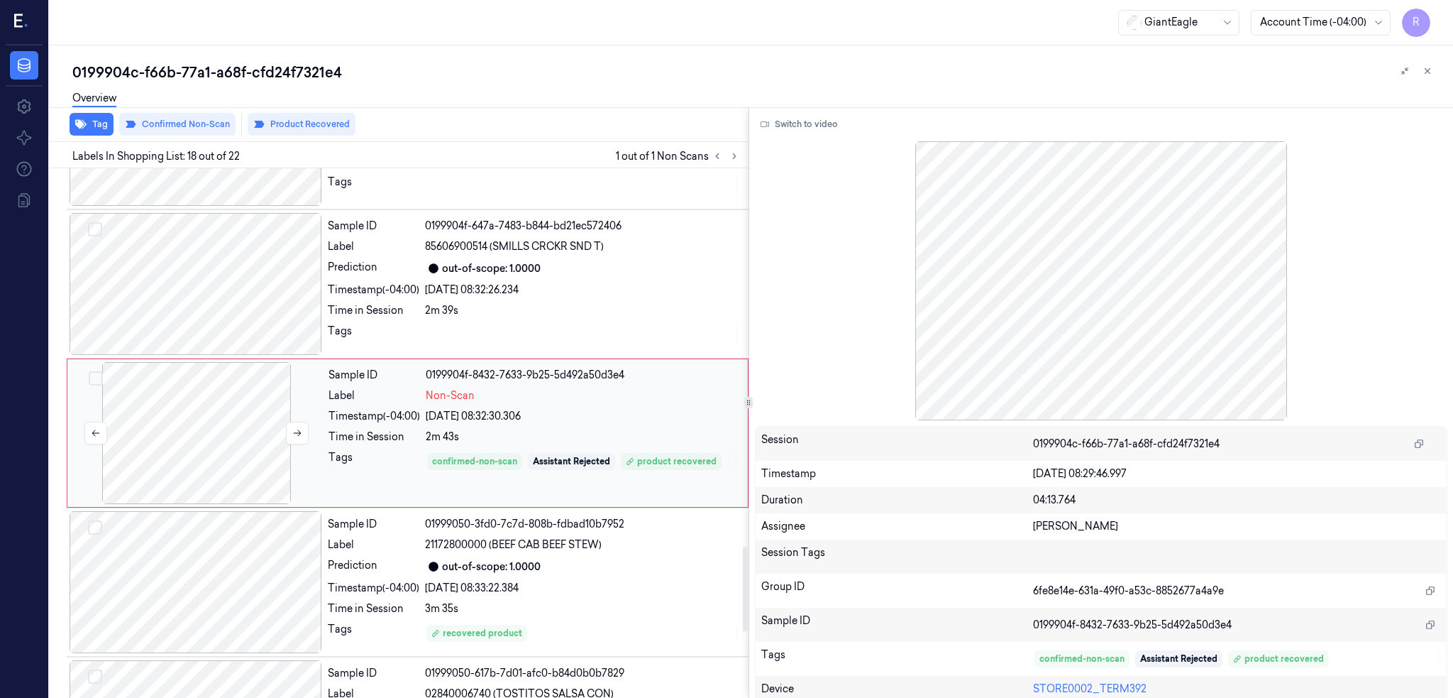
scroll to position [2343, 0]
click at [221, 441] on div at bounding box center [196, 432] width 253 height 142
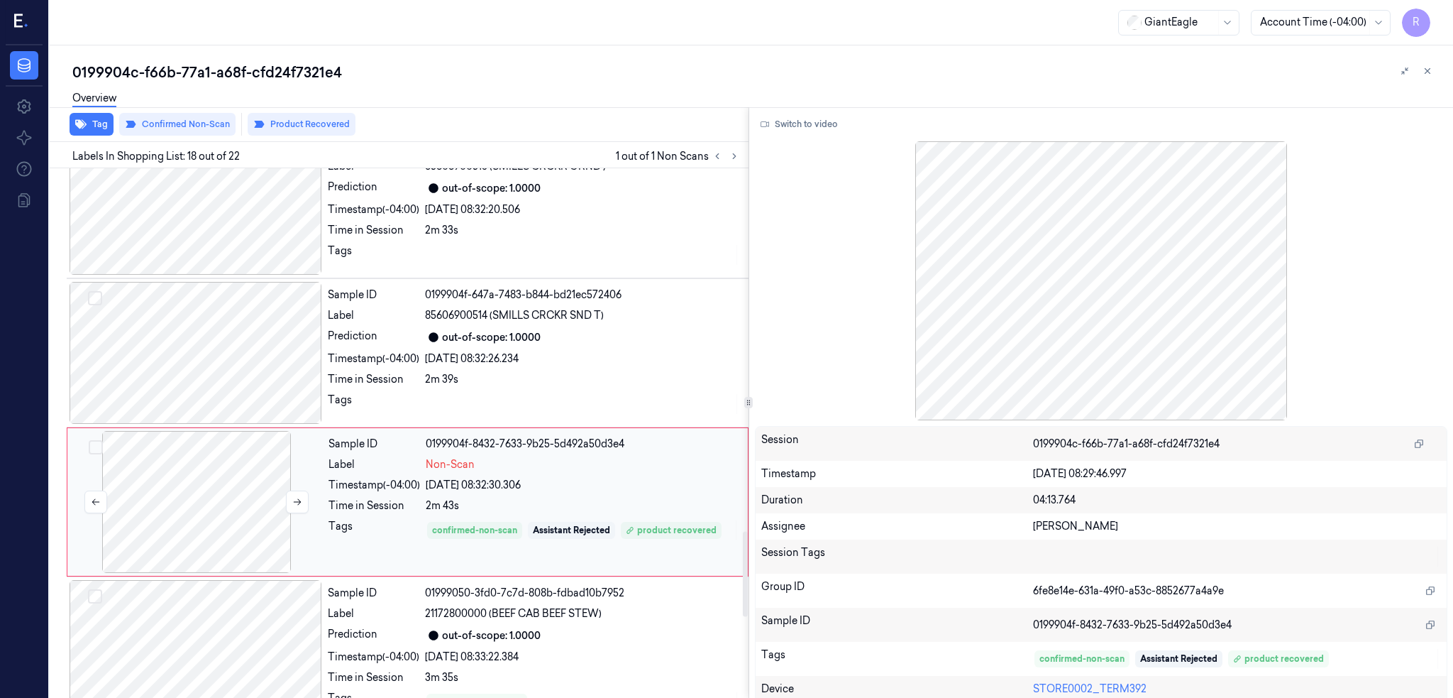
scroll to position [2249, 0]
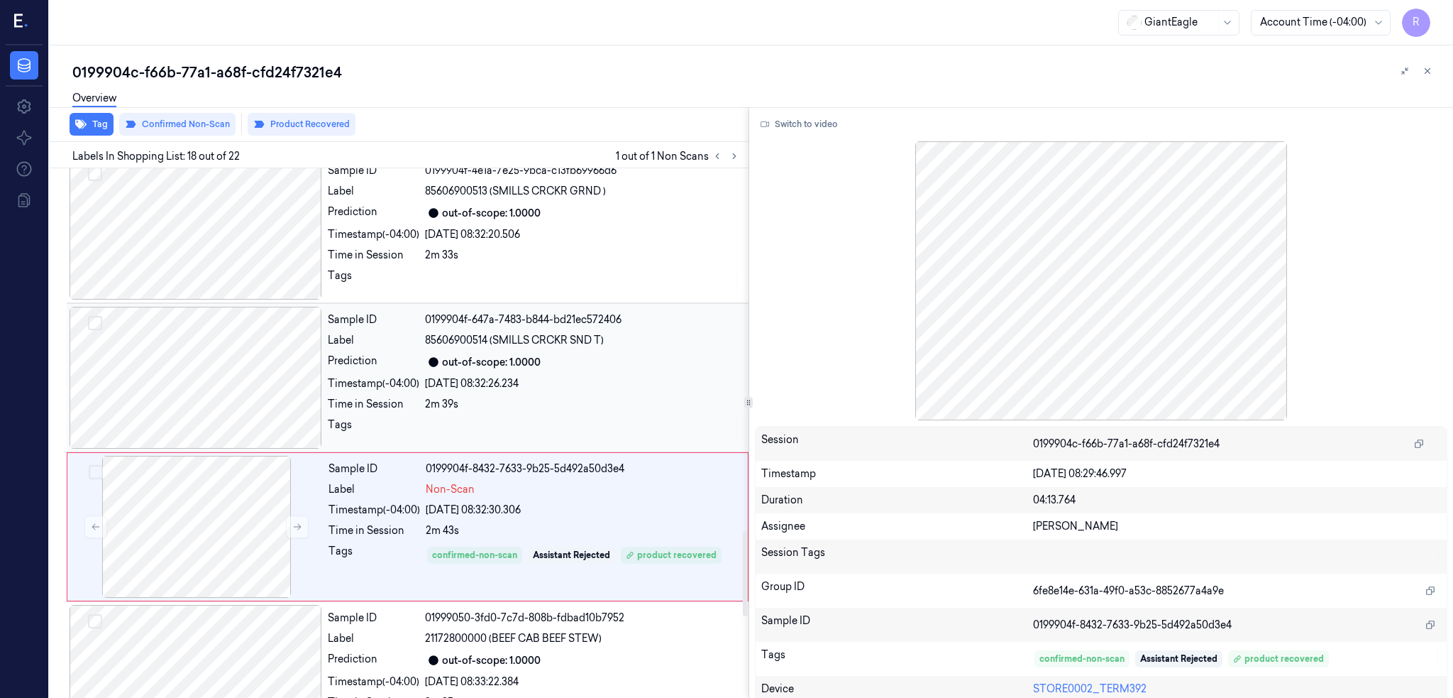
click at [233, 369] on div at bounding box center [196, 378] width 253 height 142
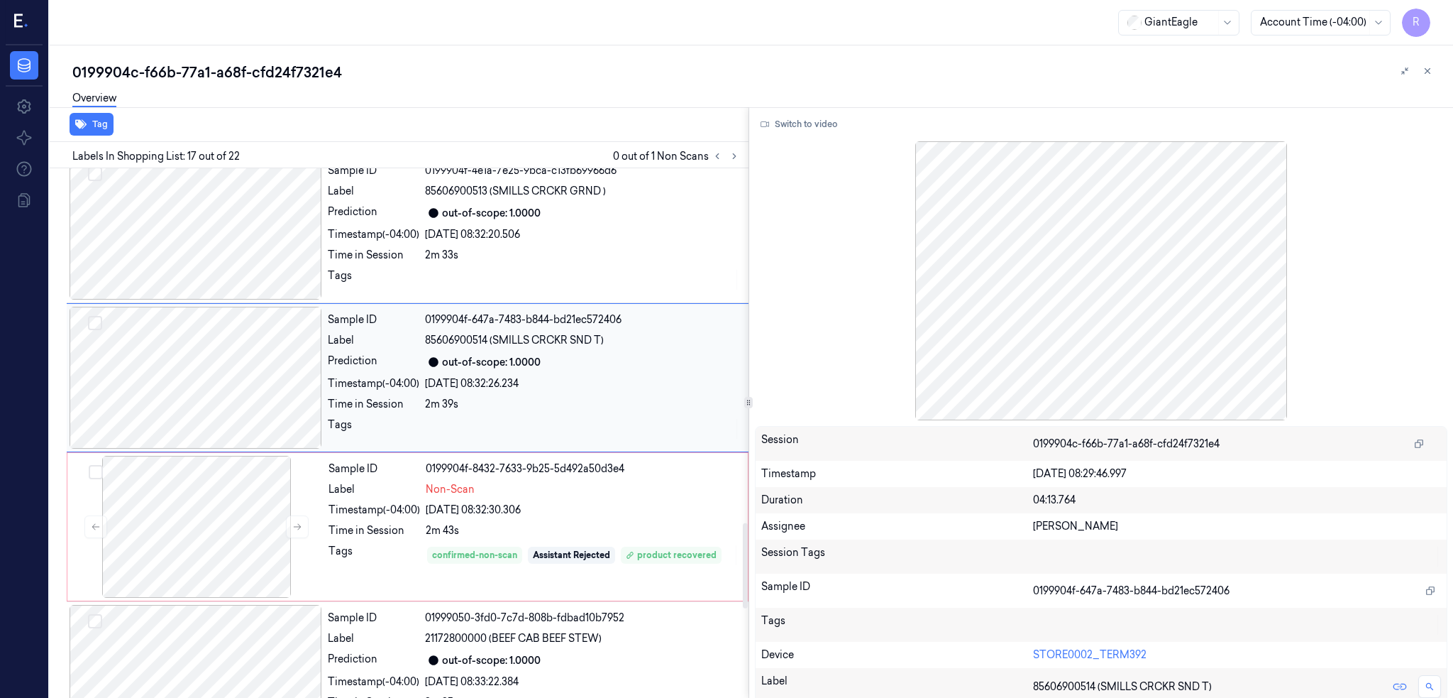
scroll to position [2194, 0]
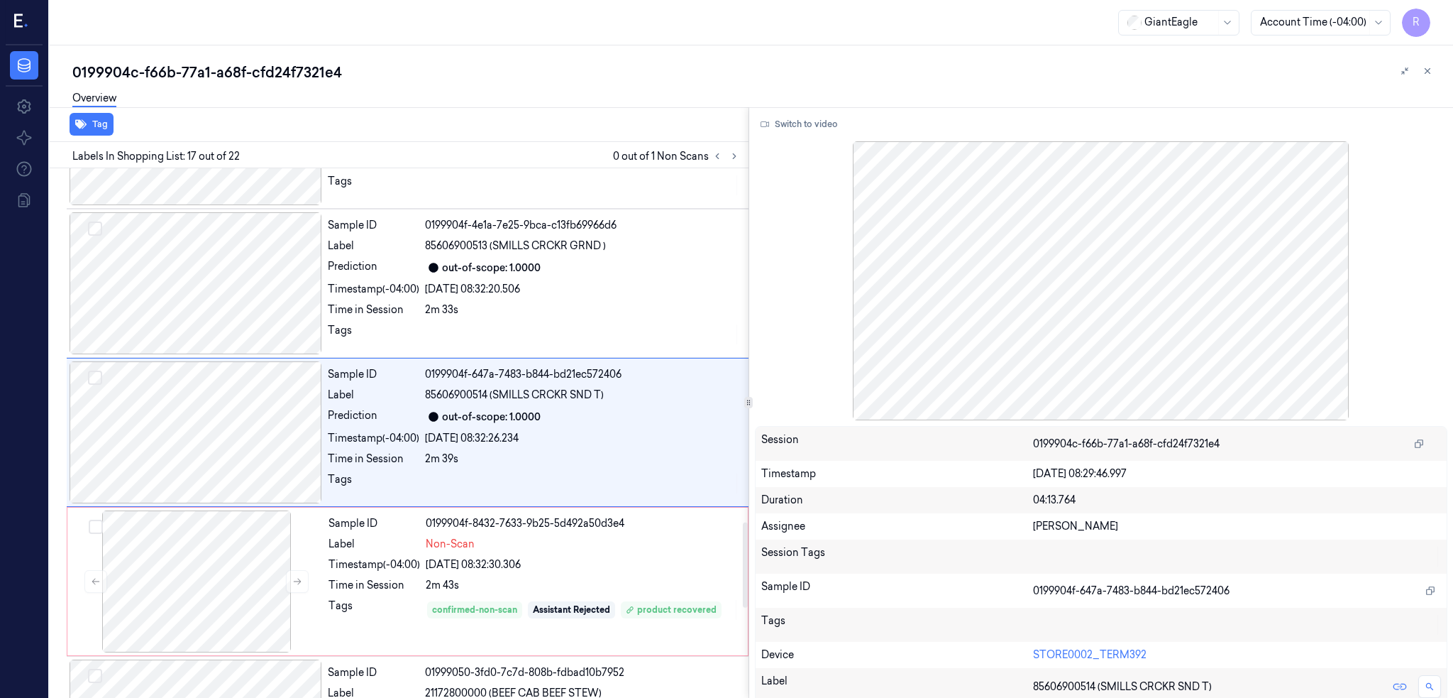
click at [829, 119] on button "Switch to video" at bounding box center [799, 124] width 89 height 23
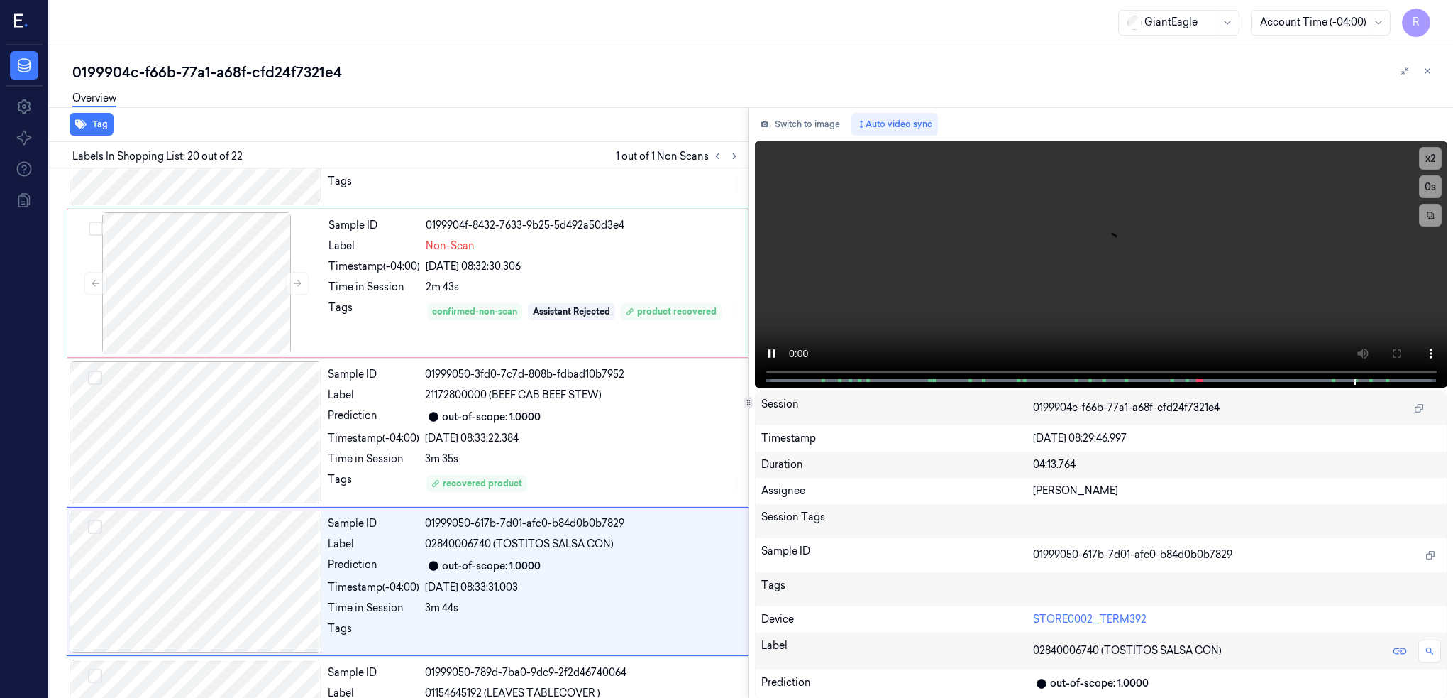
scroll to position [2641, 0]
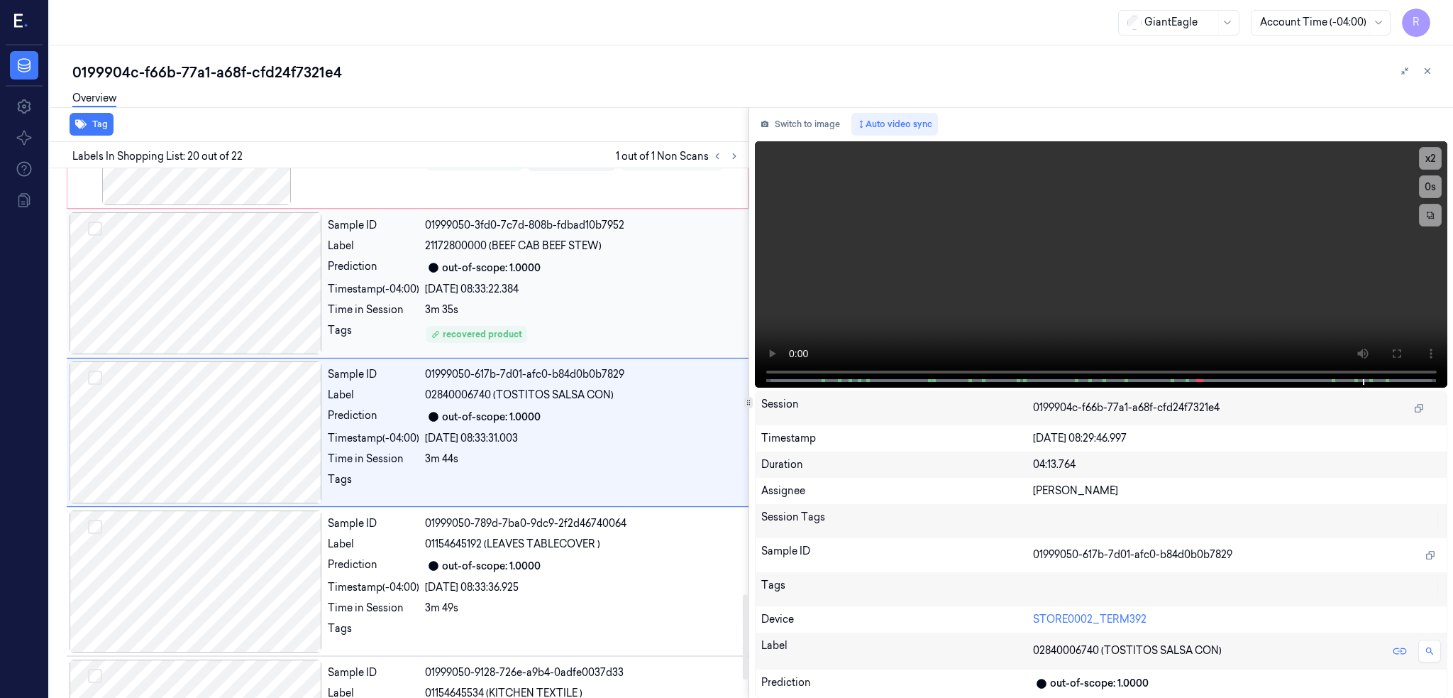
click at [198, 321] on div at bounding box center [196, 283] width 253 height 142
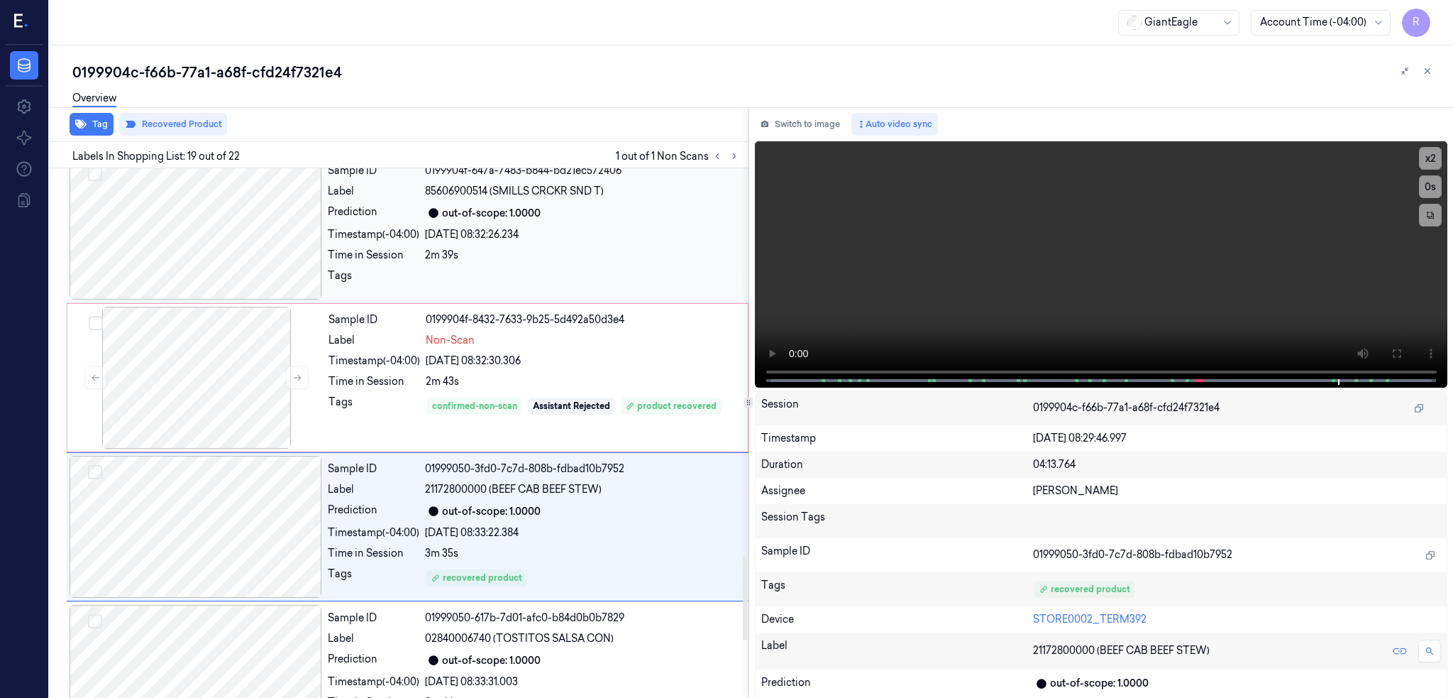
click at [216, 270] on div at bounding box center [196, 229] width 253 height 142
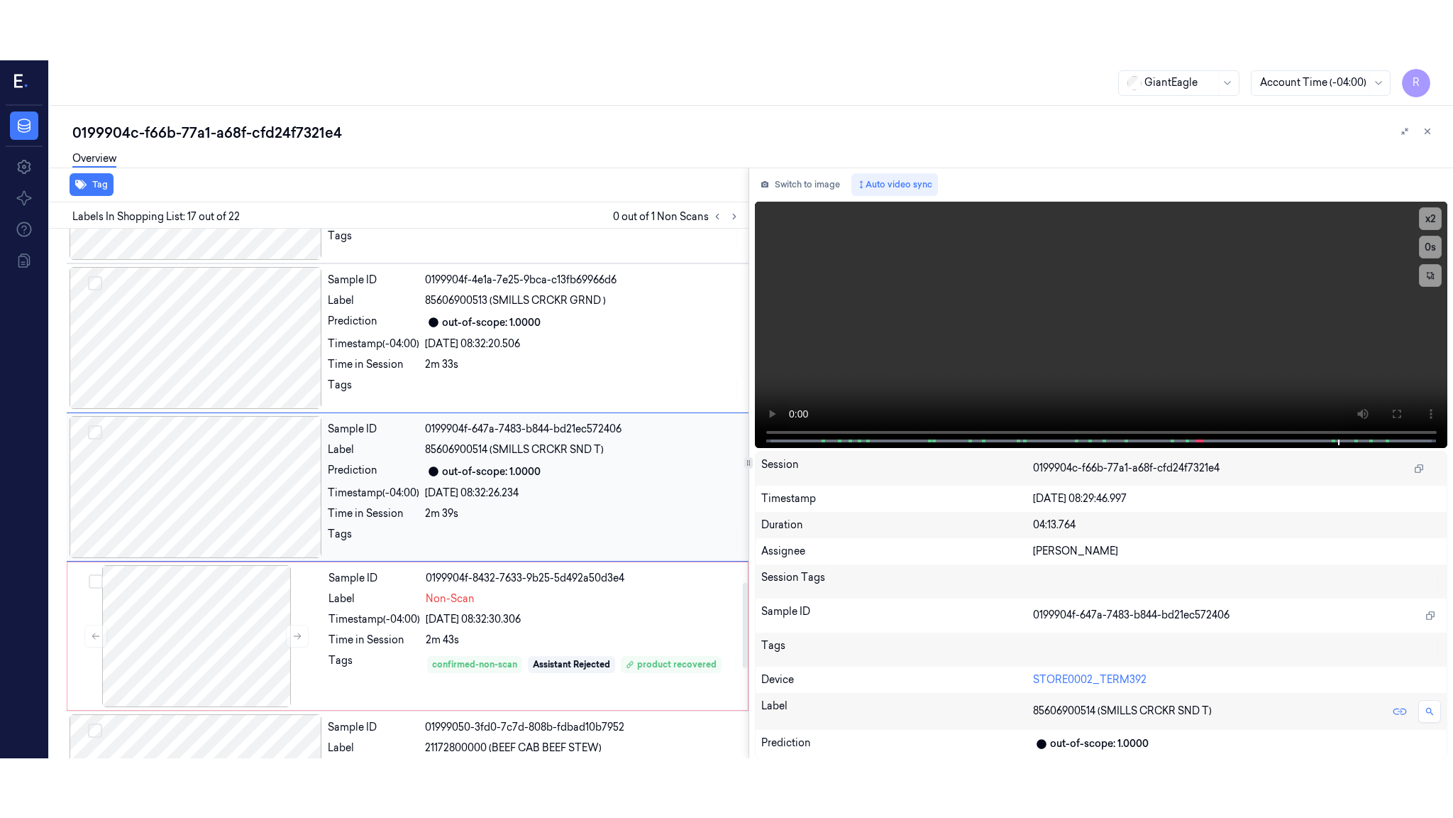
scroll to position [2194, 0]
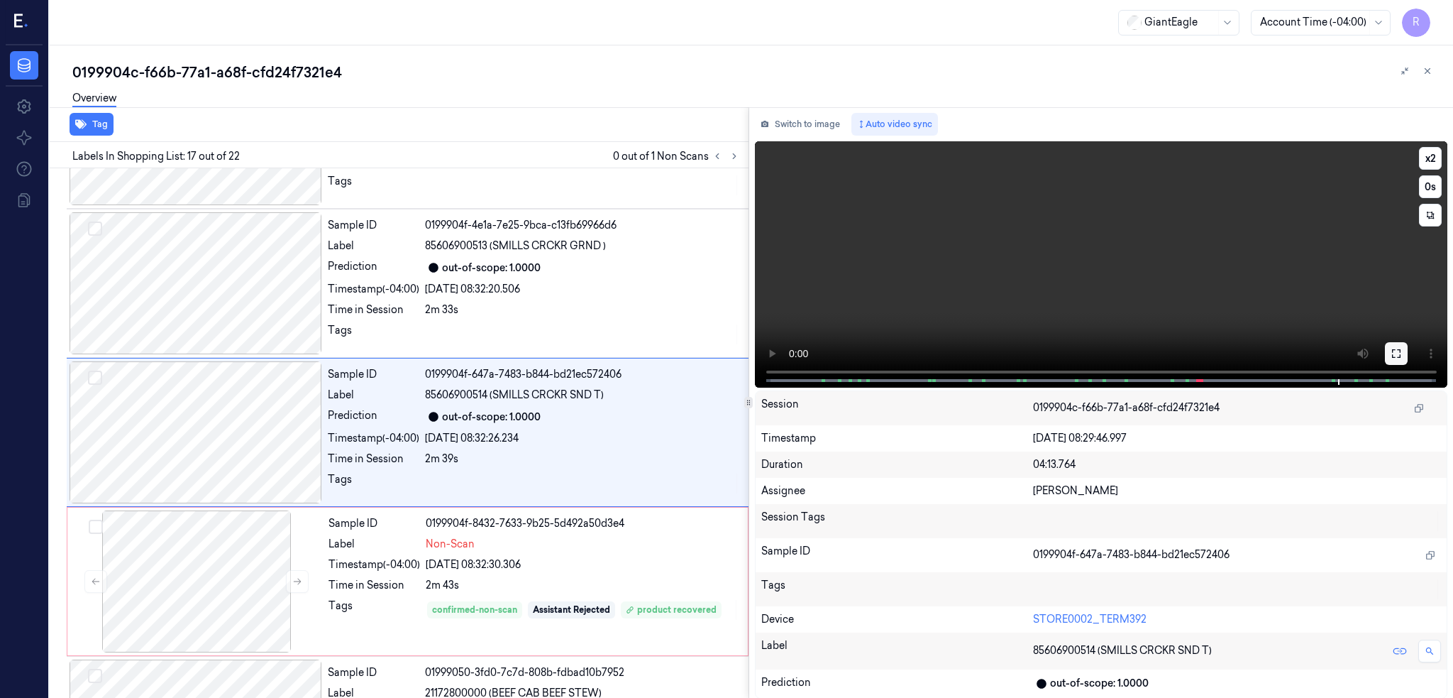
click at [1408, 353] on button at bounding box center [1396, 353] width 23 height 23
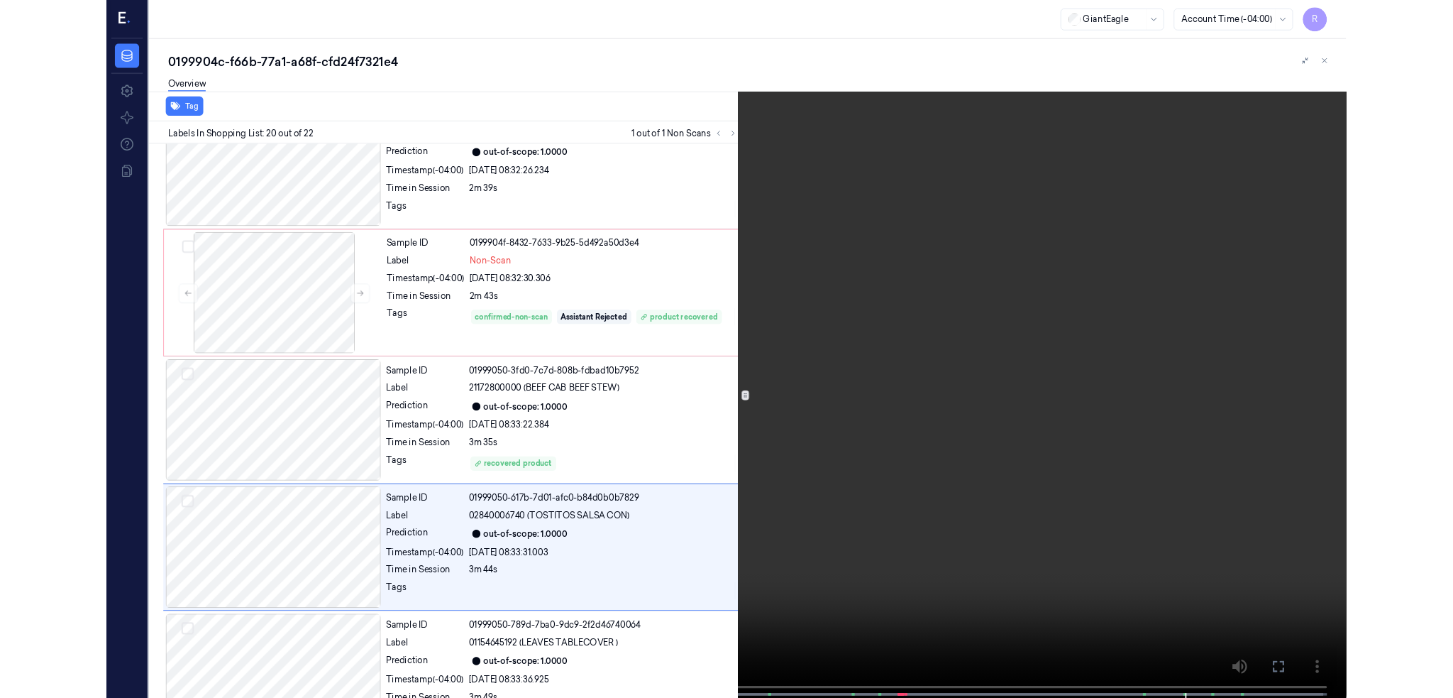
scroll to position [2582, 0]
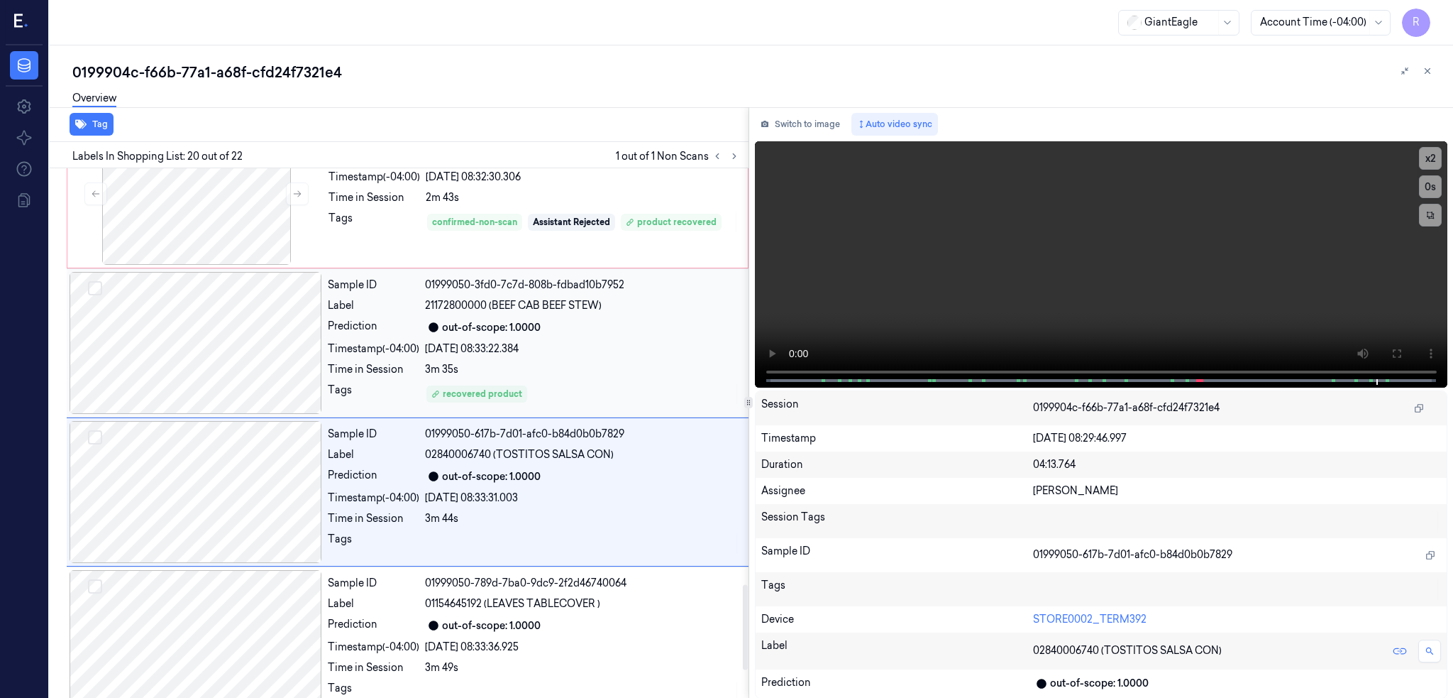
click at [221, 357] on div at bounding box center [196, 343] width 253 height 142
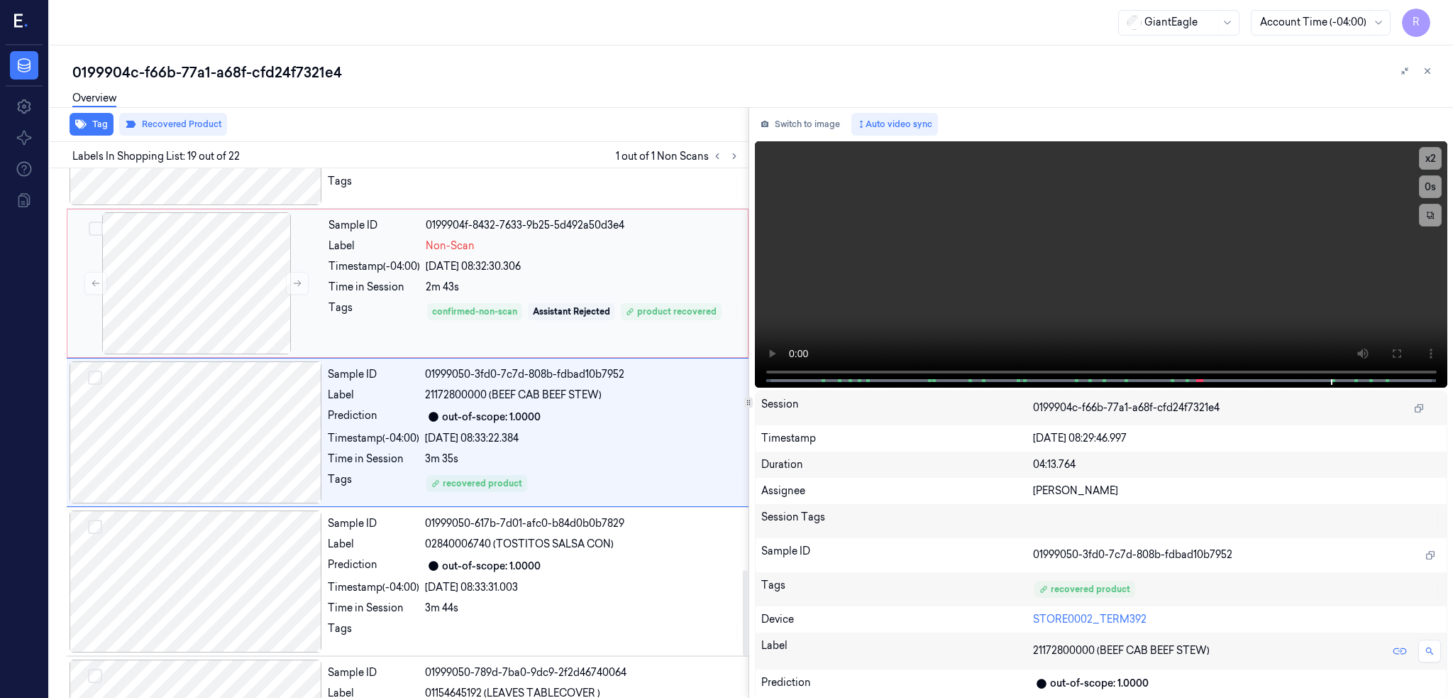
click at [197, 209] on div "Sample ID 0199904f-8432-7633-9b25-5d492a50d3e4 Label Non-Scan Timestamp (-04:00…" at bounding box center [408, 283] width 682 height 149
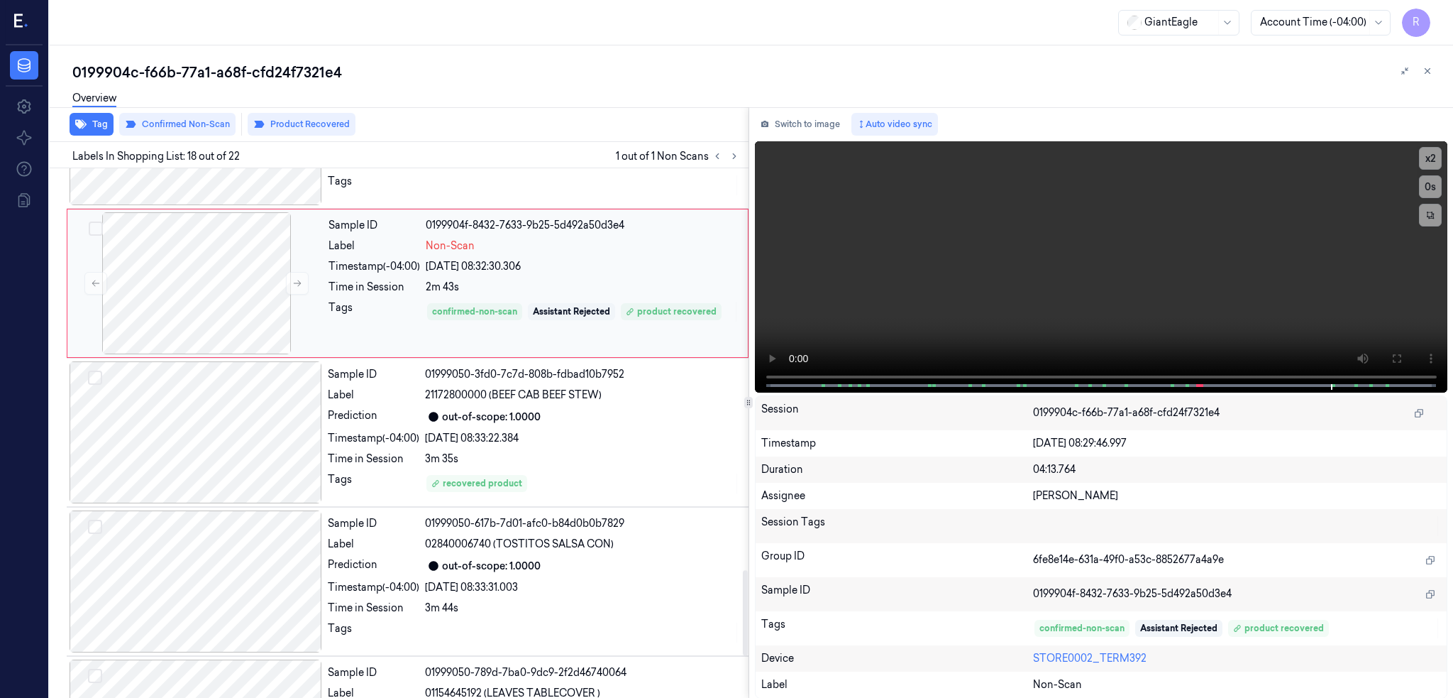
scroll to position [2343, 0]
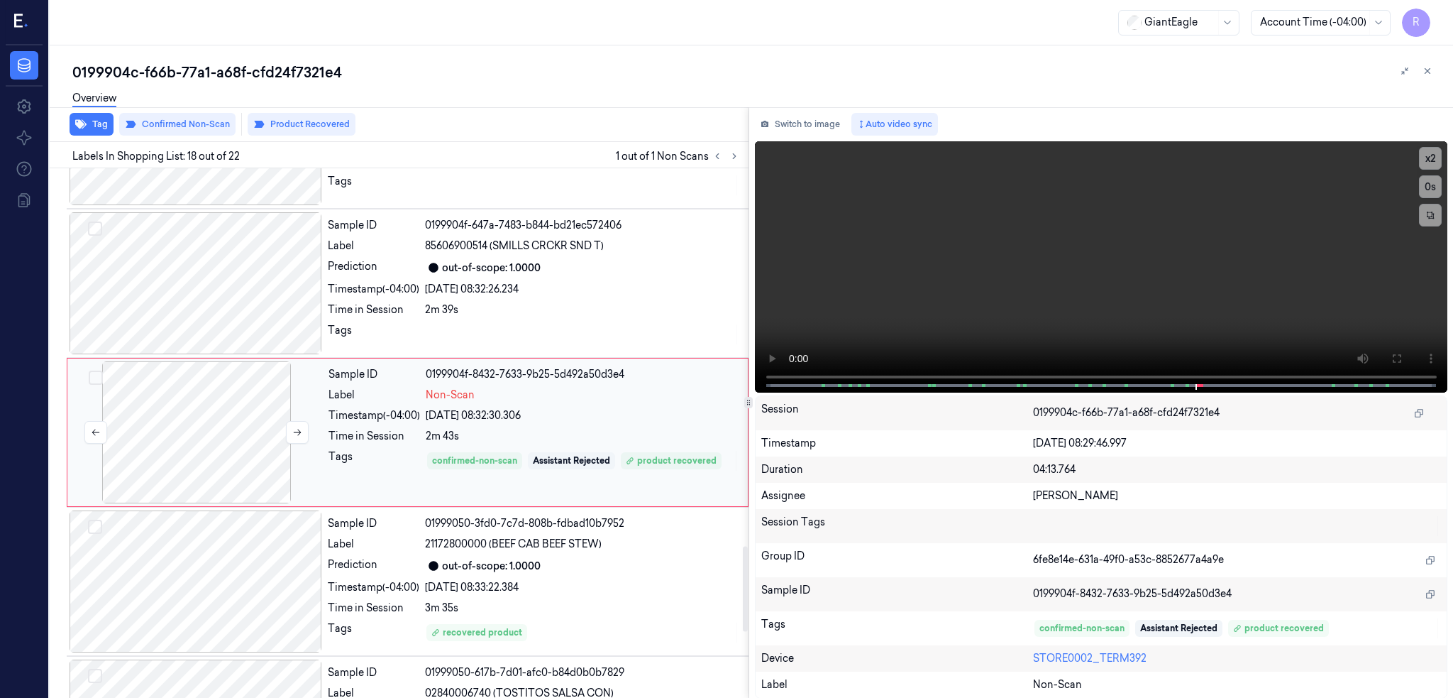
click at [221, 426] on div at bounding box center [196, 432] width 253 height 142
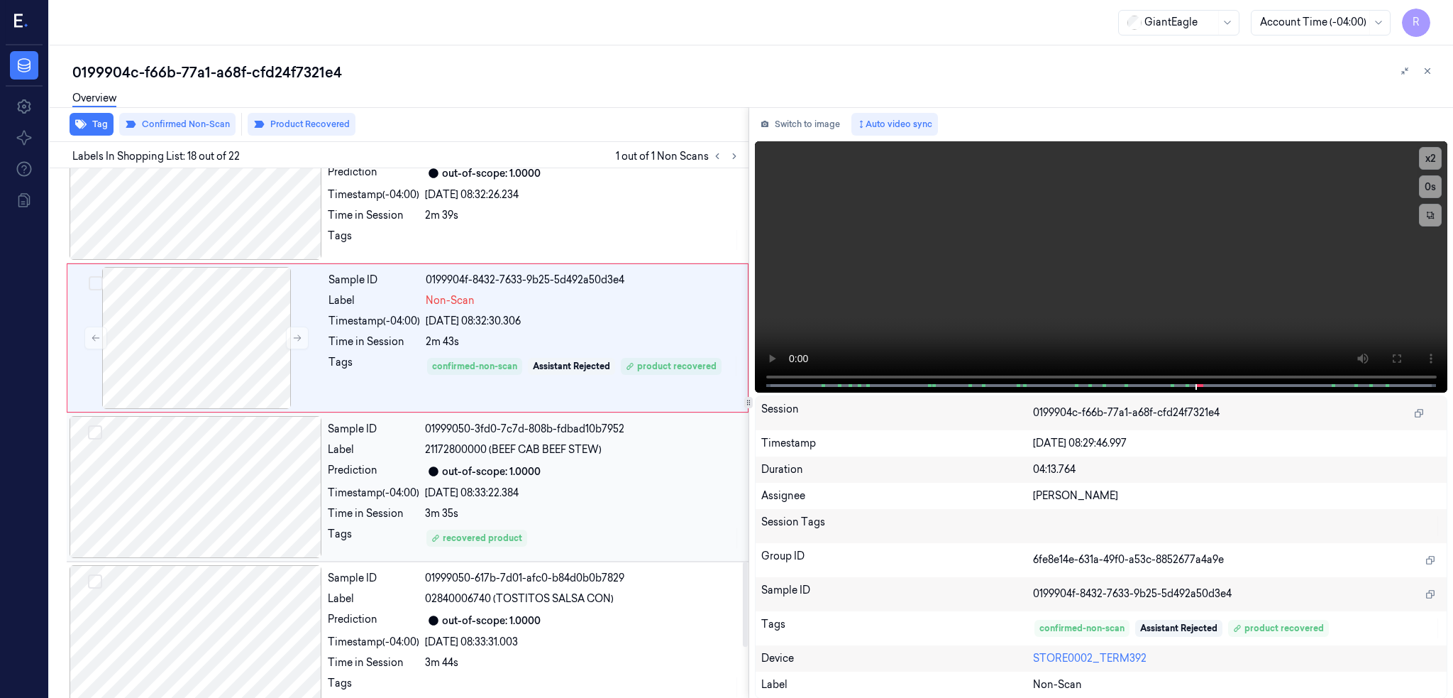
click at [246, 517] on div at bounding box center [196, 487] width 253 height 142
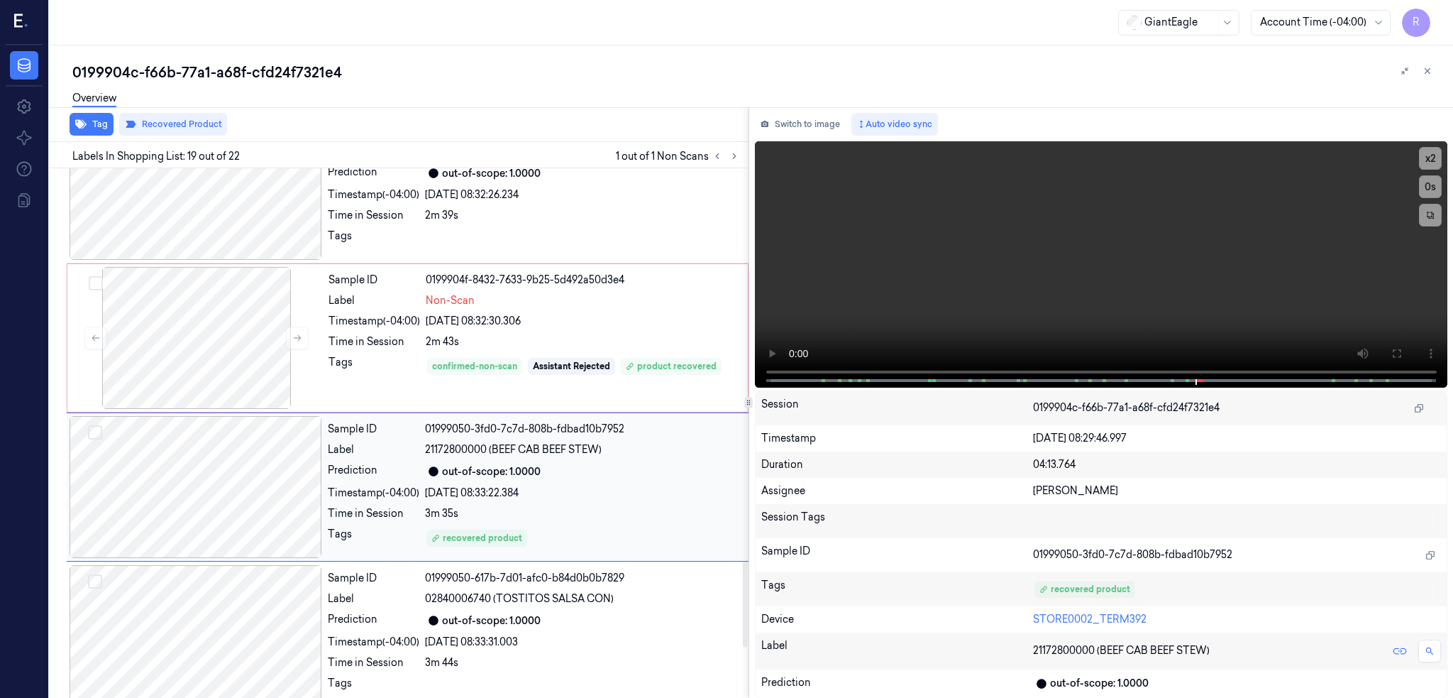
scroll to position [2492, 0]
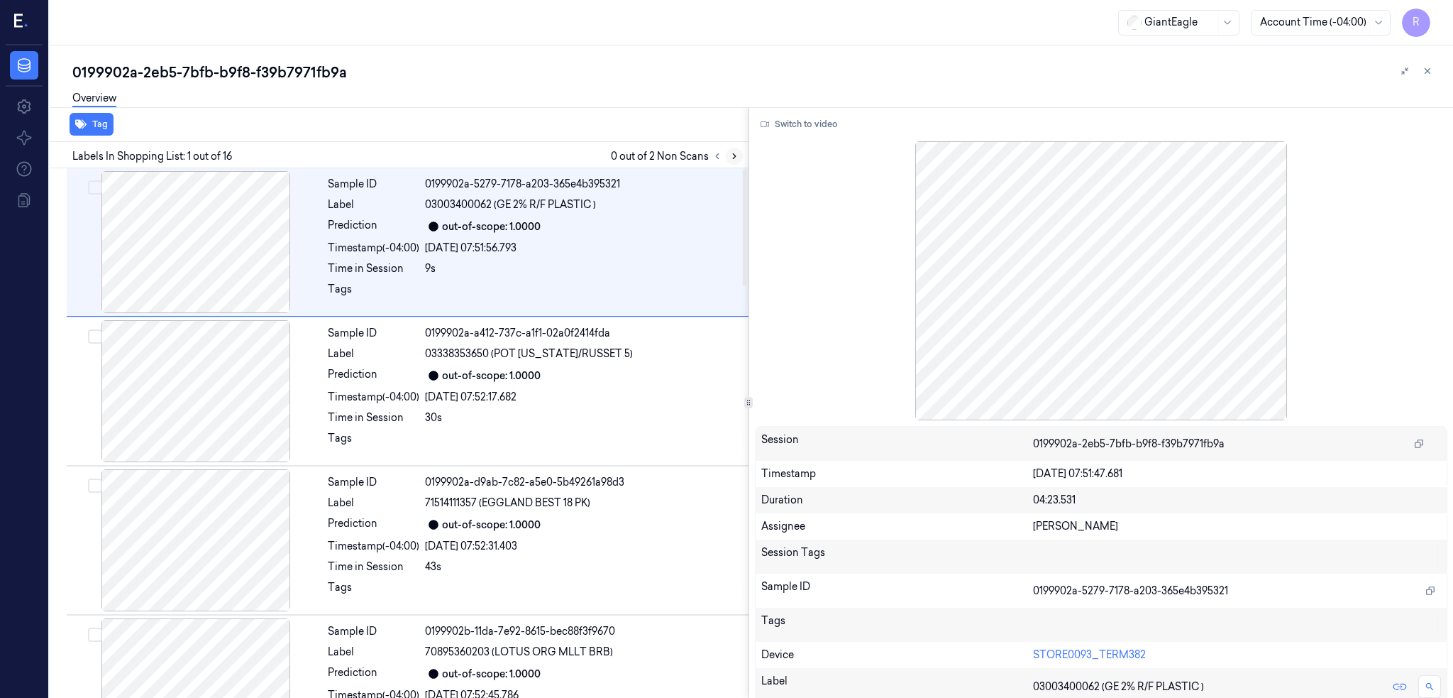
click at [743, 152] on button at bounding box center [734, 156] width 17 height 17
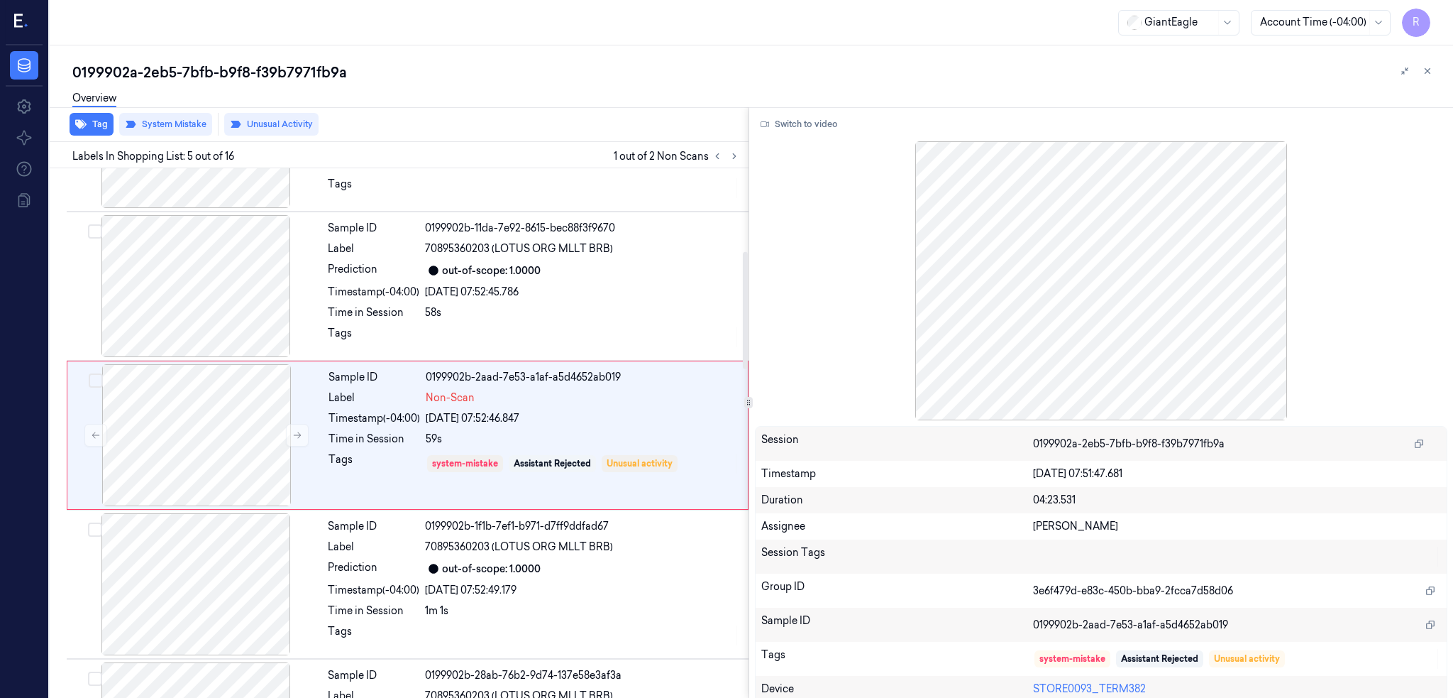
scroll to position [405, 0]
click at [226, 284] on div at bounding box center [196, 285] width 253 height 142
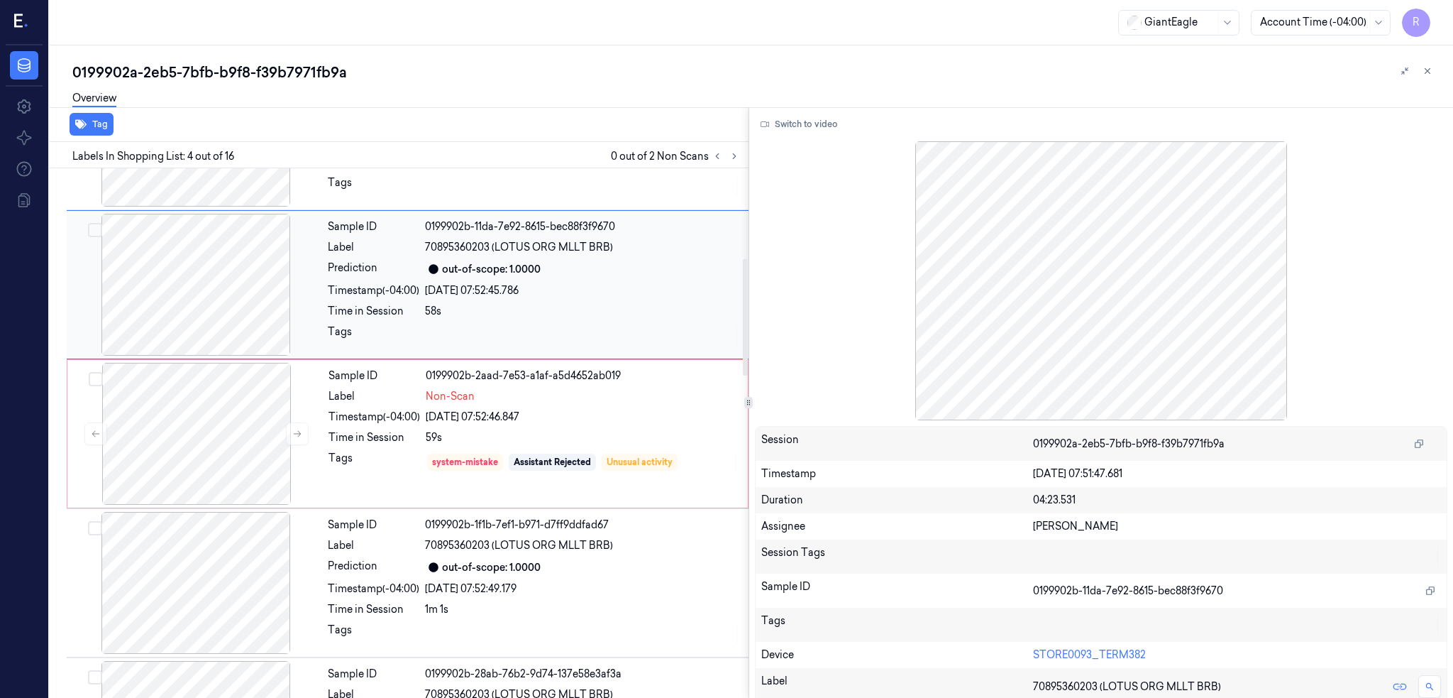
scroll to position [255, 0]
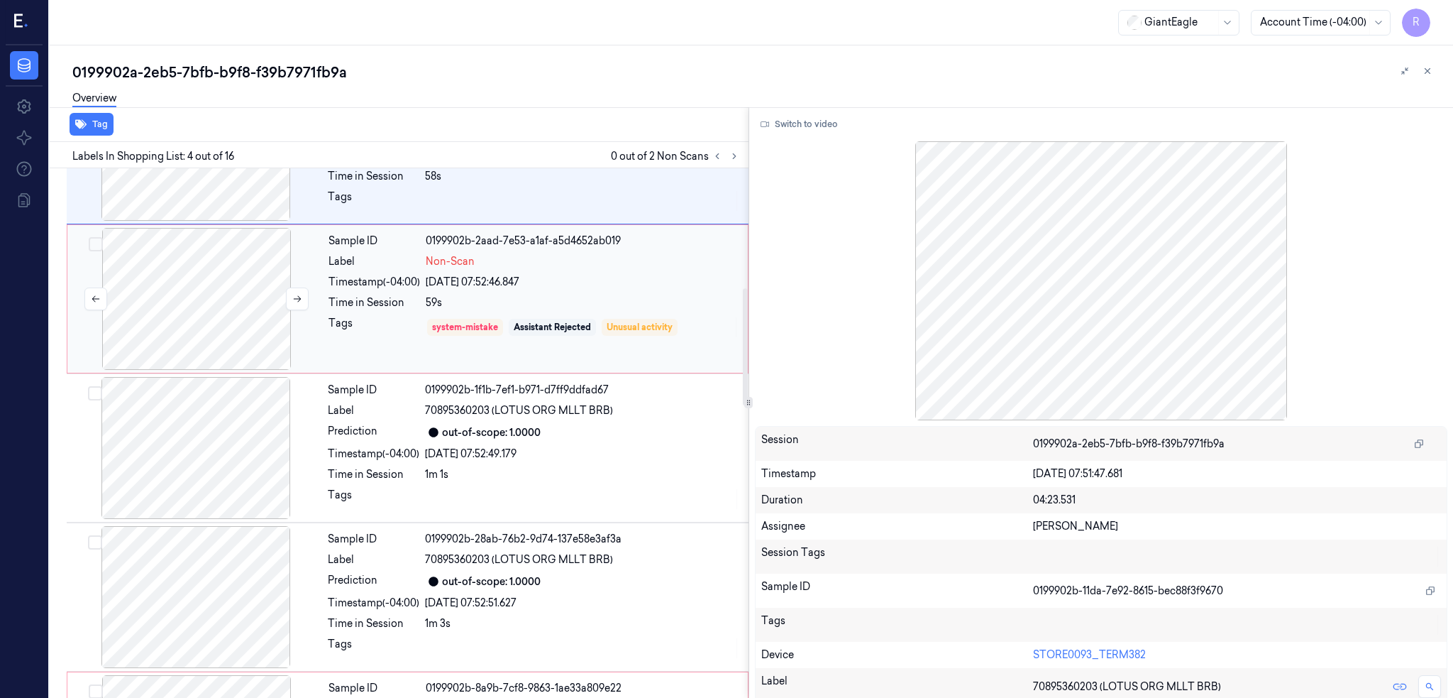
click at [200, 329] on div at bounding box center [196, 299] width 253 height 142
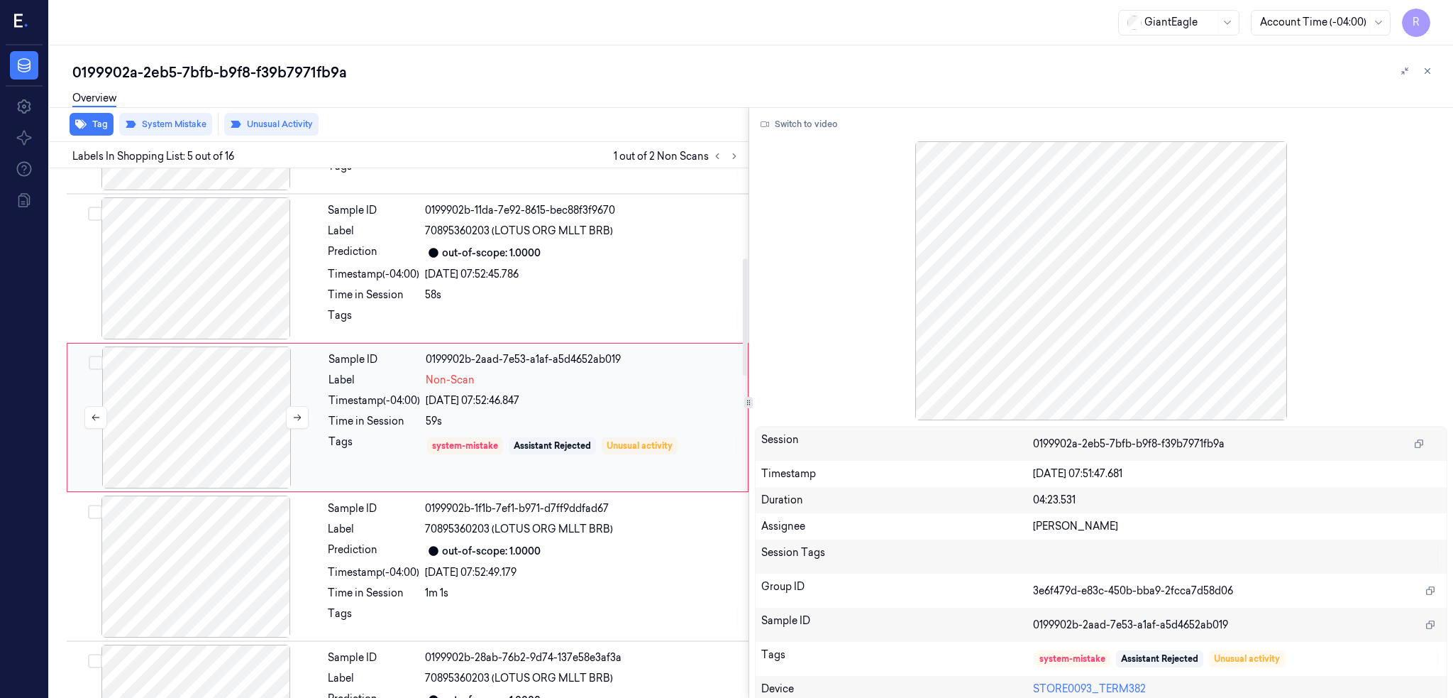
scroll to position [405, 0]
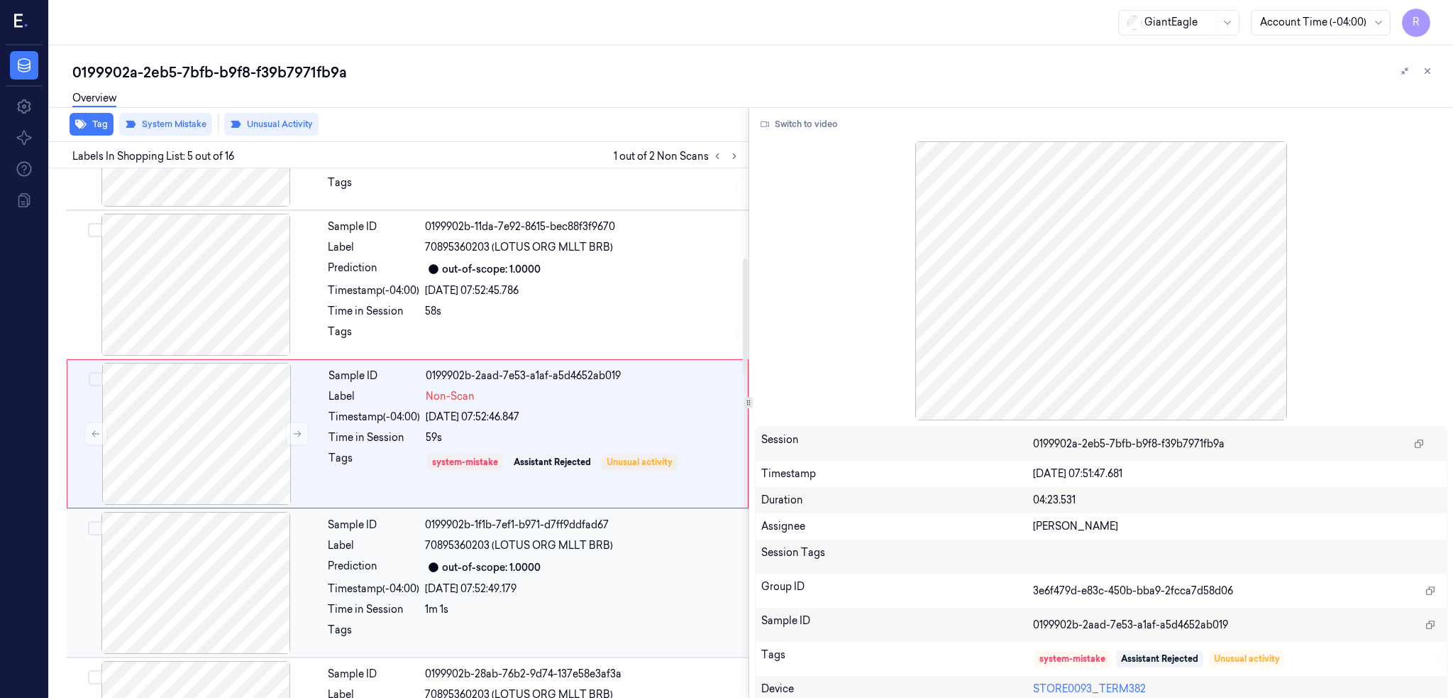
click at [216, 546] on div at bounding box center [196, 583] width 253 height 142
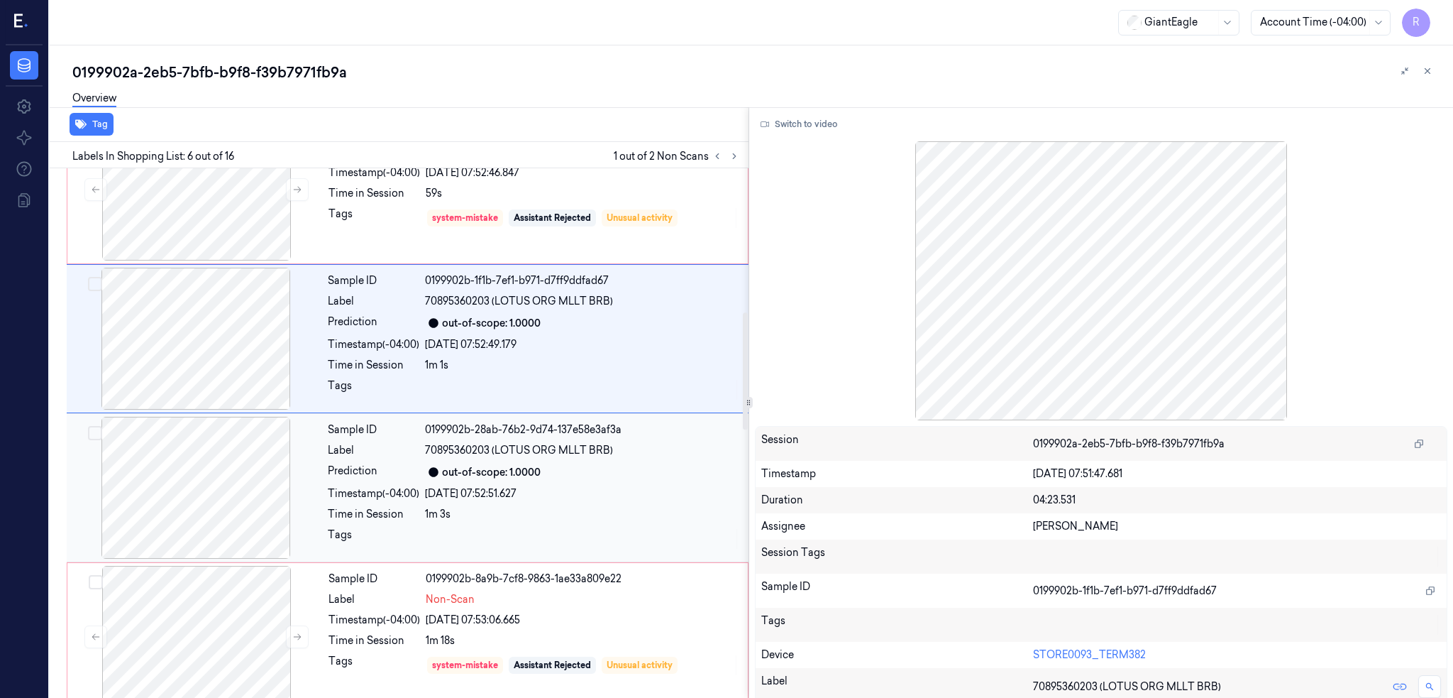
click at [199, 480] on div at bounding box center [196, 488] width 253 height 142
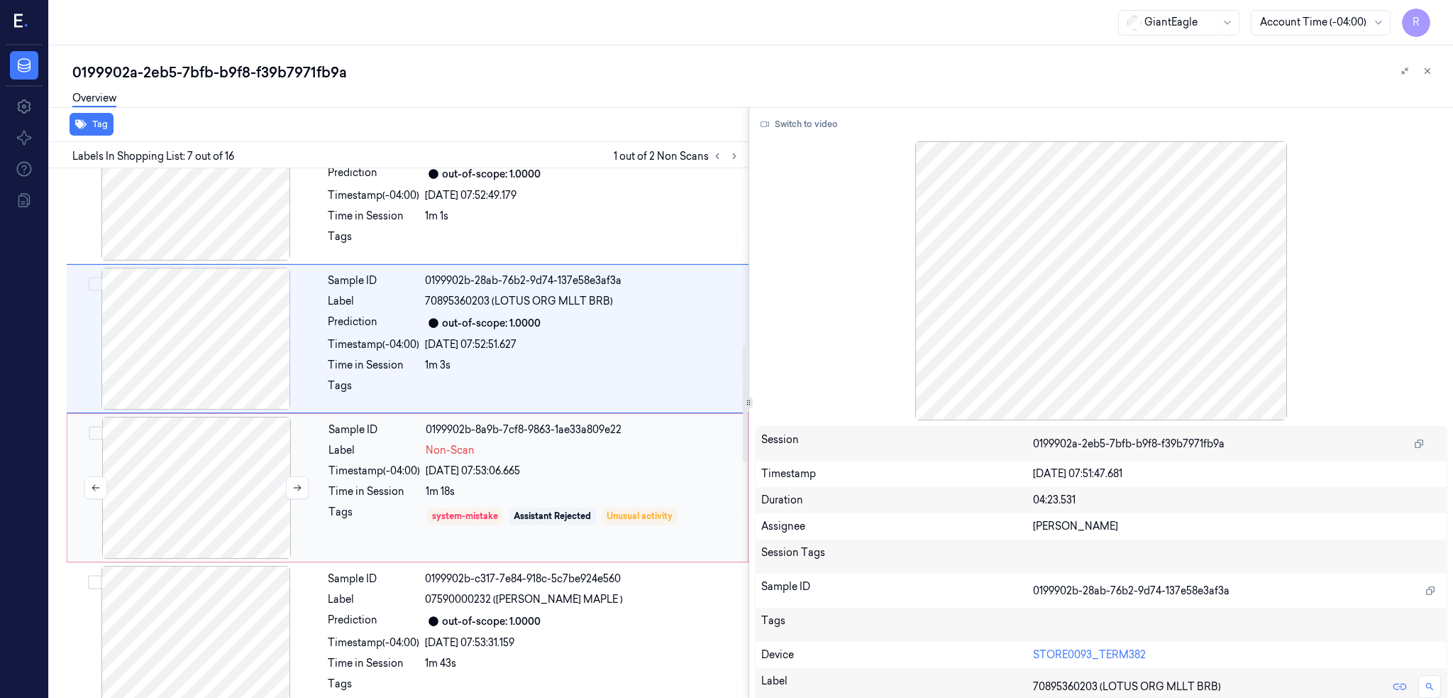
click at [160, 497] on div at bounding box center [196, 488] width 253 height 142
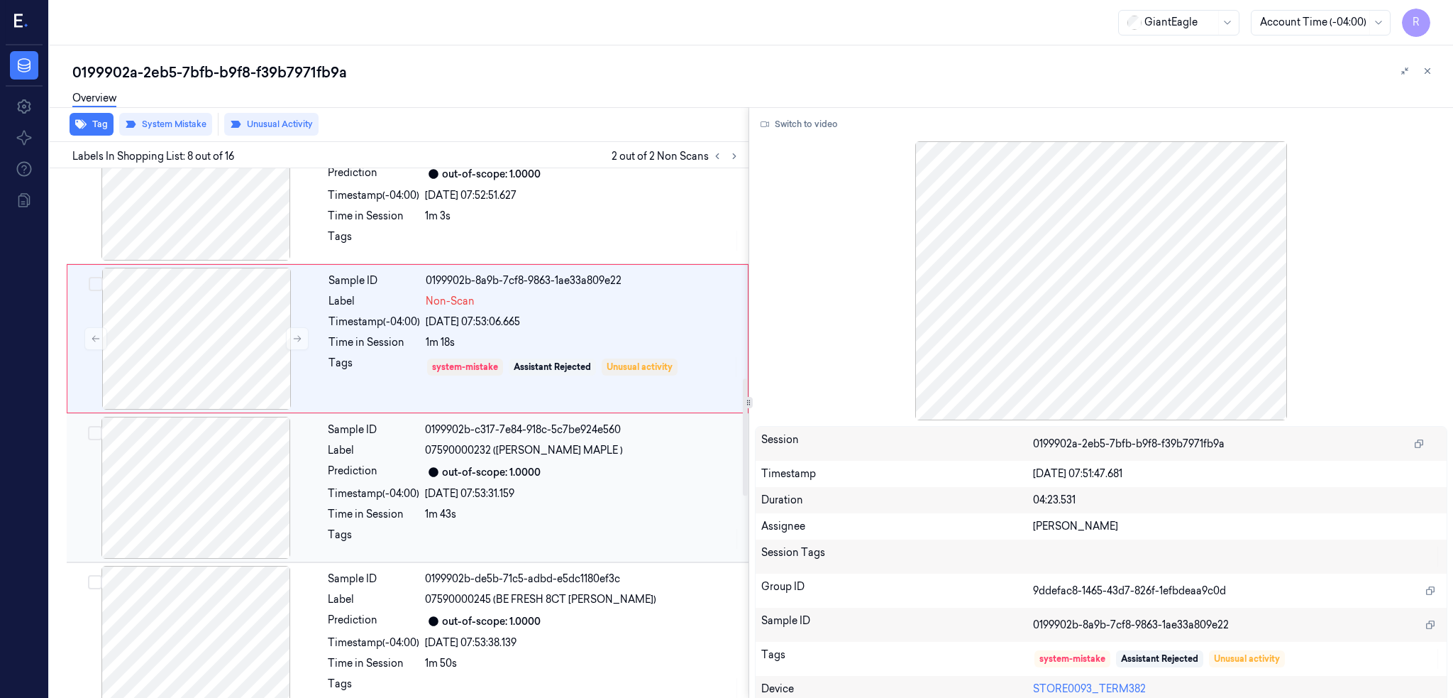
click at [209, 494] on div at bounding box center [196, 488] width 253 height 142
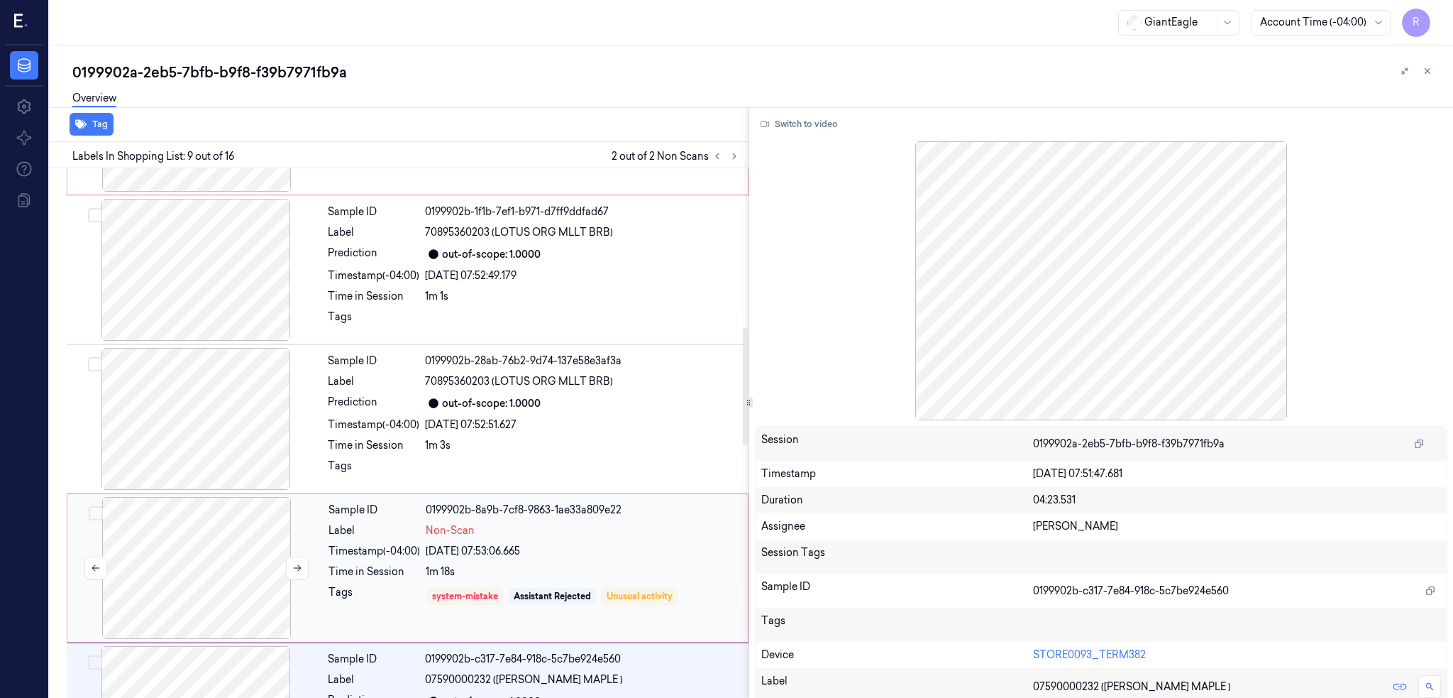
click at [222, 537] on div at bounding box center [196, 568] width 253 height 142
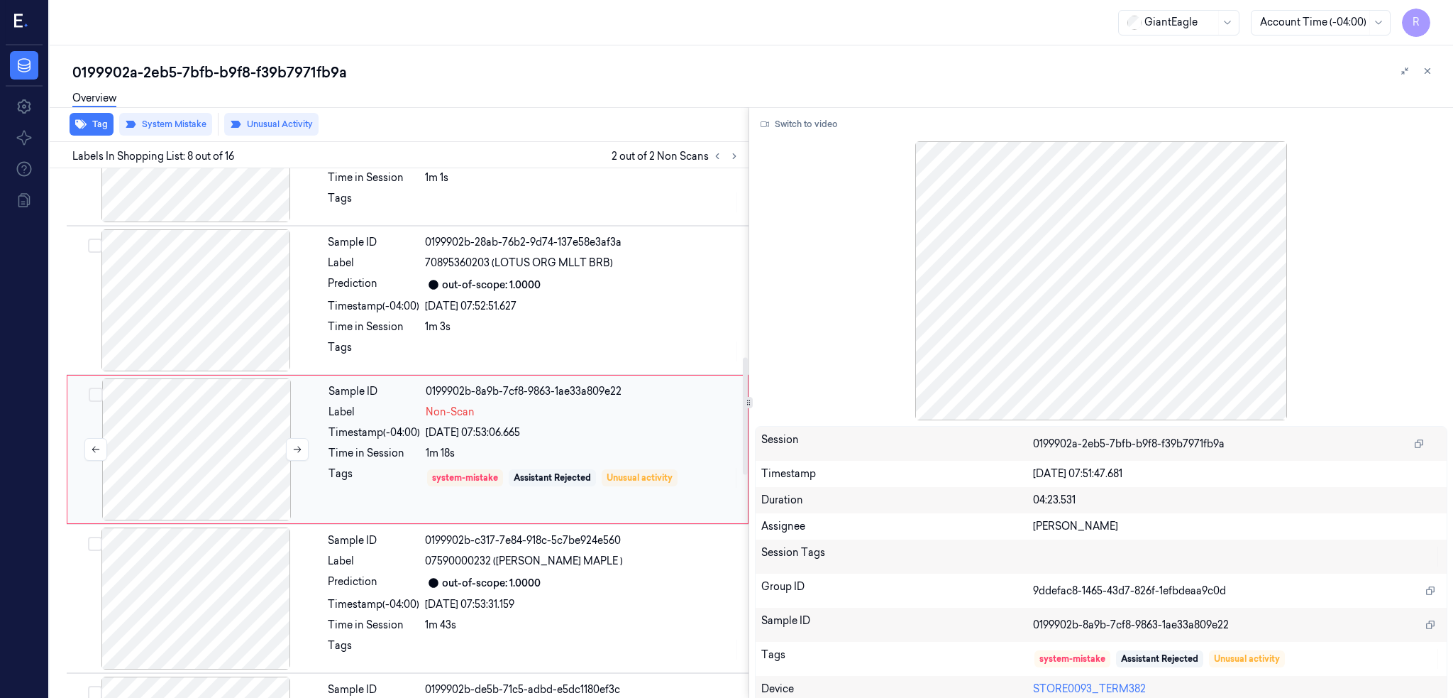
scroll to position [852, 0]
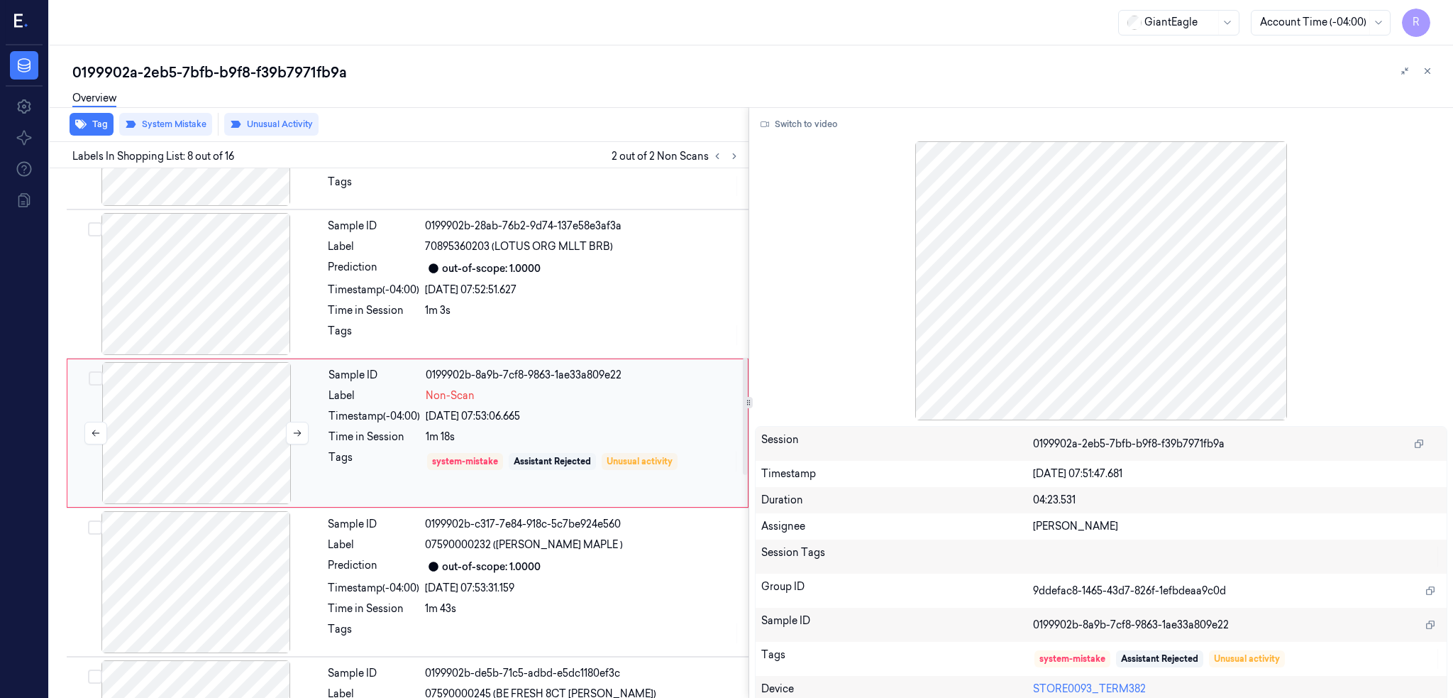
click at [224, 414] on div at bounding box center [196, 433] width 253 height 142
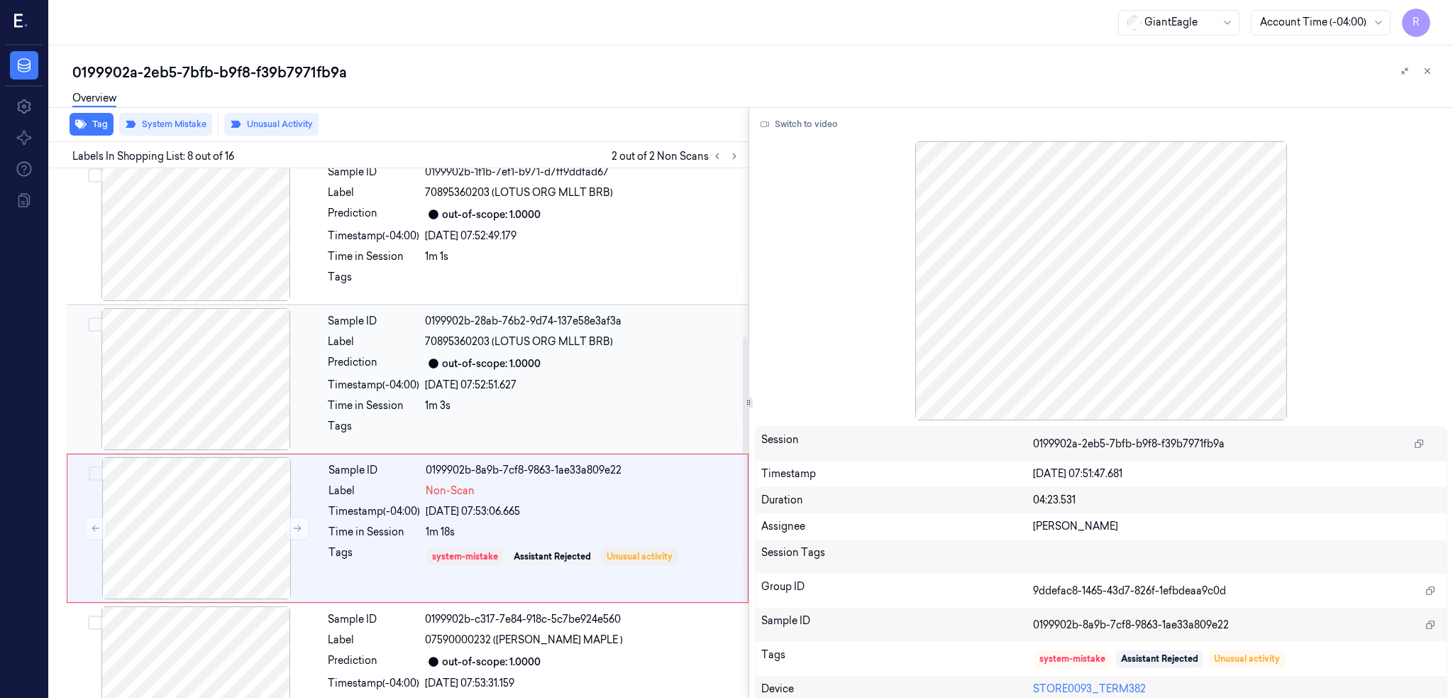
click at [223, 375] on div at bounding box center [196, 379] width 253 height 142
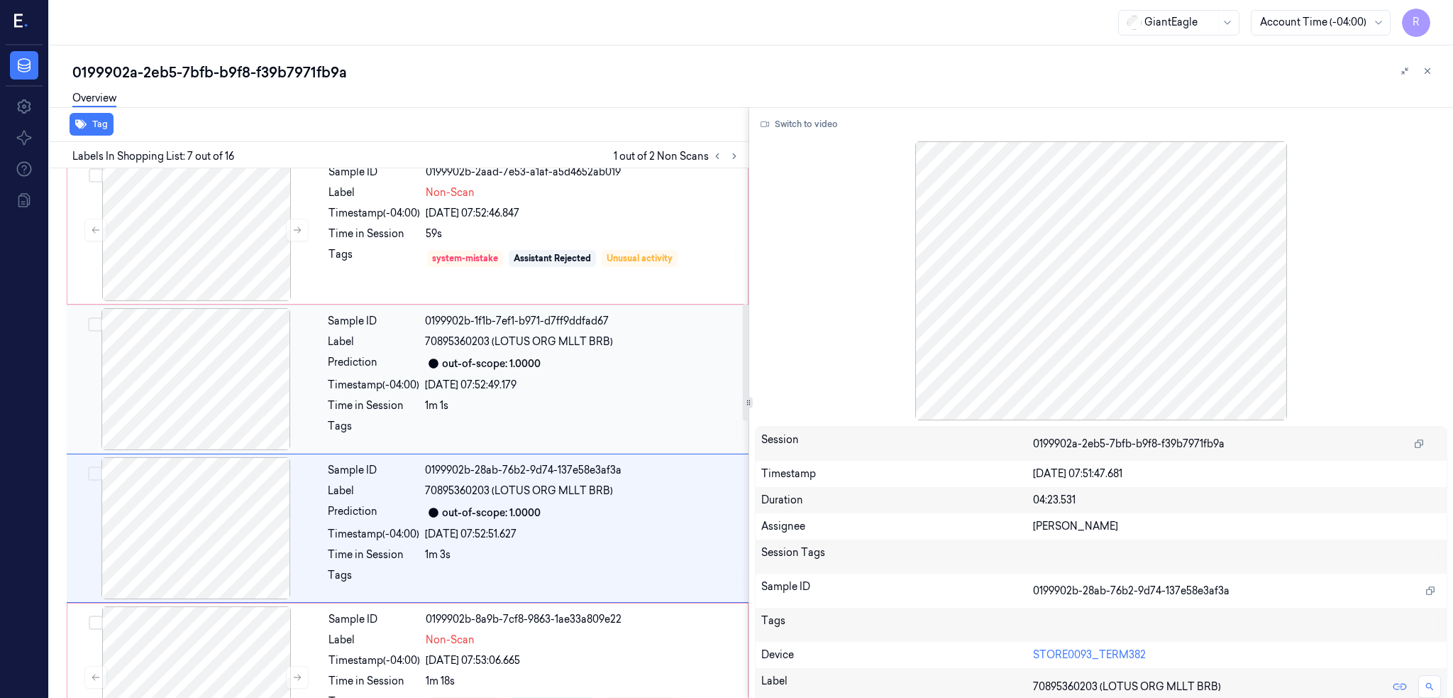
click at [222, 370] on div at bounding box center [196, 379] width 253 height 142
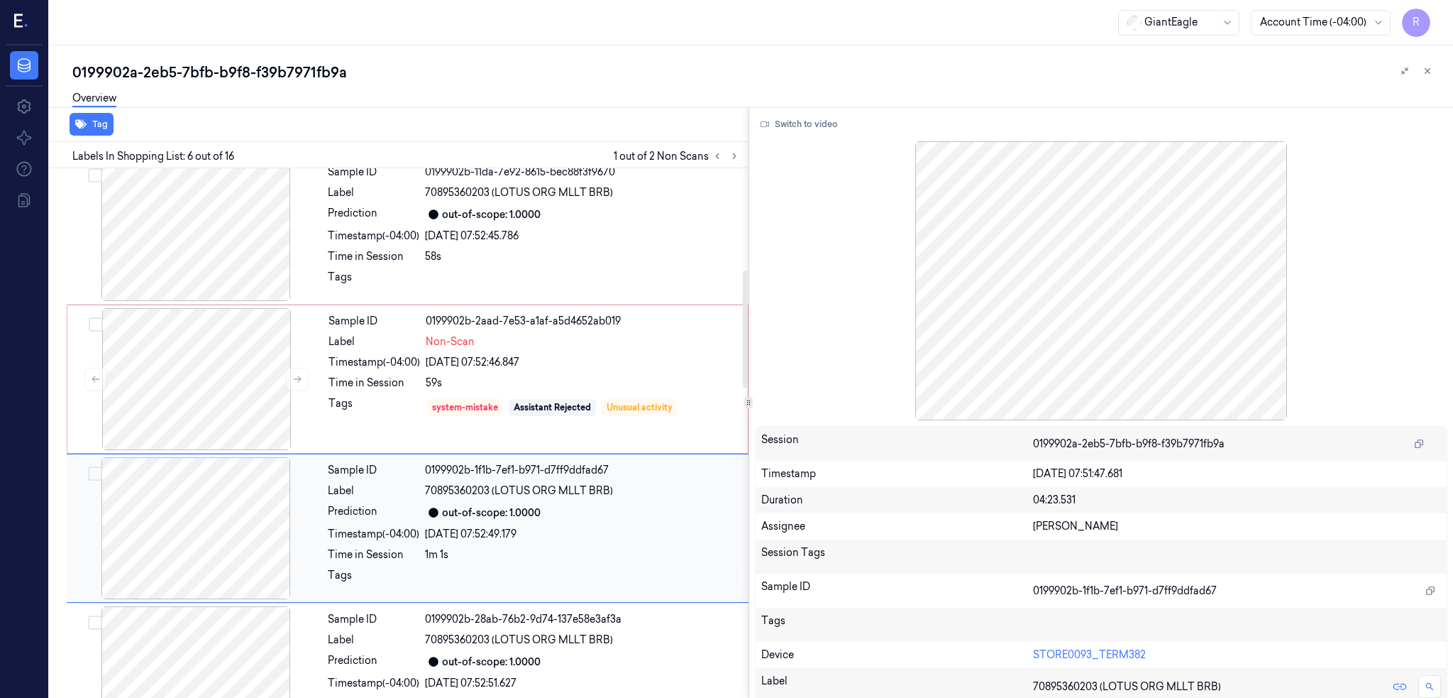
click at [222, 370] on div at bounding box center [196, 379] width 253 height 142
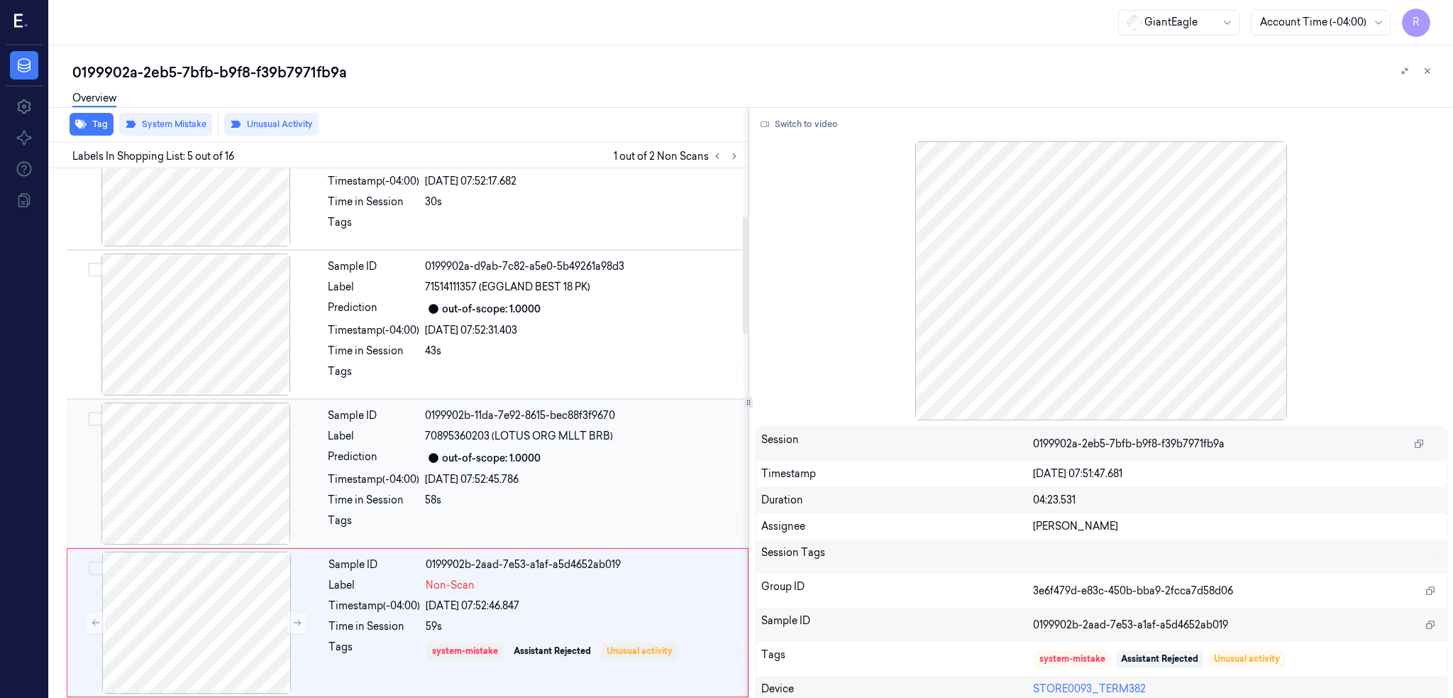
click at [205, 444] on div at bounding box center [196, 473] width 253 height 142
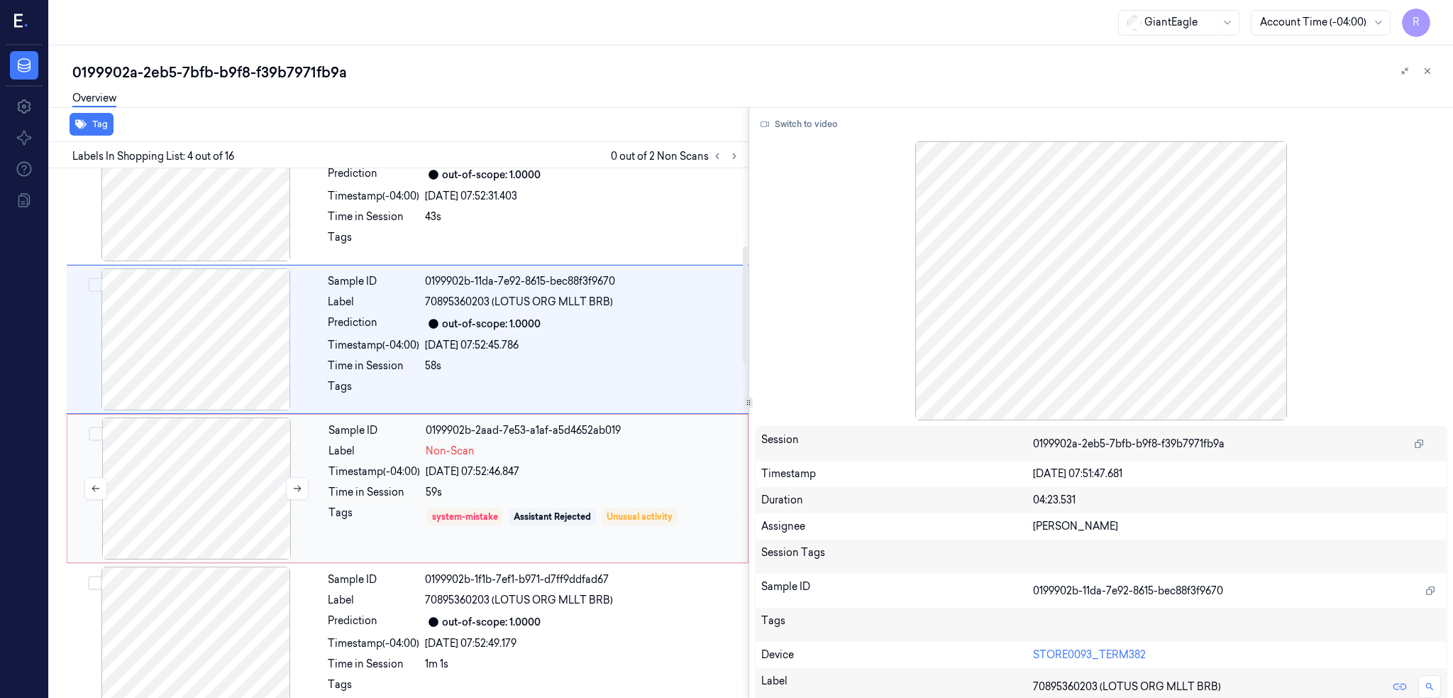
click at [197, 497] on div at bounding box center [196, 488] width 253 height 142
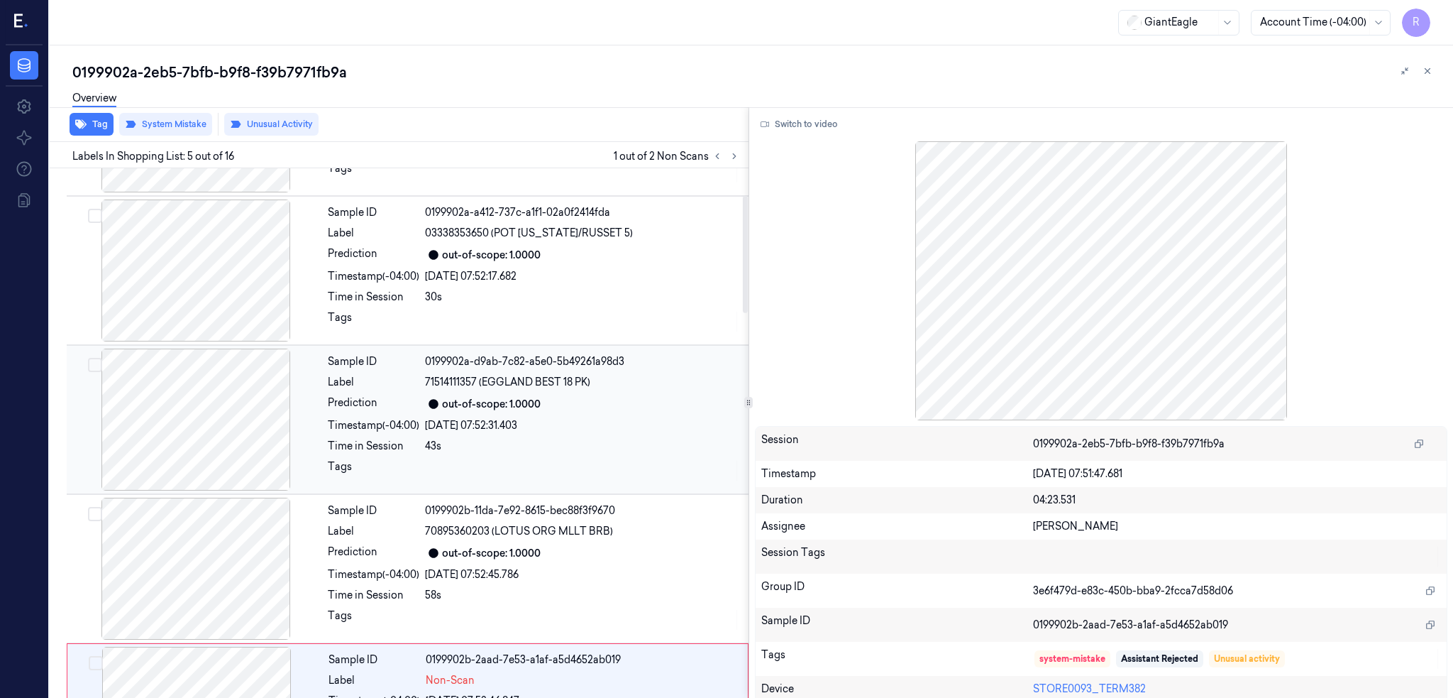
click at [230, 403] on div at bounding box center [196, 419] width 253 height 142
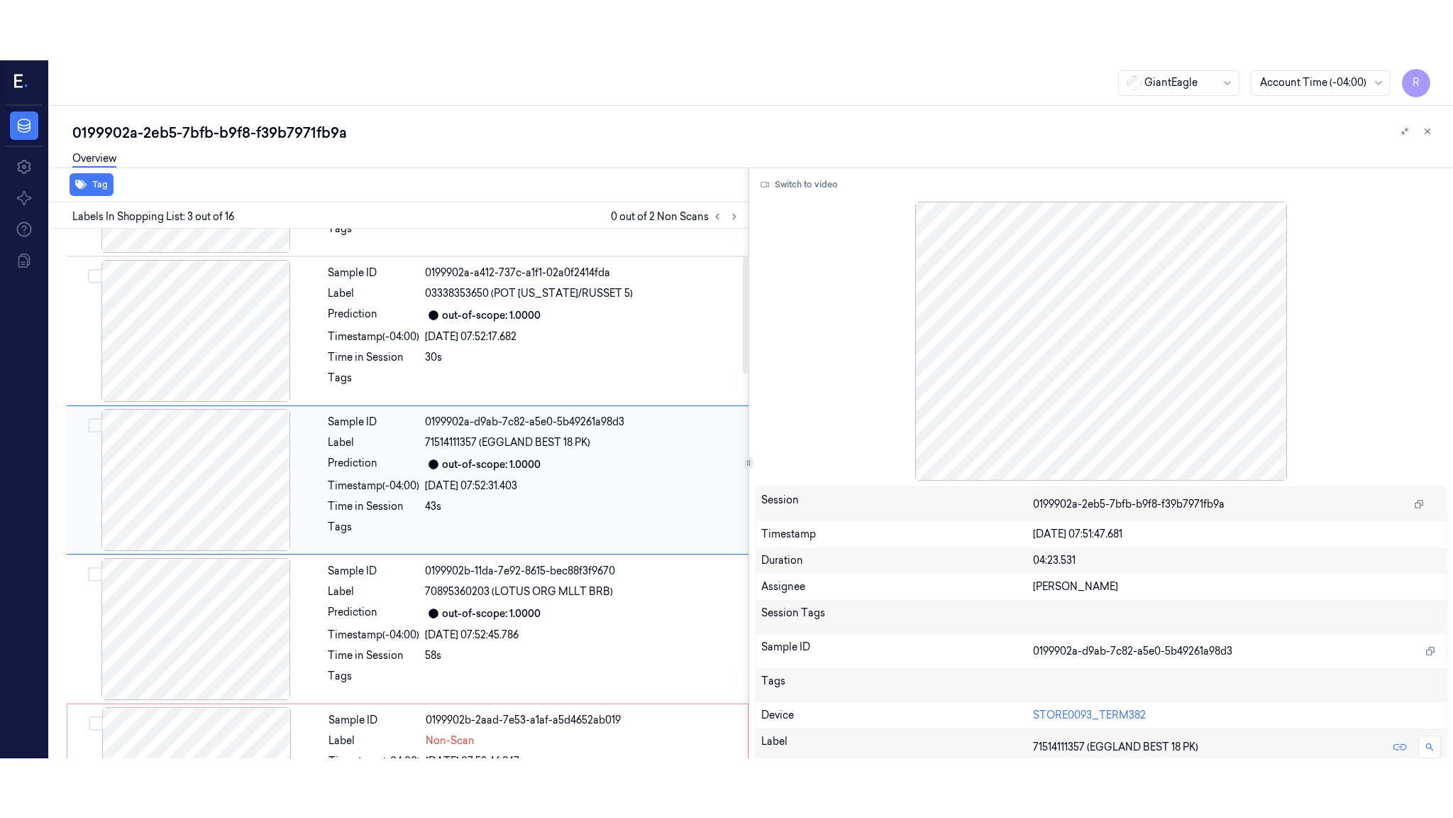
scroll to position [106, 0]
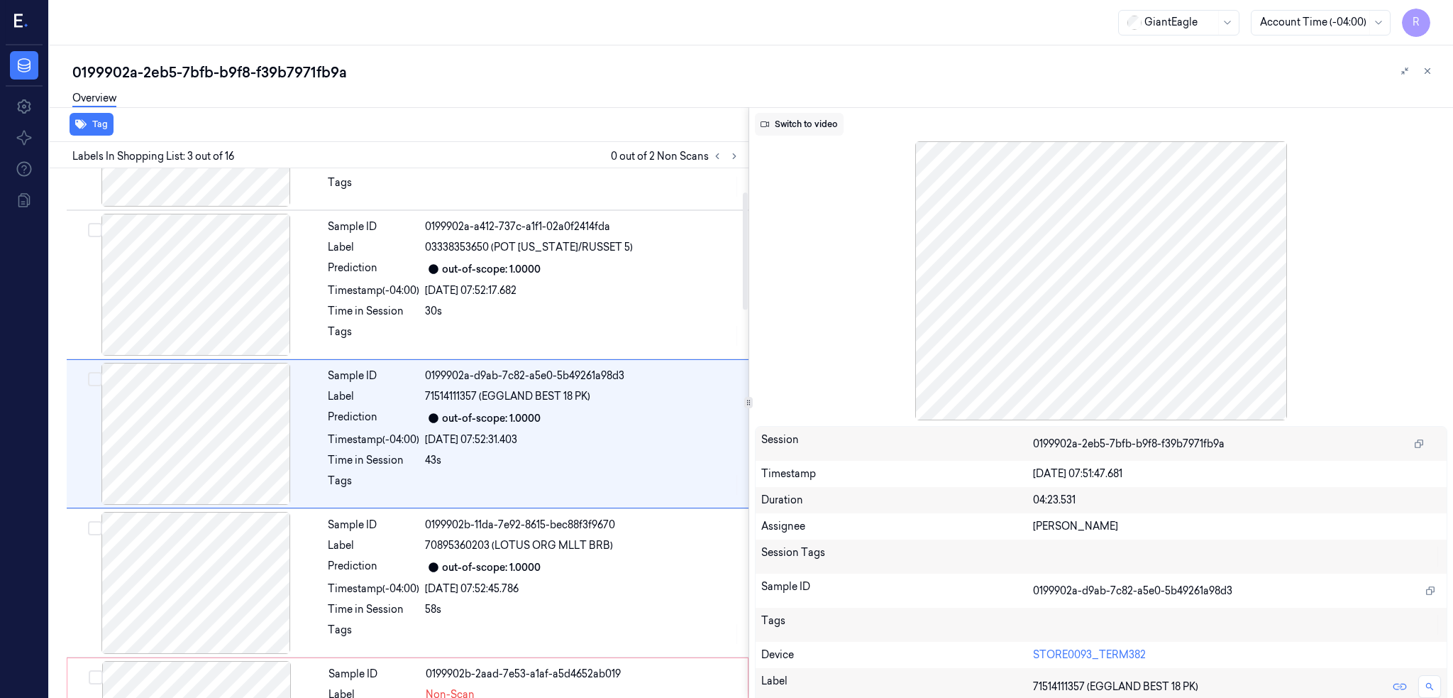
click at [842, 120] on button "Switch to video" at bounding box center [799, 124] width 89 height 23
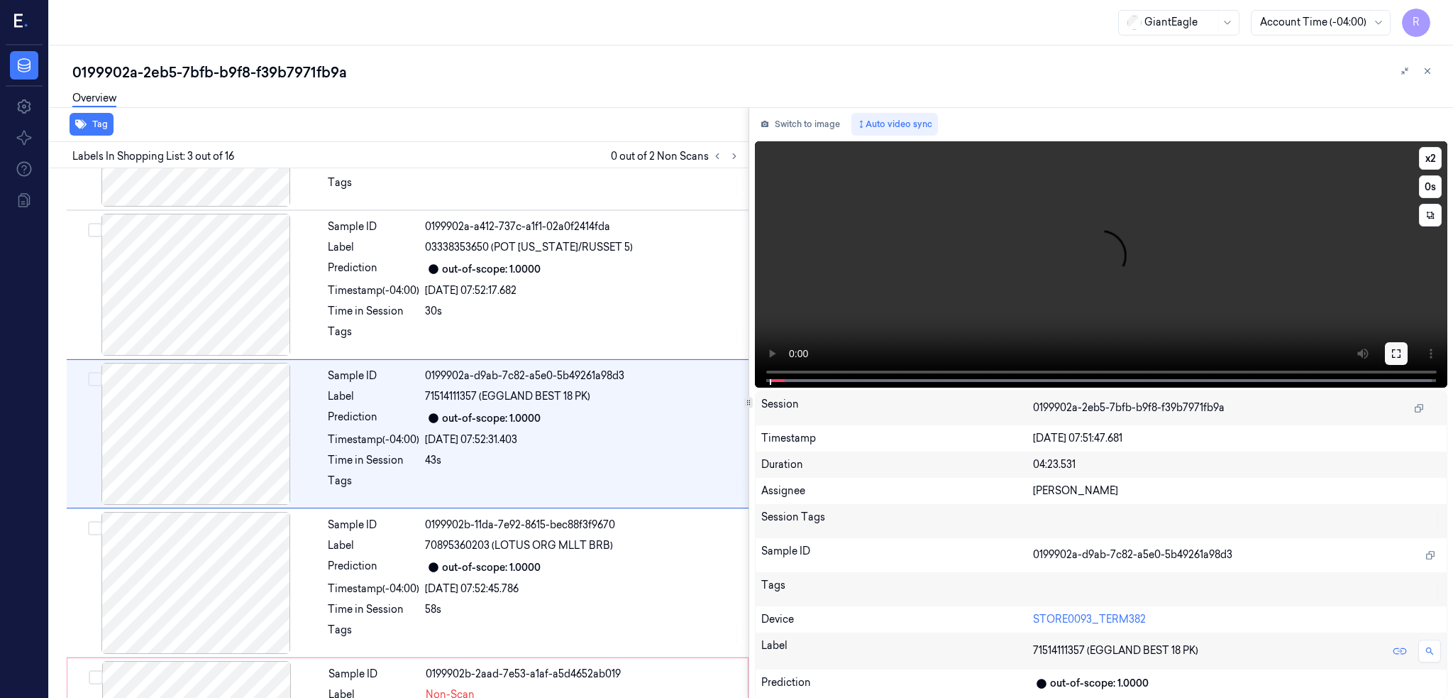
click at [1408, 354] on button at bounding box center [1396, 353] width 23 height 23
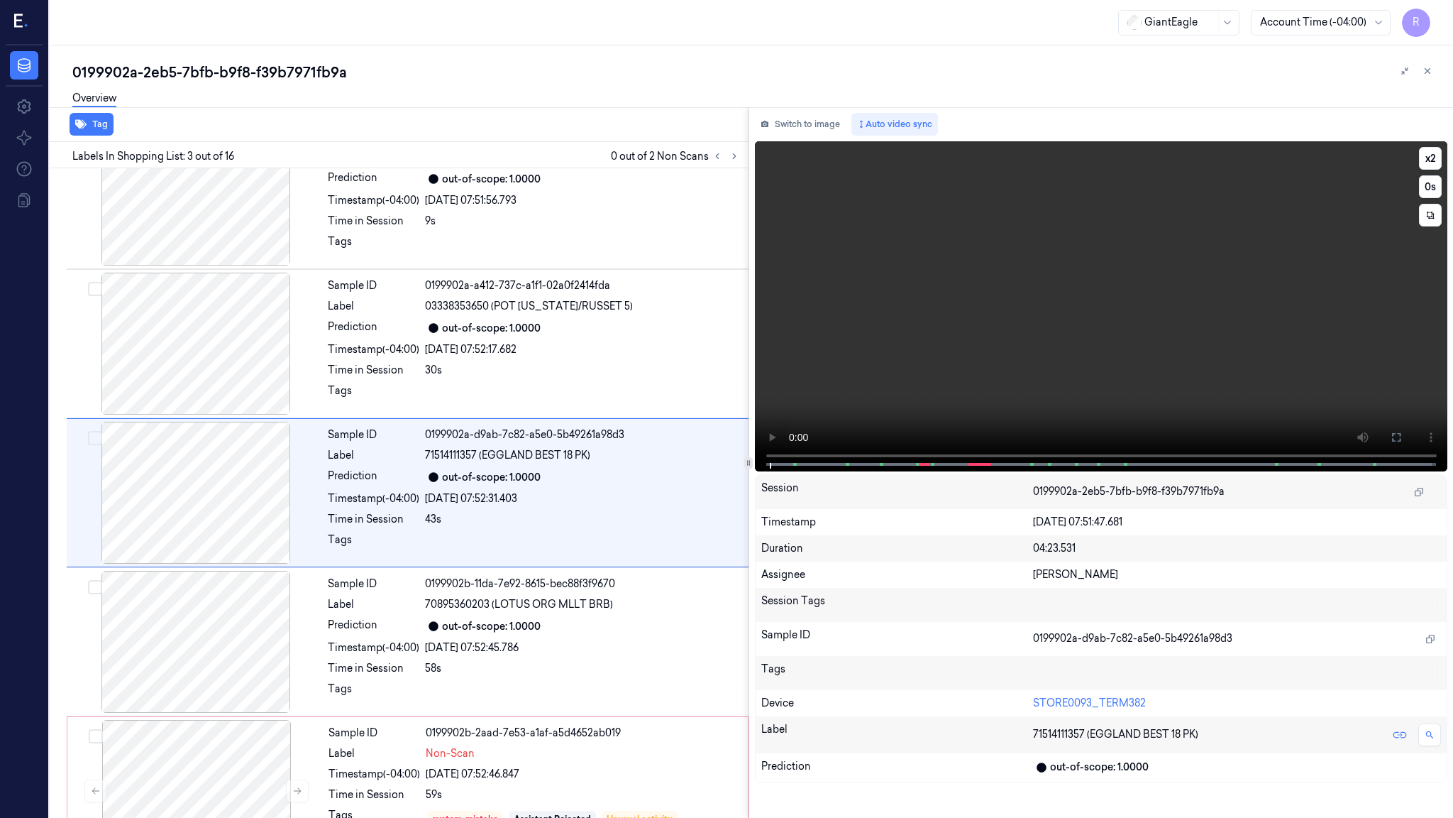
scroll to position [47, 0]
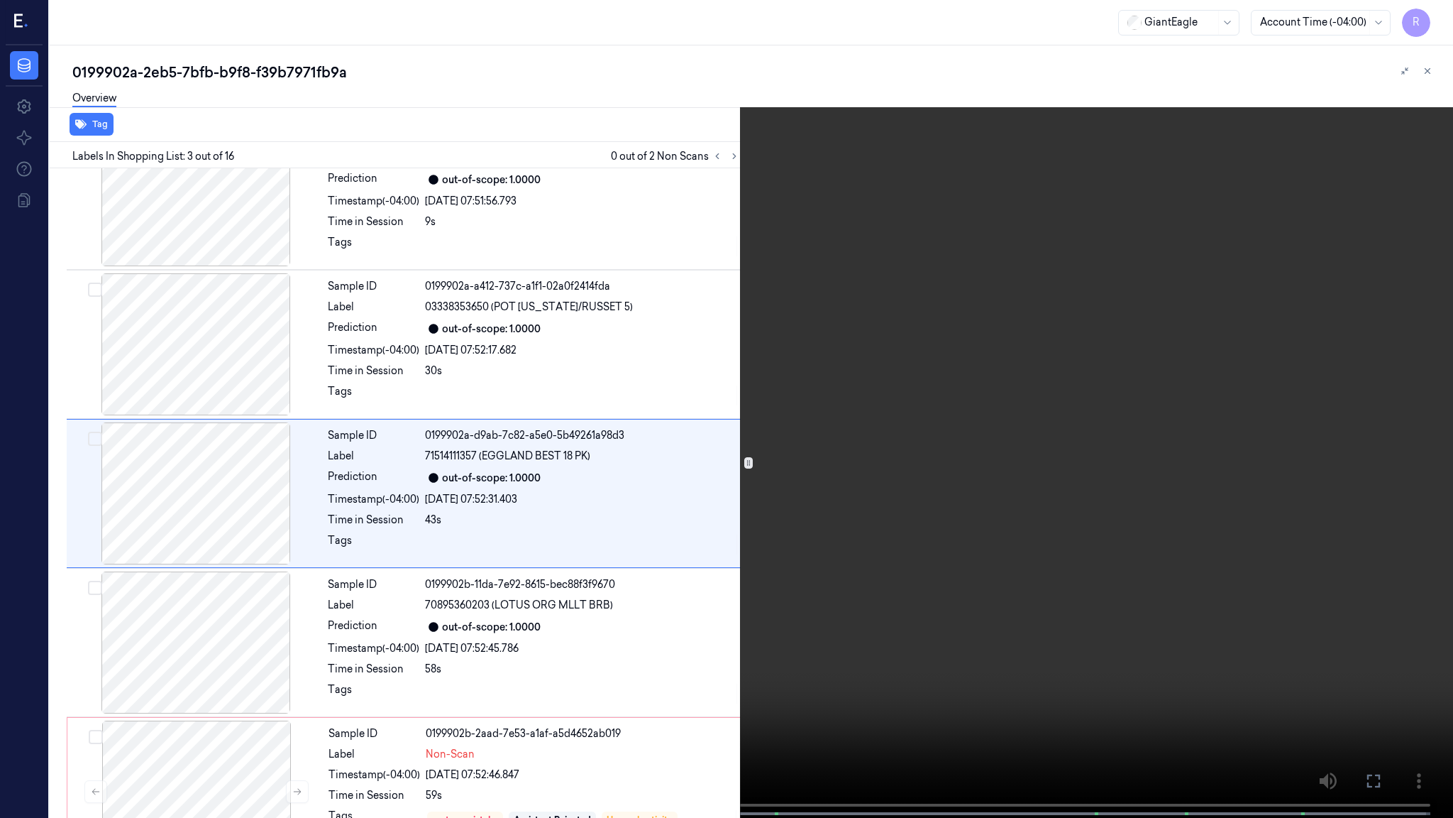
click at [810, 571] on video at bounding box center [726, 410] width 1453 height 820
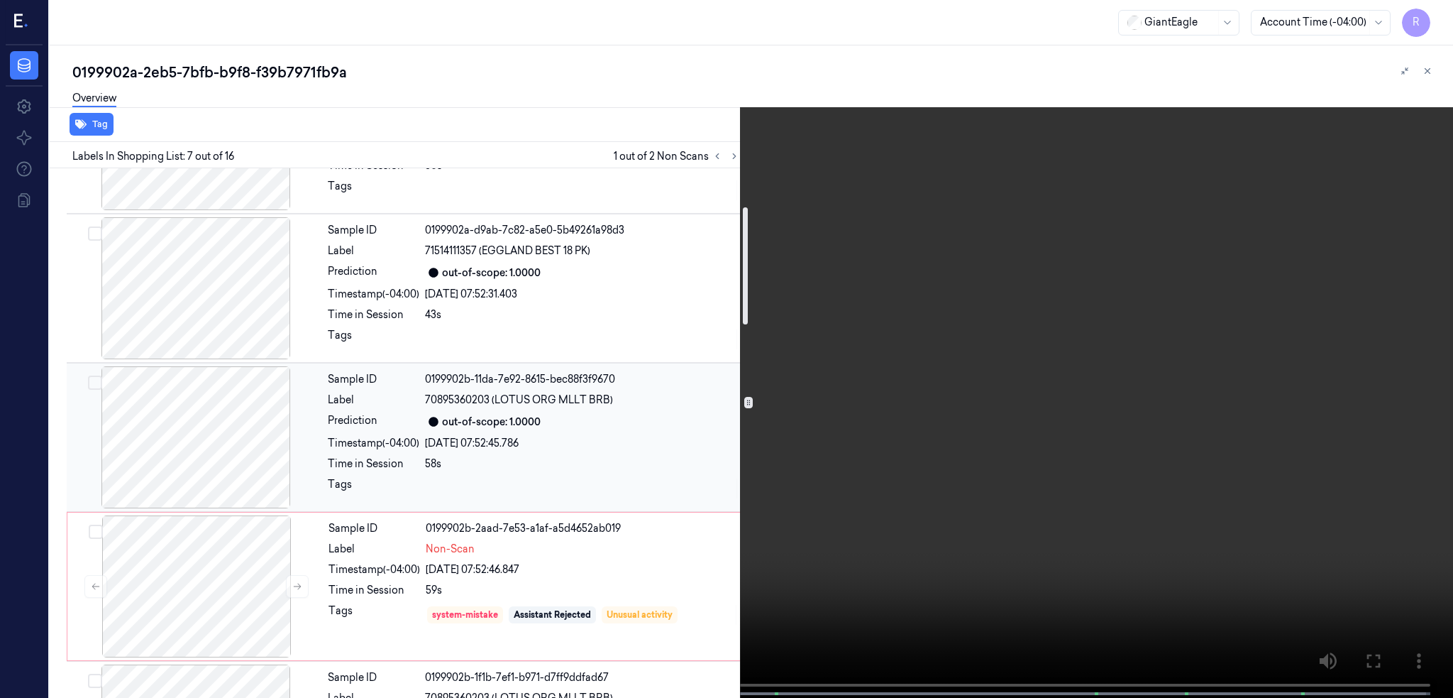
scroll to position [170, 0]
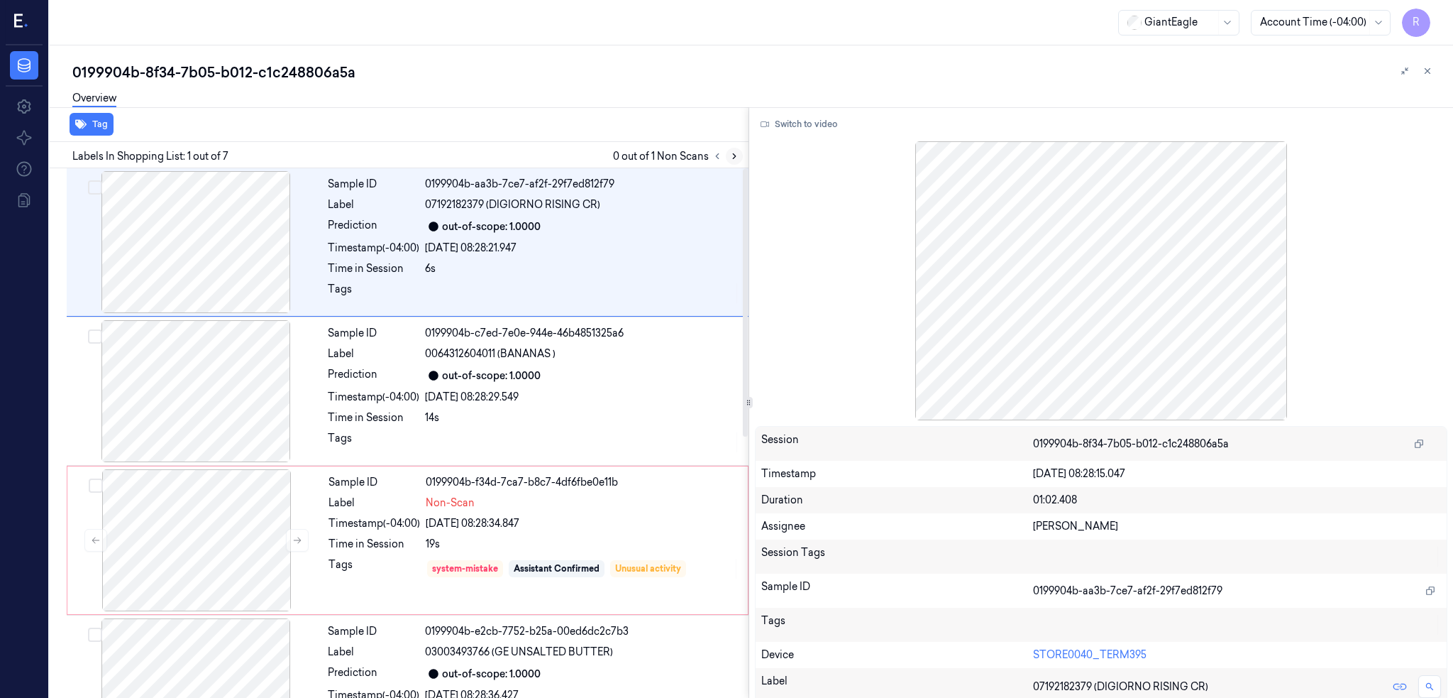
click at [739, 160] on icon at bounding box center [735, 156] width 10 height 10
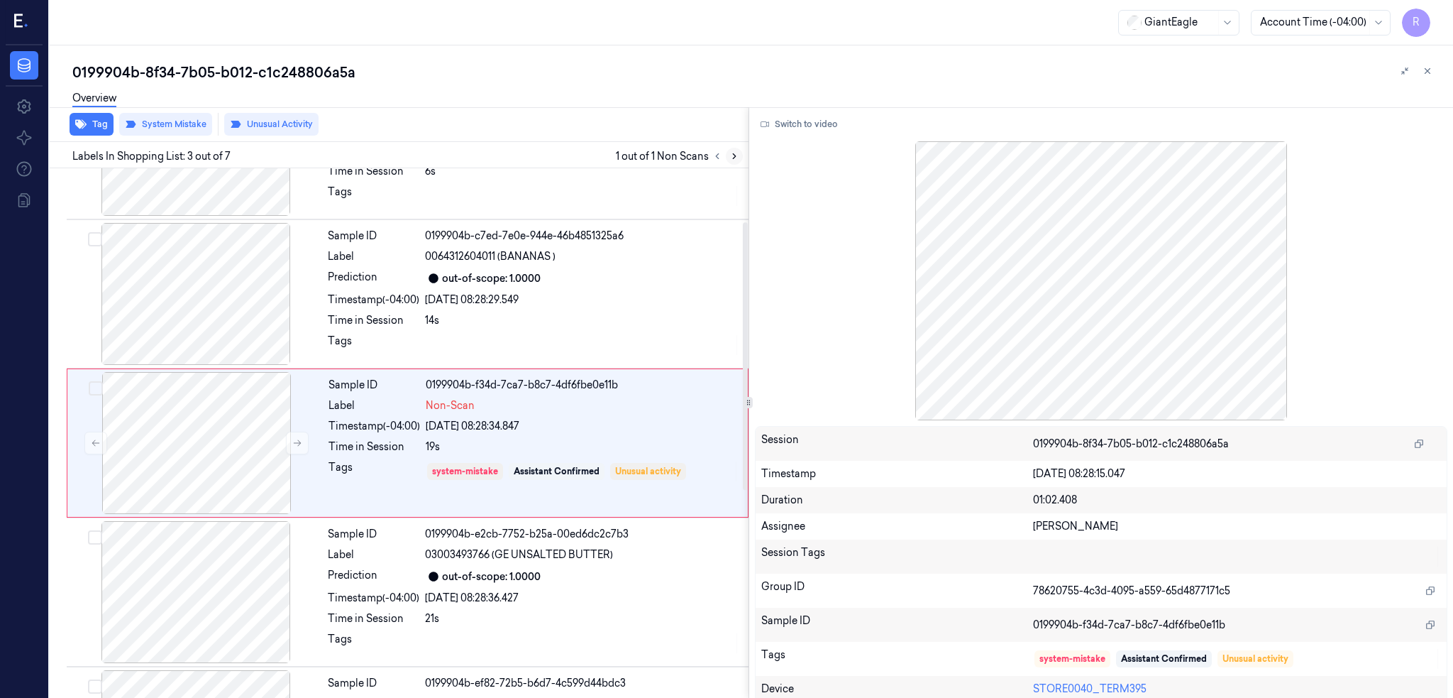
scroll to position [106, 0]
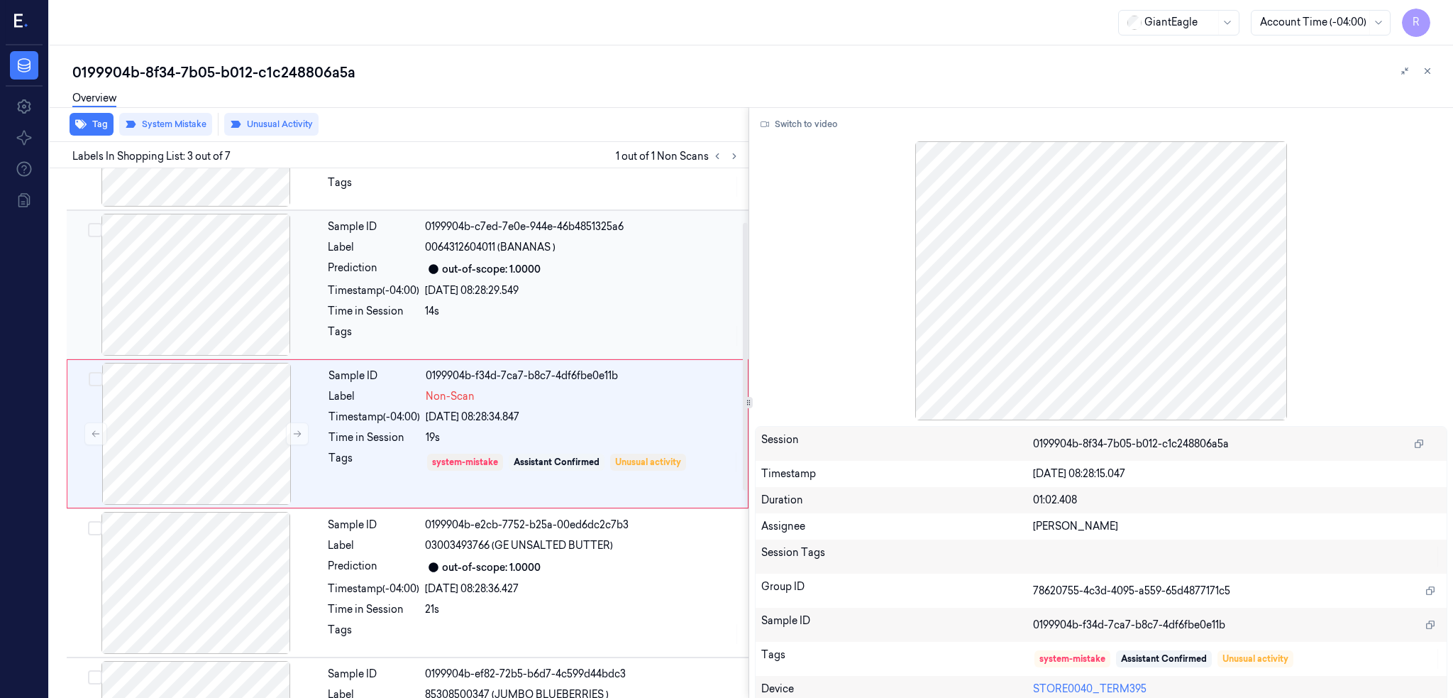
click at [166, 307] on div at bounding box center [196, 285] width 253 height 142
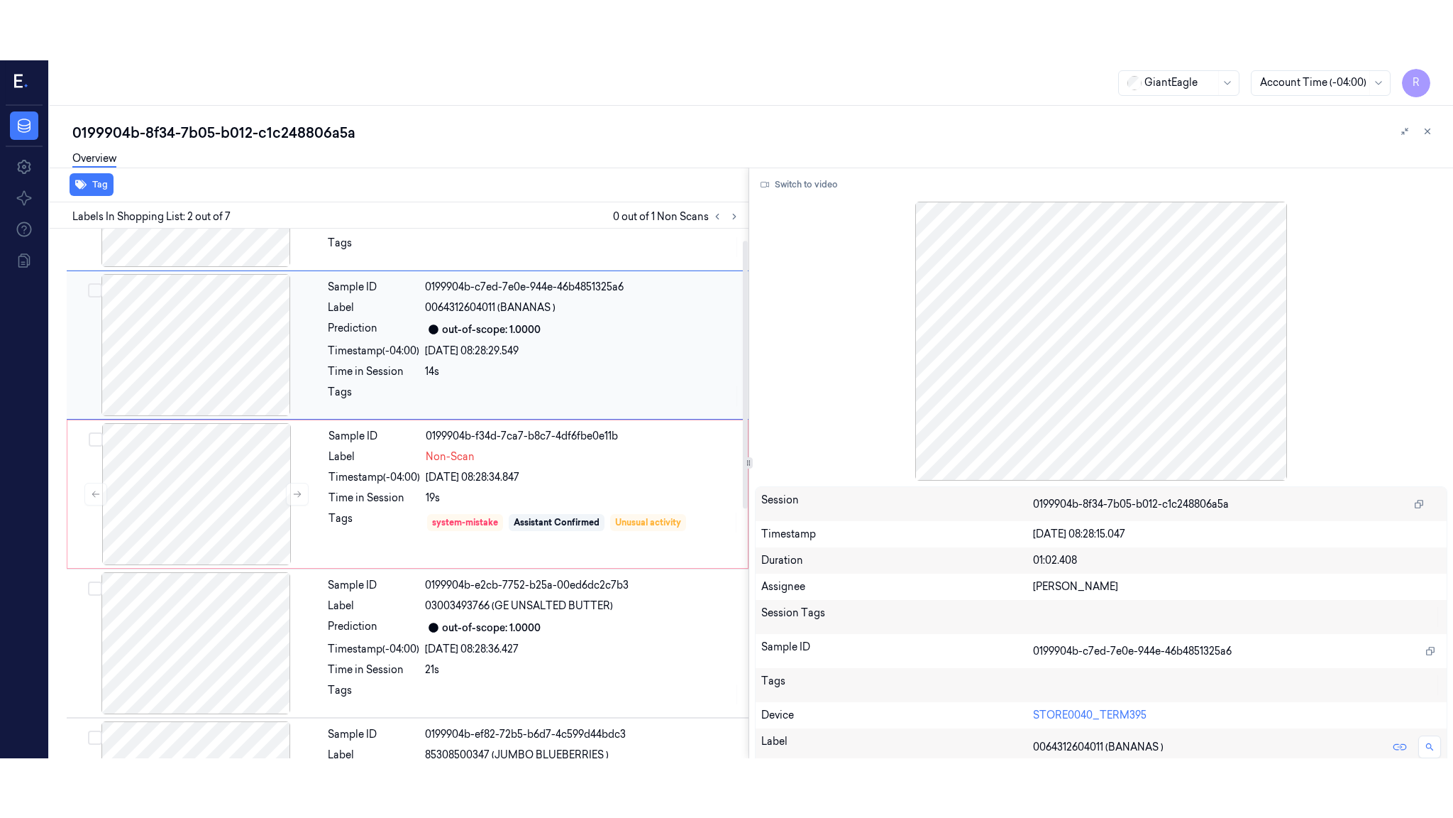
scroll to position [0, 0]
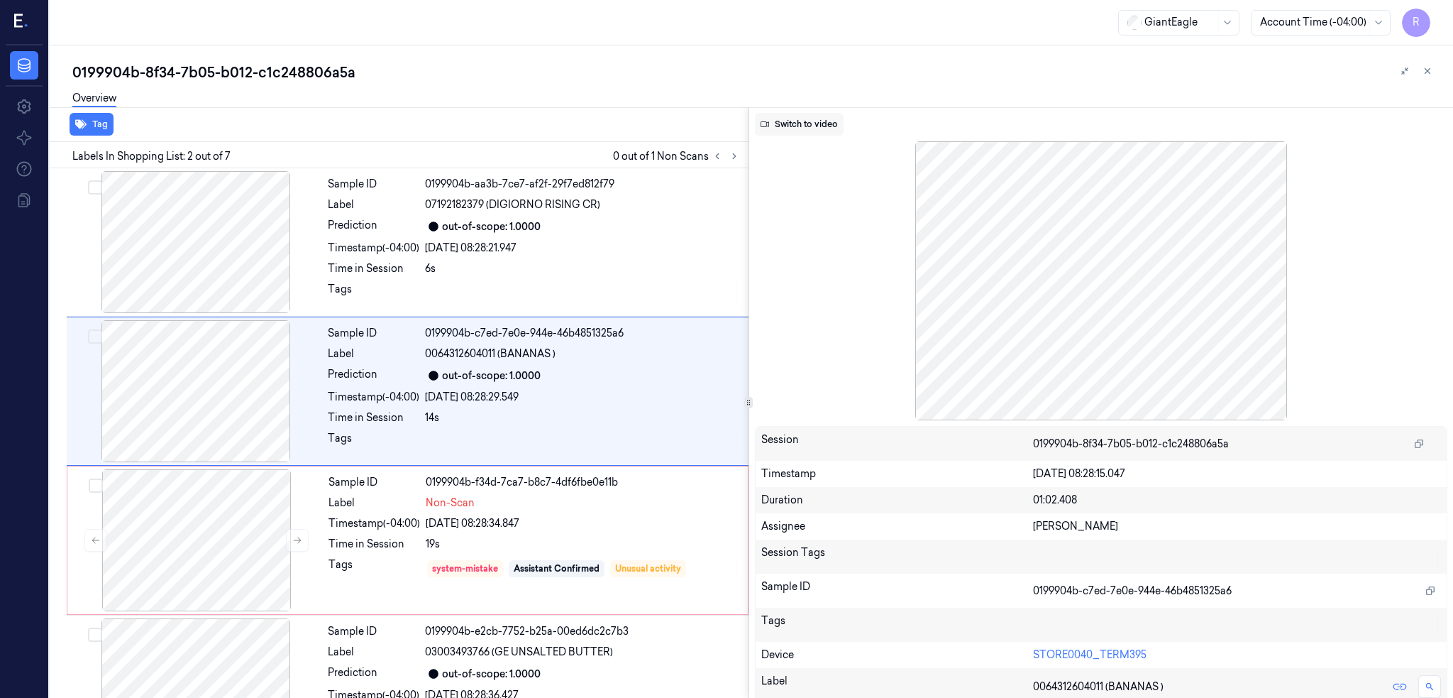
click at [822, 119] on button "Switch to video" at bounding box center [799, 124] width 89 height 23
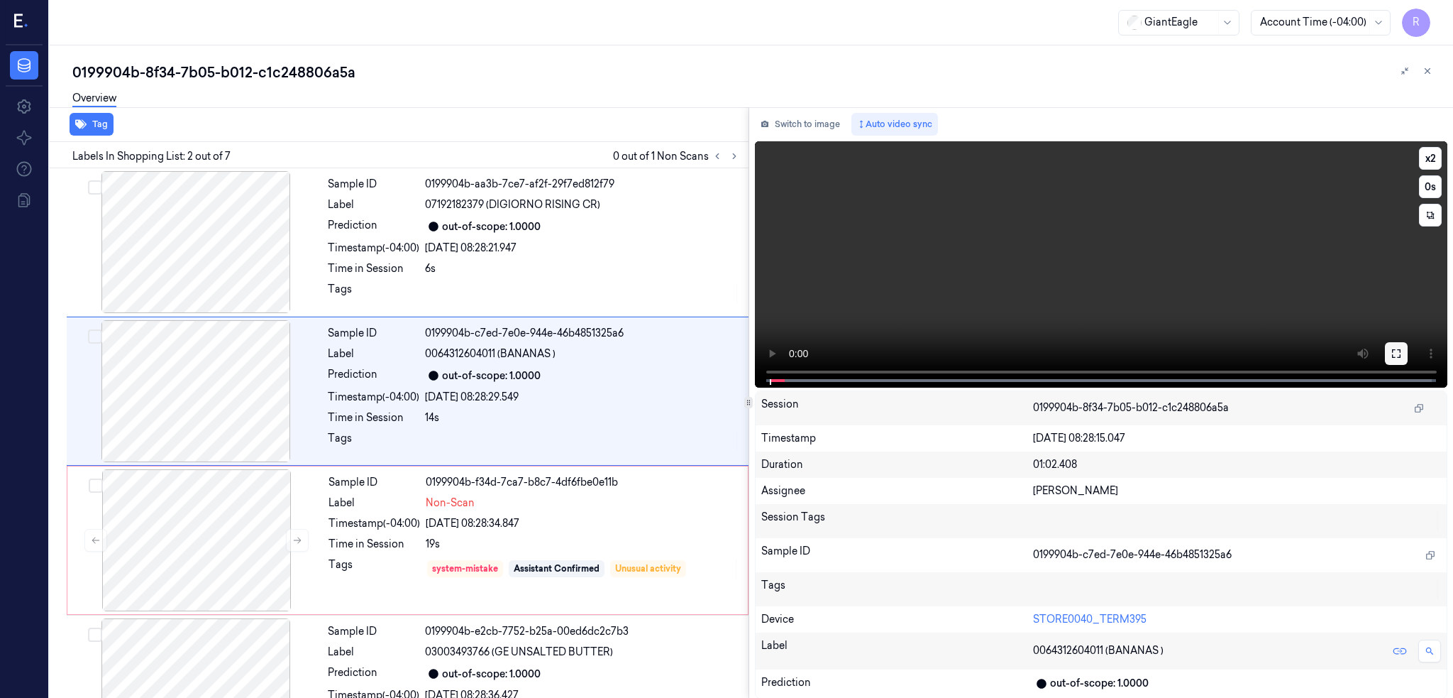
click at [1401, 351] on icon at bounding box center [1396, 353] width 9 height 9
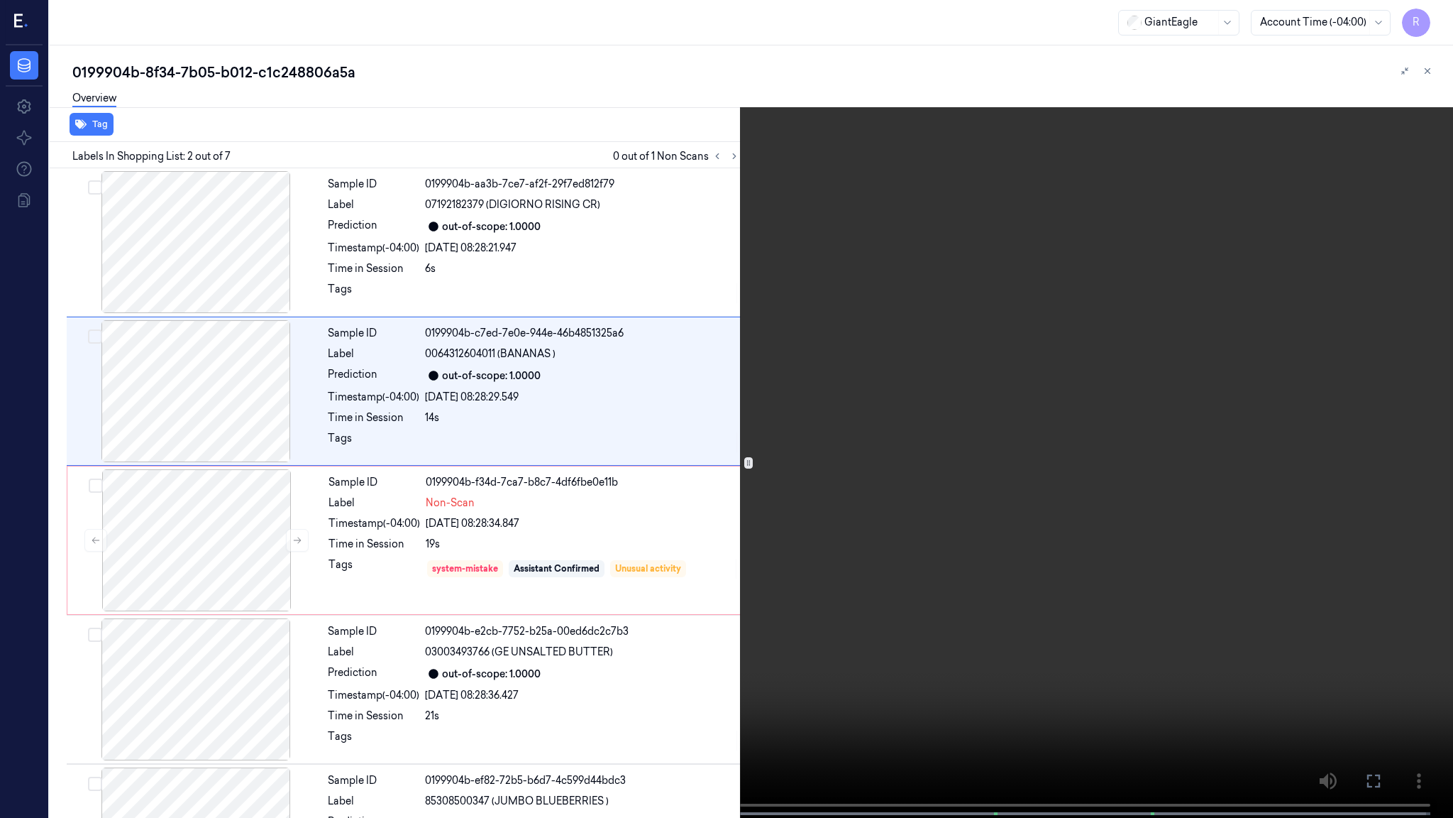
drag, startPoint x: 1106, startPoint y: 639, endPoint x: 1097, endPoint y: 628, distance: 14.2
click at [1106, 639] on video at bounding box center [726, 410] width 1453 height 820
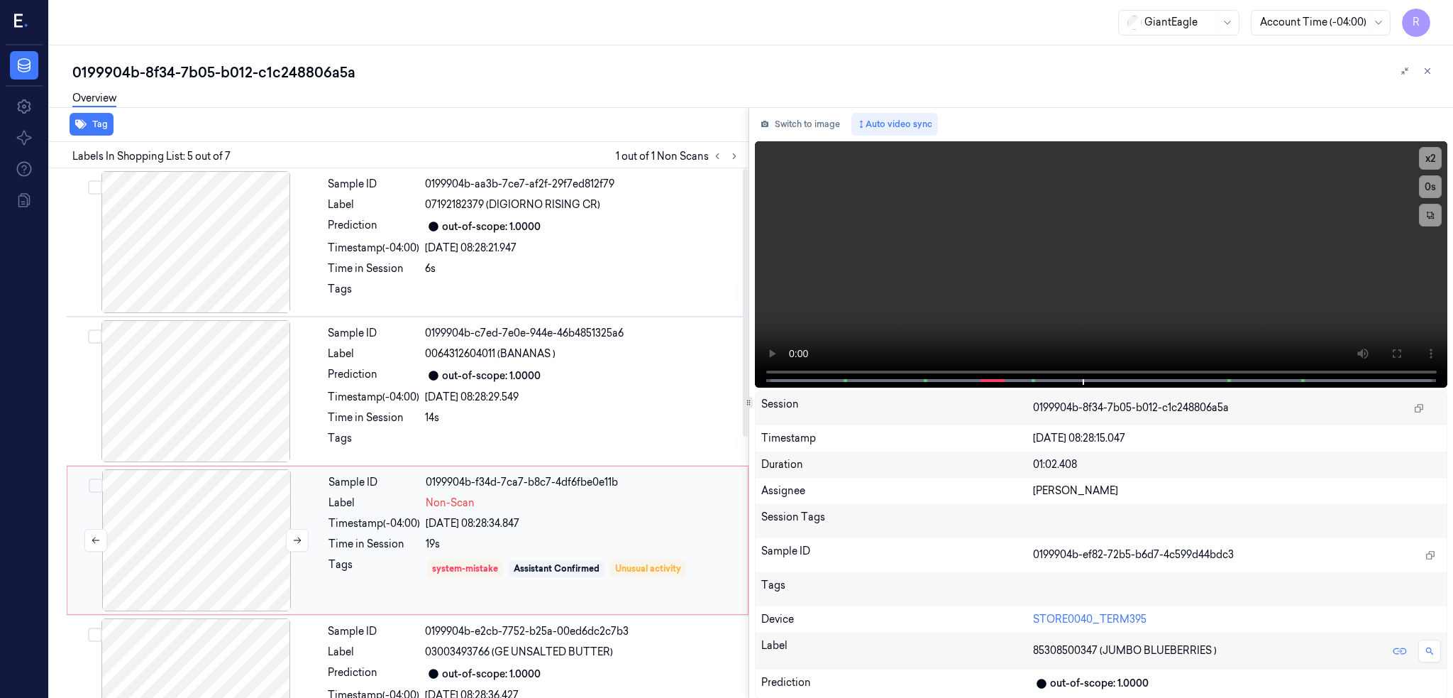
click at [193, 573] on div at bounding box center [196, 540] width 253 height 142
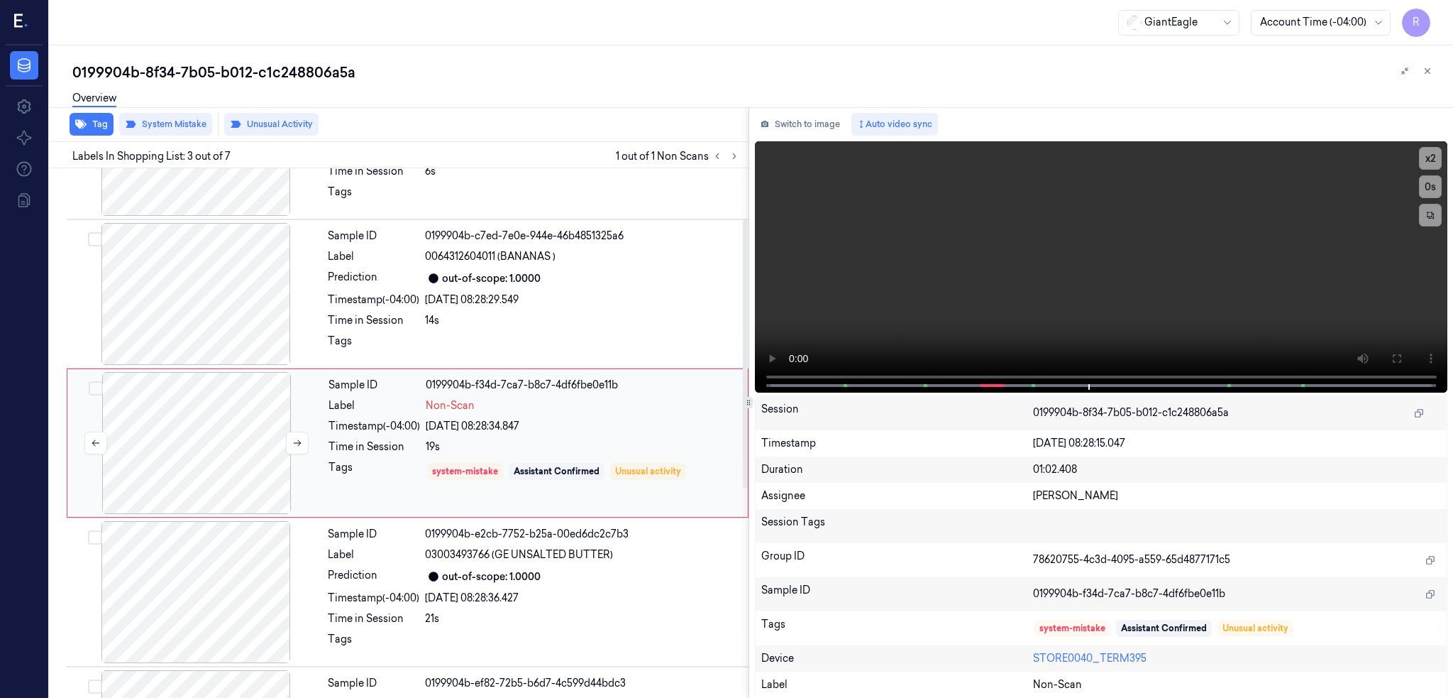
scroll to position [106, 0]
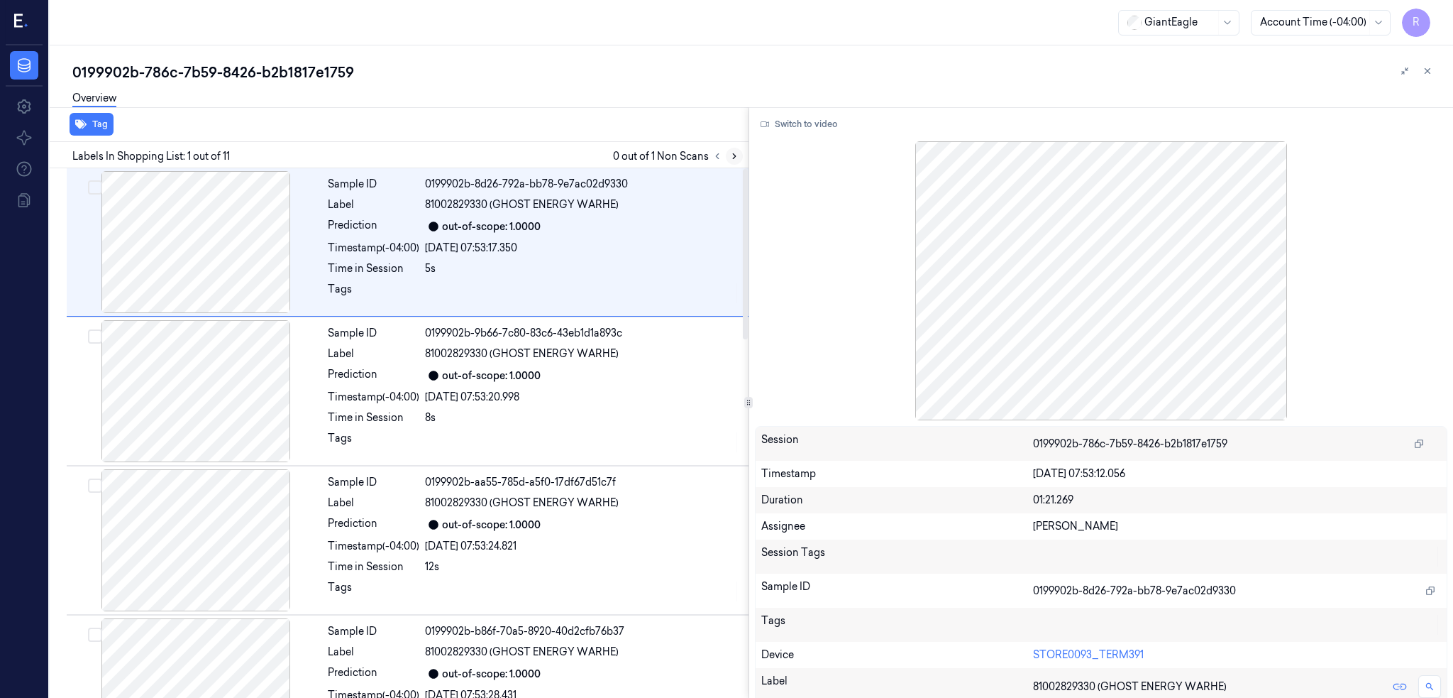
click at [739, 156] on icon at bounding box center [735, 156] width 10 height 10
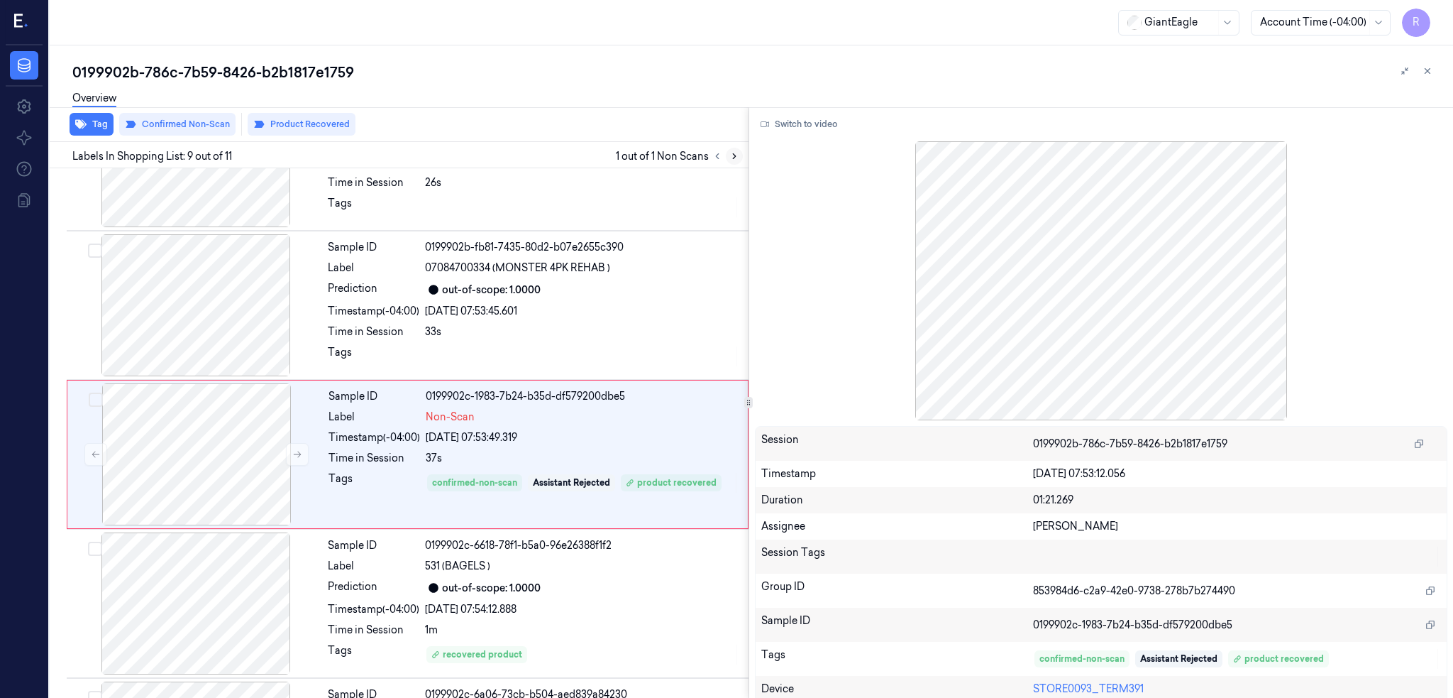
scroll to position [1001, 0]
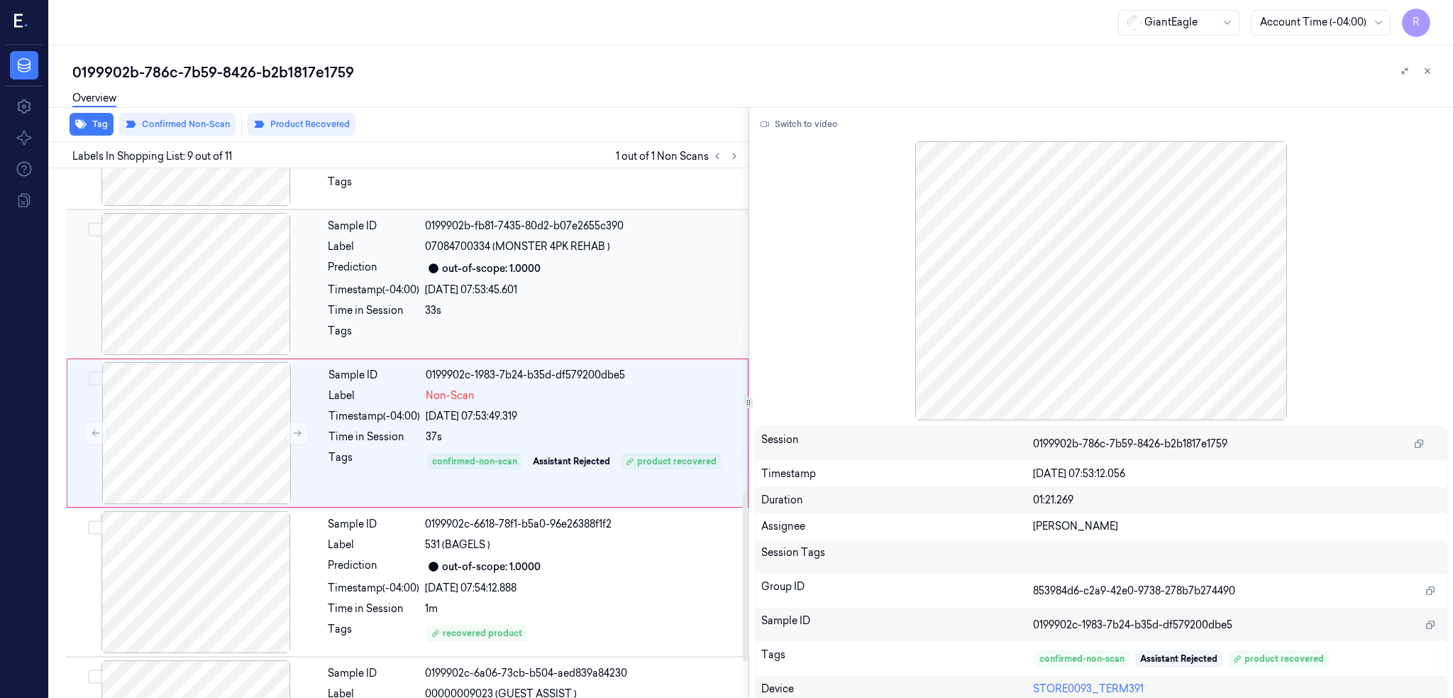
click at [204, 274] on div at bounding box center [196, 284] width 253 height 142
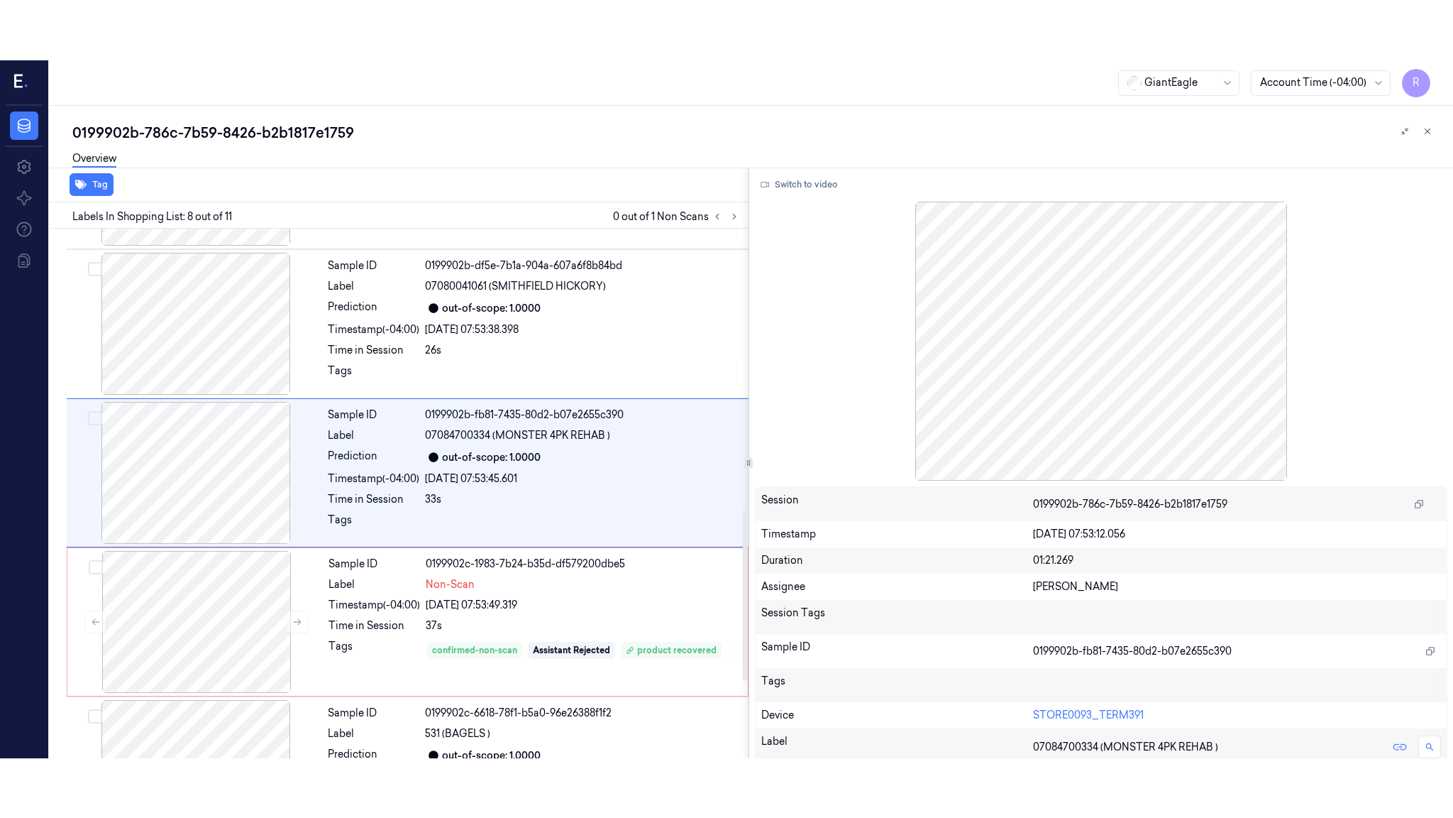
scroll to position [852, 0]
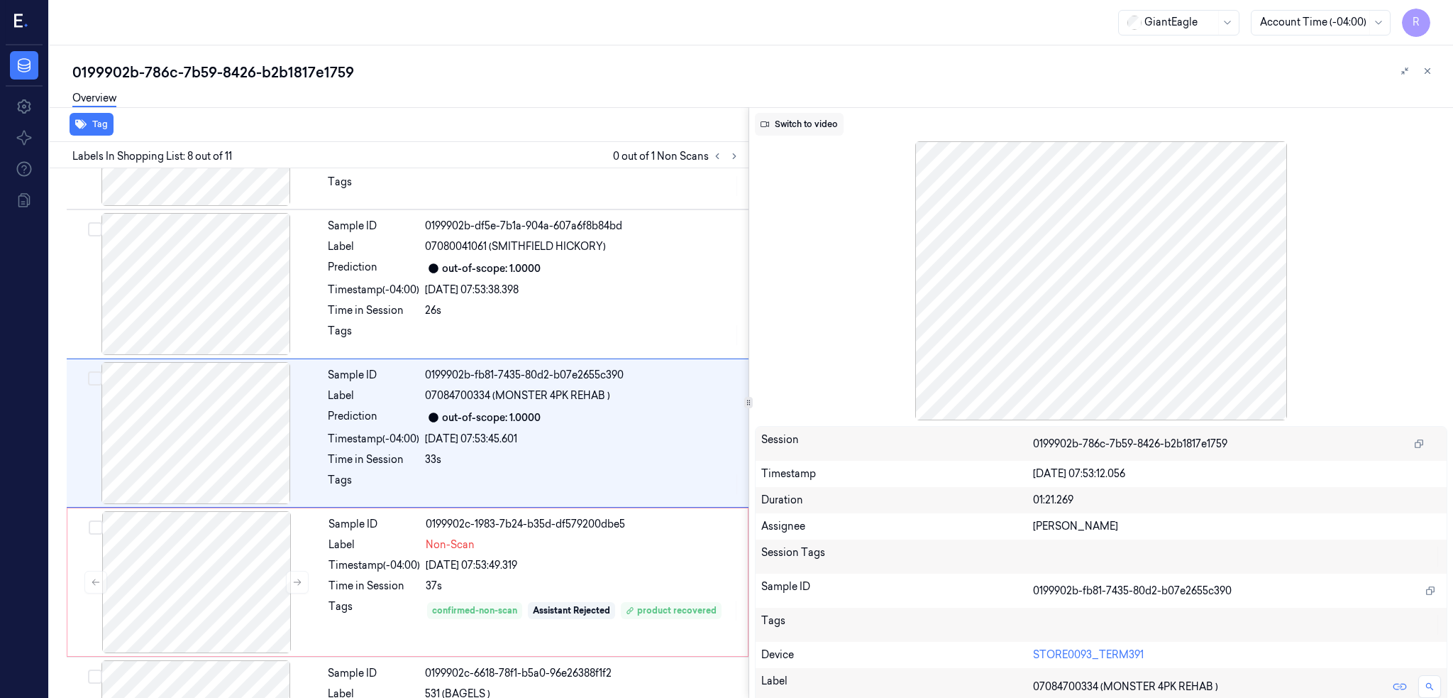
click at [827, 121] on button "Switch to video" at bounding box center [799, 124] width 89 height 23
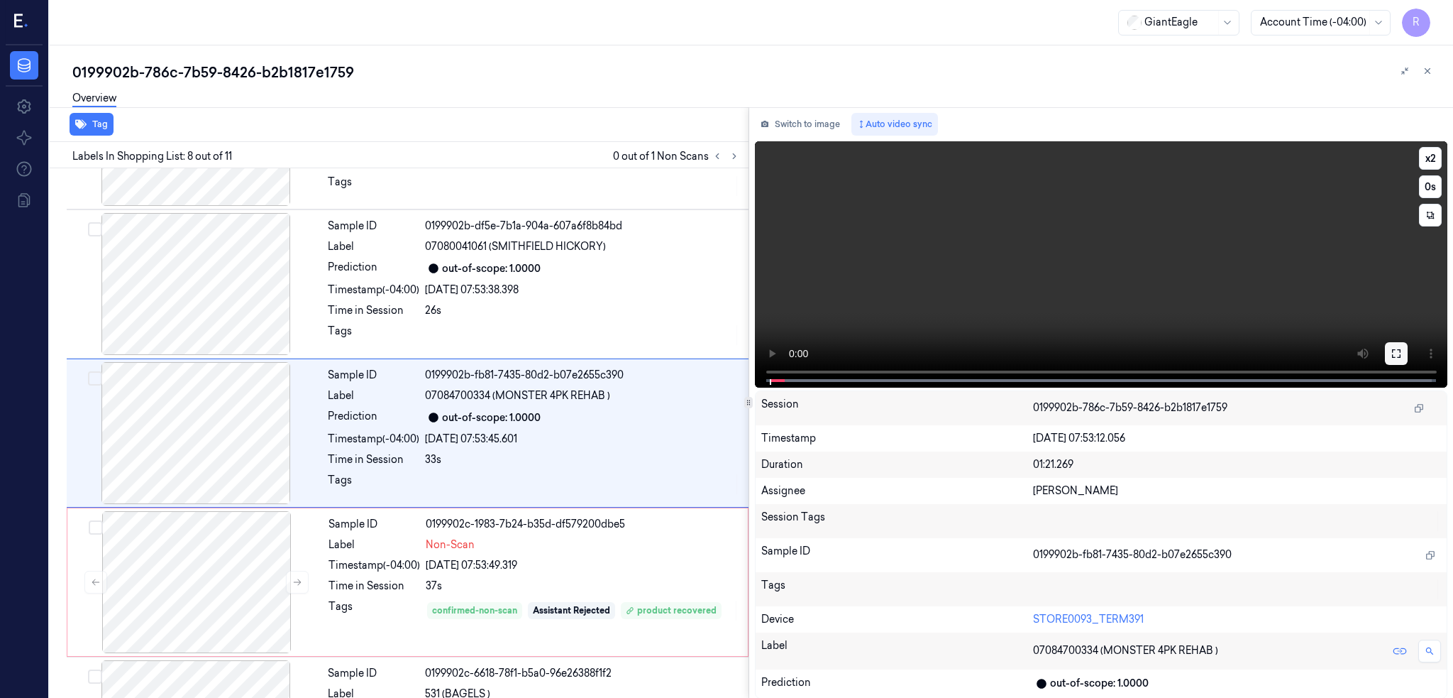
click at [1402, 348] on icon at bounding box center [1396, 353] width 11 height 11
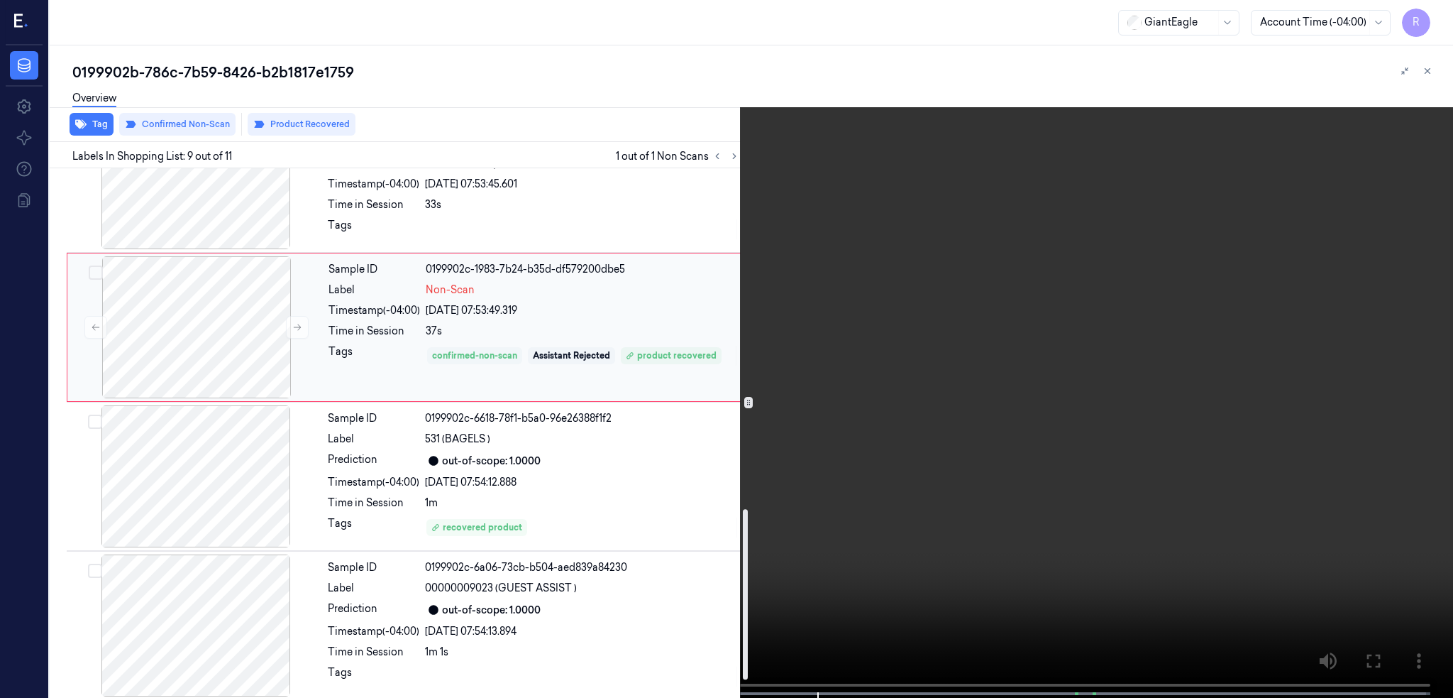
scroll to position [1114, 0]
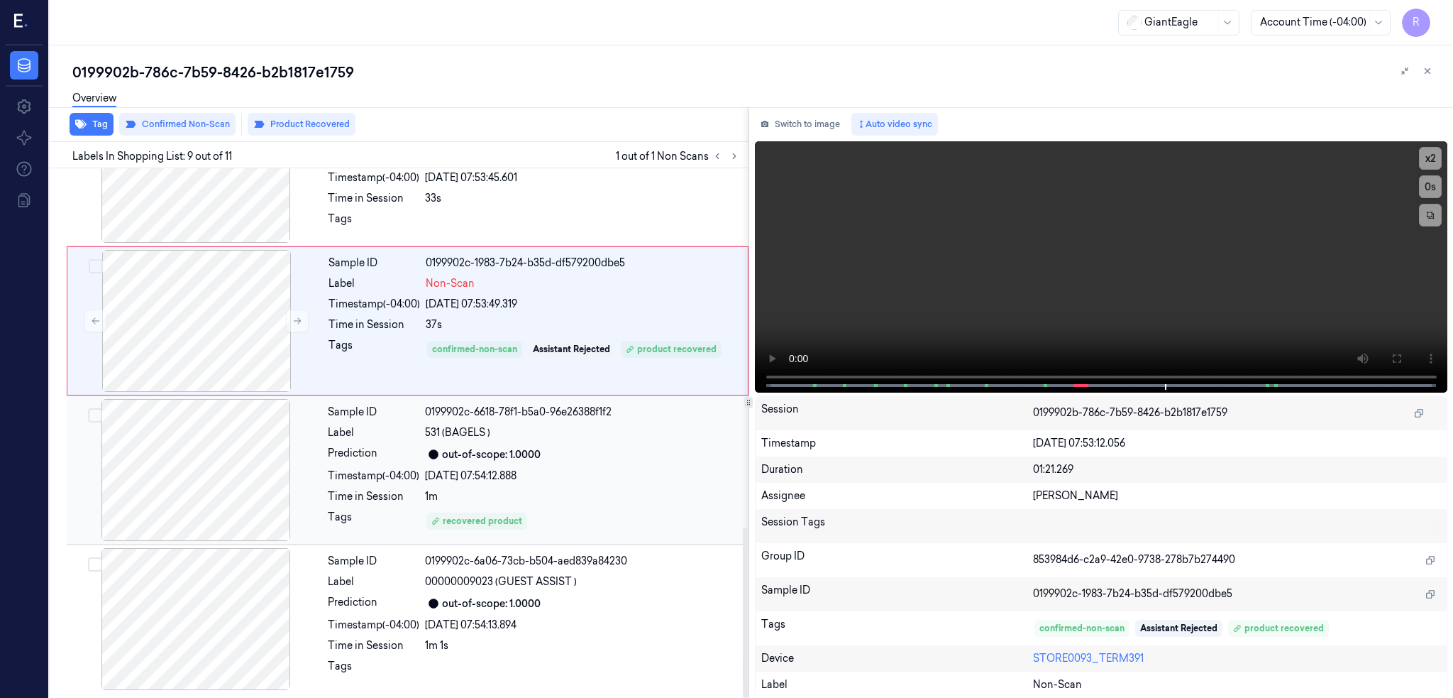
click at [253, 458] on div at bounding box center [196, 470] width 253 height 142
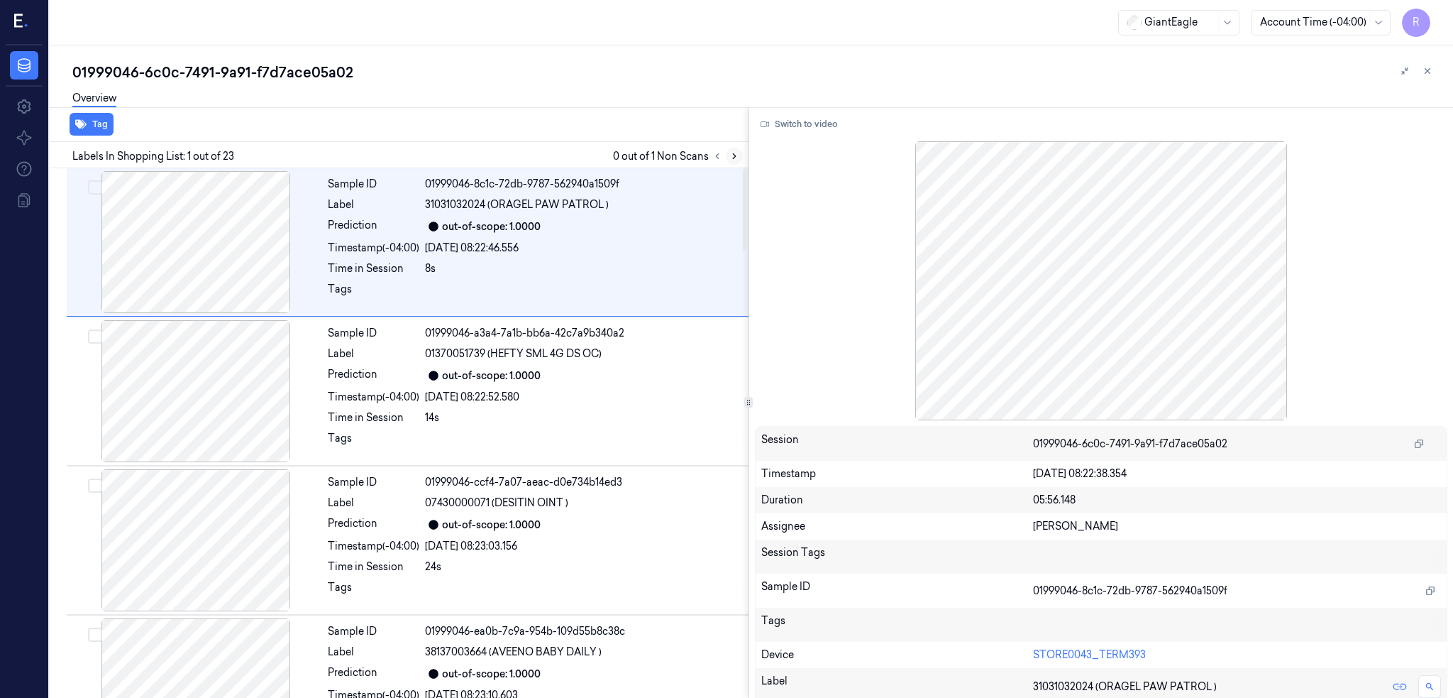
click at [739, 154] on icon at bounding box center [735, 156] width 10 height 10
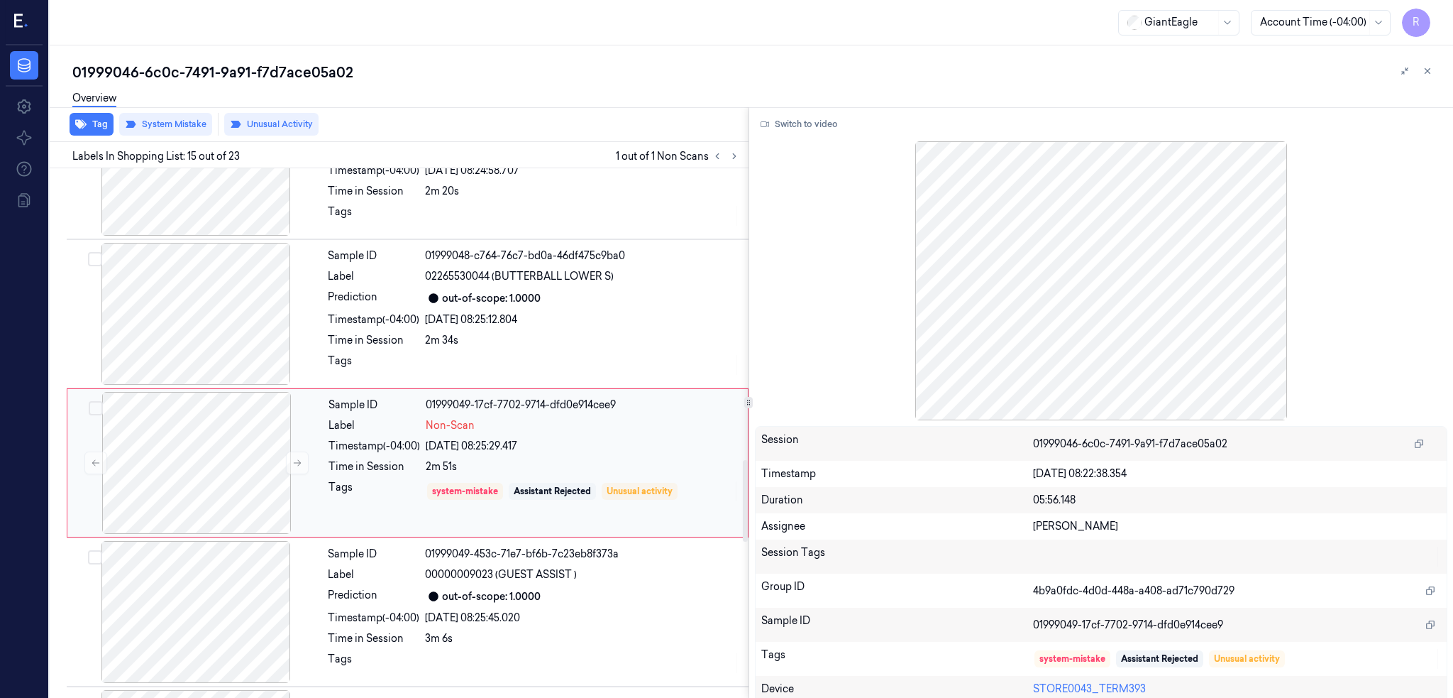
scroll to position [1896, 0]
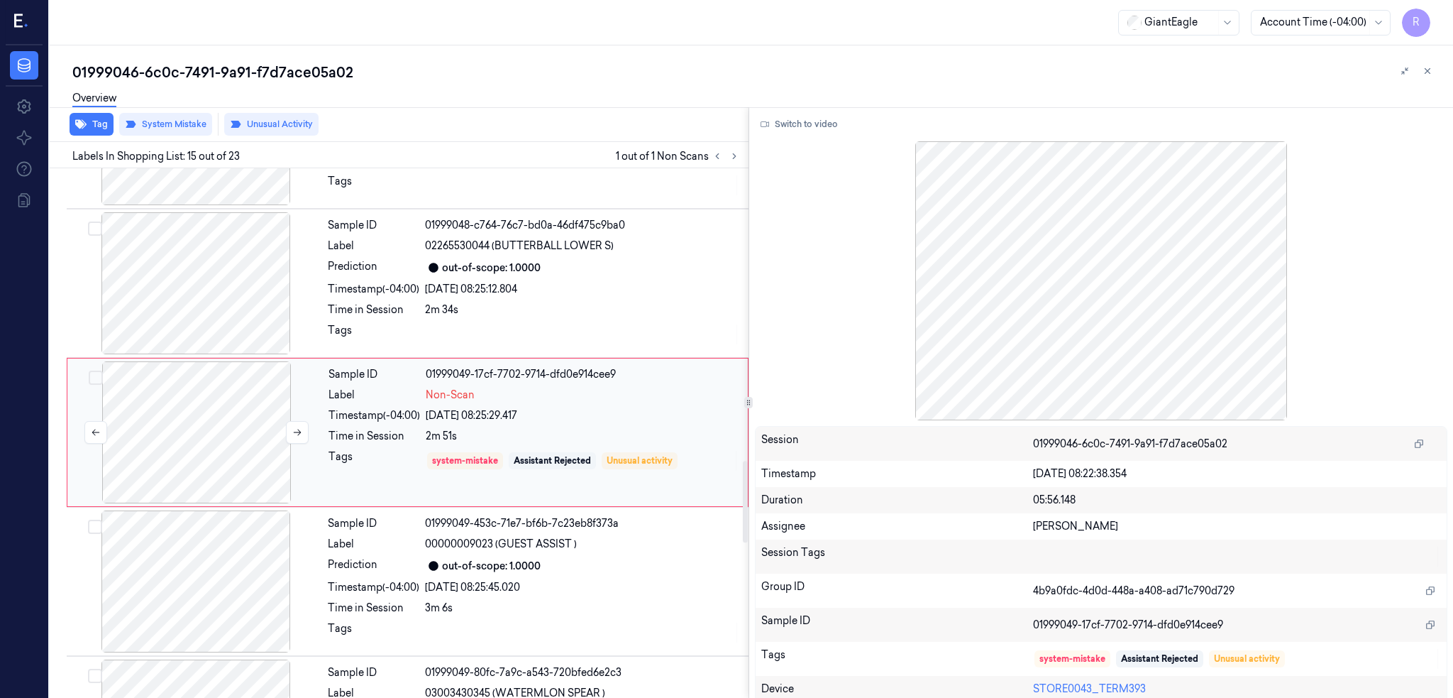
click at [188, 438] on div at bounding box center [196, 432] width 253 height 142
click at [175, 291] on div at bounding box center [196, 283] width 253 height 142
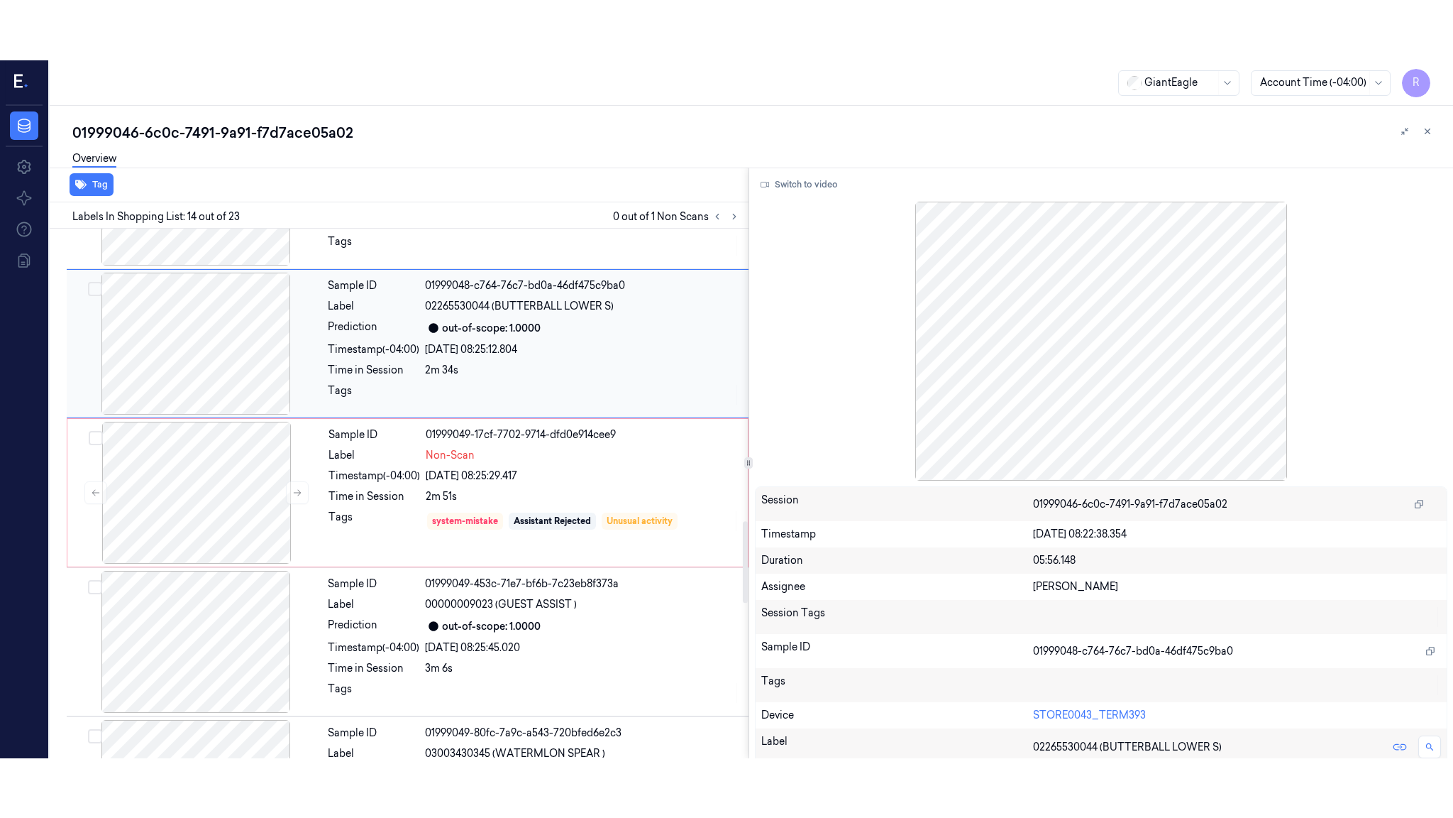
scroll to position [1746, 0]
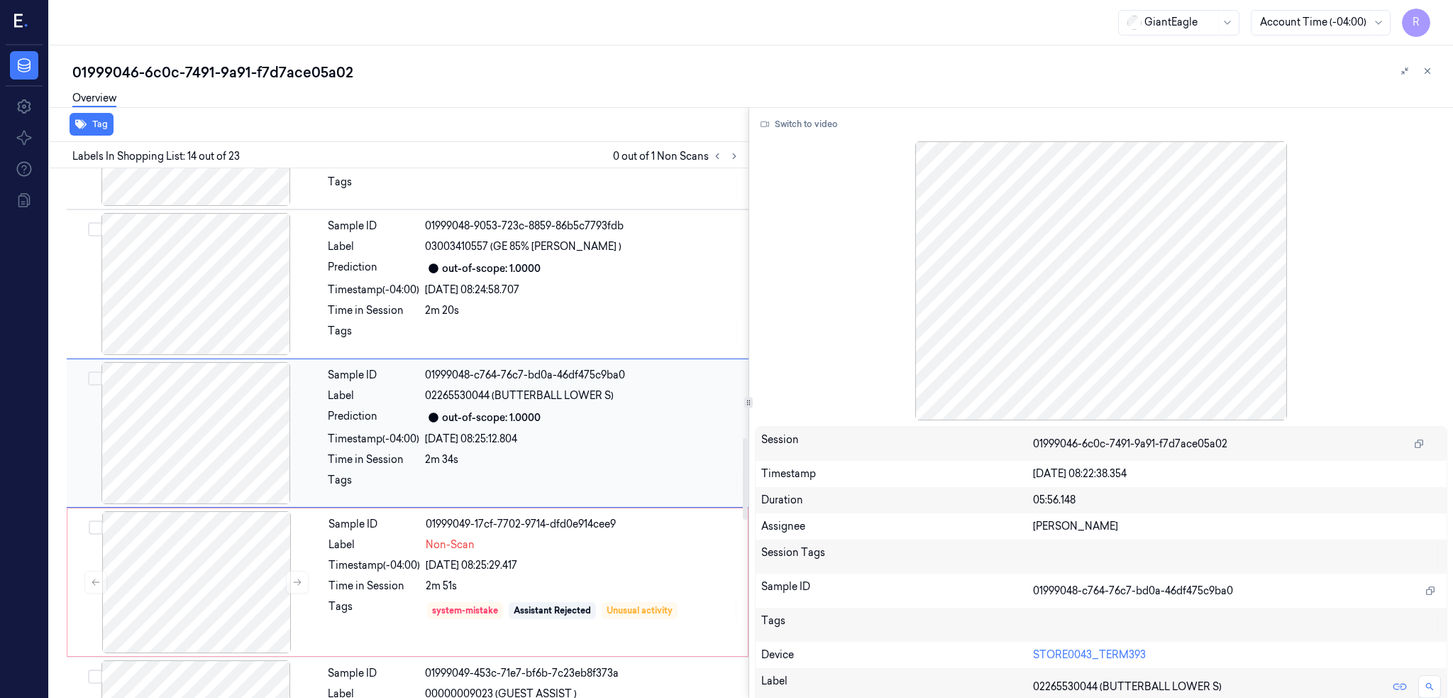
click at [216, 419] on div at bounding box center [196, 433] width 253 height 142
click at [820, 111] on div "Switch to video Session 01999046-6c0c-7491-9a91-f7d7ace05a02 Timestamp 28/09/20…" at bounding box center [1101, 402] width 705 height 591
click at [824, 132] on button "Switch to video" at bounding box center [799, 124] width 89 height 23
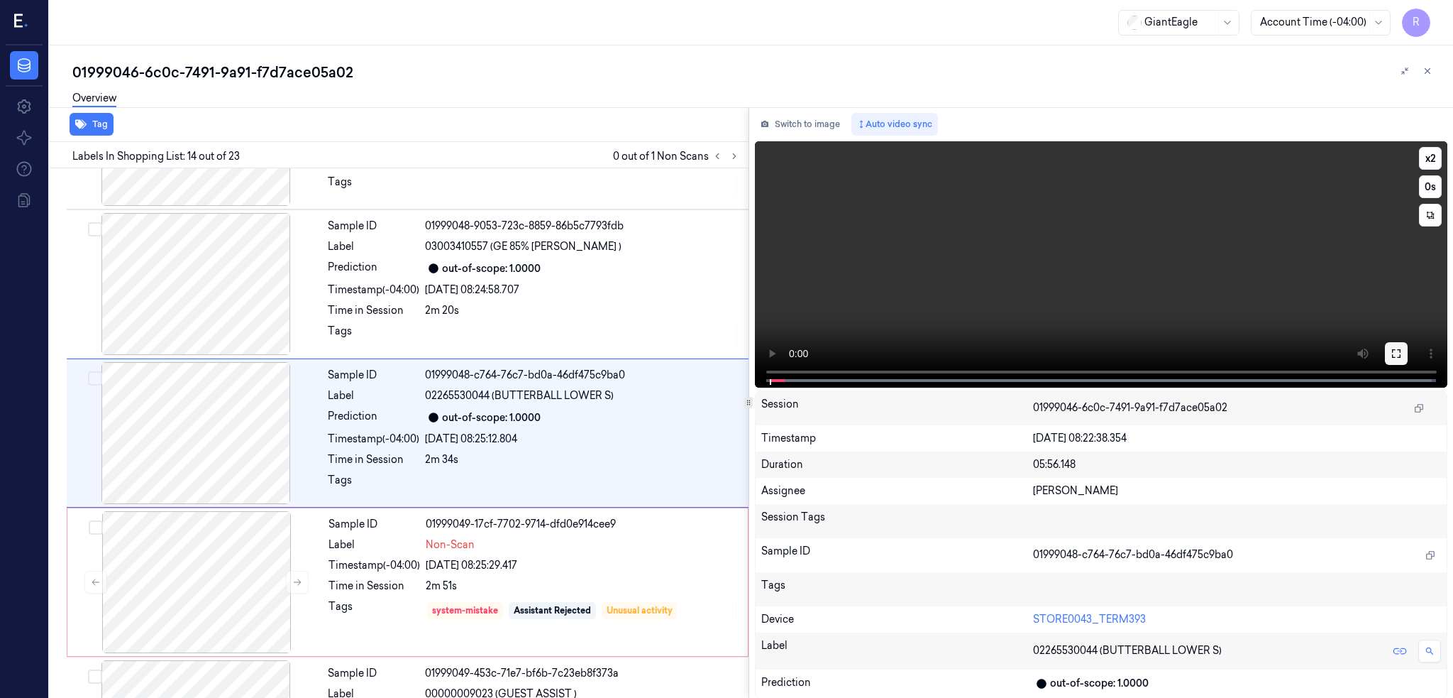
click at [1408, 351] on button at bounding box center [1396, 353] width 23 height 23
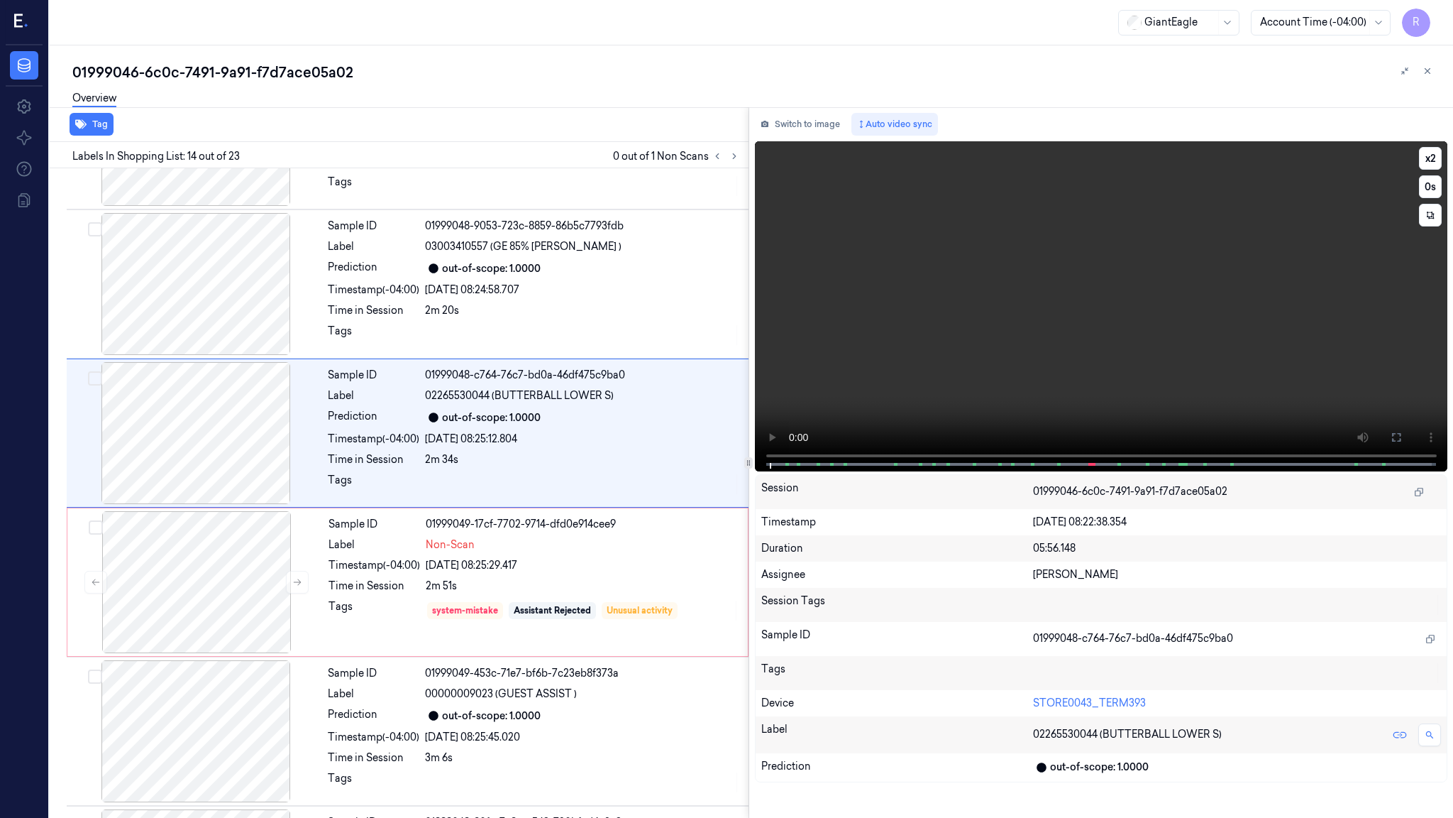
scroll to position [1687, 0]
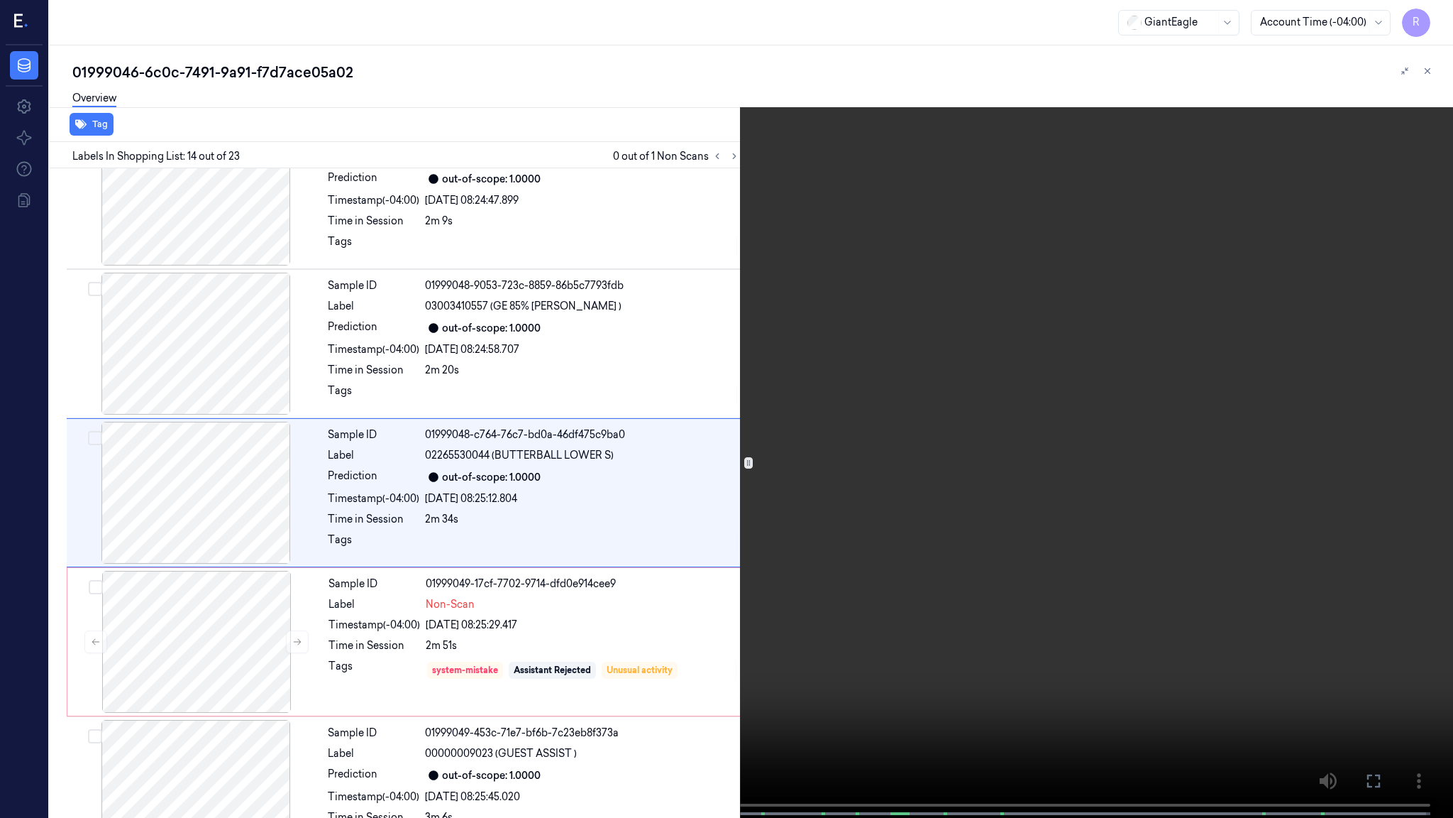
click at [1009, 509] on video at bounding box center [726, 410] width 1453 height 820
click at [1001, 503] on video at bounding box center [726, 410] width 1453 height 820
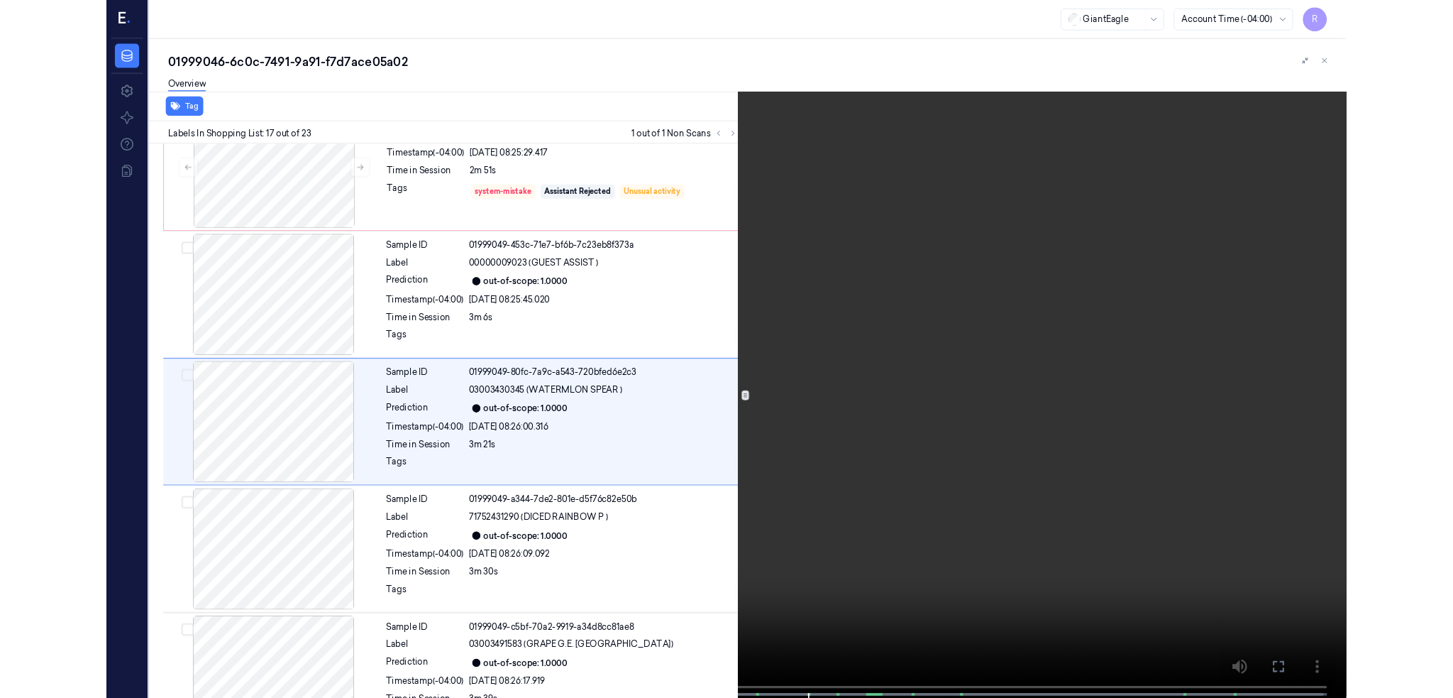
scroll to position [2135, 0]
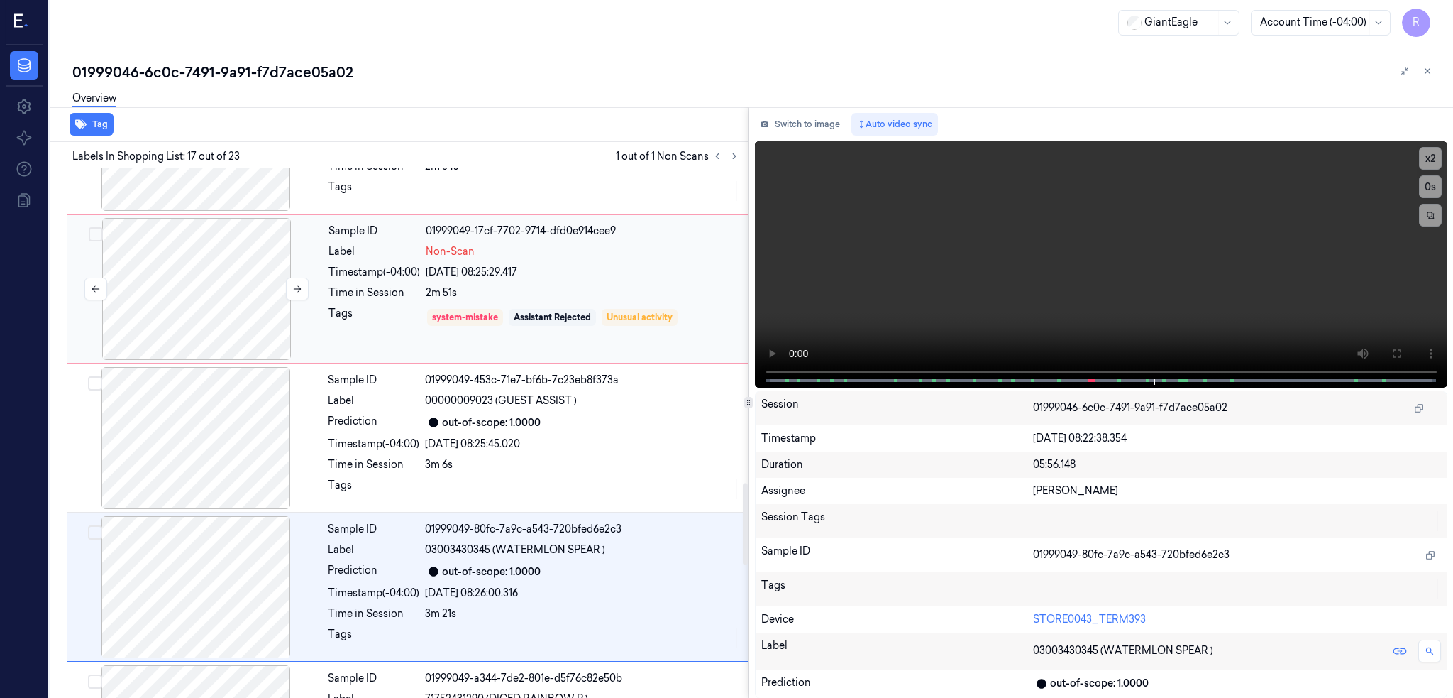
click at [255, 331] on div at bounding box center [196, 289] width 253 height 142
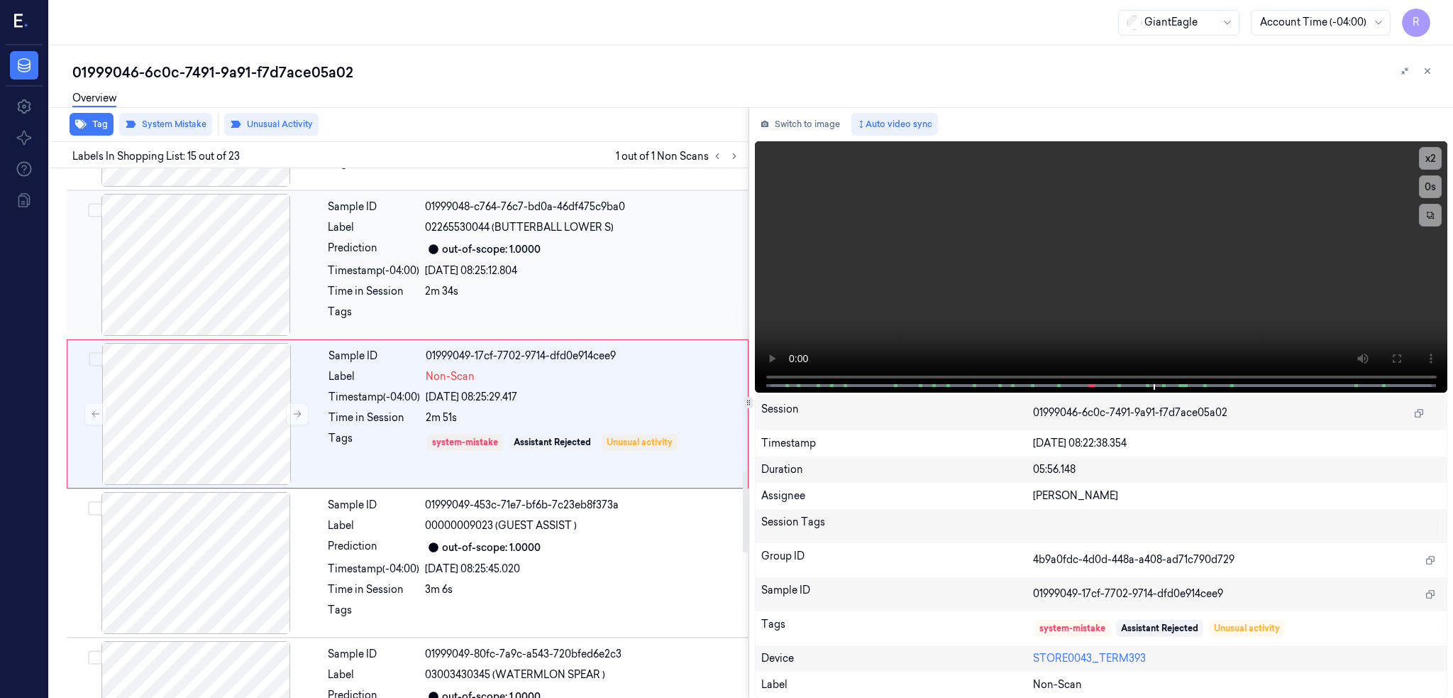
scroll to position [1896, 0]
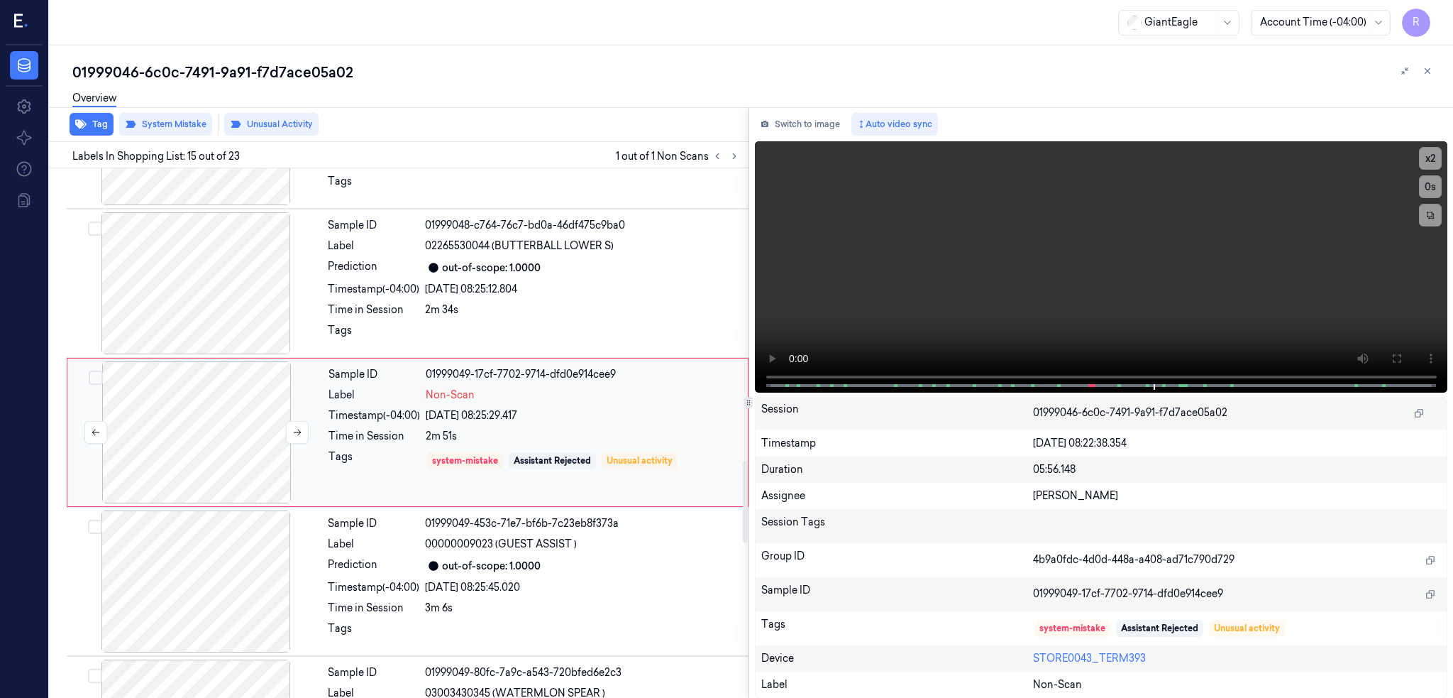
click at [223, 445] on div at bounding box center [196, 432] width 253 height 142
click at [217, 429] on div at bounding box center [196, 432] width 253 height 142
click at [293, 429] on icon at bounding box center [297, 432] width 10 height 10
click at [293, 427] on button at bounding box center [297, 432] width 23 height 23
click at [224, 281] on div at bounding box center [196, 283] width 253 height 142
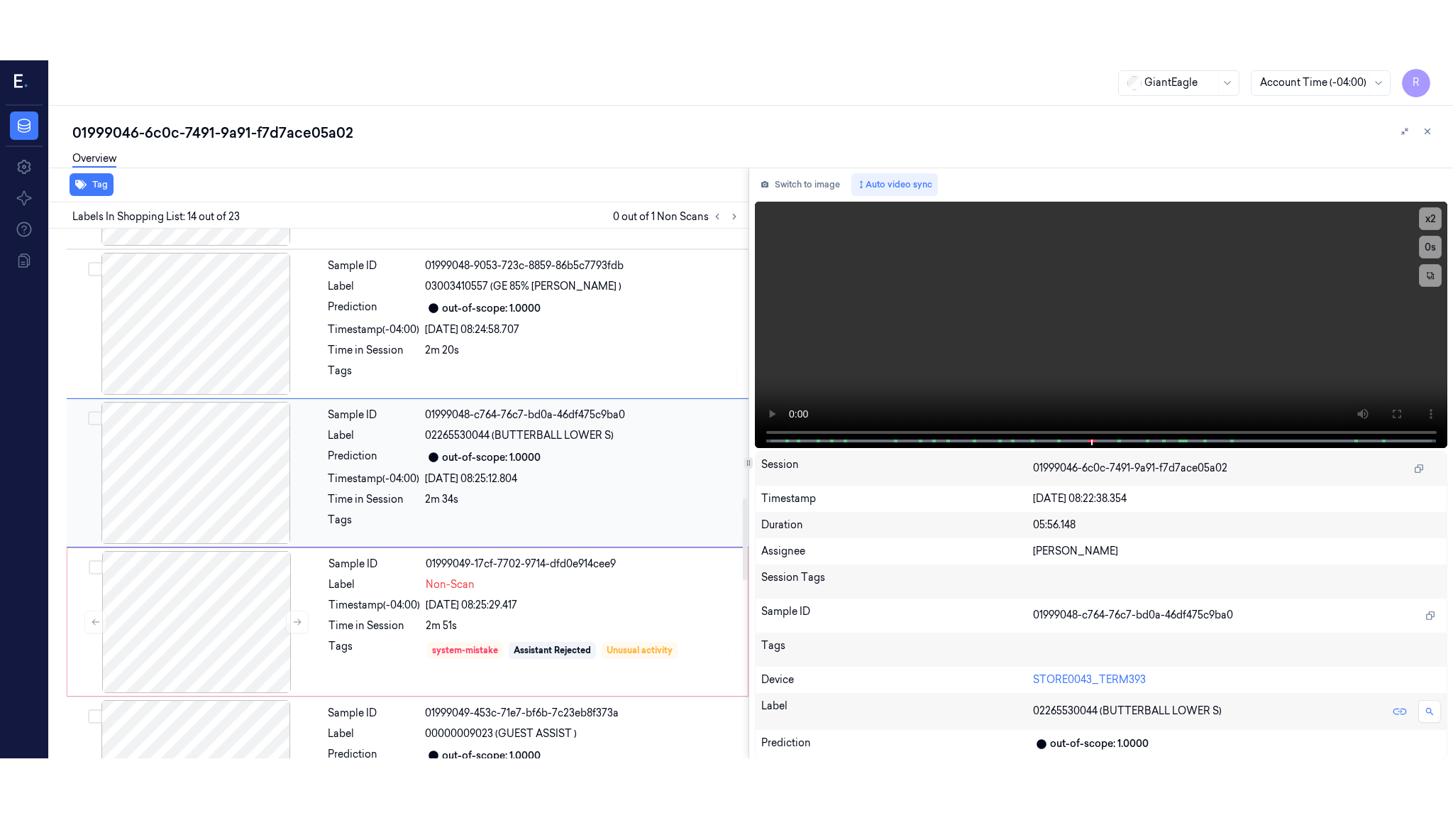
scroll to position [1746, 0]
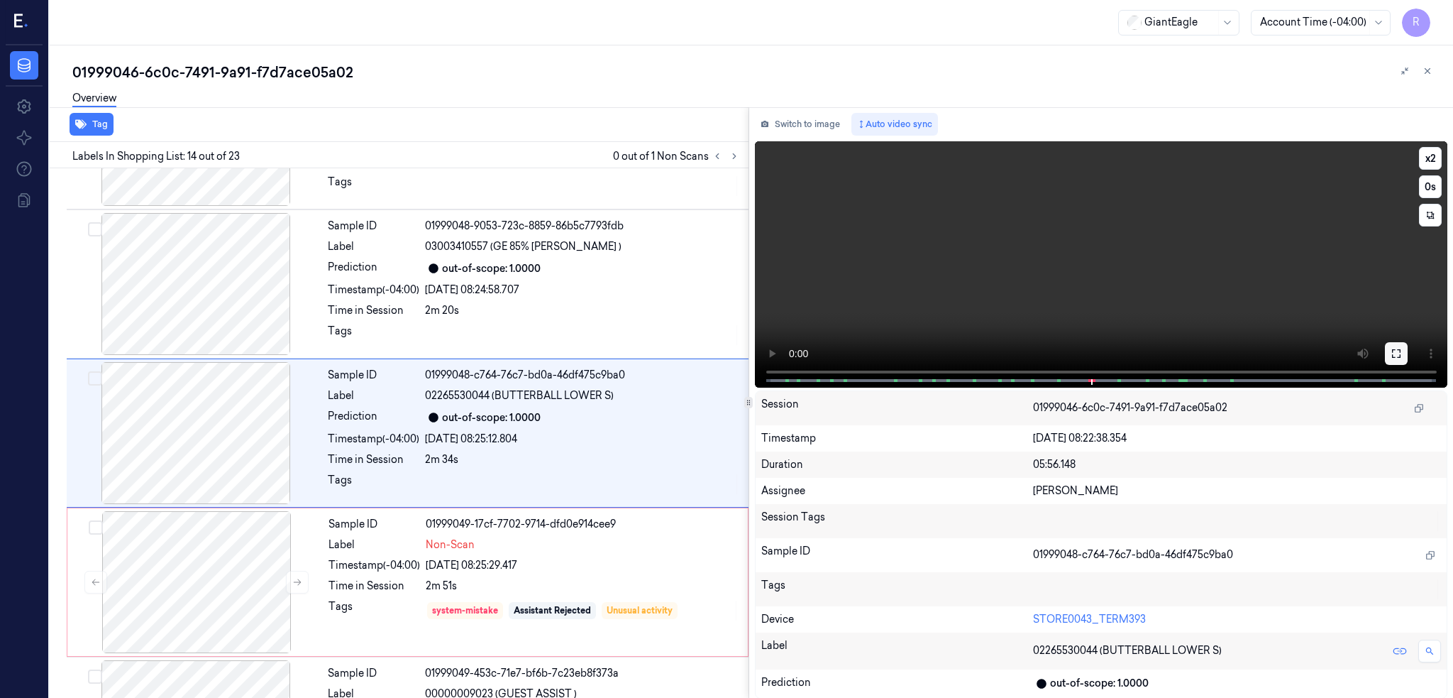
click at [1401, 351] on icon at bounding box center [1396, 353] width 9 height 9
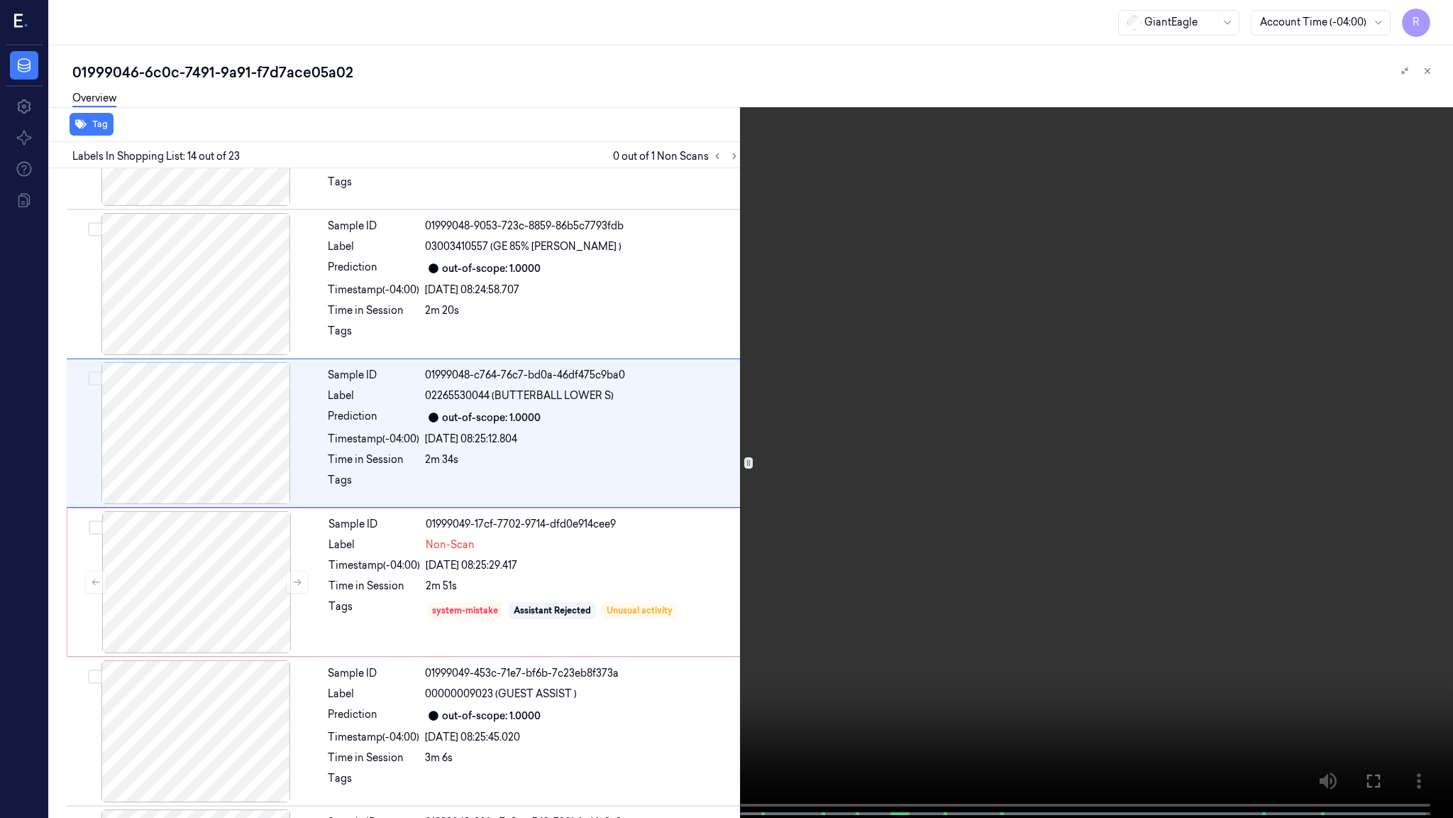
click at [971, 422] on video at bounding box center [726, 410] width 1453 height 820
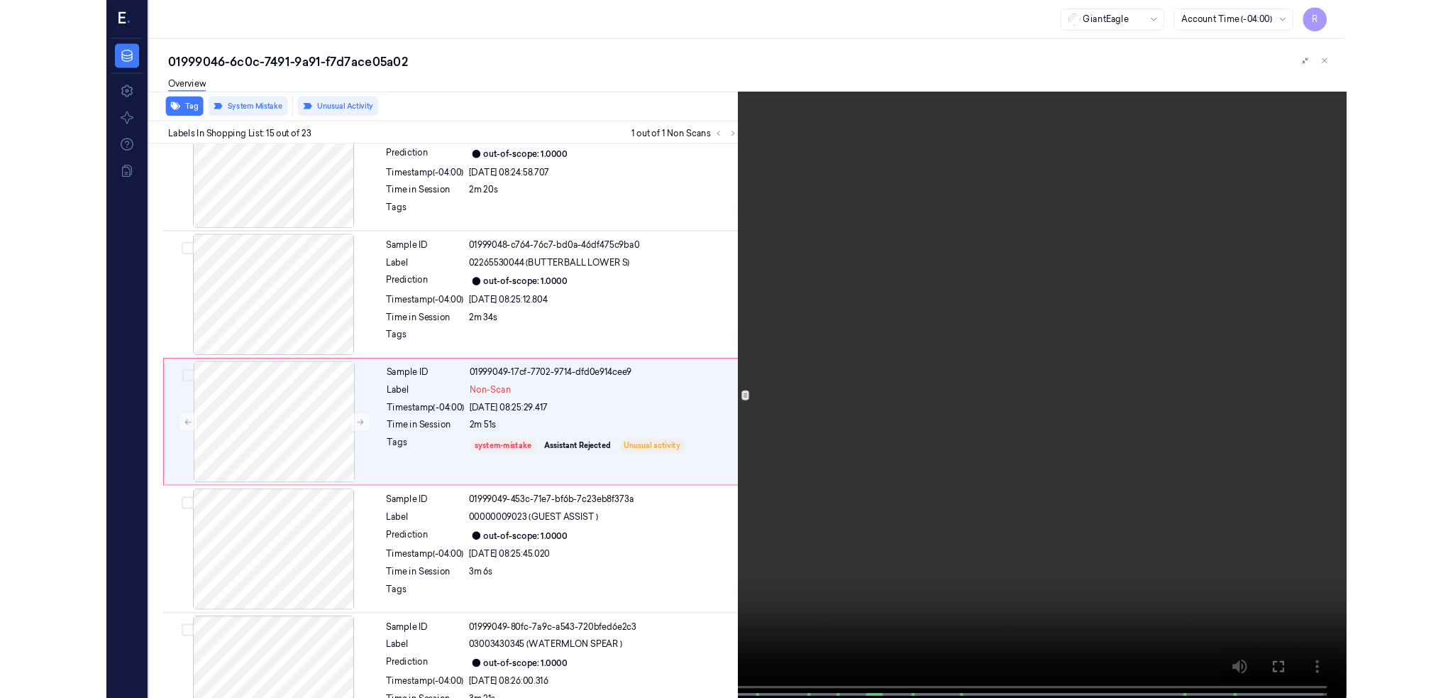
scroll to position [1836, 0]
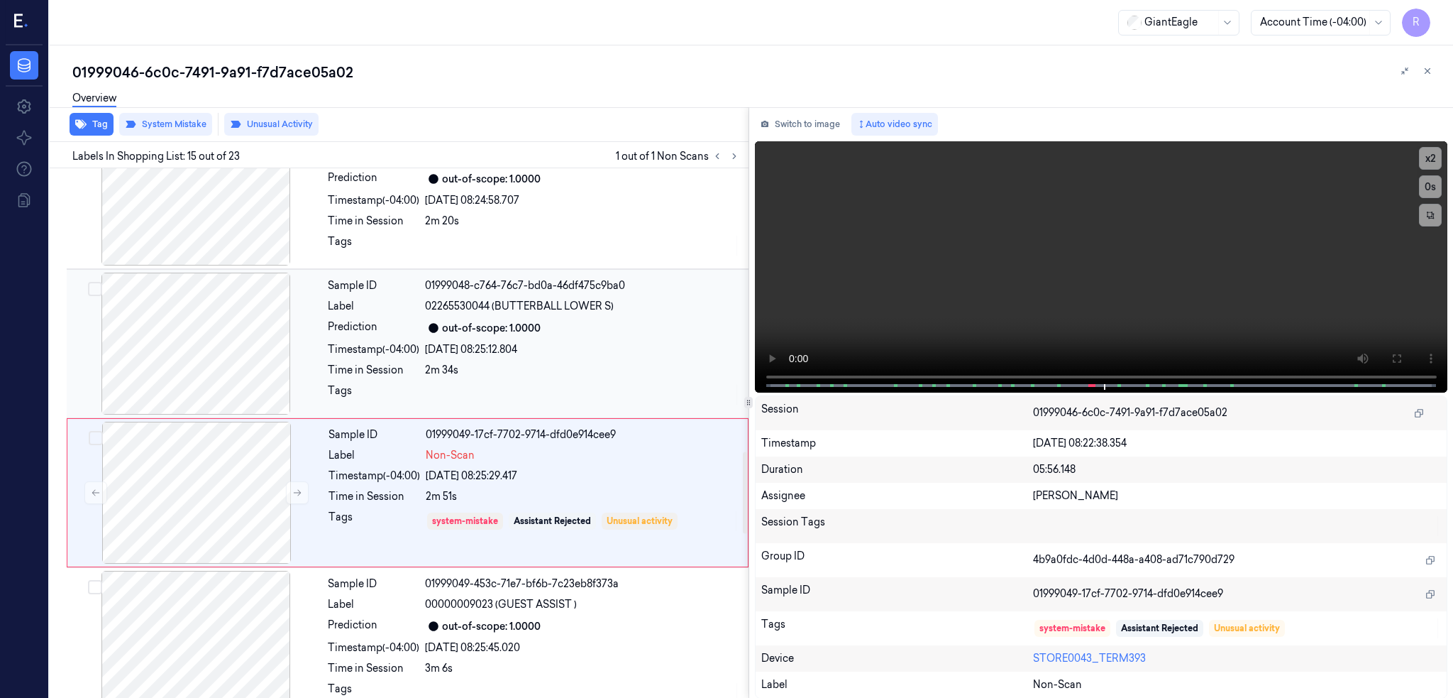
click at [247, 334] on div at bounding box center [196, 344] width 253 height 142
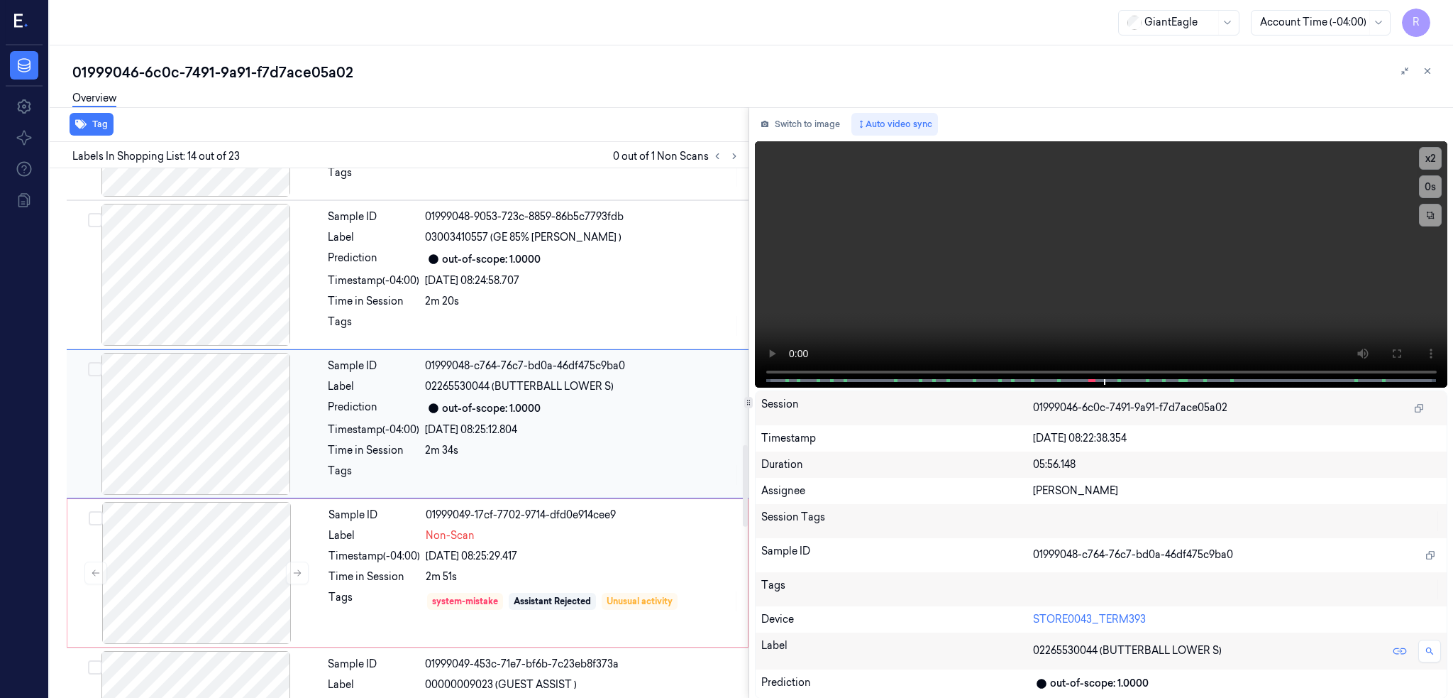
scroll to position [1746, 0]
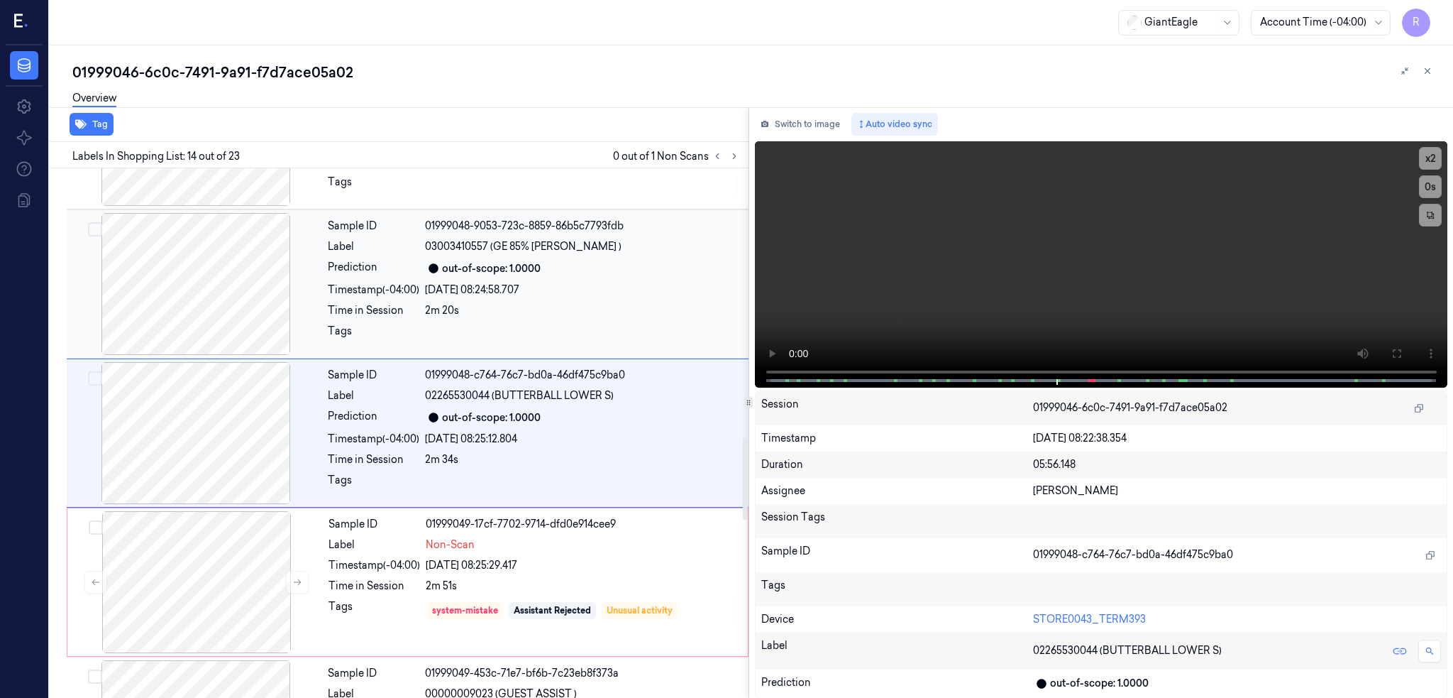
click at [204, 324] on div at bounding box center [196, 284] width 253 height 142
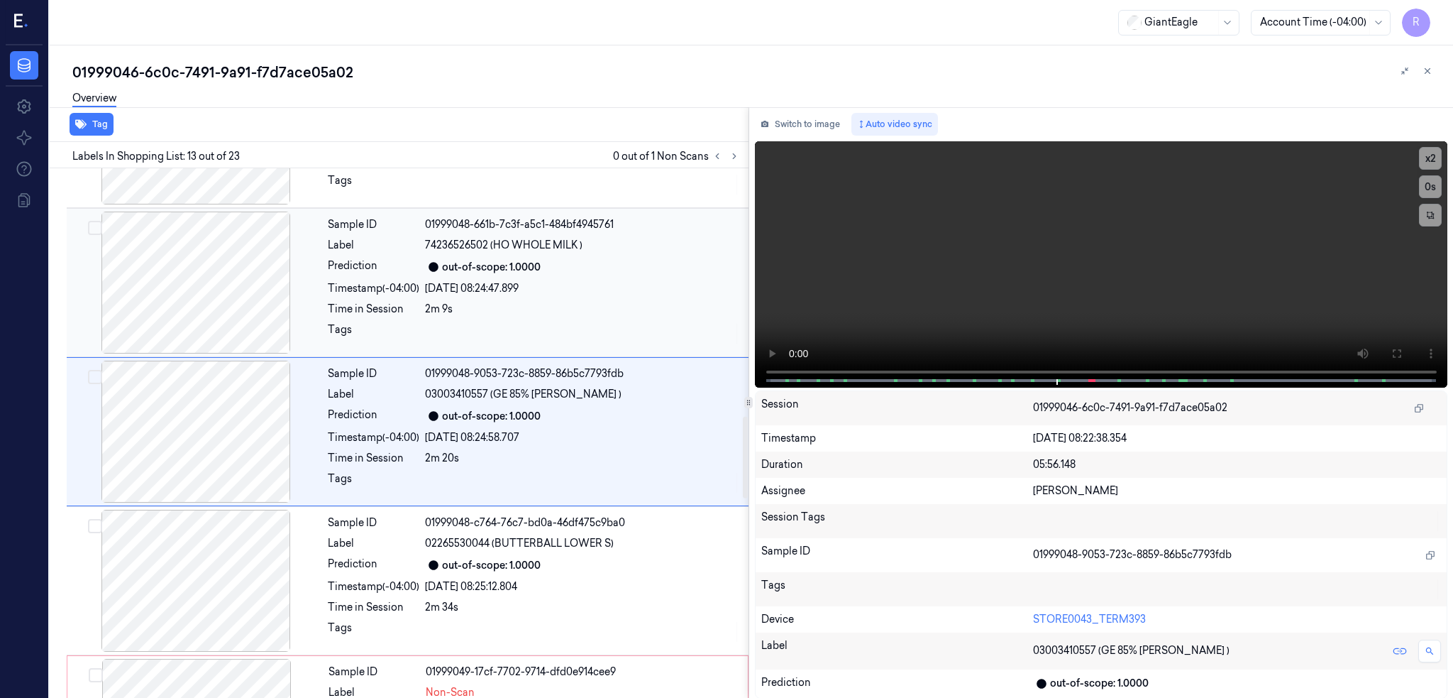
scroll to position [1597, 0]
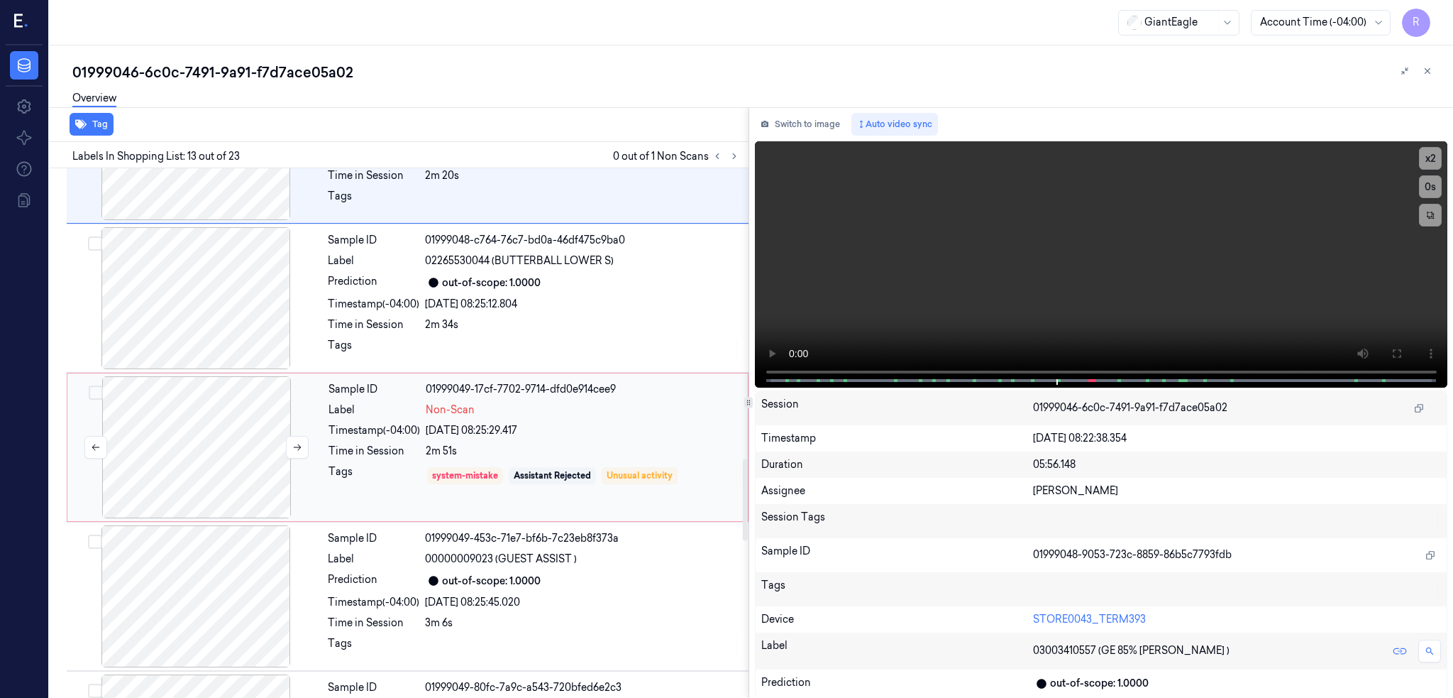
click at [189, 444] on div at bounding box center [196, 447] width 253 height 142
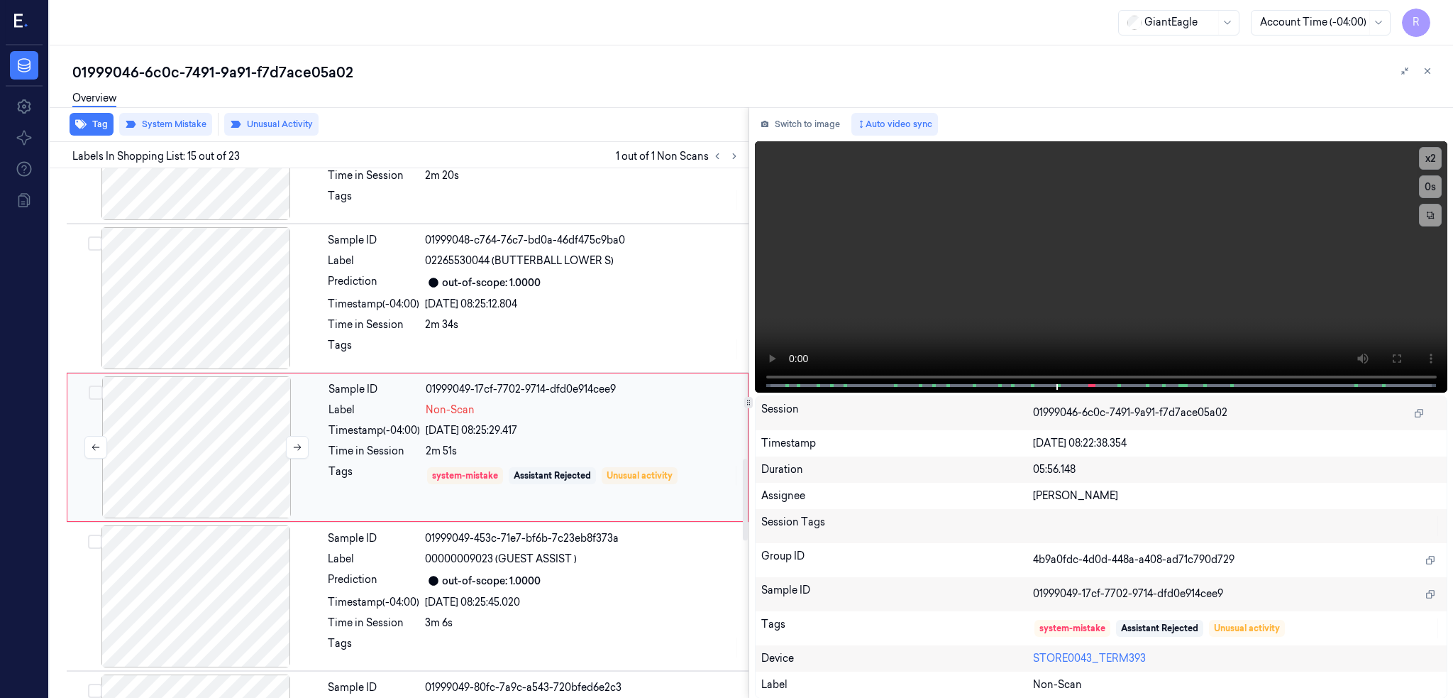
scroll to position [1896, 0]
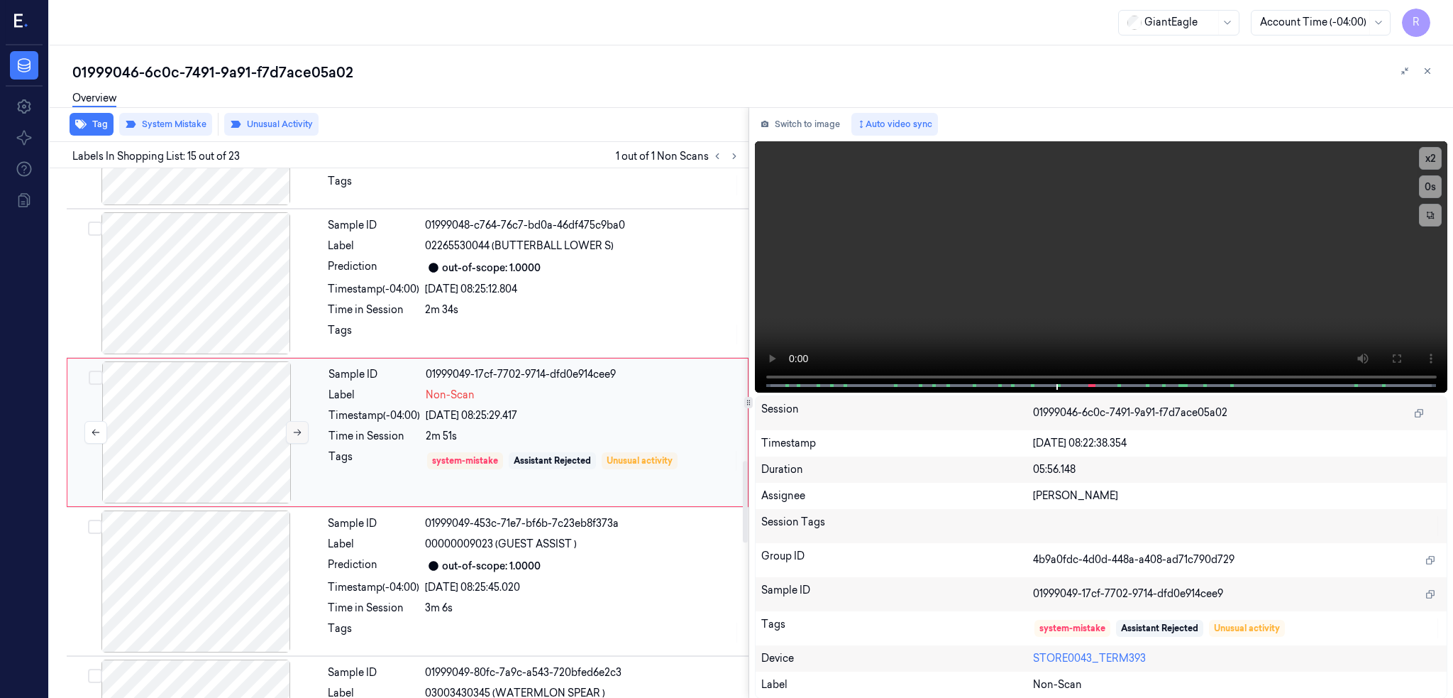
click at [304, 429] on button at bounding box center [297, 432] width 23 height 23
click at [304, 424] on button at bounding box center [297, 432] width 23 height 23
click at [304, 422] on button at bounding box center [297, 432] width 23 height 23
click at [158, 443] on div at bounding box center [196, 432] width 253 height 142
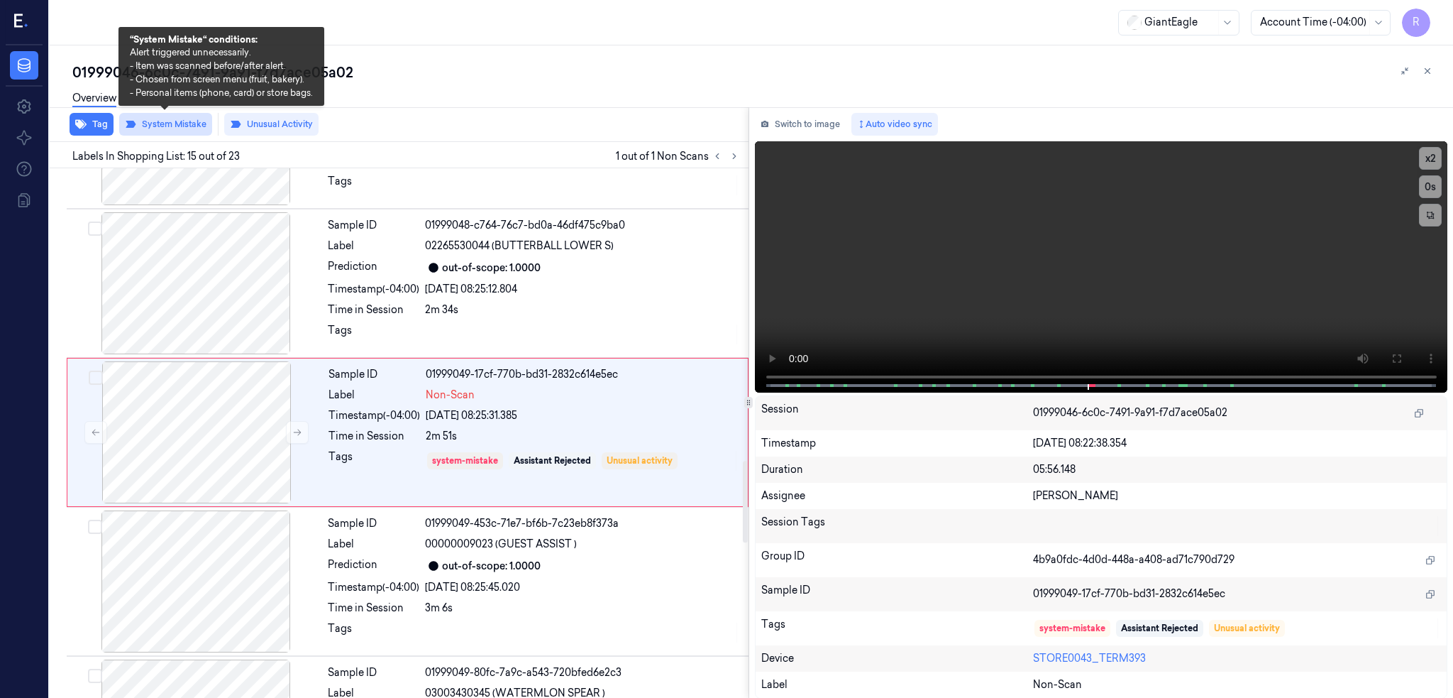
click at [177, 123] on button "System Mistake" at bounding box center [165, 124] width 93 height 23
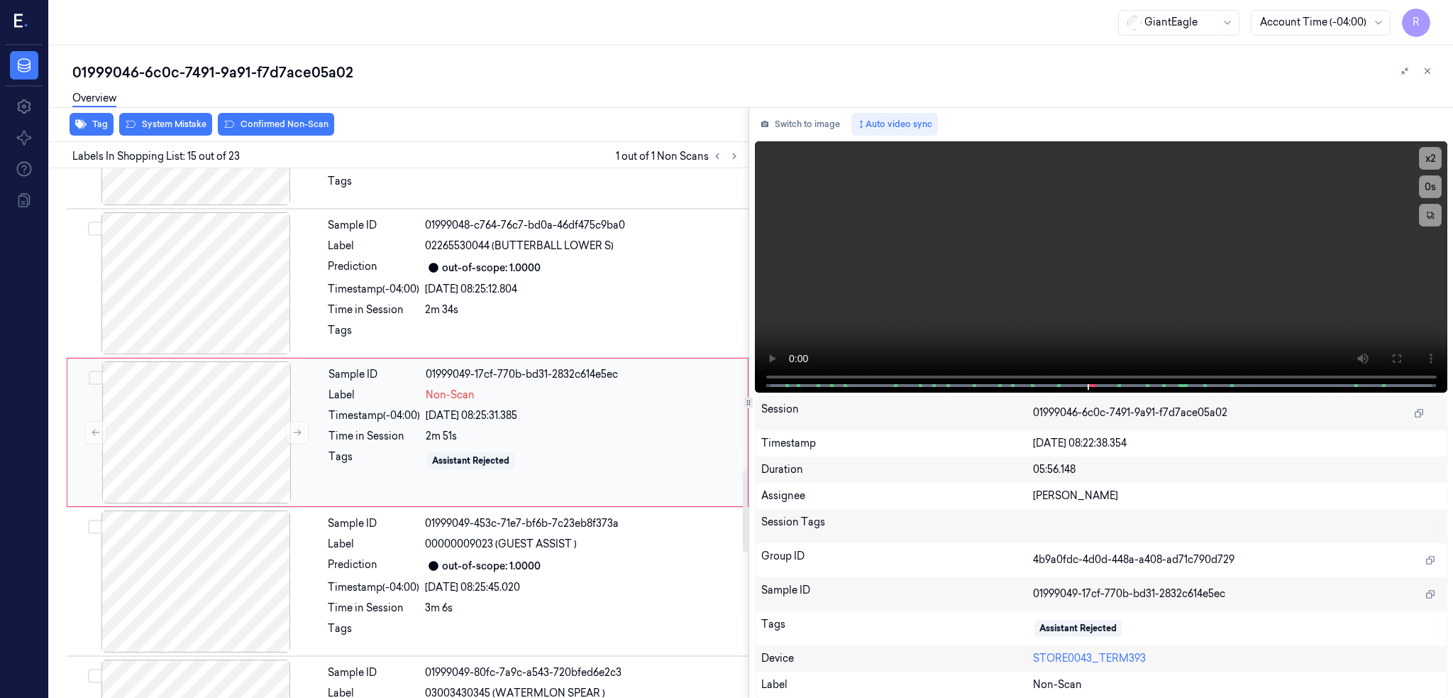
scroll to position [2085, 0]
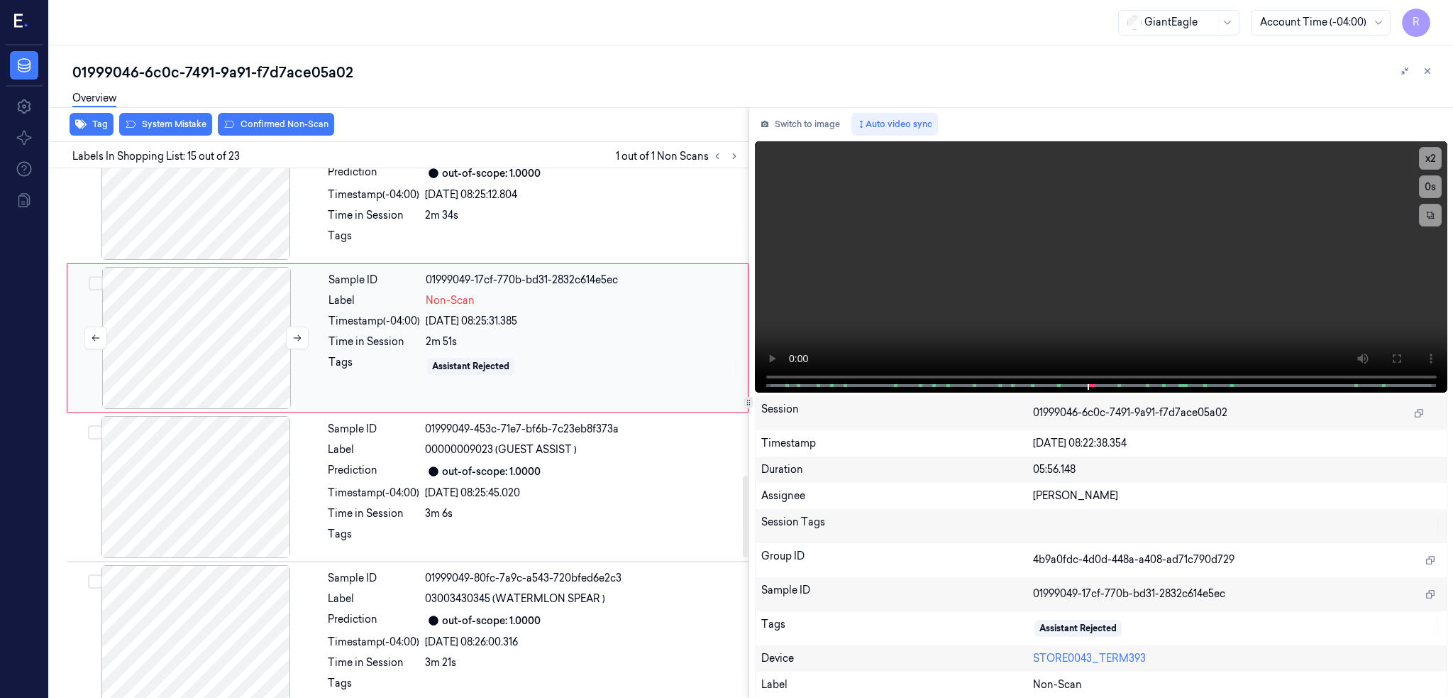
click at [219, 333] on div at bounding box center [196, 338] width 253 height 142
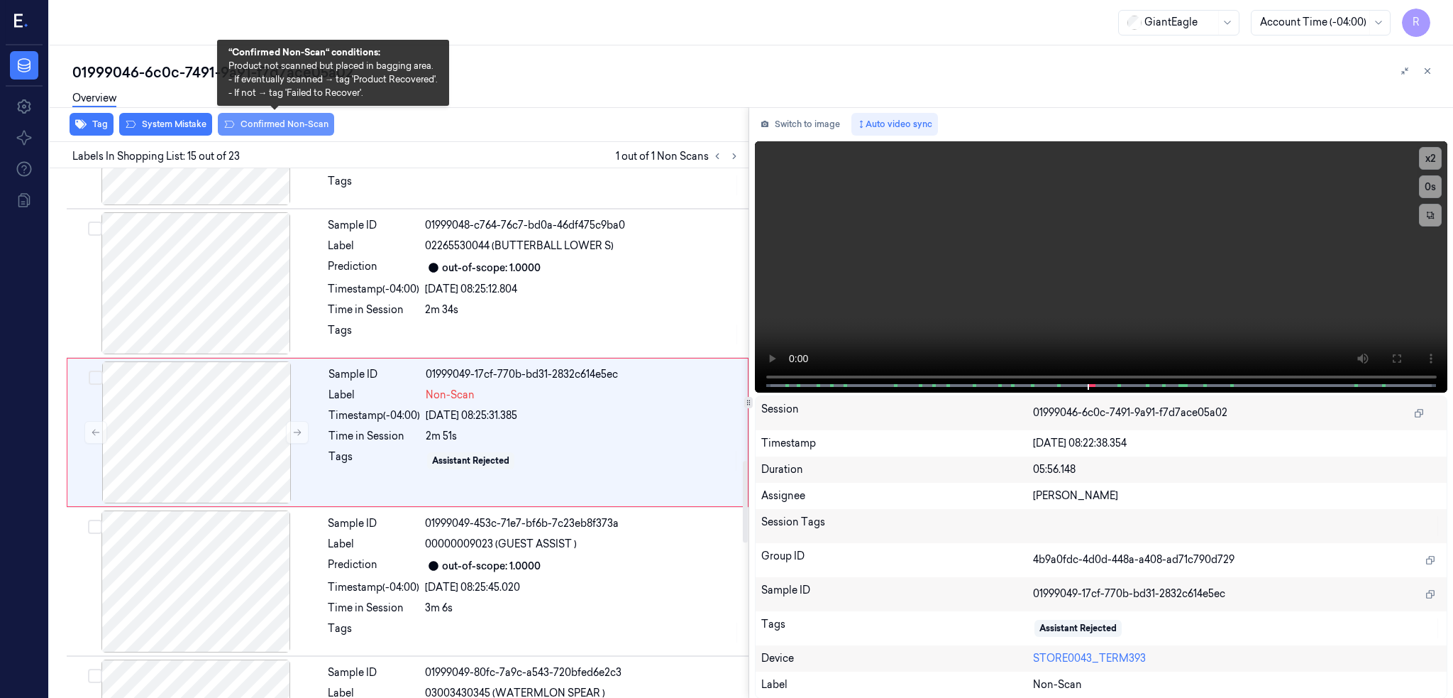
click at [265, 126] on button "Confirmed Non-Scan" at bounding box center [276, 124] width 116 height 23
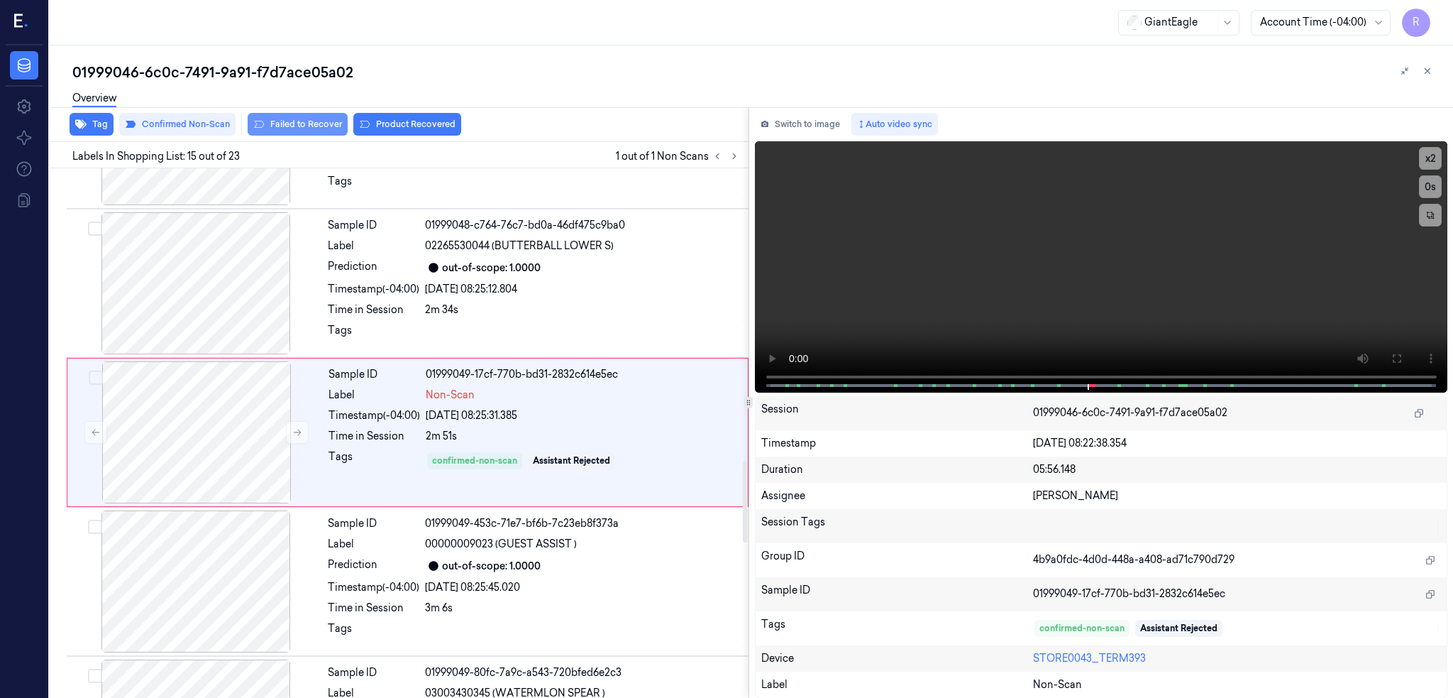
click at [299, 132] on button "Failed to Recover" at bounding box center [298, 124] width 100 height 23
click at [296, 79] on div "01999046-6c0c-7491-9a91-f7d7ace05a02" at bounding box center [757, 72] width 1370 height 20
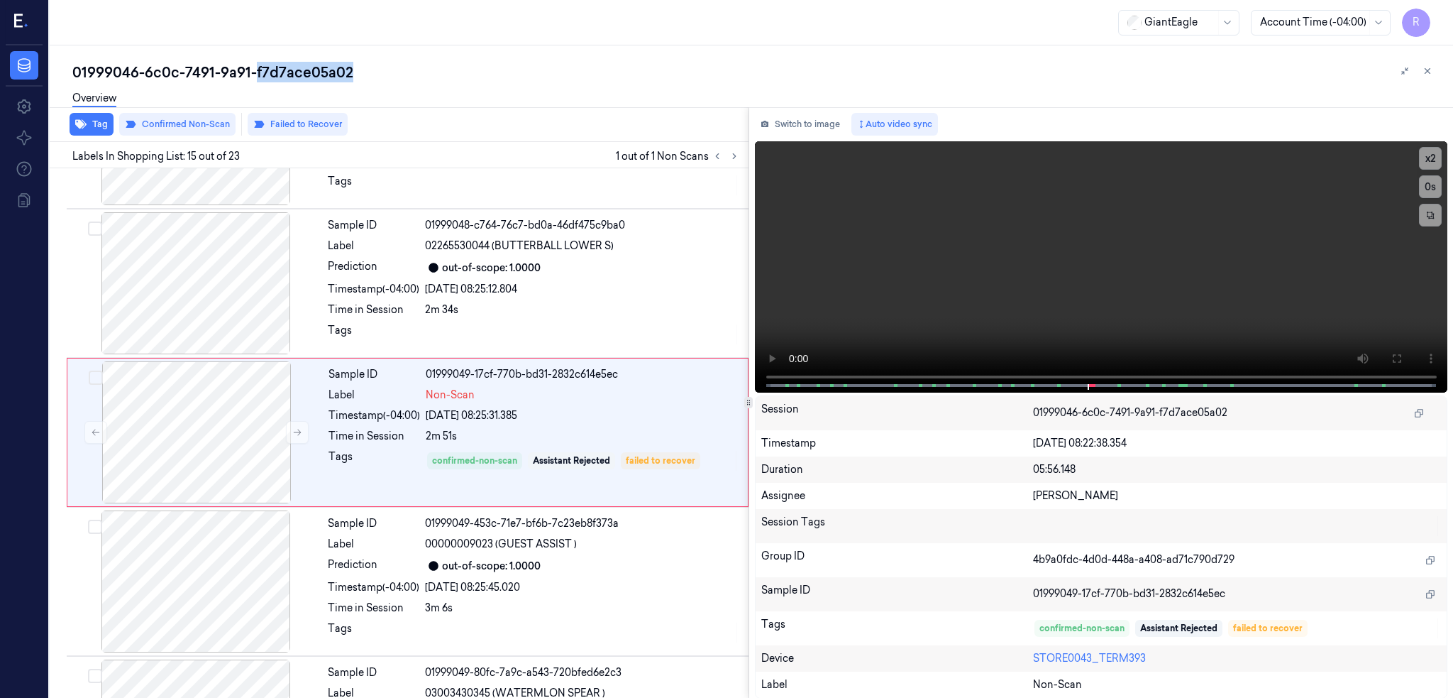
click at [296, 79] on div "01999046-6c0c-7491-9a91-f7d7ace05a02" at bounding box center [757, 72] width 1370 height 20
copy div "f7d7ace05a02"
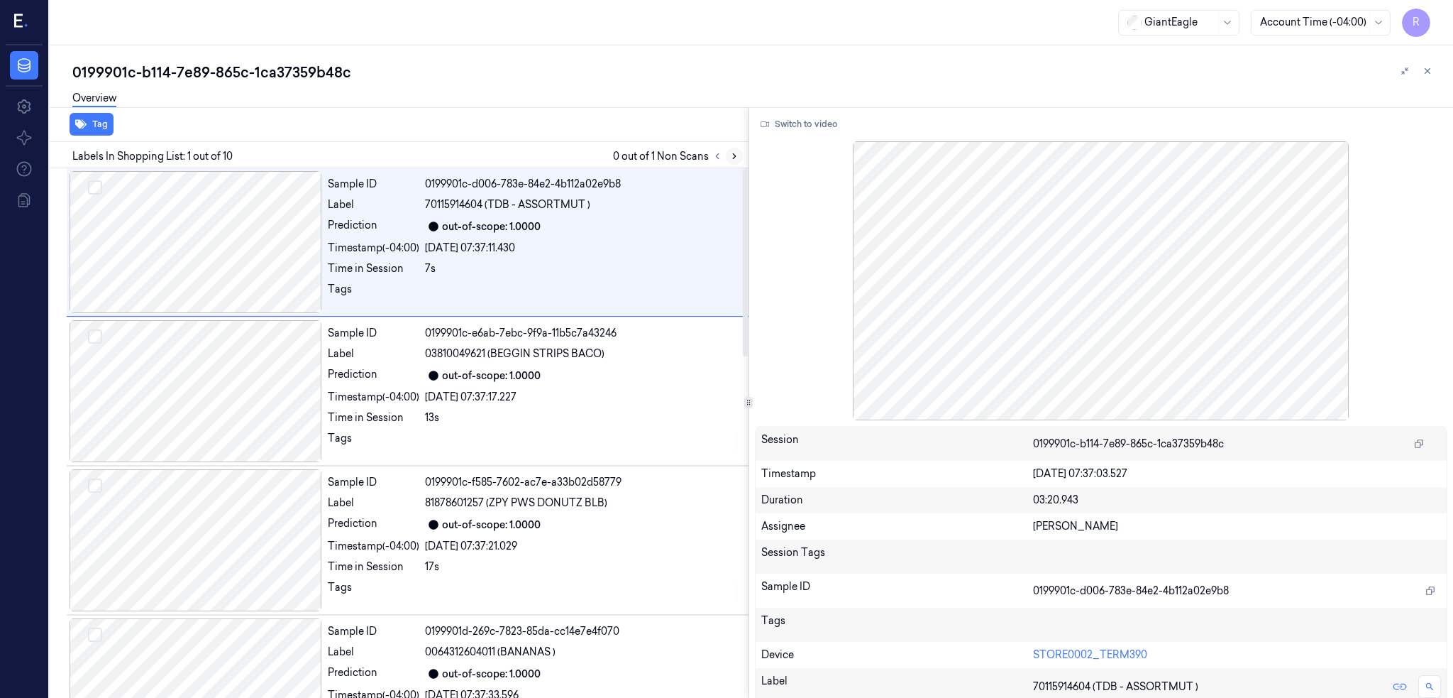
click at [736, 156] on icon at bounding box center [734, 156] width 3 height 5
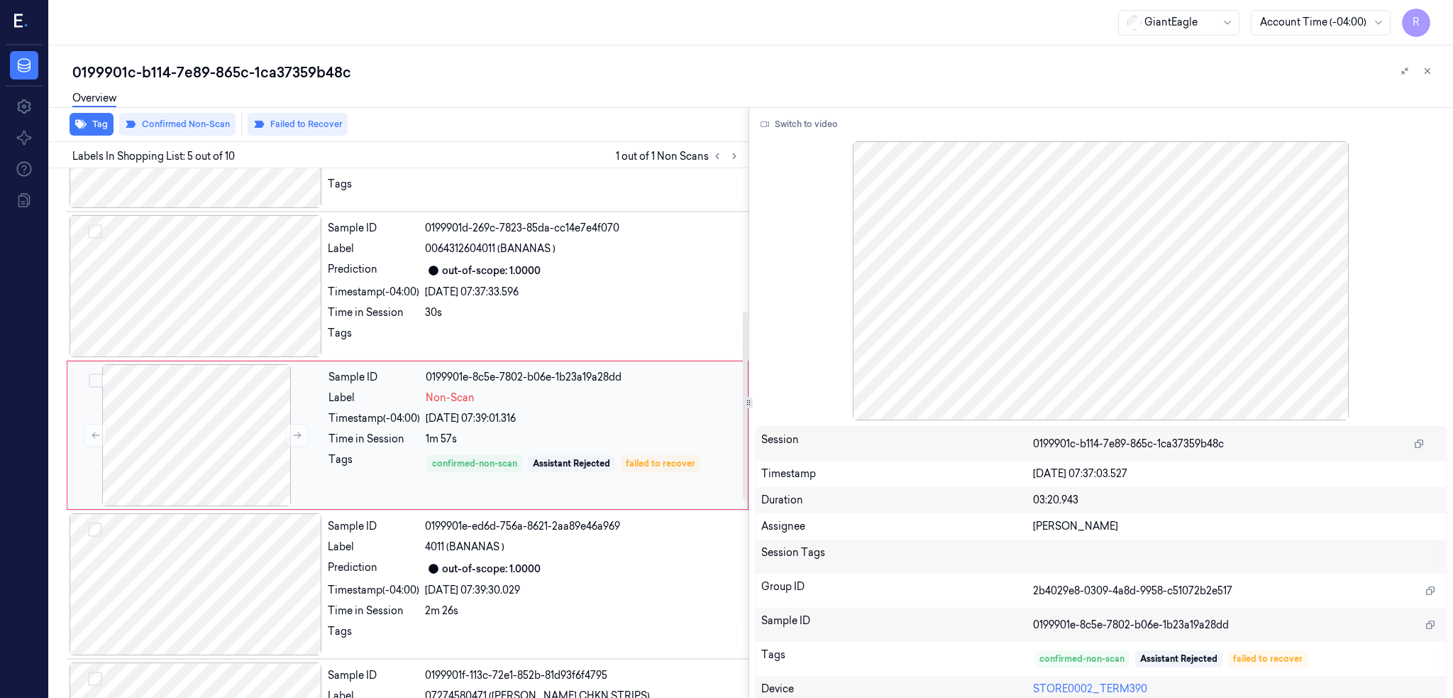
scroll to position [405, 0]
click at [185, 437] on div at bounding box center [196, 434] width 253 height 142
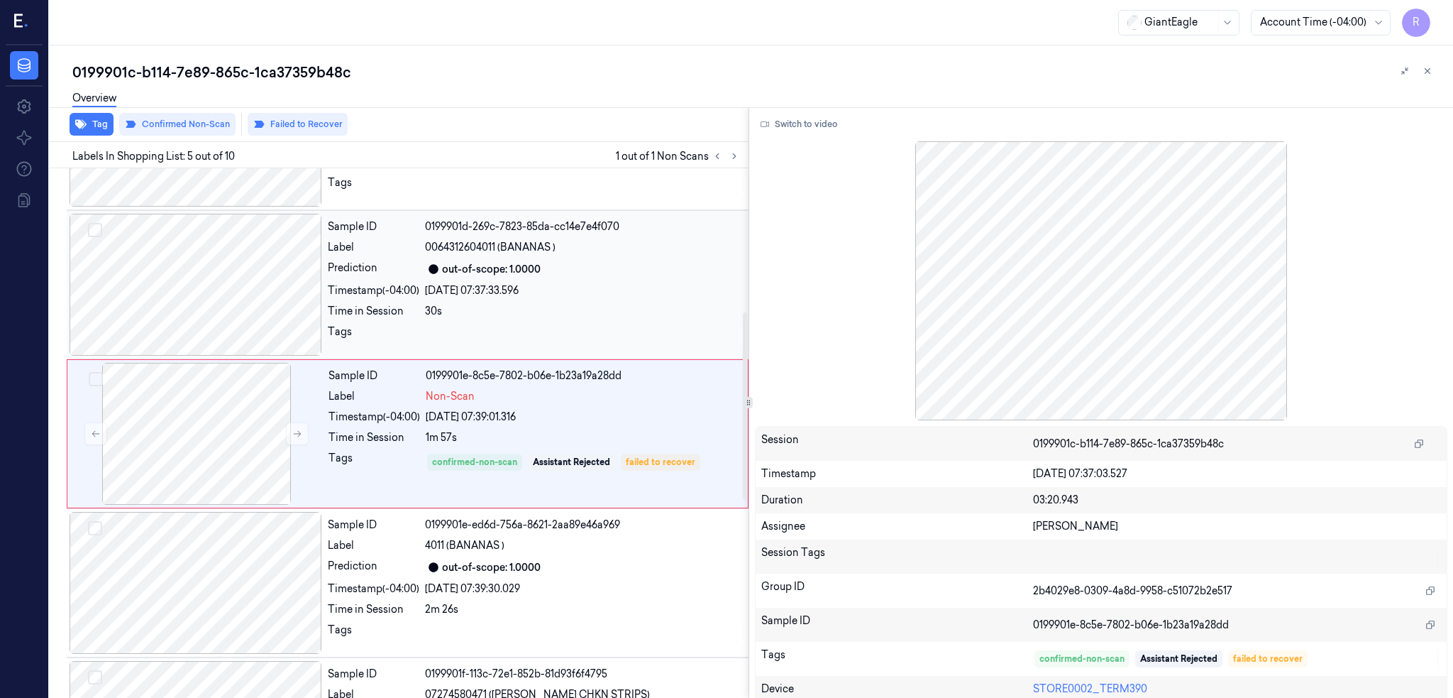
click at [219, 286] on div at bounding box center [196, 285] width 253 height 142
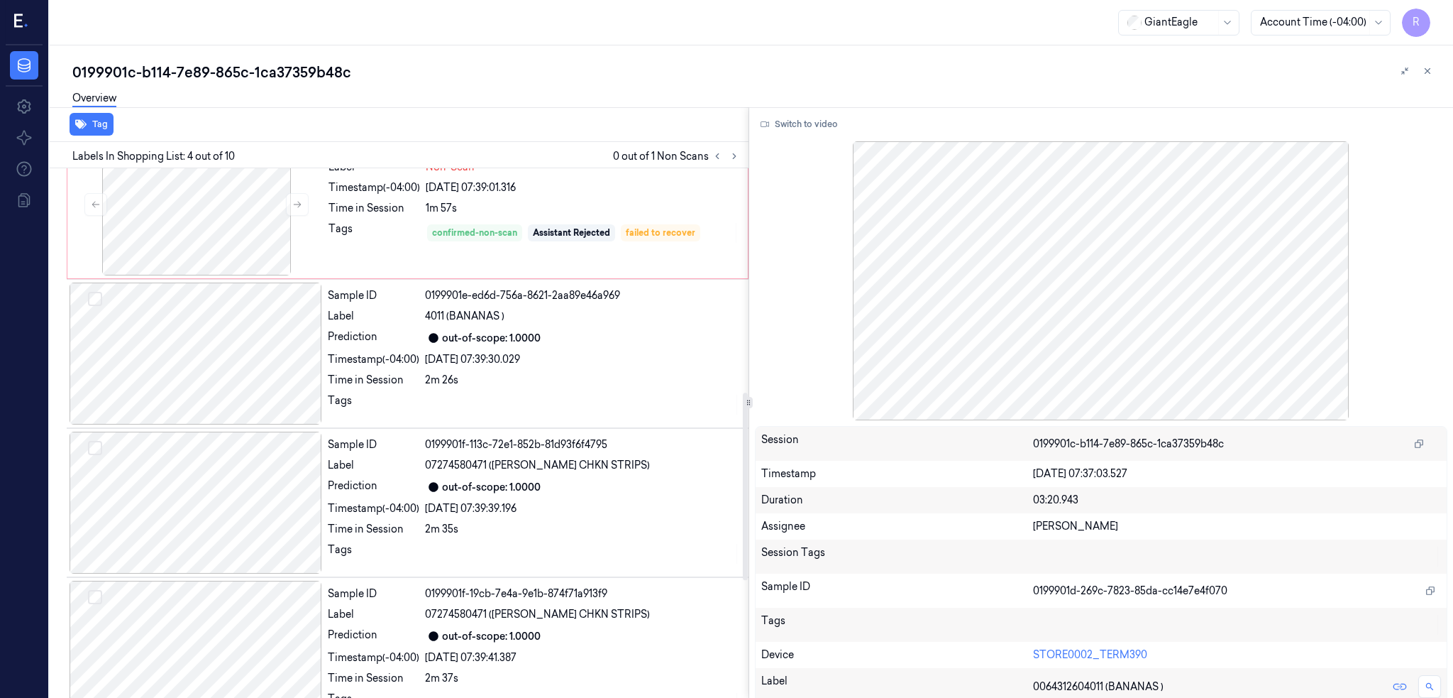
scroll to position [255, 0]
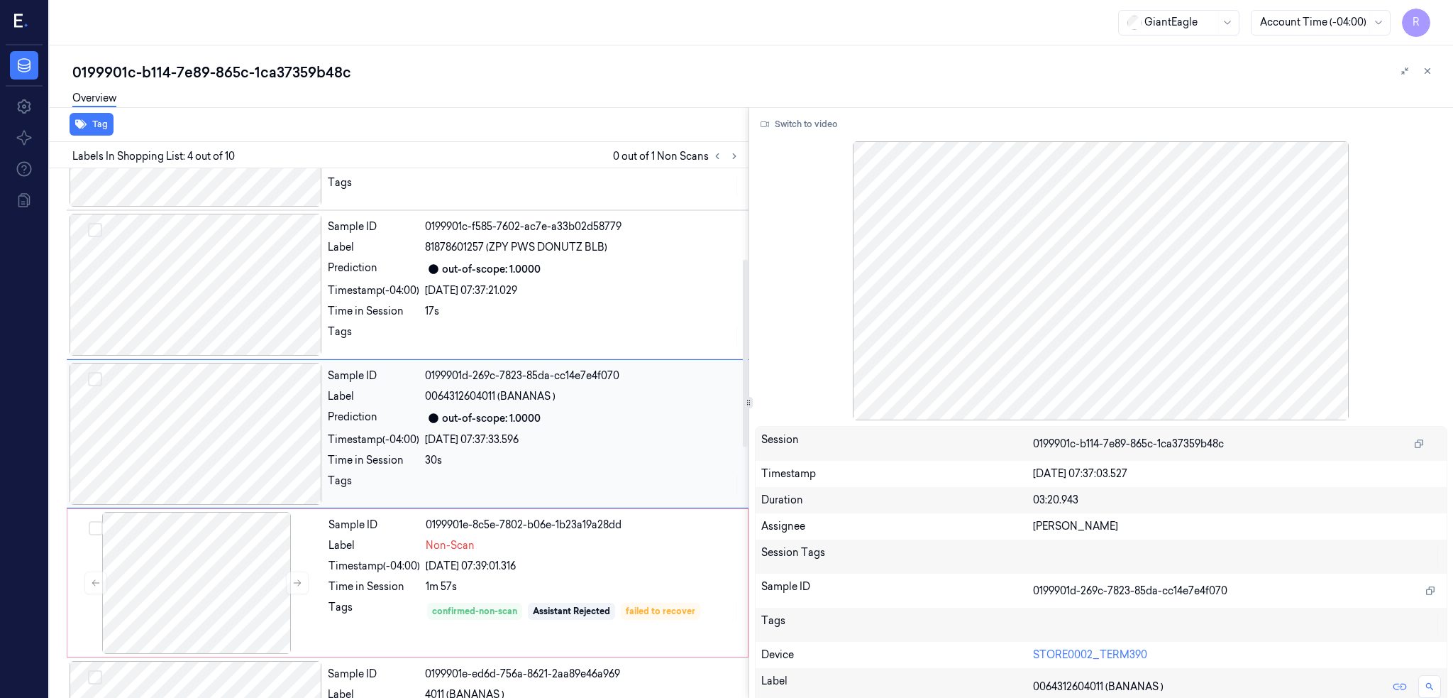
click at [221, 437] on div at bounding box center [196, 434] width 253 height 142
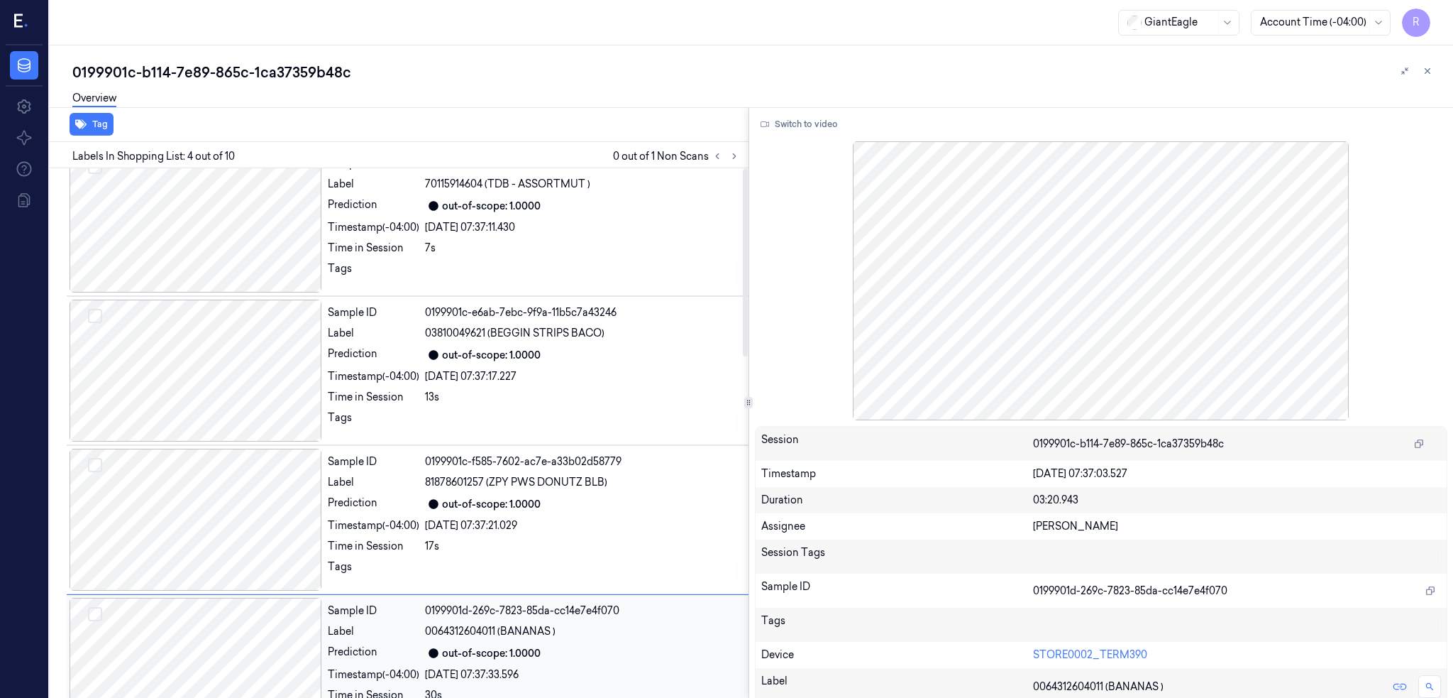
scroll to position [0, 0]
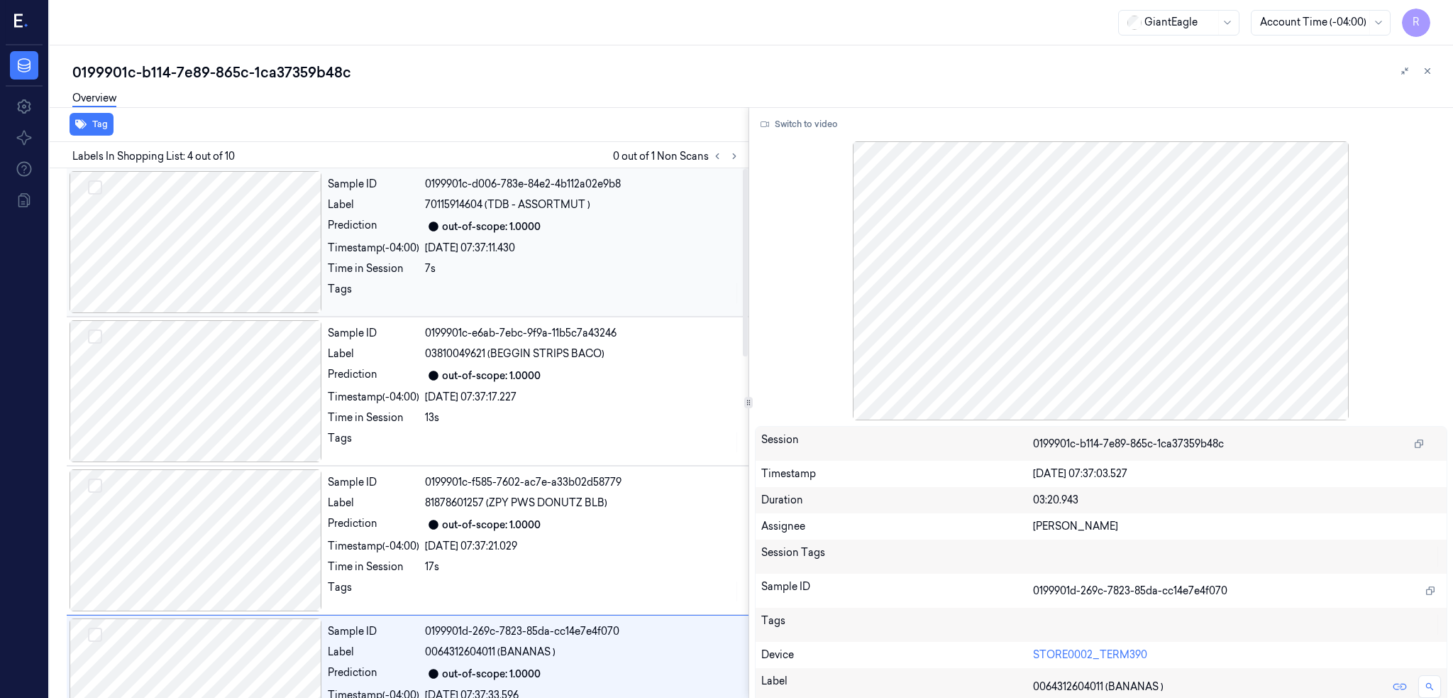
click at [216, 266] on div at bounding box center [196, 242] width 253 height 142
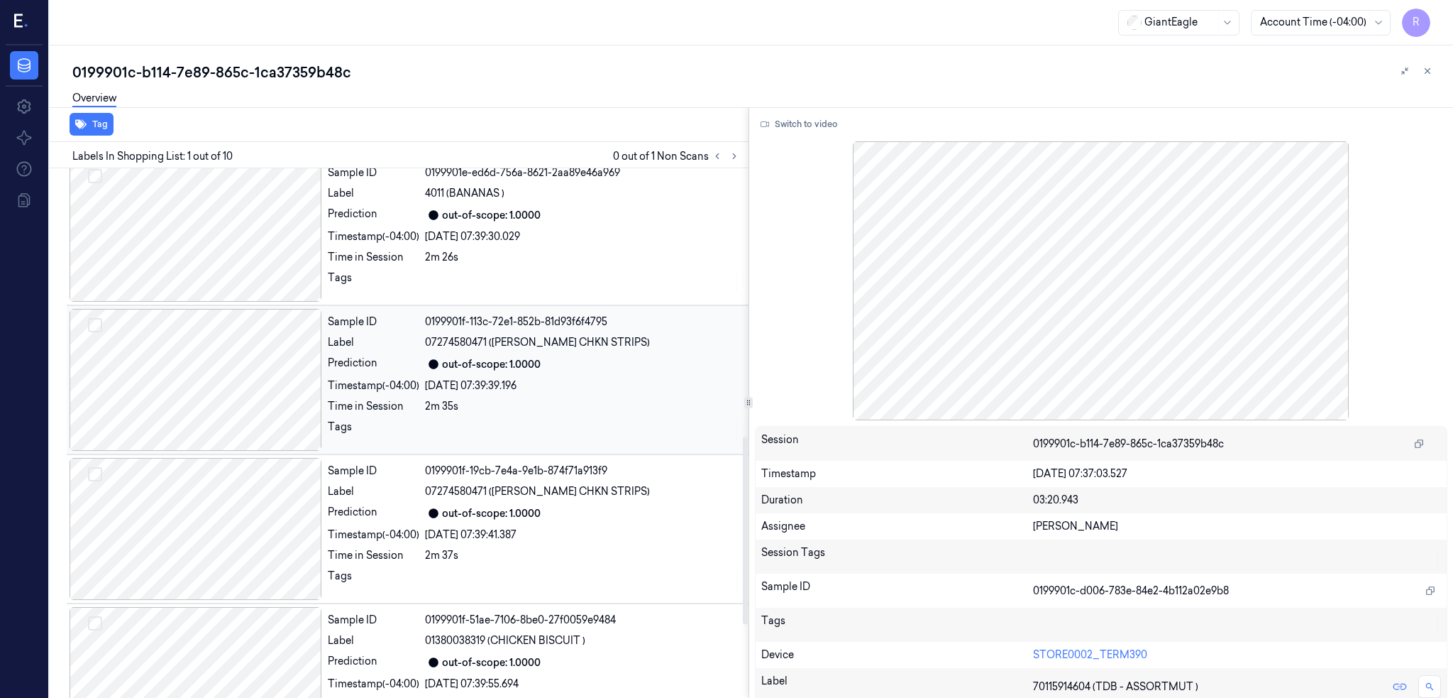
click at [534, 390] on div "28/09/2025 07:39:39.196" at bounding box center [582, 385] width 315 height 15
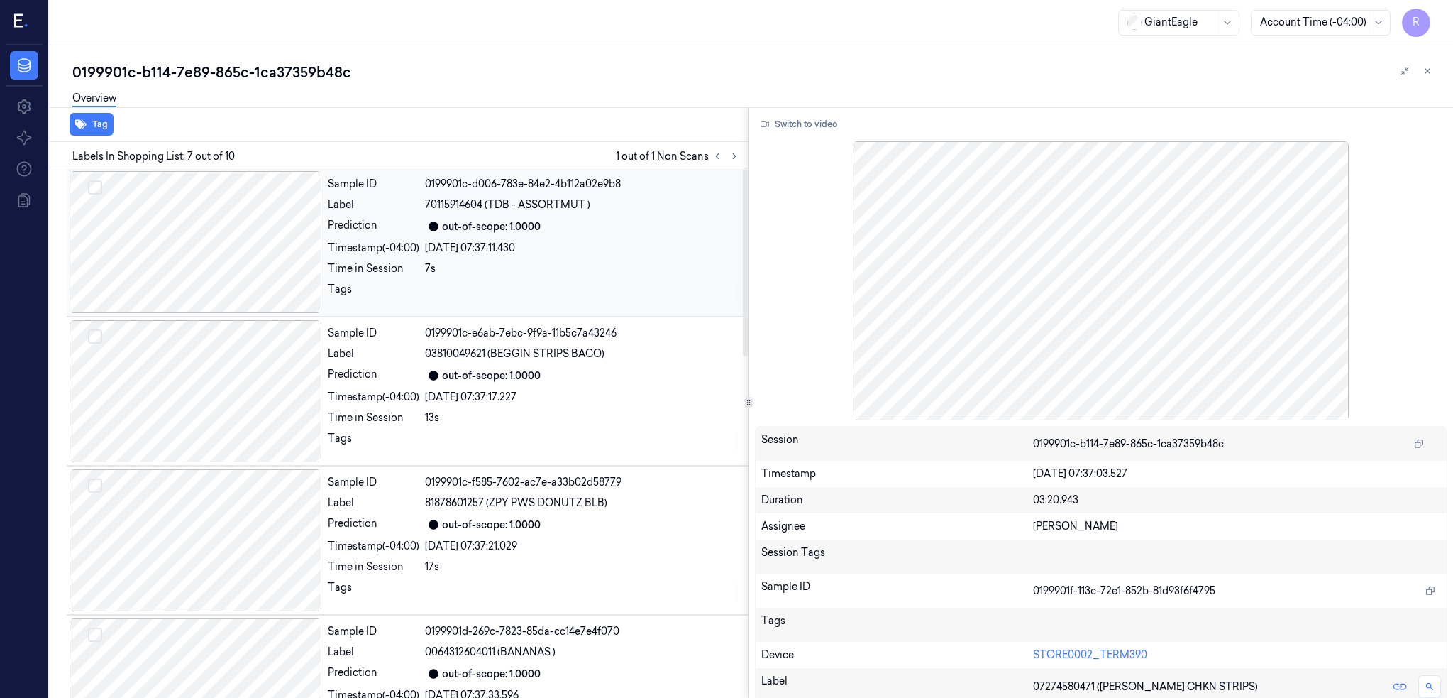
click at [245, 228] on div at bounding box center [196, 242] width 253 height 142
click at [837, 115] on button "Switch to video" at bounding box center [799, 124] width 89 height 23
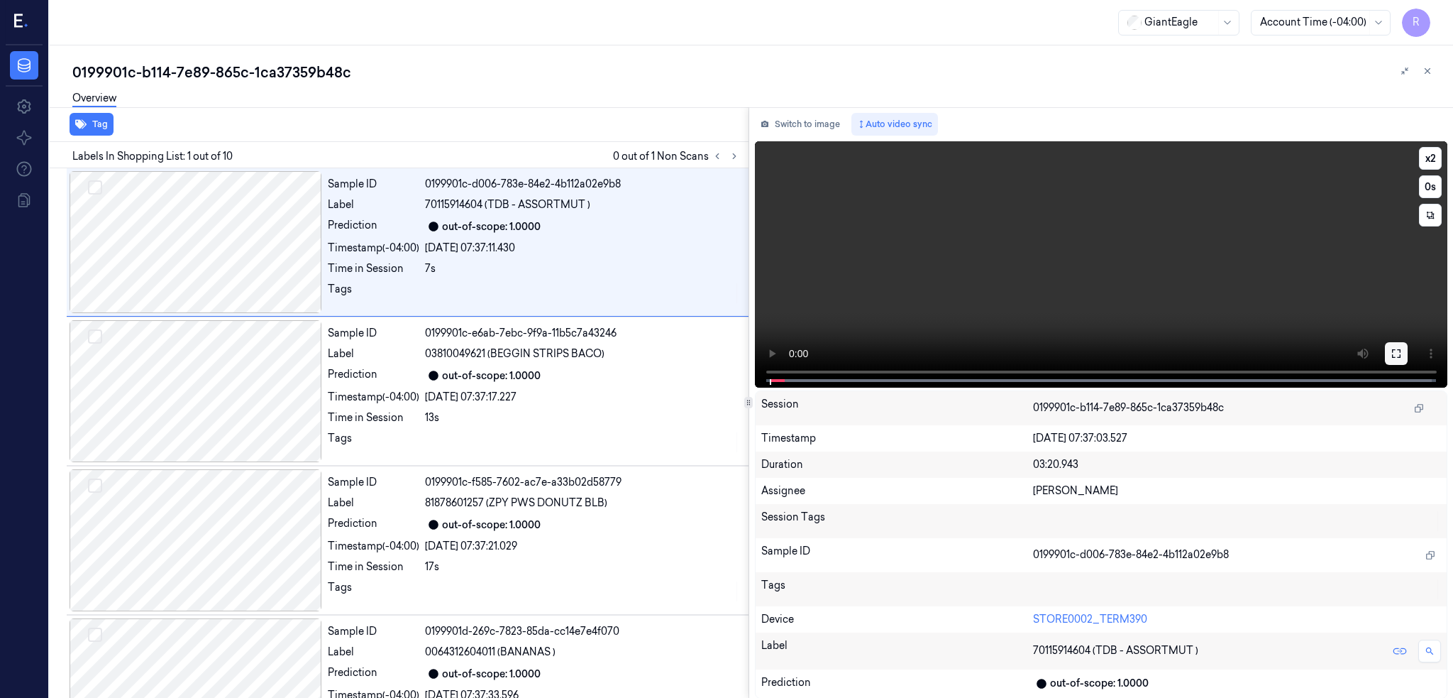
click at [1402, 354] on icon at bounding box center [1396, 353] width 11 height 11
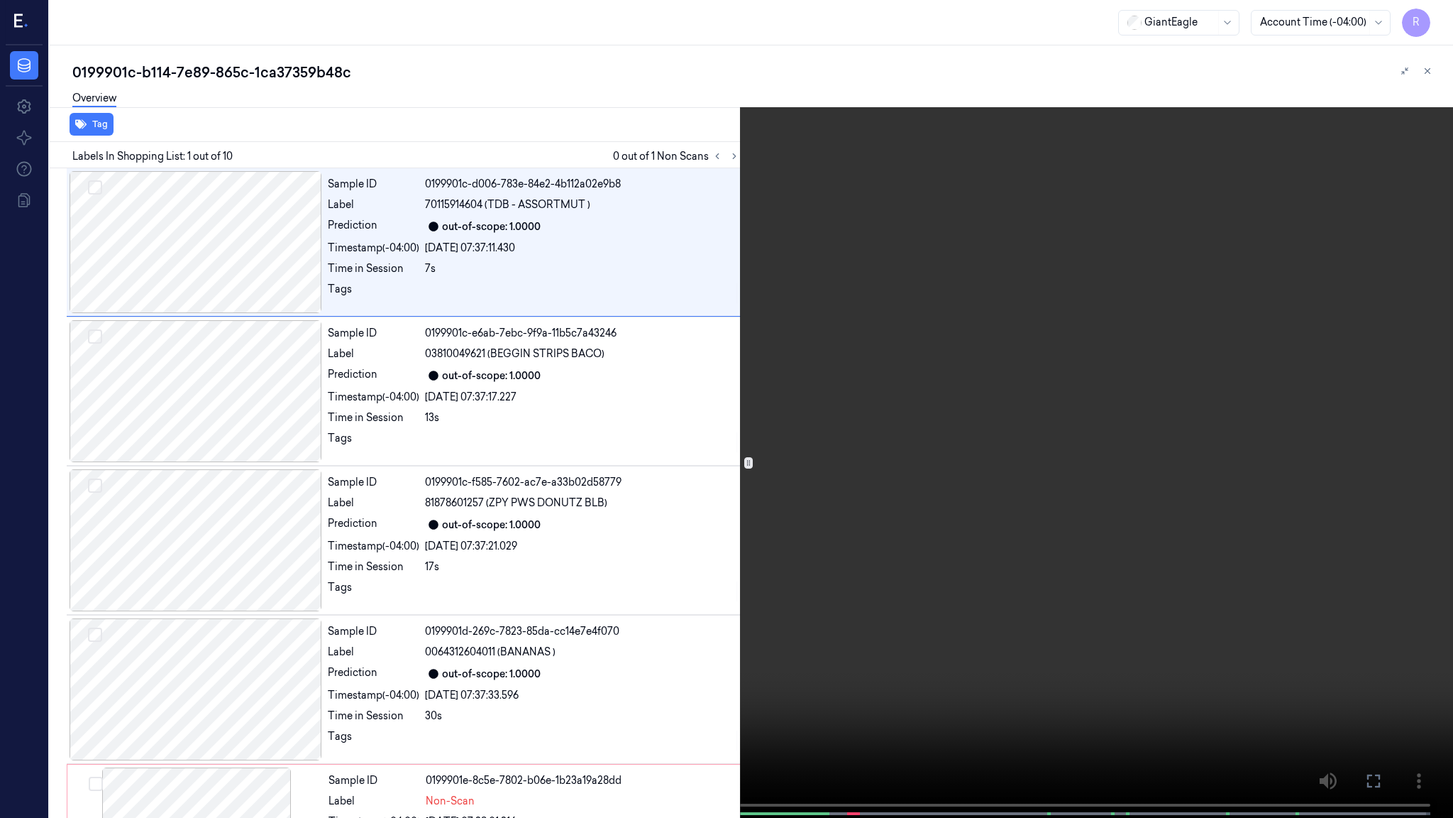
click at [739, 602] on video at bounding box center [726, 410] width 1453 height 820
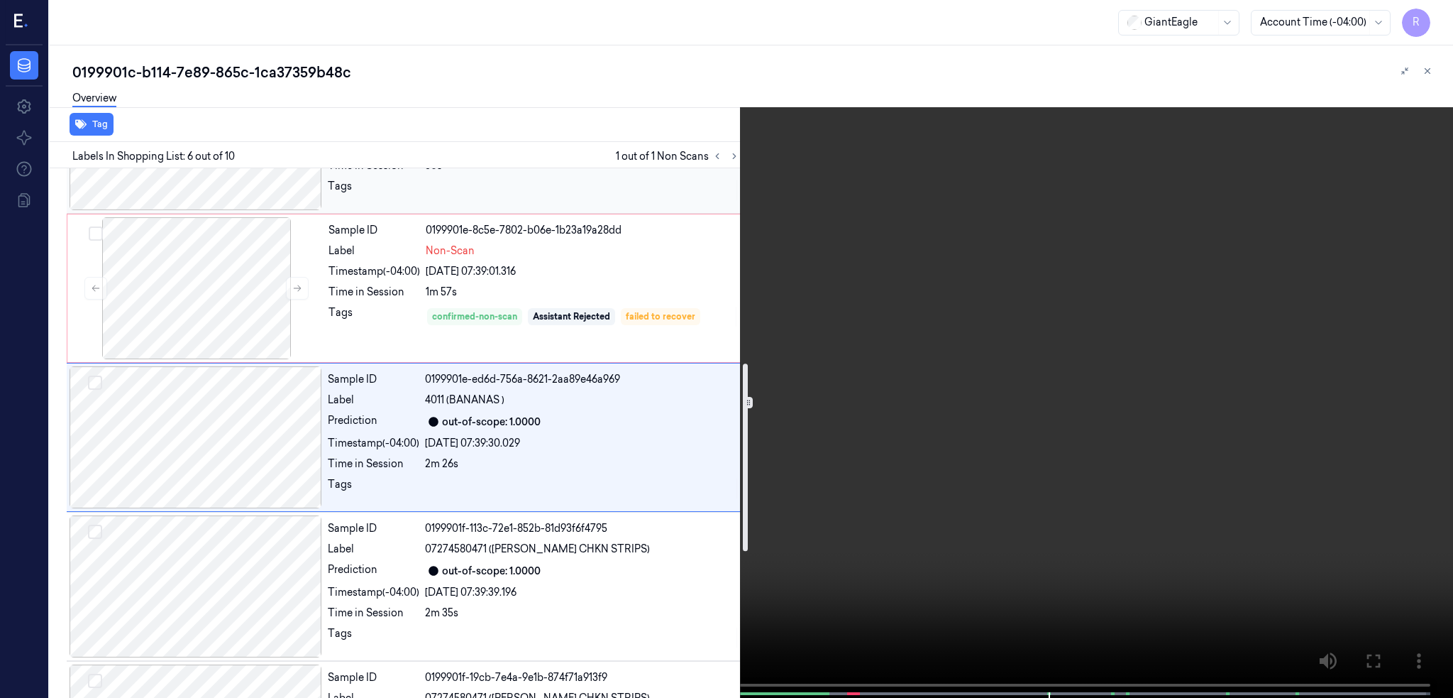
scroll to position [554, 0]
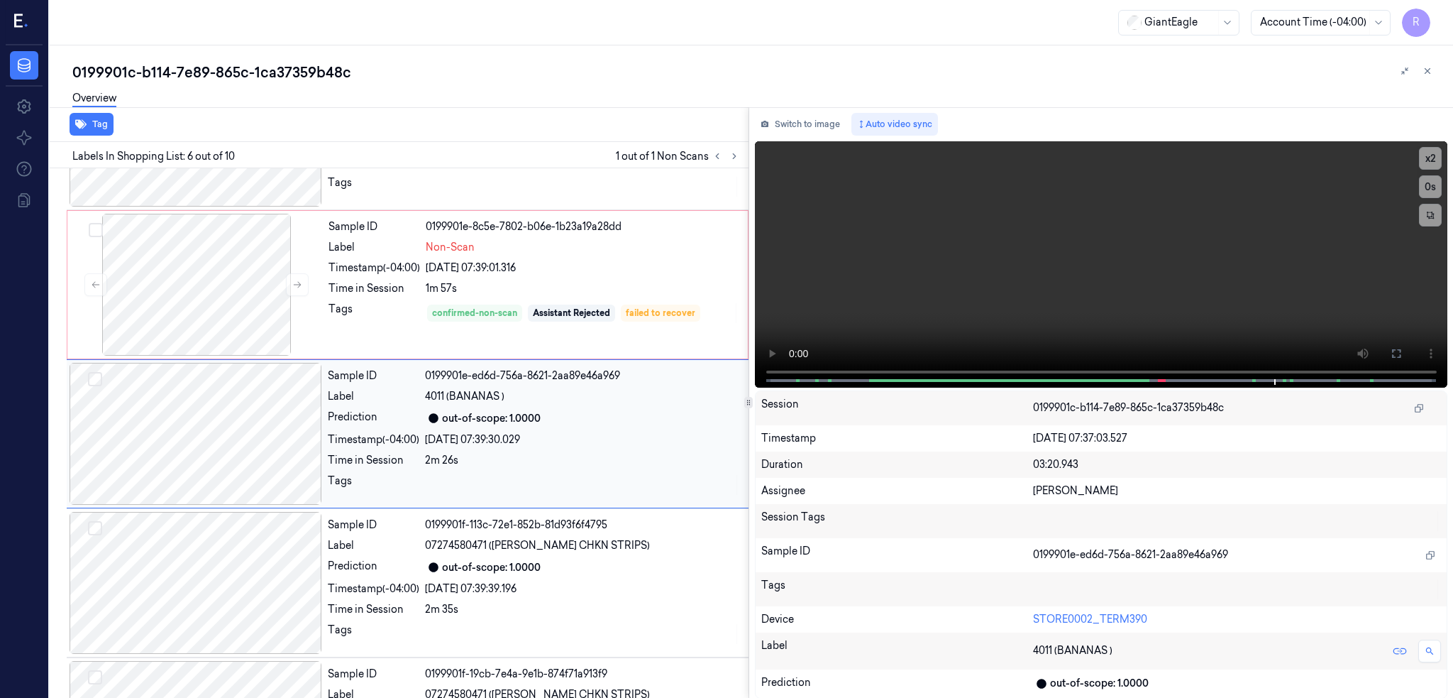
click at [225, 431] on div at bounding box center [196, 434] width 253 height 142
click at [231, 308] on div at bounding box center [196, 285] width 253 height 142
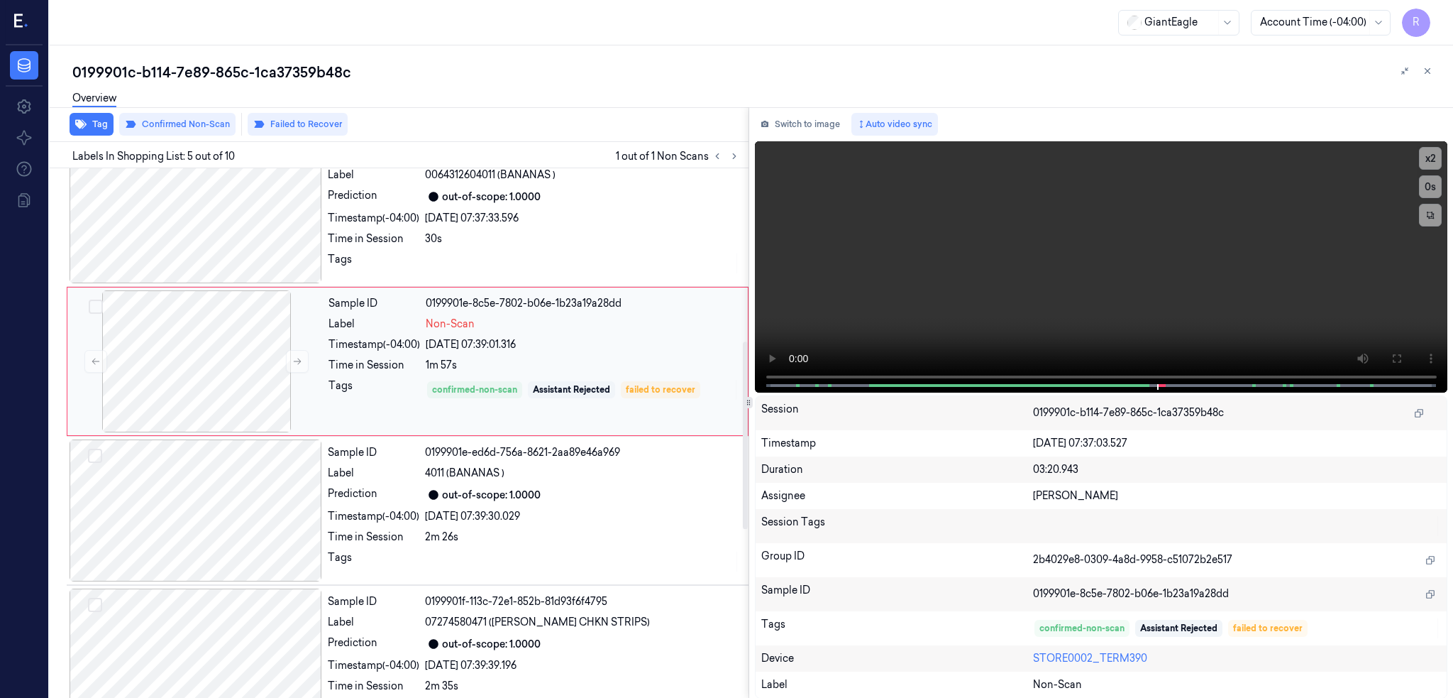
scroll to position [500, 0]
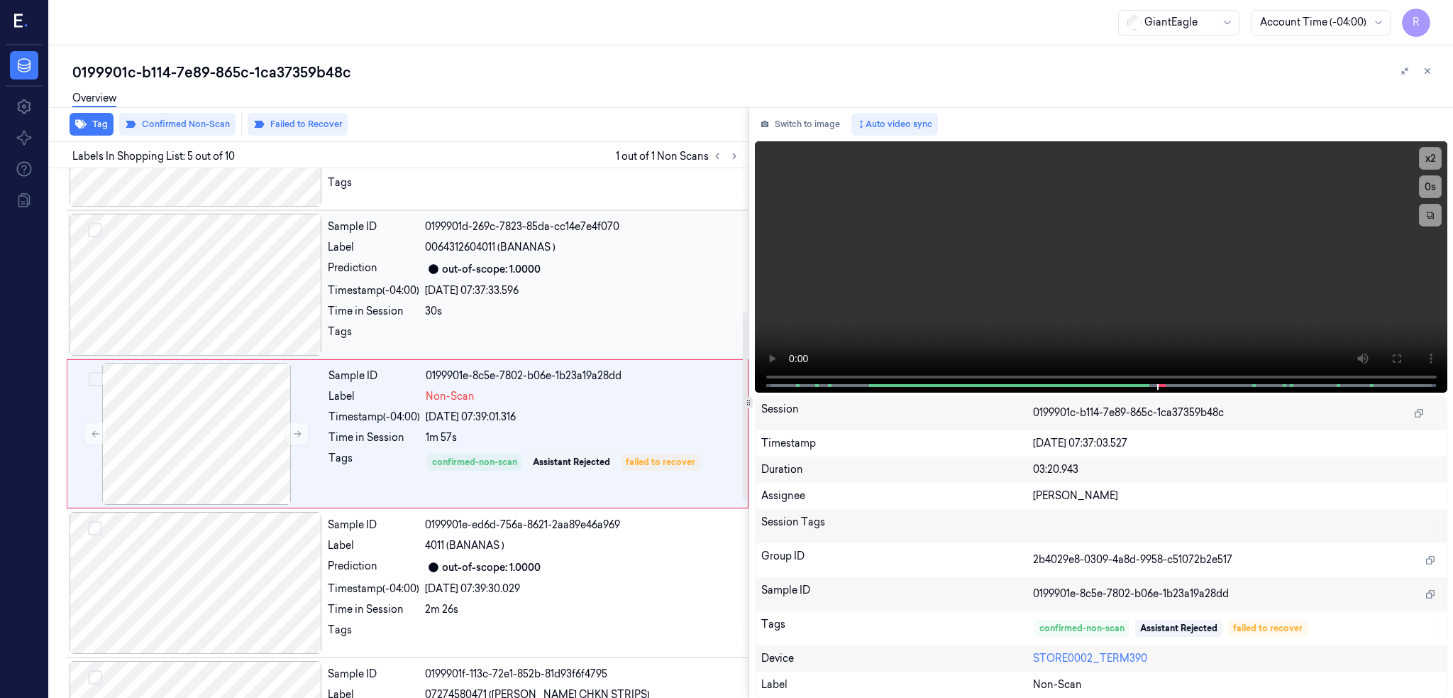
click at [224, 274] on div at bounding box center [196, 285] width 253 height 142
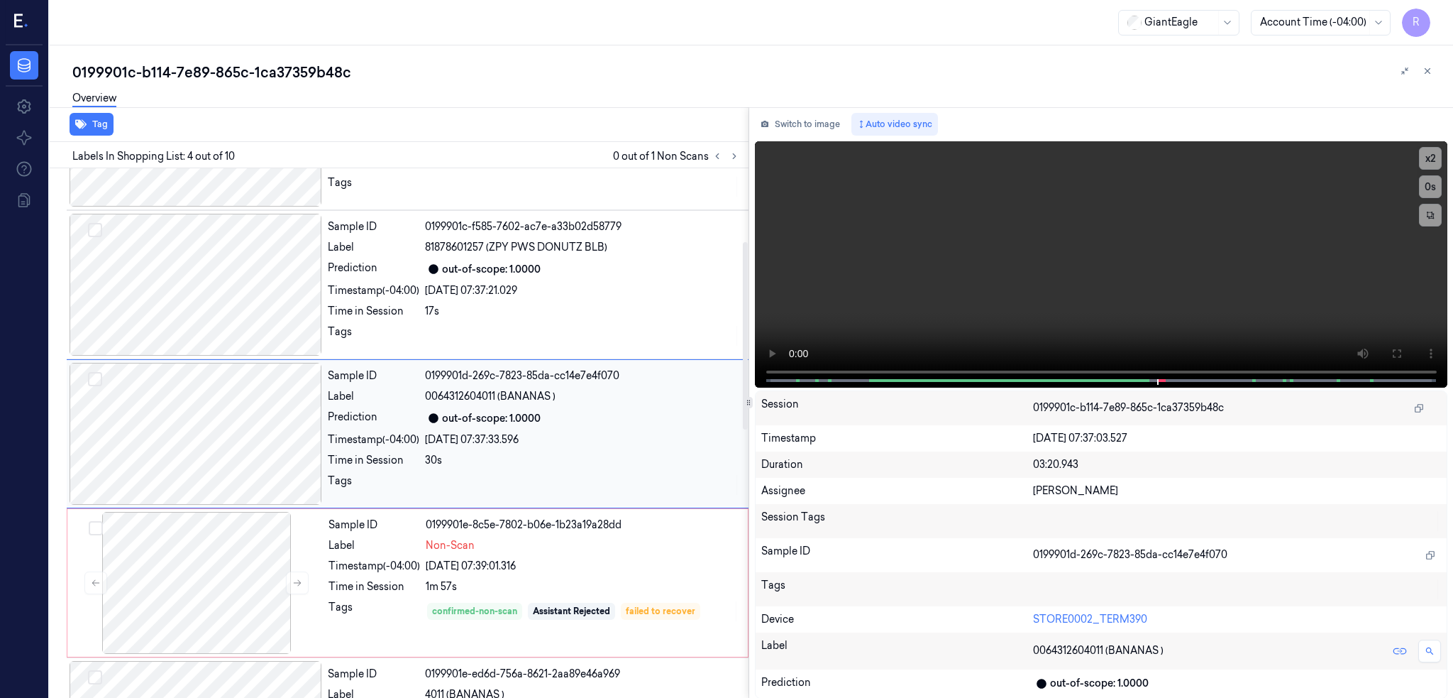
scroll to position [161, 0]
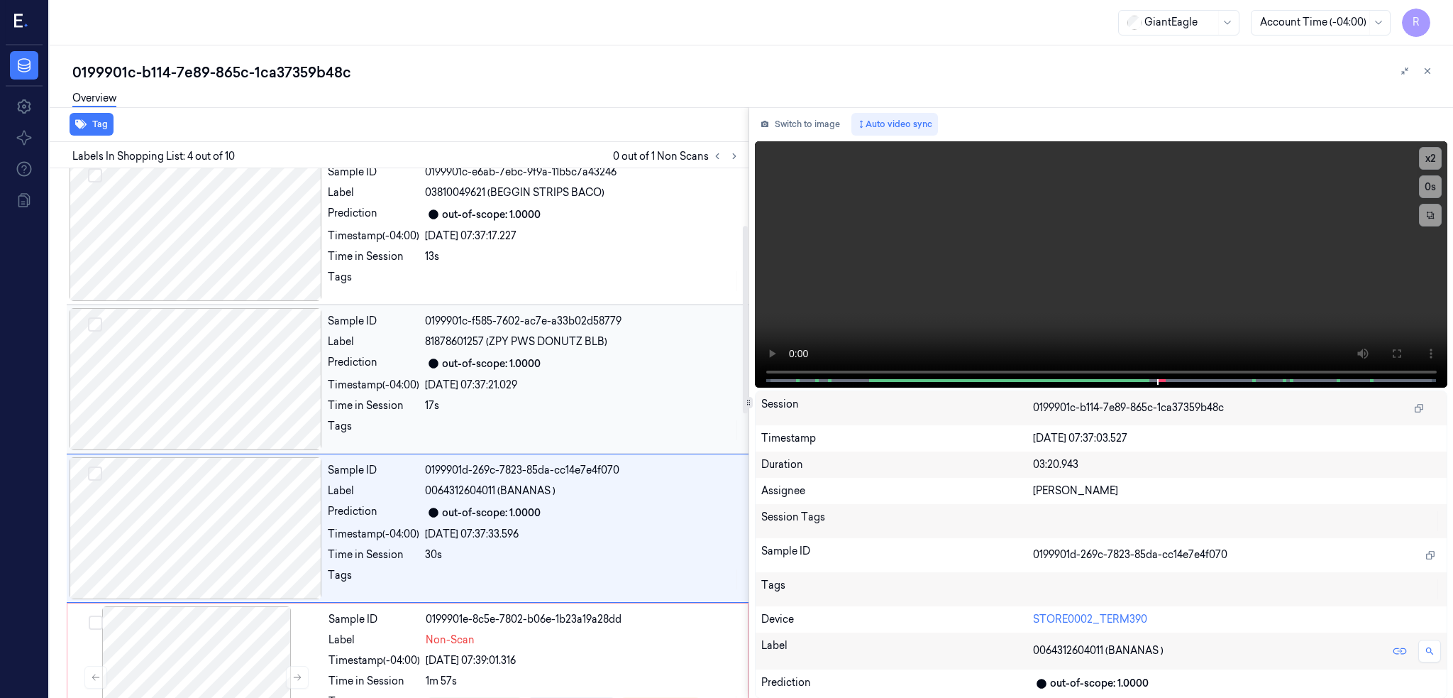
click at [615, 390] on div "28/09/2025 07:37:21.029" at bounding box center [582, 385] width 315 height 15
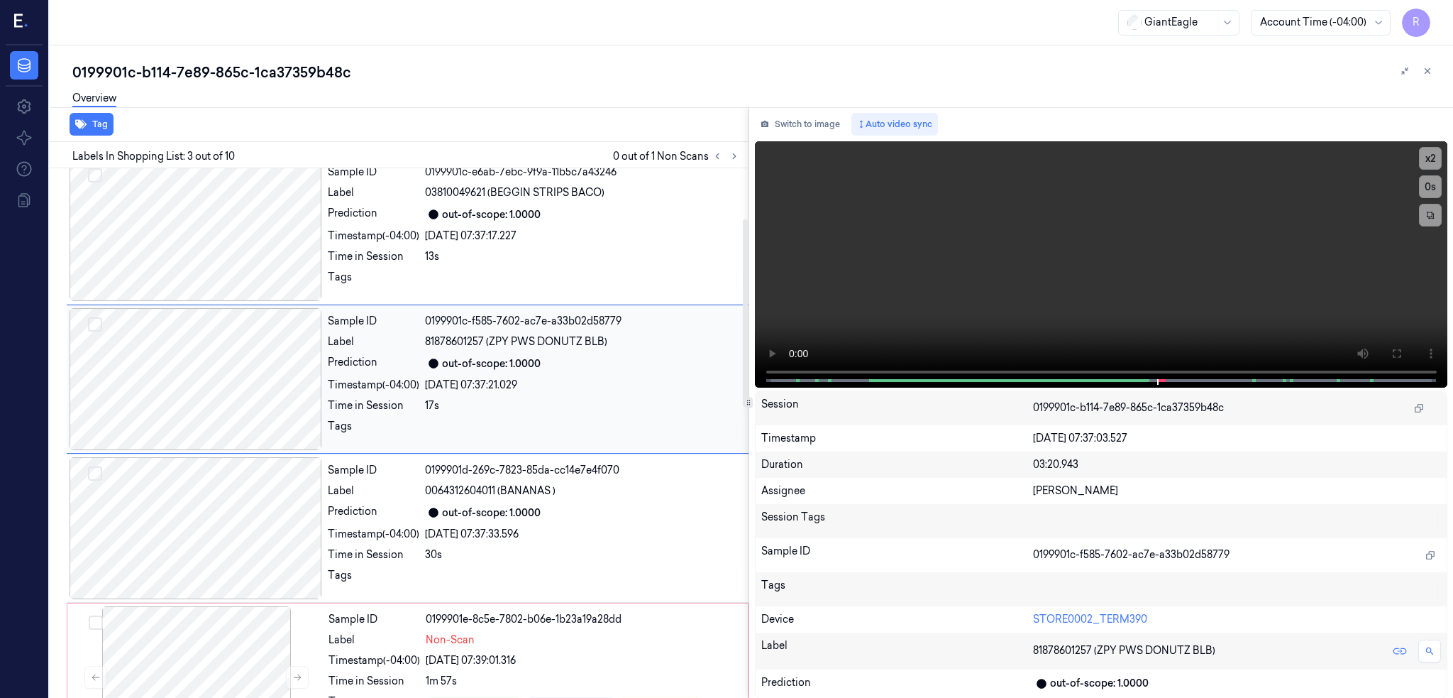
scroll to position [106, 0]
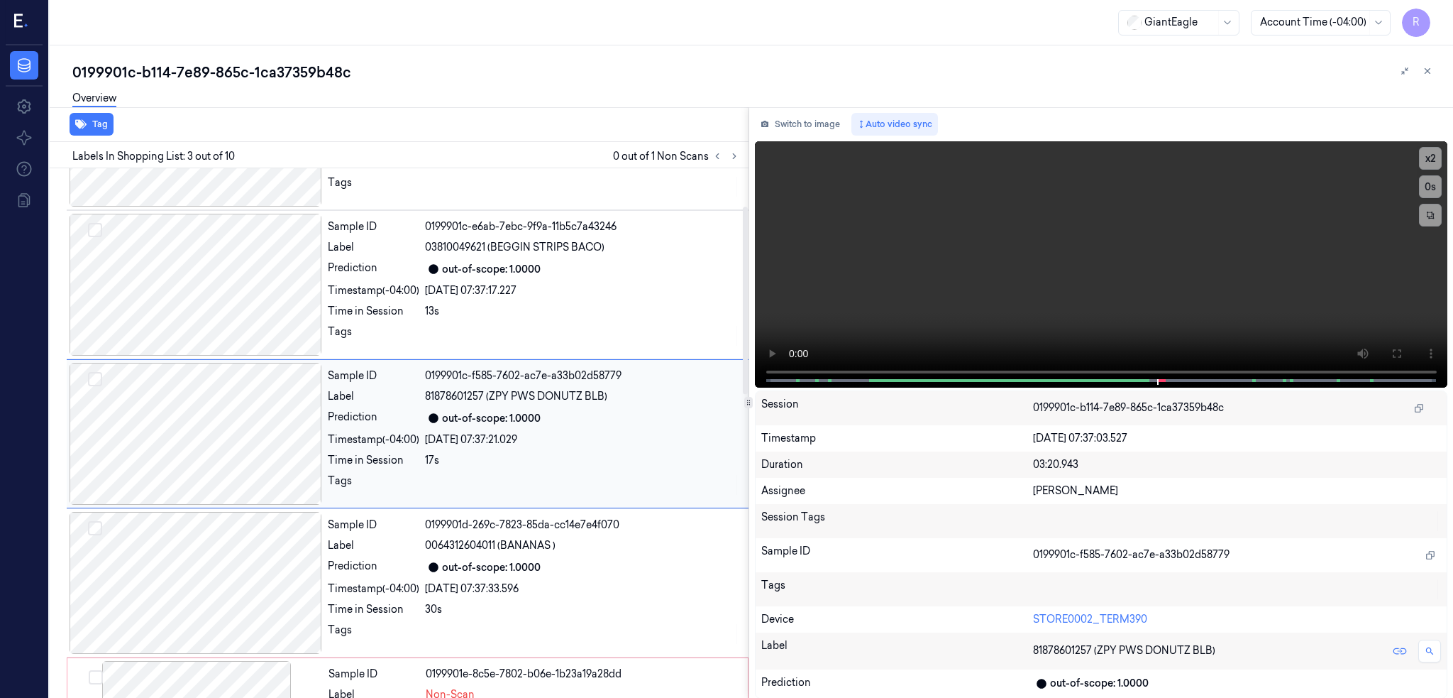
click at [622, 410] on div "out-of-scope: 1.0000" at bounding box center [582, 417] width 315 height 17
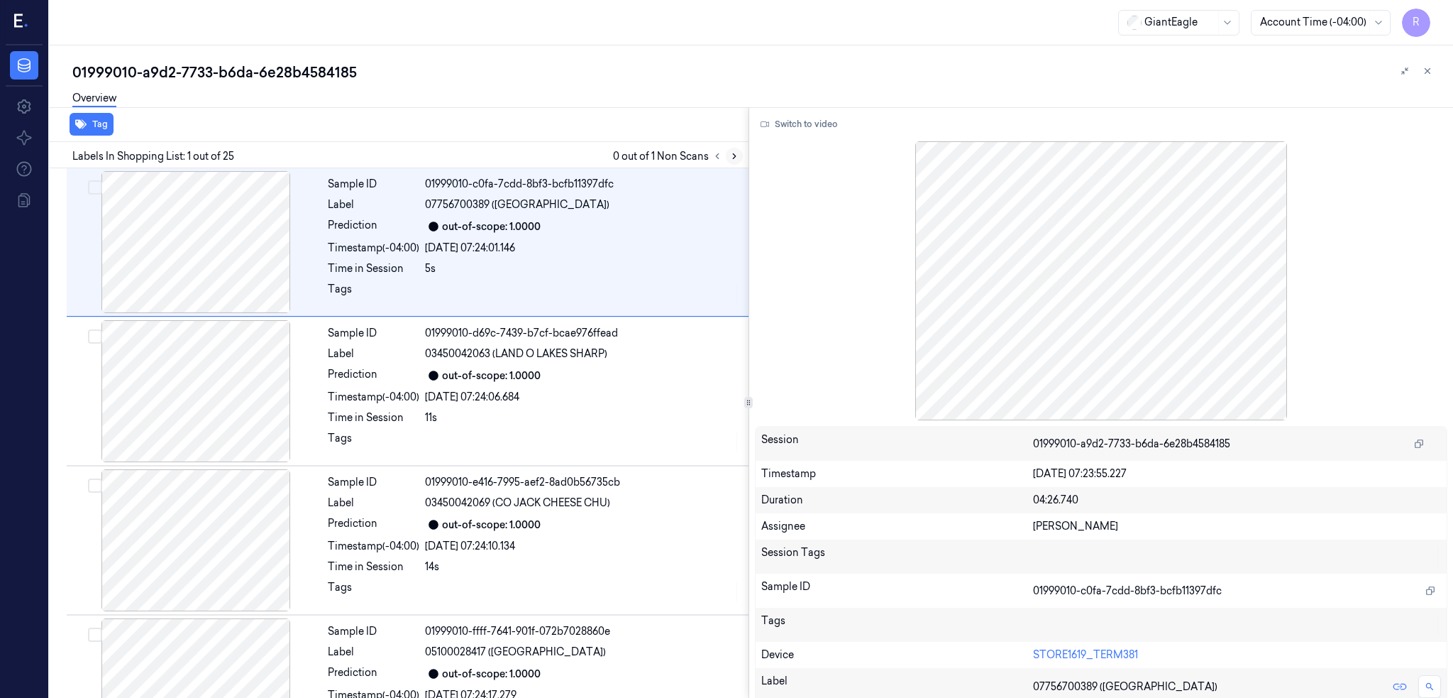
click at [739, 155] on icon at bounding box center [735, 156] width 10 height 10
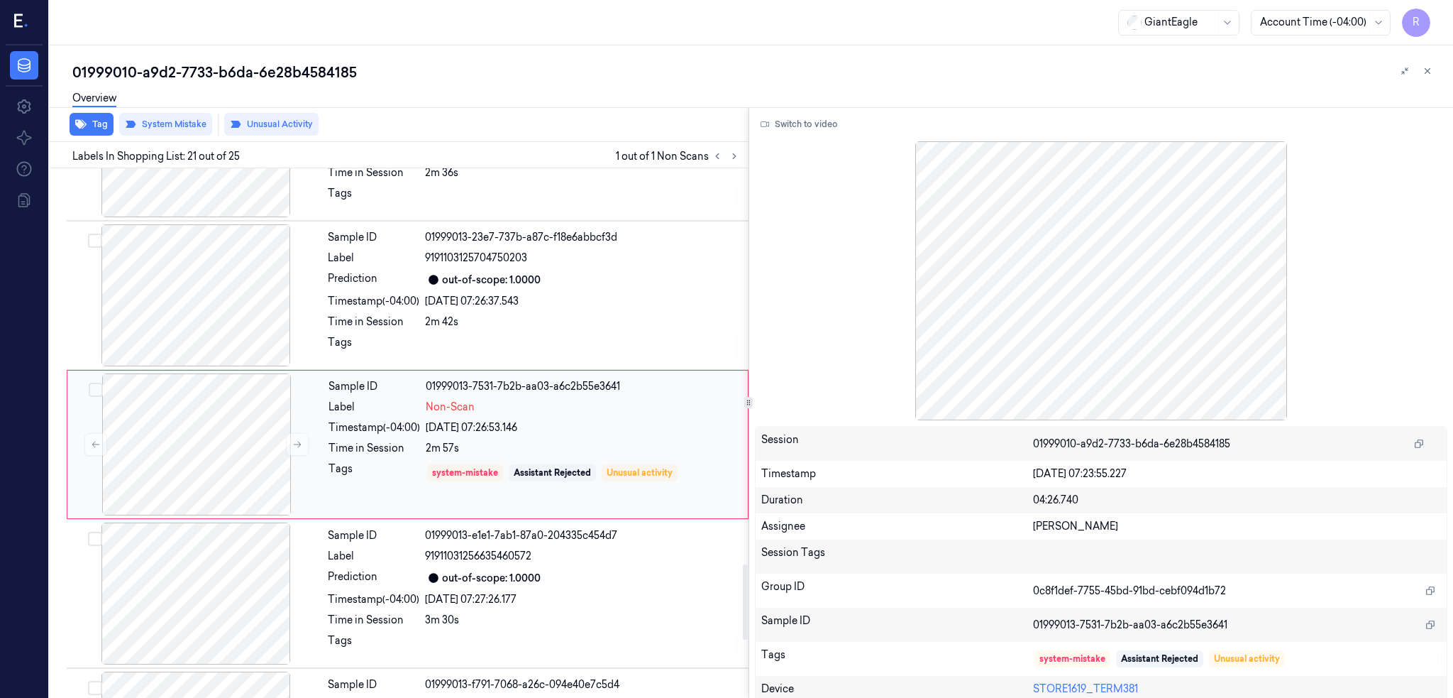
scroll to position [2790, 0]
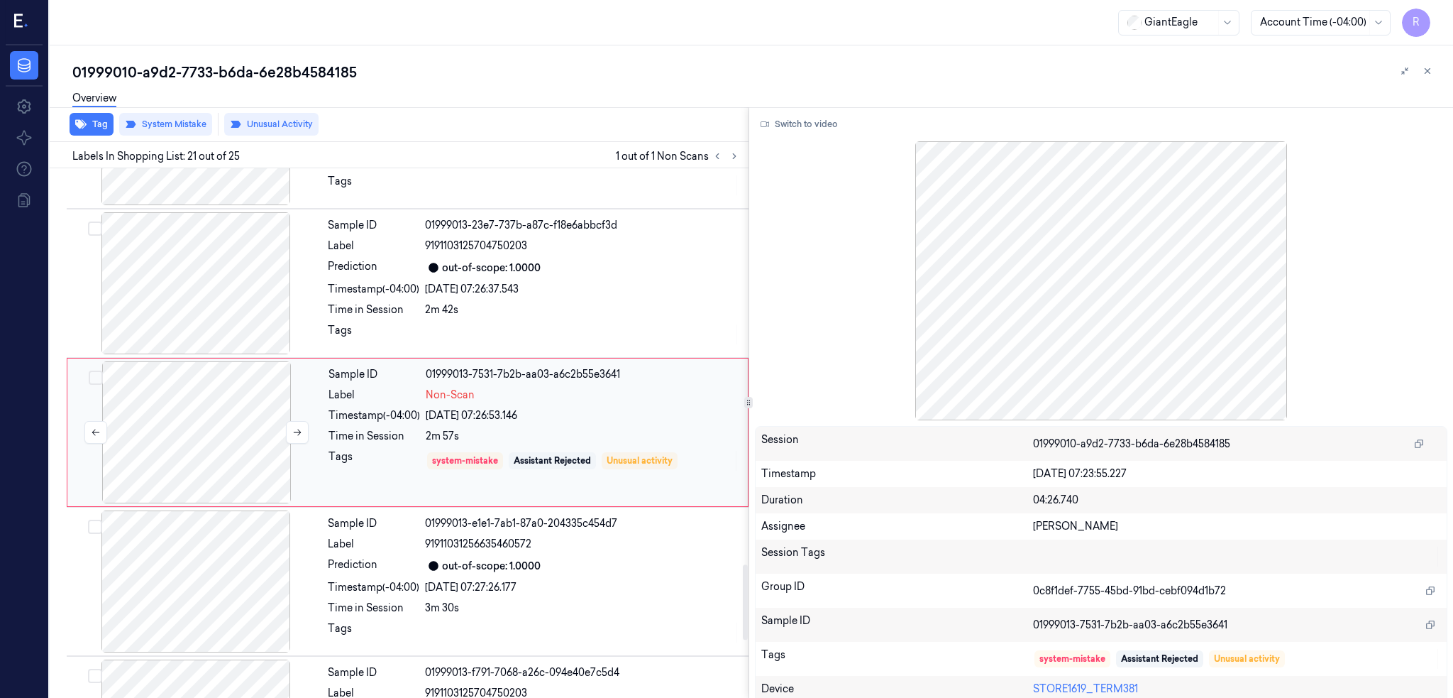
click at [170, 418] on div at bounding box center [196, 432] width 253 height 142
click at [251, 290] on div at bounding box center [196, 283] width 253 height 142
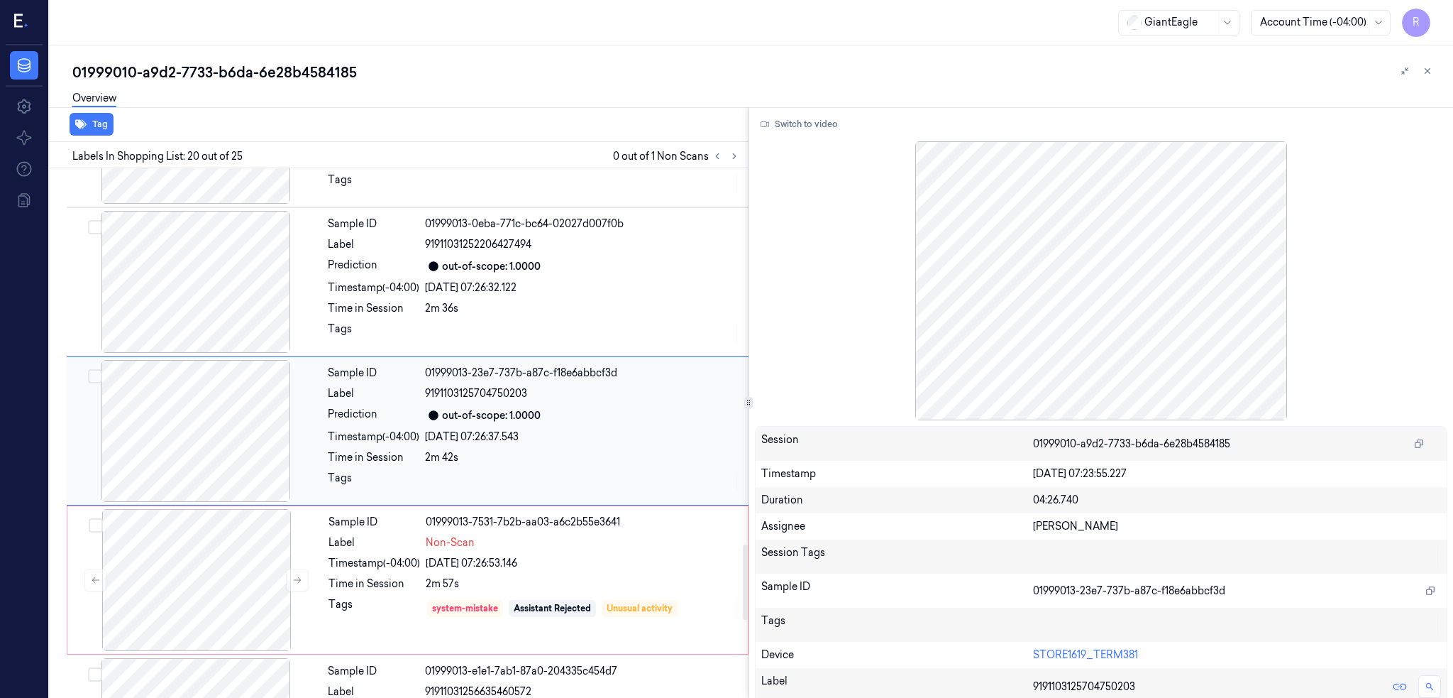
scroll to position [2641, 0]
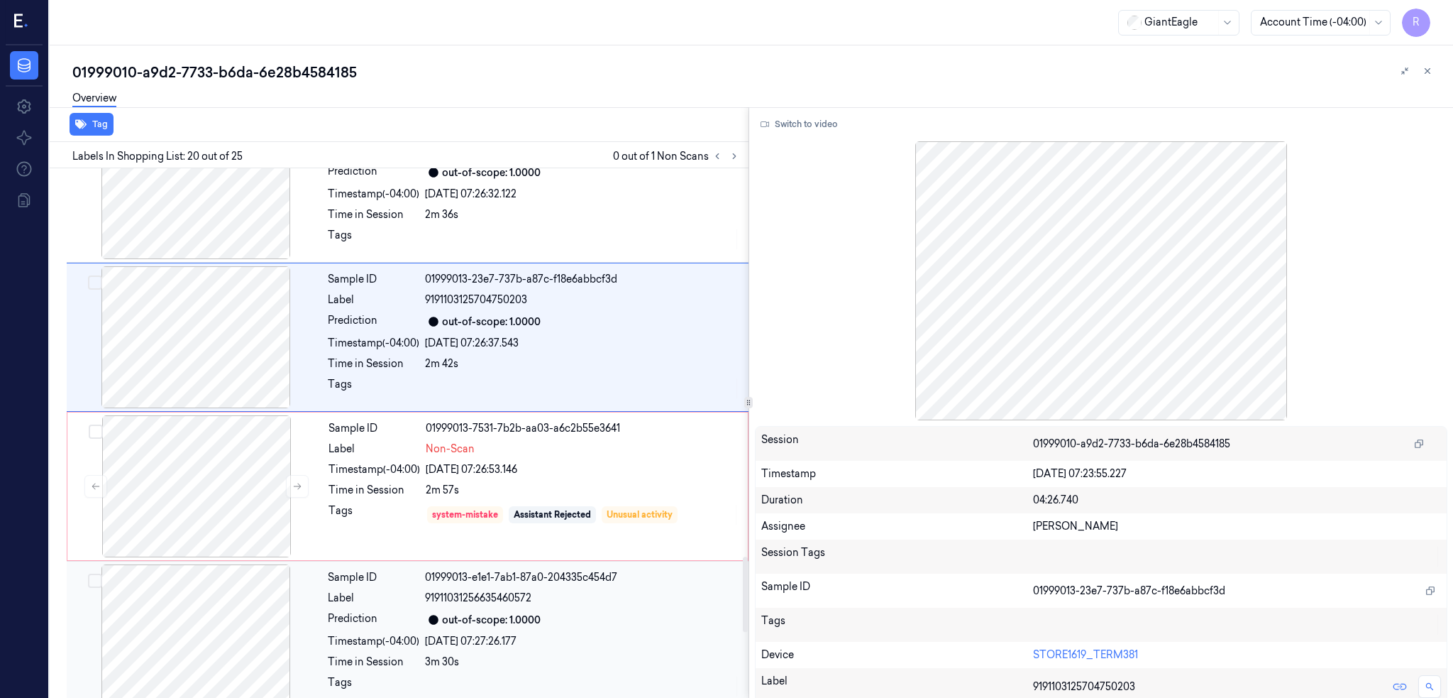
click at [205, 656] on div at bounding box center [196, 635] width 253 height 142
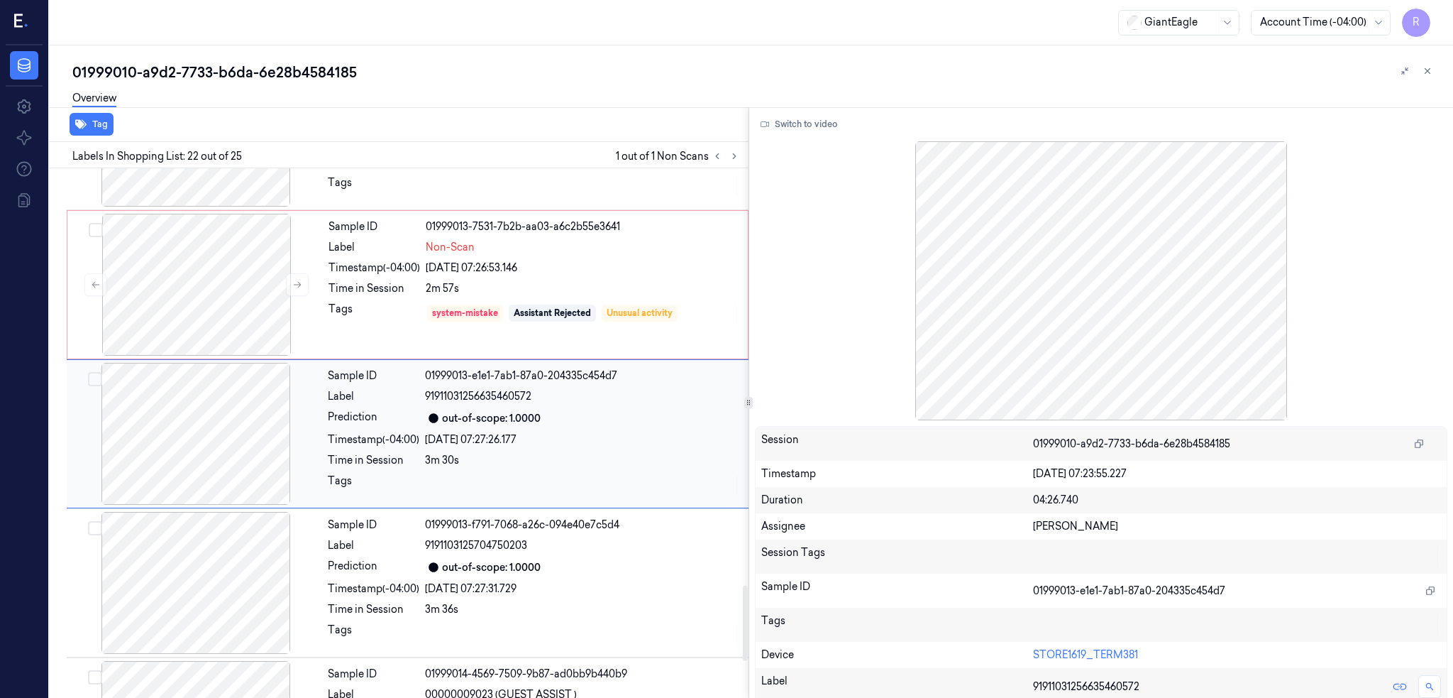
scroll to position [2939, 0]
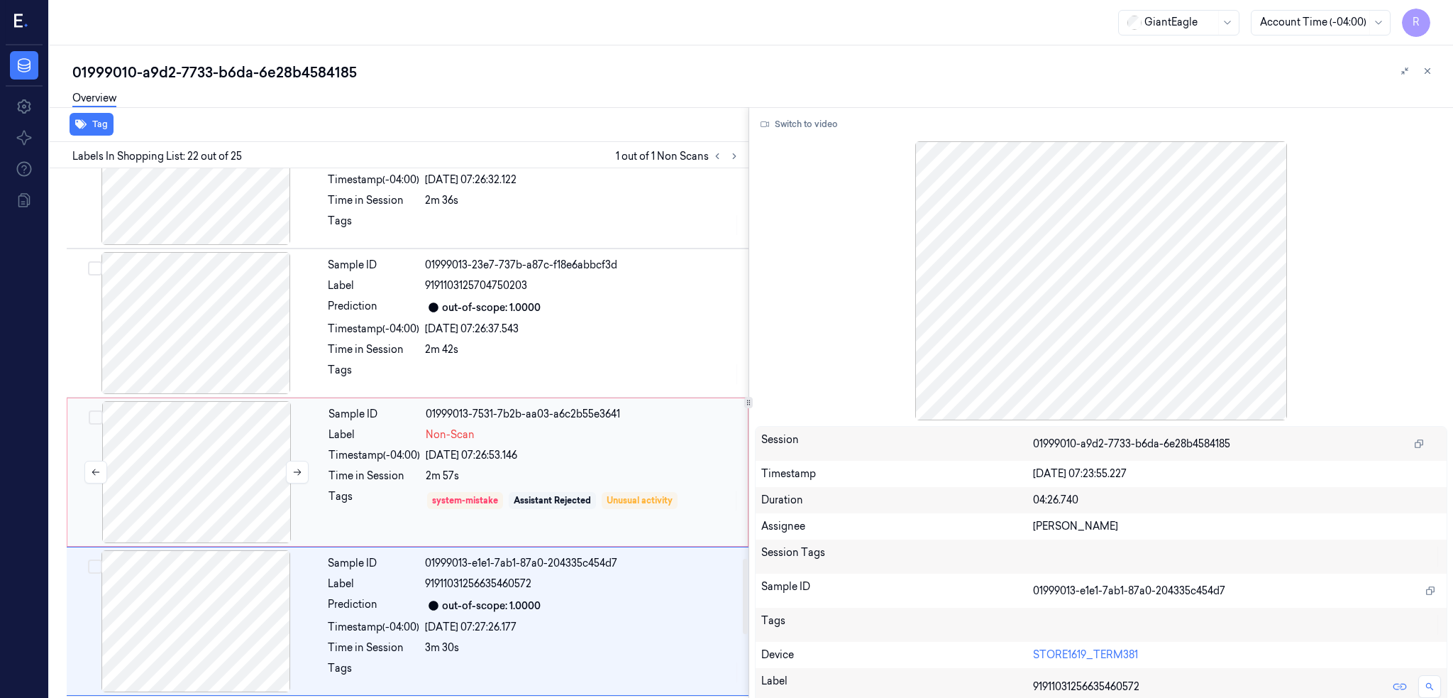
click at [228, 535] on div at bounding box center [196, 472] width 253 height 142
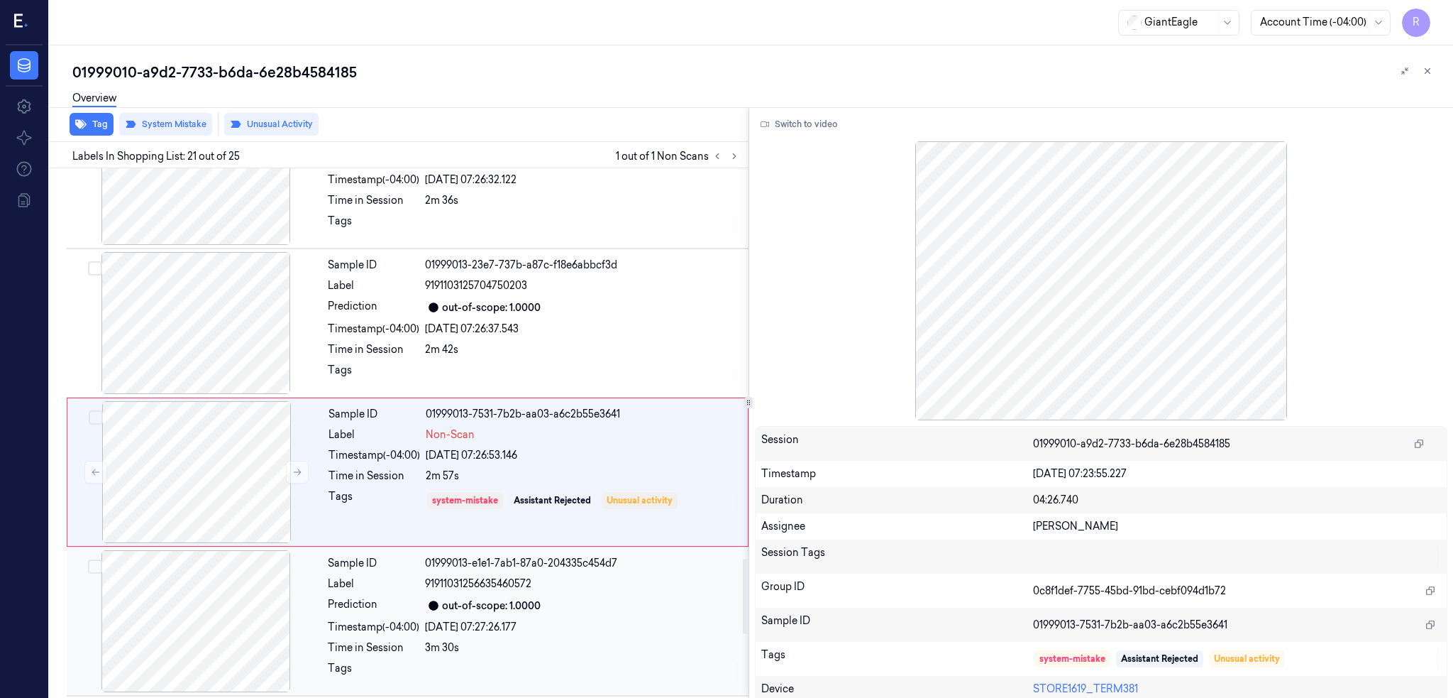
scroll to position [2790, 0]
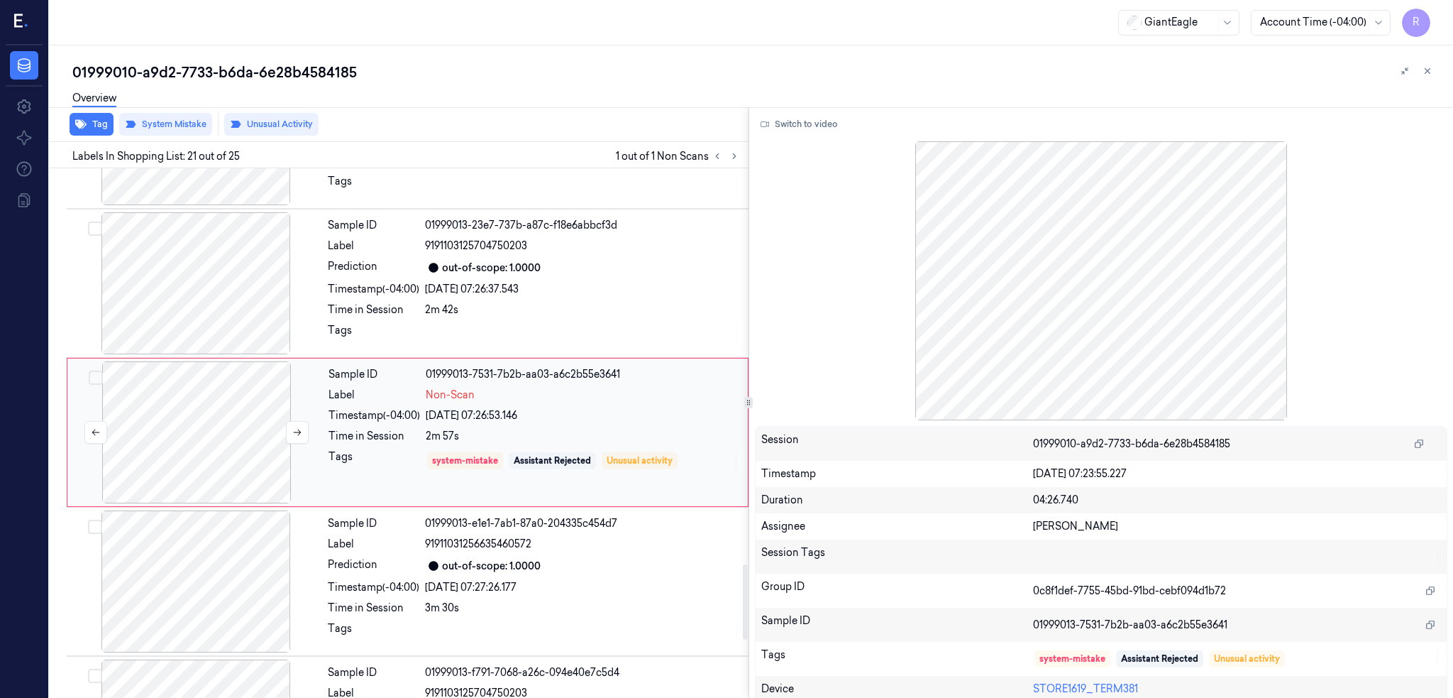
click at [231, 440] on div at bounding box center [196, 432] width 253 height 142
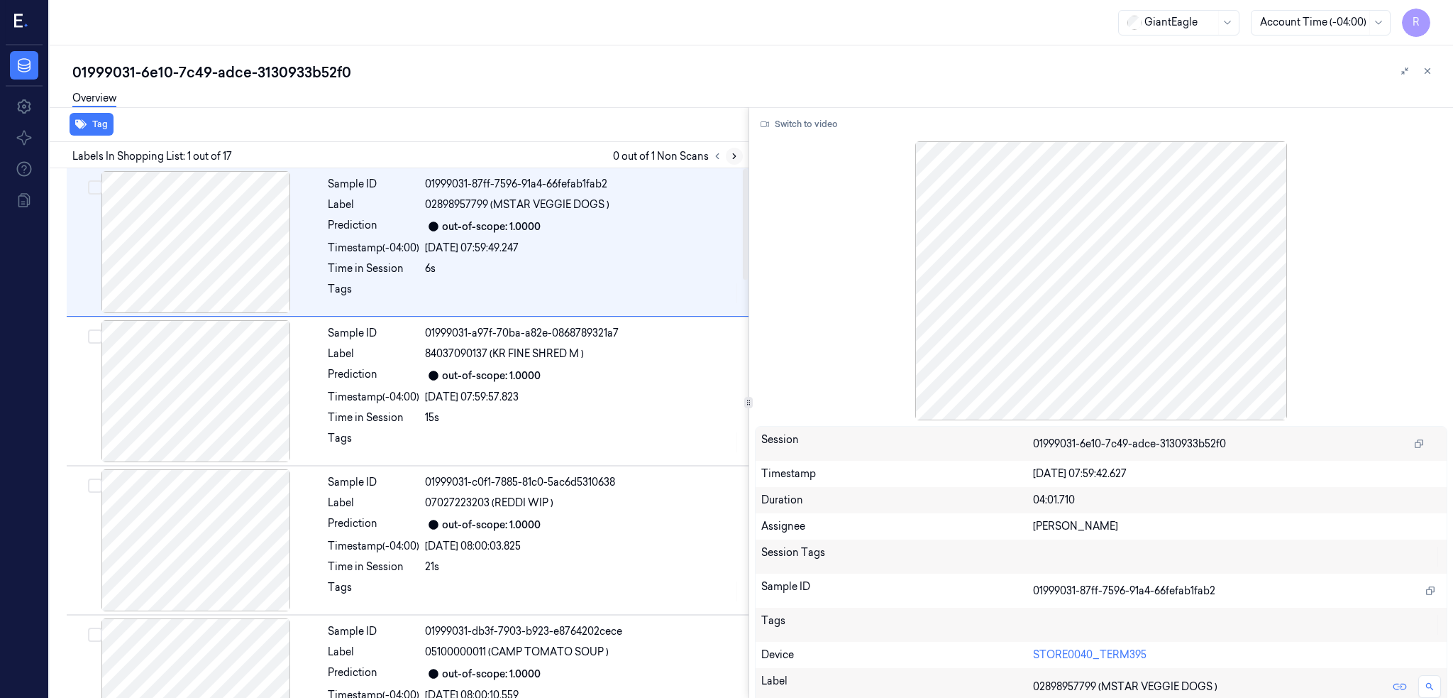
click at [739, 157] on icon at bounding box center [735, 156] width 10 height 10
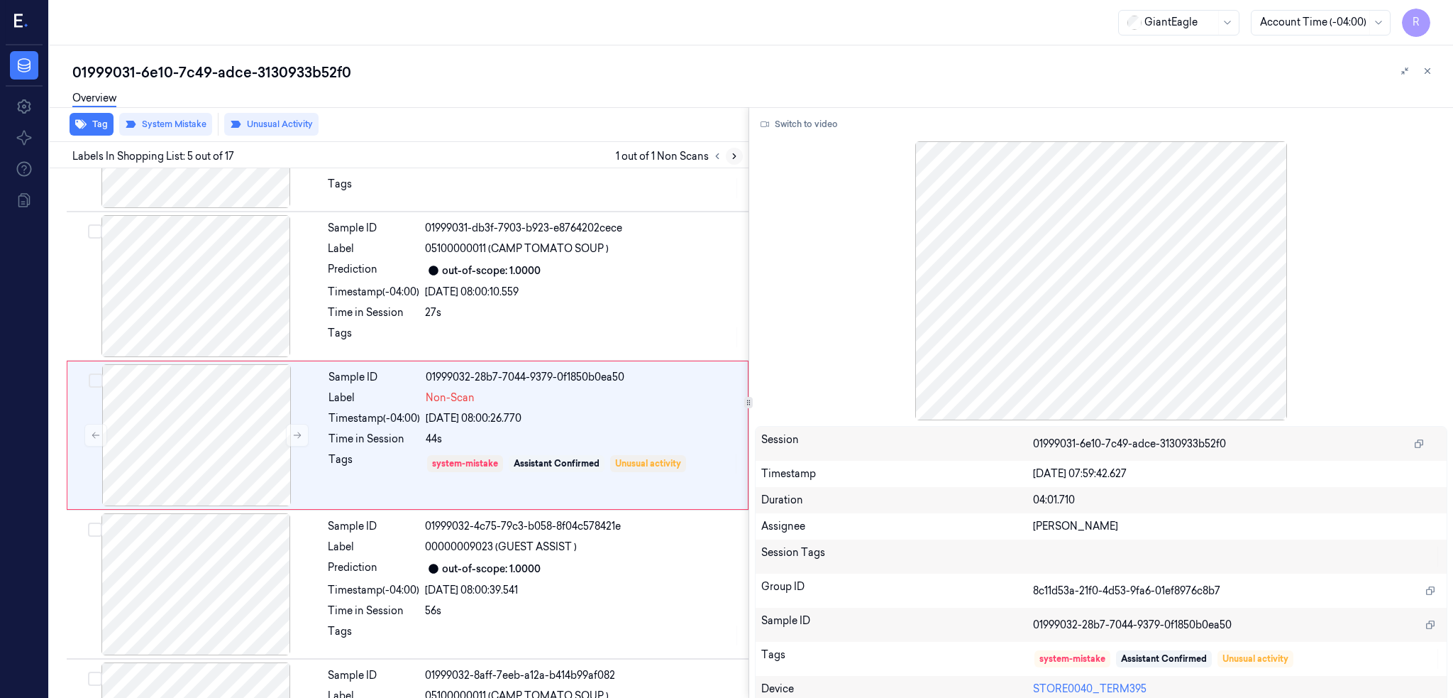
scroll to position [405, 0]
click at [175, 414] on div at bounding box center [196, 434] width 253 height 142
click at [192, 432] on div at bounding box center [196, 434] width 253 height 142
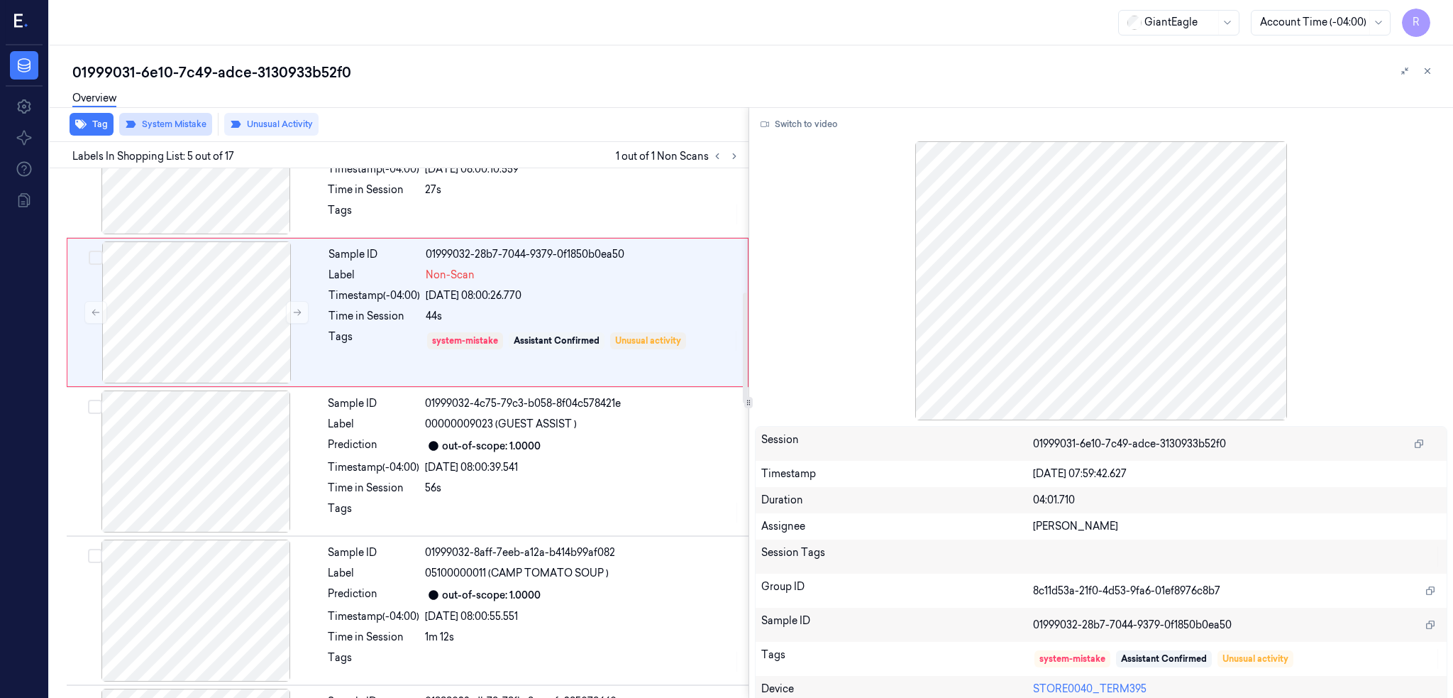
scroll to position [500, 0]
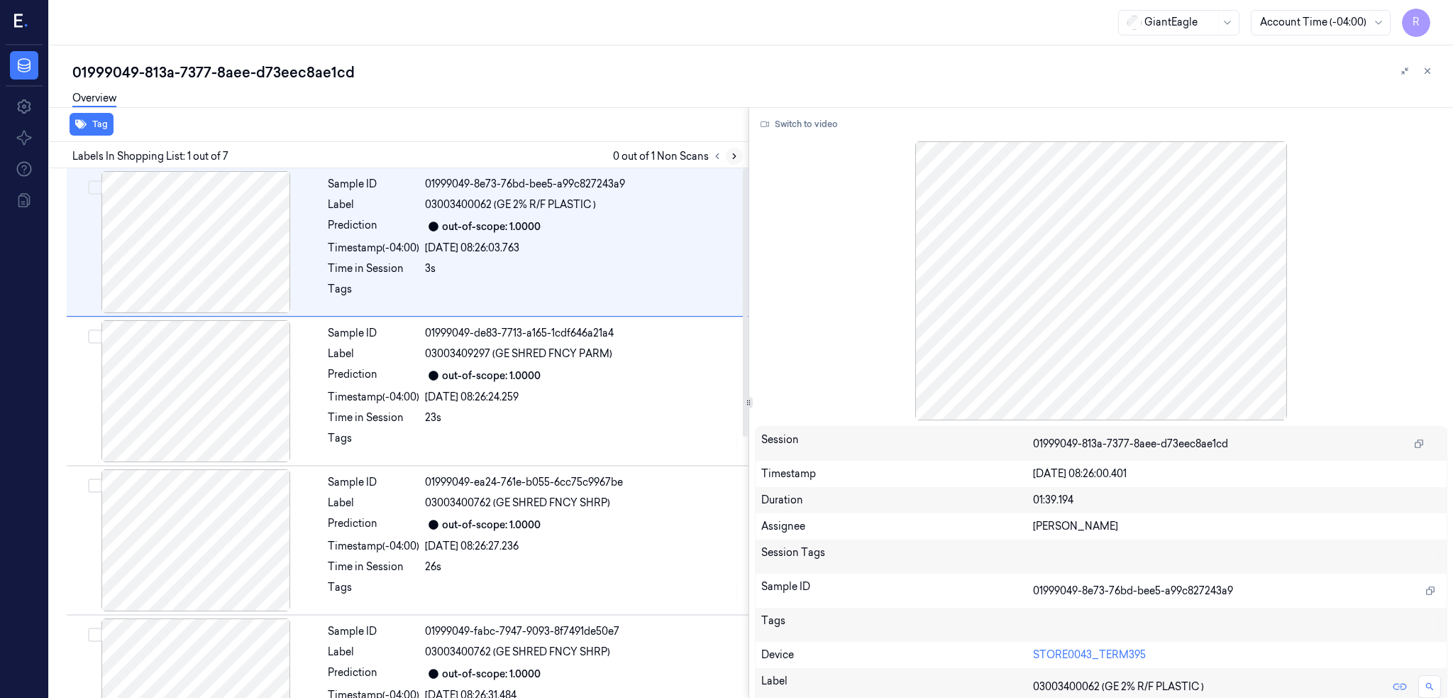
click at [739, 159] on icon at bounding box center [735, 156] width 10 height 10
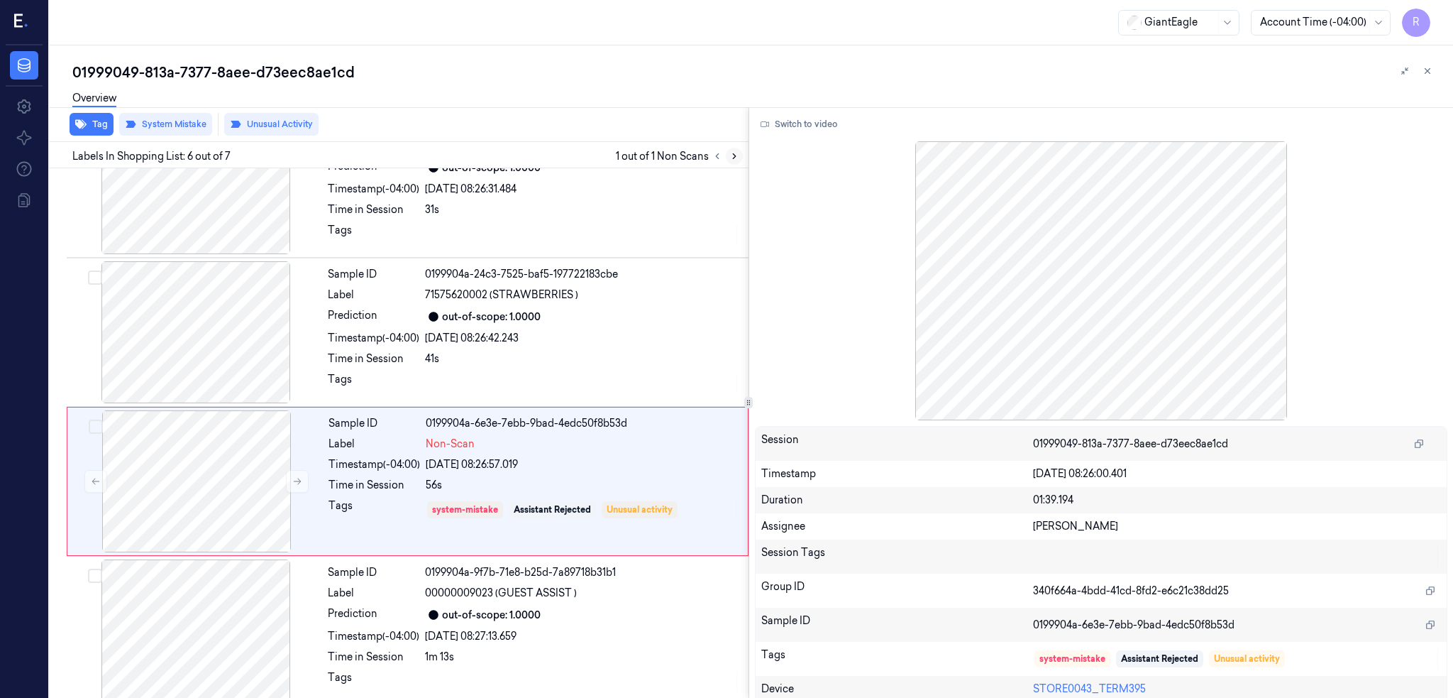
scroll to position [517, 0]
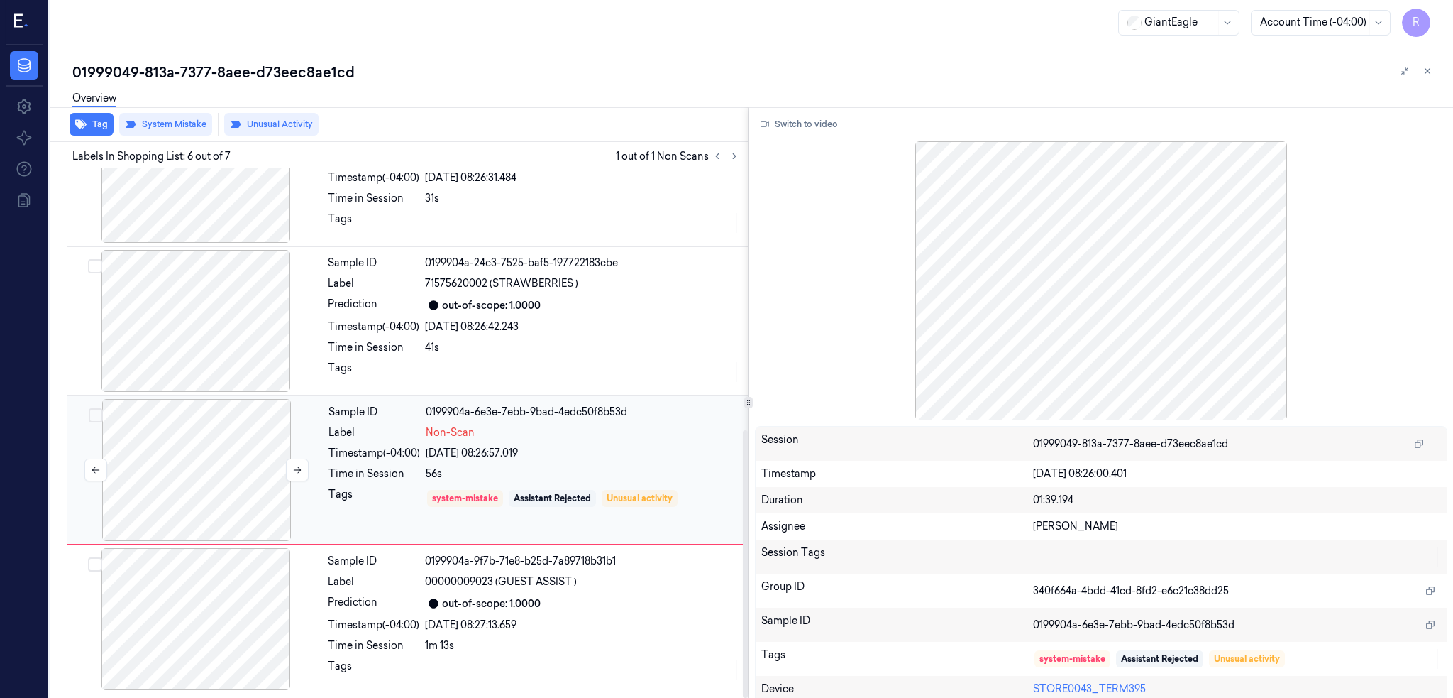
click at [178, 468] on div at bounding box center [196, 470] width 253 height 142
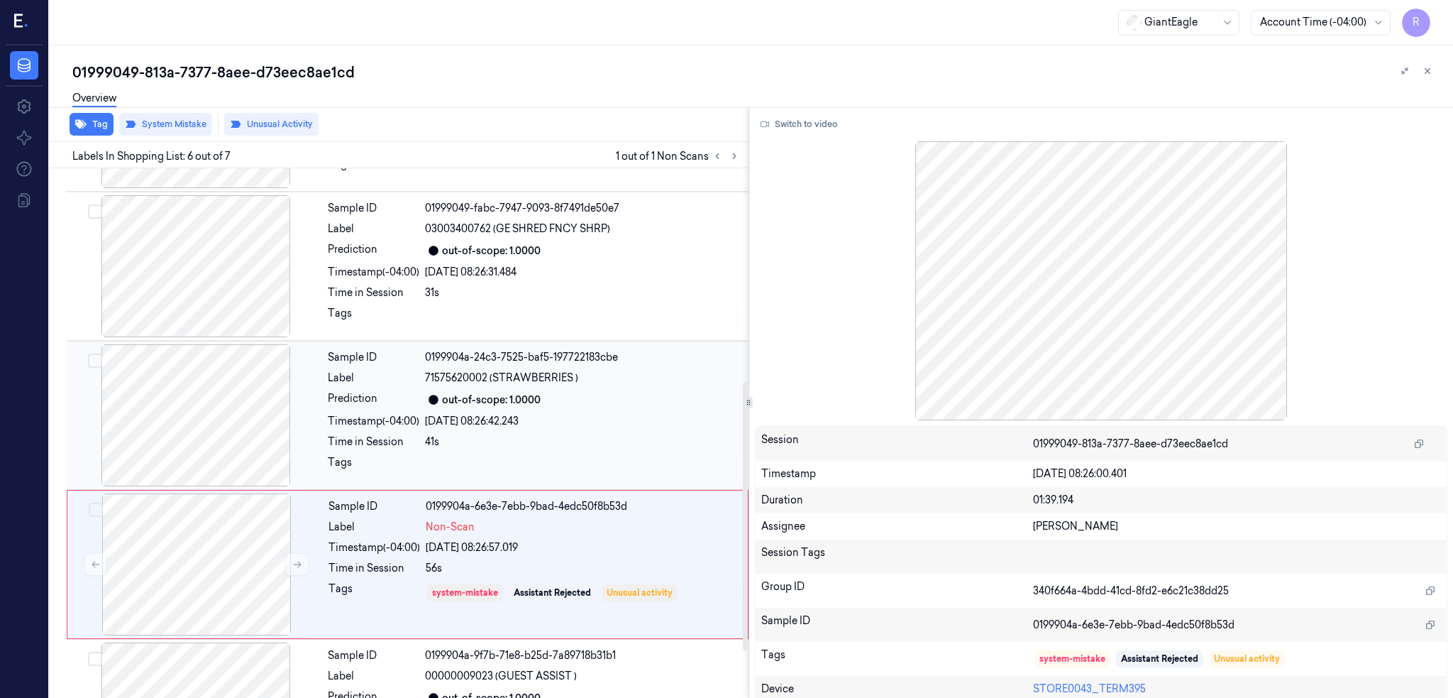
click at [224, 413] on div at bounding box center [196, 415] width 253 height 142
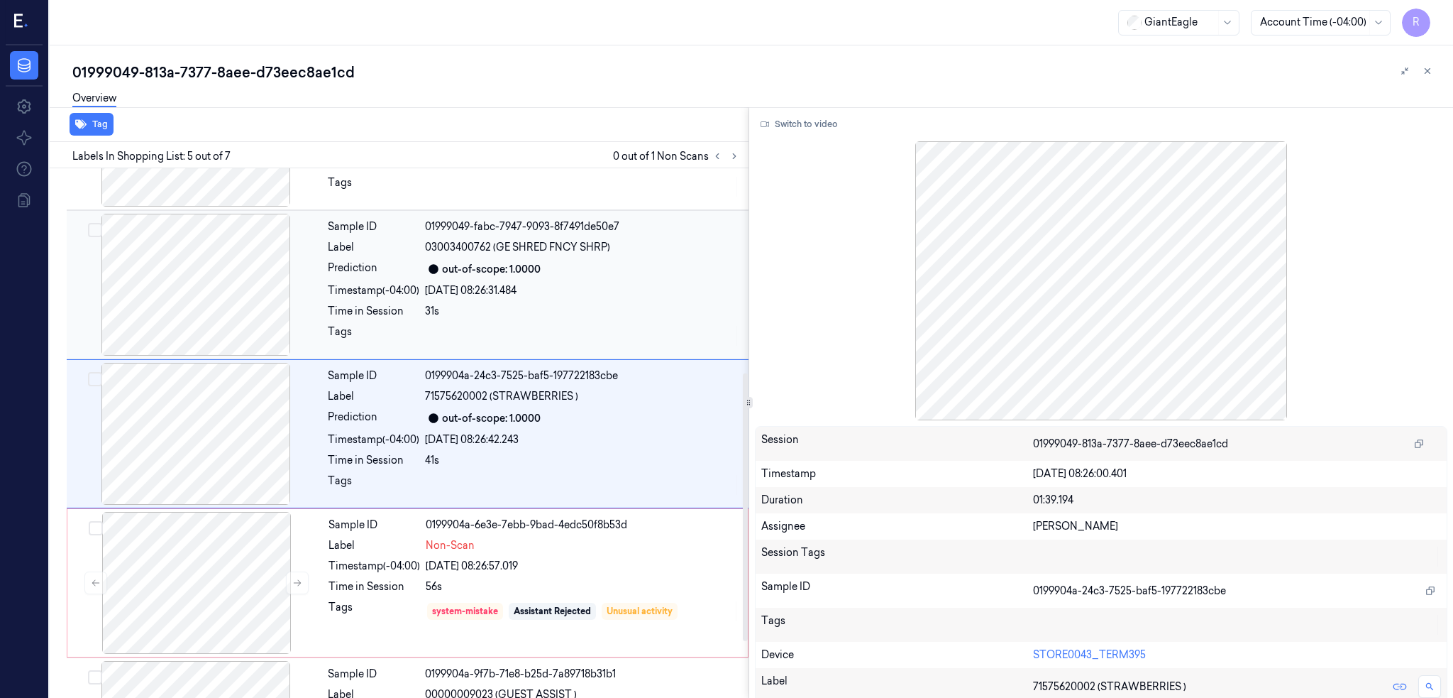
click at [204, 273] on div at bounding box center [196, 285] width 253 height 142
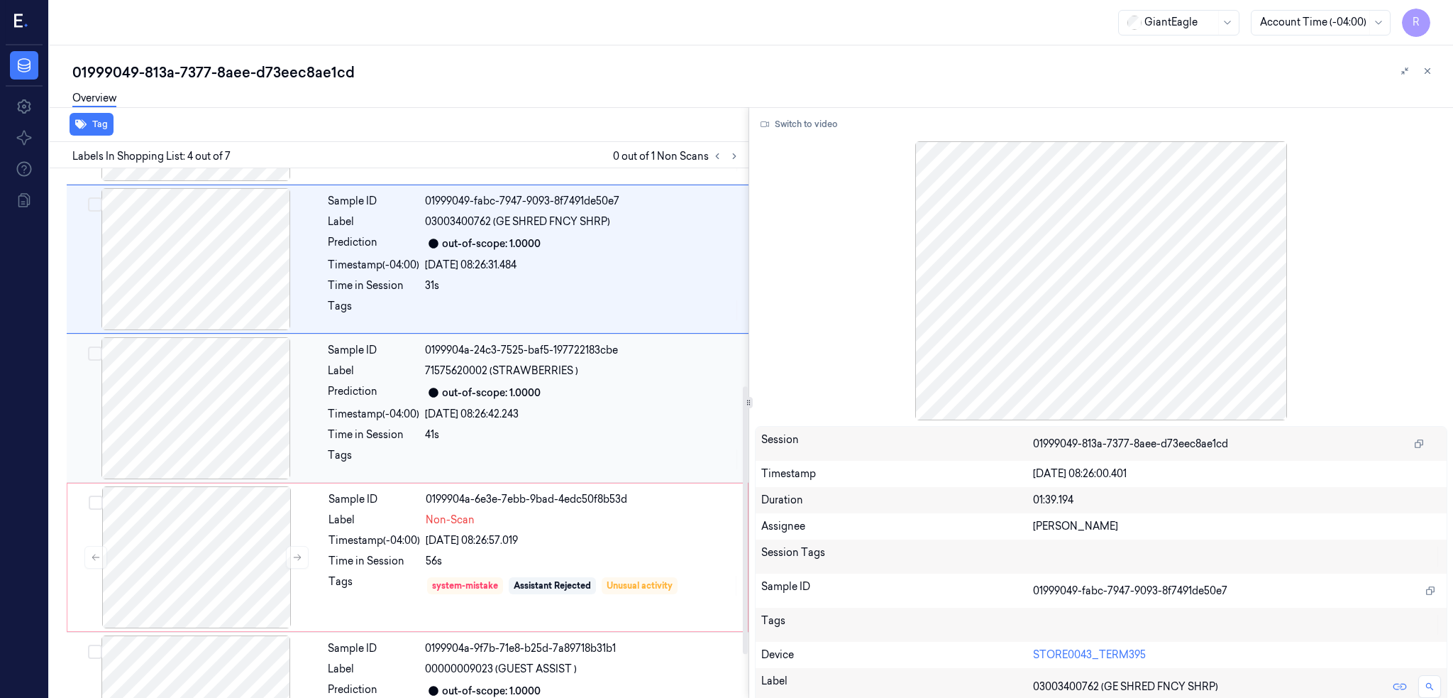
scroll to position [328, 0]
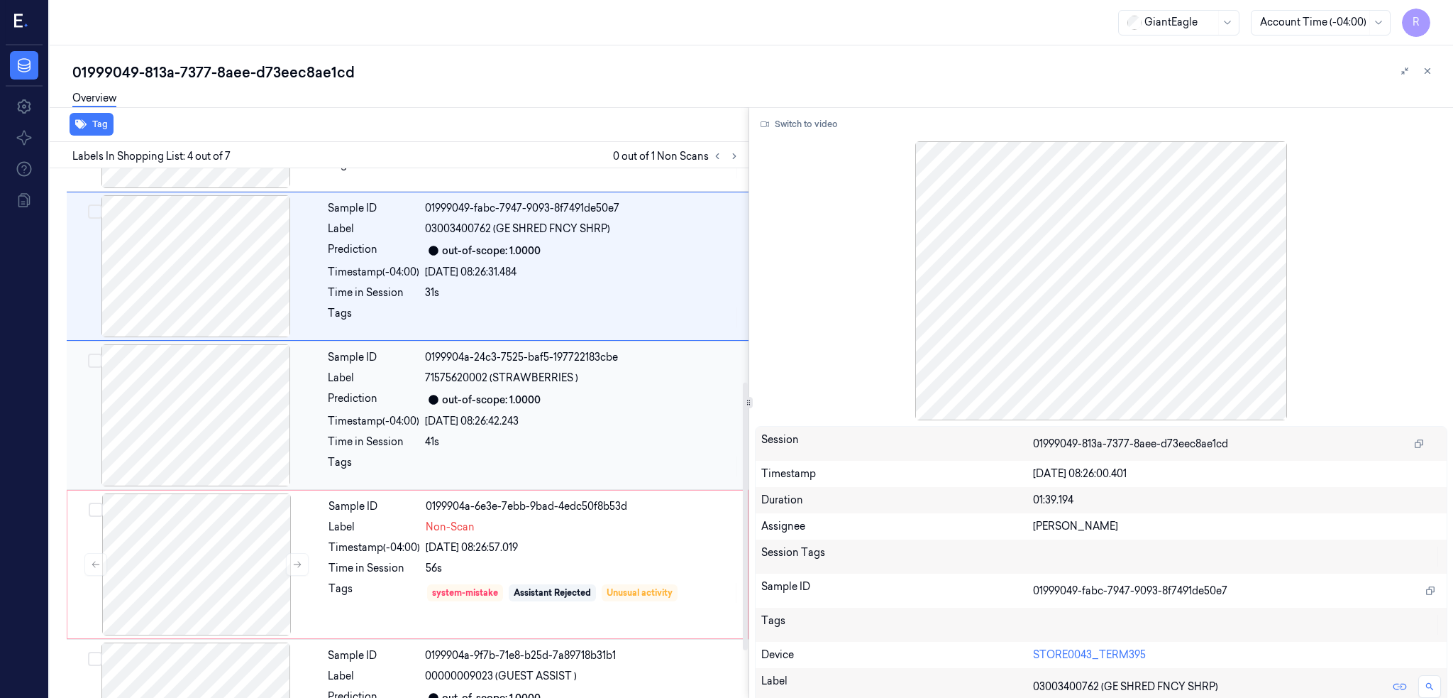
click at [231, 465] on div at bounding box center [196, 415] width 253 height 142
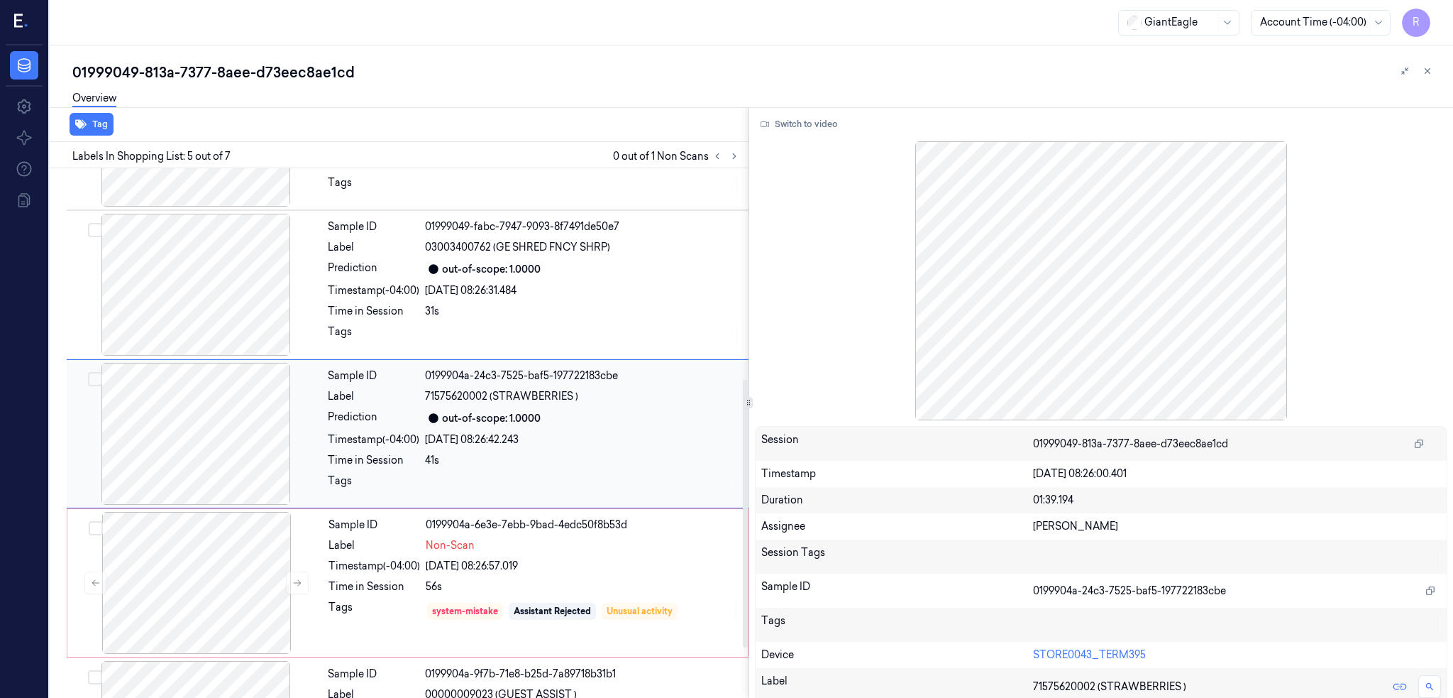
scroll to position [500, 0]
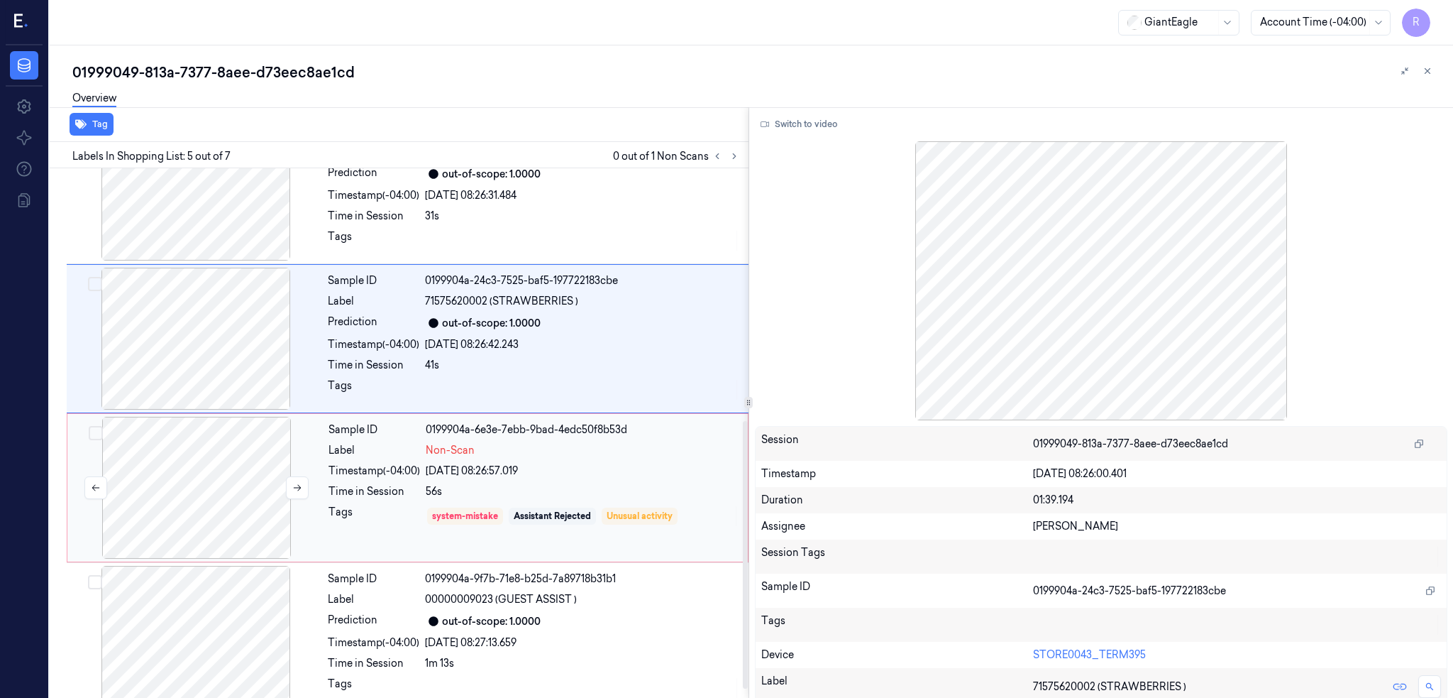
click at [221, 517] on div at bounding box center [196, 488] width 253 height 142
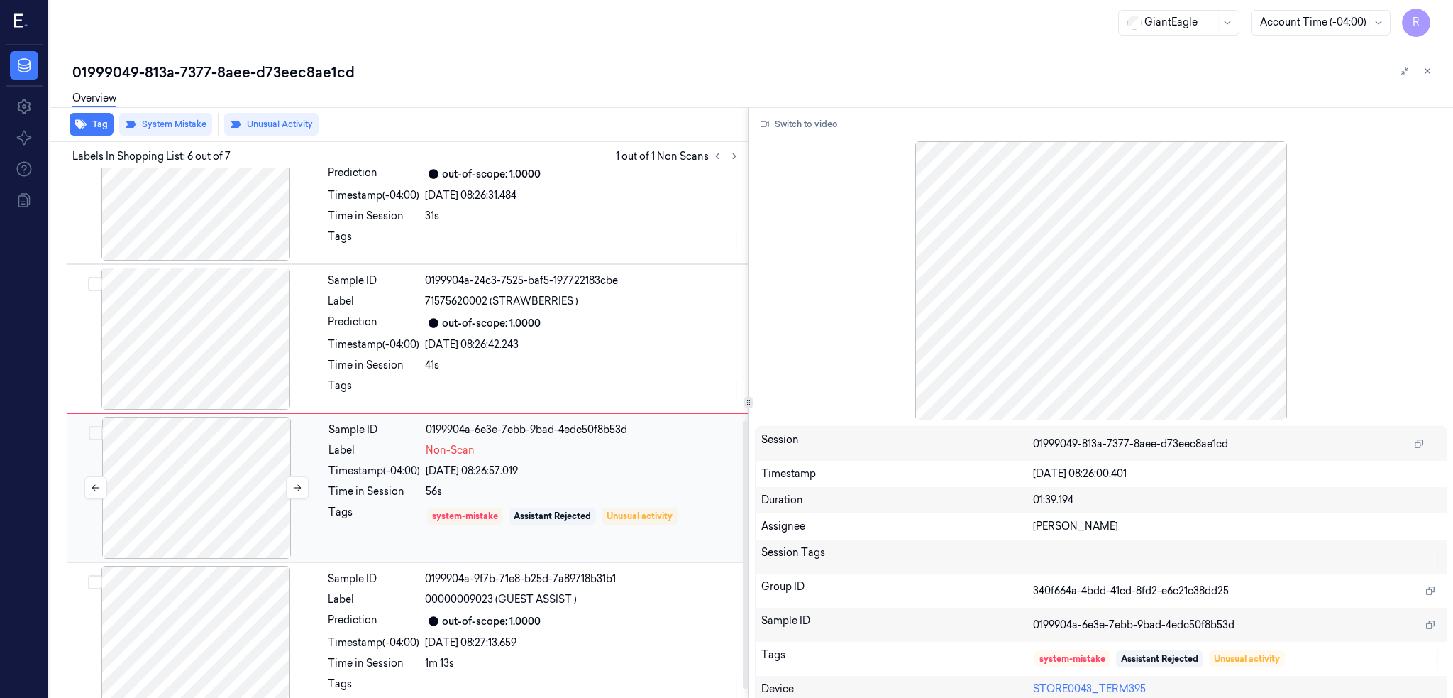
scroll to position [517, 0]
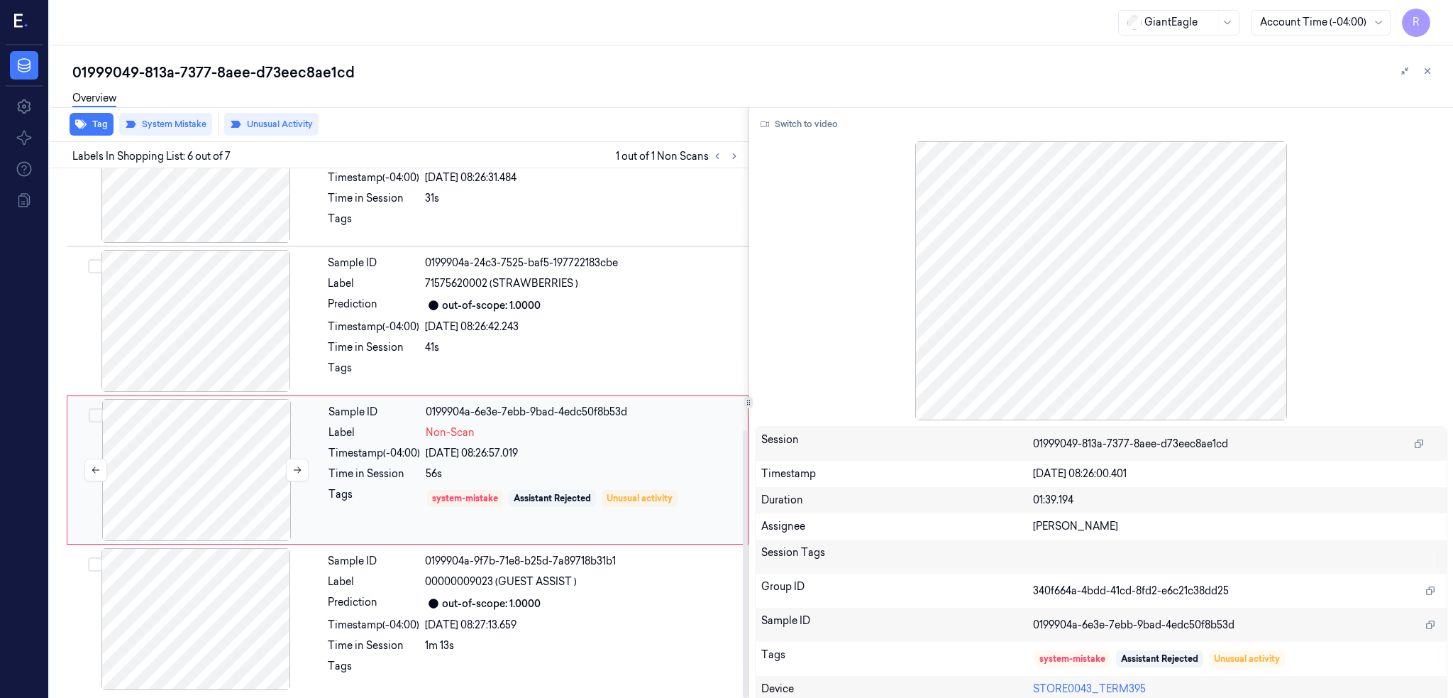
click at [219, 475] on div at bounding box center [196, 470] width 253 height 142
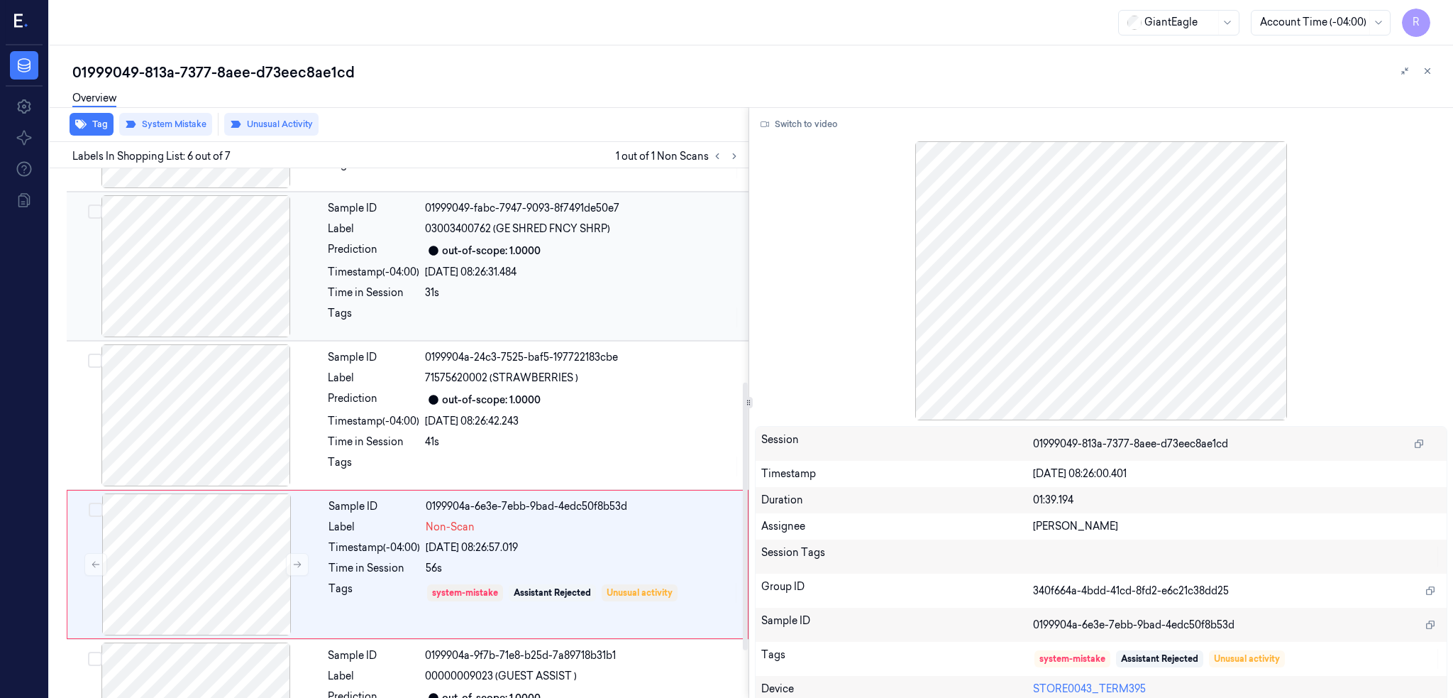
click at [176, 243] on div at bounding box center [196, 266] width 253 height 142
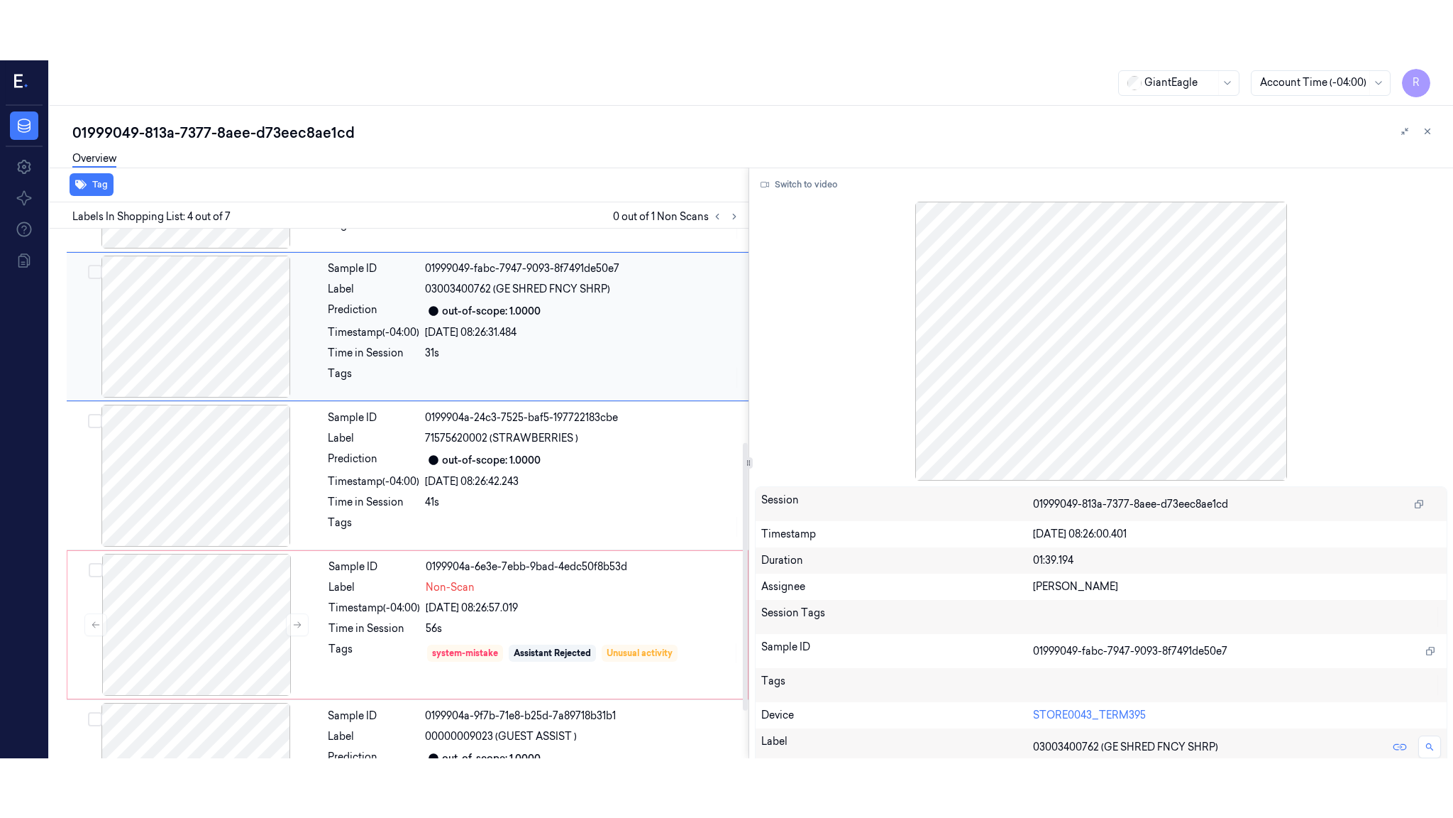
scroll to position [255, 0]
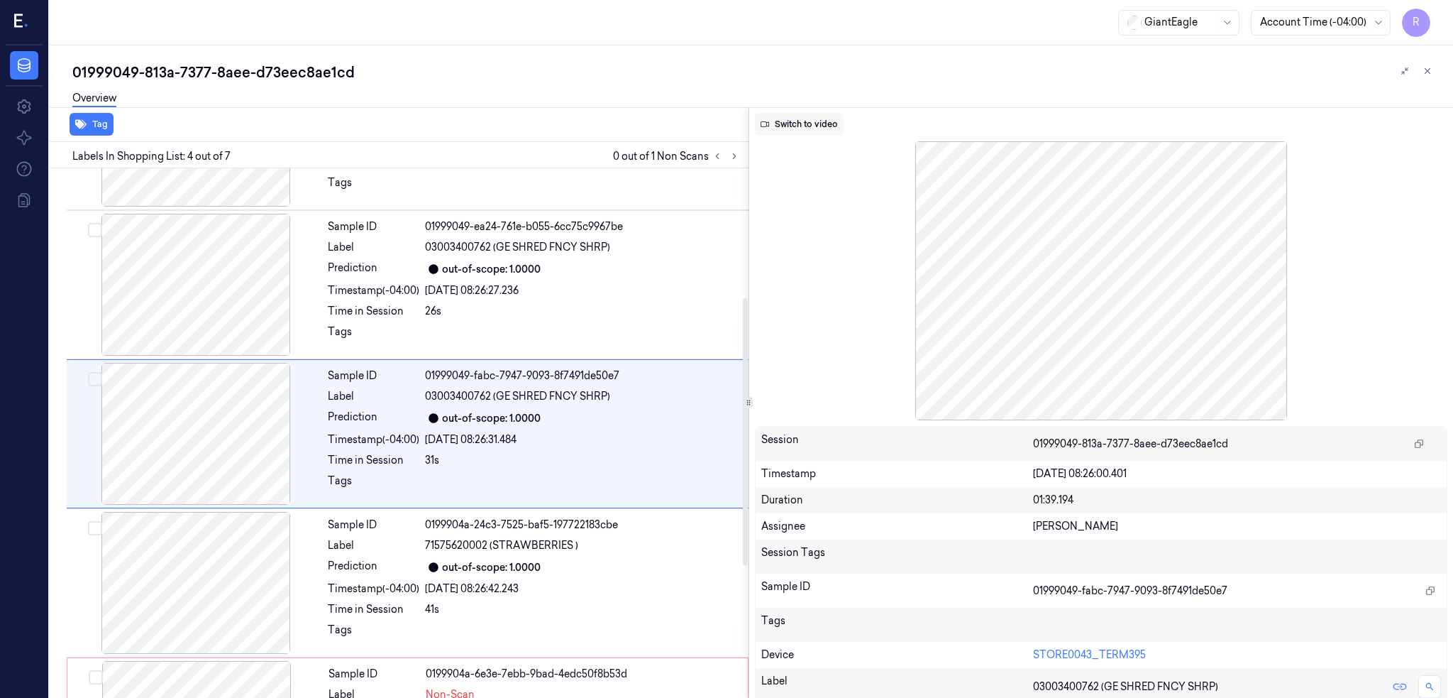
click at [769, 125] on icon at bounding box center [765, 124] width 9 height 6
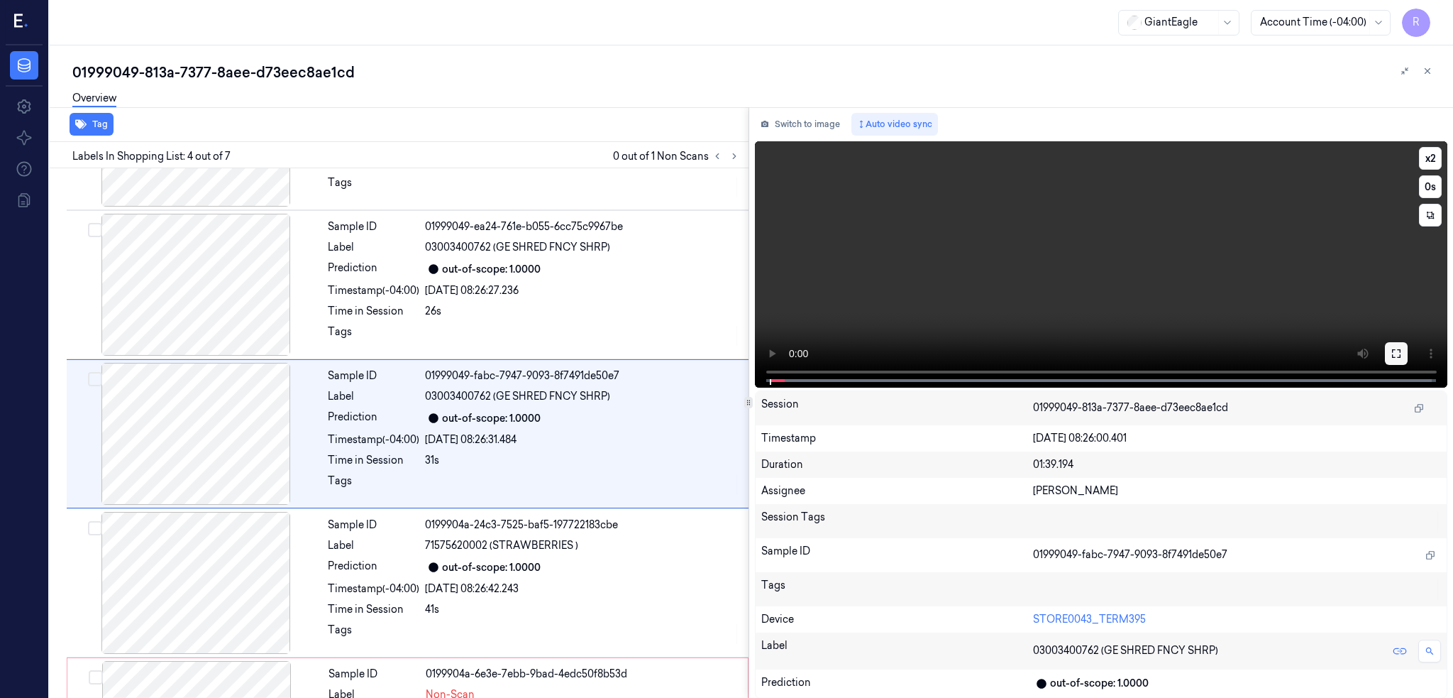
click at [1402, 348] on icon at bounding box center [1396, 353] width 11 height 11
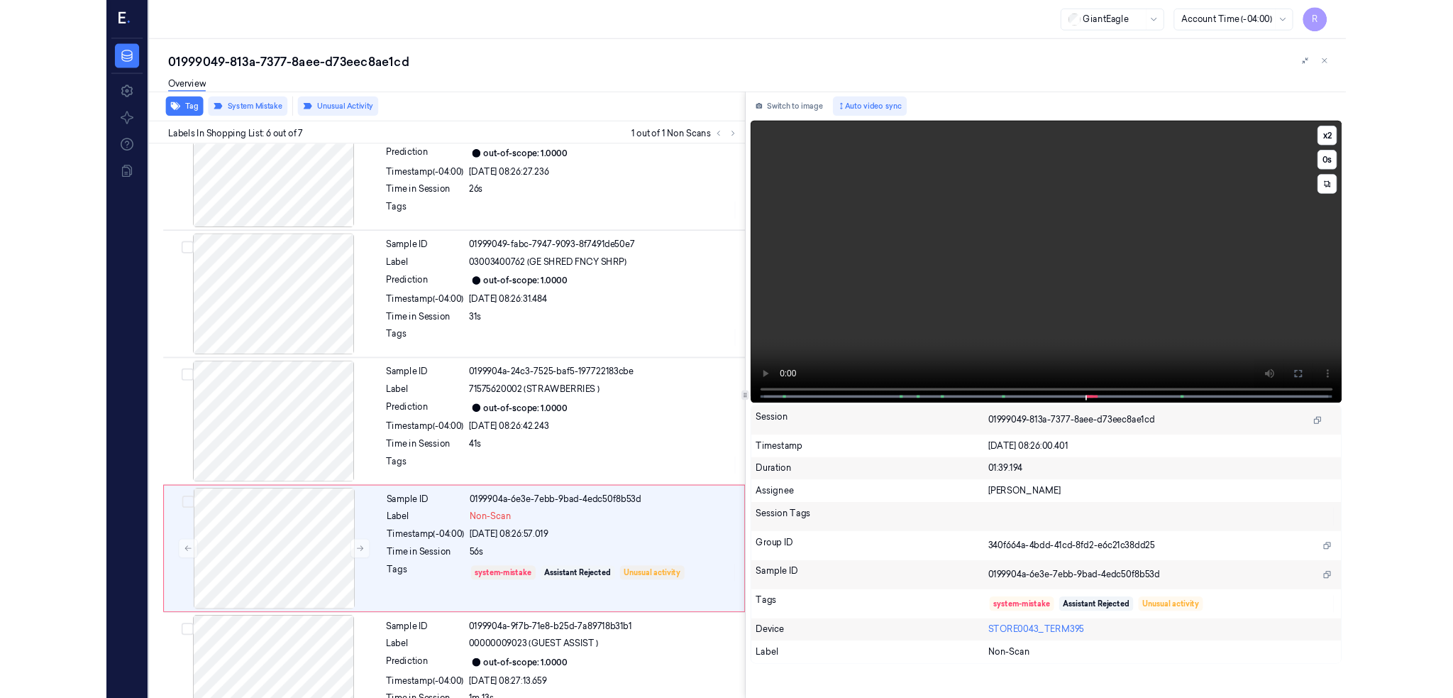
scroll to position [398, 0]
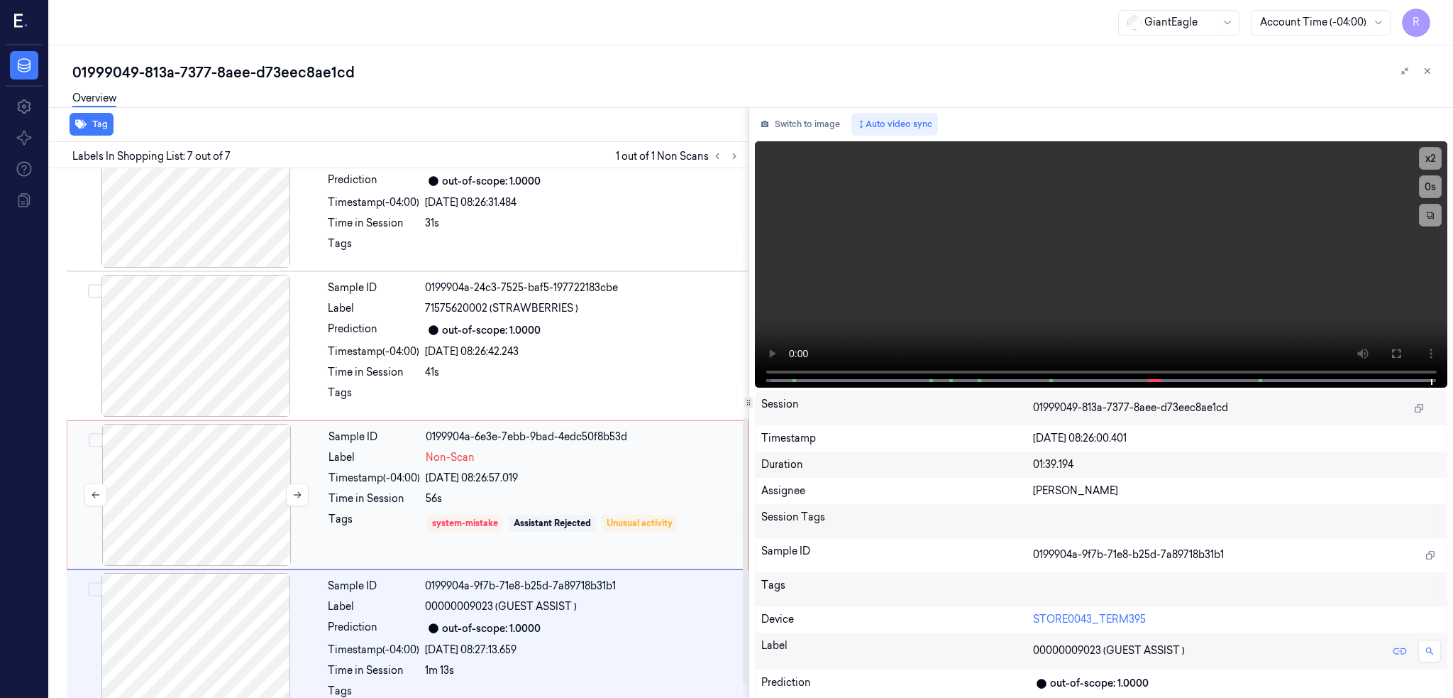
click at [180, 465] on div at bounding box center [196, 495] width 253 height 142
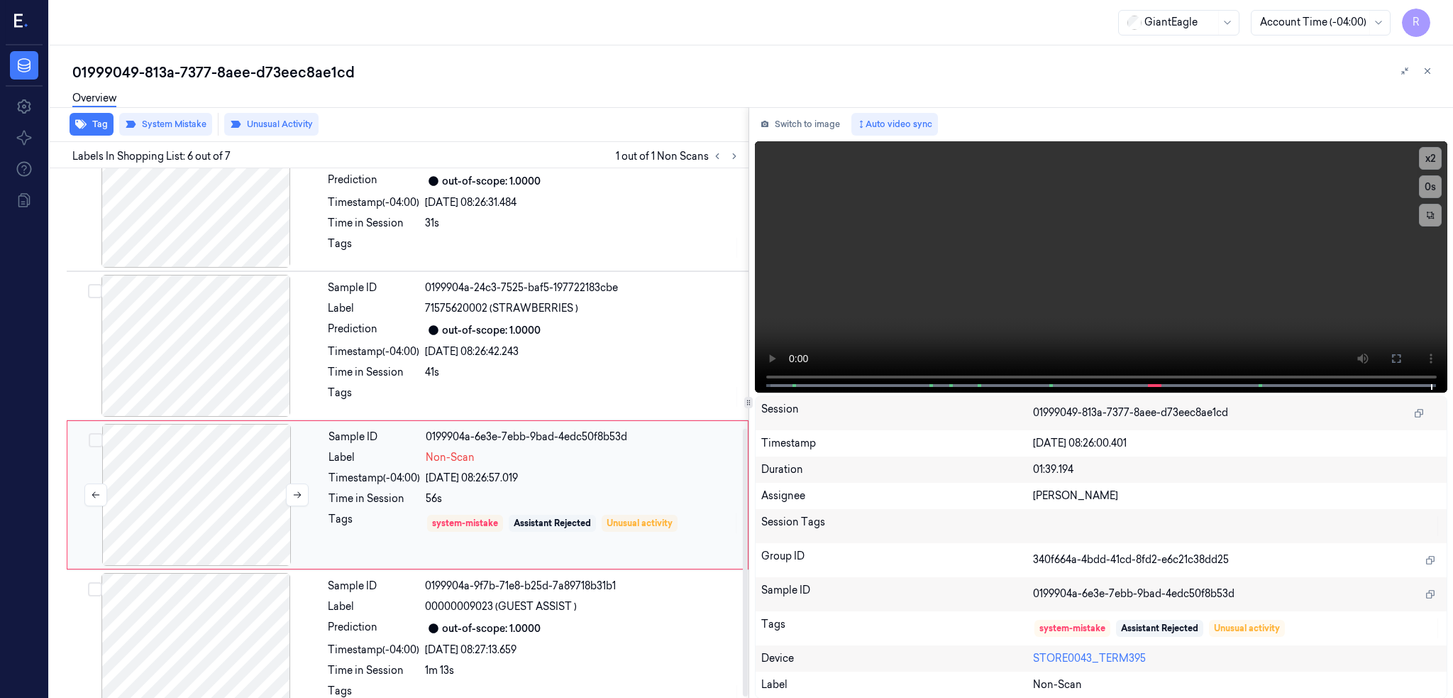
scroll to position [517, 0]
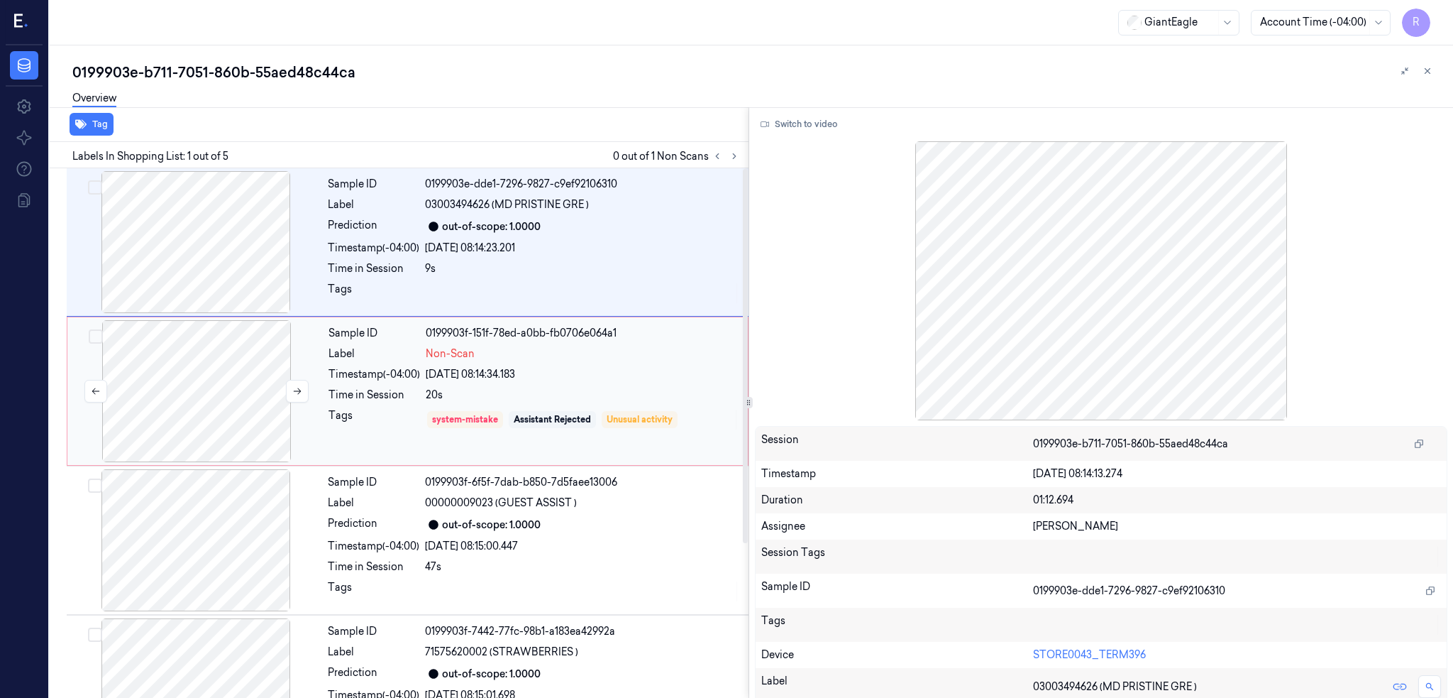
click at [253, 343] on div at bounding box center [196, 391] width 253 height 142
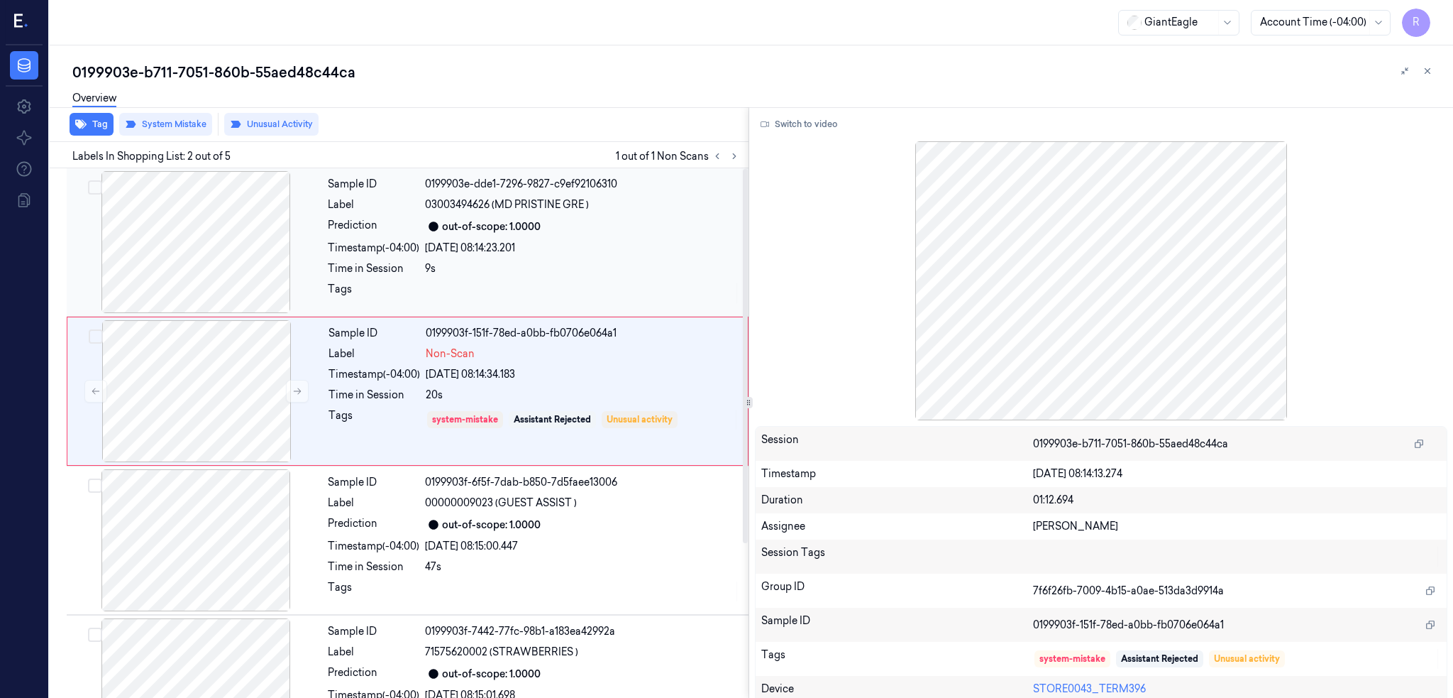
click at [235, 251] on div at bounding box center [196, 242] width 253 height 142
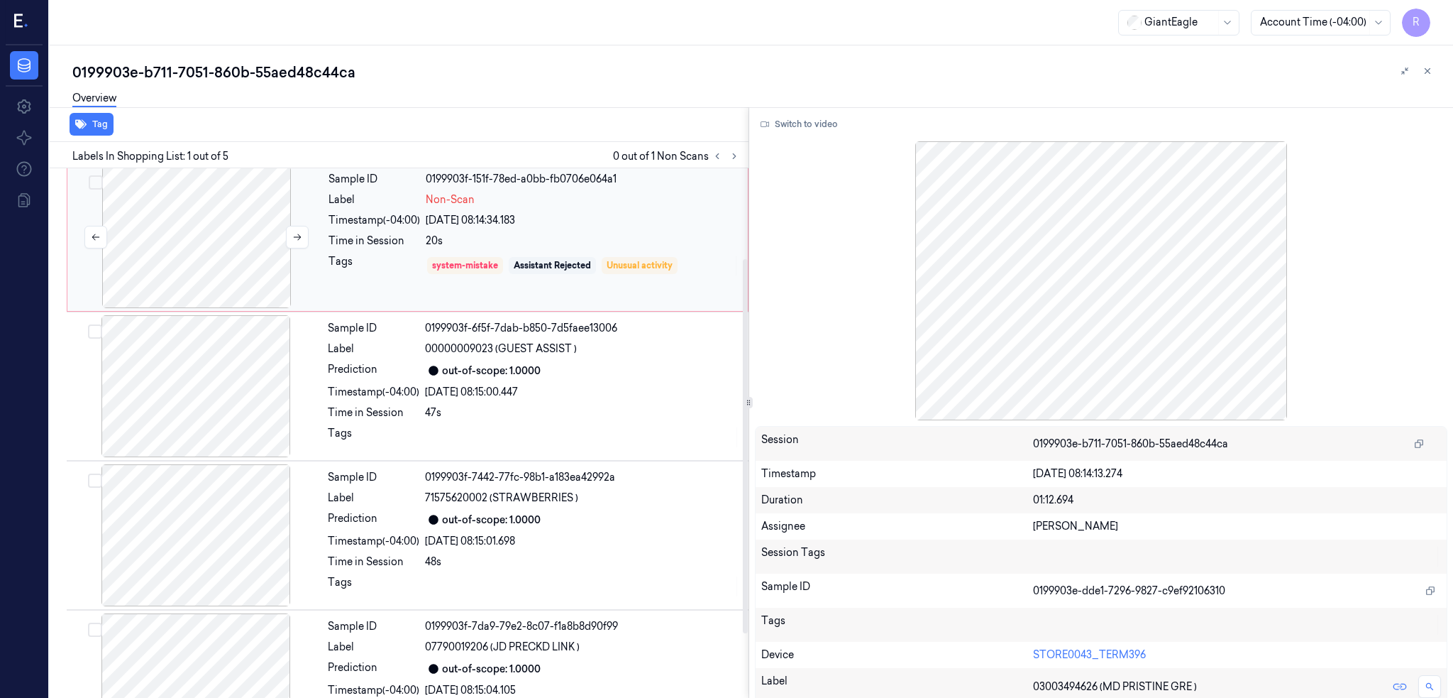
scroll to position [125, 0]
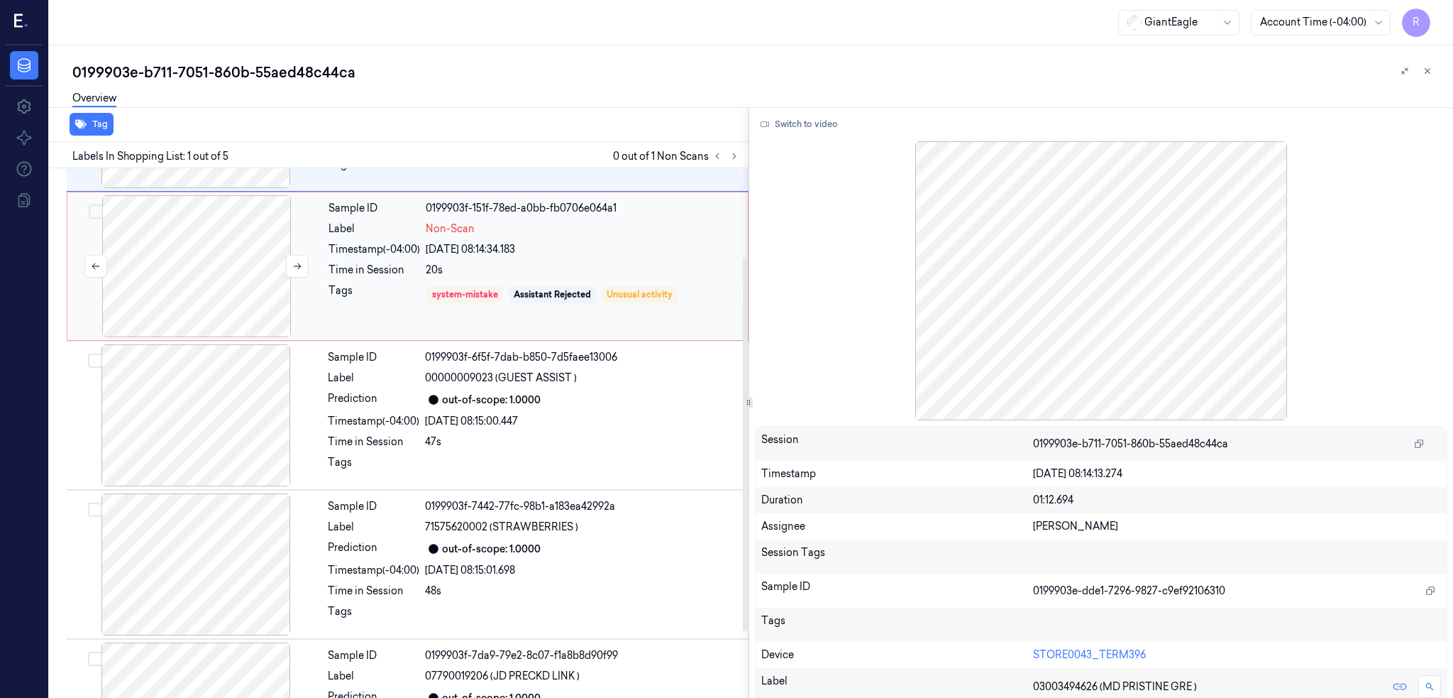
click at [185, 282] on div at bounding box center [196, 266] width 253 height 142
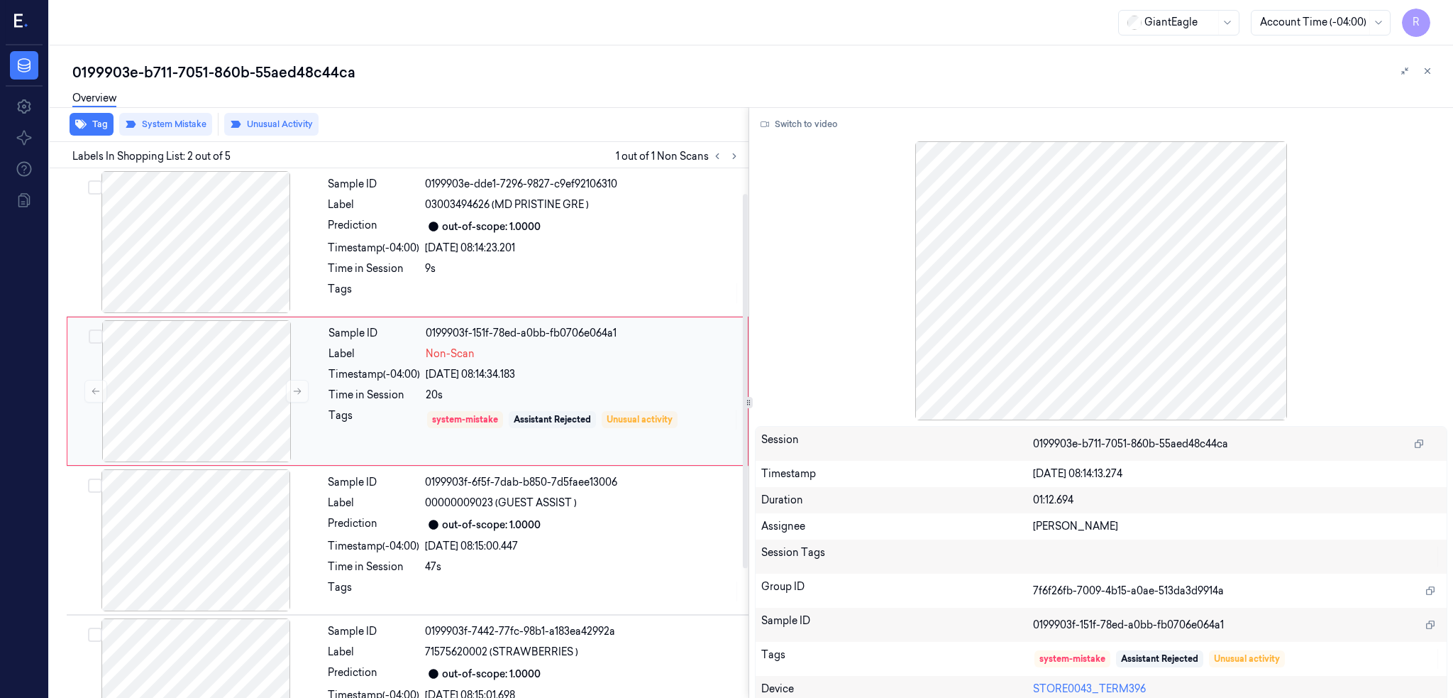
scroll to position [94, 0]
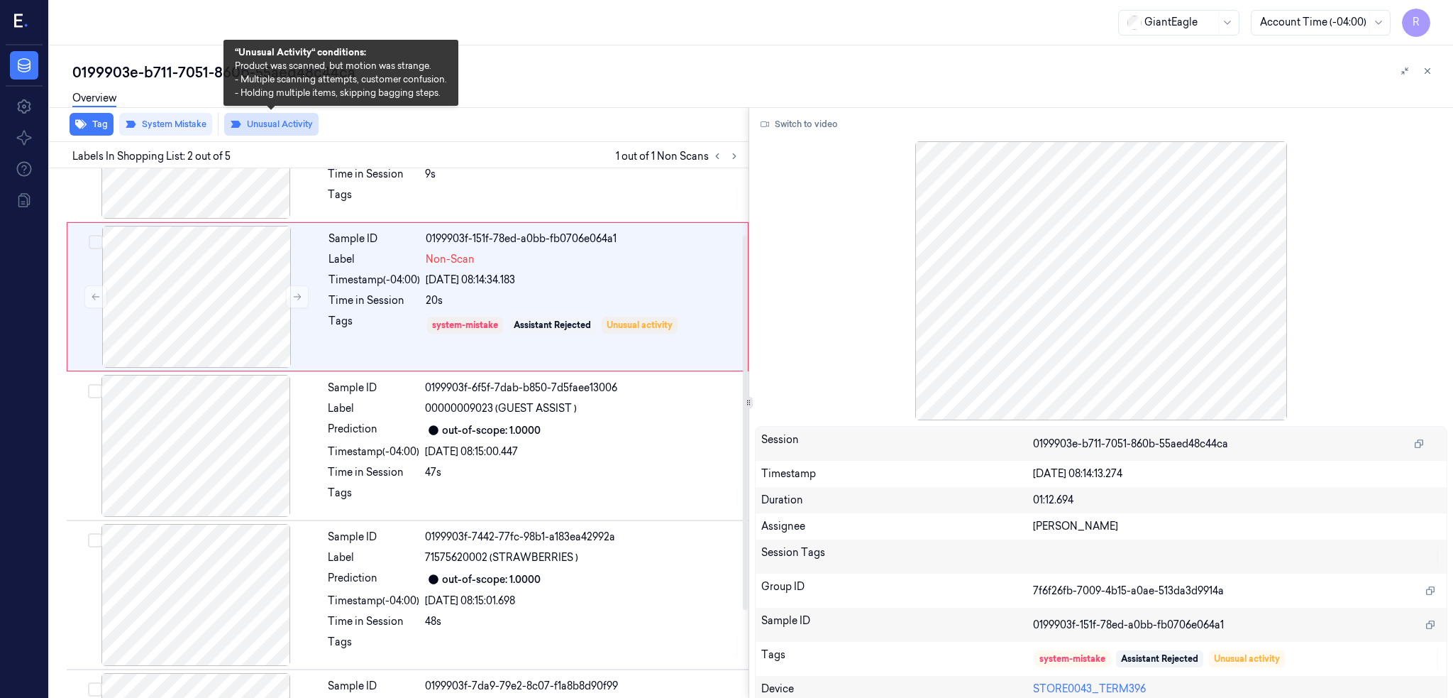
click at [282, 127] on button "Unusual Activity" at bounding box center [271, 124] width 94 height 23
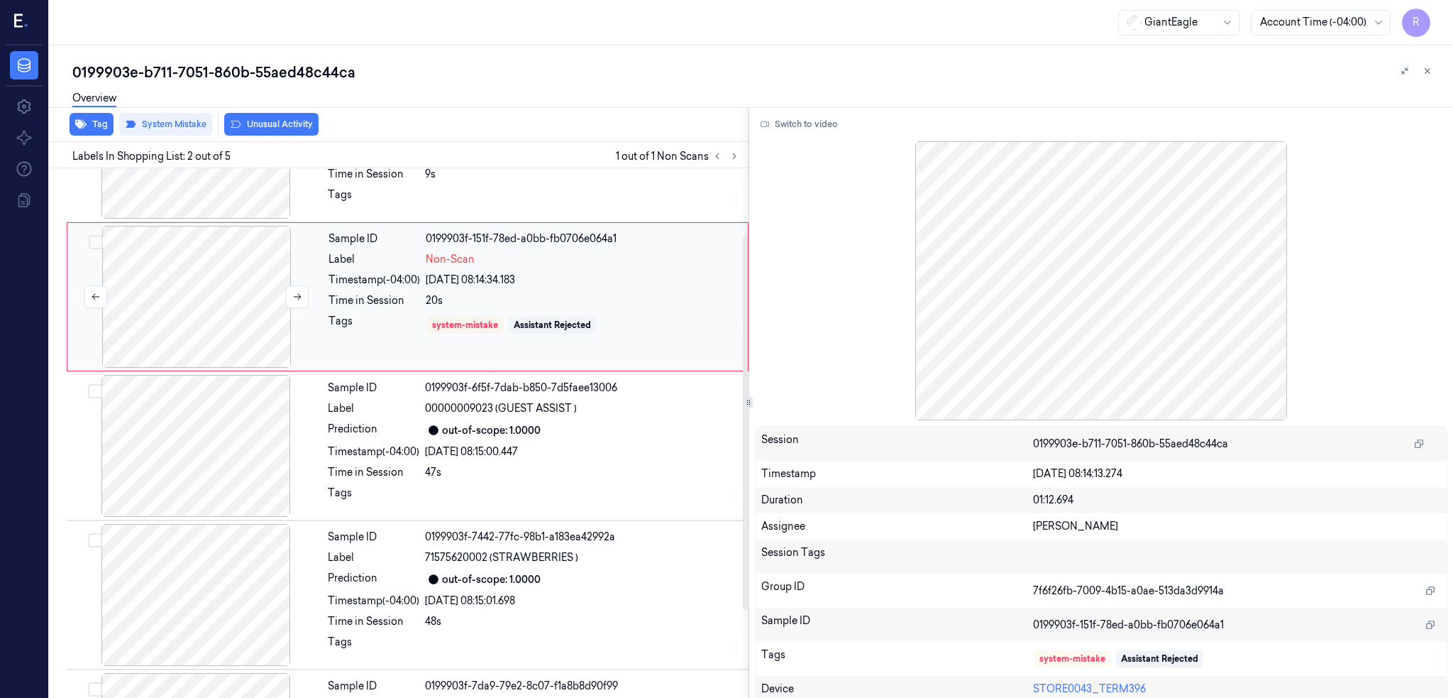
click at [219, 313] on div at bounding box center [196, 297] width 253 height 142
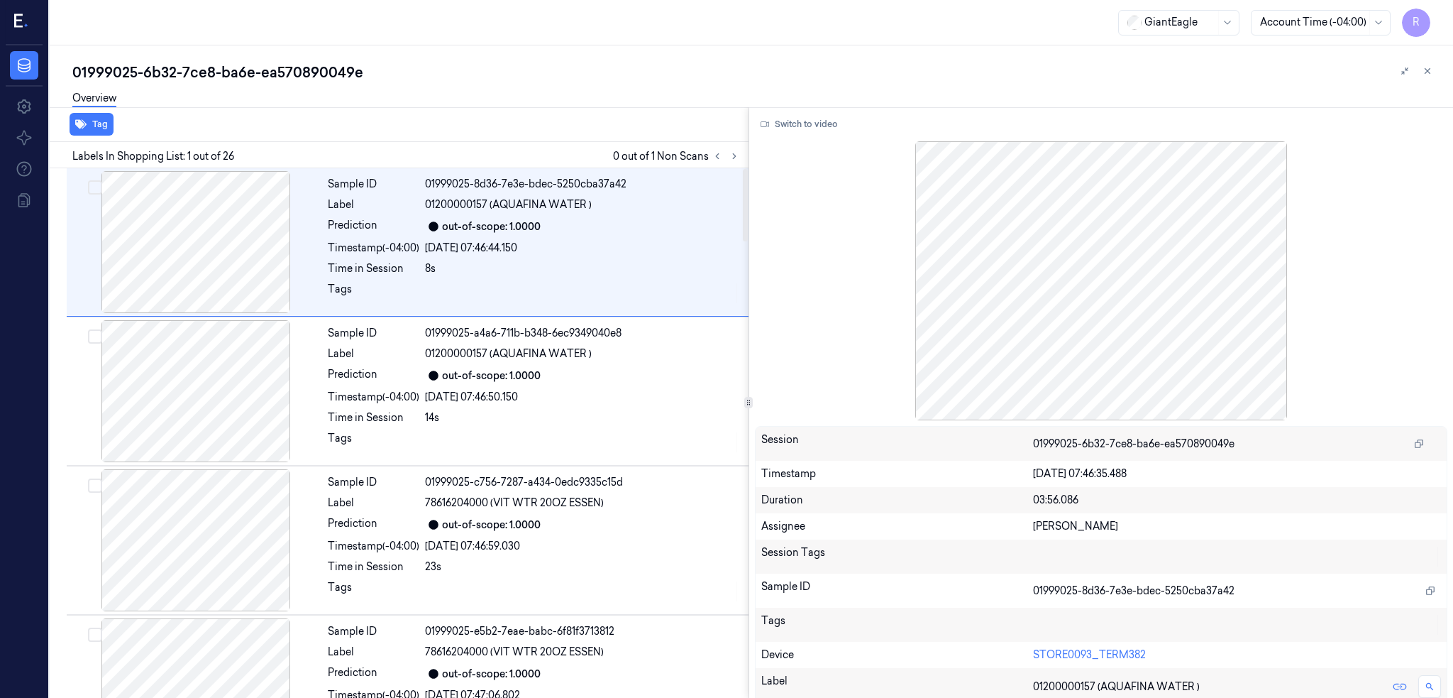
click at [749, 156] on div "Labels In Shopping List: 1 out of 26 0 out of 1 Non Scans" at bounding box center [396, 155] width 705 height 26
click at [743, 157] on button at bounding box center [734, 156] width 17 height 17
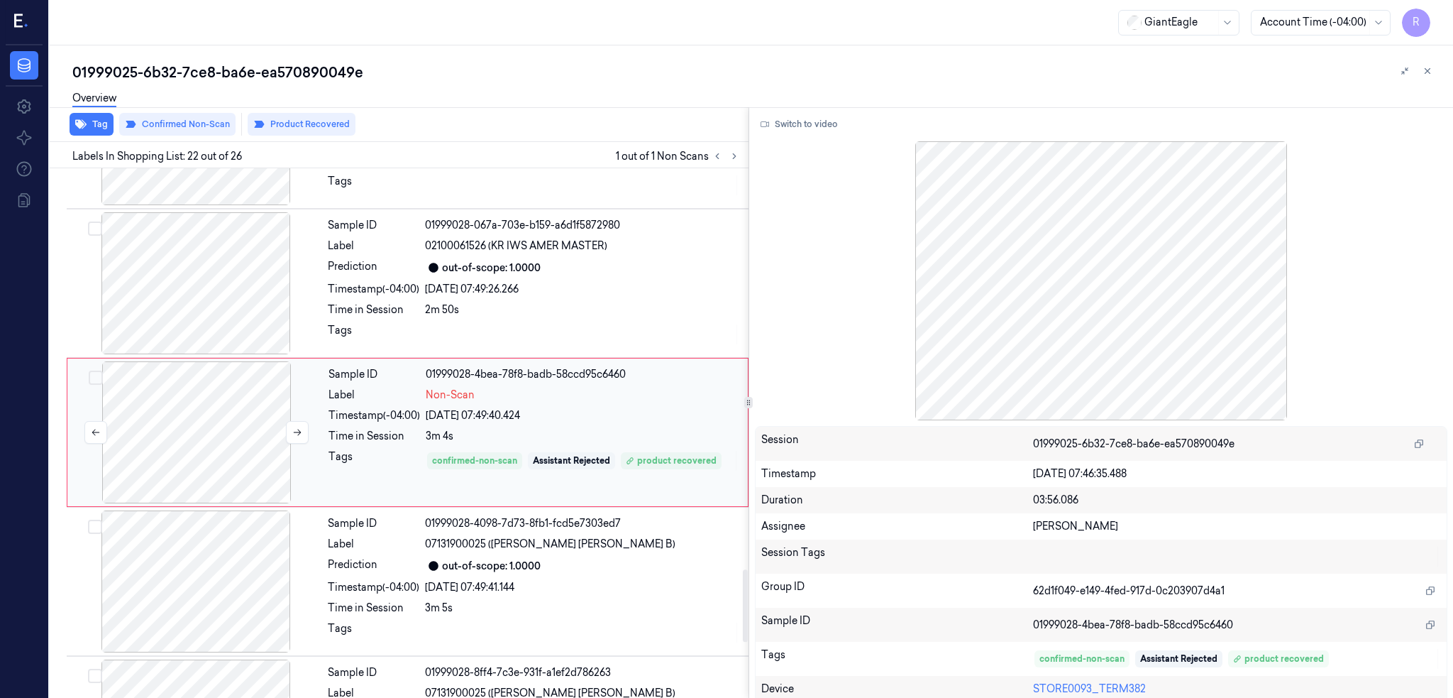
scroll to position [2845, 0]
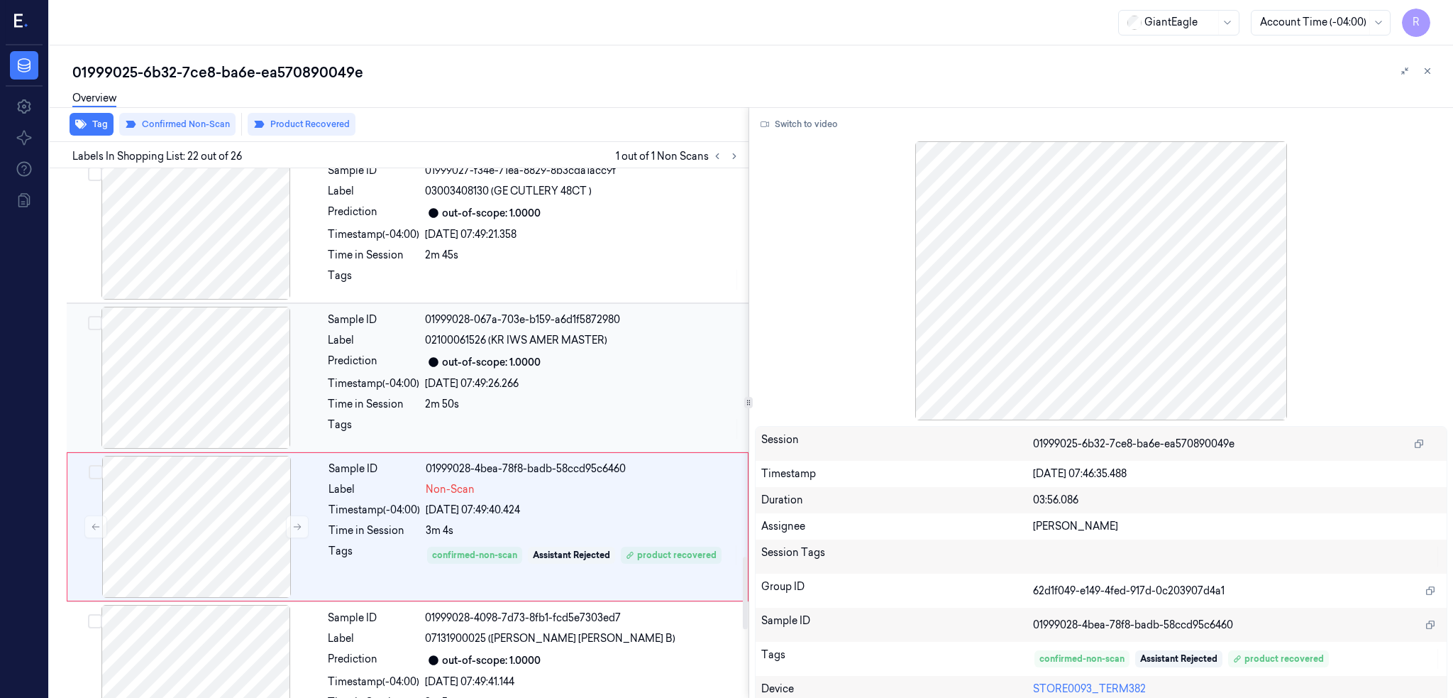
click at [218, 378] on div at bounding box center [196, 378] width 253 height 142
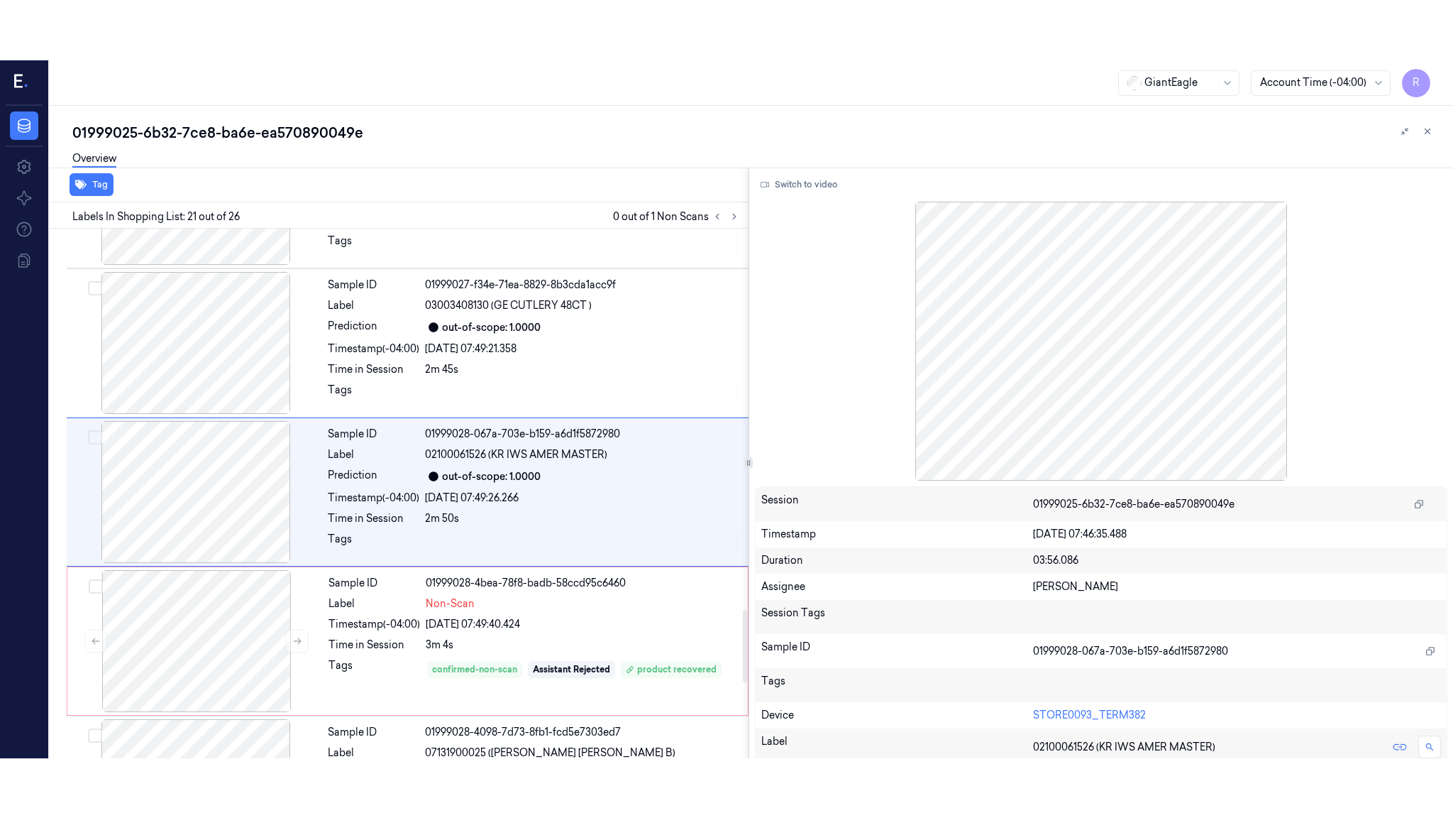
scroll to position [2790, 0]
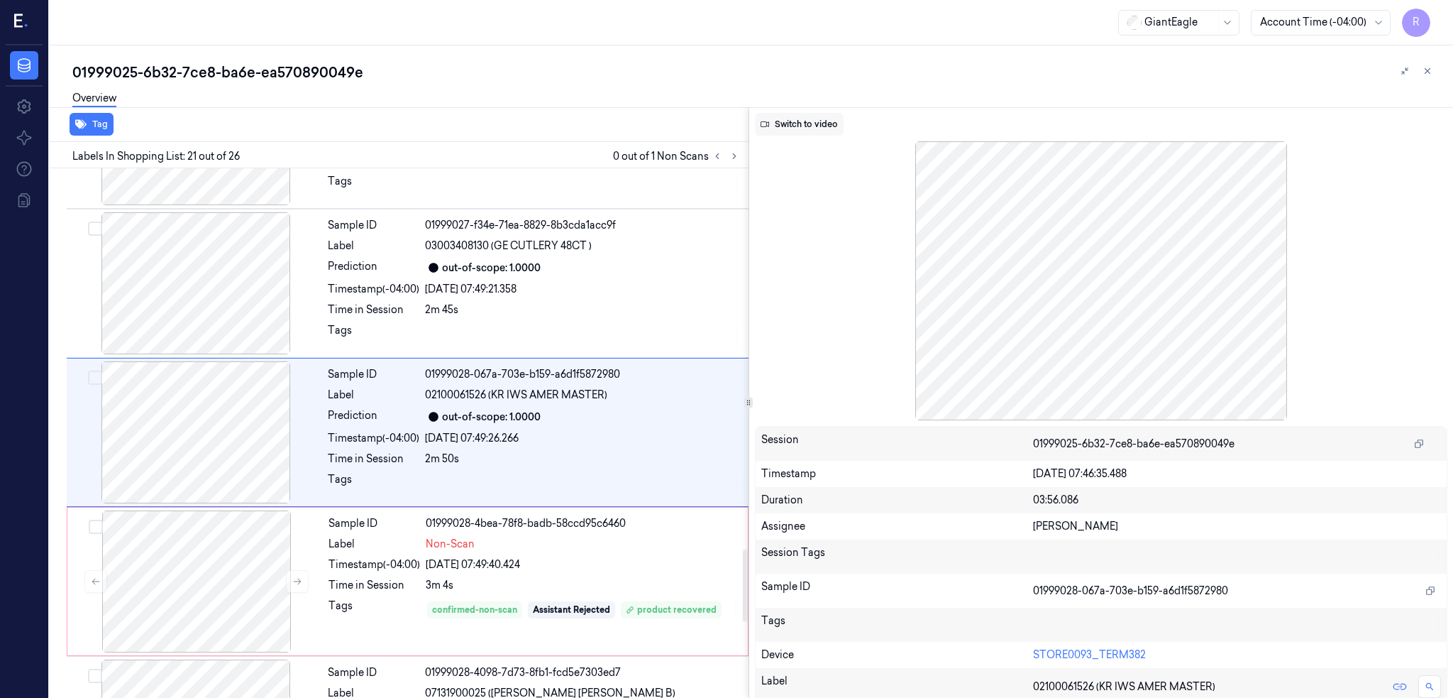
click at [818, 127] on button "Switch to video" at bounding box center [799, 124] width 89 height 23
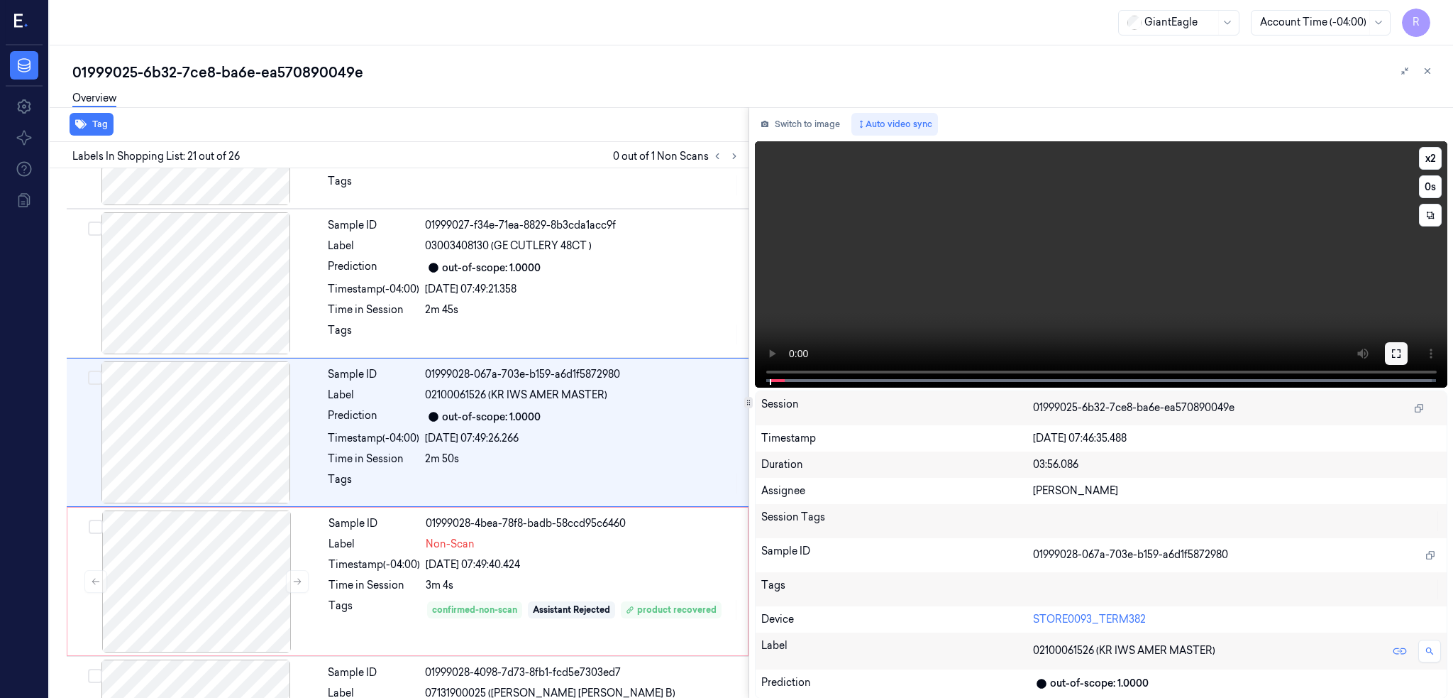
click at [1402, 355] on icon at bounding box center [1396, 353] width 11 height 11
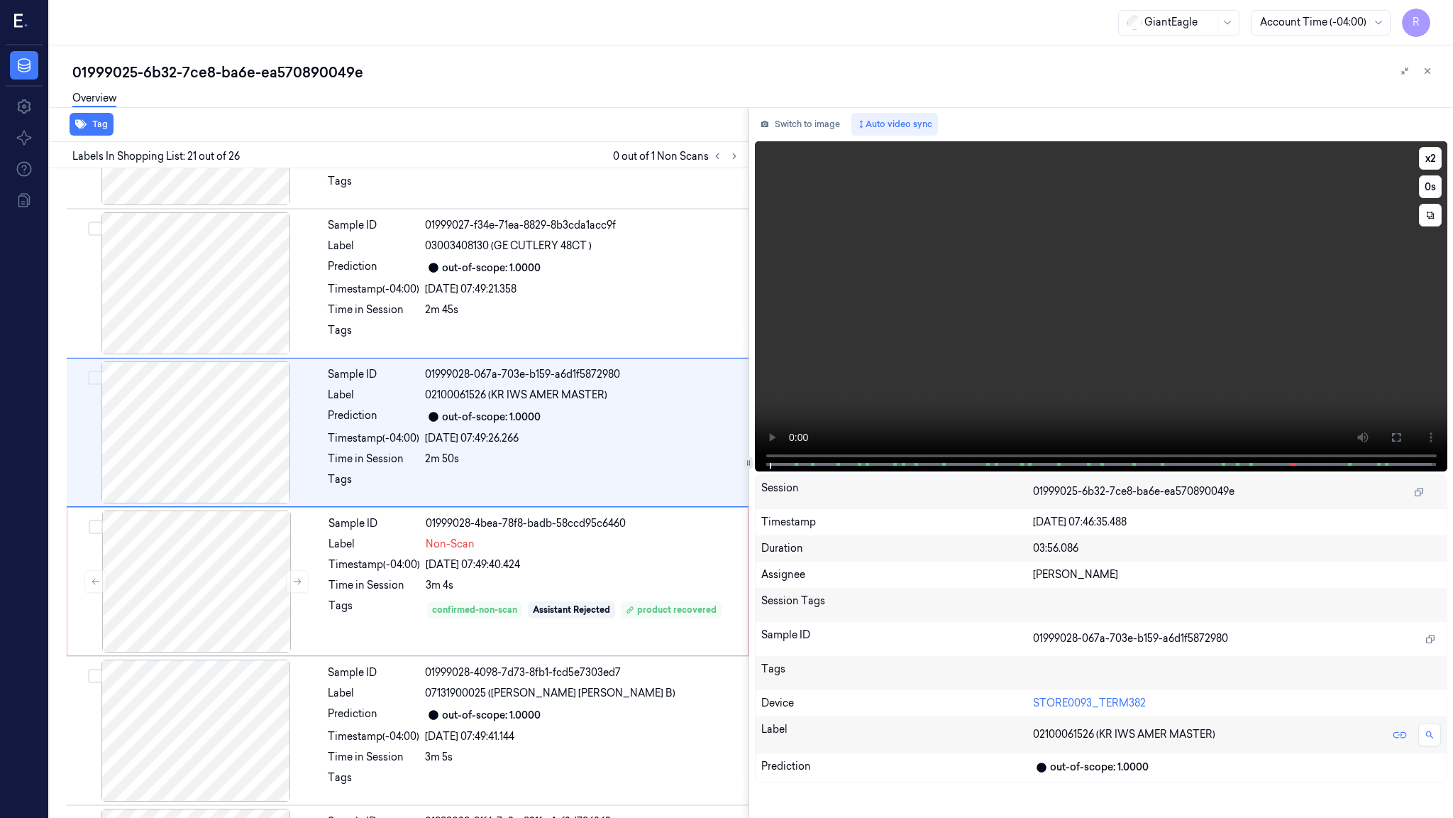
scroll to position [2731, 0]
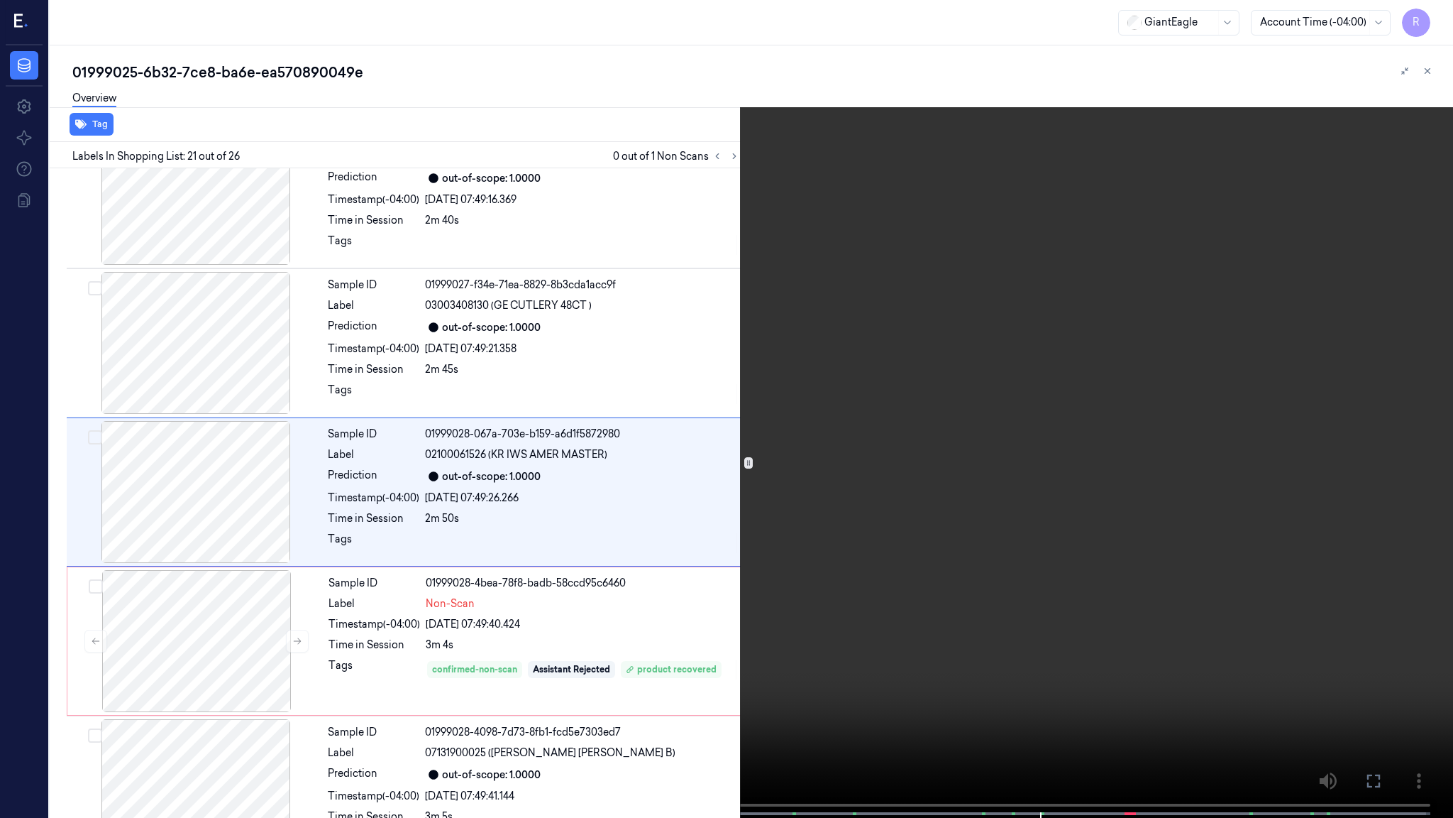
click at [921, 558] on video at bounding box center [726, 410] width 1453 height 820
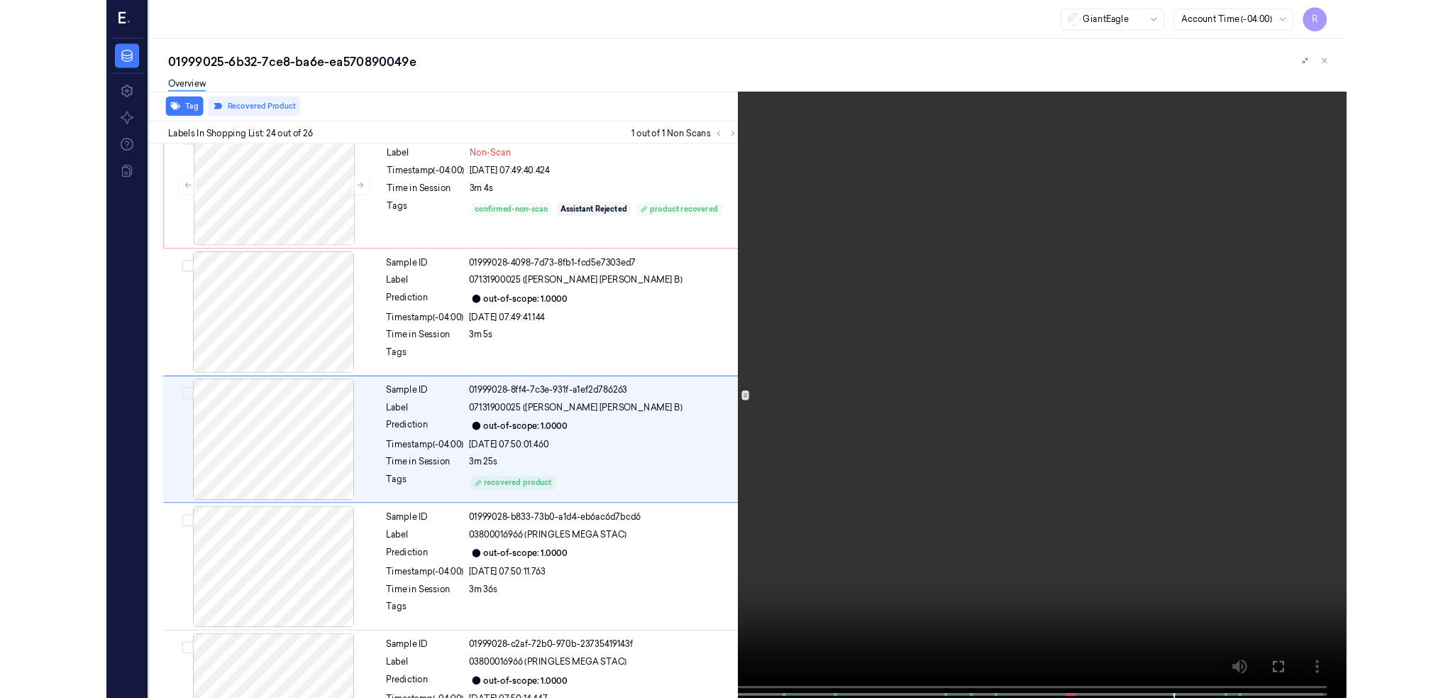
scroll to position [3178, 0]
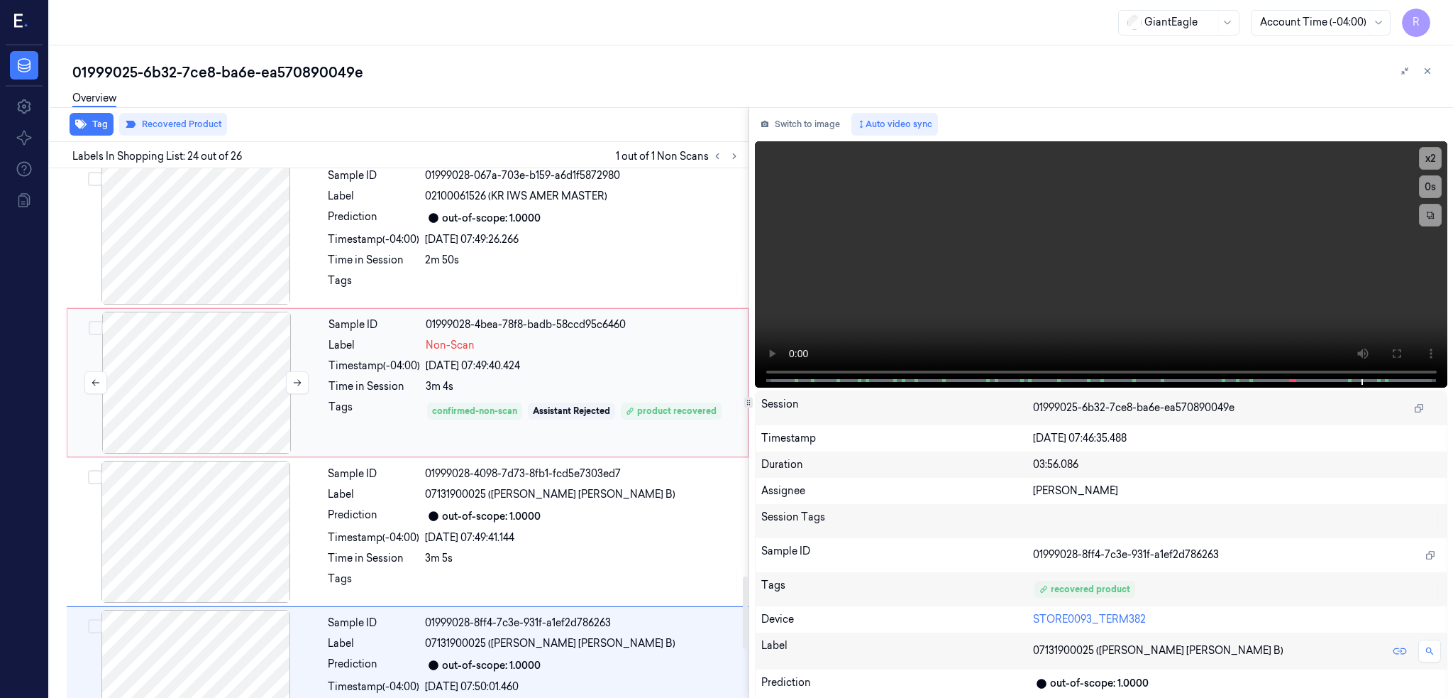
click at [211, 352] on div at bounding box center [196, 383] width 253 height 142
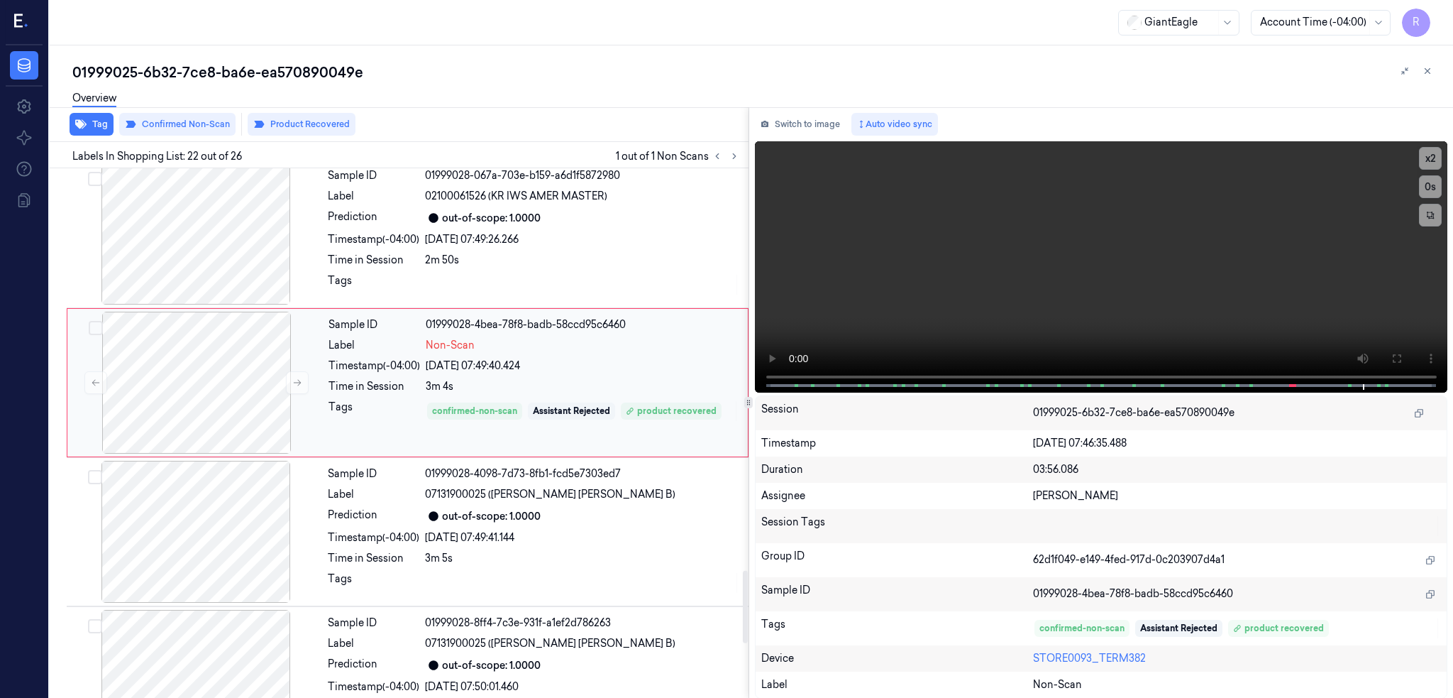
scroll to position [2939, 0]
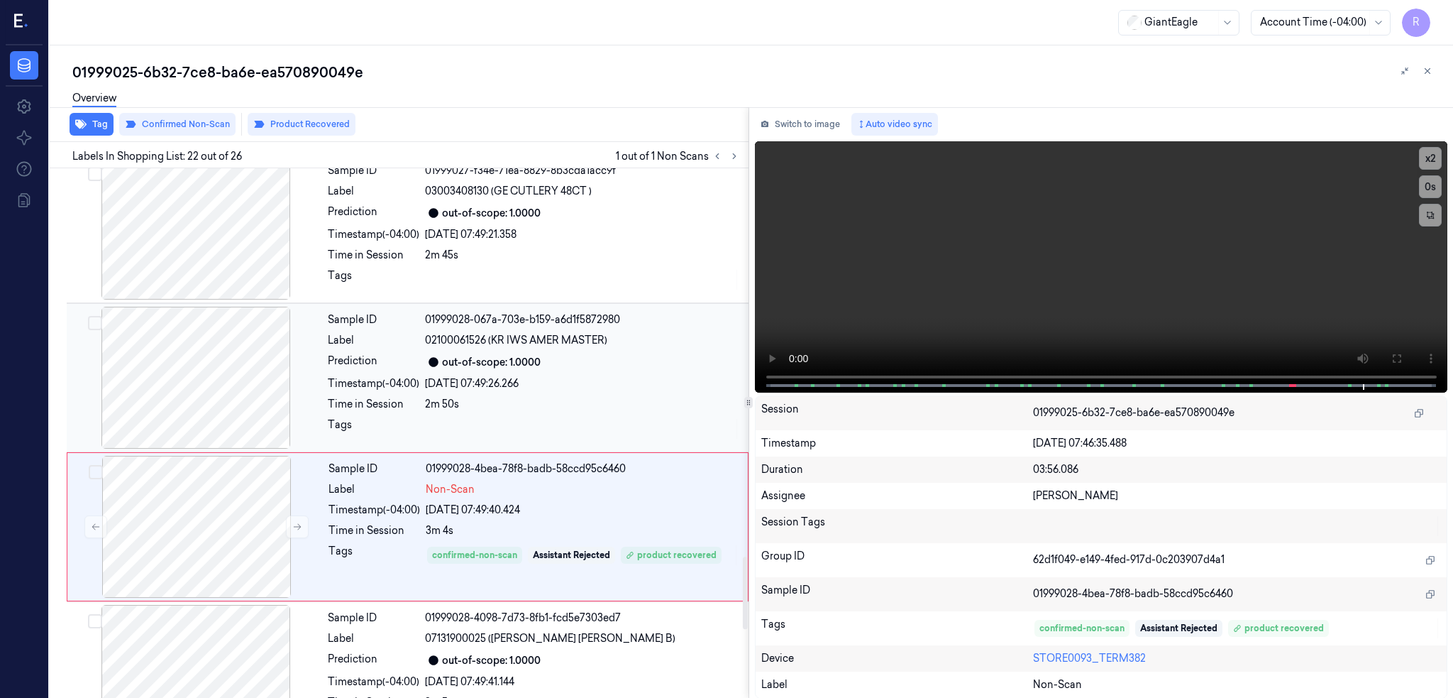
click at [216, 367] on div at bounding box center [196, 378] width 253 height 142
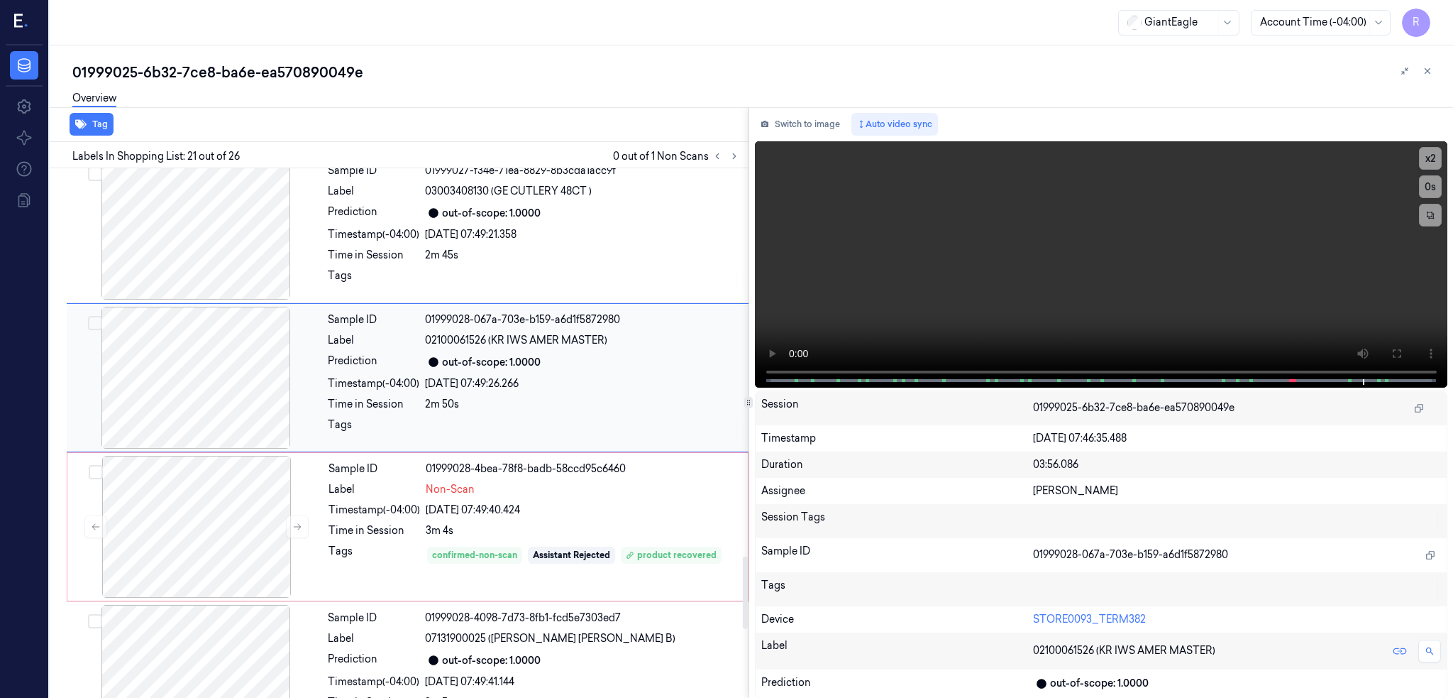
scroll to position [2790, 0]
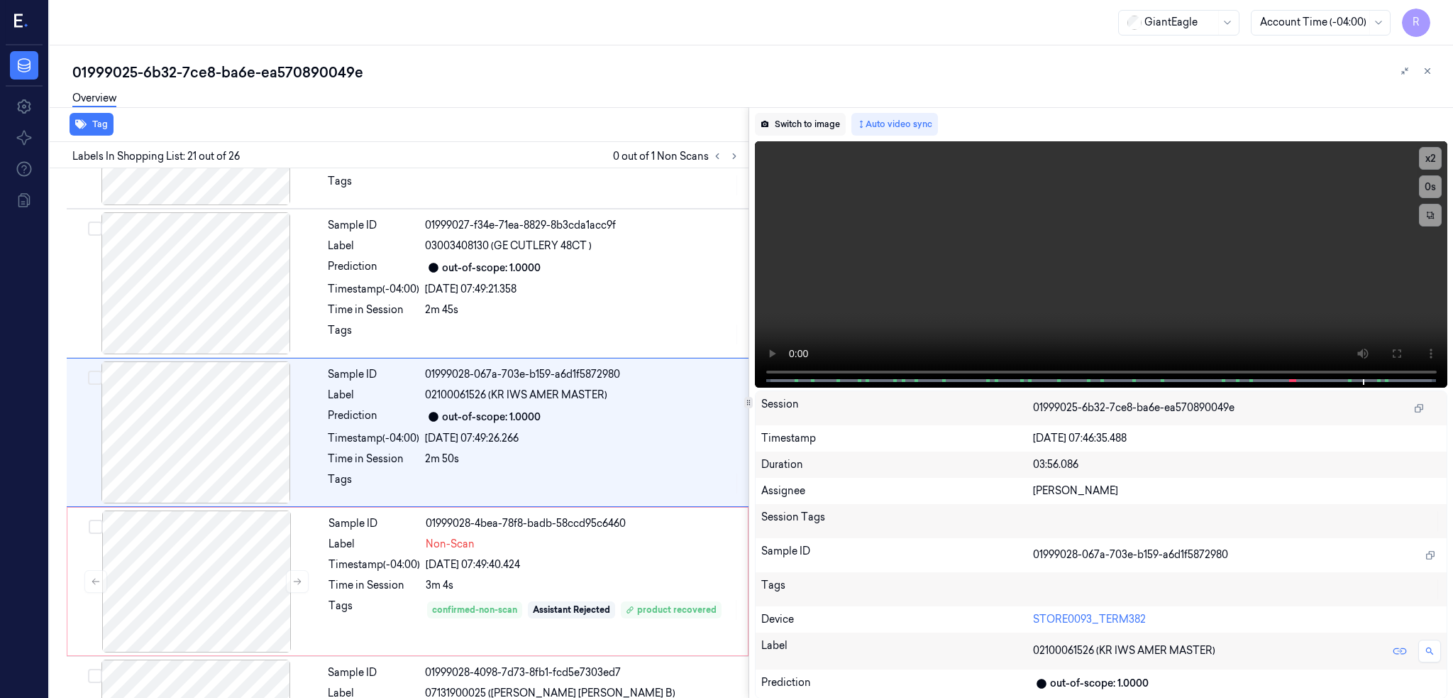
click at [803, 128] on button "Switch to image" at bounding box center [800, 124] width 91 height 23
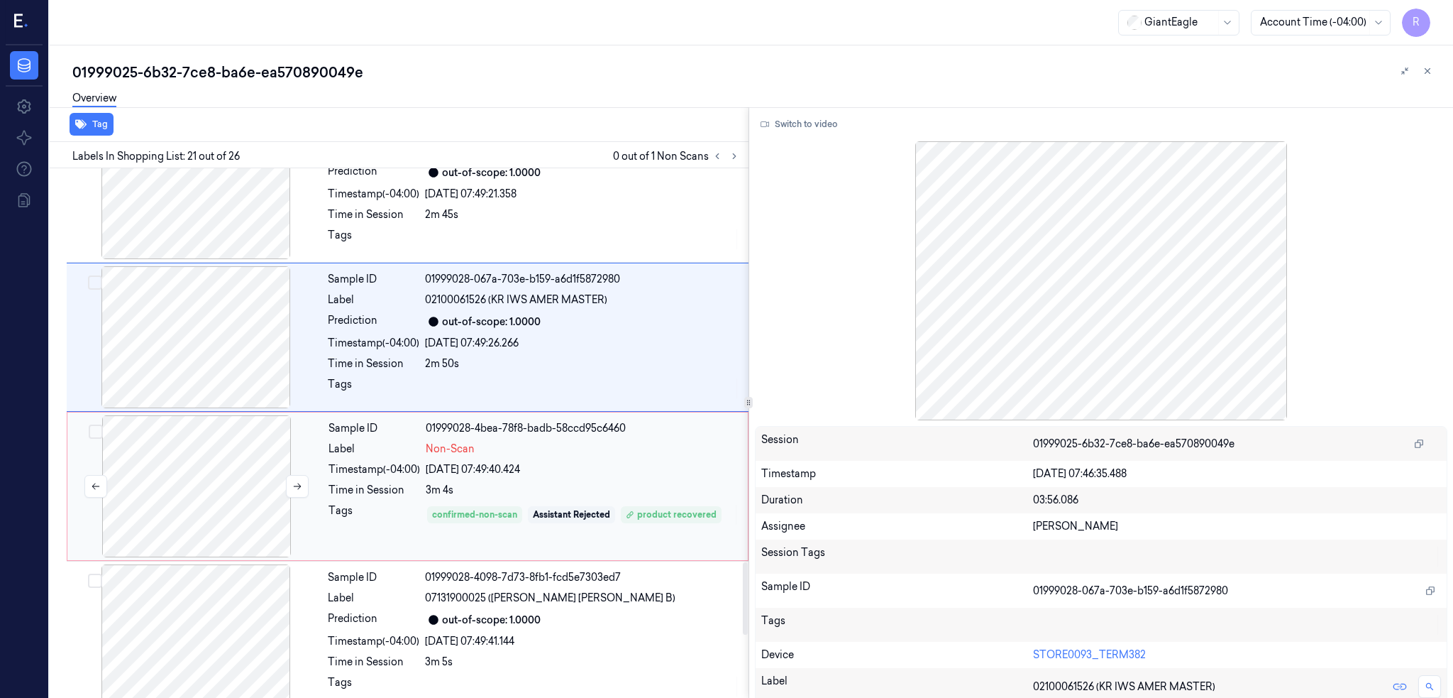
click at [254, 417] on div at bounding box center [196, 486] width 253 height 142
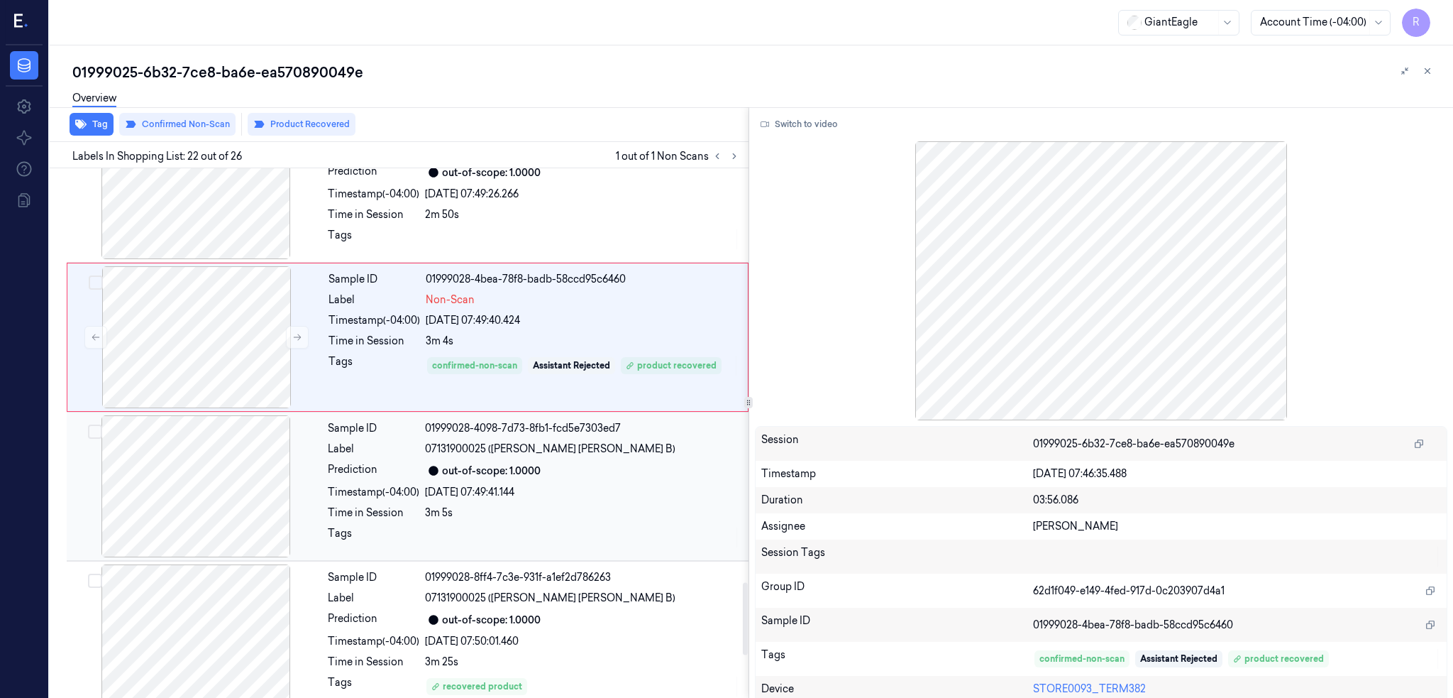
click at [205, 495] on div at bounding box center [196, 486] width 253 height 142
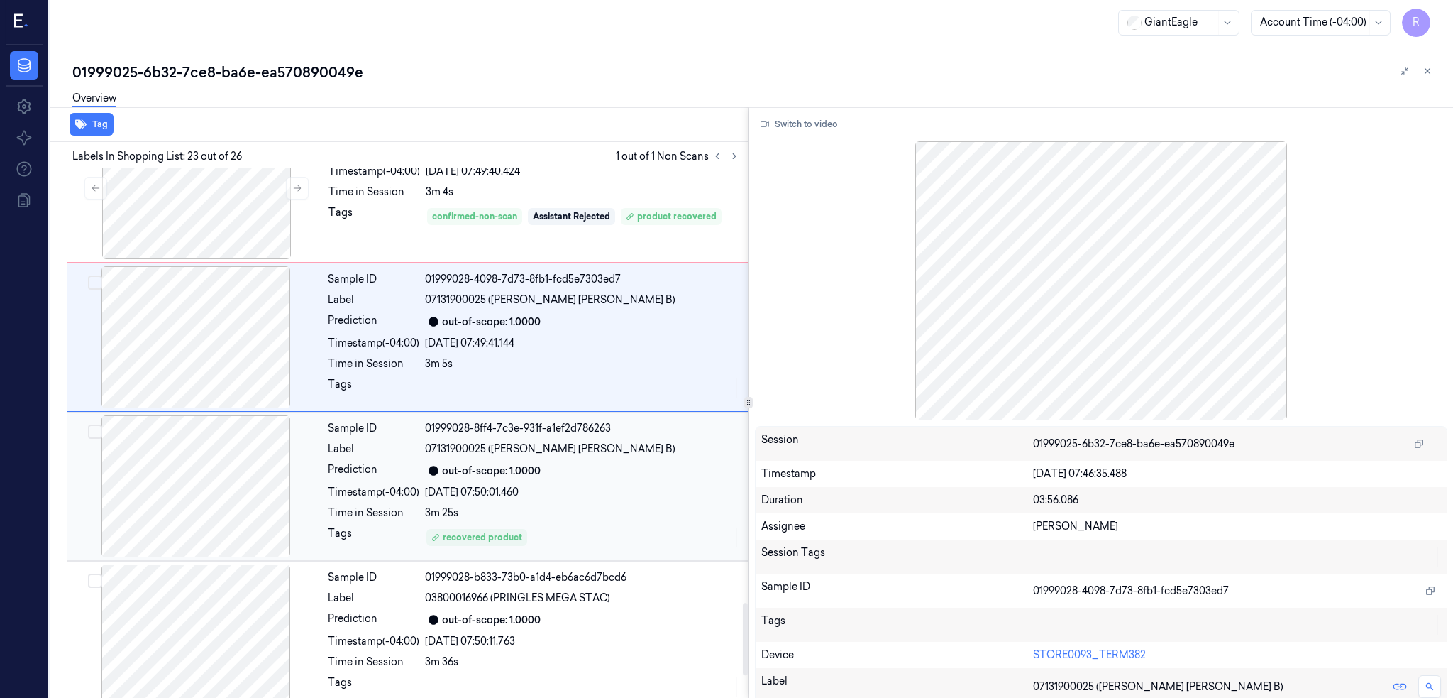
click at [205, 506] on div at bounding box center [196, 486] width 253 height 142
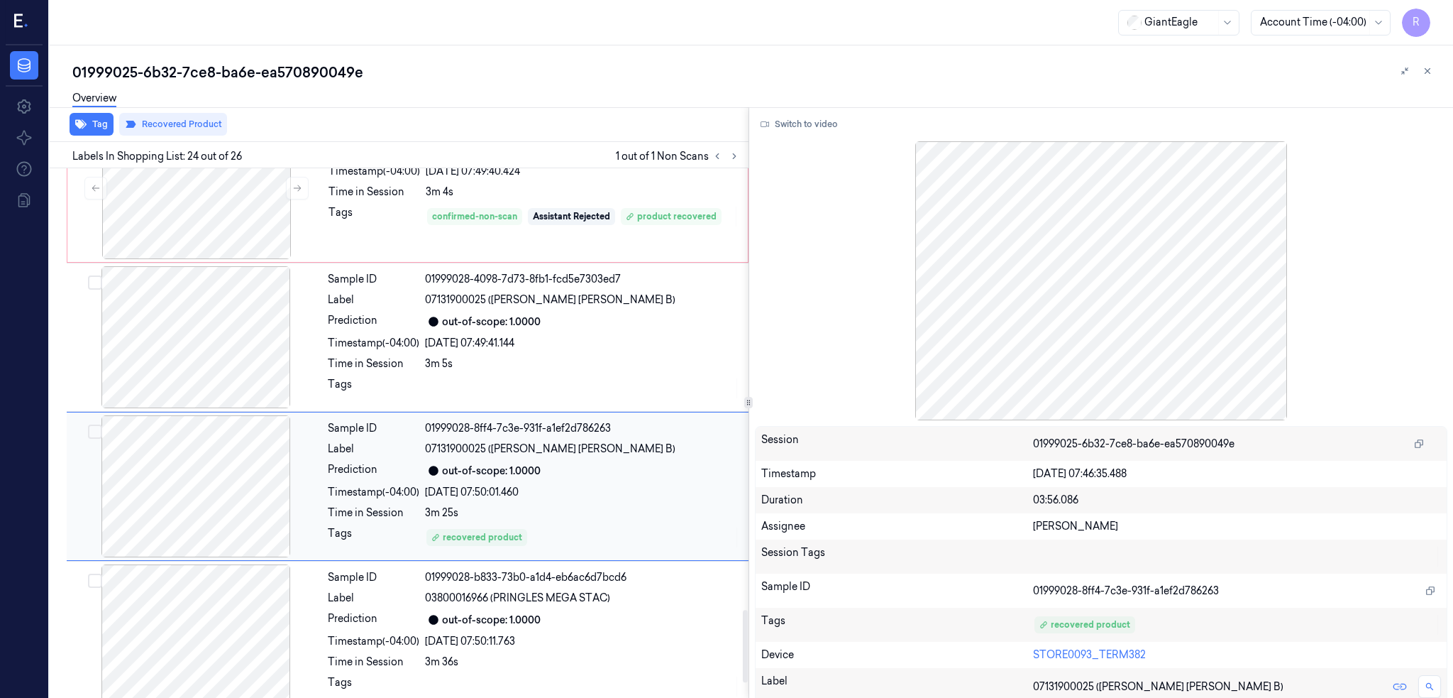
scroll to position [3238, 0]
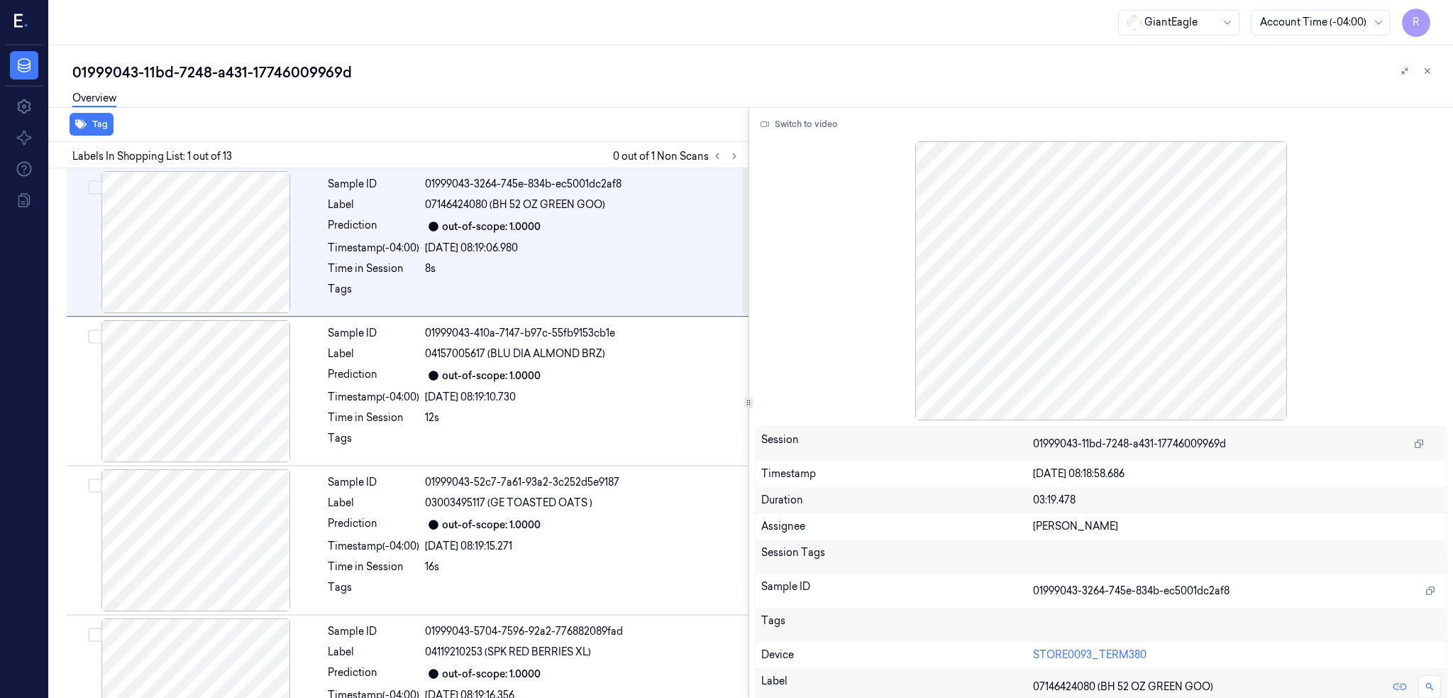
click at [281, 66] on div "01999043-11bd-7248-a431-17746009969d" at bounding box center [757, 72] width 1370 height 20
copy div "17746009969d"
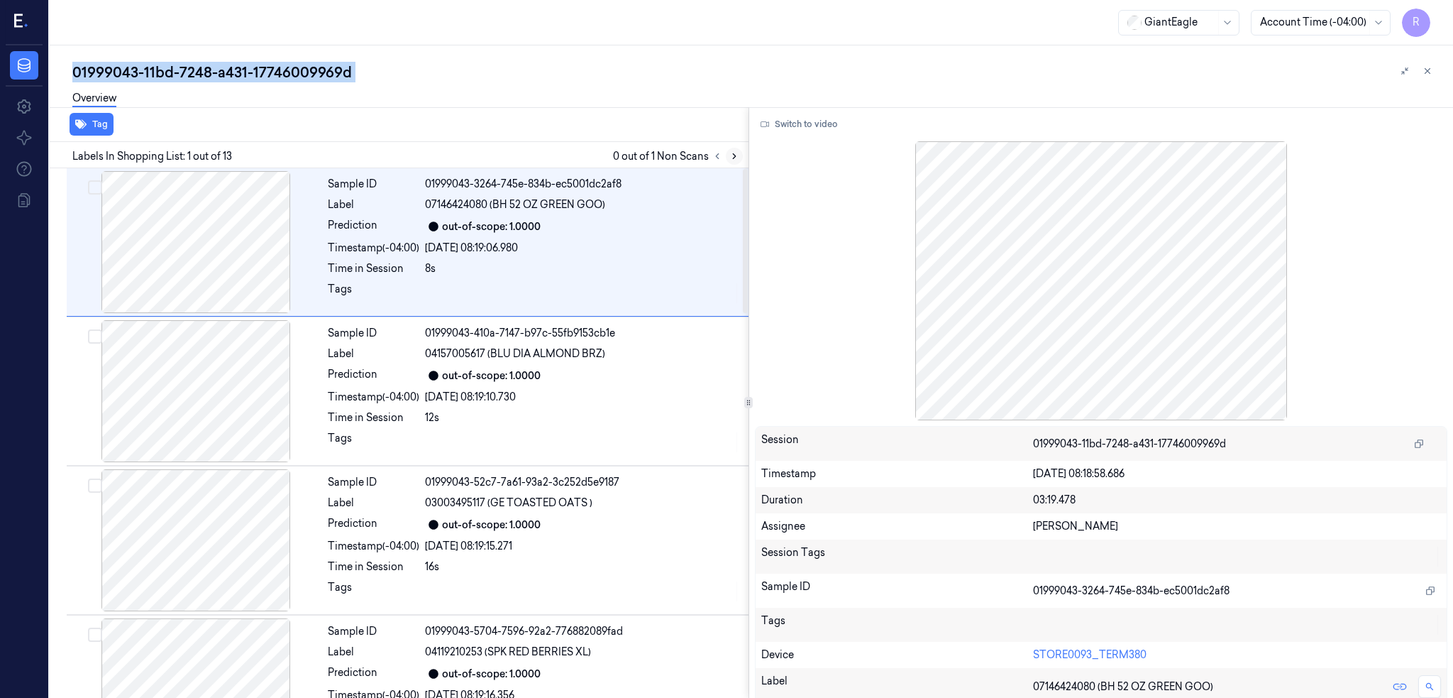
click at [739, 156] on icon at bounding box center [735, 156] width 10 height 10
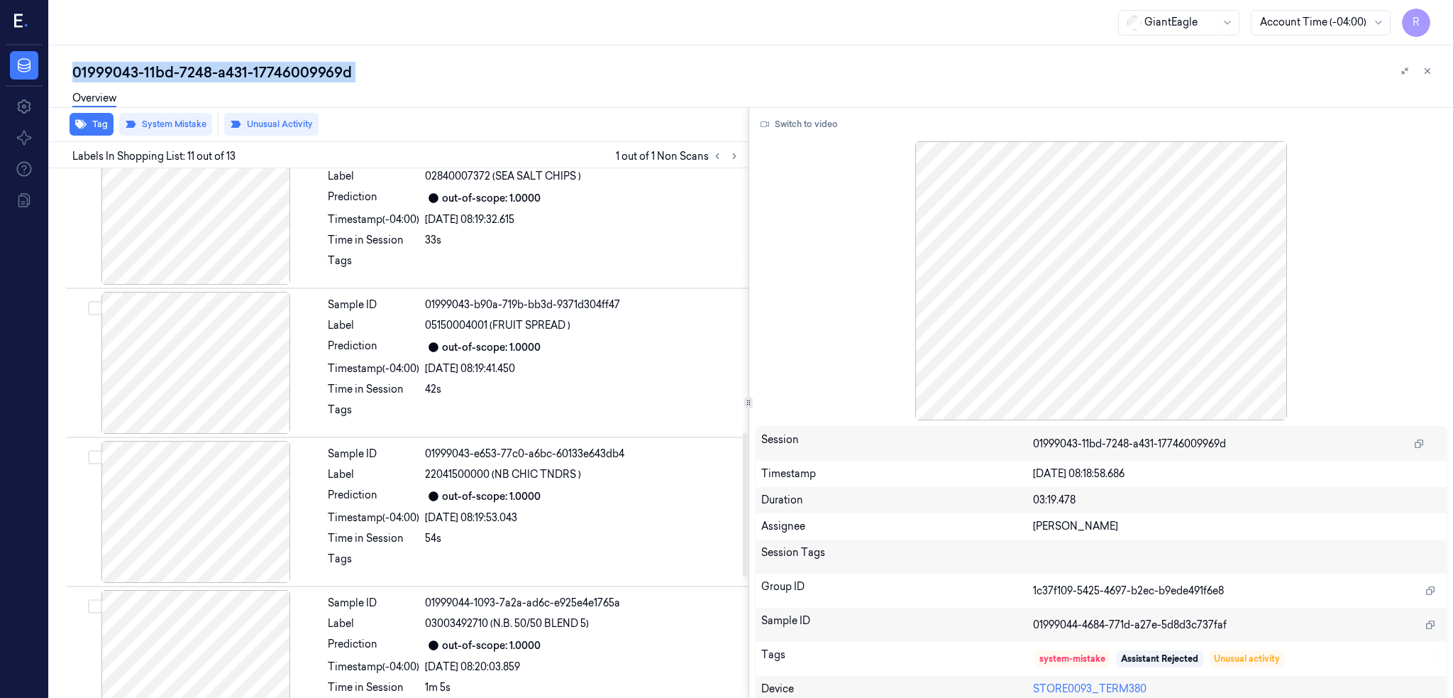
scroll to position [921, 0]
click at [749, 143] on div "Labels In Shopping List: 11 out of 13 1 out of 1 Non Scans" at bounding box center [396, 155] width 705 height 26
click at [739, 152] on icon at bounding box center [735, 156] width 10 height 10
click at [739, 156] on icon at bounding box center [735, 156] width 10 height 10
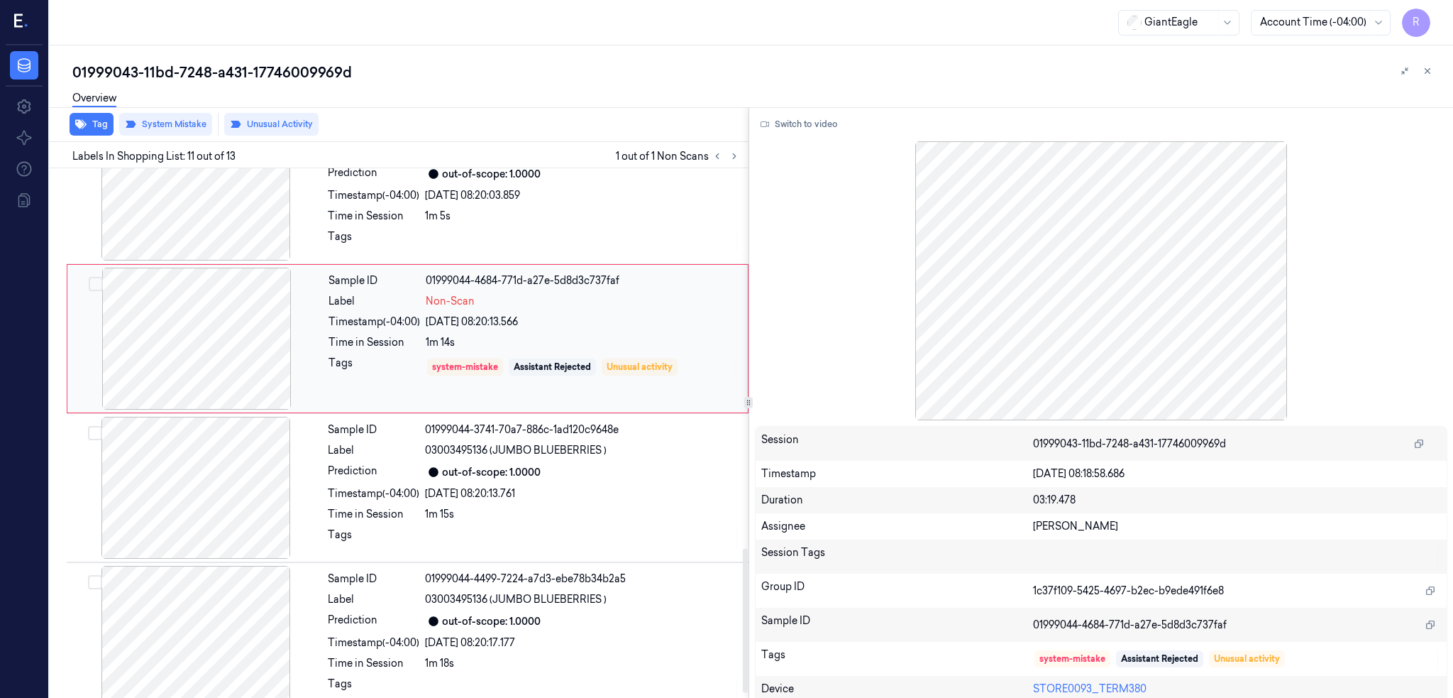
click at [222, 353] on div at bounding box center [196, 339] width 253 height 142
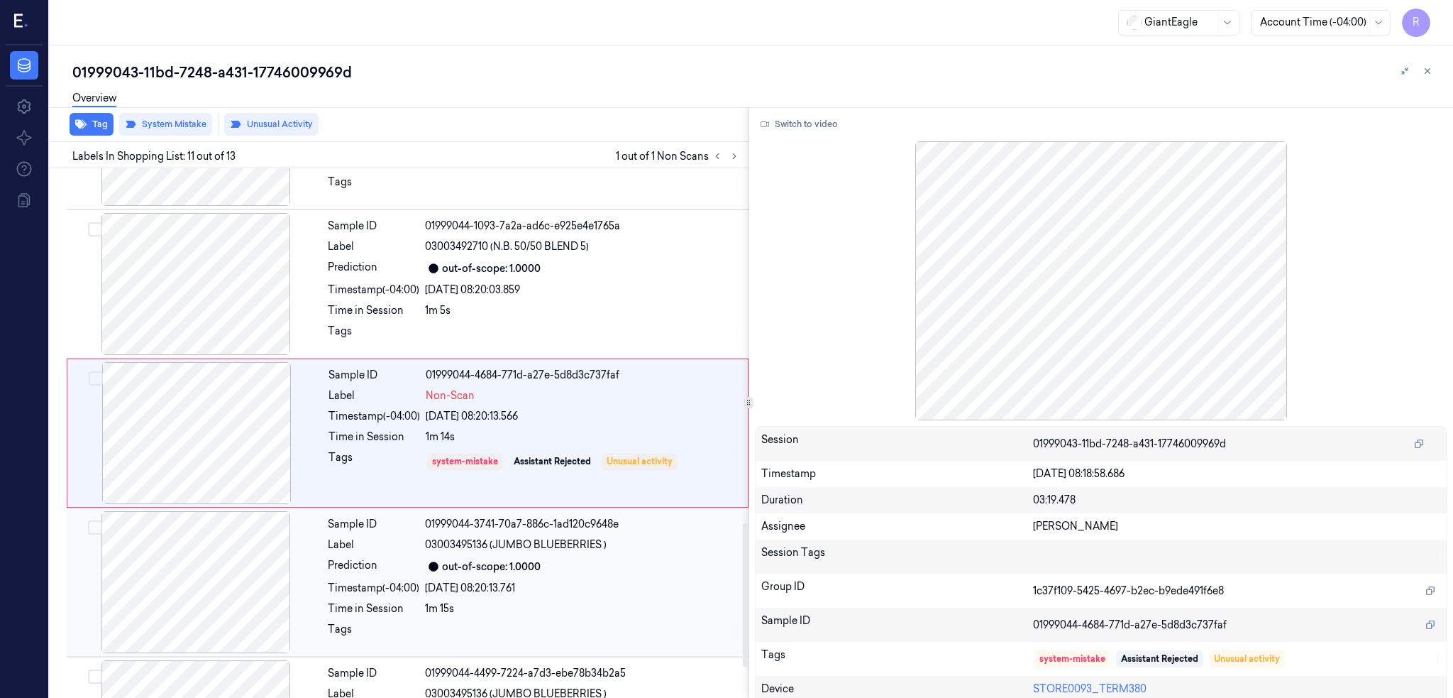
click at [208, 561] on div at bounding box center [196, 582] width 253 height 142
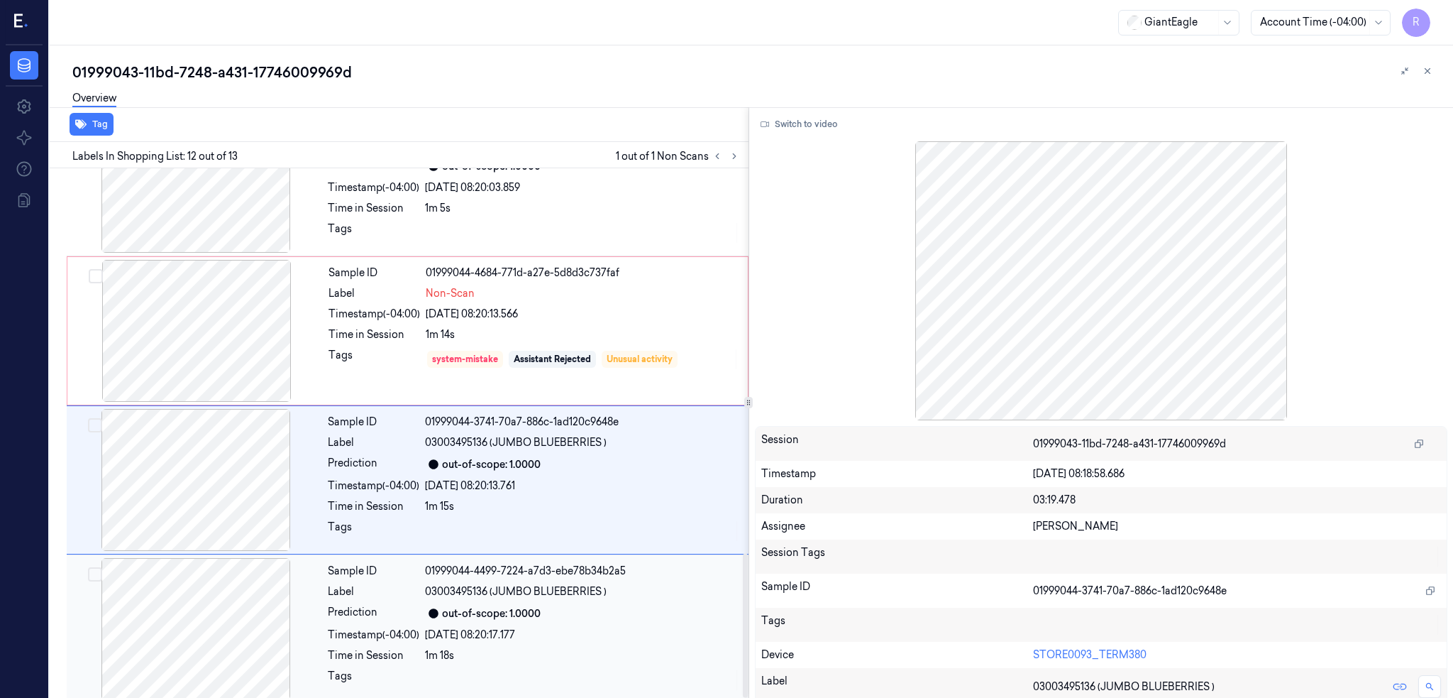
scroll to position [1412, 0]
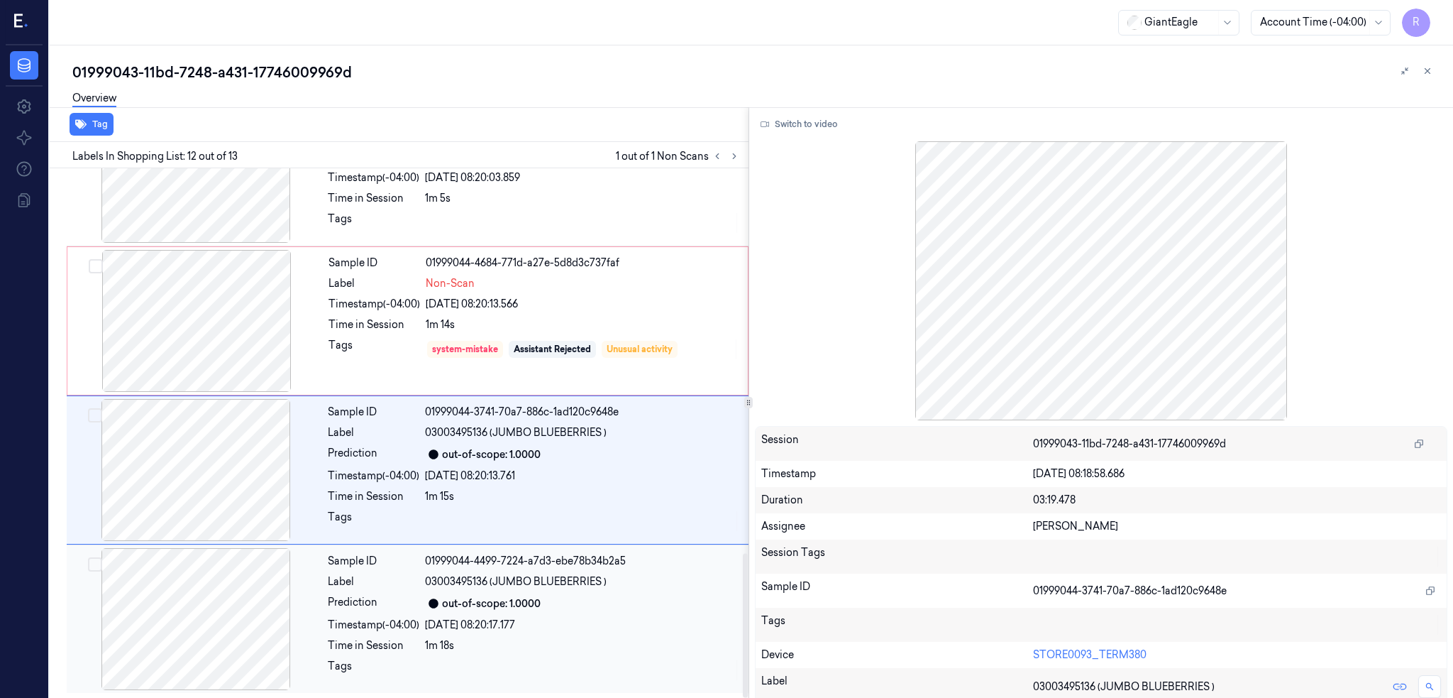
click at [208, 623] on div at bounding box center [196, 619] width 253 height 142
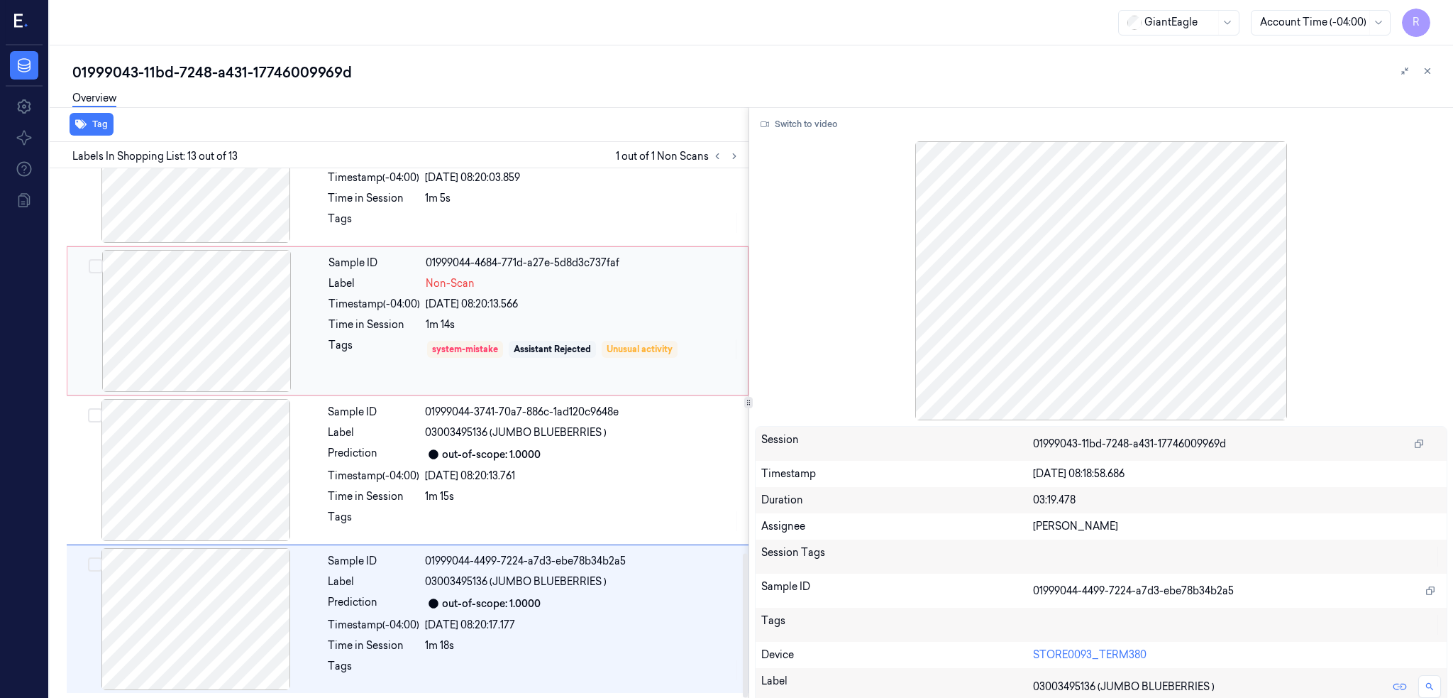
click at [211, 323] on div at bounding box center [196, 321] width 253 height 142
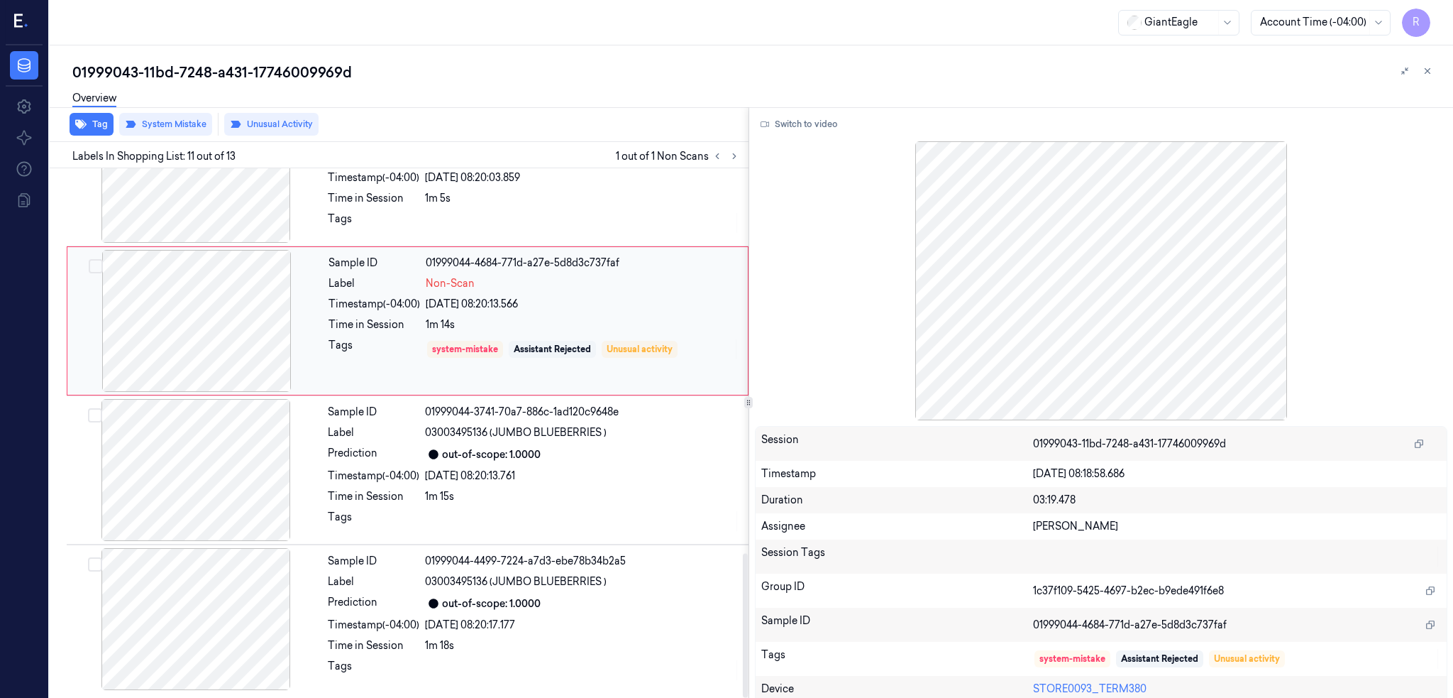
scroll to position [1299, 0]
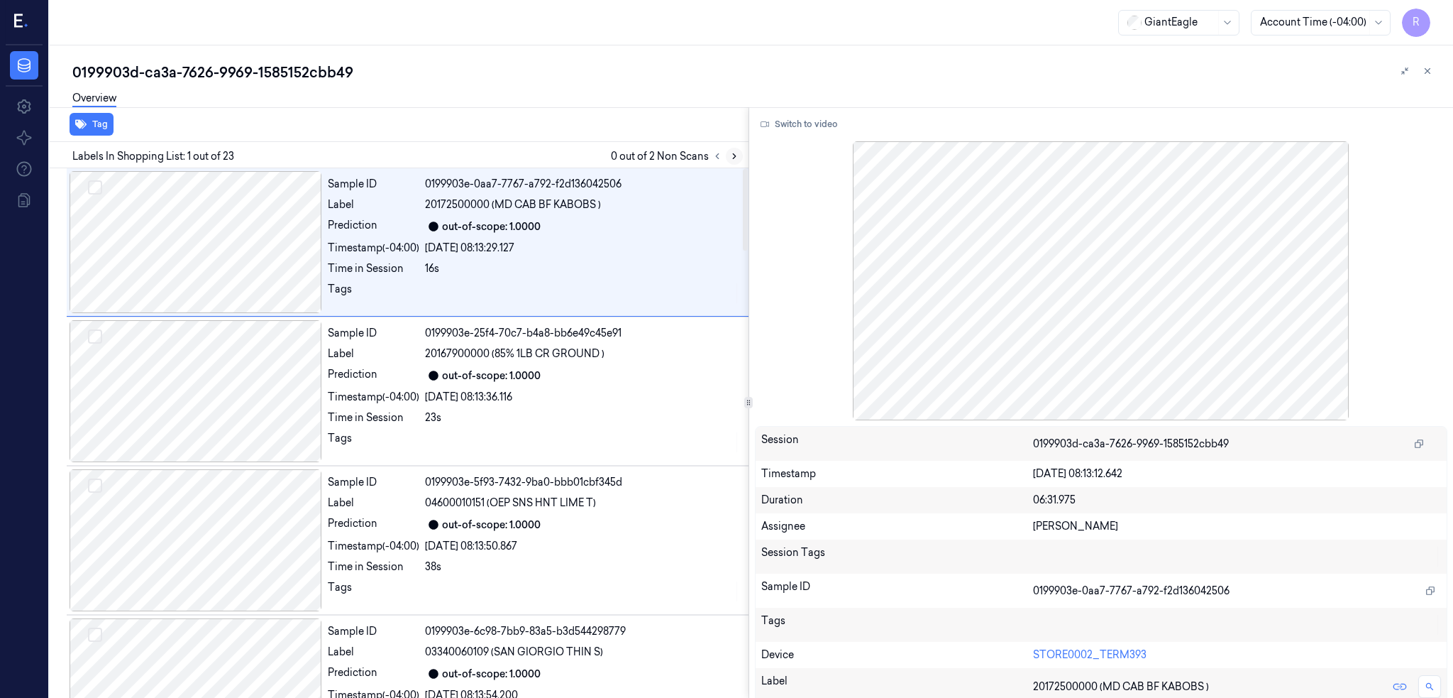
click at [739, 159] on icon at bounding box center [735, 156] width 10 height 10
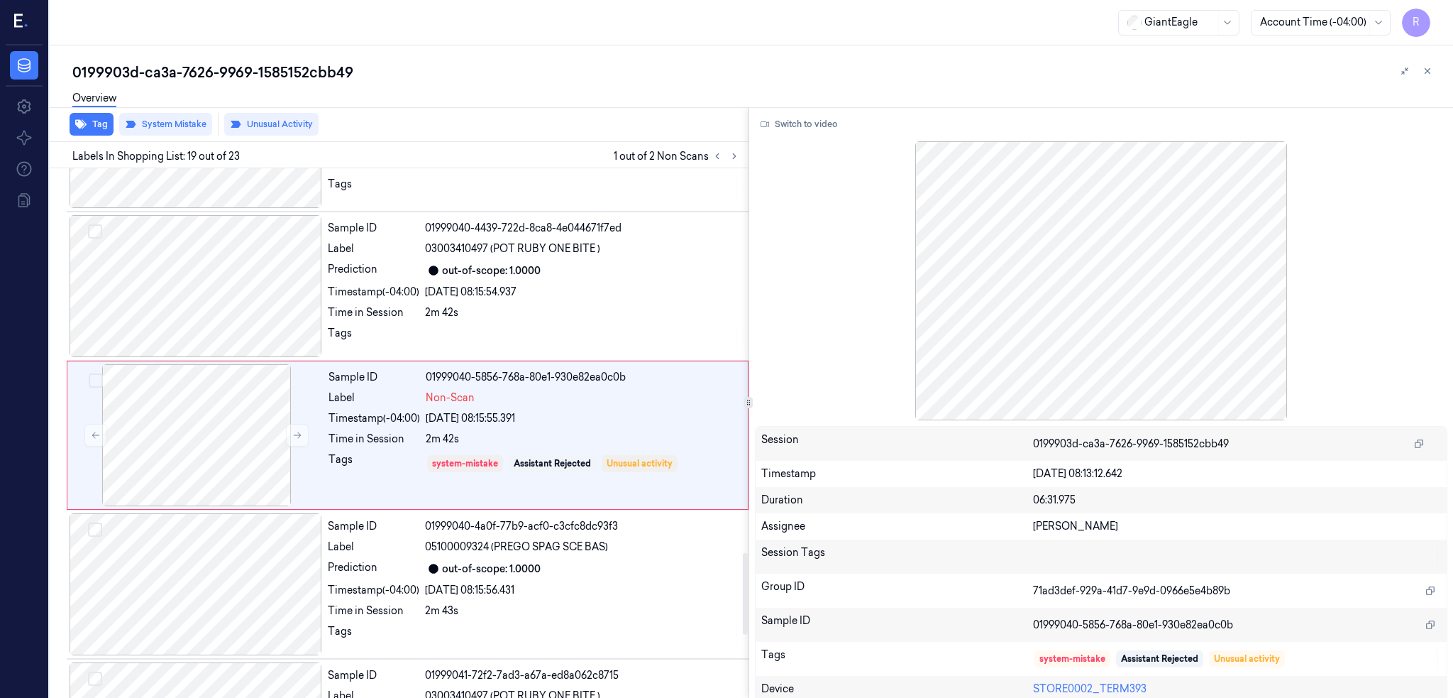
scroll to position [2492, 0]
click at [189, 443] on div at bounding box center [196, 432] width 253 height 142
click at [196, 294] on div at bounding box center [196, 283] width 253 height 142
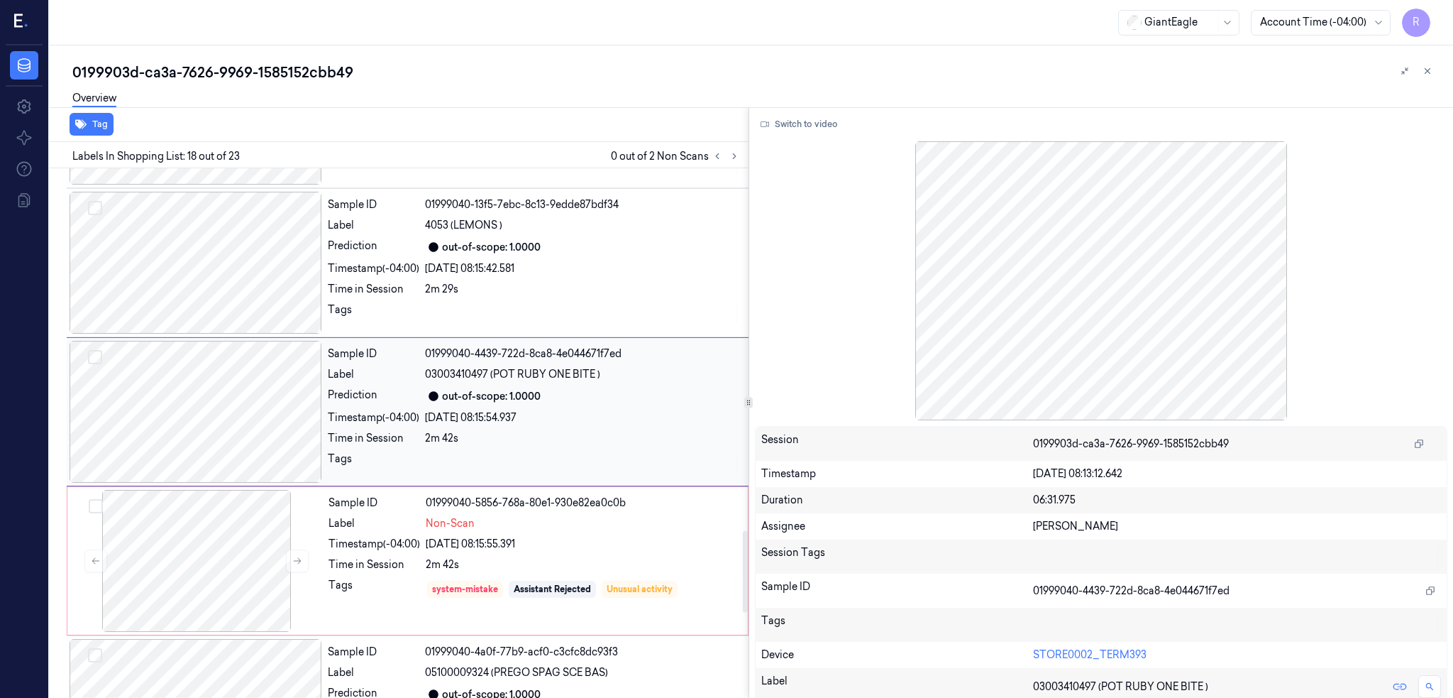
scroll to position [2343, 0]
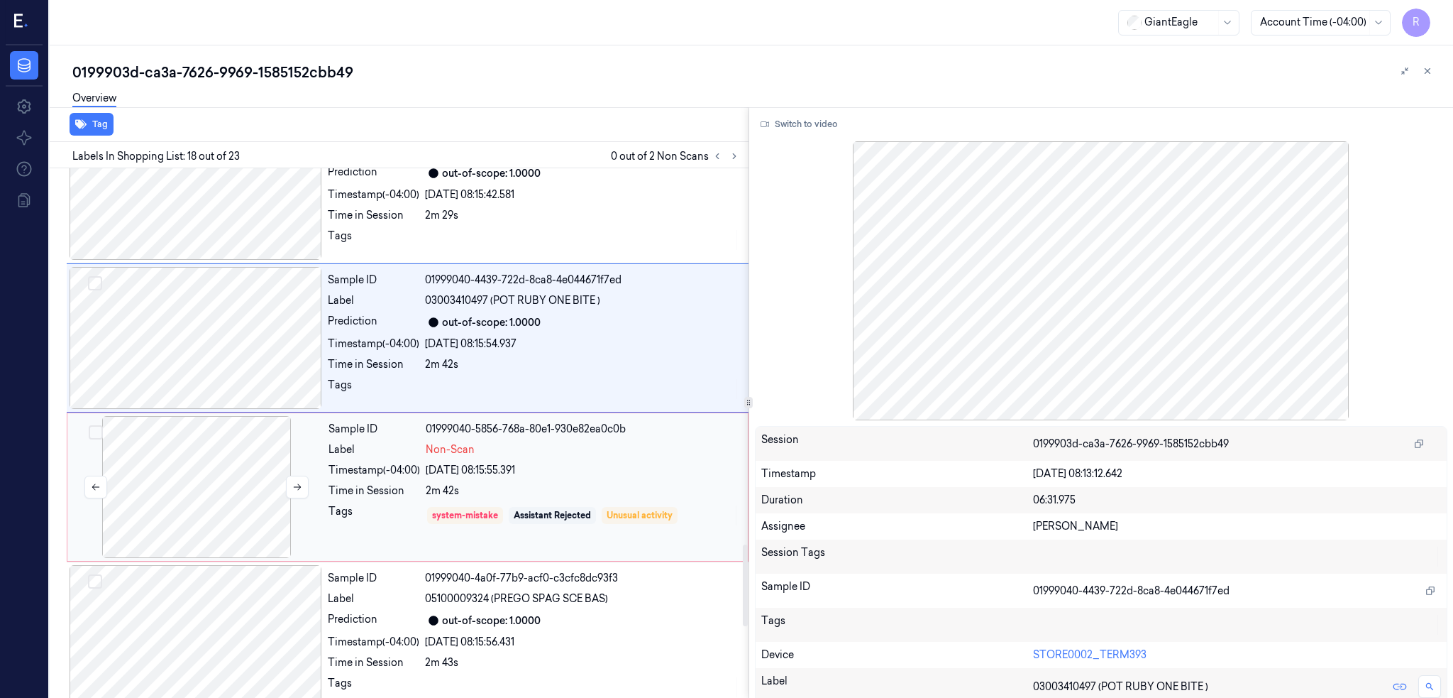
click at [163, 461] on div at bounding box center [196, 487] width 253 height 142
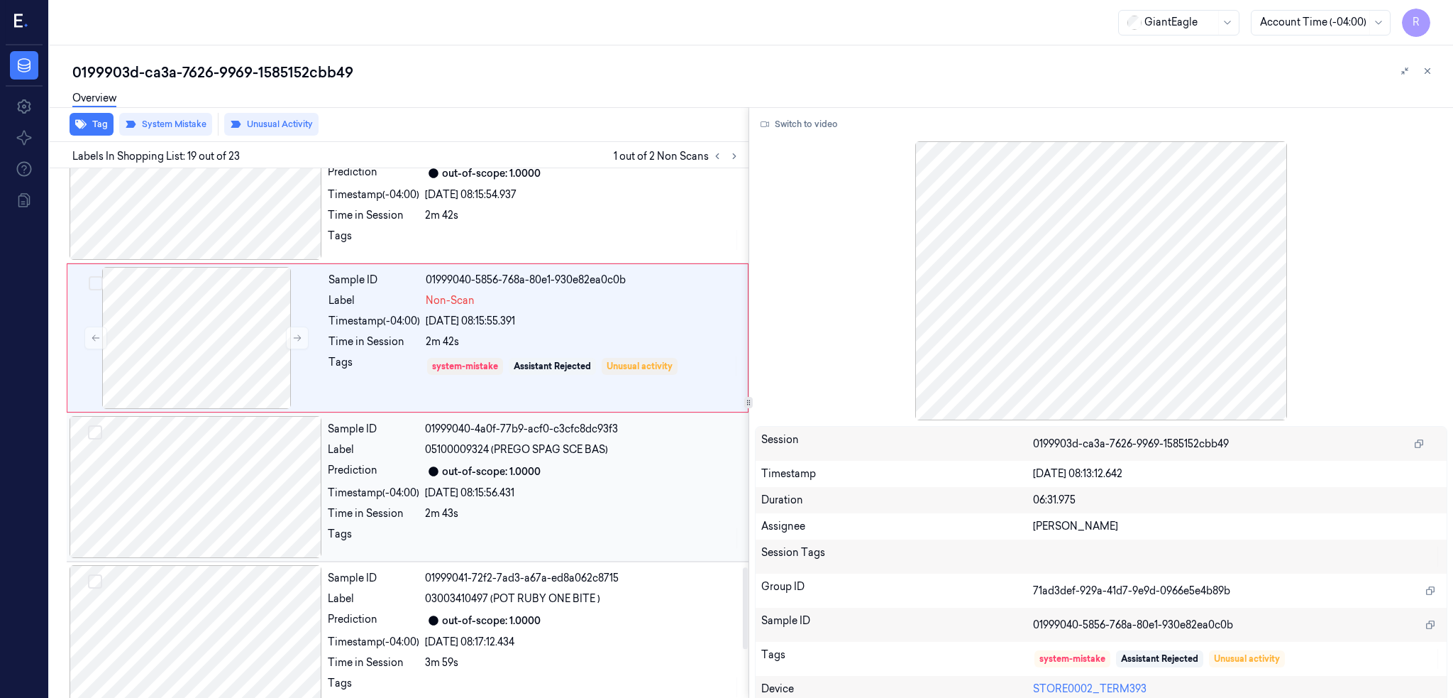
click at [197, 485] on div at bounding box center [196, 487] width 253 height 142
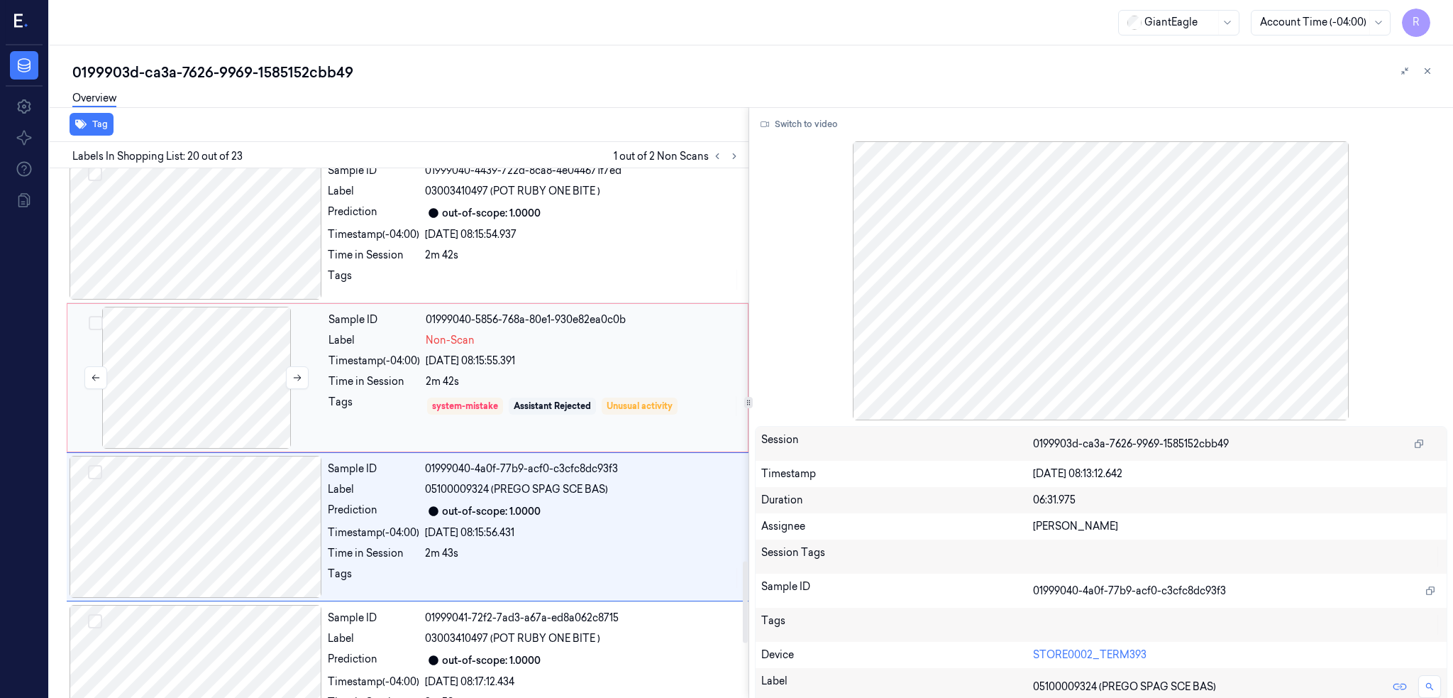
click at [207, 366] on div at bounding box center [196, 378] width 253 height 142
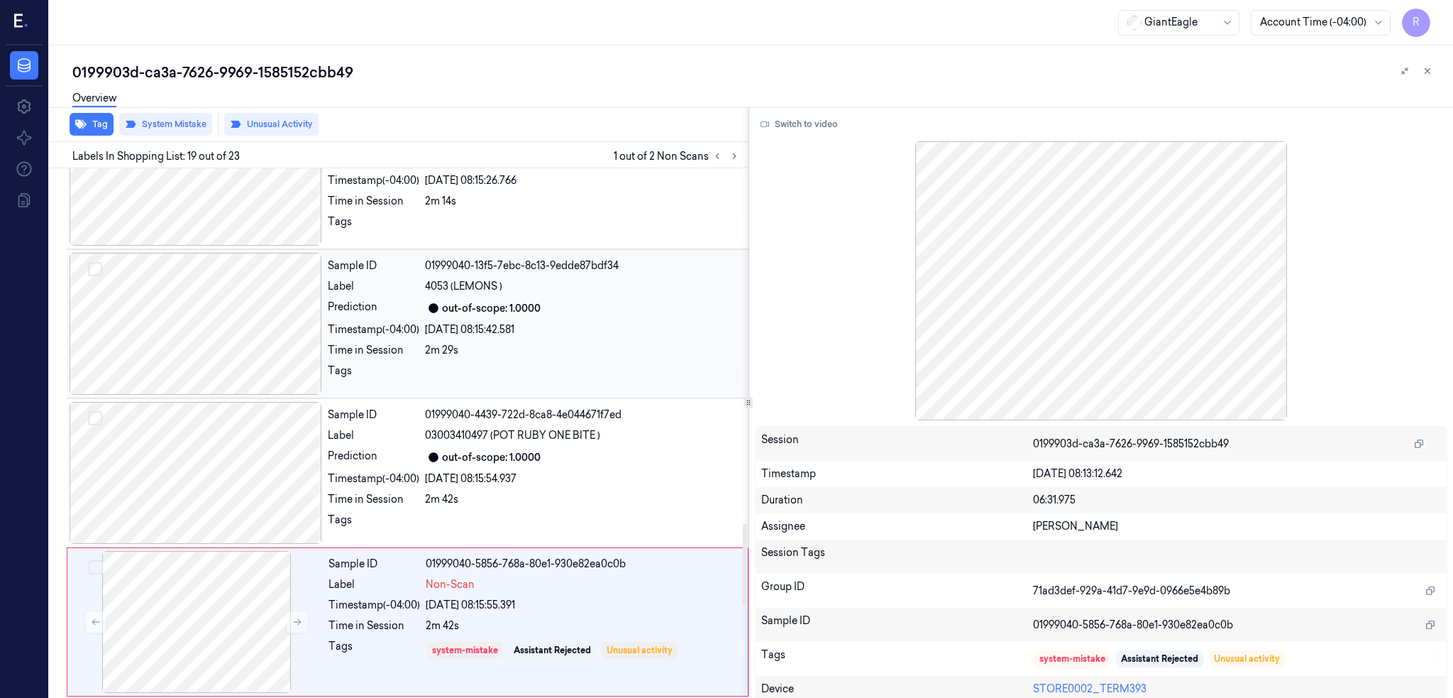
click at [217, 355] on div at bounding box center [196, 324] width 253 height 142
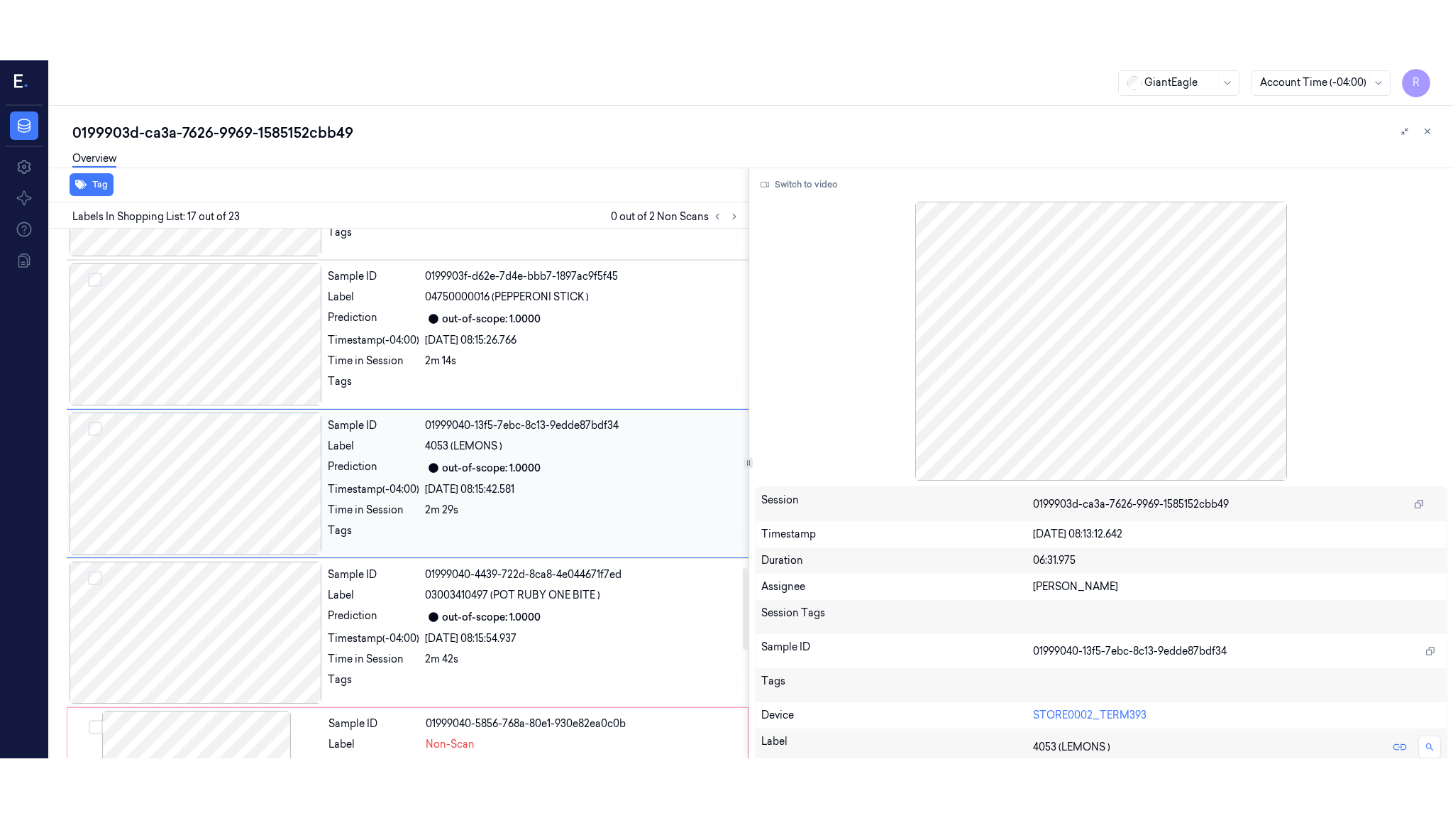
scroll to position [2194, 0]
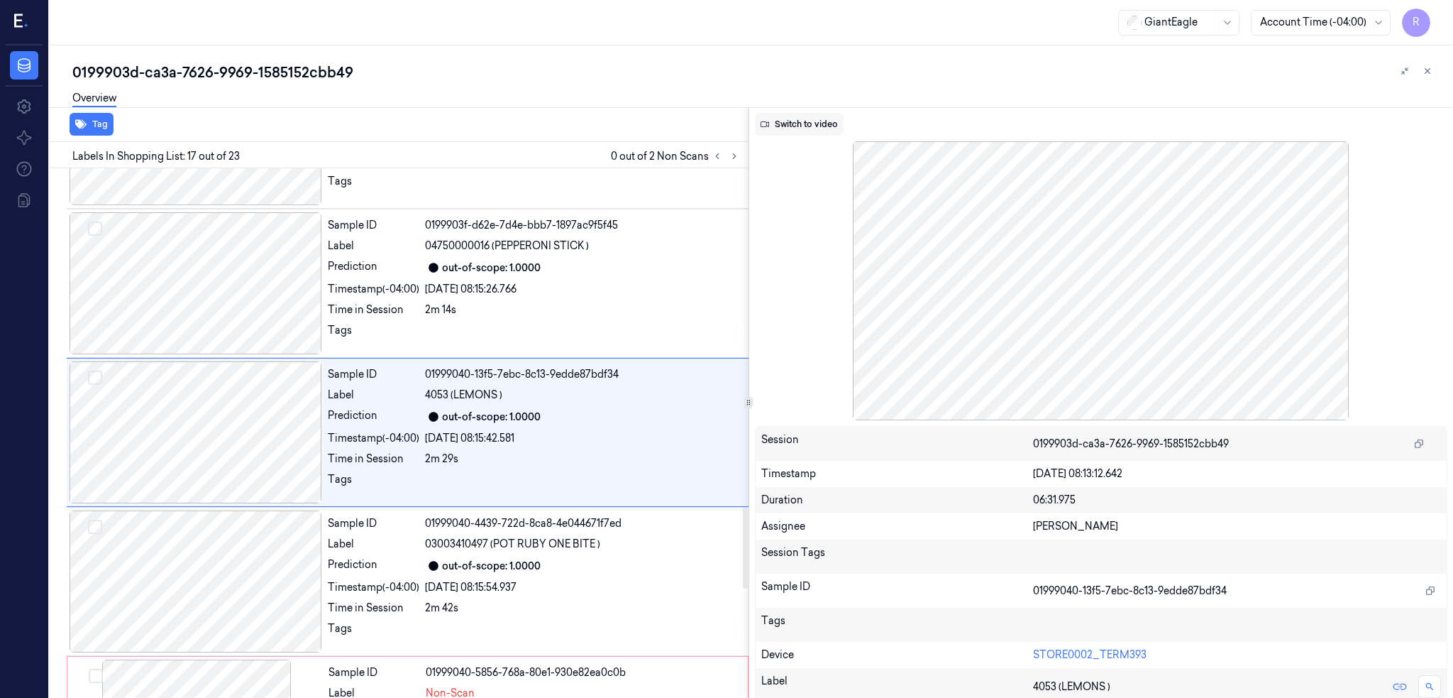
click at [813, 124] on button "Switch to video" at bounding box center [799, 124] width 89 height 23
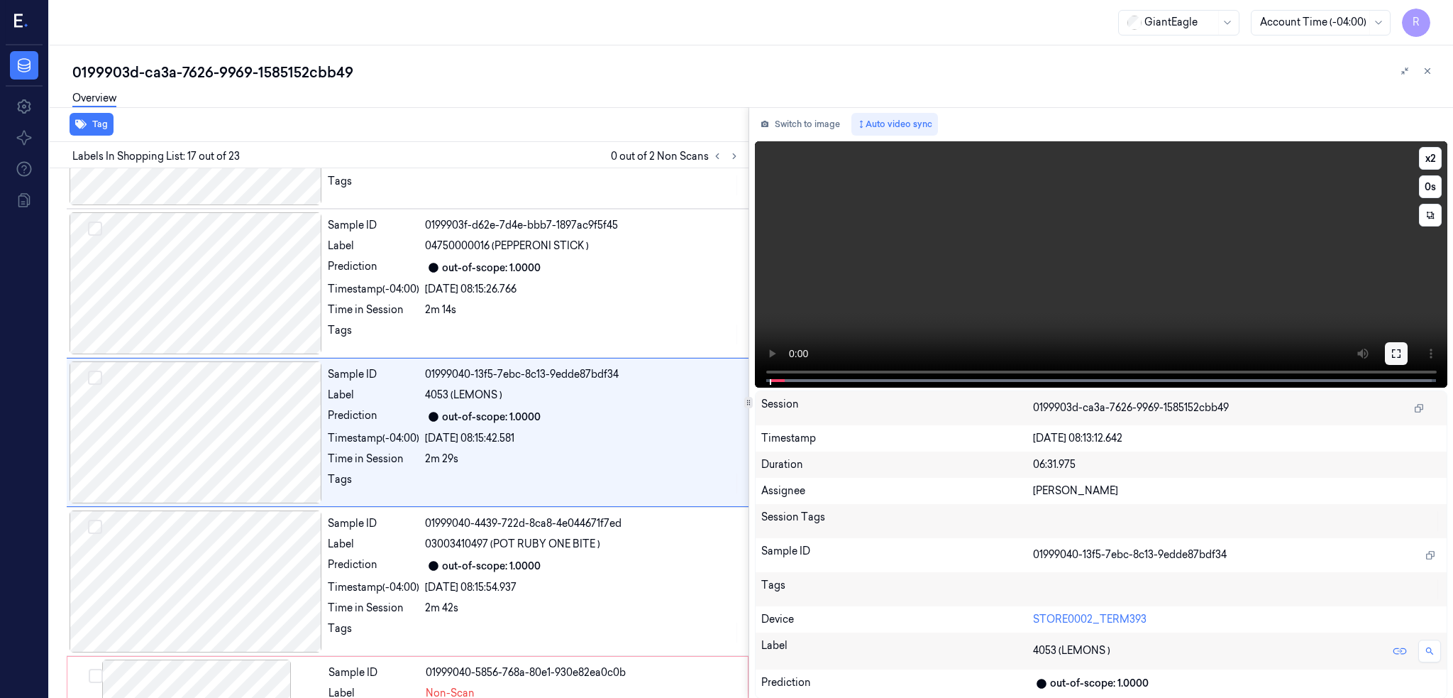
click at [1402, 351] on icon at bounding box center [1396, 353] width 11 height 11
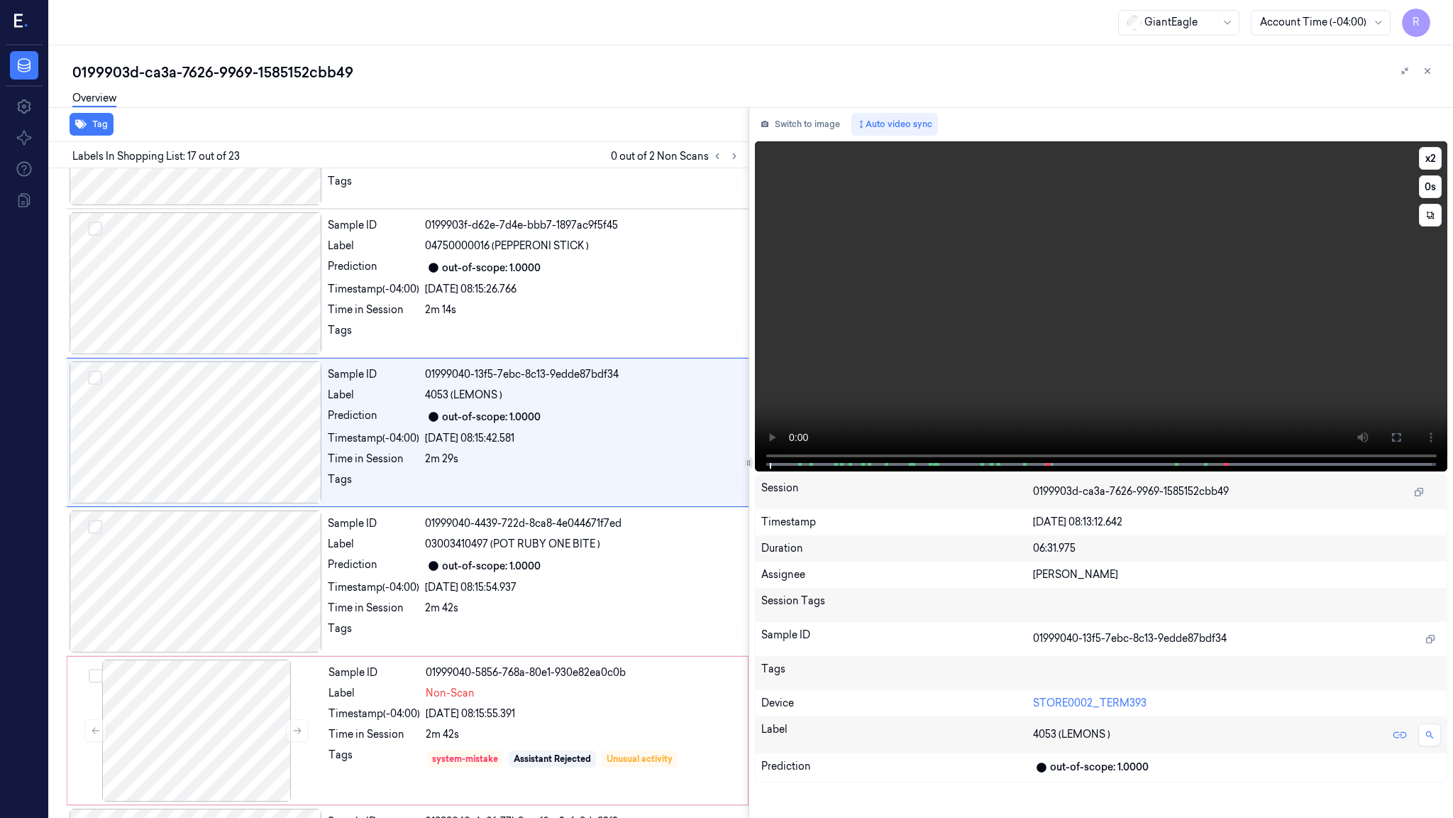
scroll to position [2135, 0]
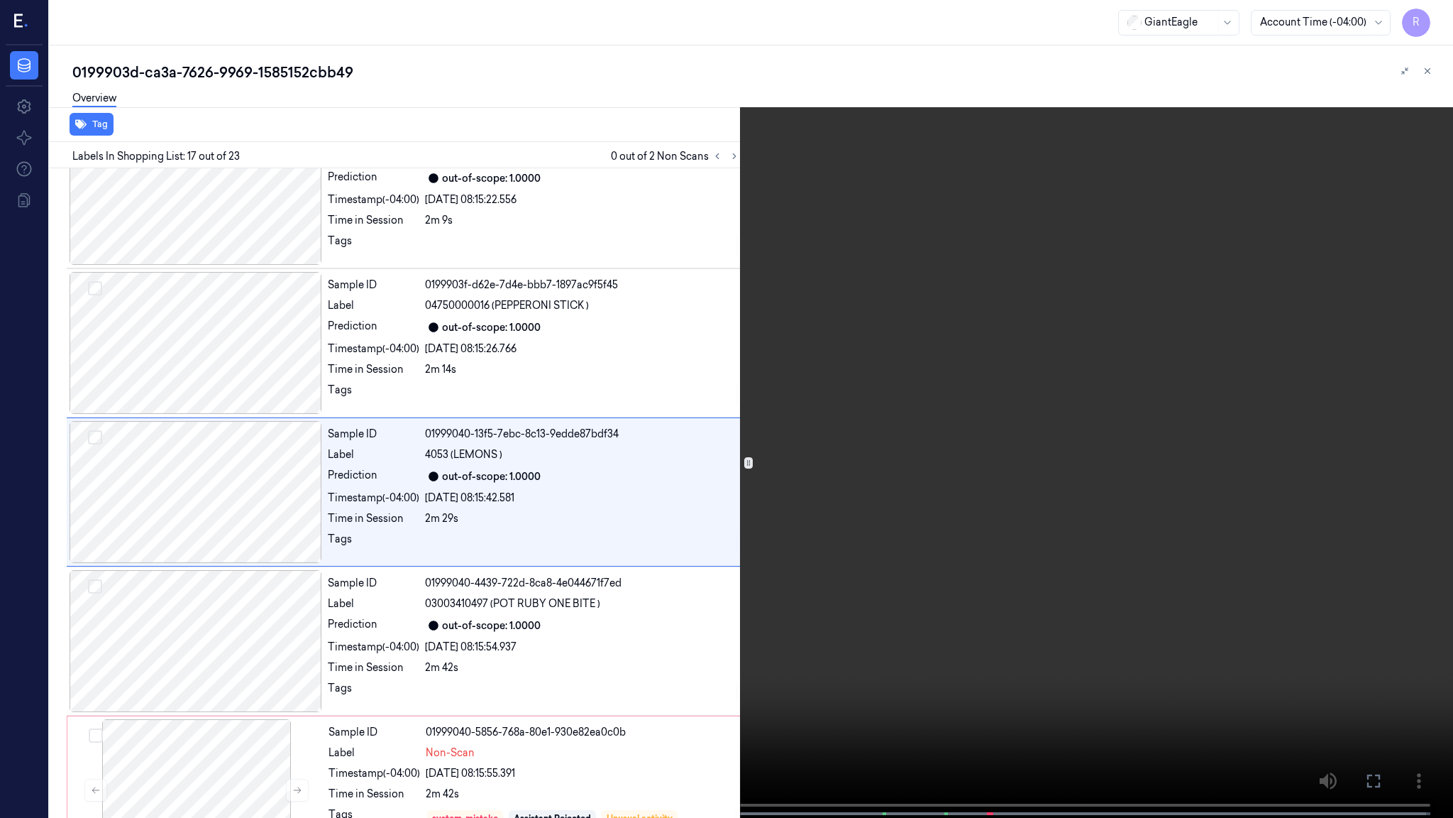
click at [871, 488] on video at bounding box center [726, 410] width 1453 height 820
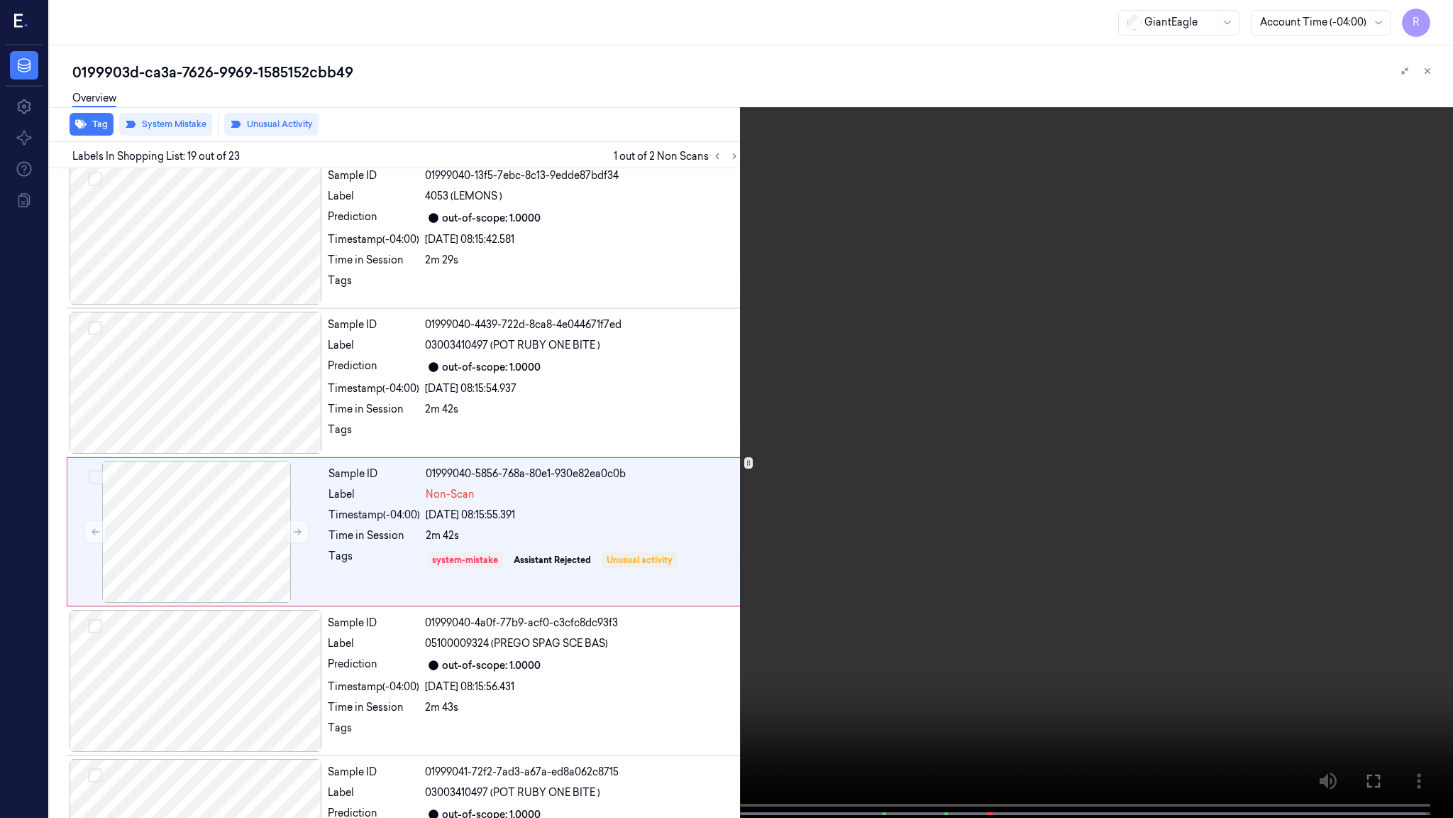
scroll to position [2433, 0]
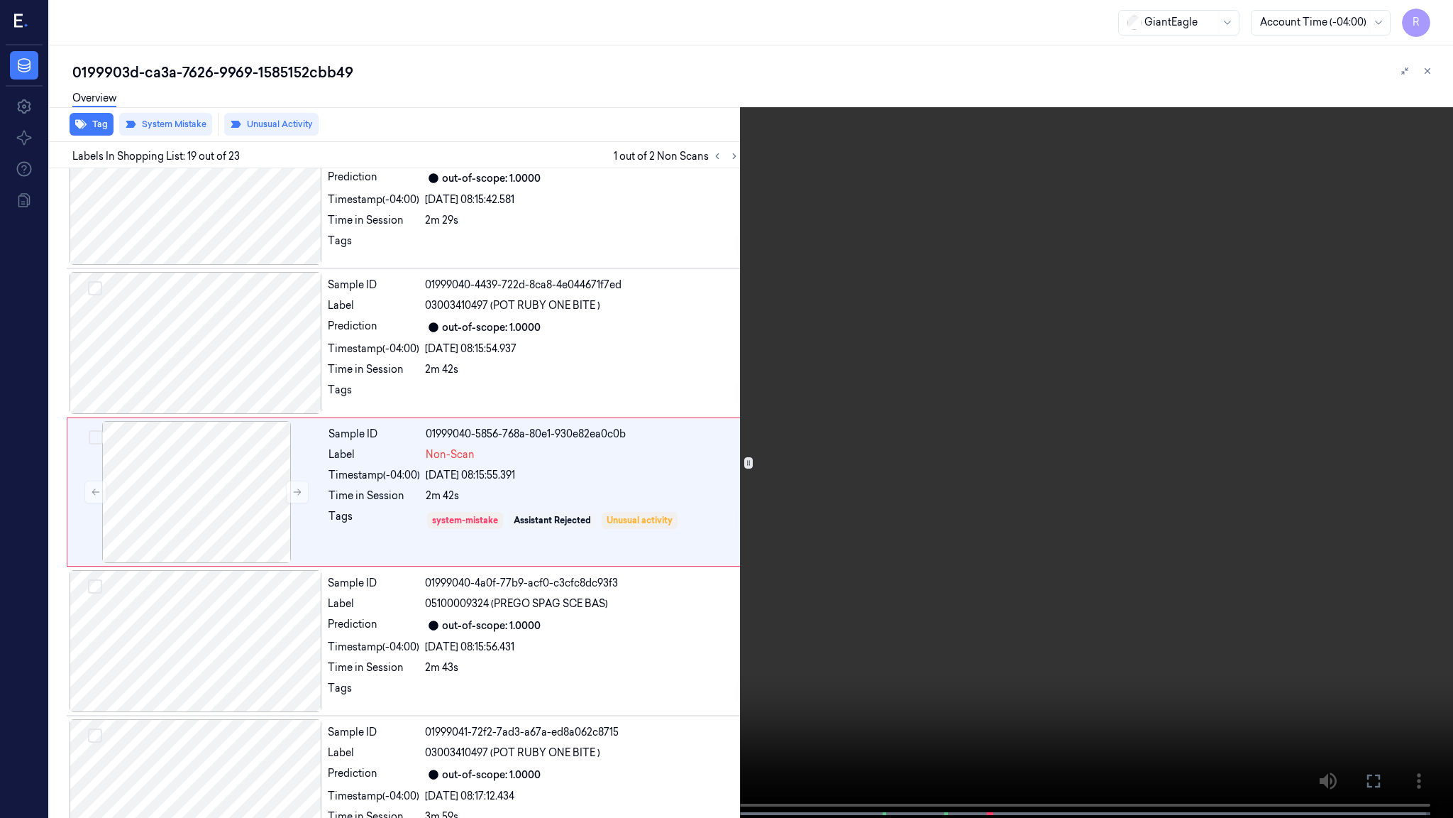
click at [915, 641] on video at bounding box center [726, 410] width 1453 height 820
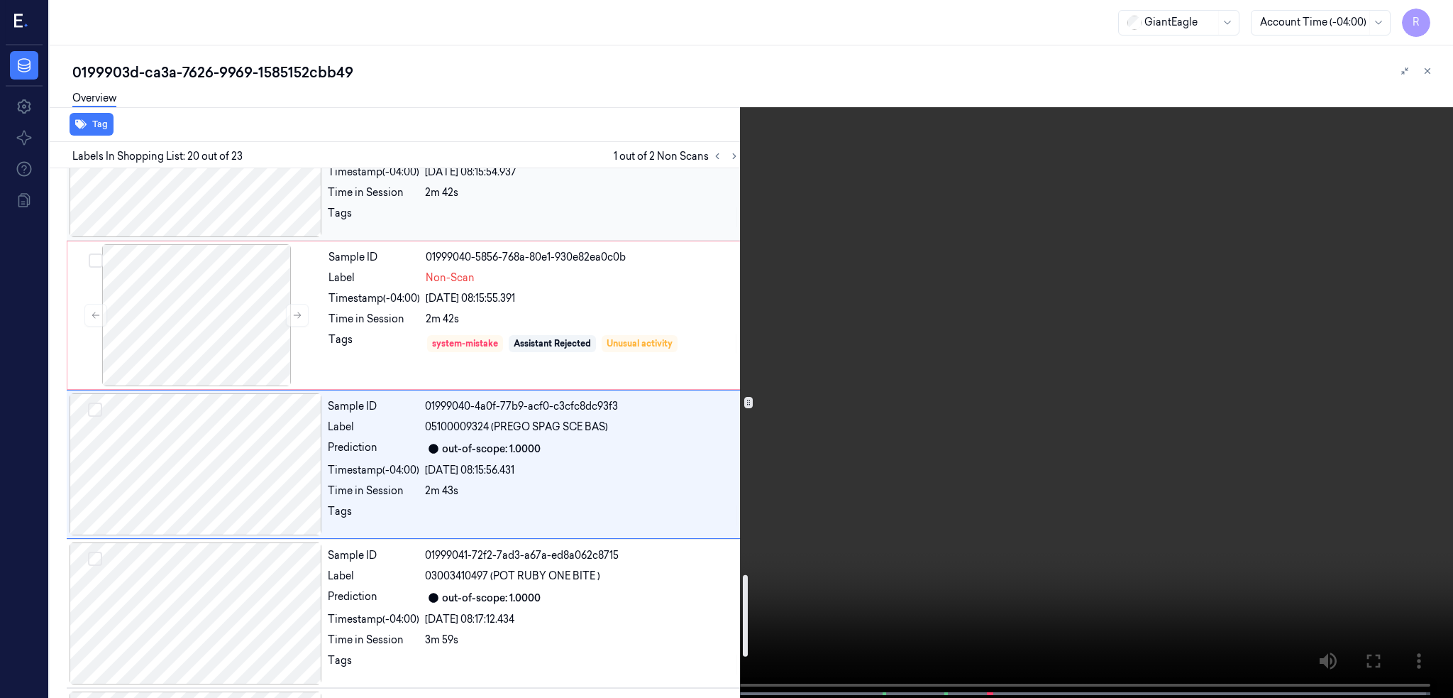
scroll to position [2641, 0]
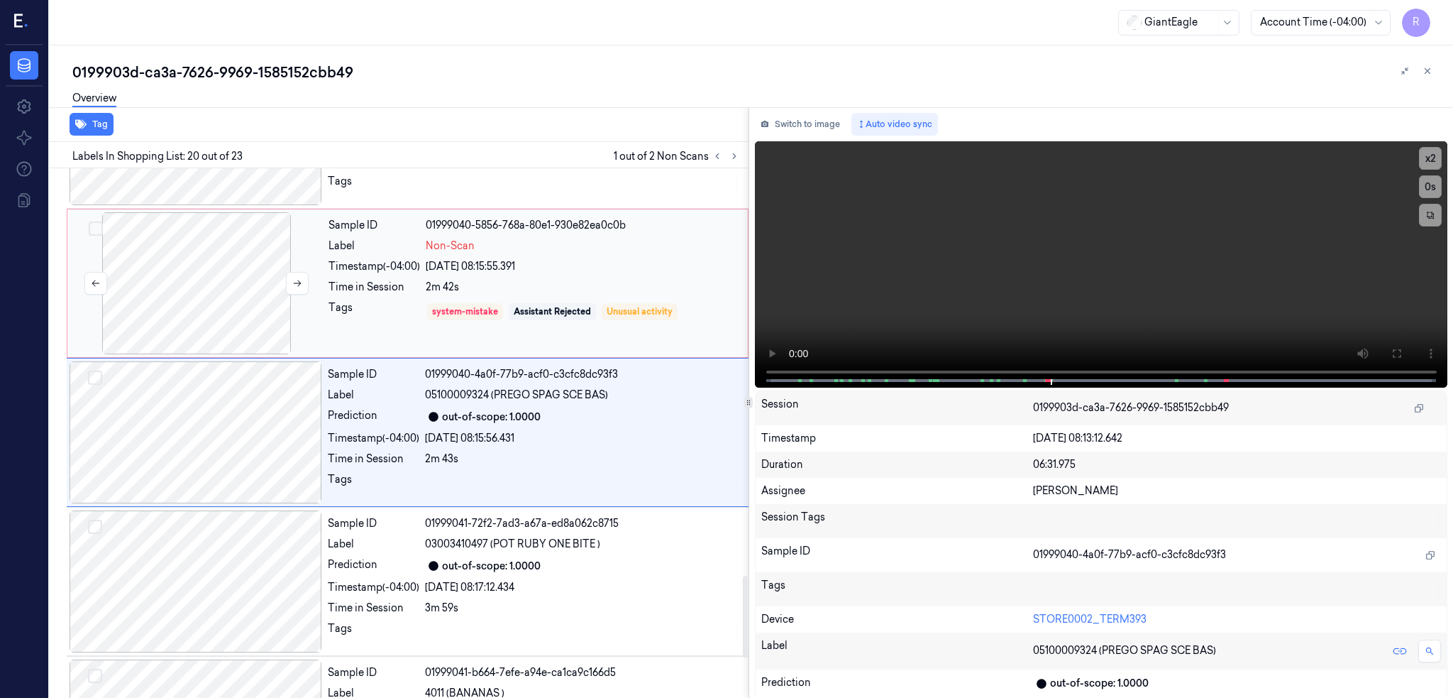
click at [194, 297] on div at bounding box center [196, 283] width 253 height 142
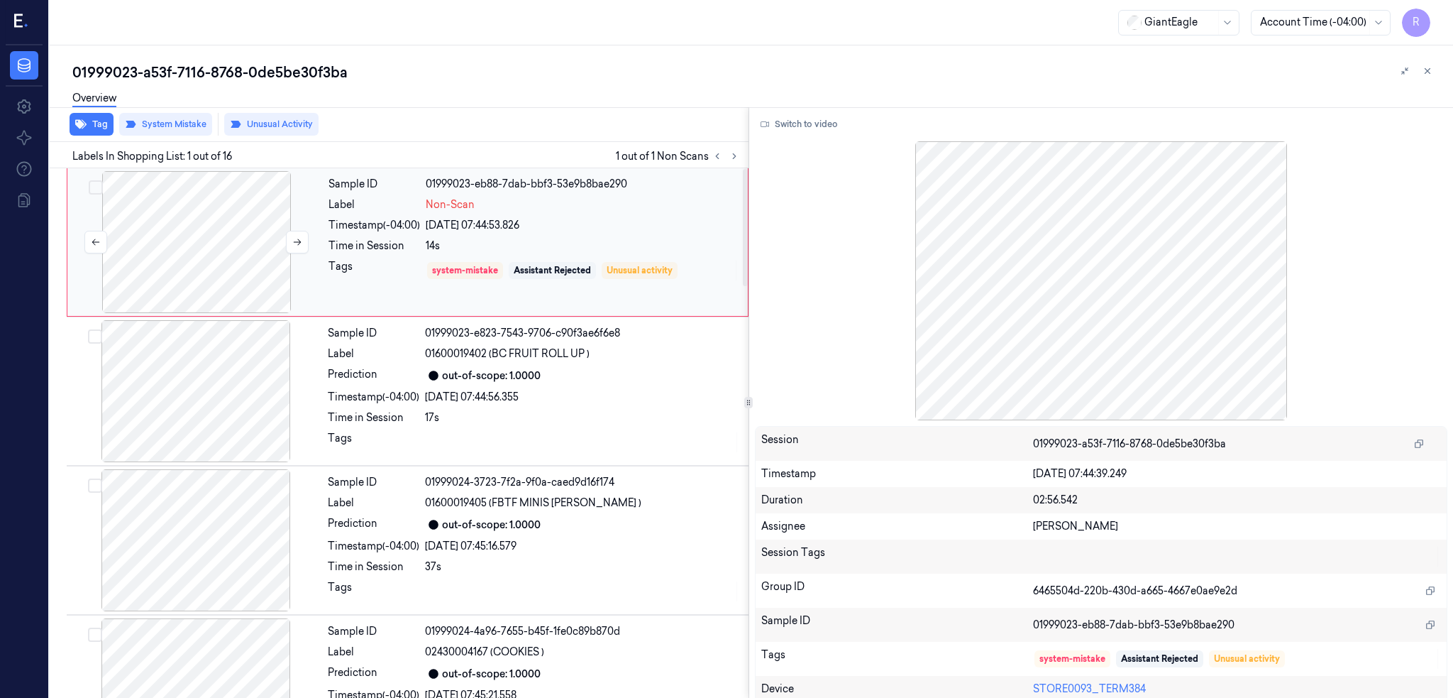
click at [180, 251] on div at bounding box center [196, 242] width 253 height 142
click at [197, 386] on div at bounding box center [196, 391] width 253 height 142
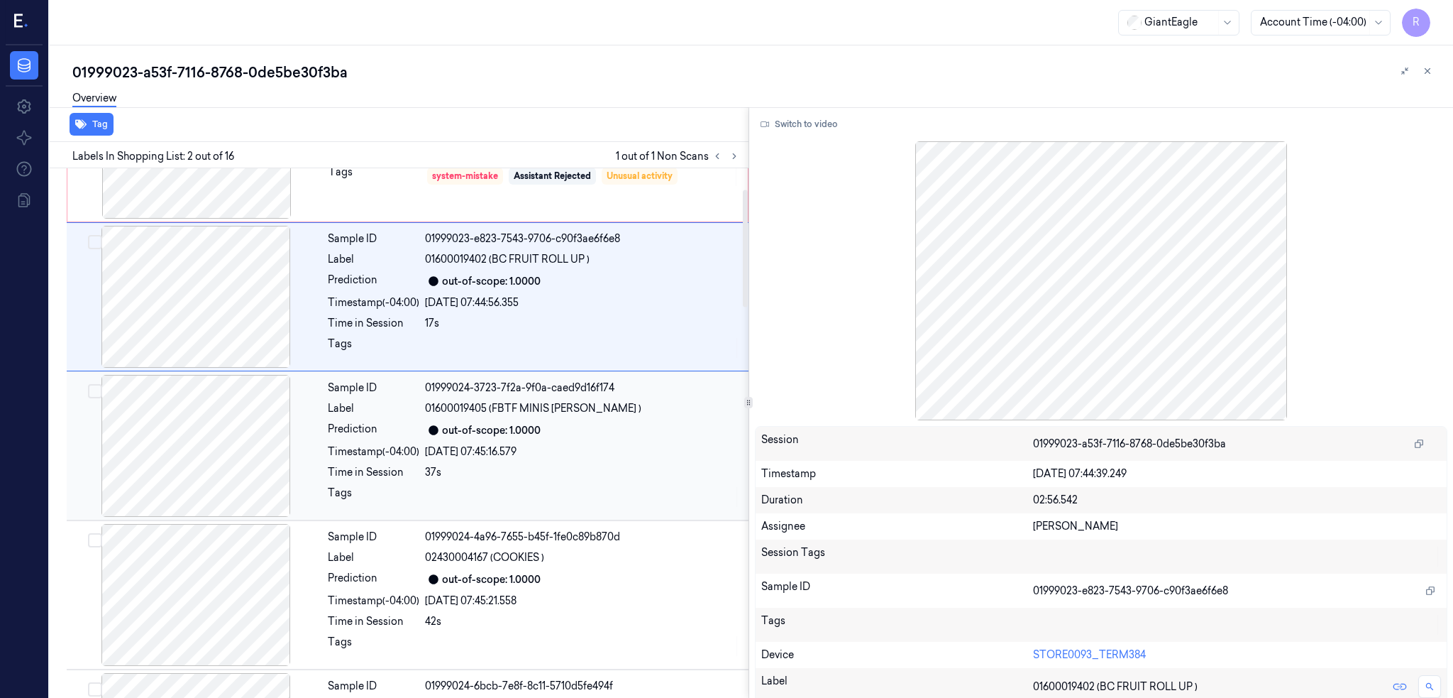
click at [224, 431] on div at bounding box center [196, 446] width 253 height 142
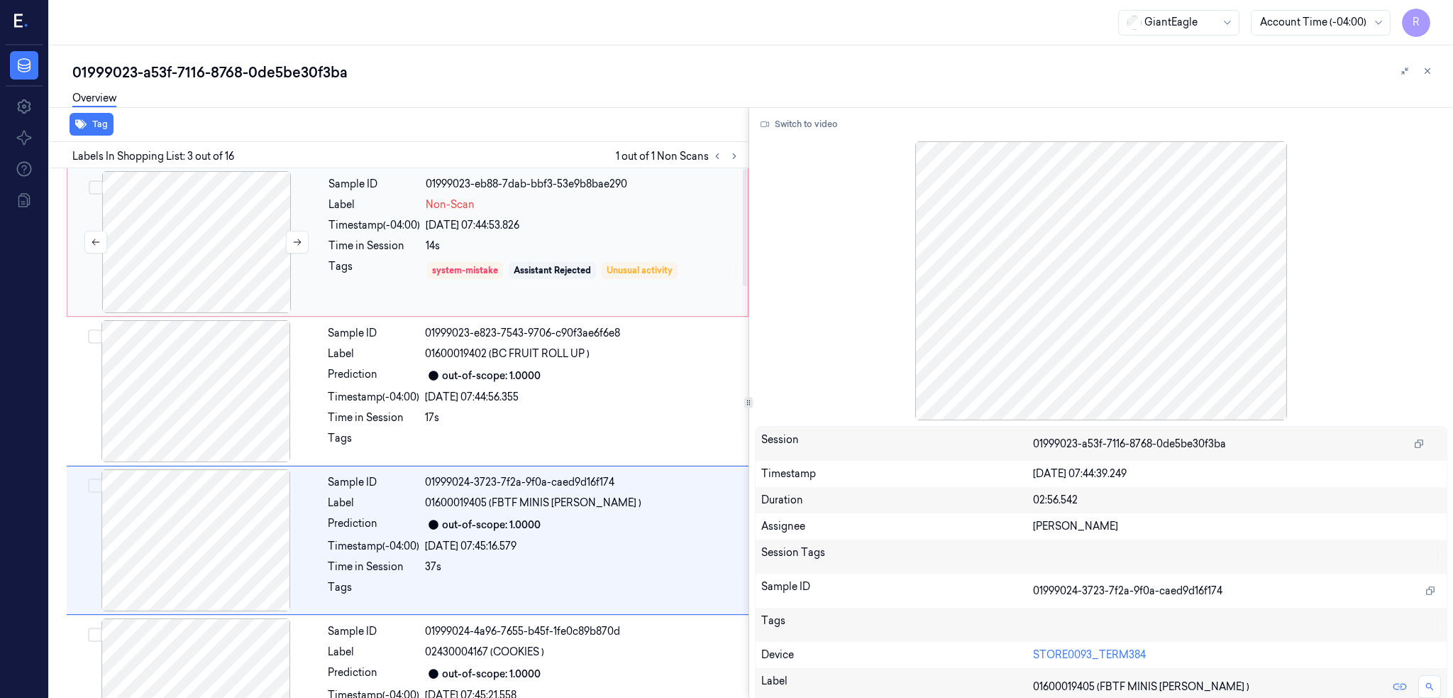
click at [170, 260] on div at bounding box center [196, 242] width 253 height 142
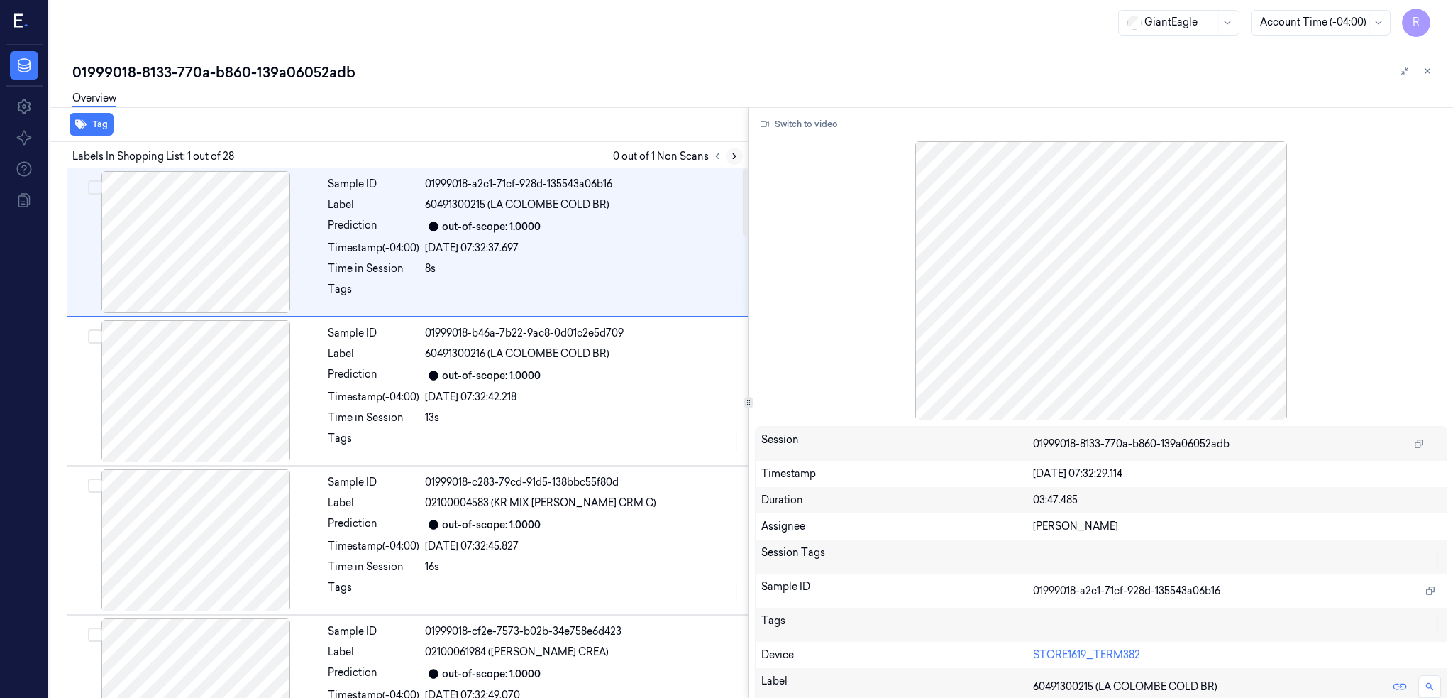
click at [743, 160] on button at bounding box center [734, 156] width 17 height 17
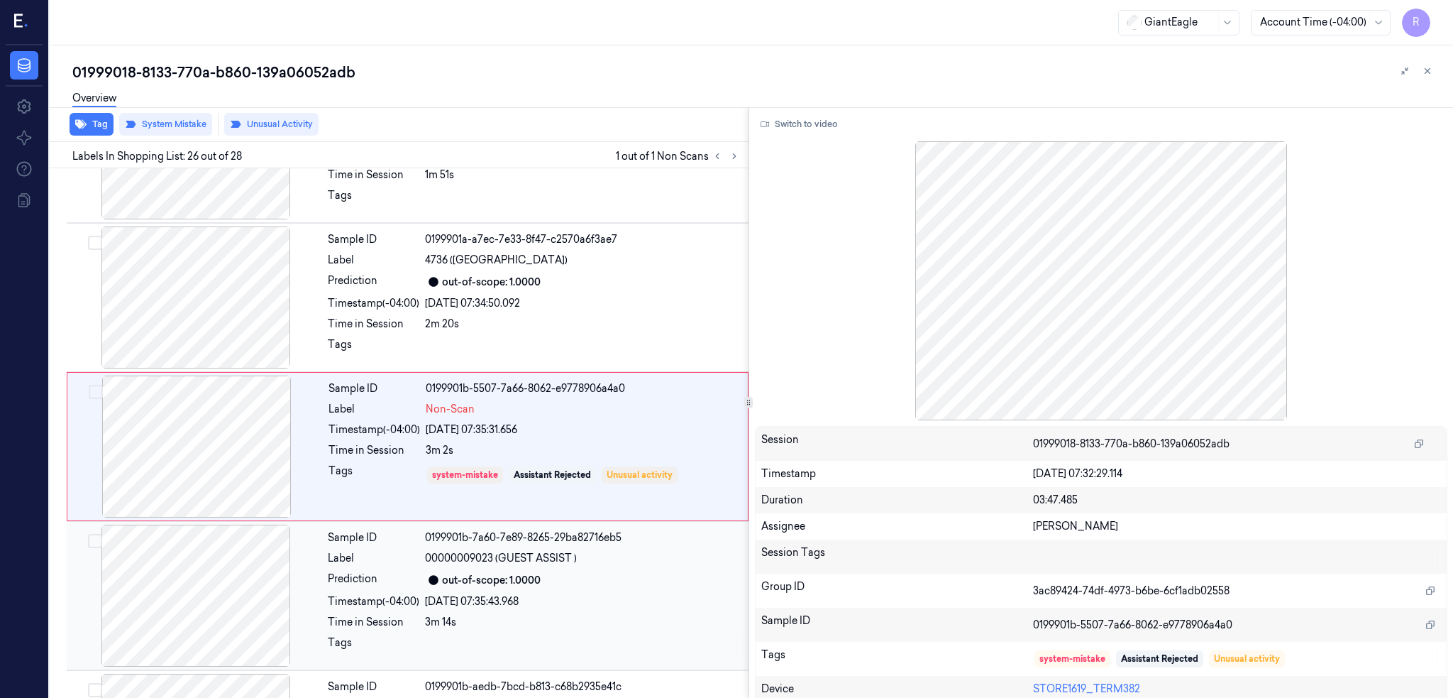
scroll to position [3536, 0]
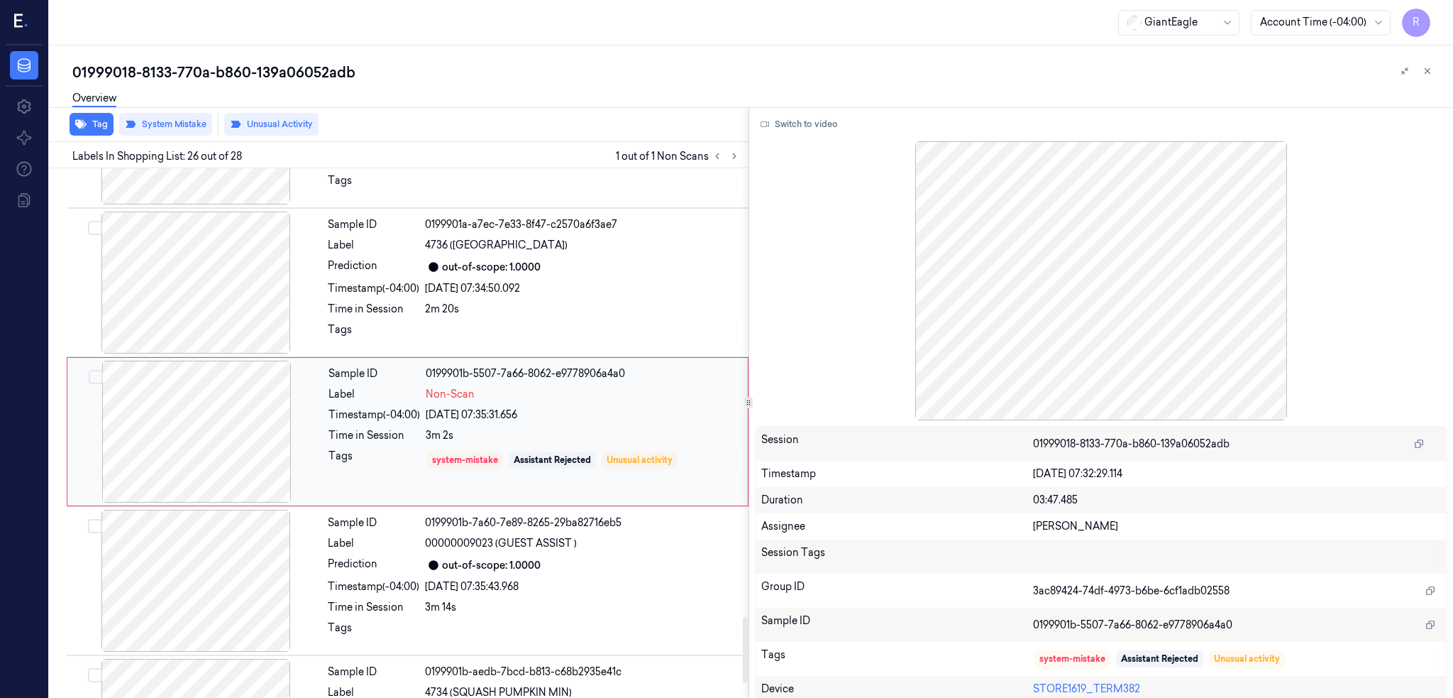
click at [233, 419] on div at bounding box center [196, 432] width 253 height 142
click at [214, 287] on div at bounding box center [196, 282] width 253 height 142
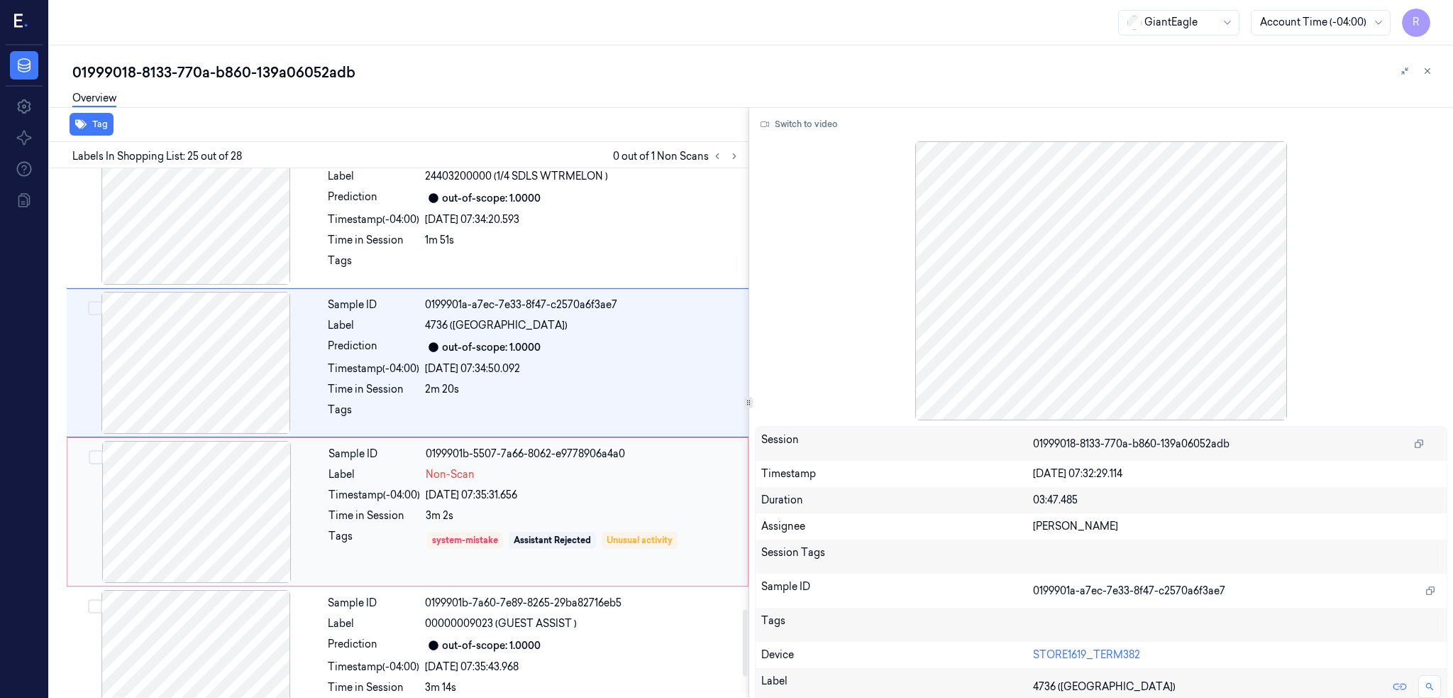
scroll to position [3482, 0]
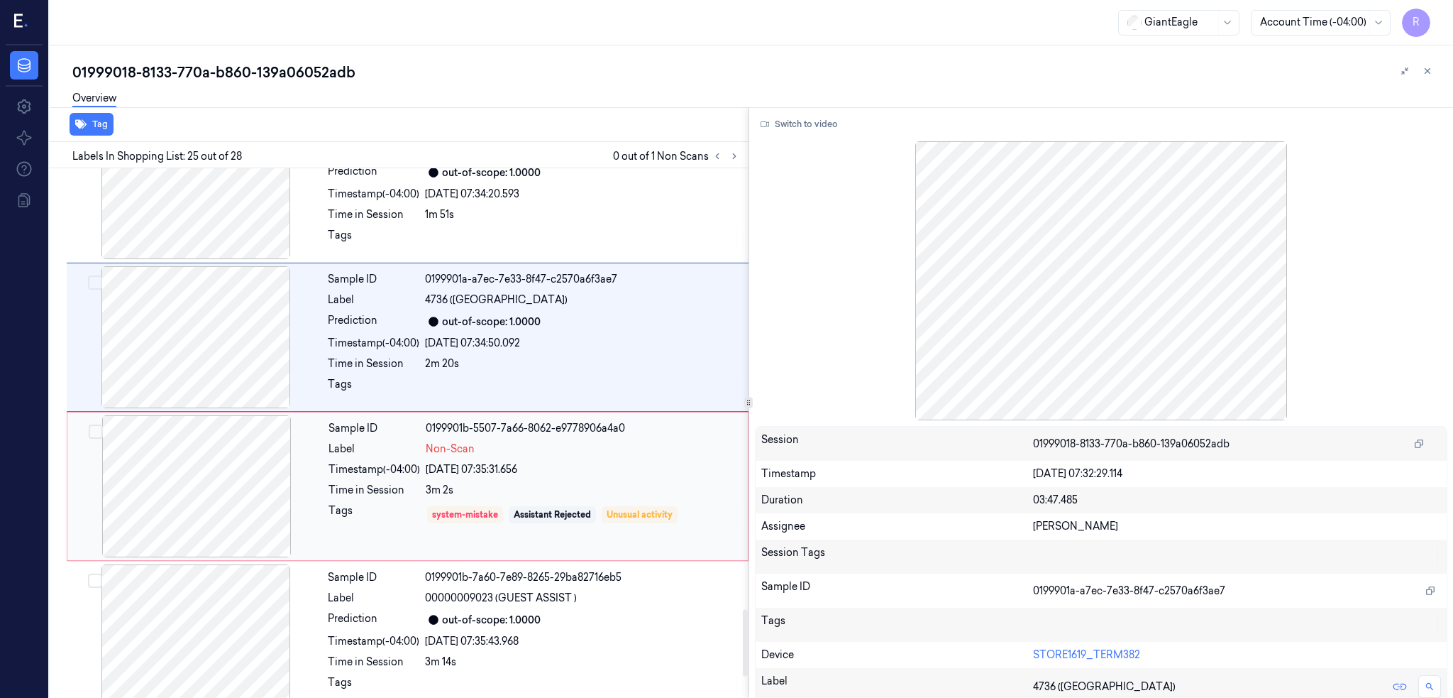
click at [220, 464] on div at bounding box center [196, 486] width 253 height 142
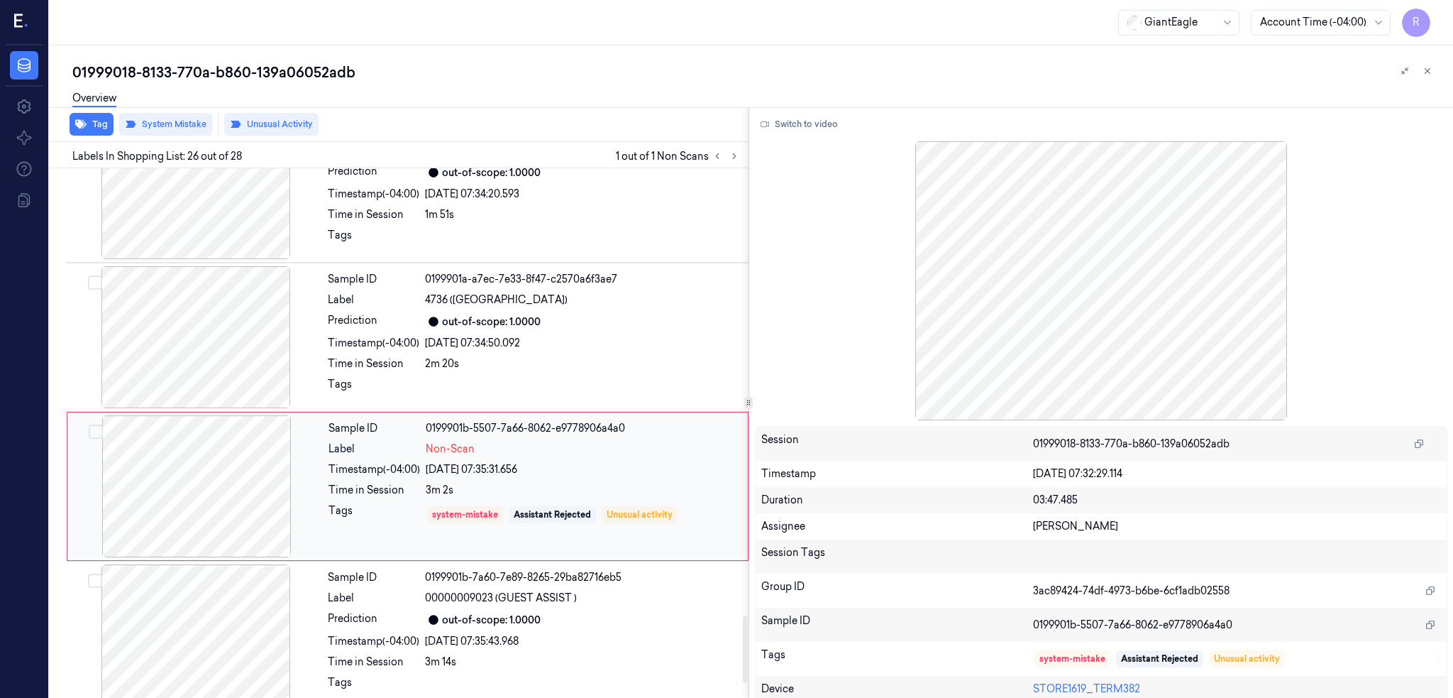
scroll to position [3536, 0]
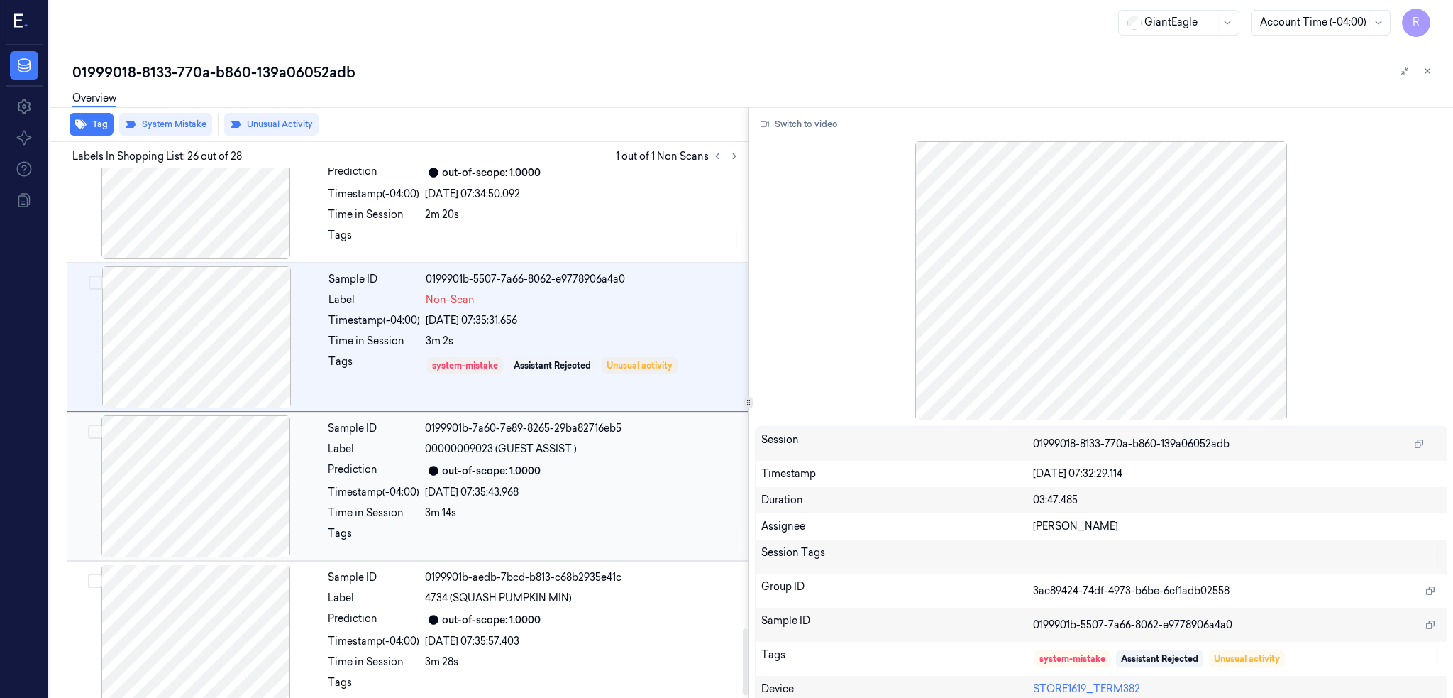
click at [219, 510] on div at bounding box center [196, 486] width 253 height 142
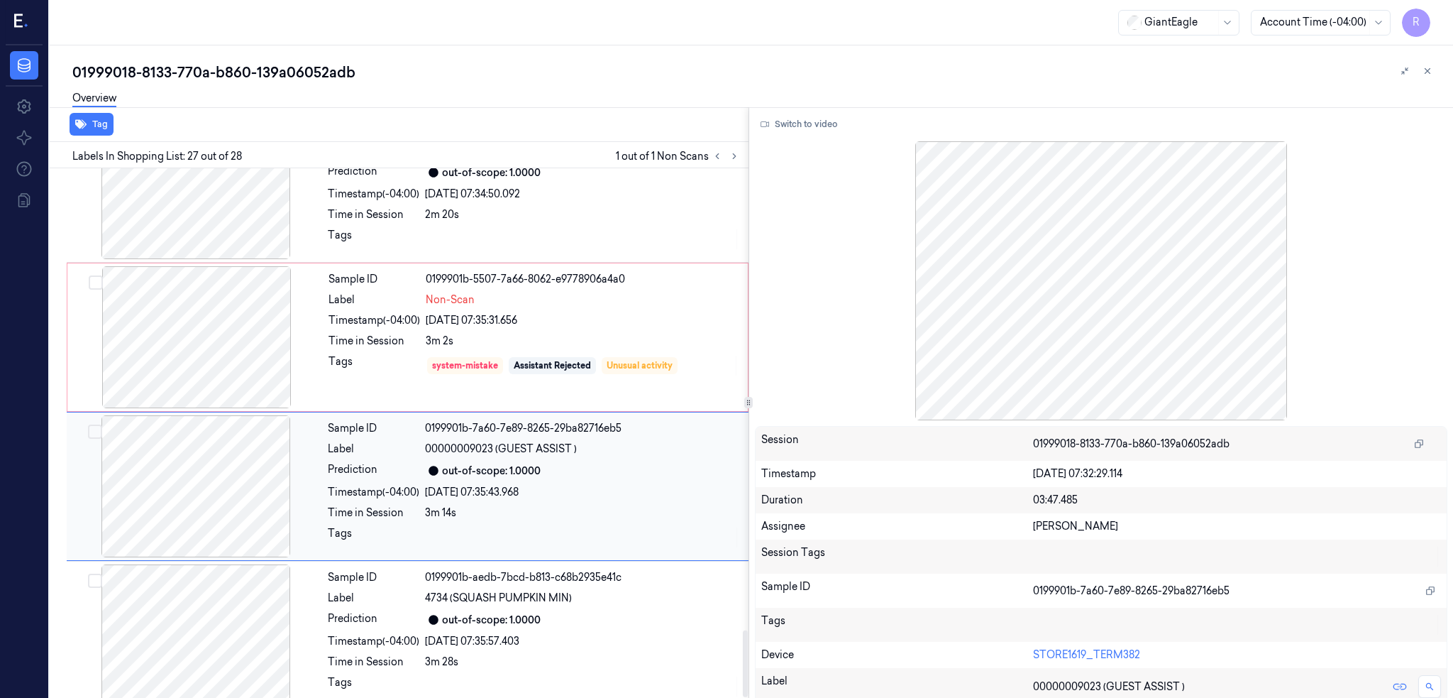
scroll to position [3649, 0]
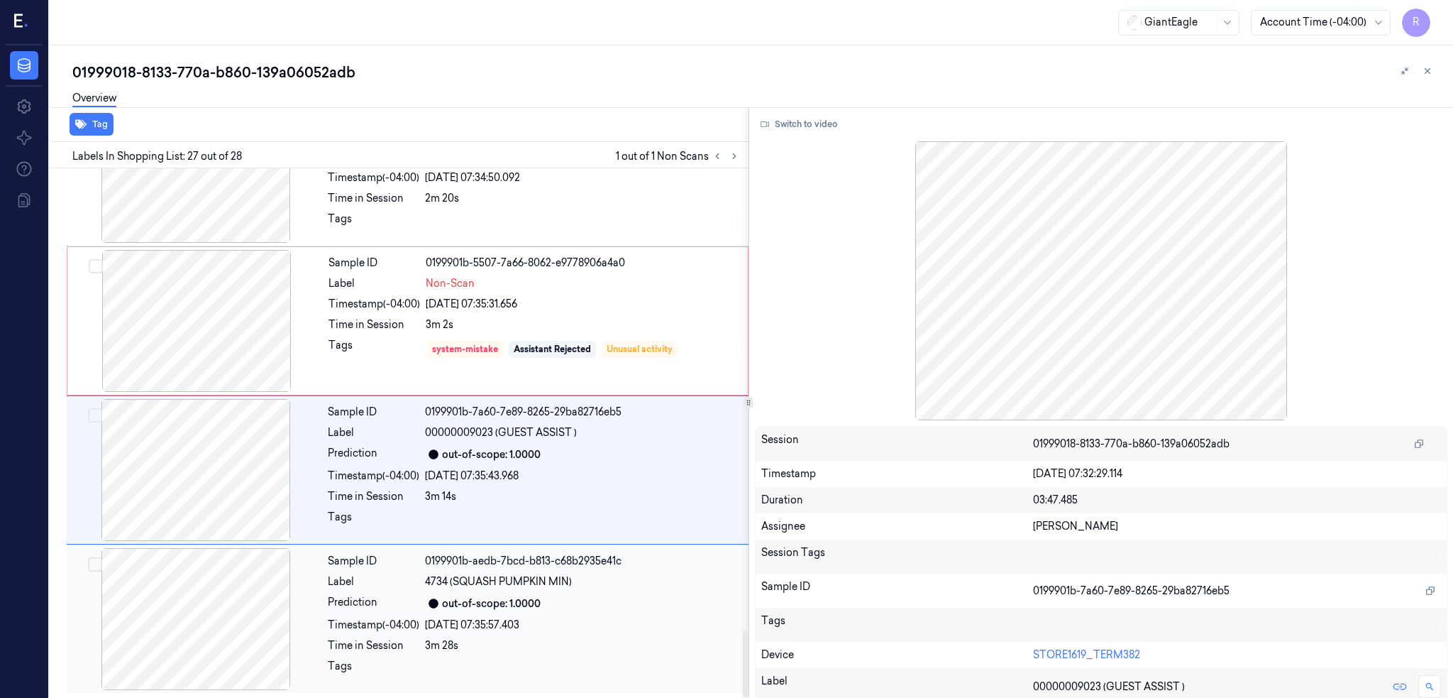
click at [233, 595] on div at bounding box center [196, 619] width 253 height 142
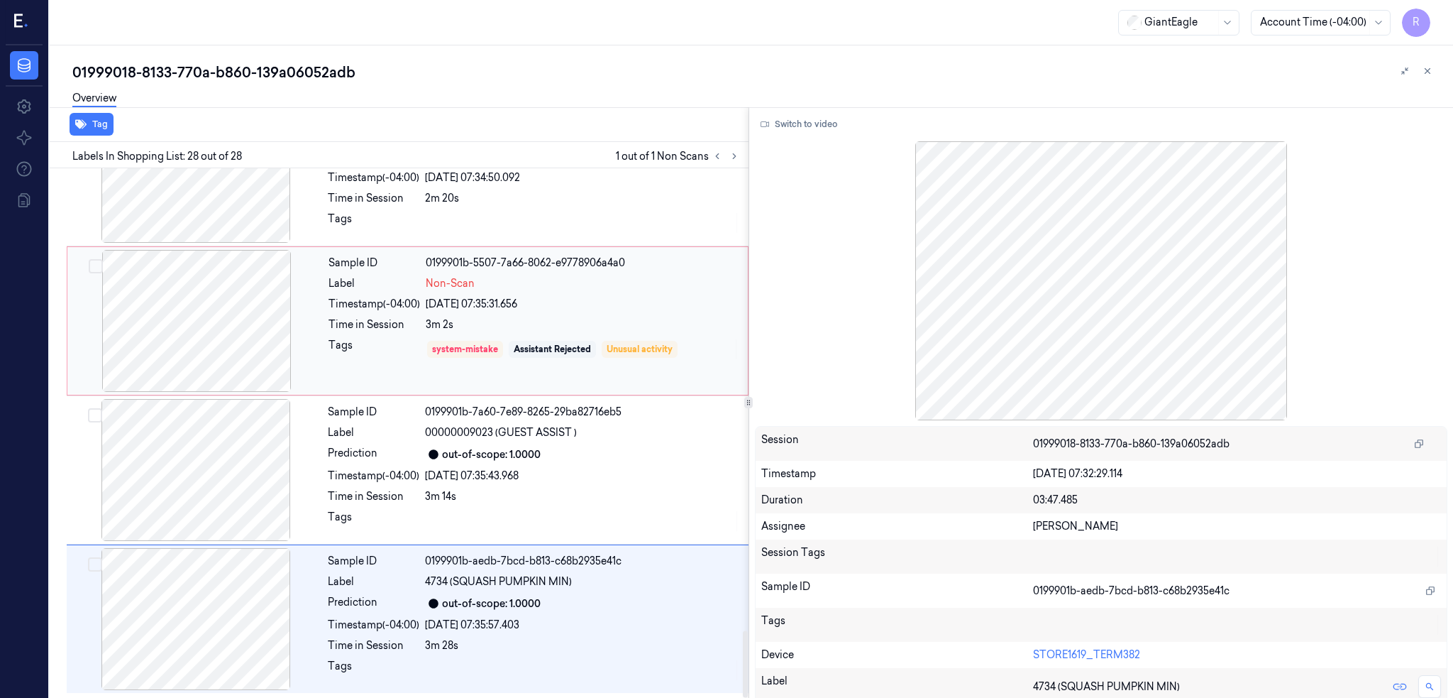
click at [203, 322] on div at bounding box center [196, 321] width 253 height 142
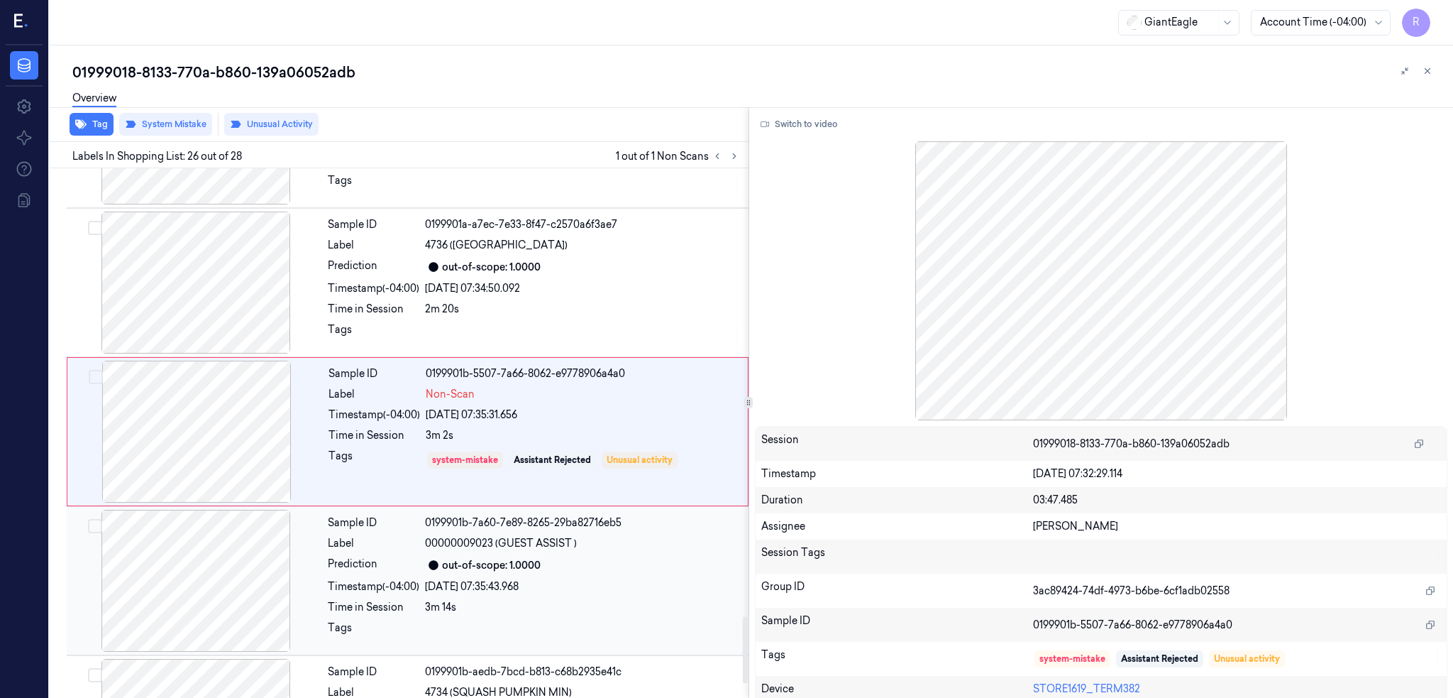
click at [204, 570] on div at bounding box center [196, 581] width 253 height 142
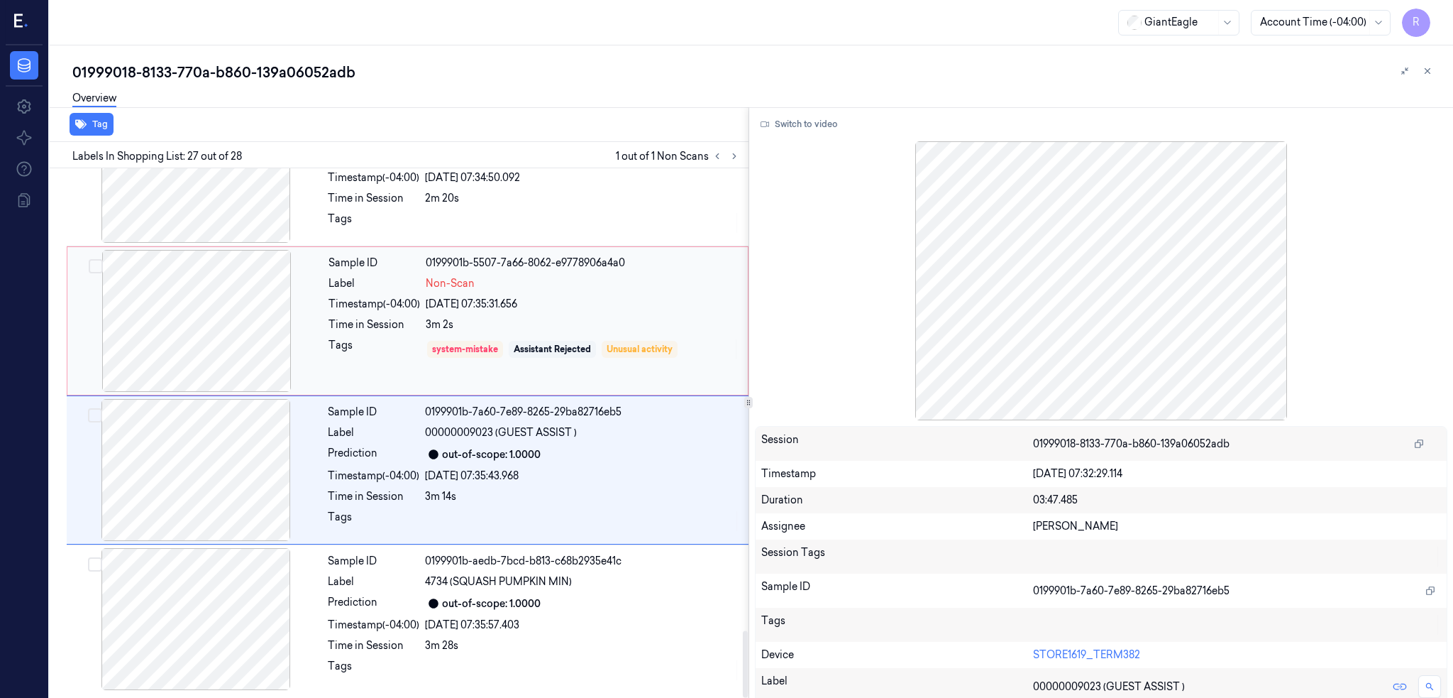
click at [224, 316] on div at bounding box center [196, 321] width 253 height 142
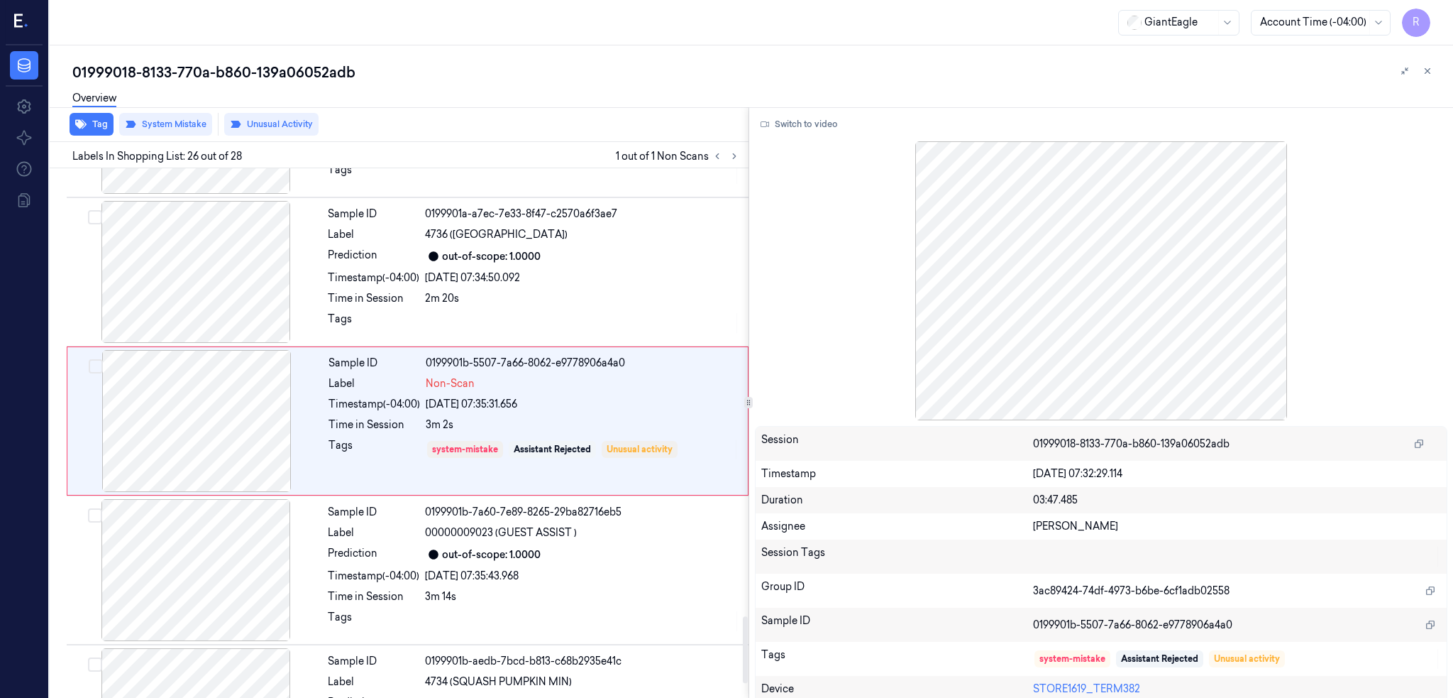
scroll to position [3536, 0]
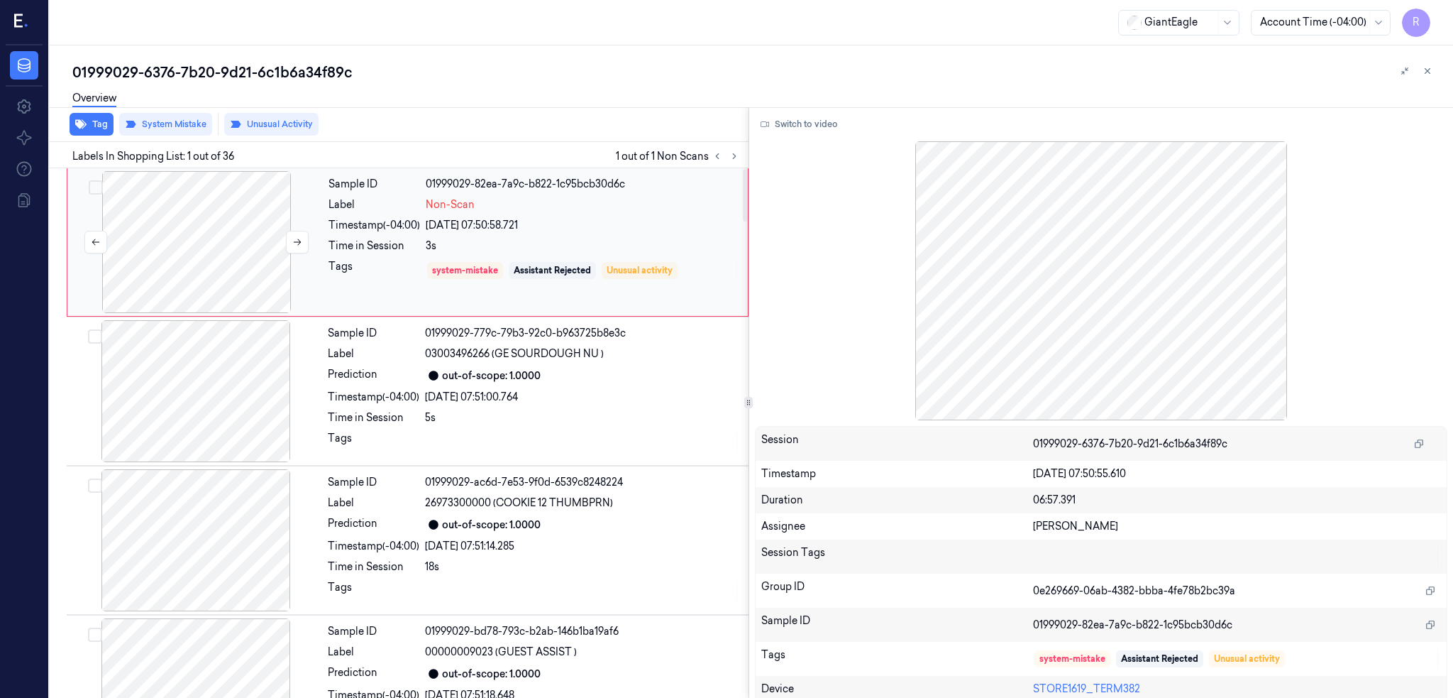
click at [199, 282] on div at bounding box center [196, 242] width 253 height 142
click at [187, 271] on div at bounding box center [196, 242] width 253 height 142
click at [196, 278] on div at bounding box center [196, 242] width 253 height 142
click at [830, 130] on button "Switch to video" at bounding box center [799, 124] width 89 height 23
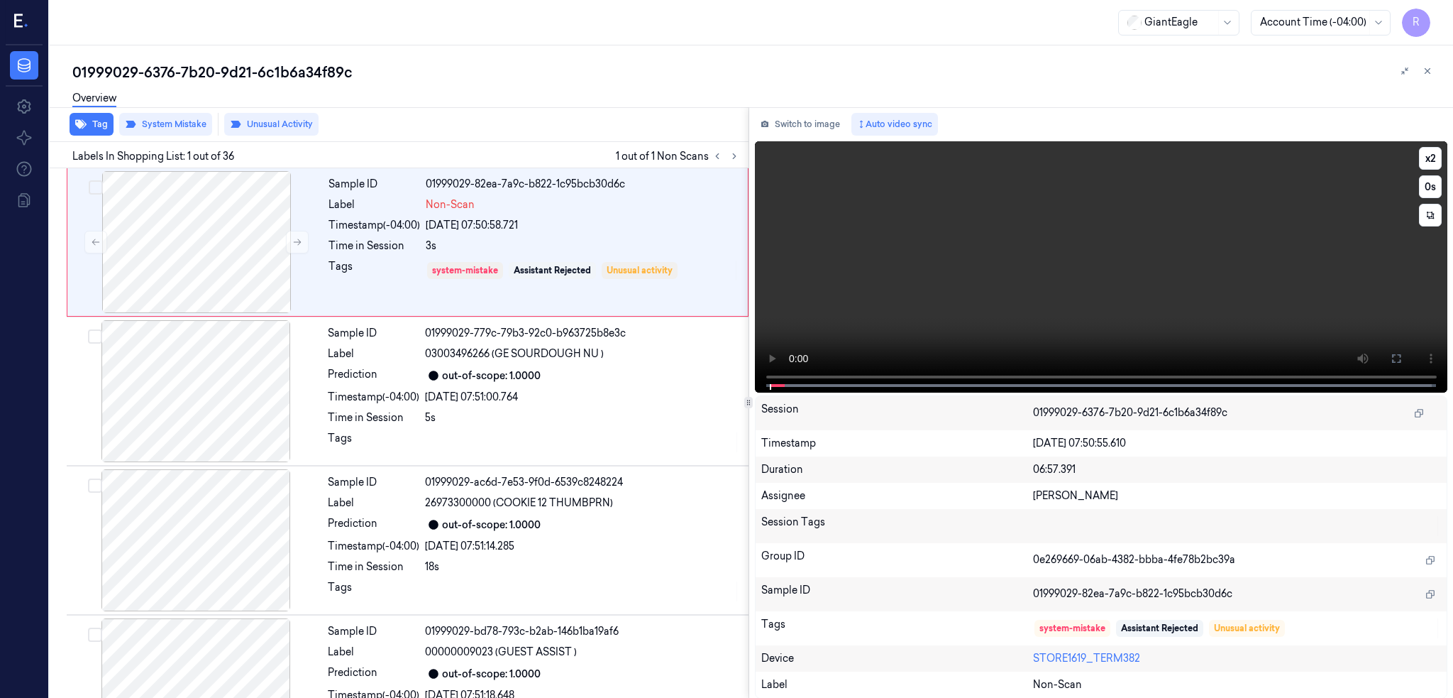
drag, startPoint x: 1445, startPoint y: 361, endPoint x: 1446, endPoint y: 443, distance: 82.3
click at [1402, 361] on icon at bounding box center [1396, 358] width 11 height 11
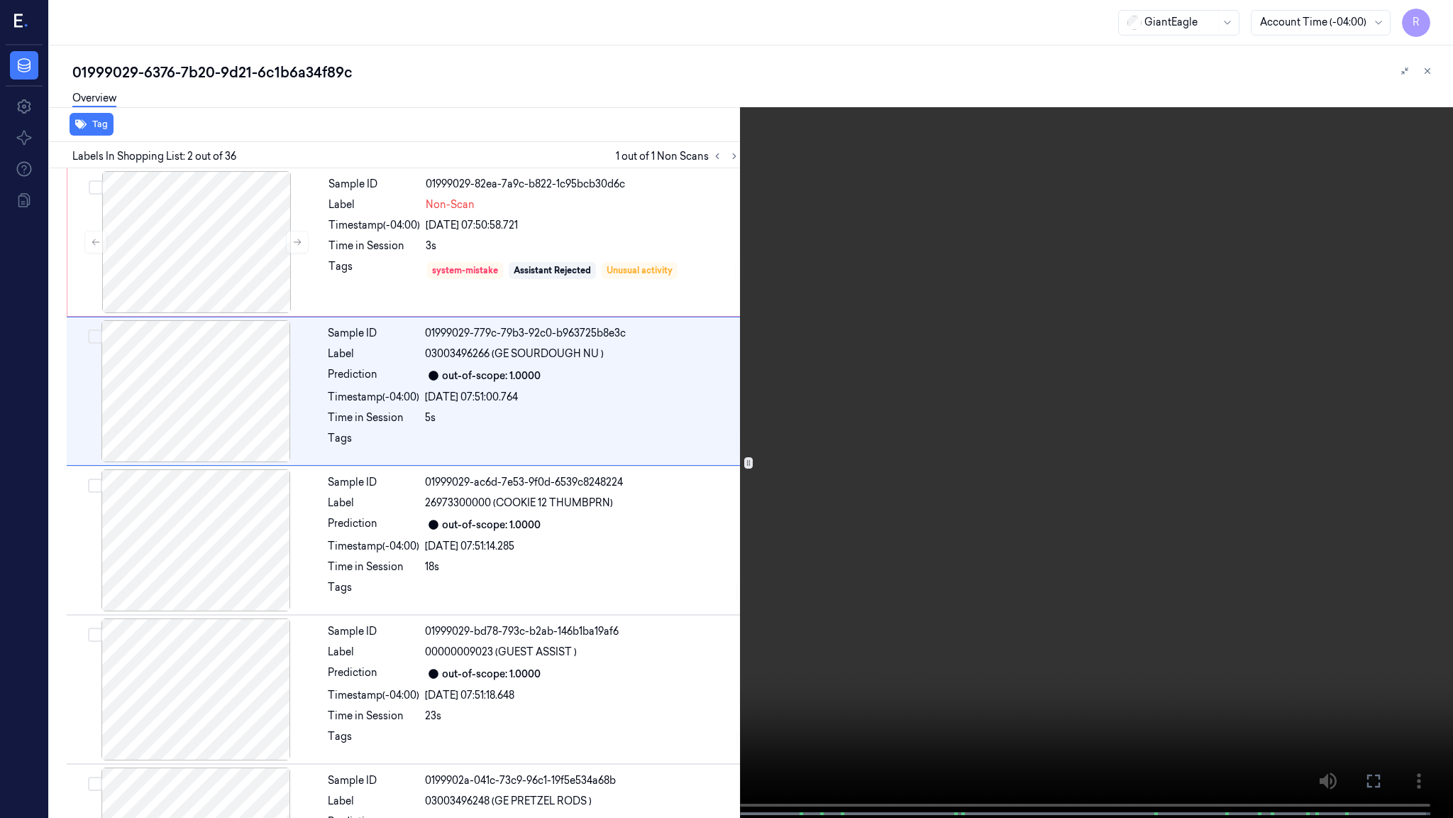
click at [0, 664] on div "x 2 0 s" at bounding box center [726, 409] width 1453 height 818
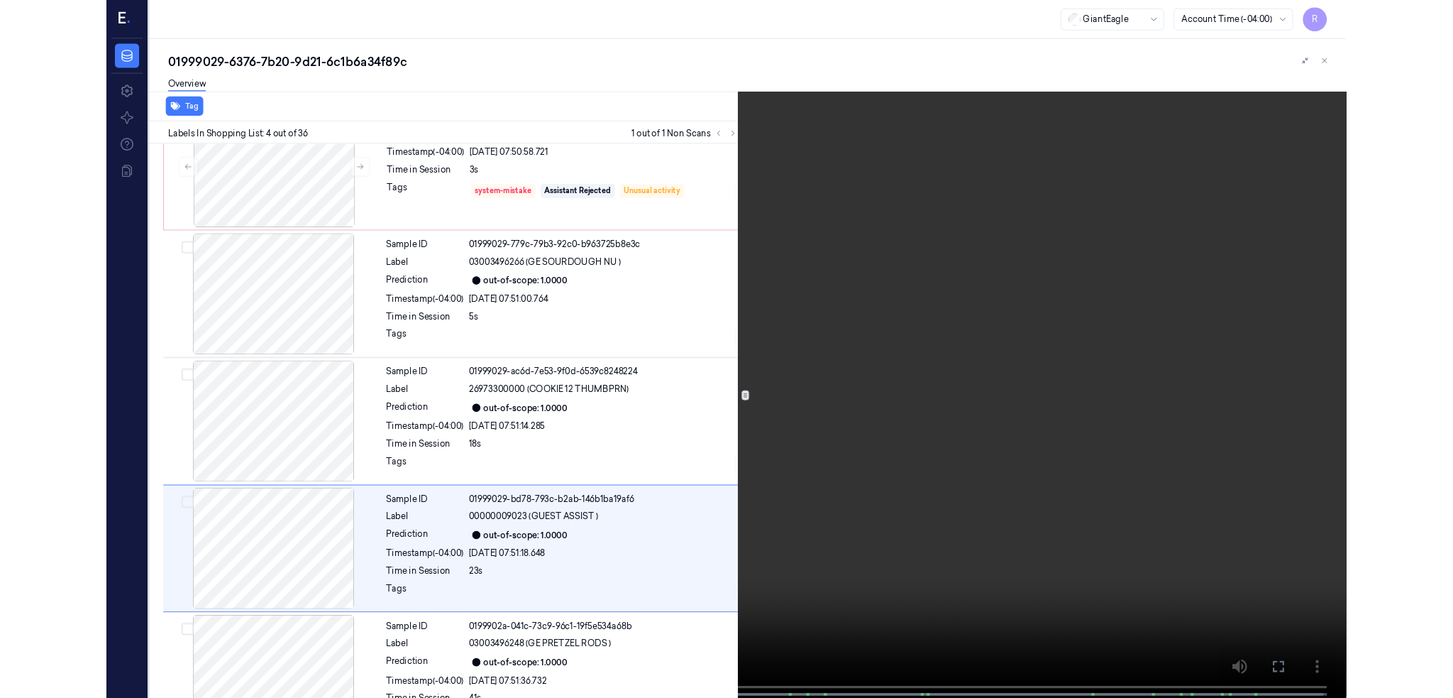
scroll to position [196, 0]
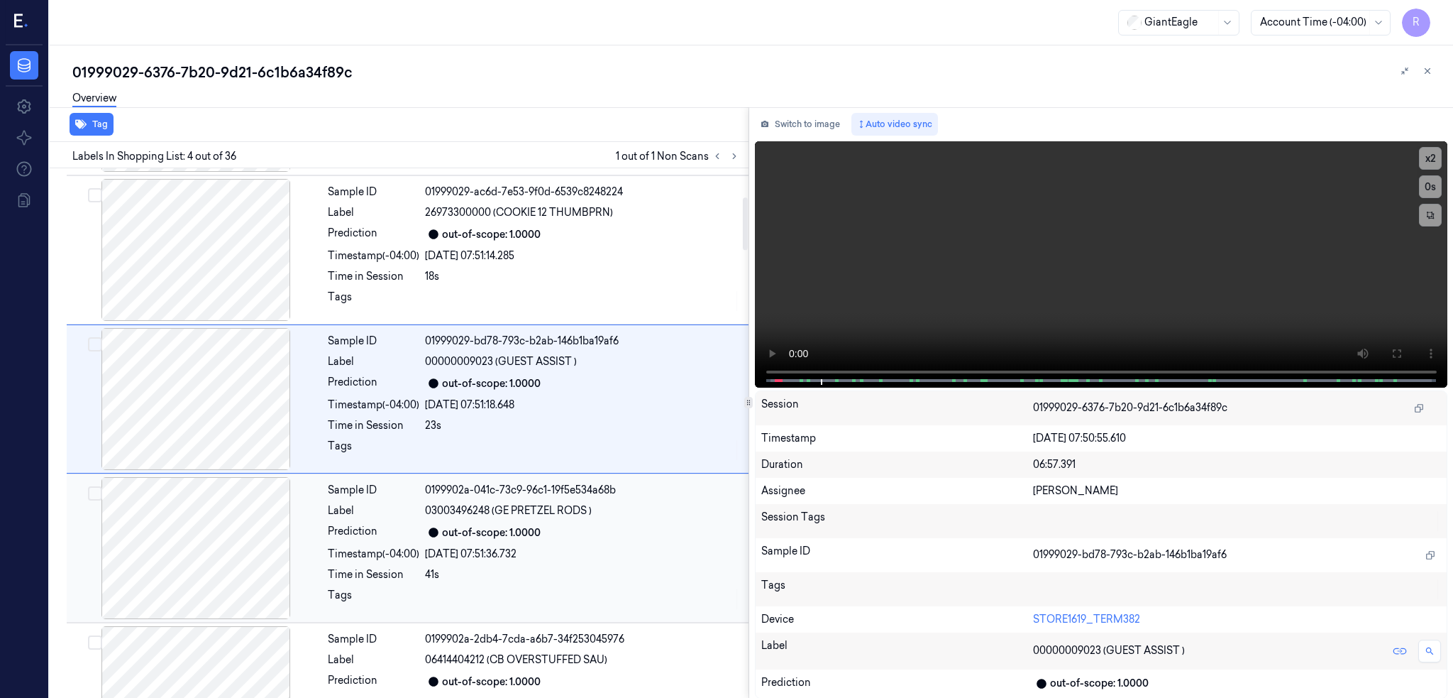
click at [194, 563] on div at bounding box center [196, 548] width 253 height 142
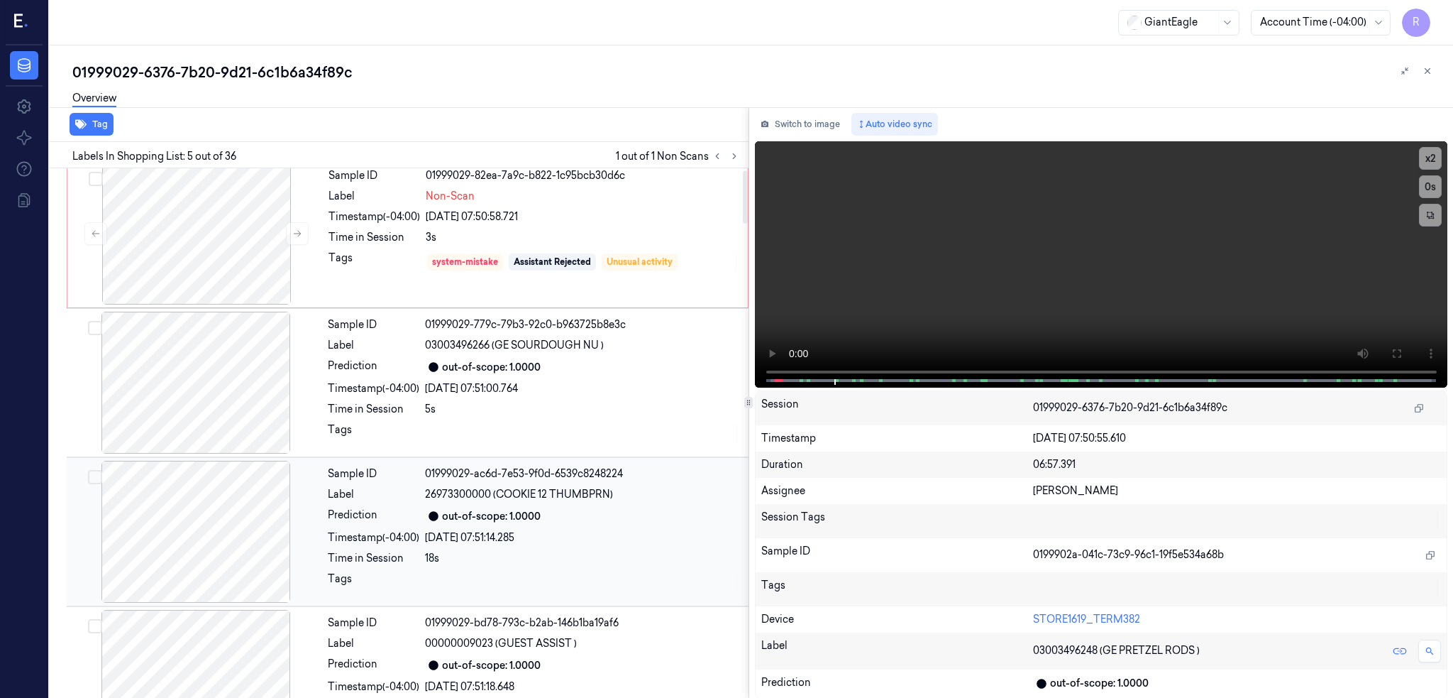
scroll to position [0, 0]
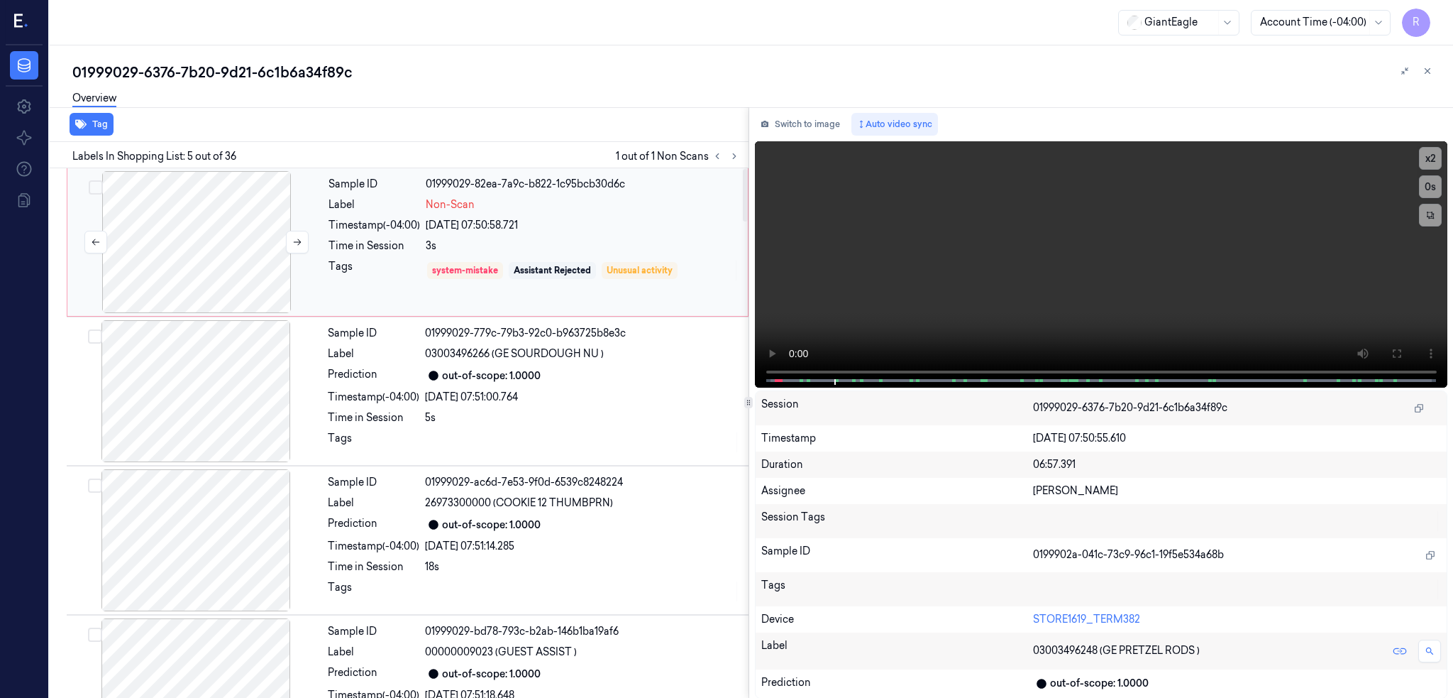
click at [228, 265] on div at bounding box center [196, 242] width 253 height 142
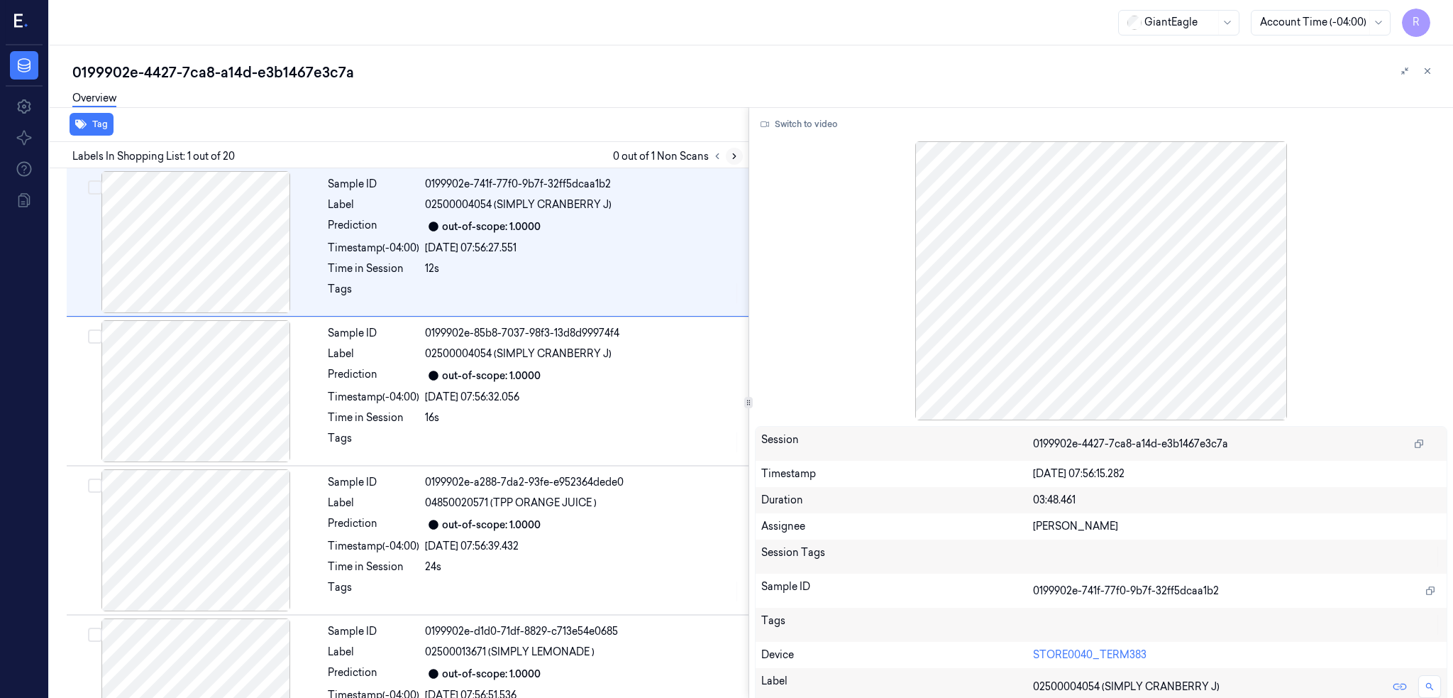
click at [739, 157] on icon at bounding box center [735, 156] width 10 height 10
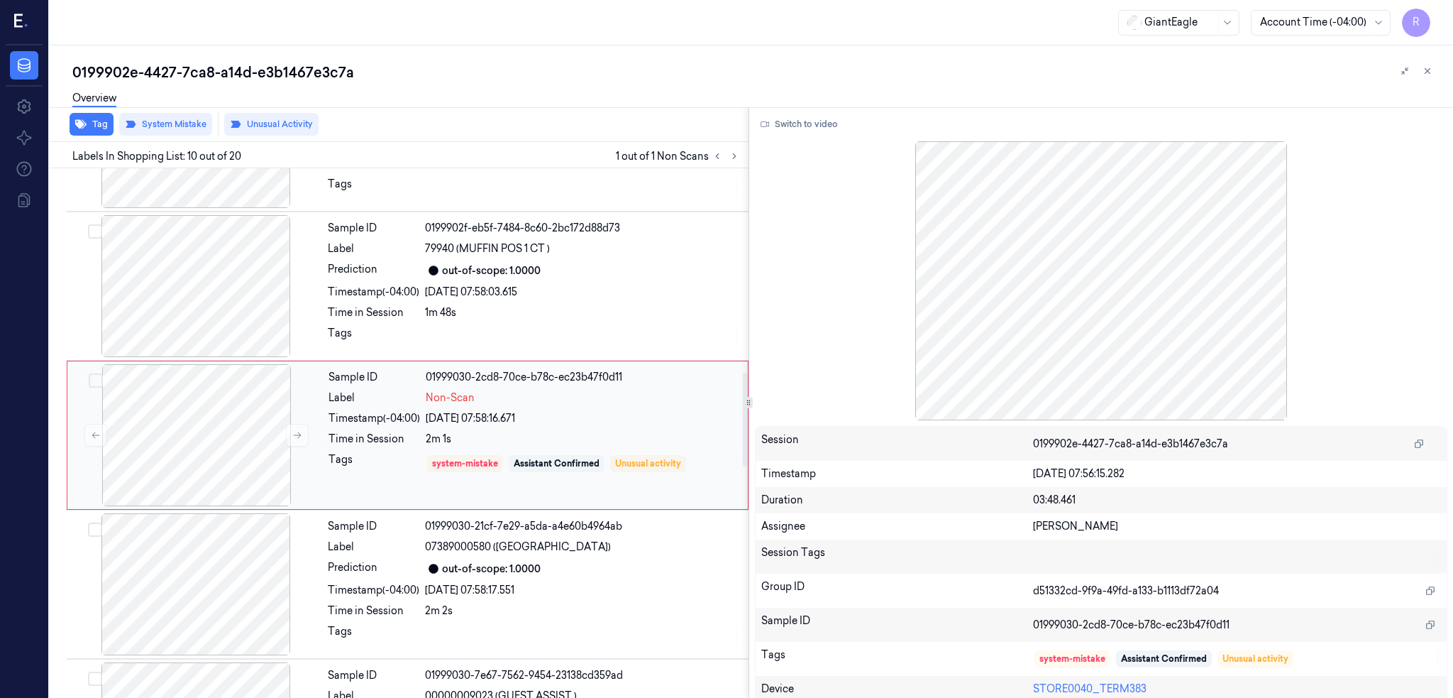
scroll to position [1150, 0]
click at [186, 437] on div at bounding box center [196, 433] width 253 height 142
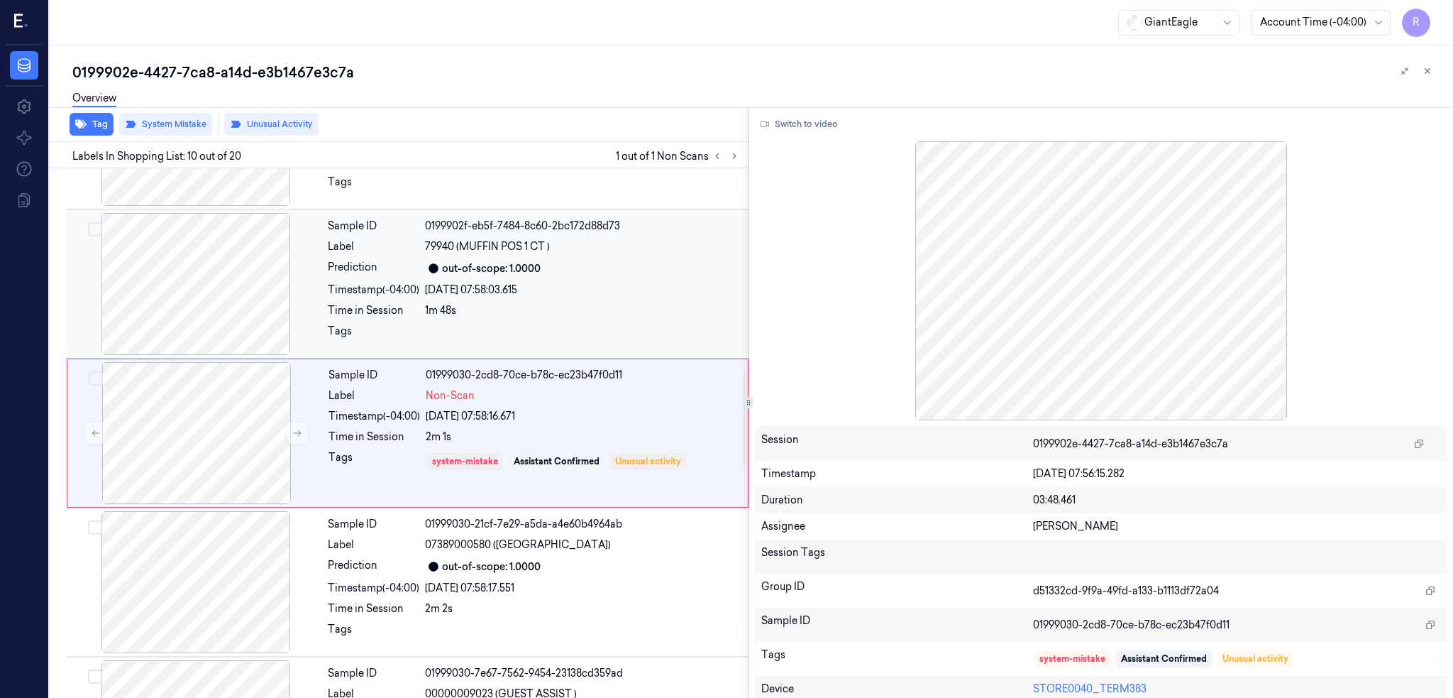
click at [211, 277] on div at bounding box center [196, 284] width 253 height 142
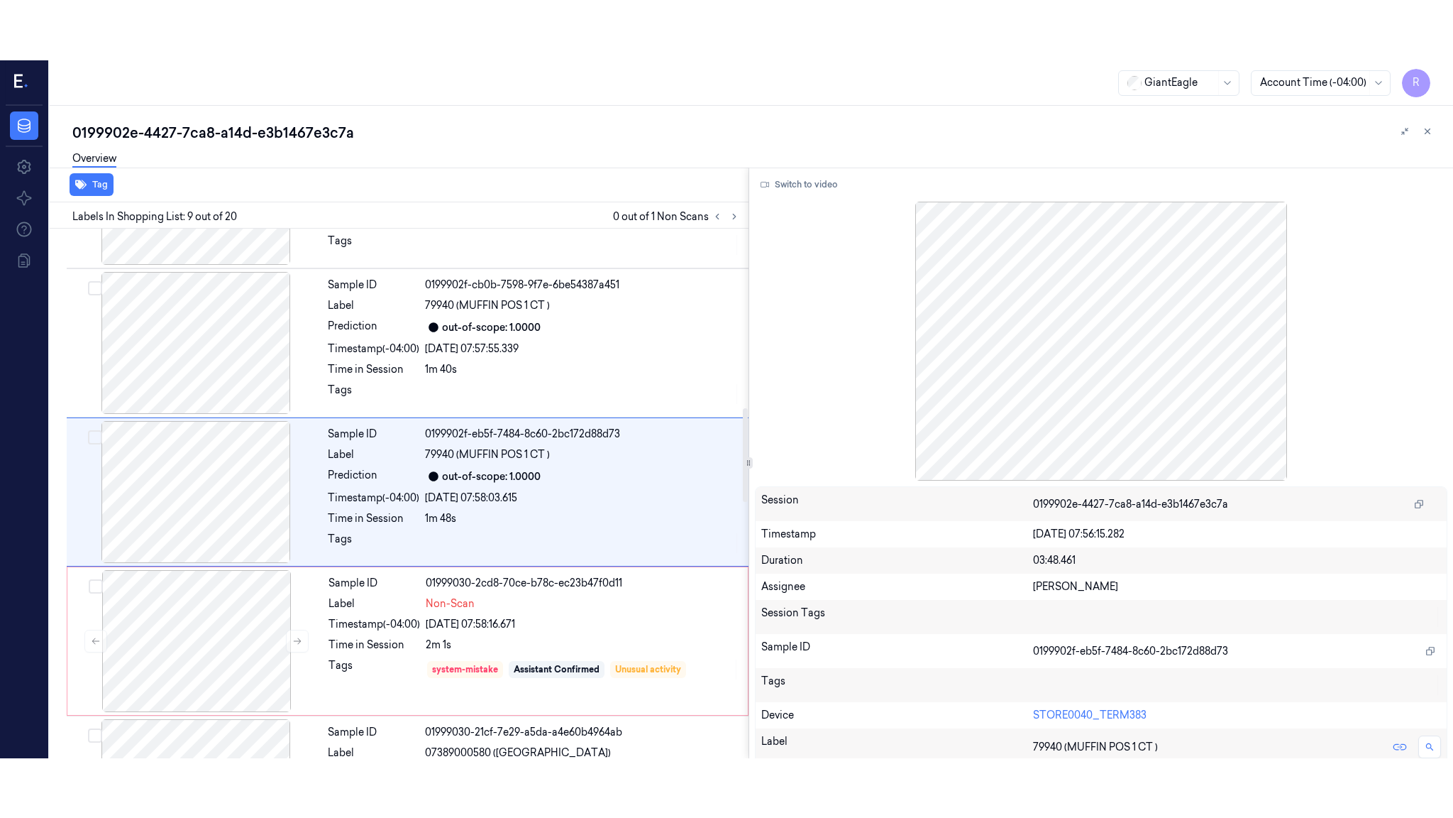
scroll to position [1001, 0]
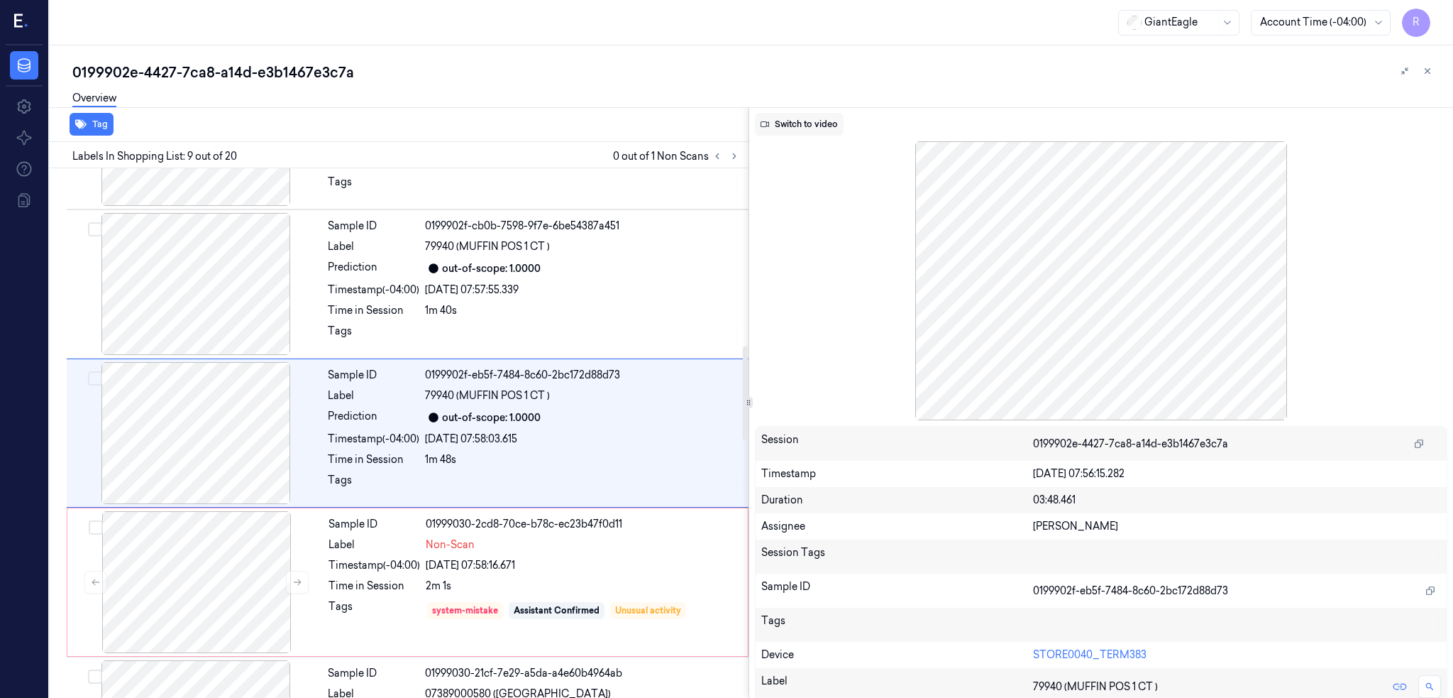
click at [827, 123] on button "Switch to video" at bounding box center [799, 124] width 89 height 23
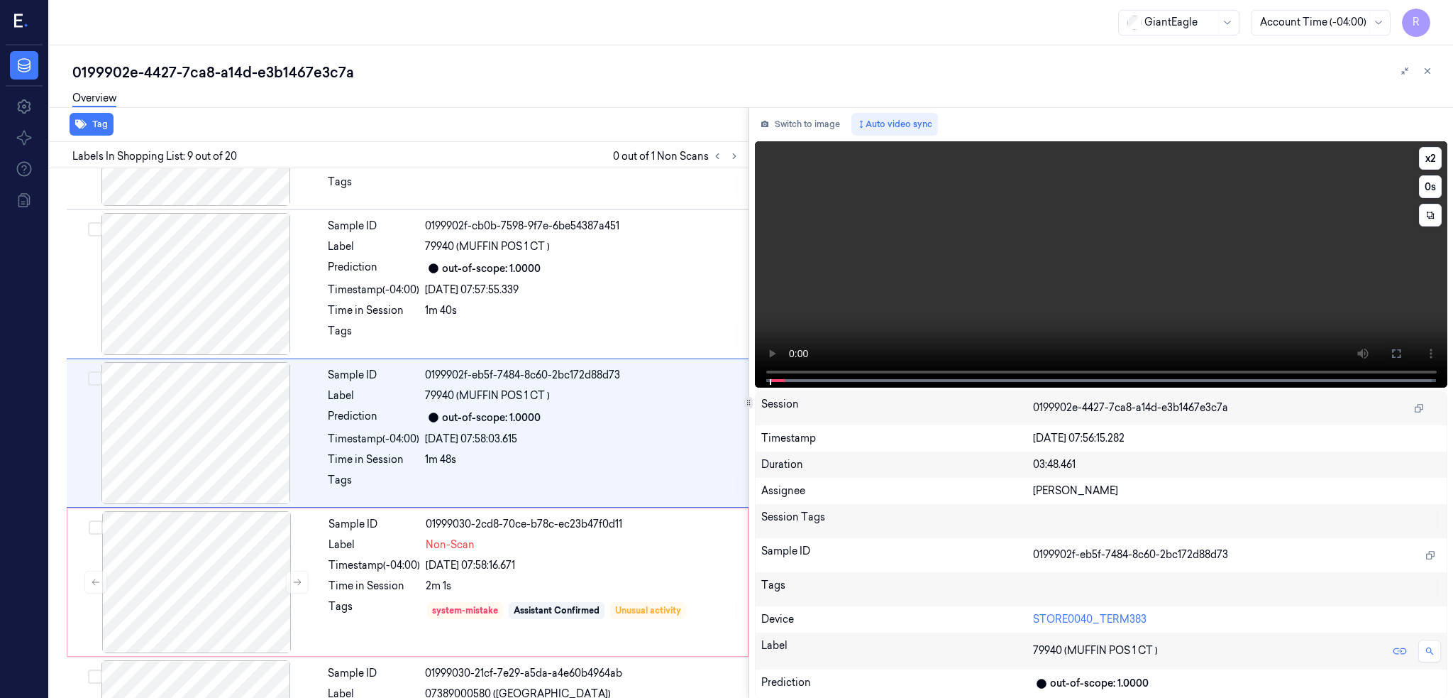
drag, startPoint x: 1442, startPoint y: 352, endPoint x: 1404, endPoint y: 477, distance: 130.6
click at [1402, 352] on icon at bounding box center [1396, 353] width 11 height 11
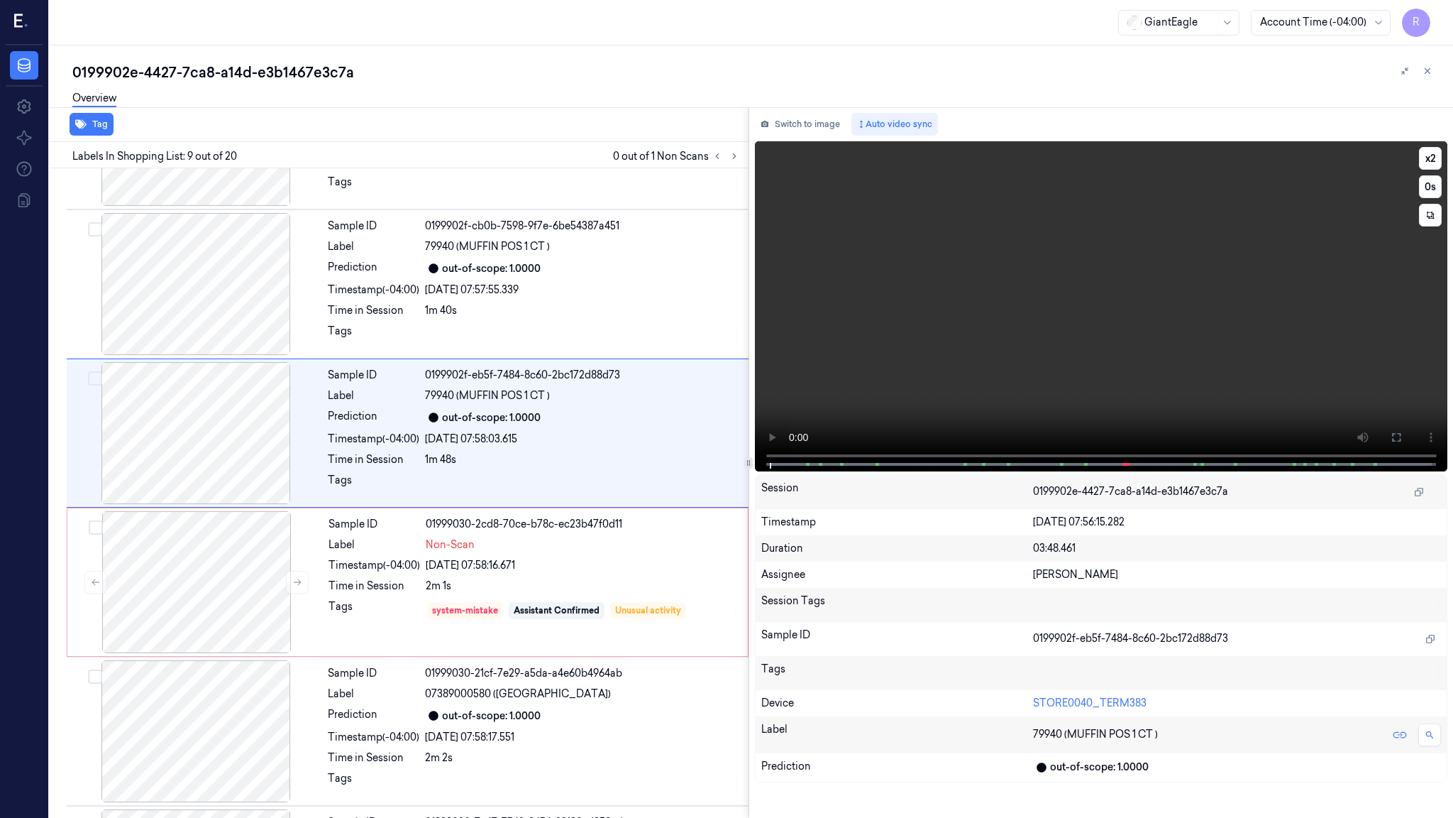
scroll to position [941, 0]
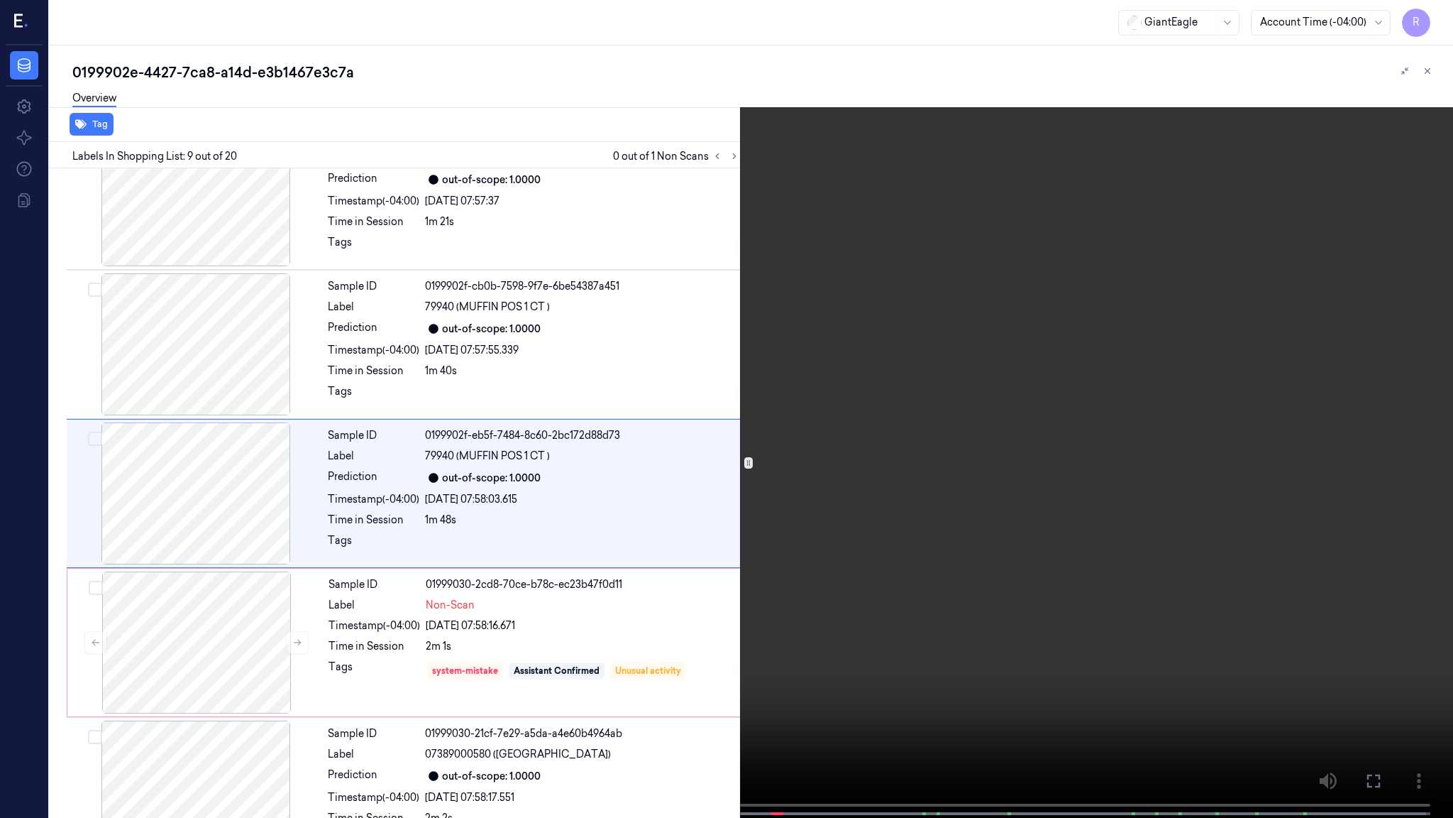
click at [871, 490] on video at bounding box center [726, 410] width 1453 height 820
click at [707, 664] on video at bounding box center [726, 410] width 1453 height 820
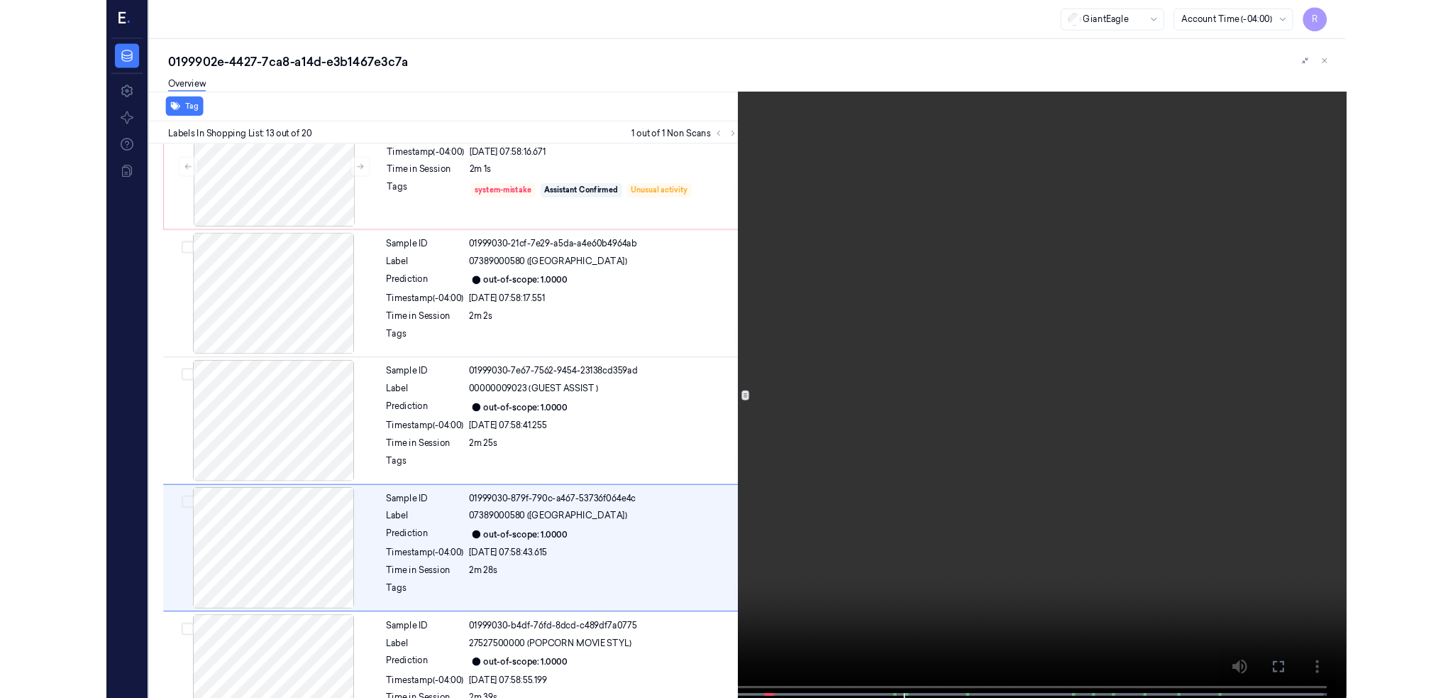
scroll to position [1538, 0]
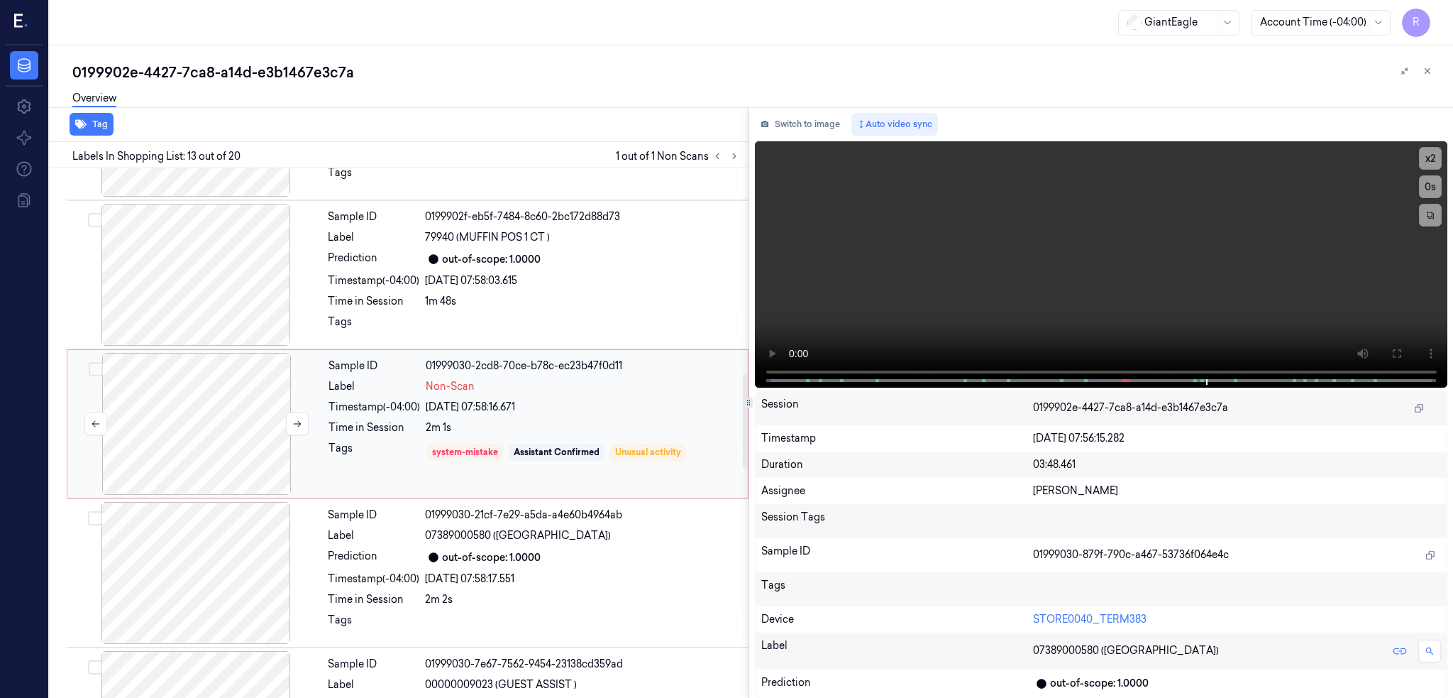
click at [219, 438] on div at bounding box center [196, 424] width 253 height 142
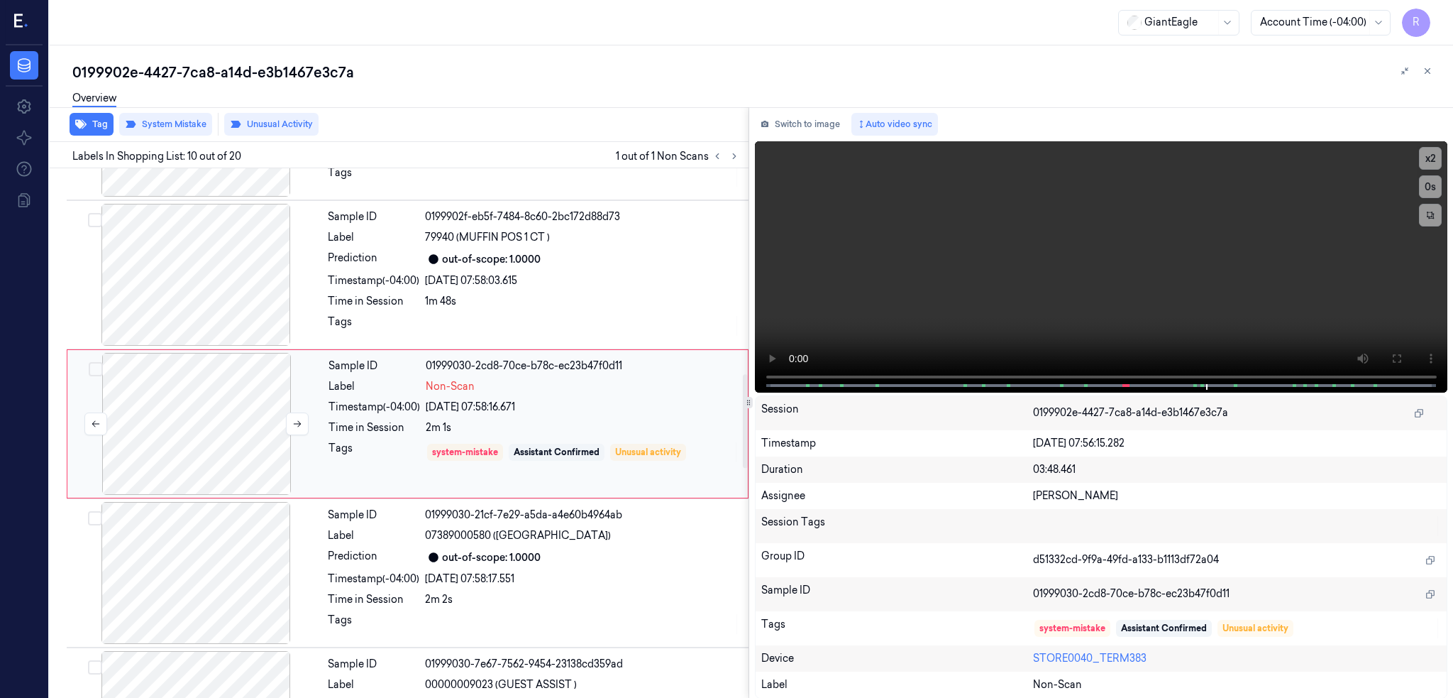
scroll to position [1150, 0]
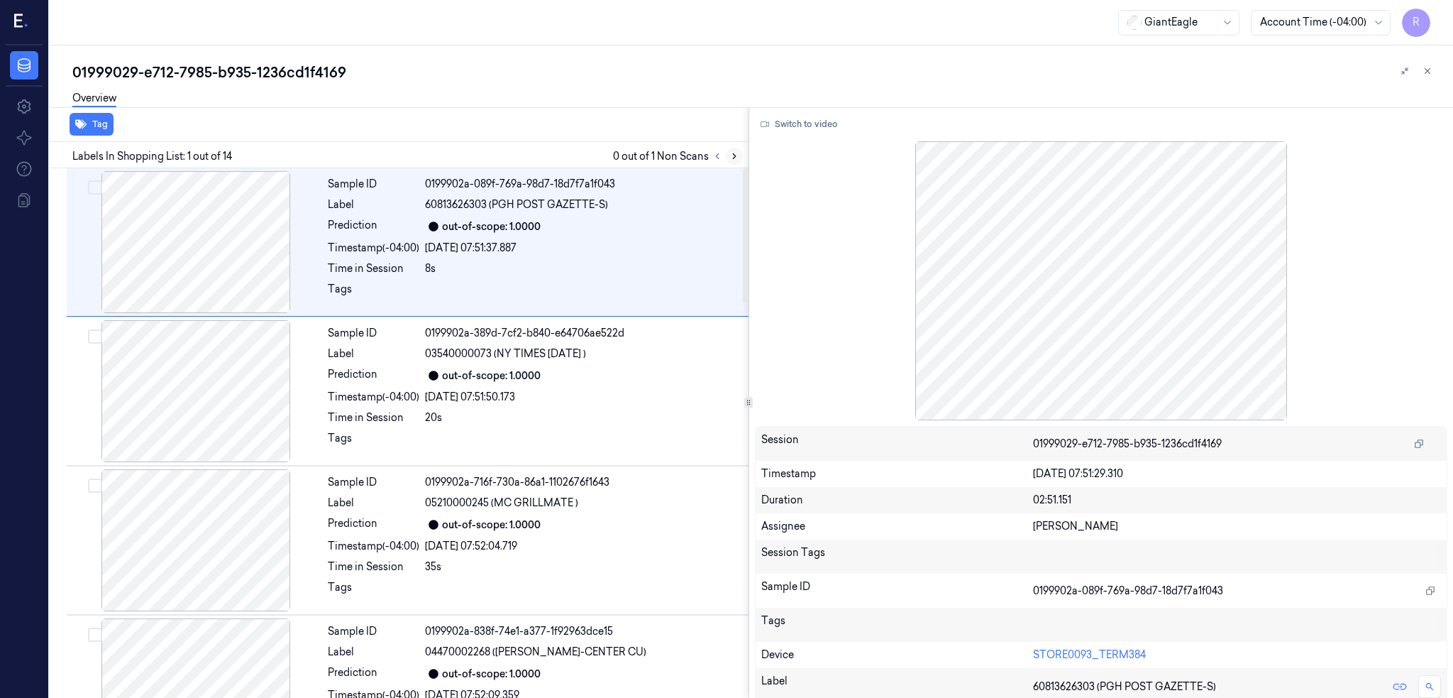
click at [739, 151] on icon at bounding box center [735, 156] width 10 height 10
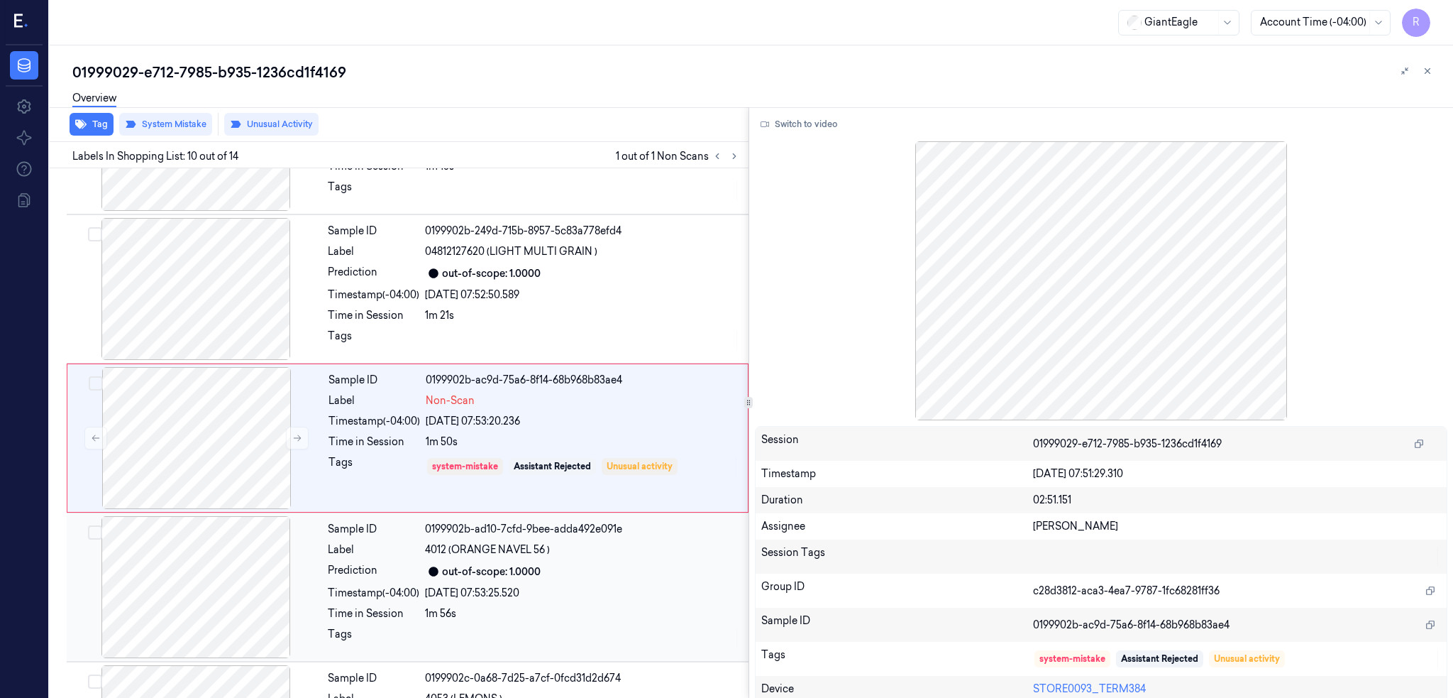
scroll to position [1150, 0]
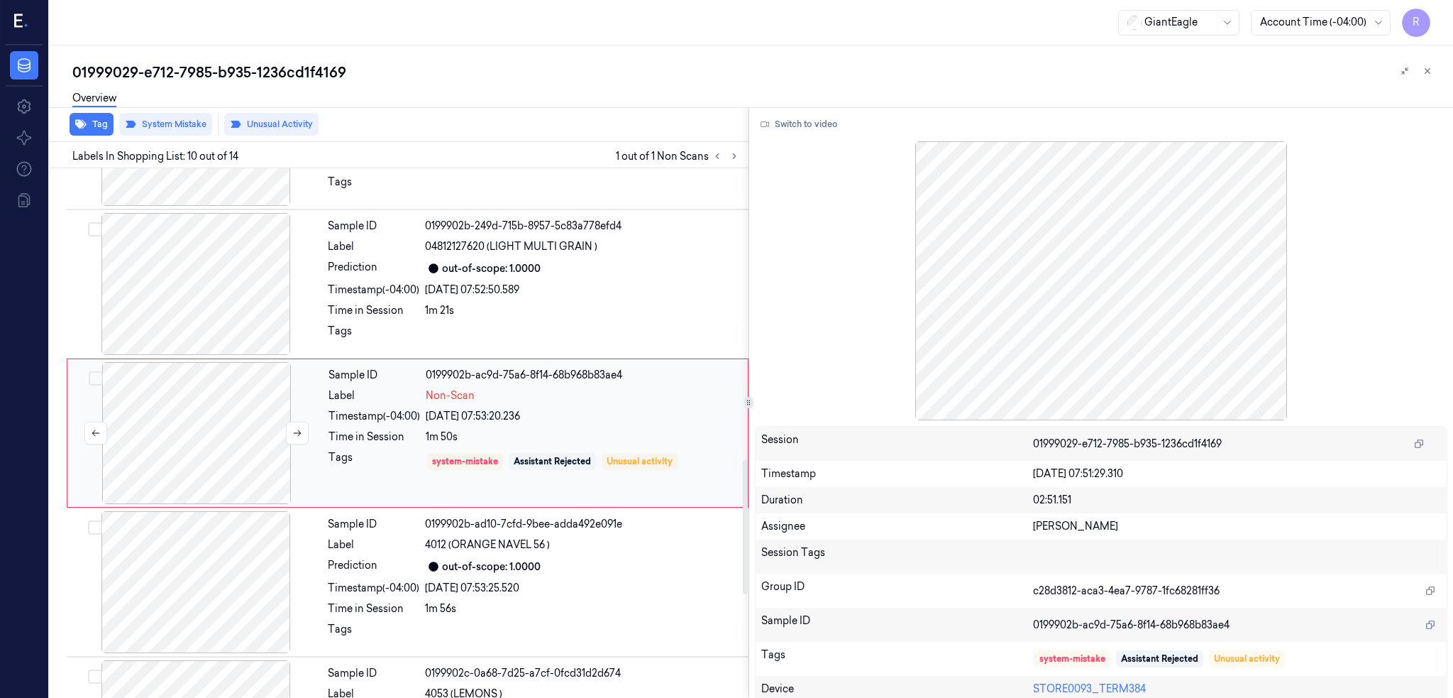
click at [173, 419] on div at bounding box center [196, 433] width 253 height 142
